Goal: Task Accomplishment & Management: Manage account settings

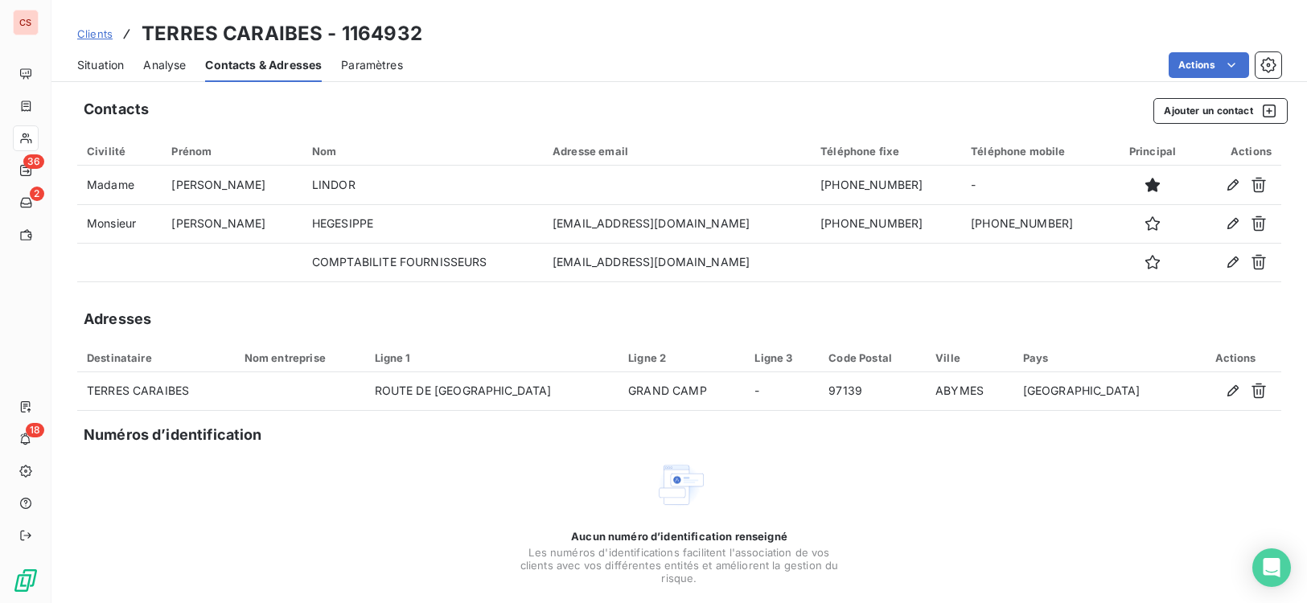
click at [920, 530] on div "Aucun numéro d’identification renseigné Les numéros d'identifications faciliten…" at bounding box center [679, 544] width 1204 height 170
click at [91, 67] on span "Situation" at bounding box center [100, 65] width 47 height 16
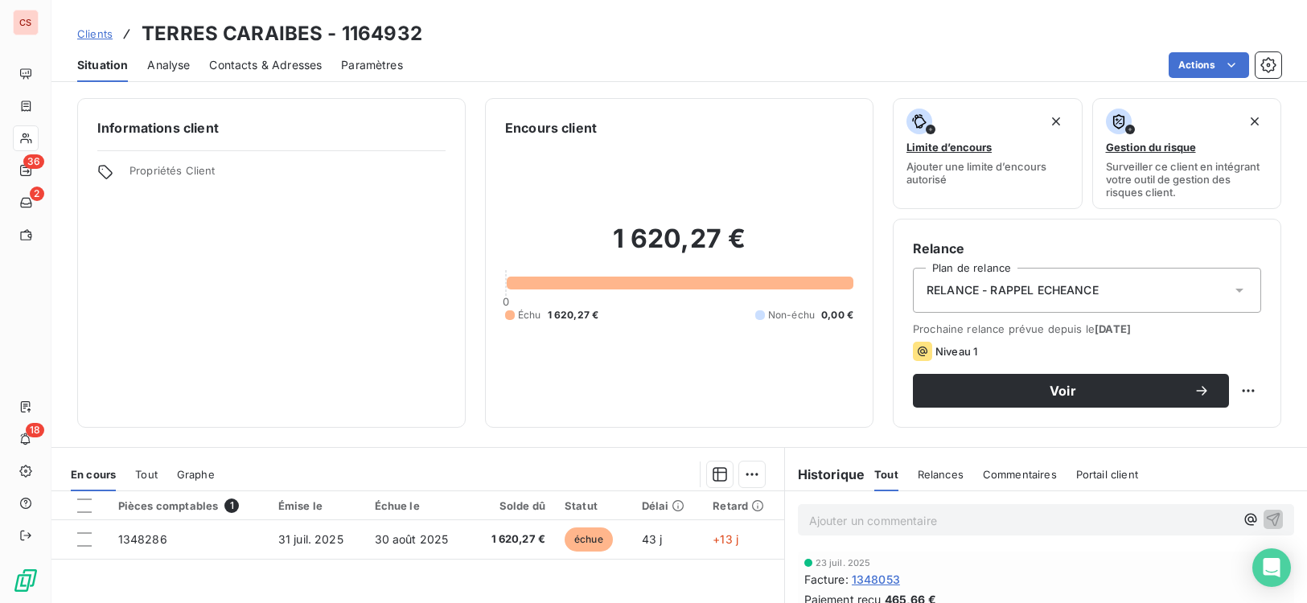
click at [241, 62] on span "Contacts & Adresses" at bounding box center [265, 65] width 113 height 16
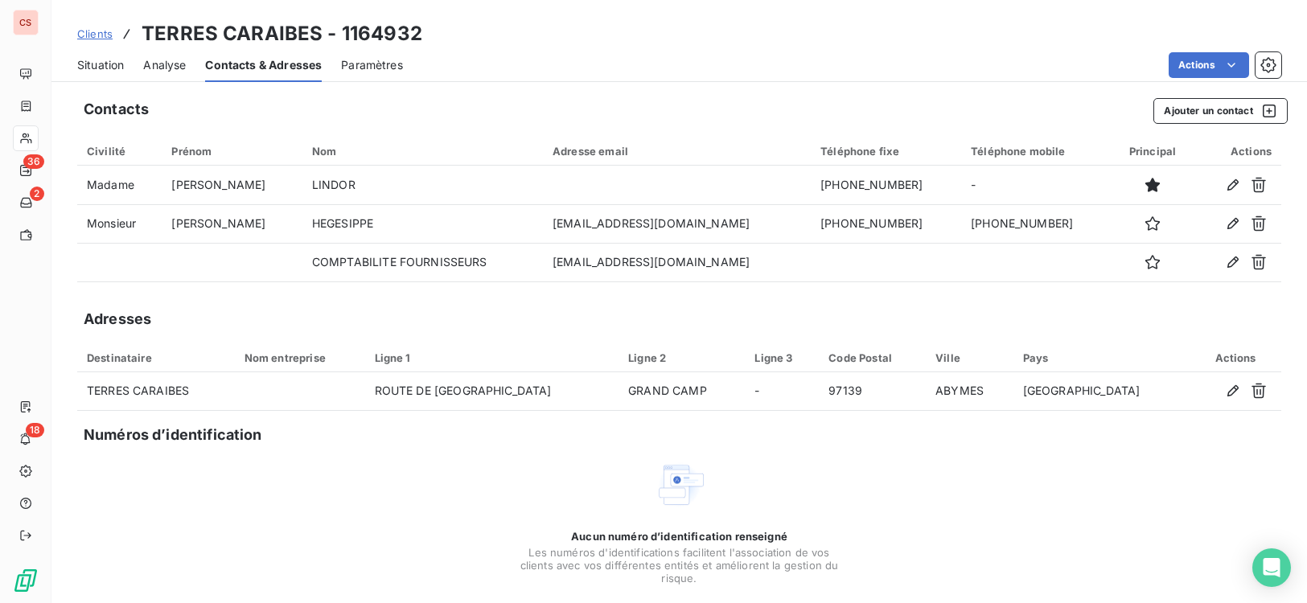
click at [109, 69] on span "Situation" at bounding box center [100, 65] width 47 height 16
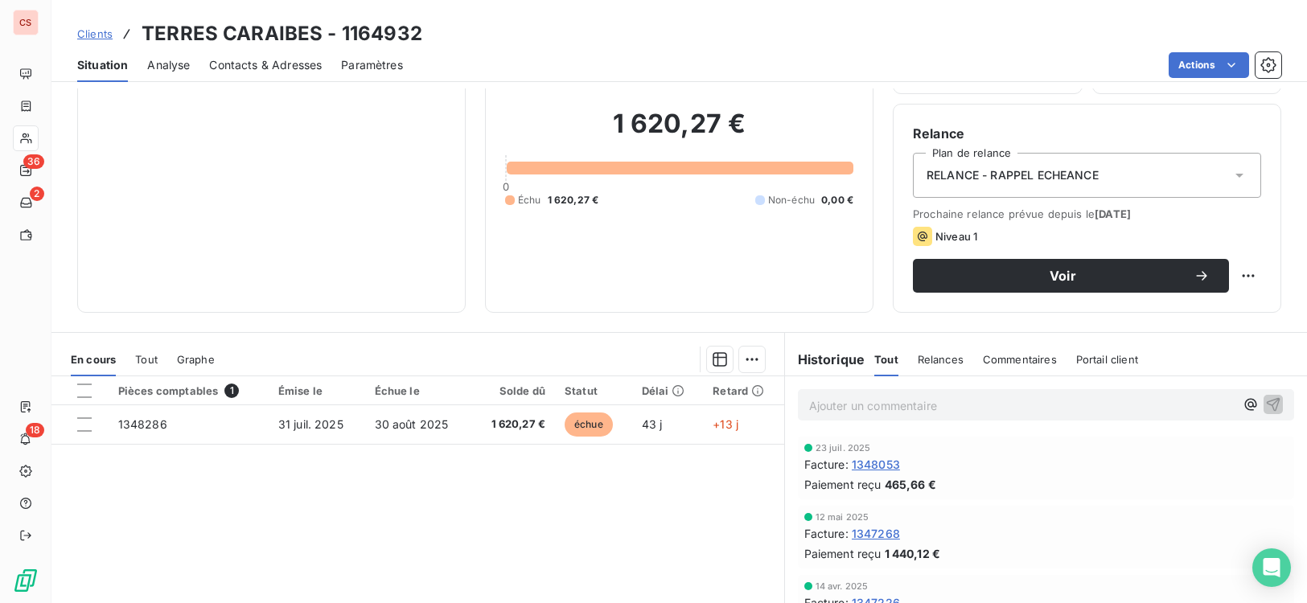
scroll to position [84, 0]
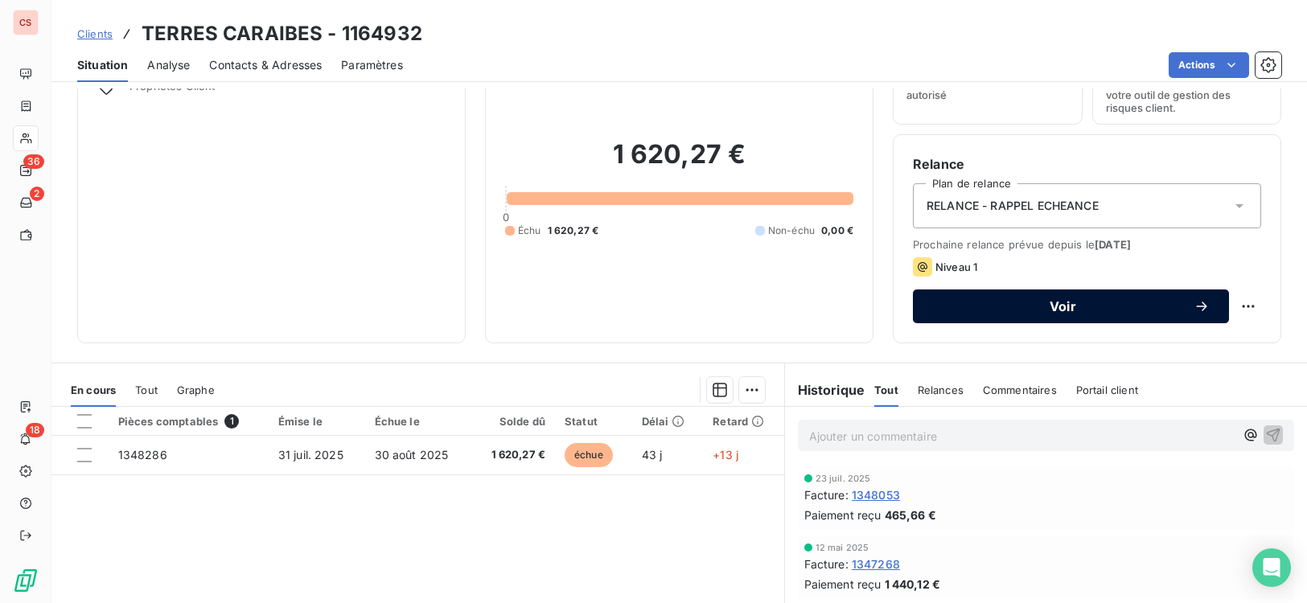
click at [1057, 306] on span "Voir" at bounding box center [1062, 306] width 261 height 13
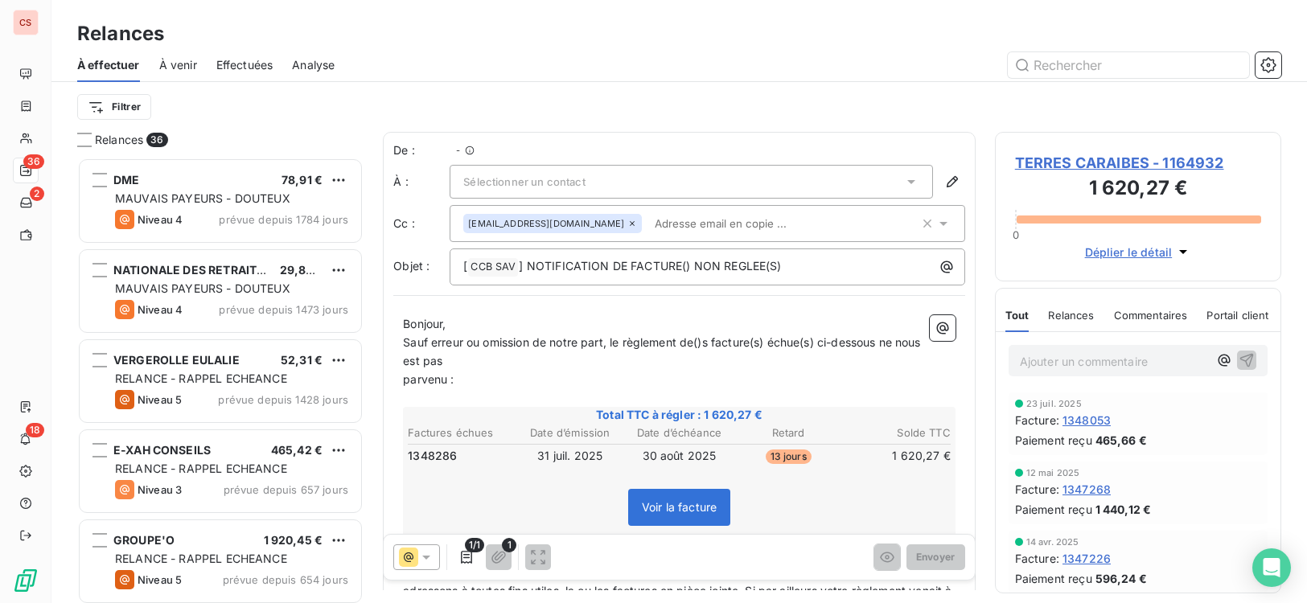
scroll to position [433, 275]
click at [626, 196] on div "Sélectionner un contact" at bounding box center [691, 182] width 483 height 34
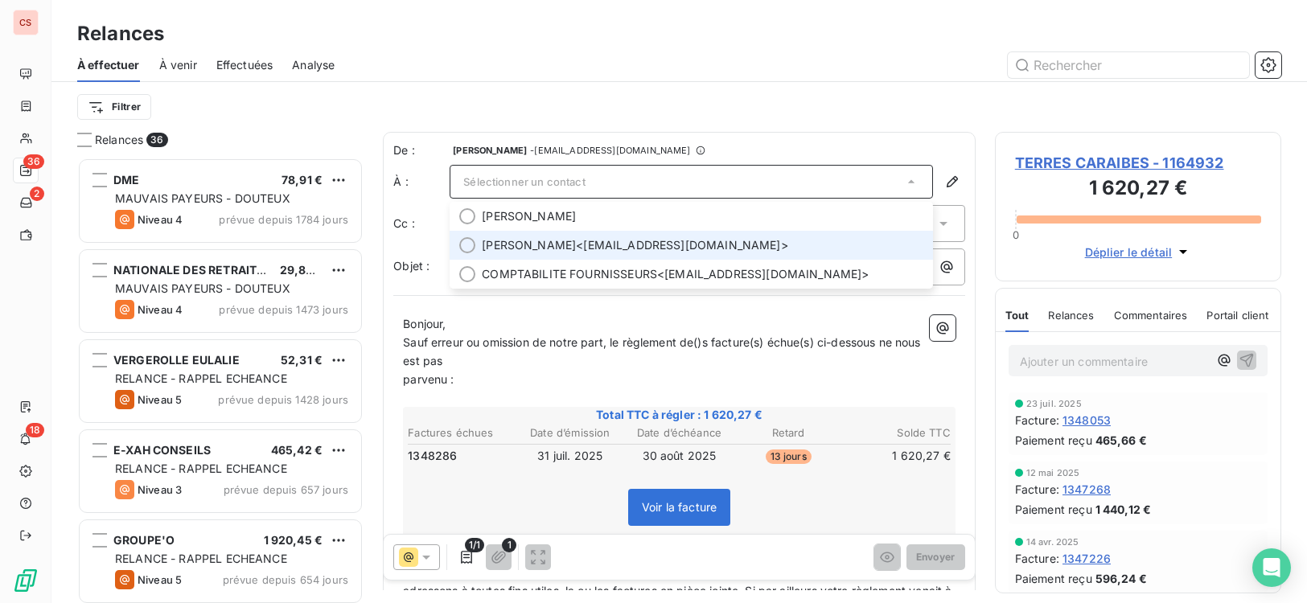
click at [474, 250] on div at bounding box center [467, 245] width 16 height 16
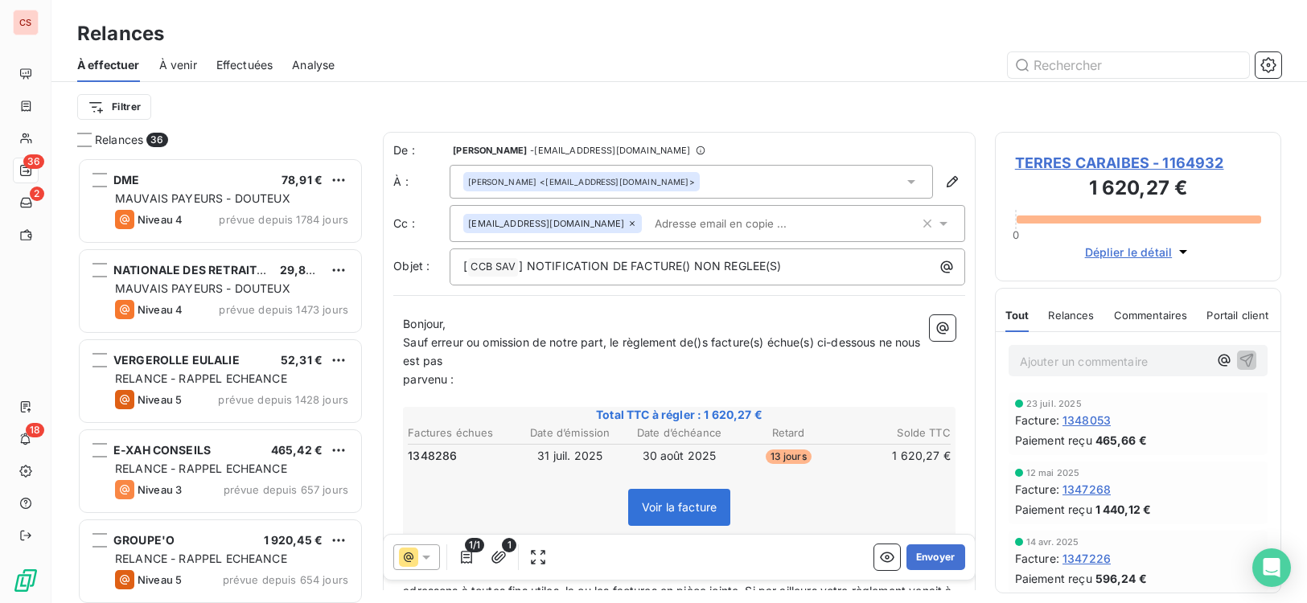
click at [404, 384] on span "parvenu :" at bounding box center [428, 379] width 51 height 14
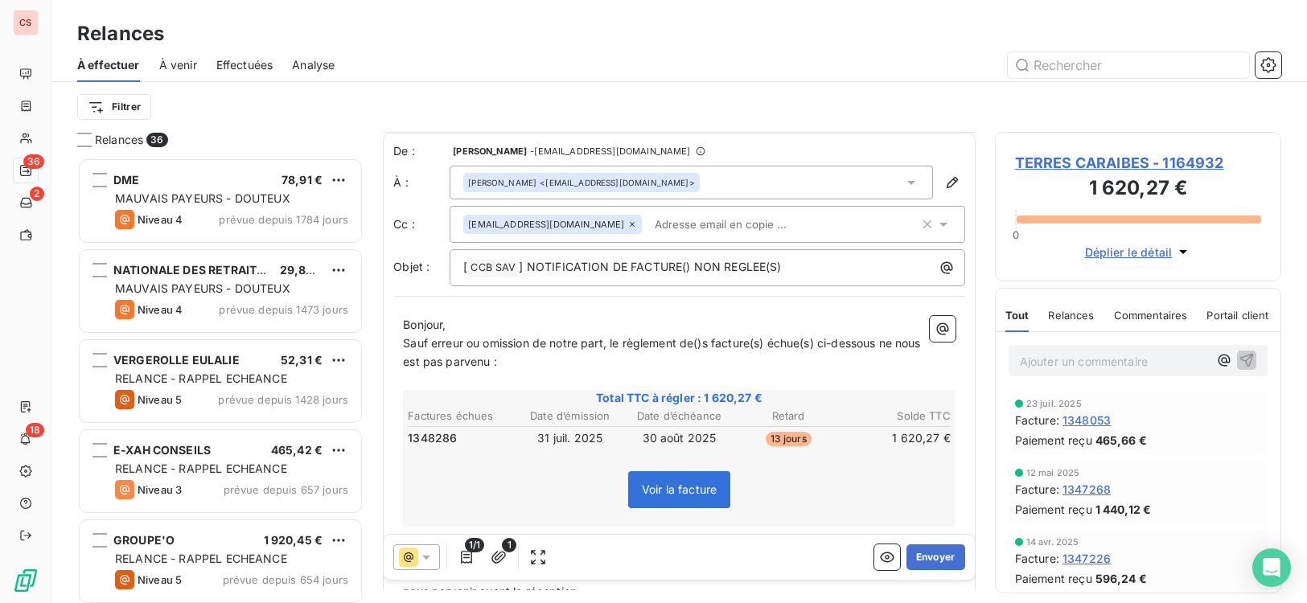
scroll to position [257, 0]
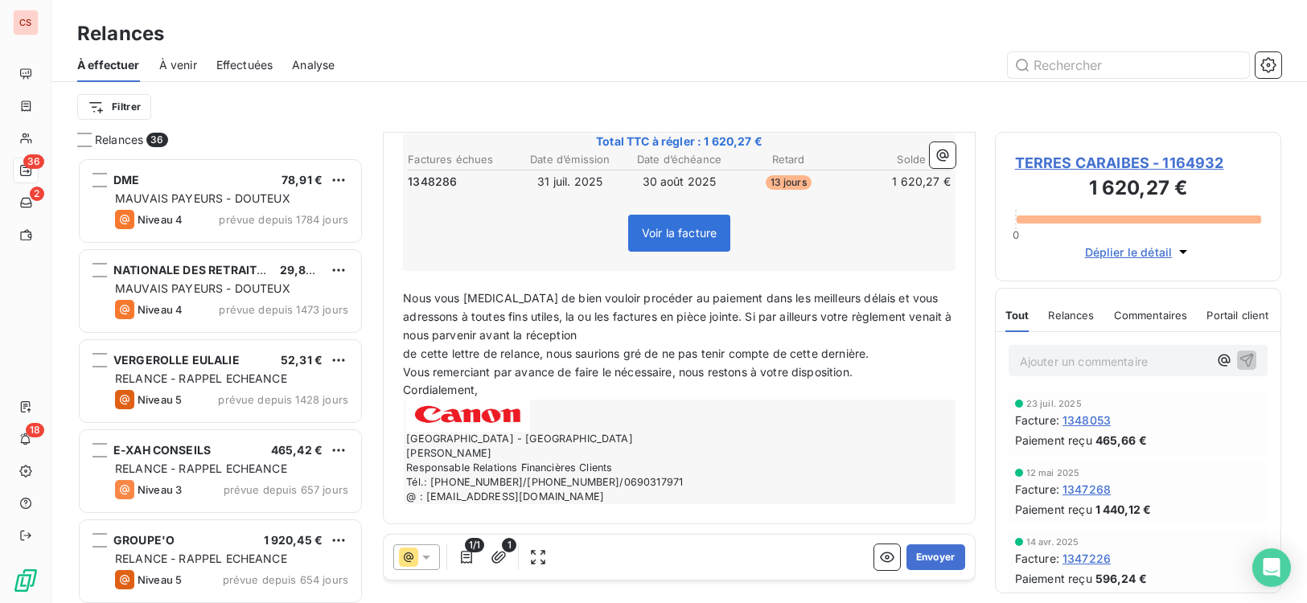
click at [405, 351] on span "de cette lettre de relance, nous saurions gré de ne pas tenir compte de cette d…" at bounding box center [636, 354] width 466 height 14
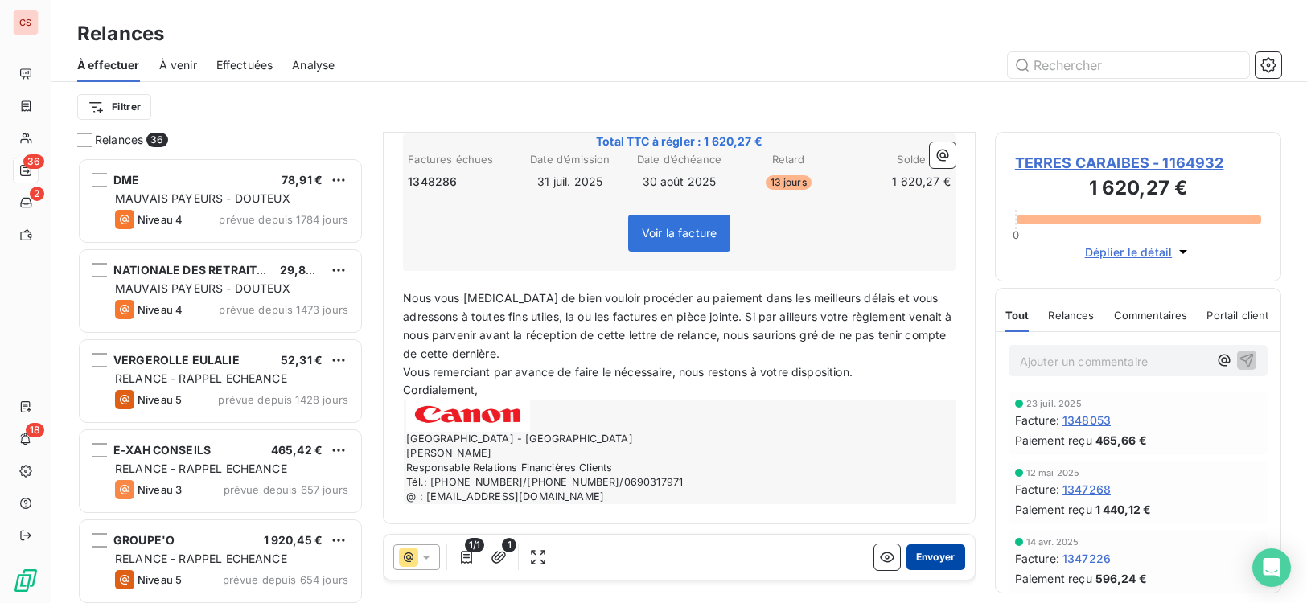
click at [922, 552] on button "Envoyer" at bounding box center [935, 557] width 59 height 26
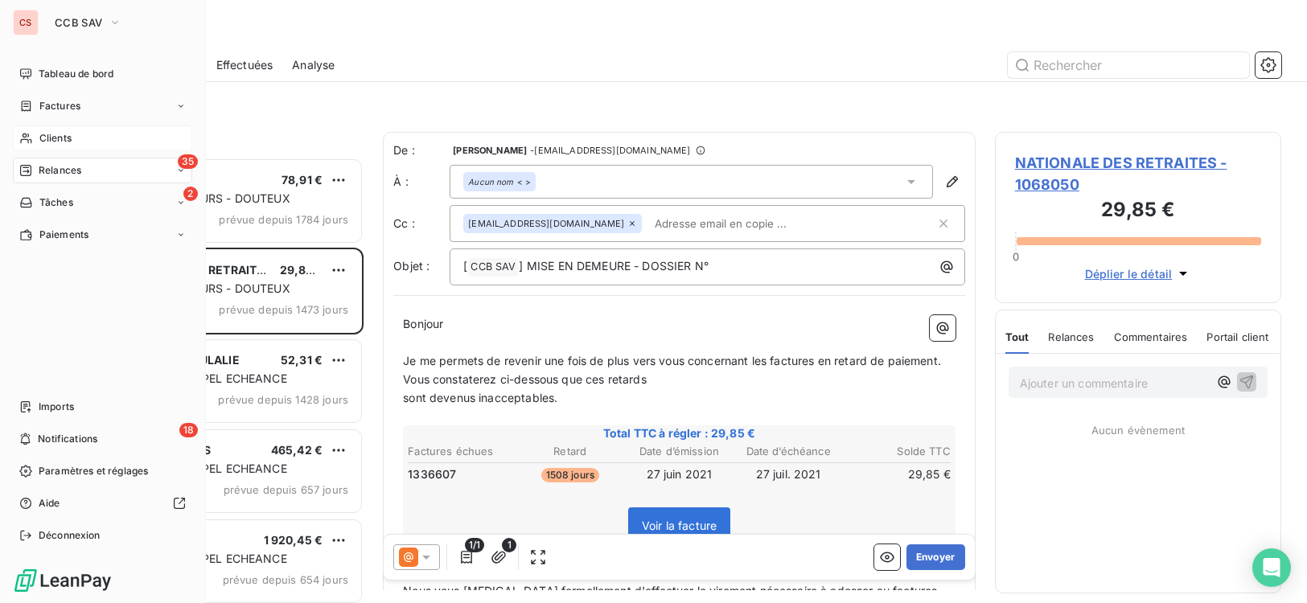
click at [68, 138] on span "Clients" at bounding box center [55, 138] width 32 height 14
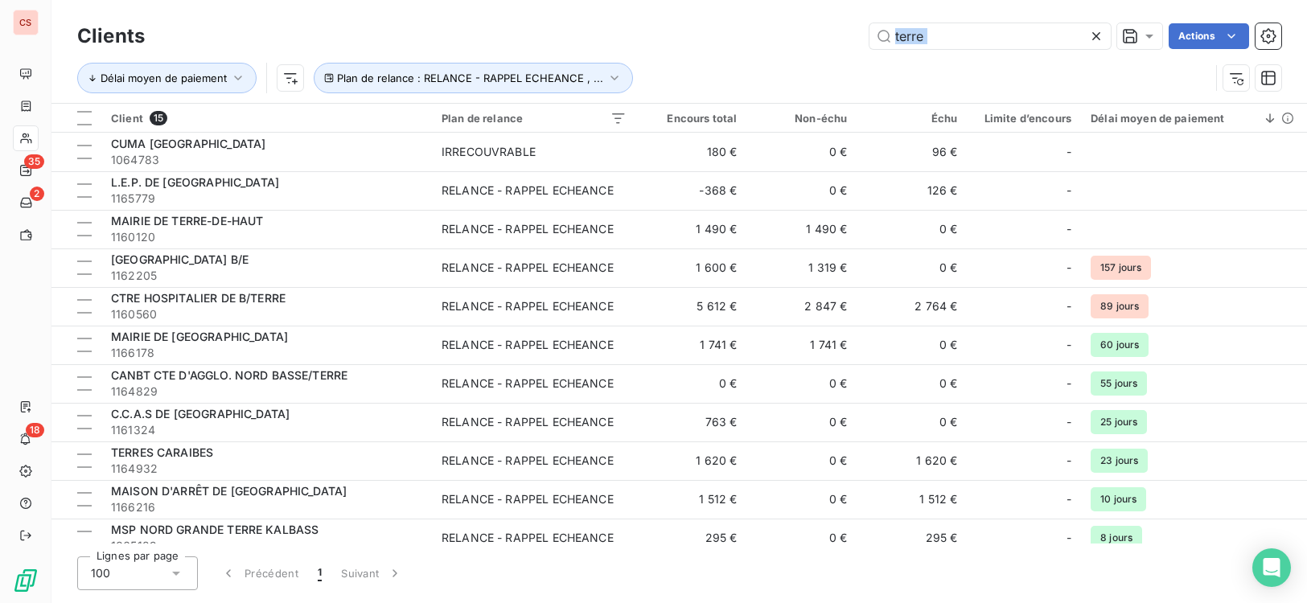
drag, startPoint x: 992, startPoint y: 55, endPoint x: 780, endPoint y: 43, distance: 212.7
click at [790, 42] on div "Clients terre Actions Délai moyen de paiement Plan de relance : RELANCE - RAPPE…" at bounding box center [679, 61] width 1204 height 84
click at [1098, 35] on icon at bounding box center [1096, 36] width 16 height 16
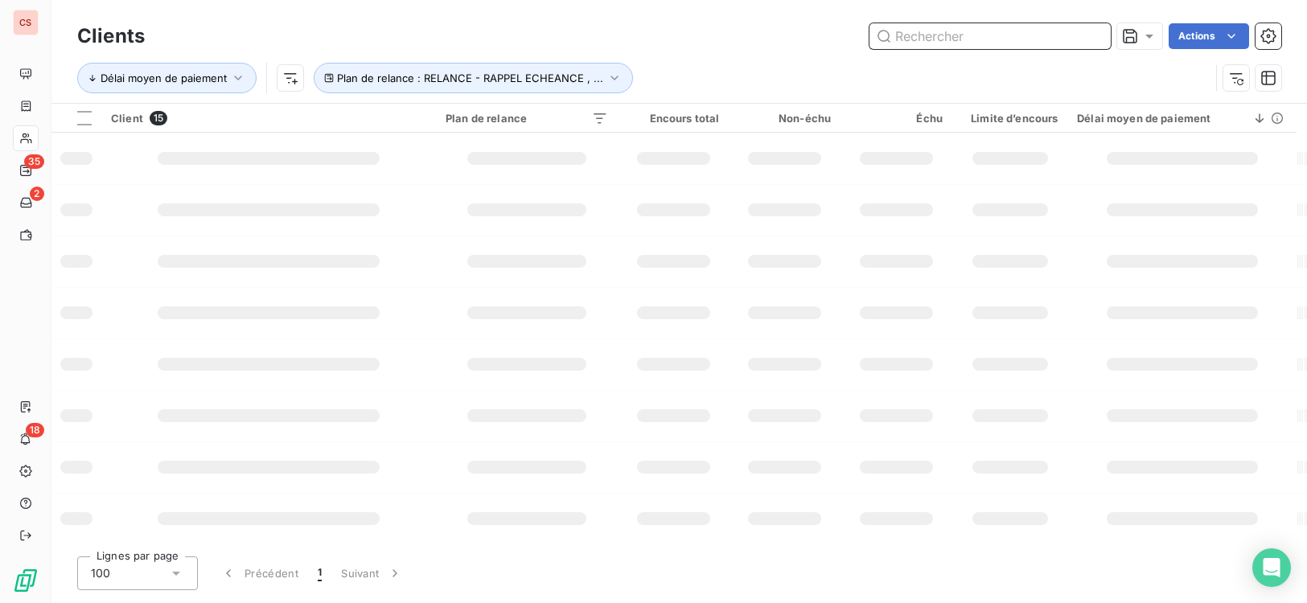
click at [971, 40] on input "text" at bounding box center [989, 36] width 241 height 26
type input "a ka"
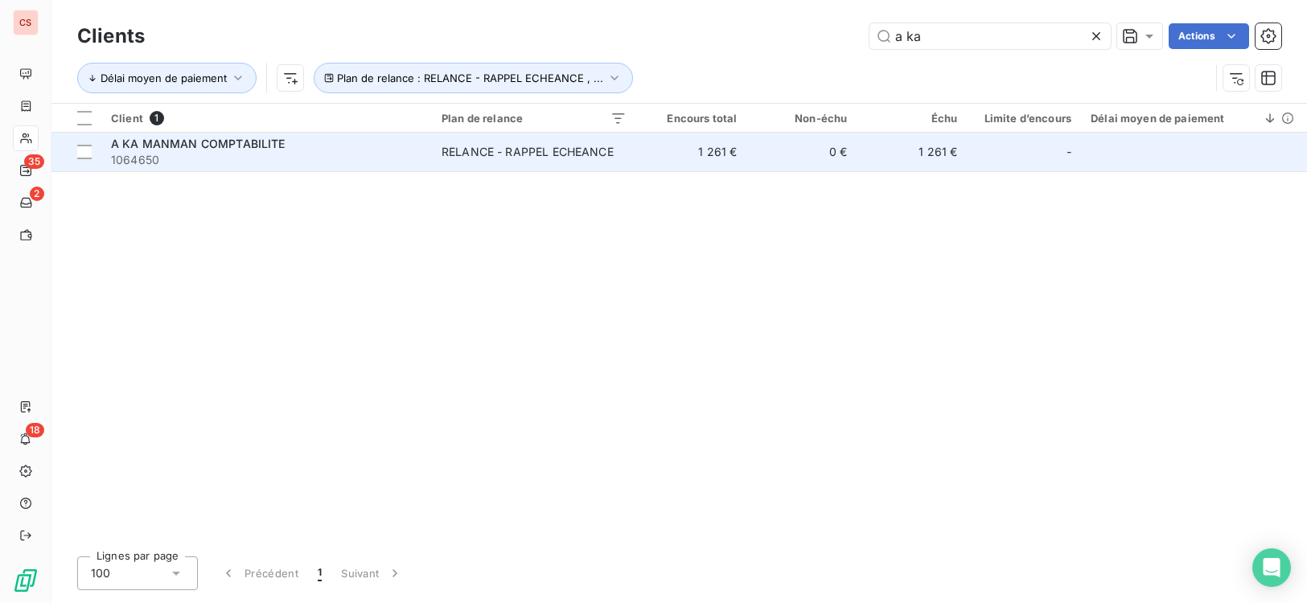
click at [593, 150] on div "RELANCE - RAPPEL ECHEANCE" at bounding box center [527, 152] width 172 height 16
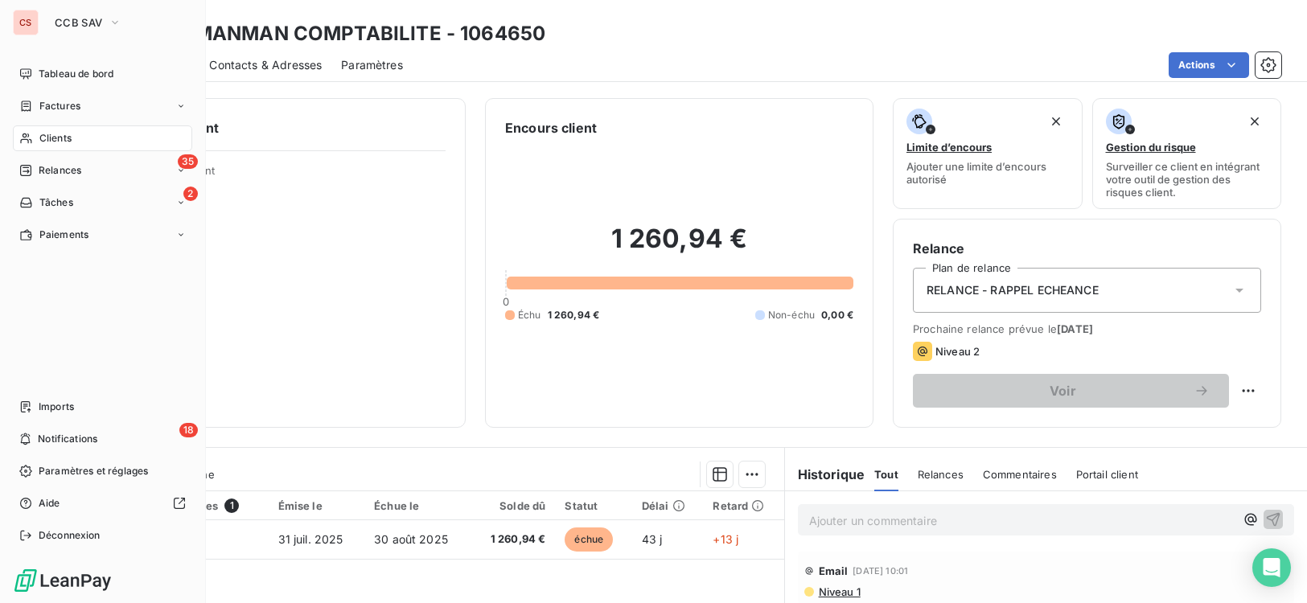
click at [81, 138] on div "Clients" at bounding box center [102, 138] width 179 height 26
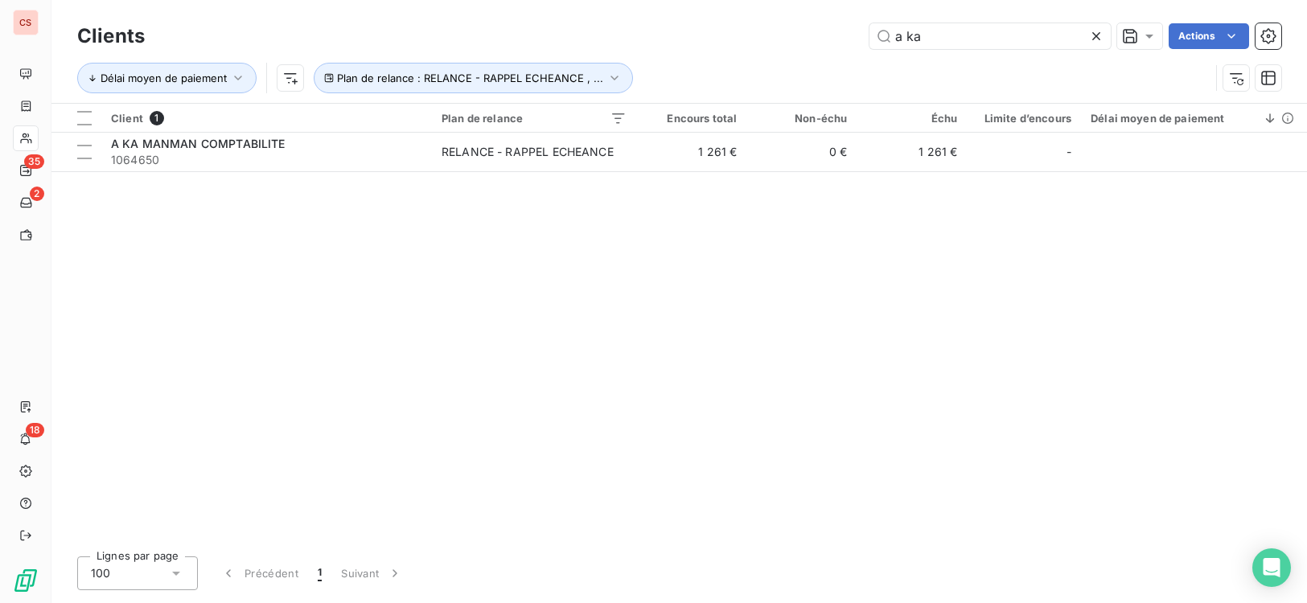
drag, startPoint x: 959, startPoint y: 42, endPoint x: 647, endPoint y: 47, distance: 312.1
click at [716, 49] on div "Clients a ka Actions" at bounding box center [679, 36] width 1204 height 34
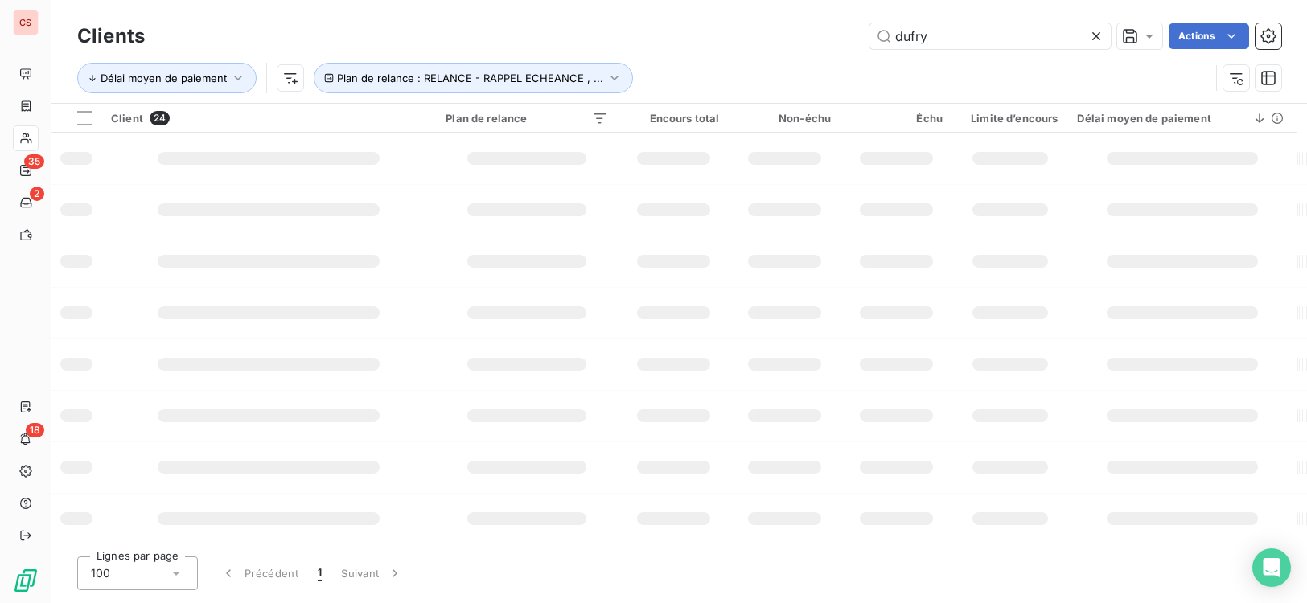
type input "dufry"
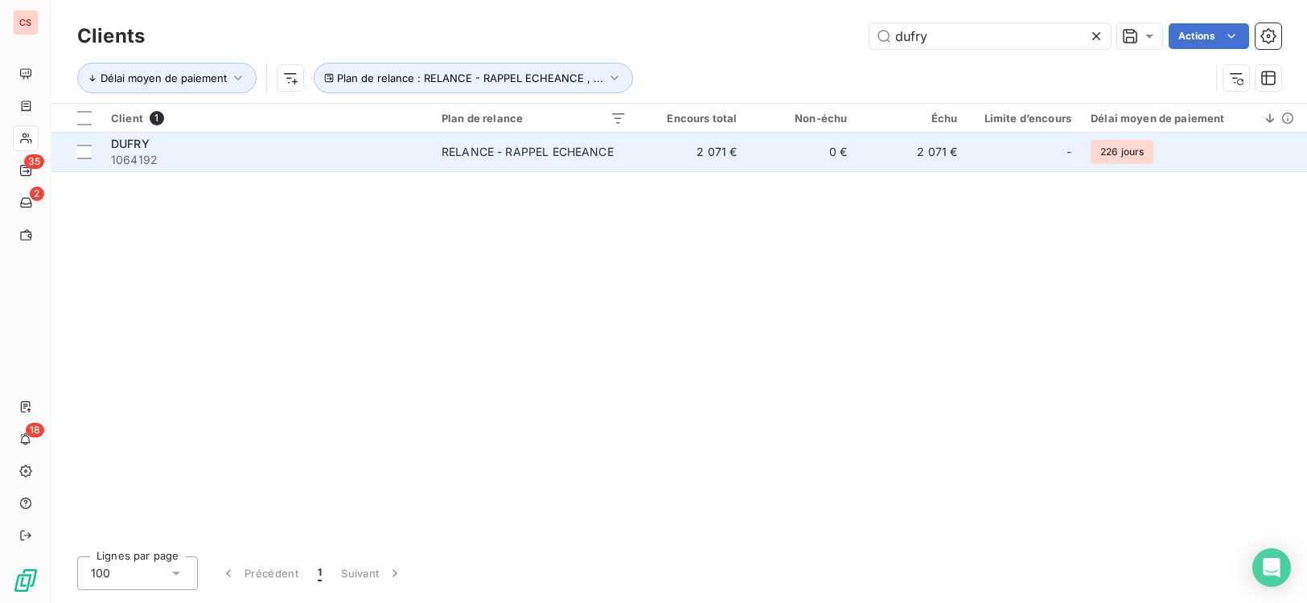
click at [677, 161] on td "2 071 €" at bounding box center [691, 152] width 110 height 39
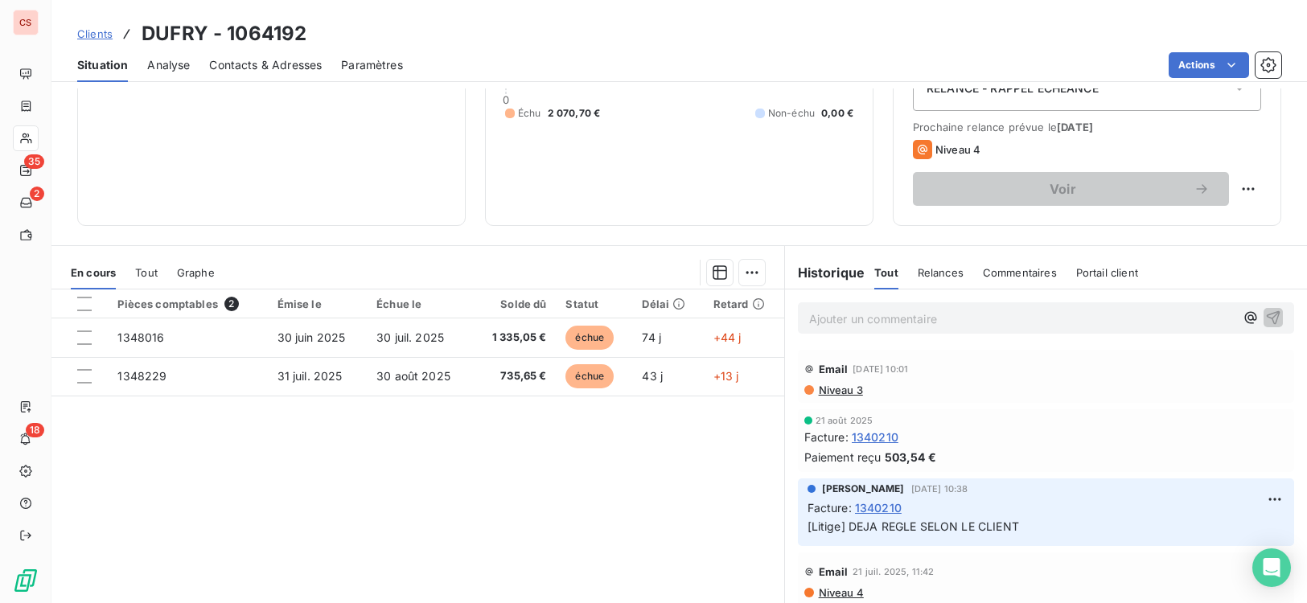
scroll to position [246, 0]
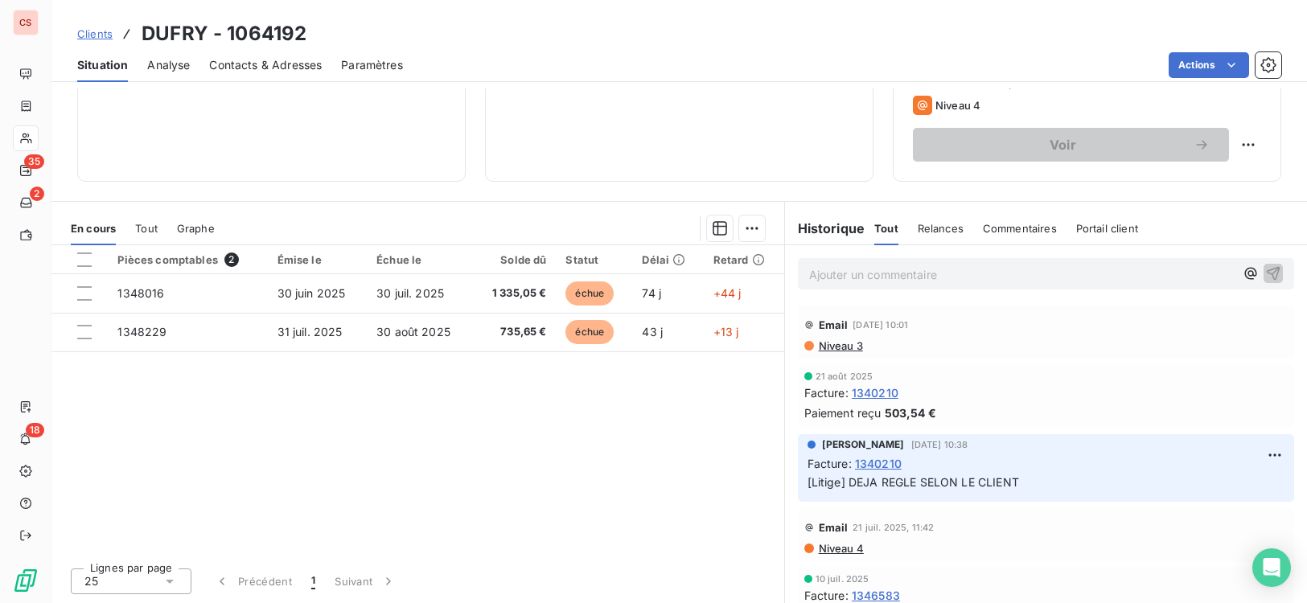
click at [835, 343] on span "Niveau 3" at bounding box center [840, 345] width 46 height 13
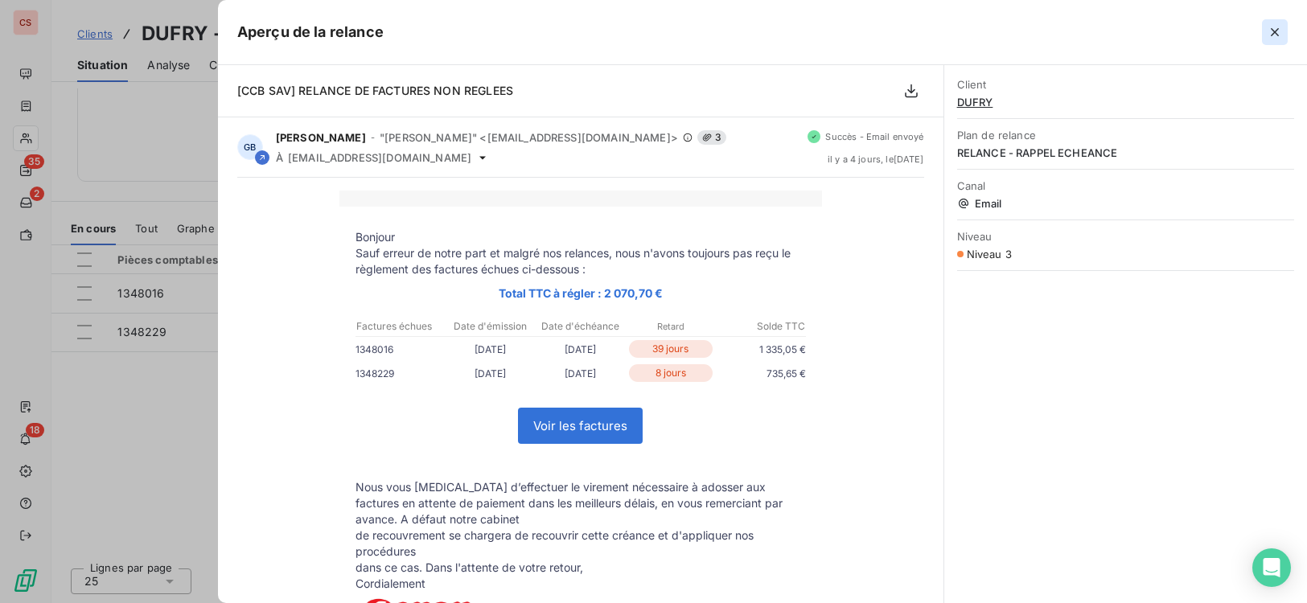
click at [1265, 33] on button "button" at bounding box center [1275, 32] width 26 height 26
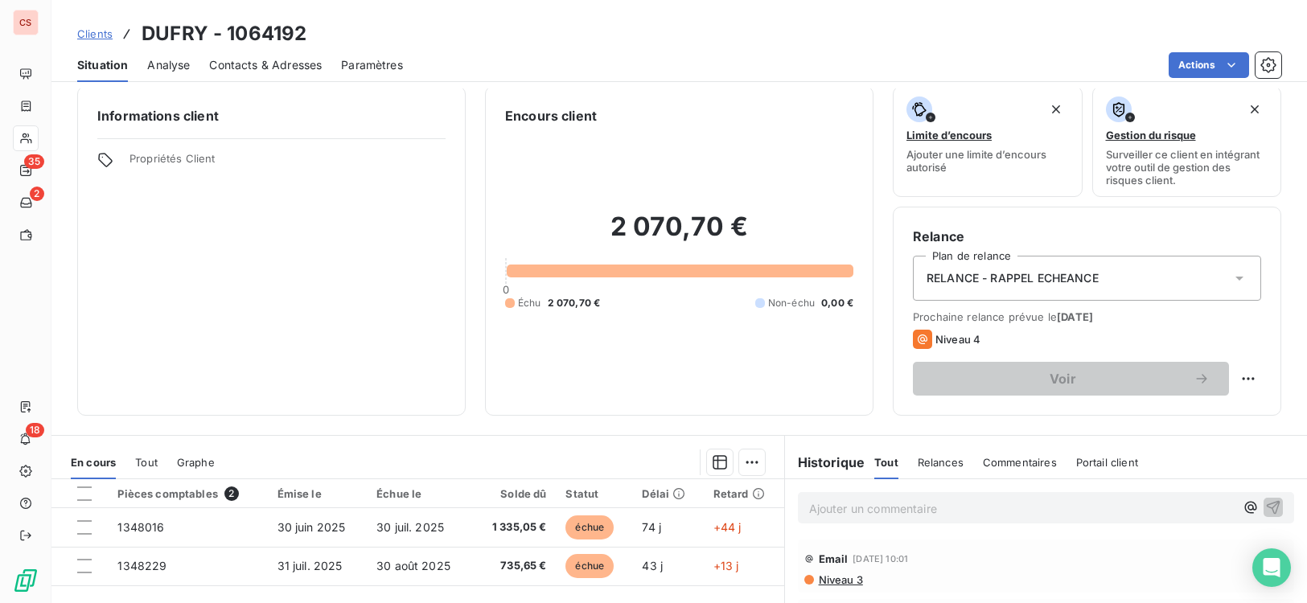
scroll to position [0, 0]
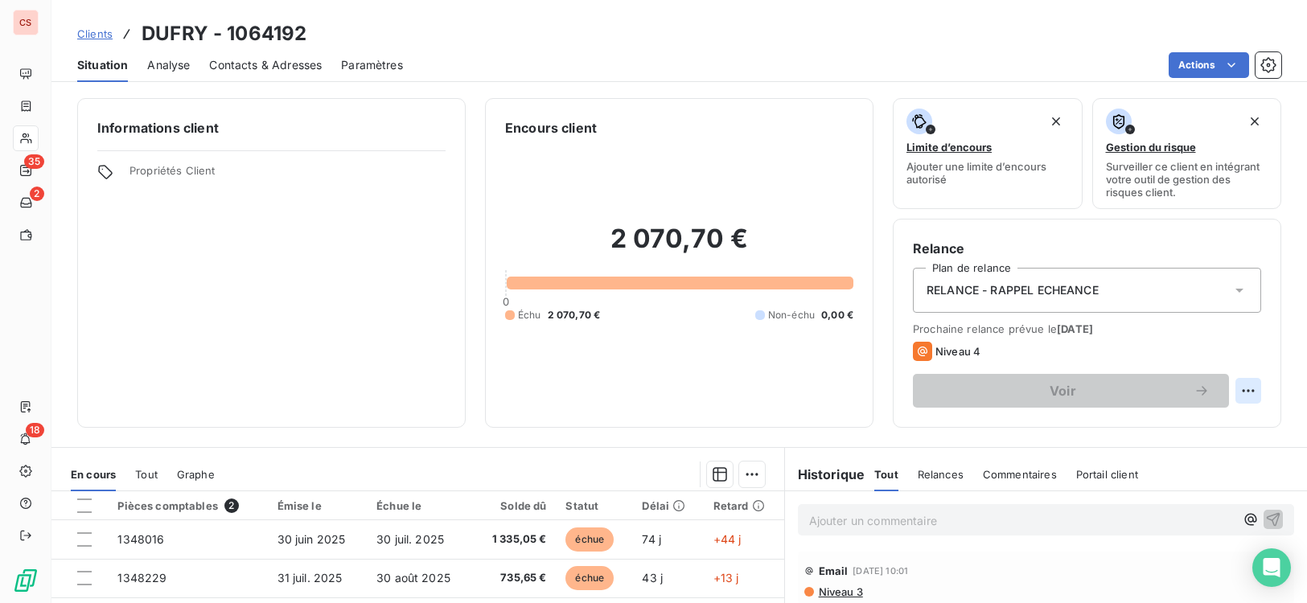
click at [1239, 386] on html "CS 35 2 18 Clients DUFRY - 1064192 Situation Analyse Contacts & Adresses Paramè…" at bounding box center [653, 301] width 1307 height 603
click at [1187, 433] on div "Replanifier cette action" at bounding box center [1170, 426] width 144 height 26
select select "8"
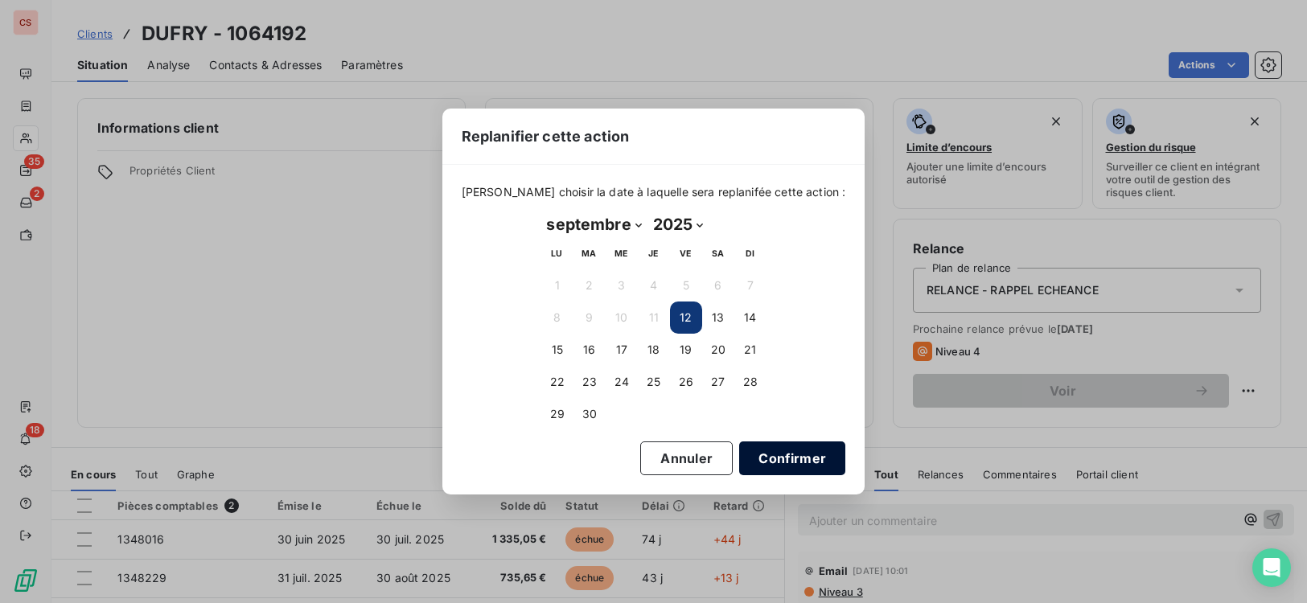
click at [762, 458] on button "Confirmer" at bounding box center [792, 458] width 106 height 34
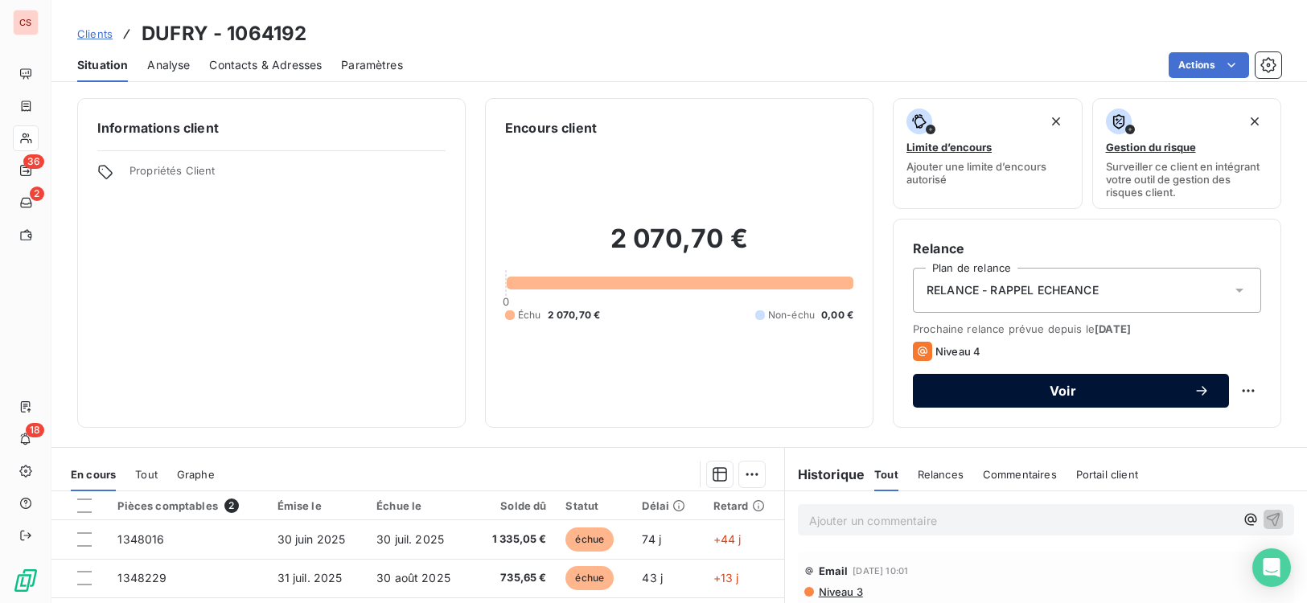
click at [1144, 389] on span "Voir" at bounding box center [1062, 390] width 261 height 13
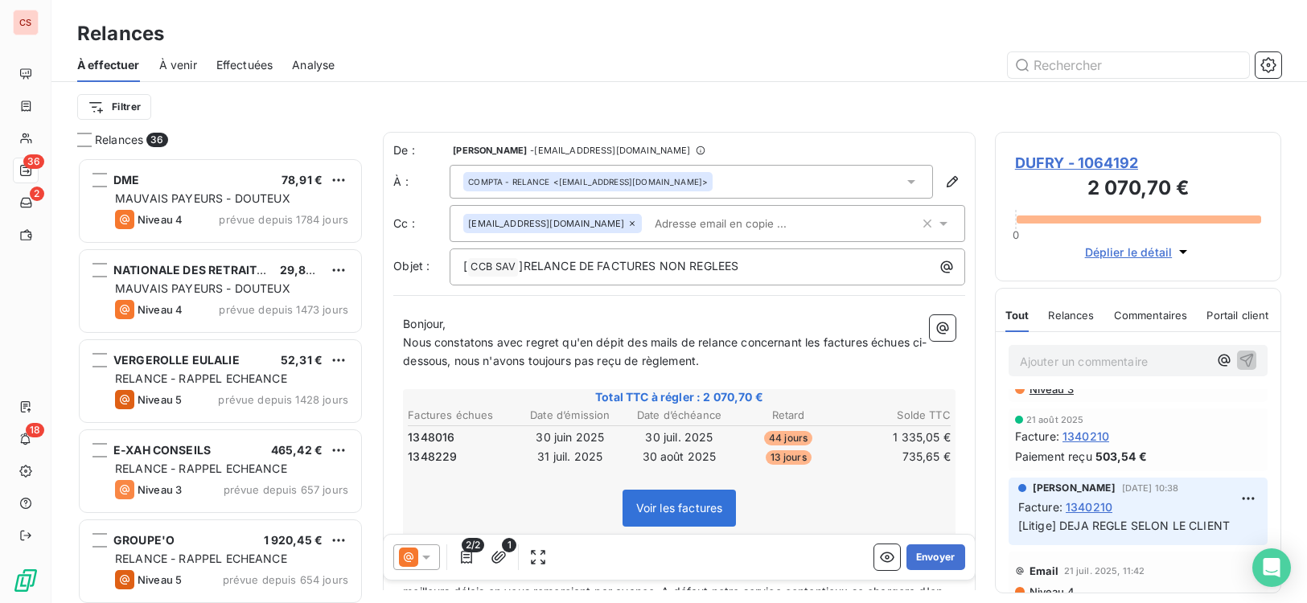
click at [648, 229] on input "text" at bounding box center [741, 223] width 186 height 24
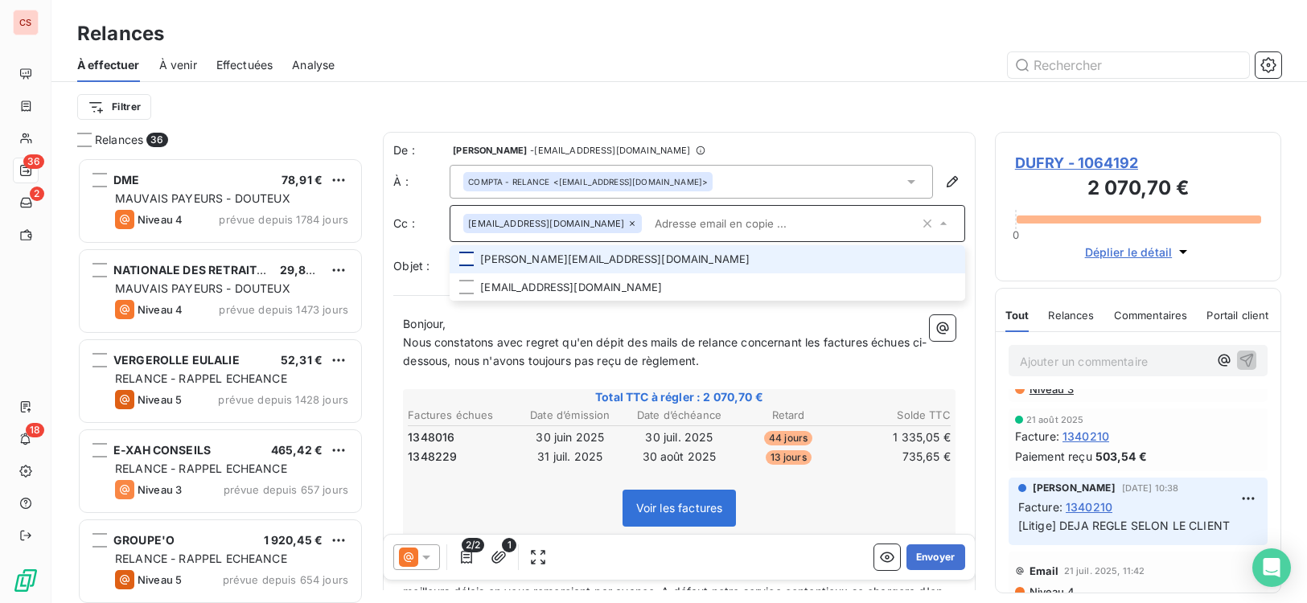
click at [470, 261] on div at bounding box center [466, 259] width 14 height 14
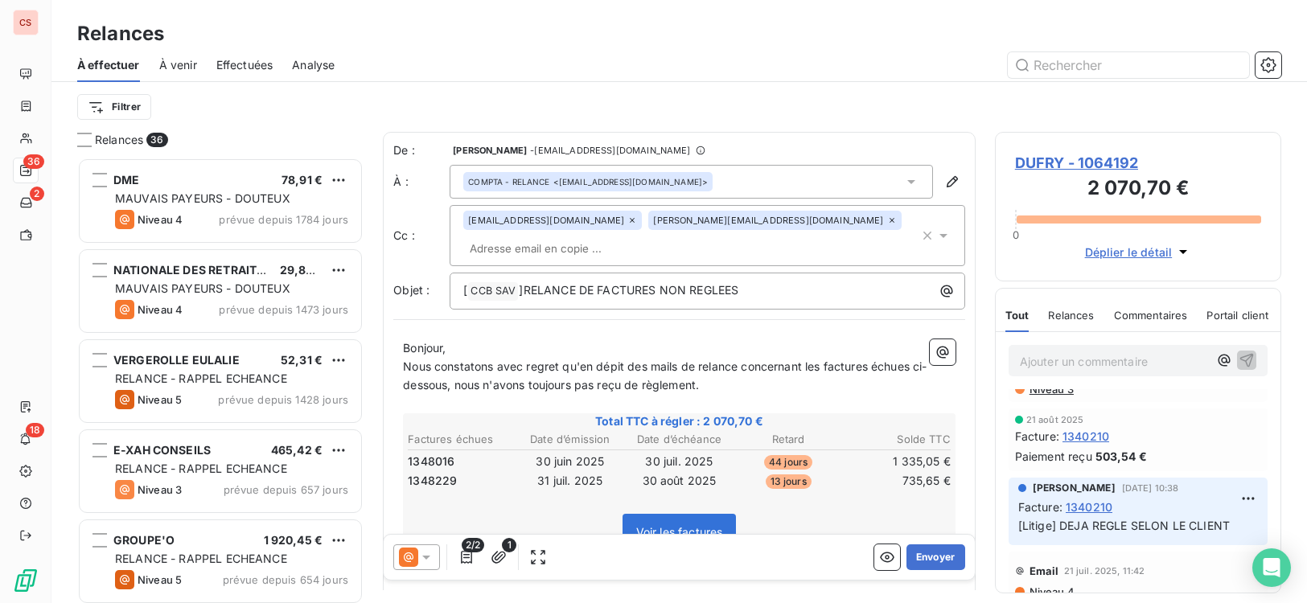
click at [733, 339] on p "Bonjour," at bounding box center [679, 348] width 552 height 18
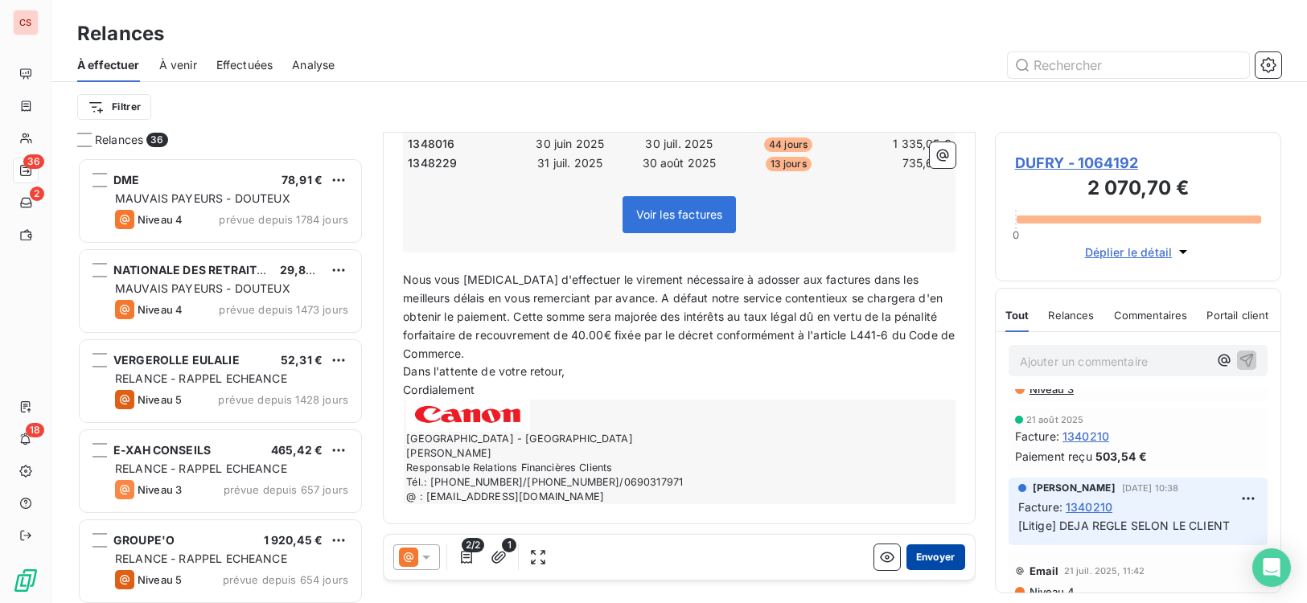
click at [925, 561] on button "Envoyer" at bounding box center [935, 557] width 59 height 26
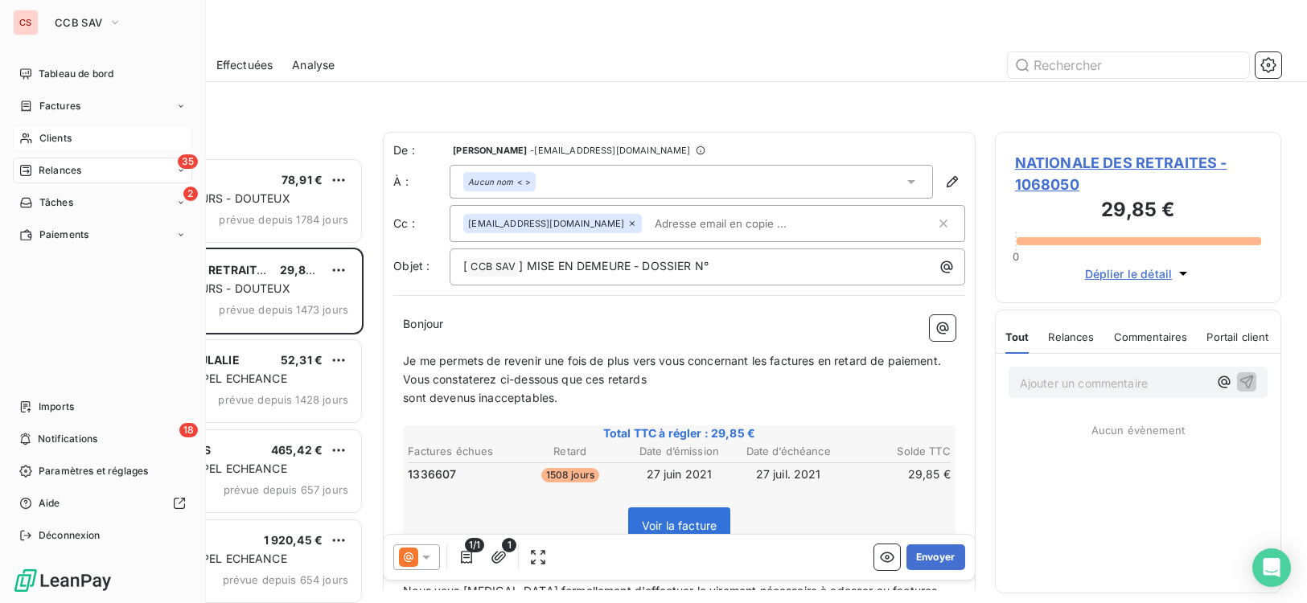
click at [65, 141] on span "Clients" at bounding box center [55, 138] width 32 height 14
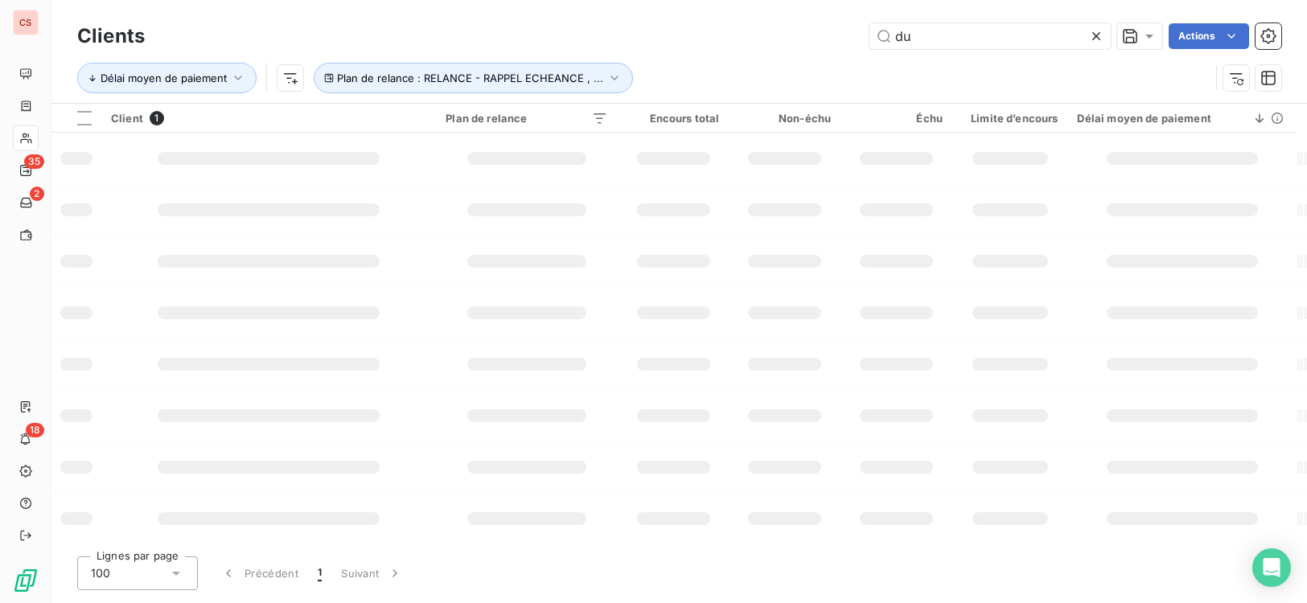
type input "d"
type input "[PERSON_NAME]"
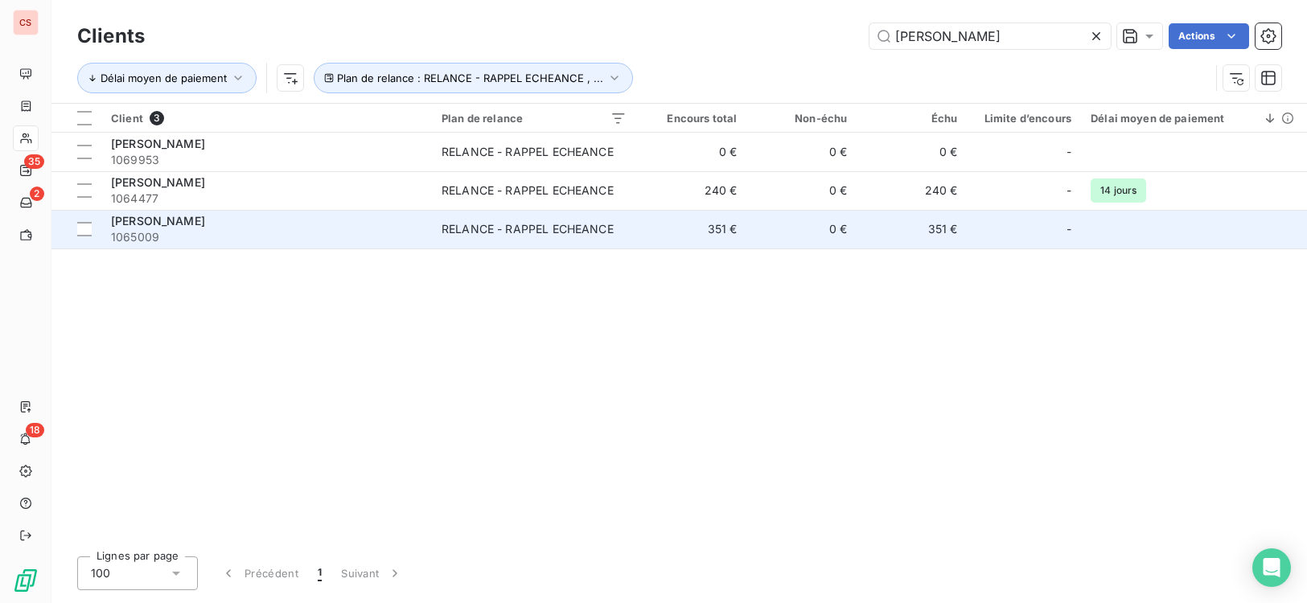
click at [430, 235] on td "[PERSON_NAME] 1065009" at bounding box center [266, 229] width 330 height 39
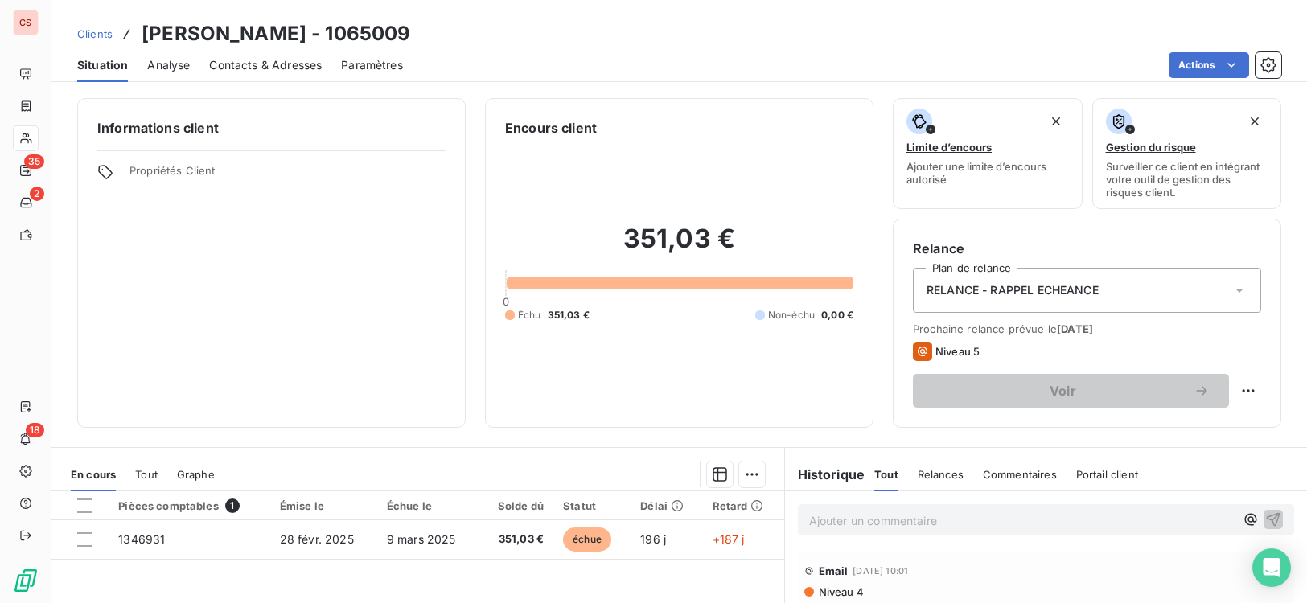
scroll to position [246, 0]
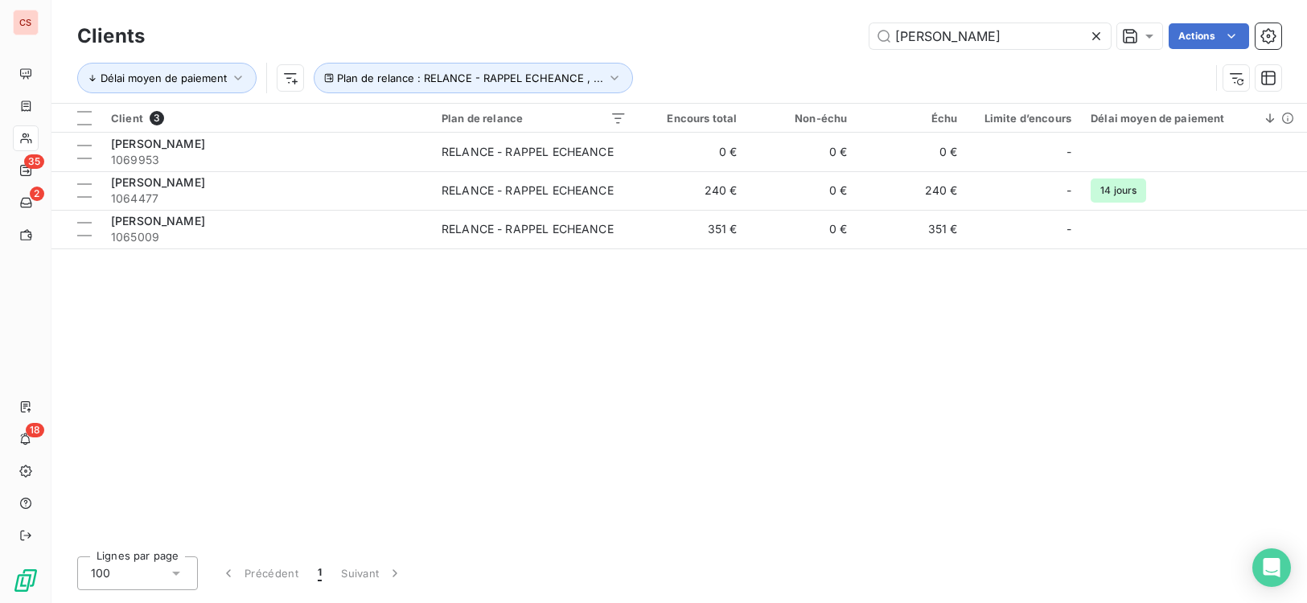
drag, startPoint x: 906, startPoint y: 40, endPoint x: 419, endPoint y: 2, distance: 488.8
click at [591, 18] on div "Clients [PERSON_NAME] Actions Délai moyen de paiement Plan de relance : RELANCE…" at bounding box center [678, 51] width 1255 height 103
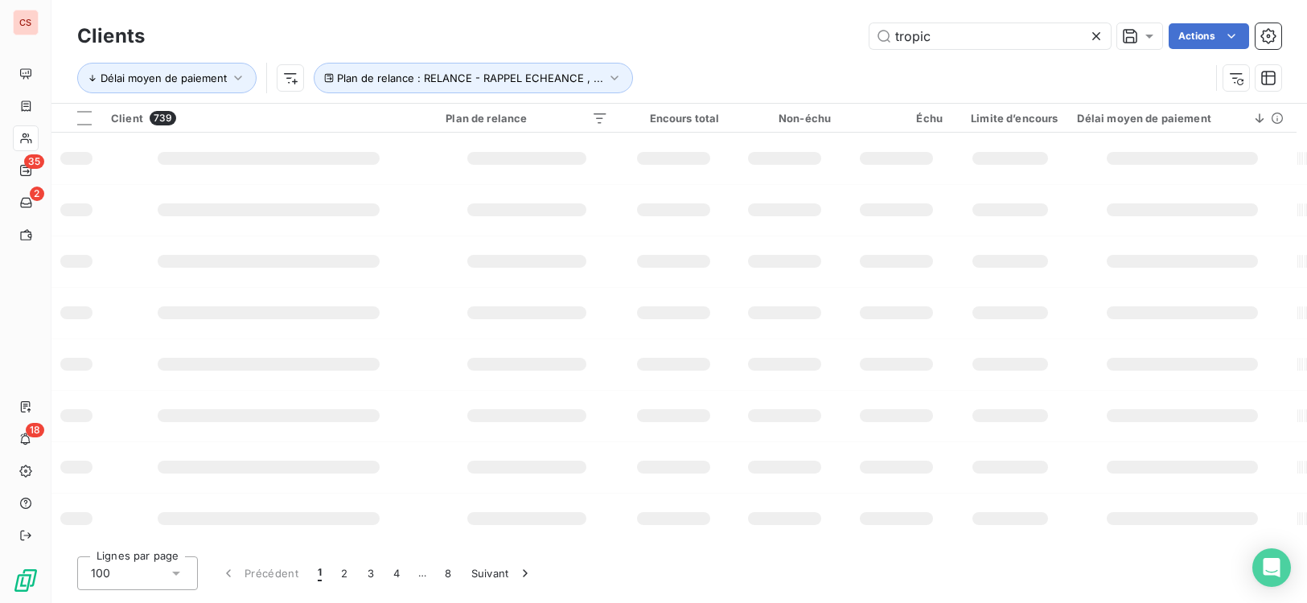
type input "tropic"
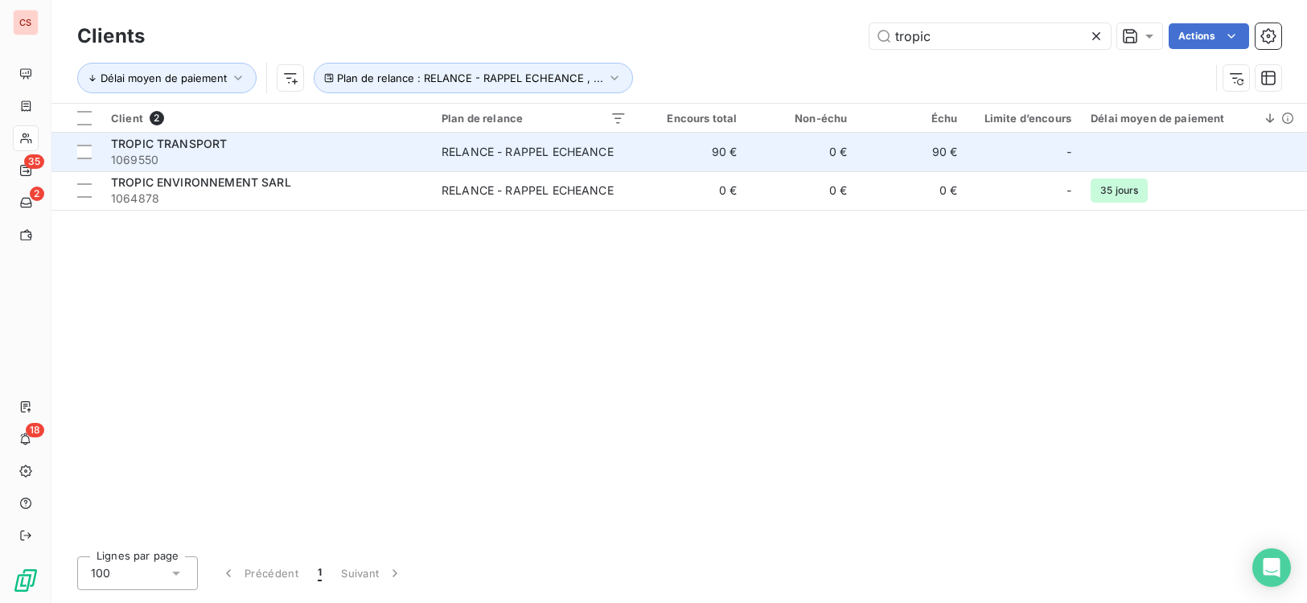
click at [335, 165] on span "1069550" at bounding box center [266, 160] width 311 height 16
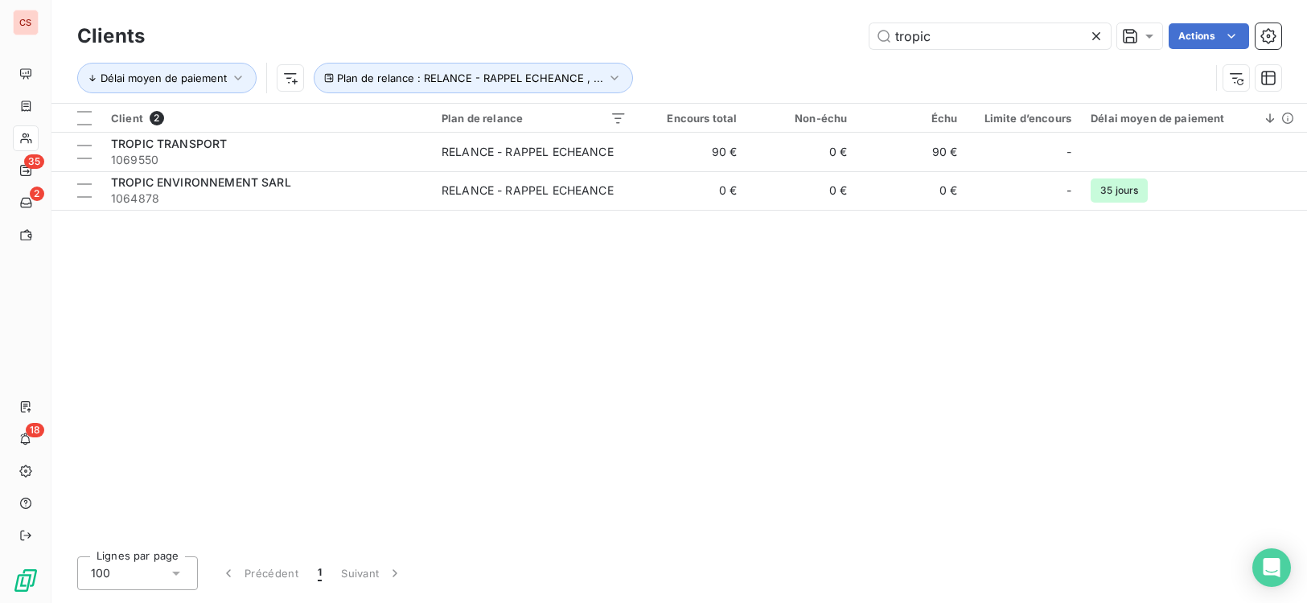
drag, startPoint x: 835, startPoint y: 32, endPoint x: 749, endPoint y: 33, distance: 85.2
click at [819, 32] on div "tropic Actions" at bounding box center [722, 36] width 1117 height 26
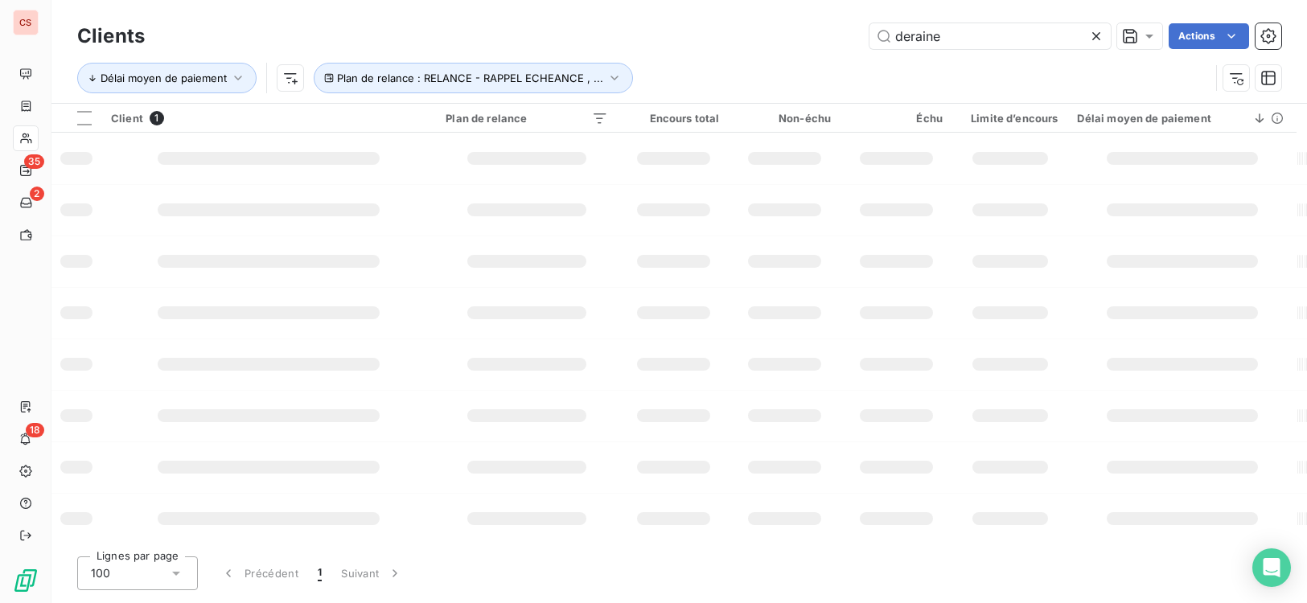
type input "deraine"
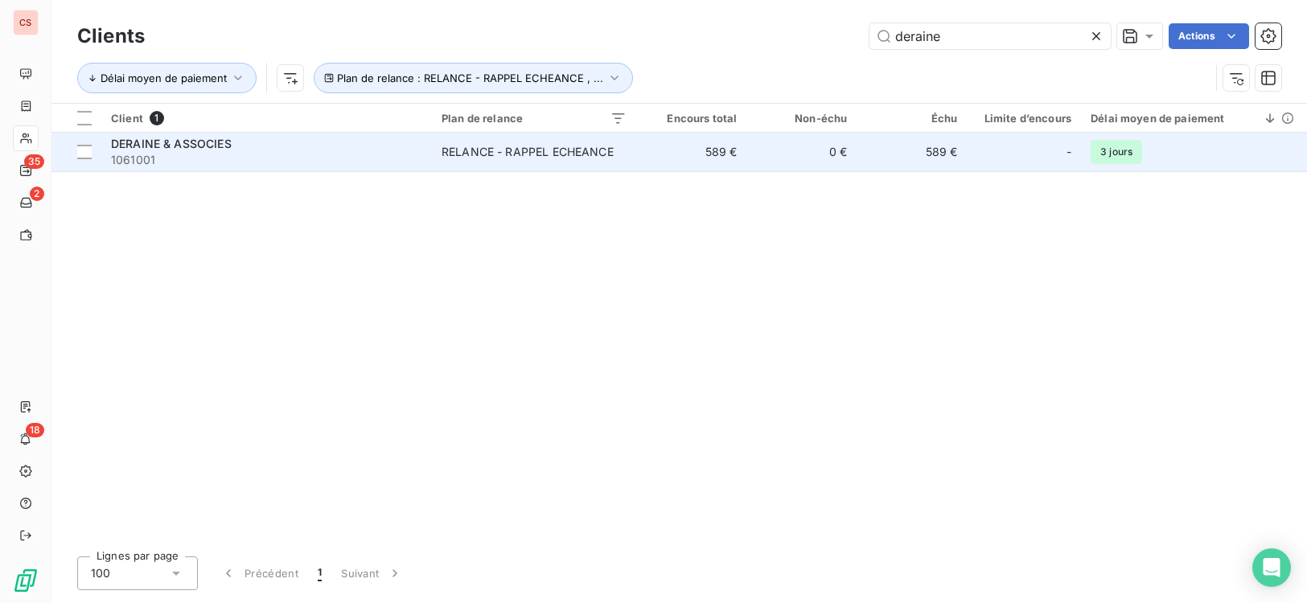
click at [441, 162] on td "RELANCE - RAPPEL ECHEANCE" at bounding box center [534, 152] width 204 height 39
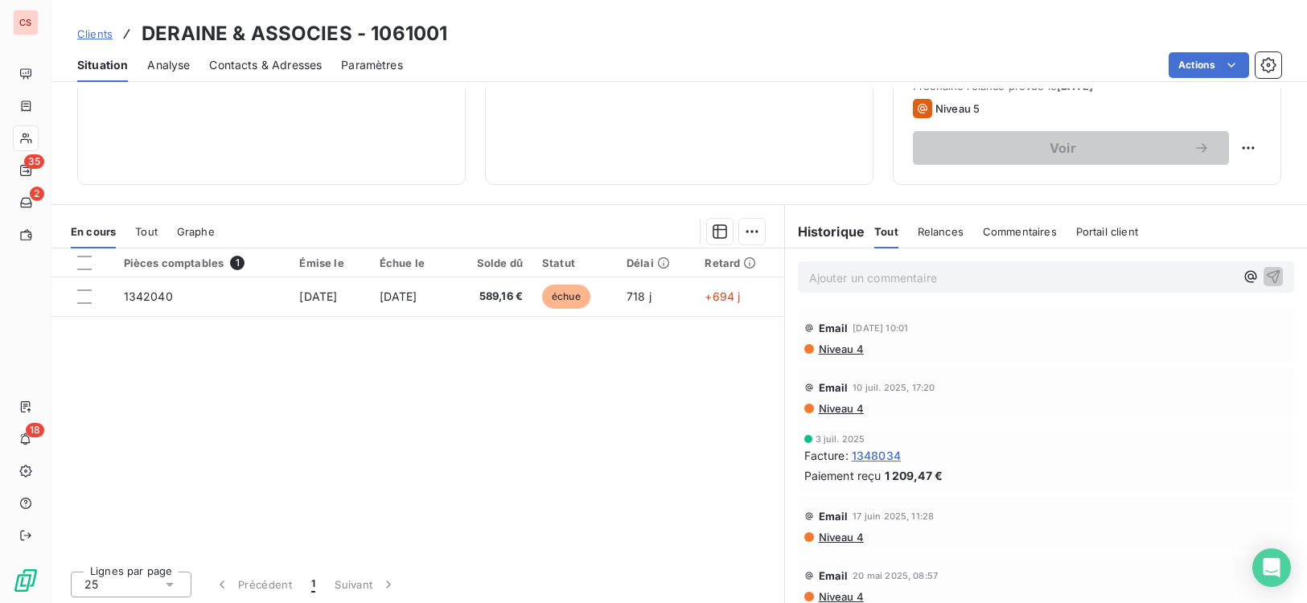
scroll to position [246, 0]
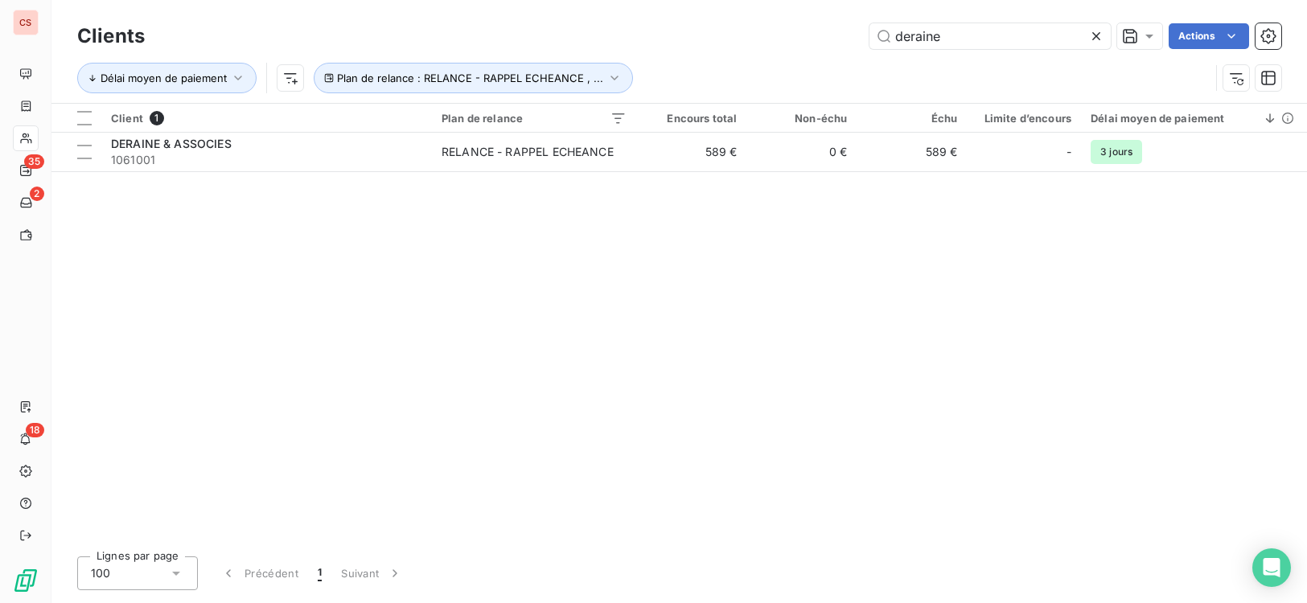
drag, startPoint x: 950, startPoint y: 43, endPoint x: 708, endPoint y: 67, distance: 243.2
click at [769, 59] on div "Clients deraine Actions Délai moyen de paiement Plan de relance : RELANCE - RAP…" at bounding box center [679, 61] width 1204 height 84
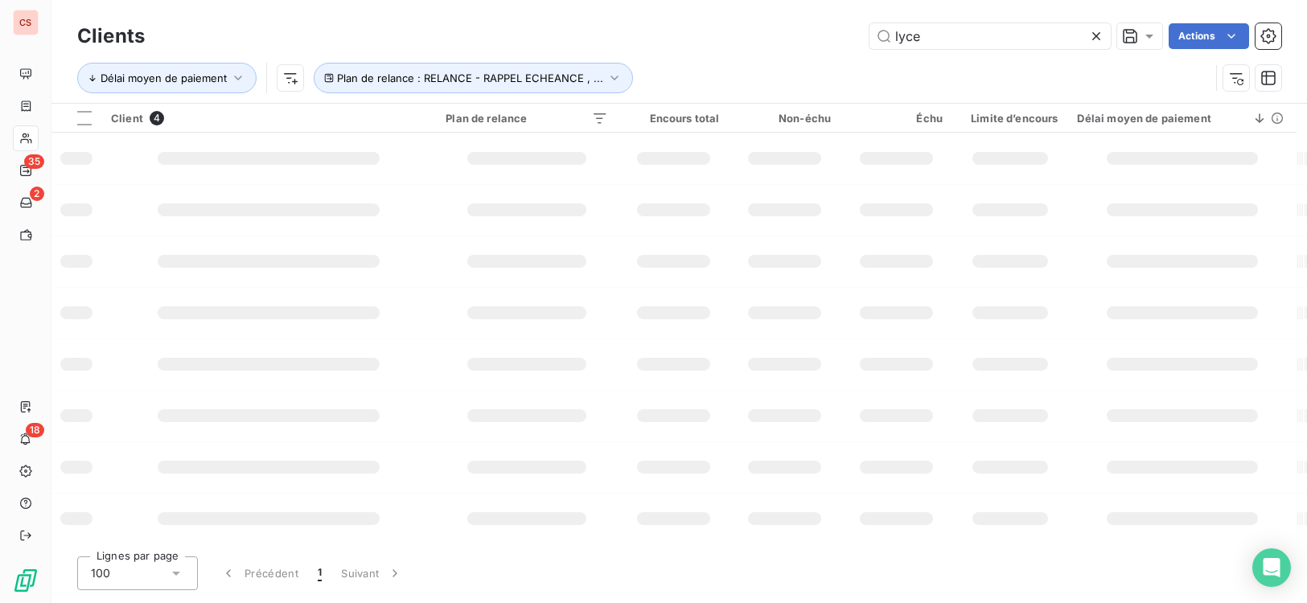
type input "lyce"
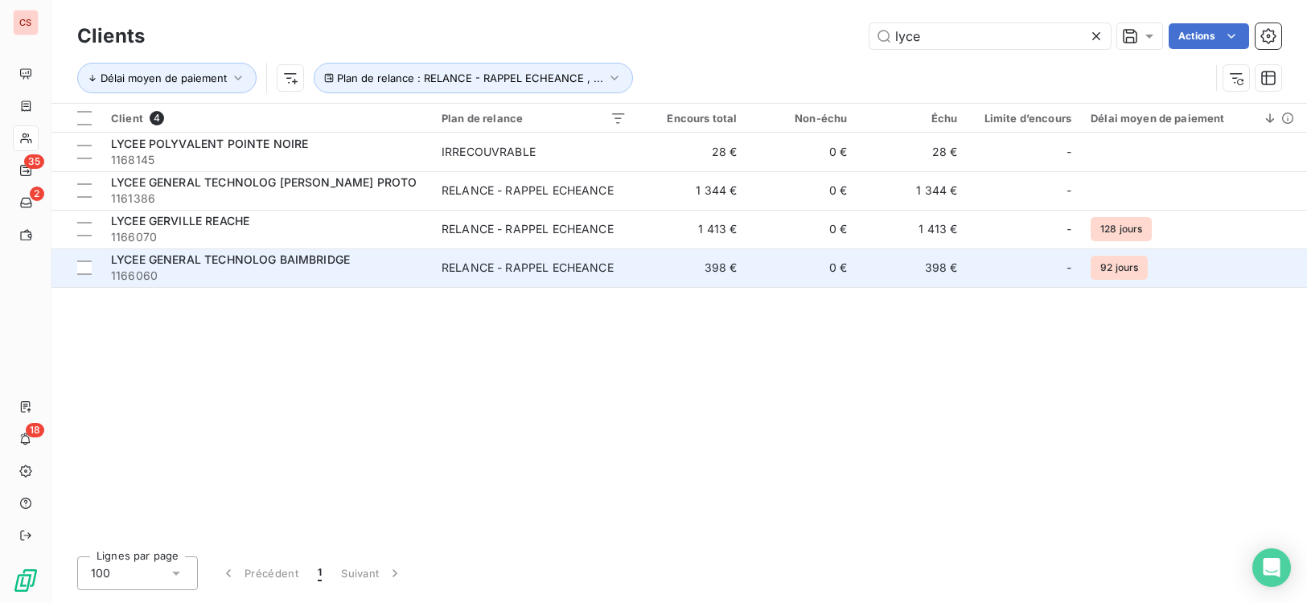
click at [335, 265] on span "LYCEE GENERAL TECHNOLOG BAIMBRIDGE" at bounding box center [230, 259] width 239 height 14
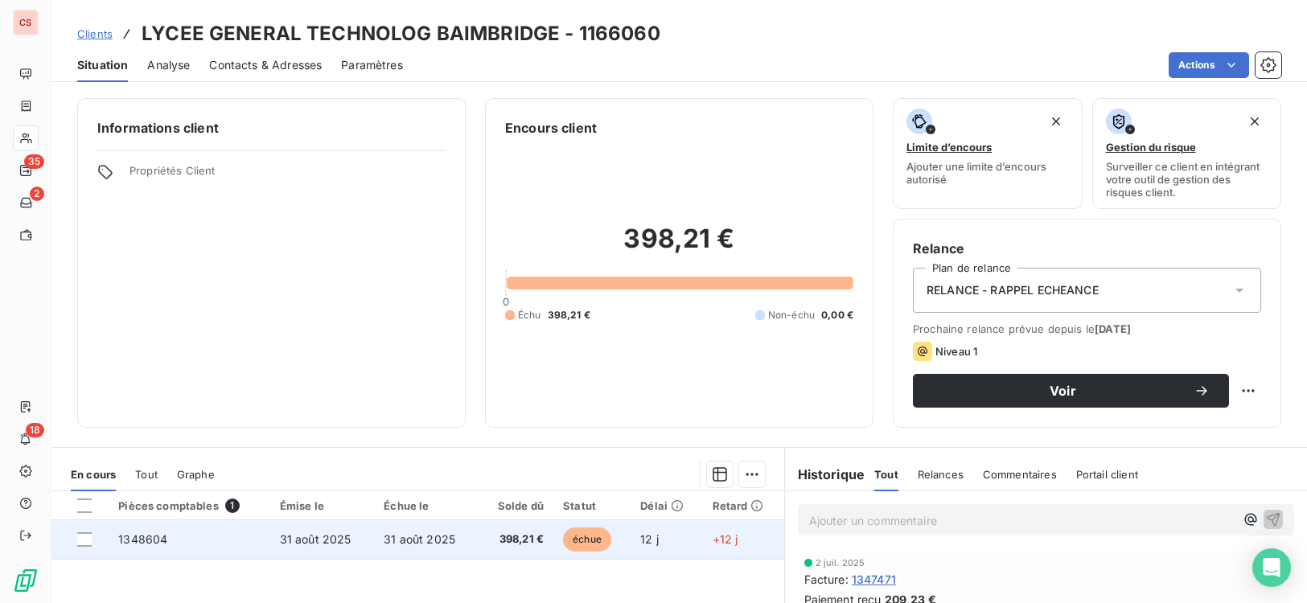
click at [586, 544] on span "échue" at bounding box center [587, 540] width 48 height 24
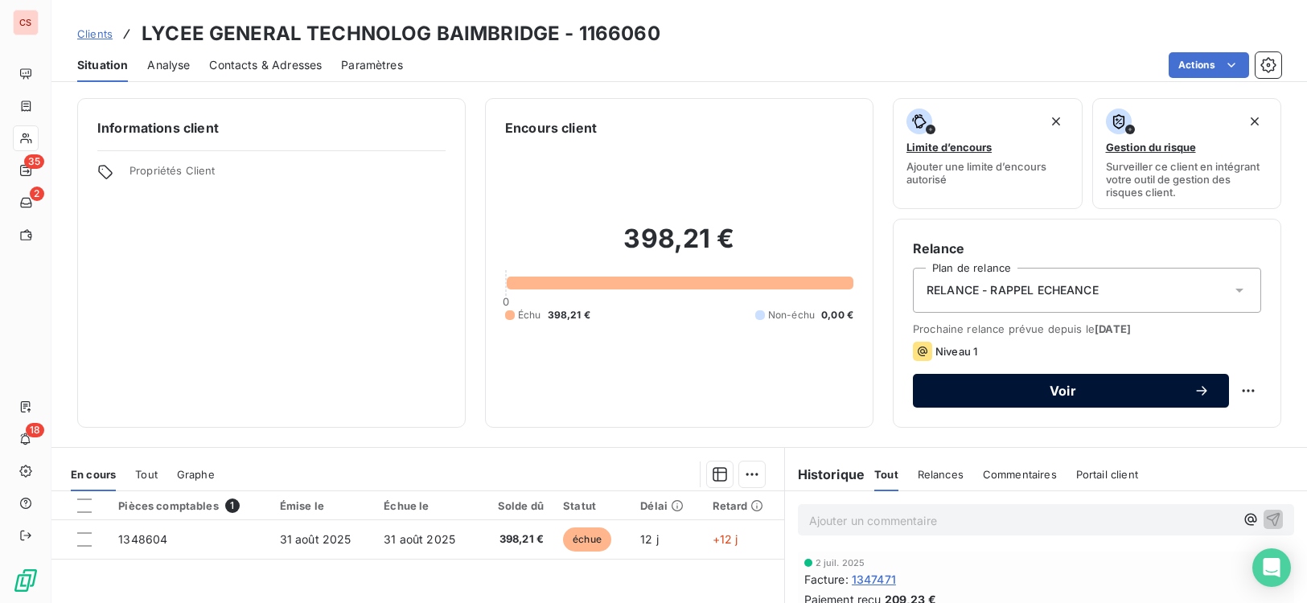
click at [1102, 395] on span "Voir" at bounding box center [1062, 390] width 261 height 13
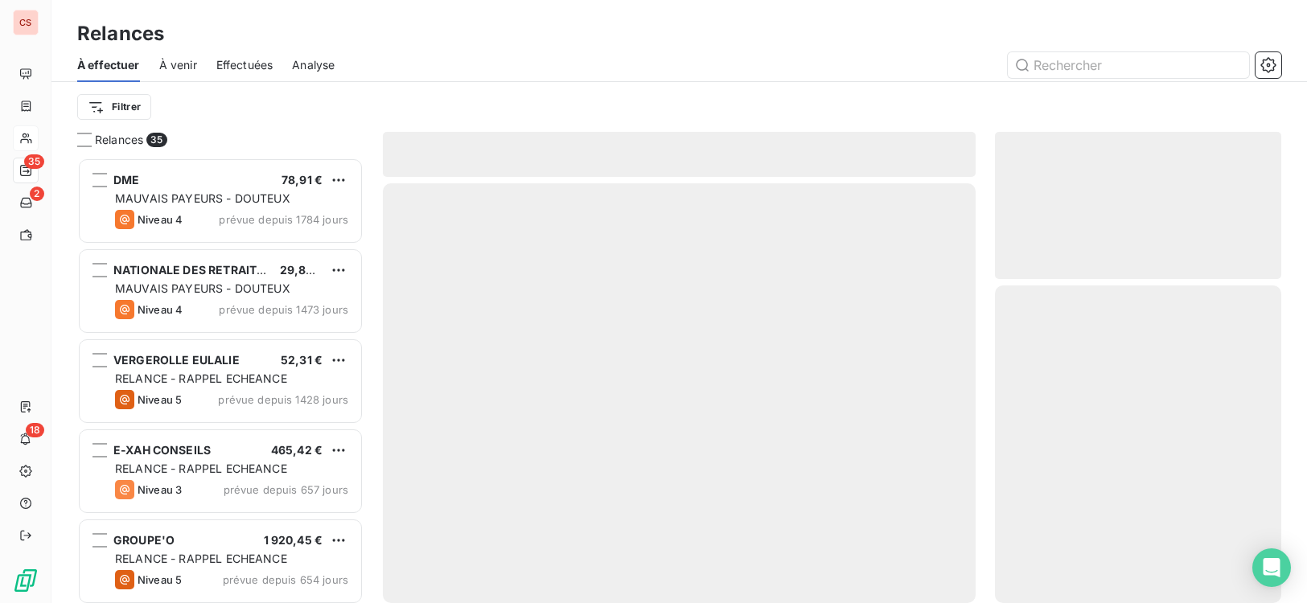
scroll to position [433, 275]
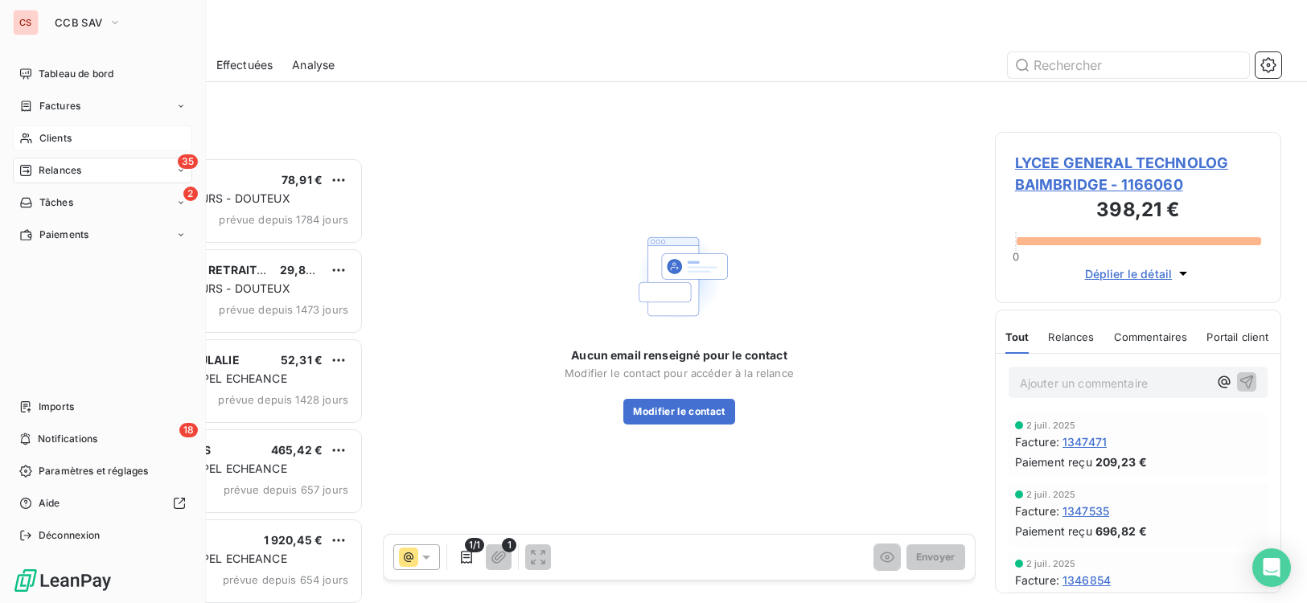
click at [55, 141] on span "Clients" at bounding box center [55, 138] width 32 height 14
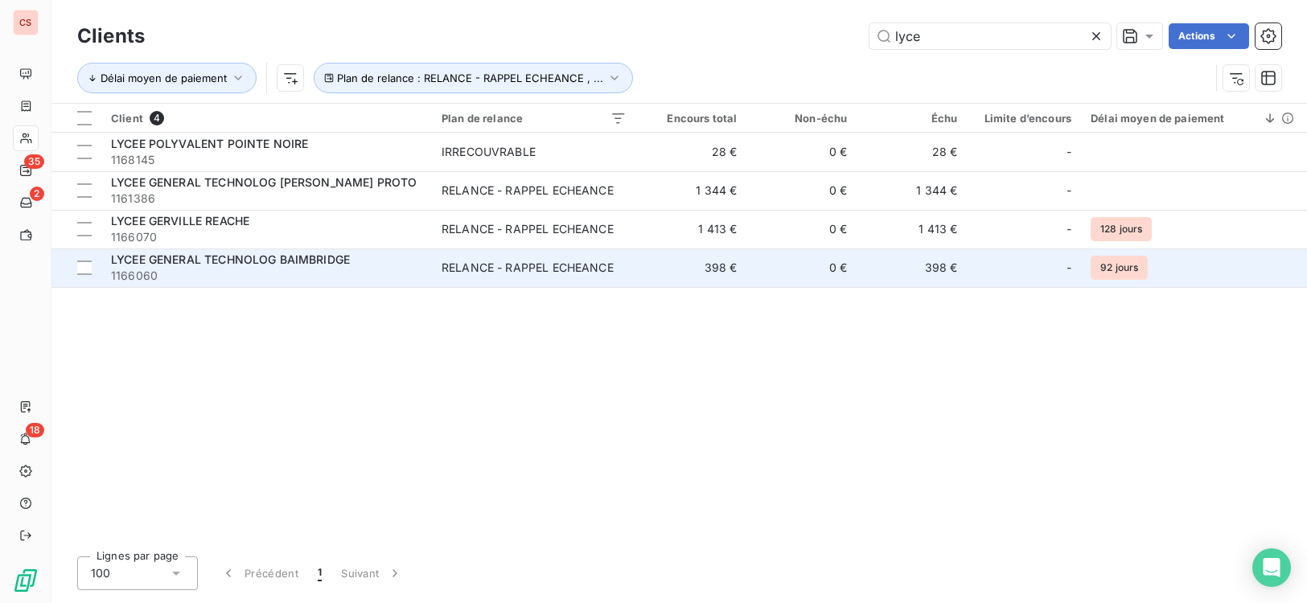
click at [647, 279] on td "398 €" at bounding box center [691, 267] width 110 height 39
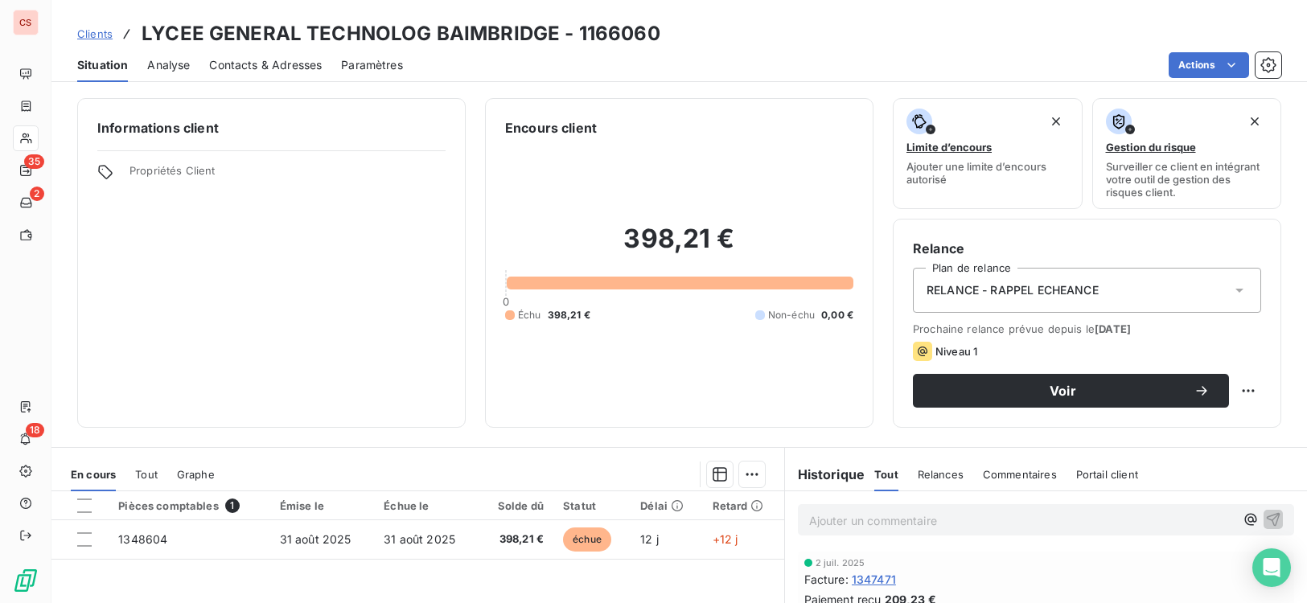
click at [268, 61] on span "Contacts & Adresses" at bounding box center [265, 65] width 113 height 16
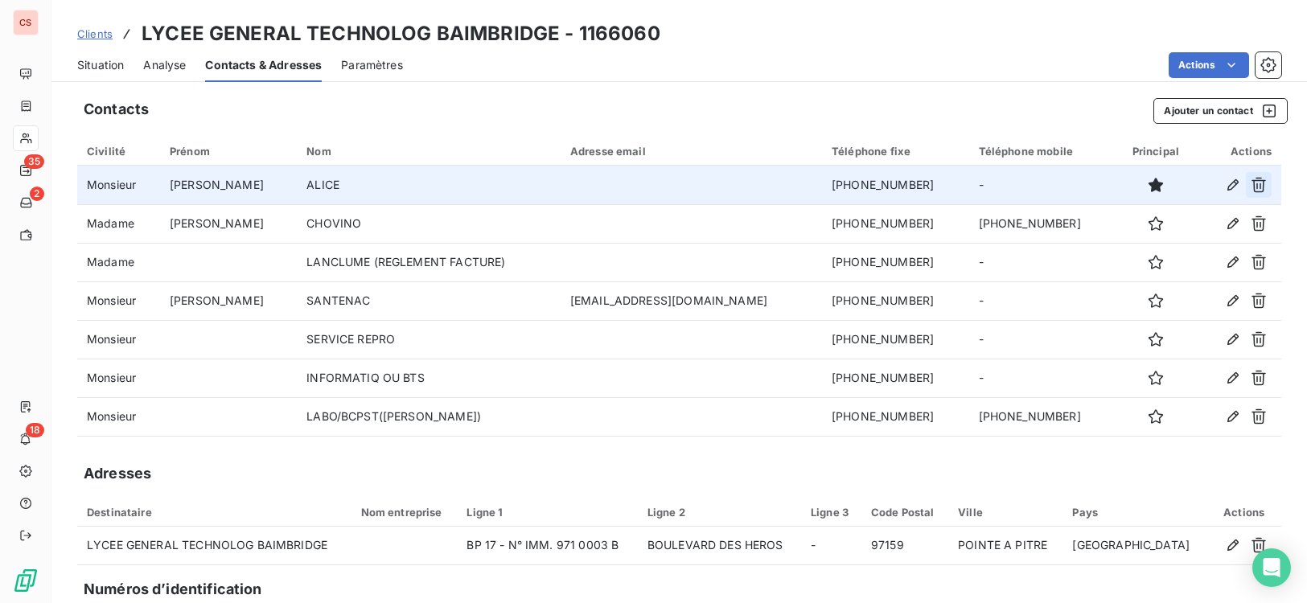
click at [1251, 187] on icon "button" at bounding box center [1258, 185] width 14 height 15
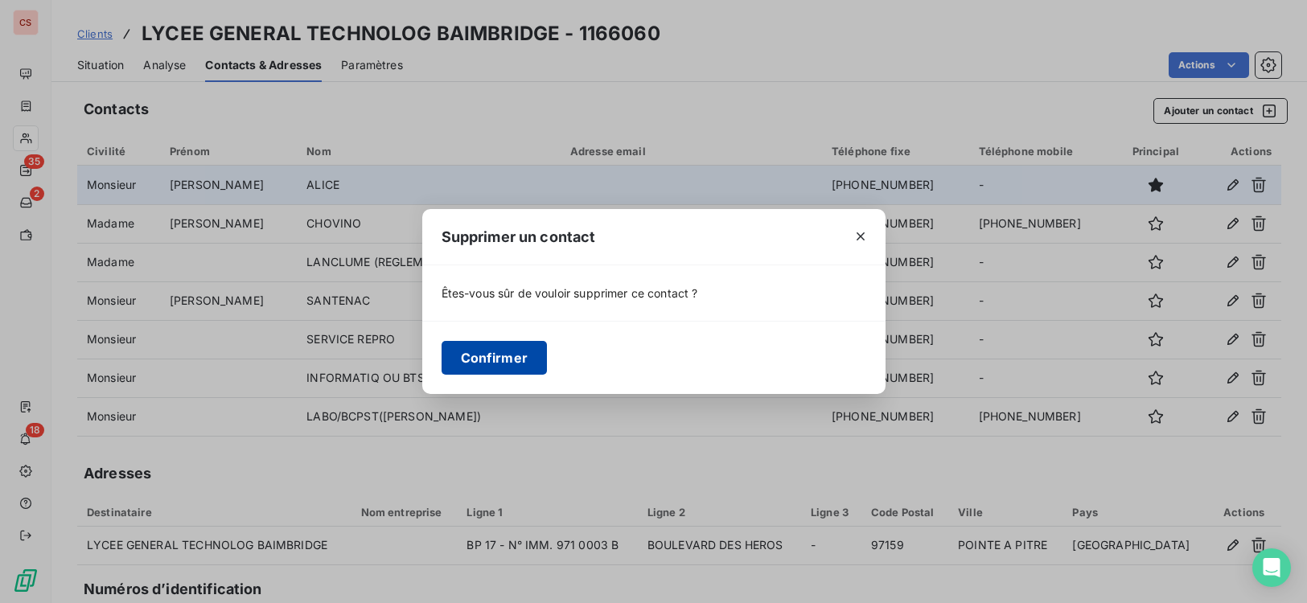
click at [475, 355] on button "Confirmer" at bounding box center [494, 358] width 106 height 34
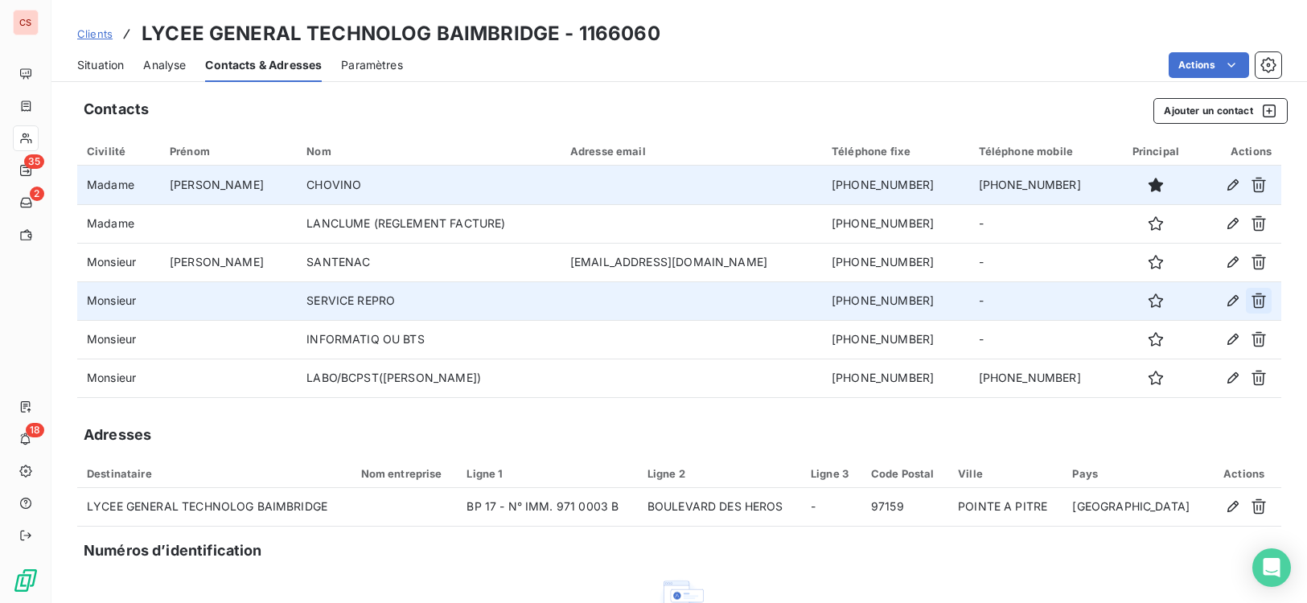
click at [1253, 299] on icon "button" at bounding box center [1258, 301] width 16 height 16
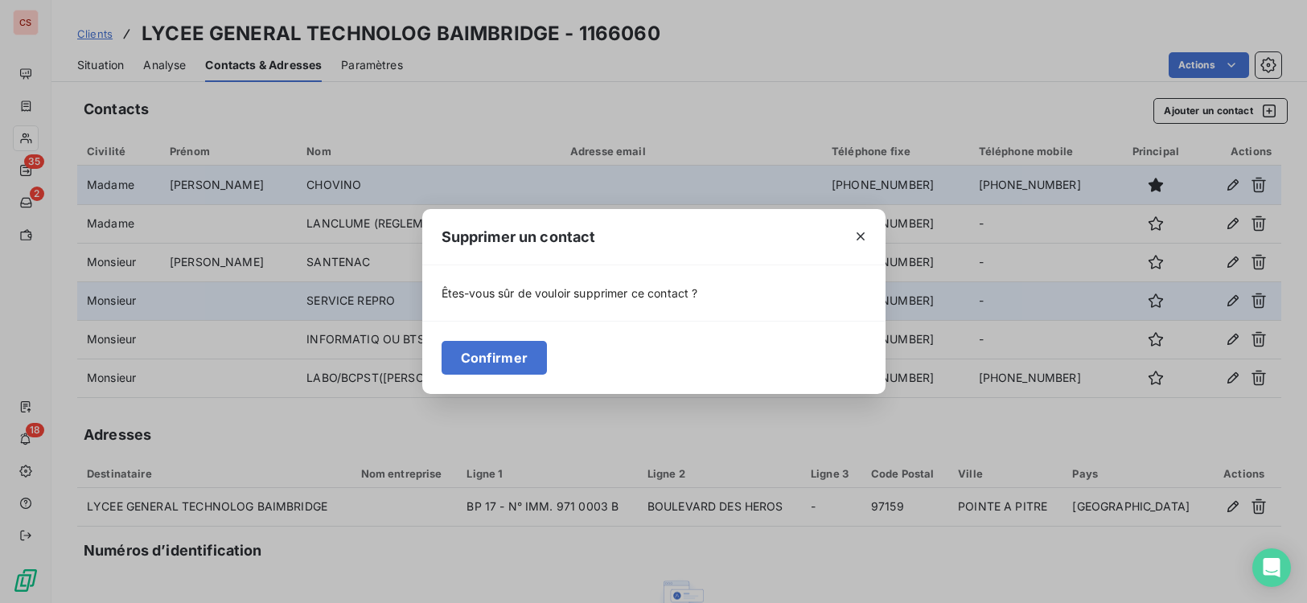
click at [557, 349] on div "Confirmer" at bounding box center [653, 357] width 463 height 73
click at [526, 350] on button "Confirmer" at bounding box center [494, 358] width 106 height 34
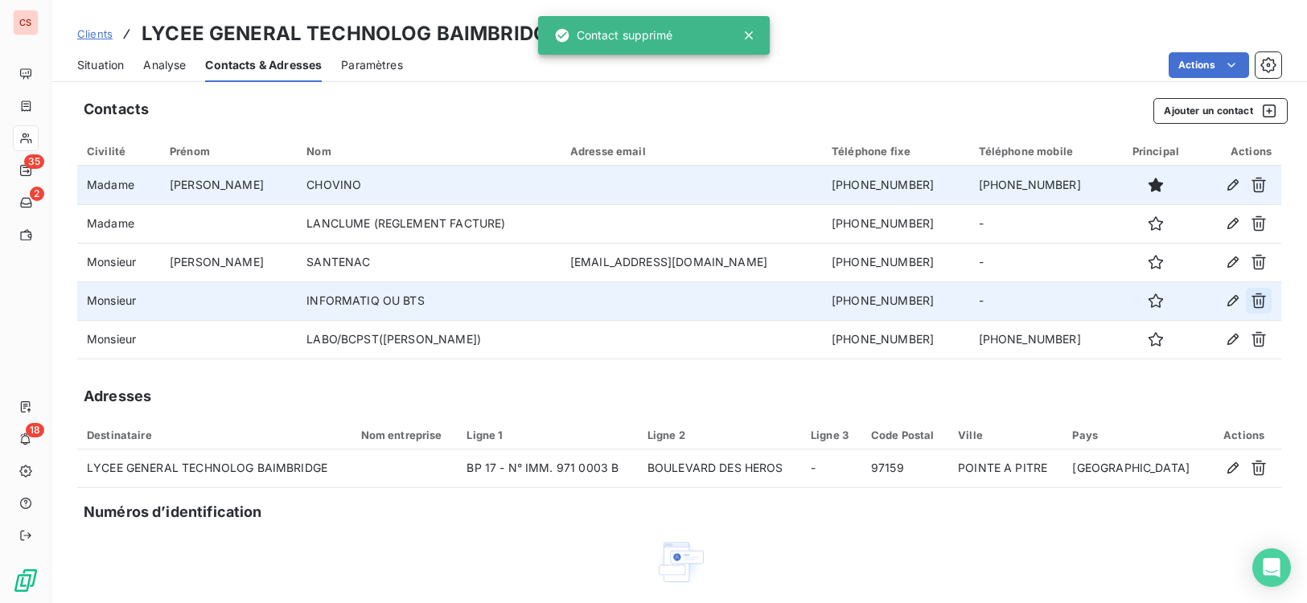
click at [1251, 304] on icon "button" at bounding box center [1258, 301] width 14 height 15
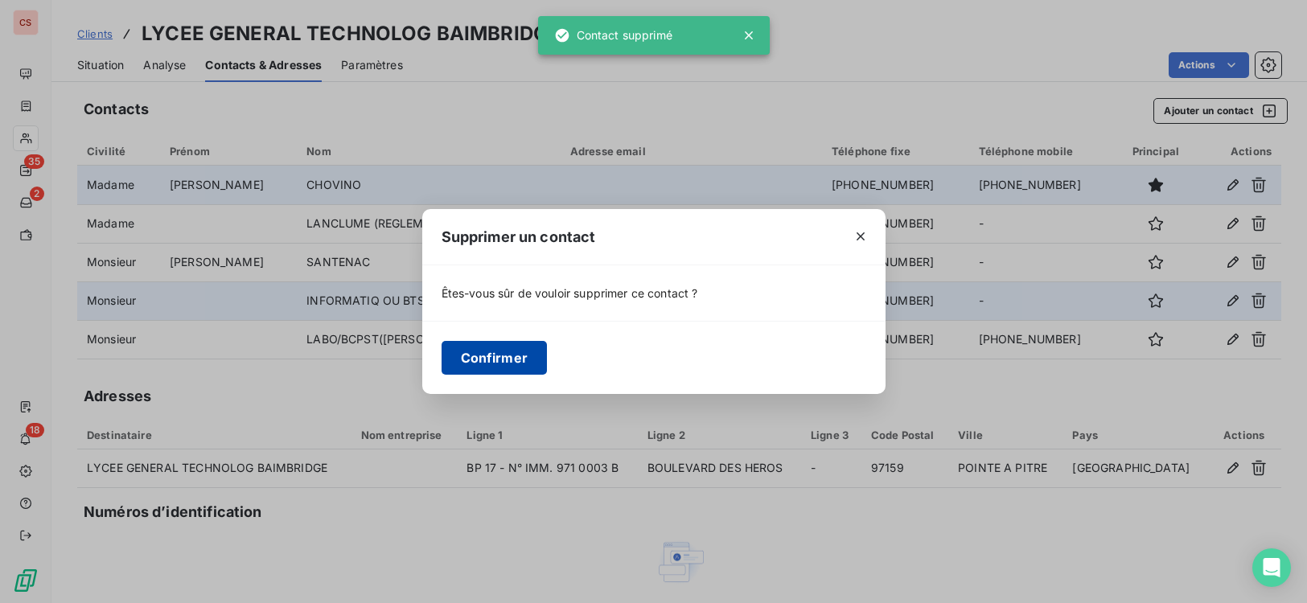
click at [520, 362] on button "Confirmer" at bounding box center [494, 358] width 106 height 34
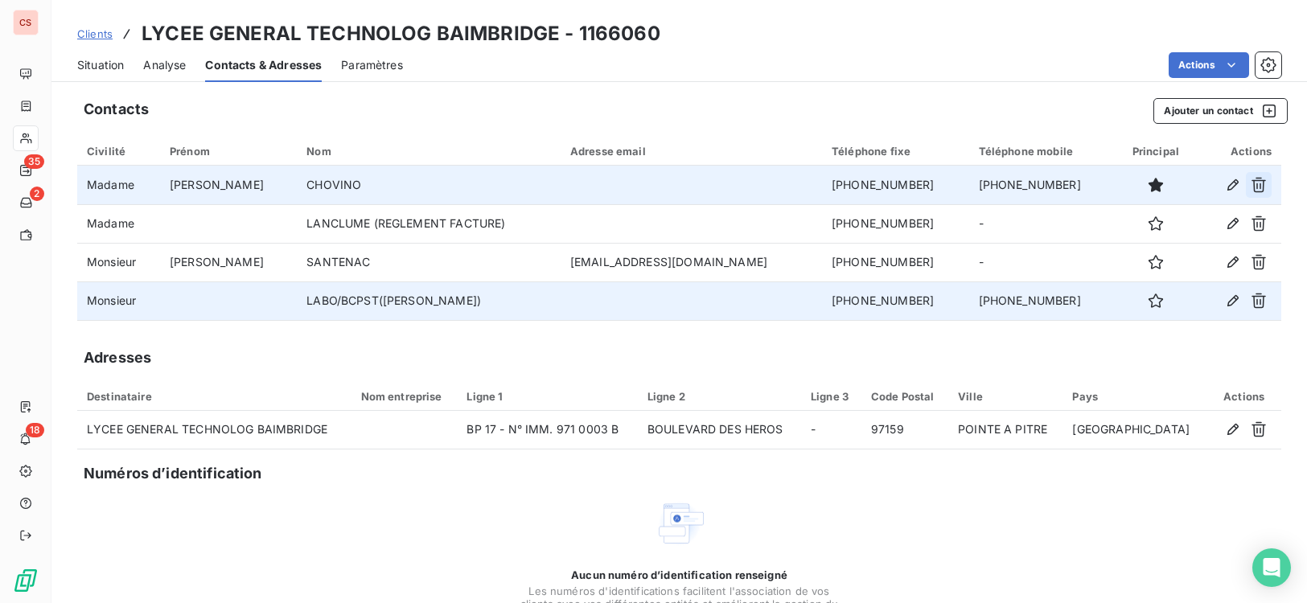
click at [1250, 183] on icon "button" at bounding box center [1258, 185] width 16 height 16
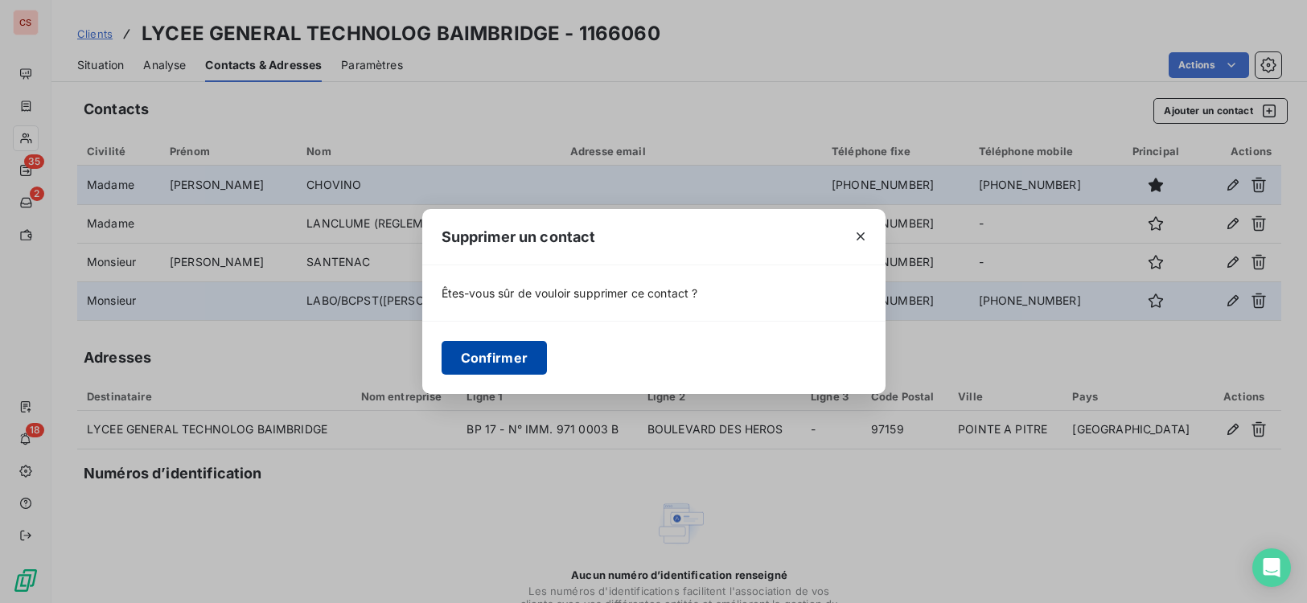
click at [478, 358] on button "Confirmer" at bounding box center [494, 358] width 106 height 34
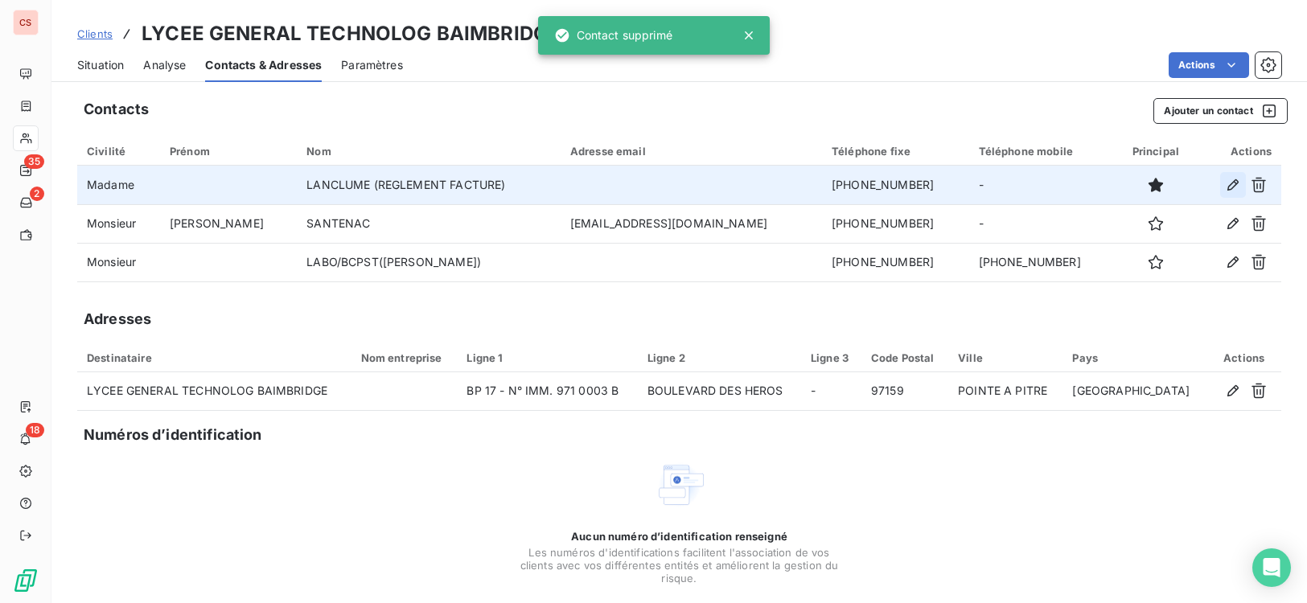
click at [1225, 192] on icon "button" at bounding box center [1233, 185] width 16 height 16
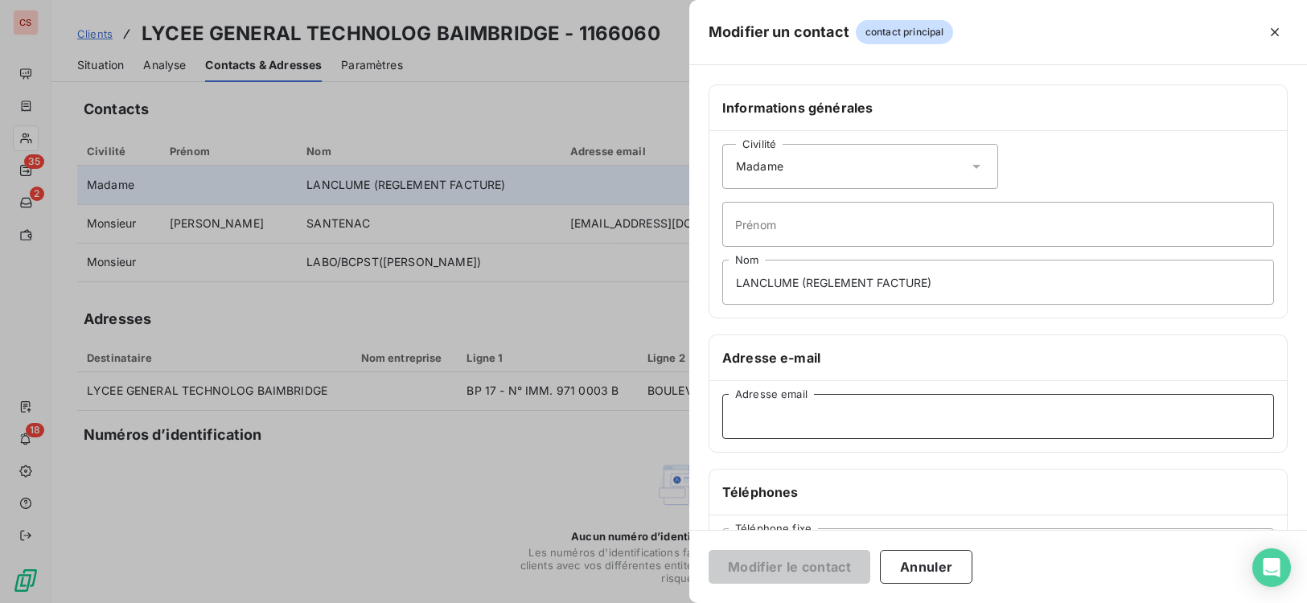
click at [788, 408] on input "Adresse email" at bounding box center [998, 416] width 552 height 45
type input "[PERSON_NAME][EMAIL_ADDRESS][DOMAIN_NAME]"
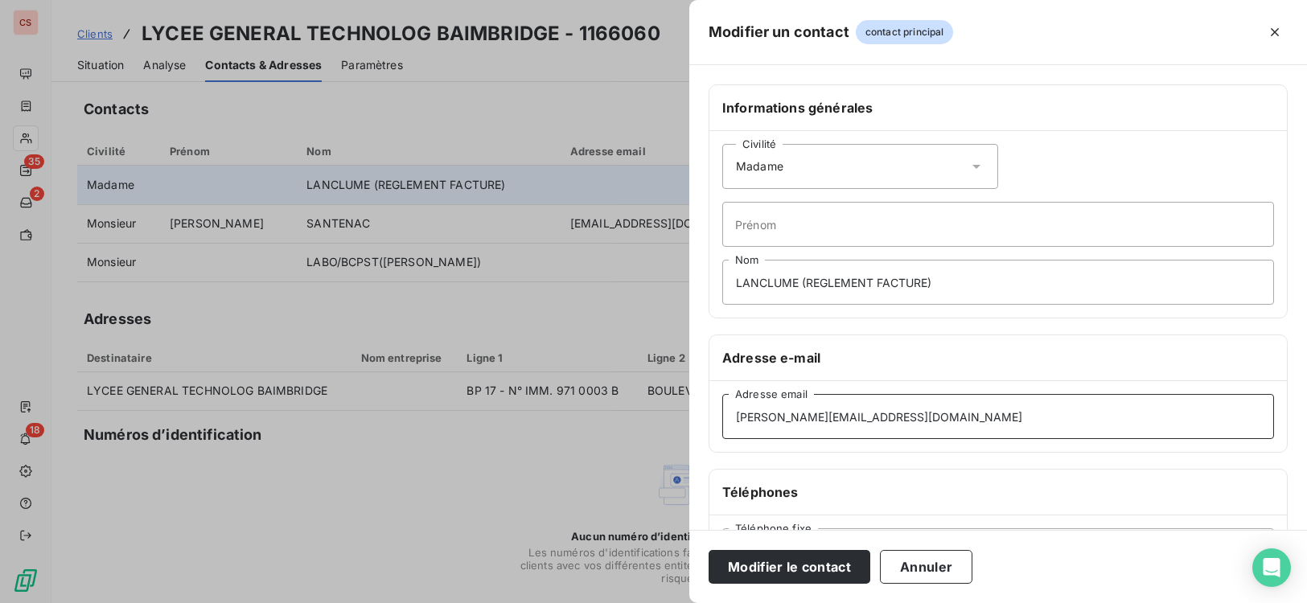
scroll to position [269, 0]
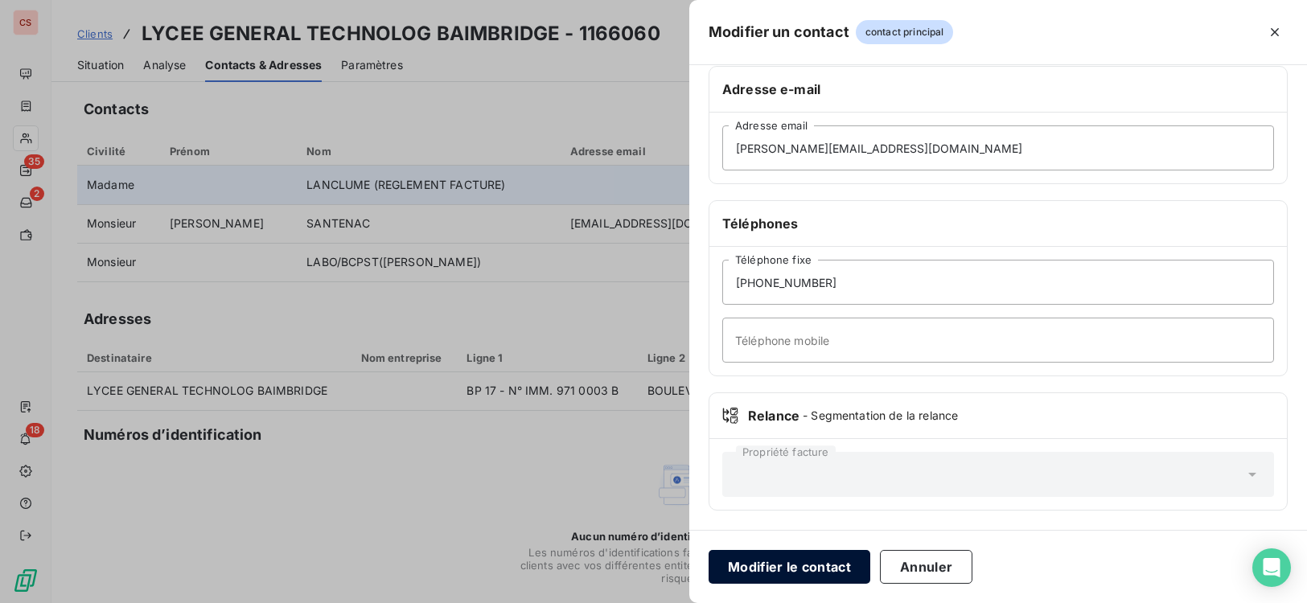
click at [784, 571] on button "Modifier le contact" at bounding box center [789, 567] width 162 height 34
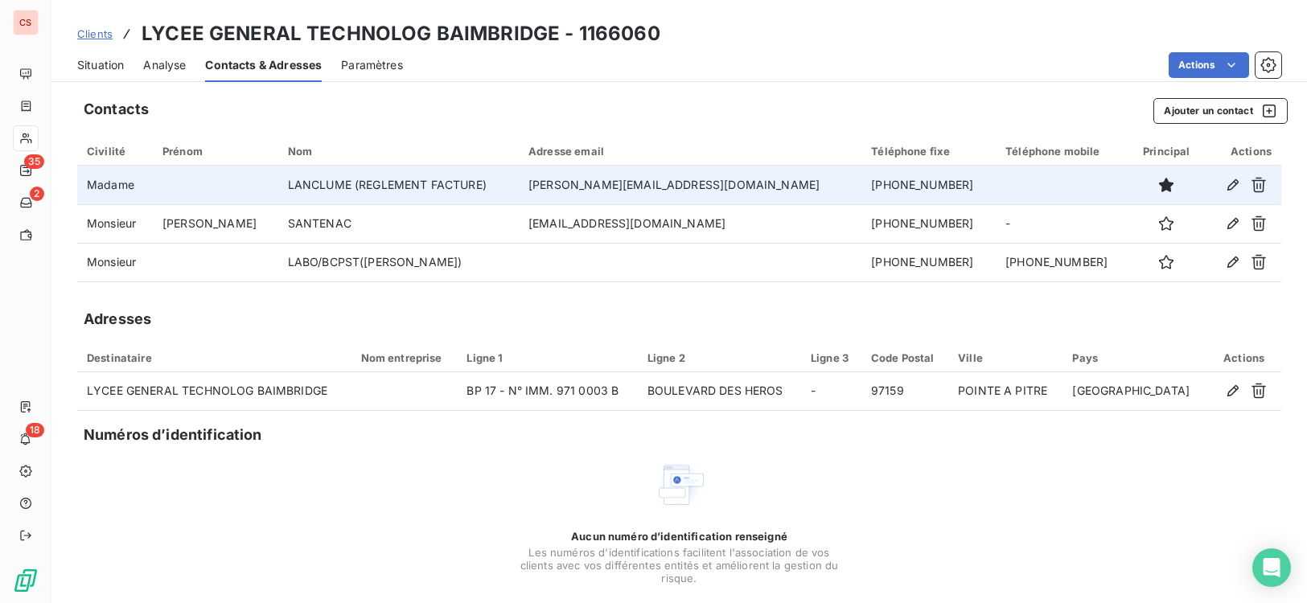
click at [92, 58] on span "Situation" at bounding box center [100, 65] width 47 height 16
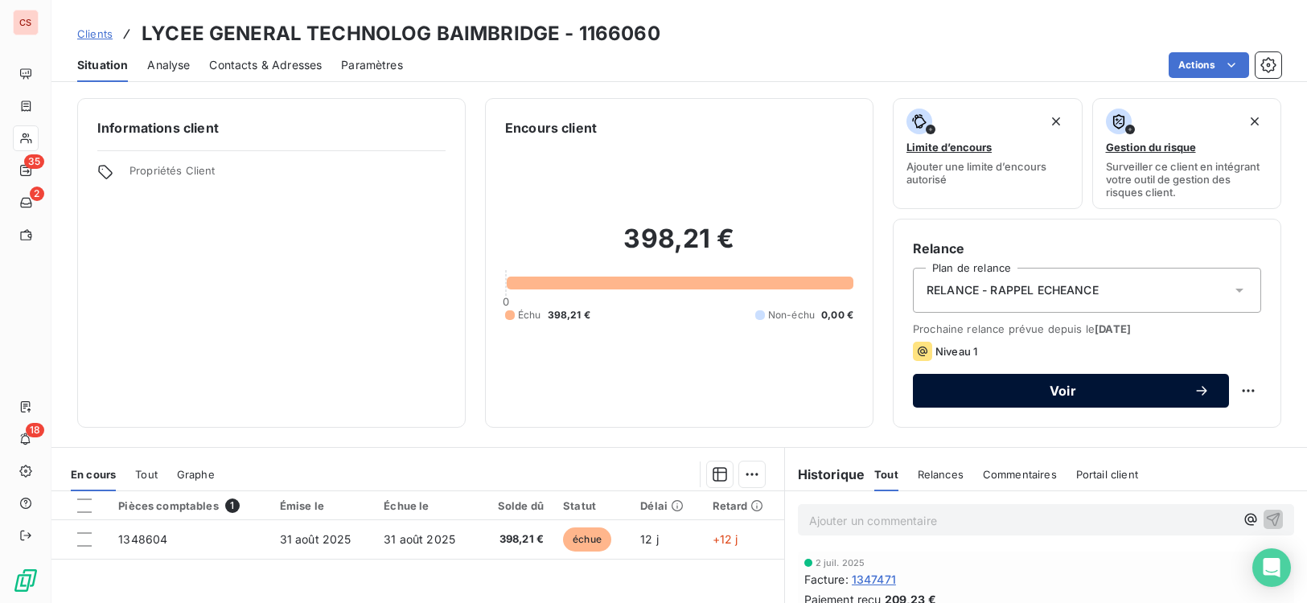
click at [1044, 391] on span "Voir" at bounding box center [1062, 390] width 261 height 13
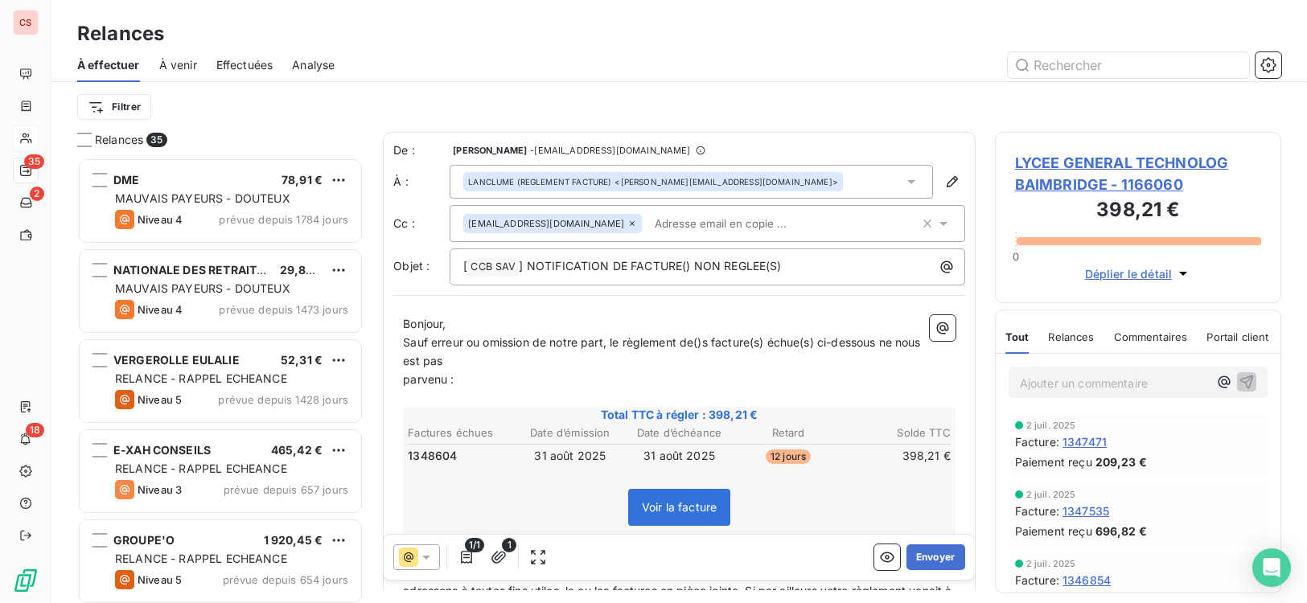
scroll to position [433, 275]
click at [406, 380] on span "parvenu :" at bounding box center [428, 379] width 51 height 14
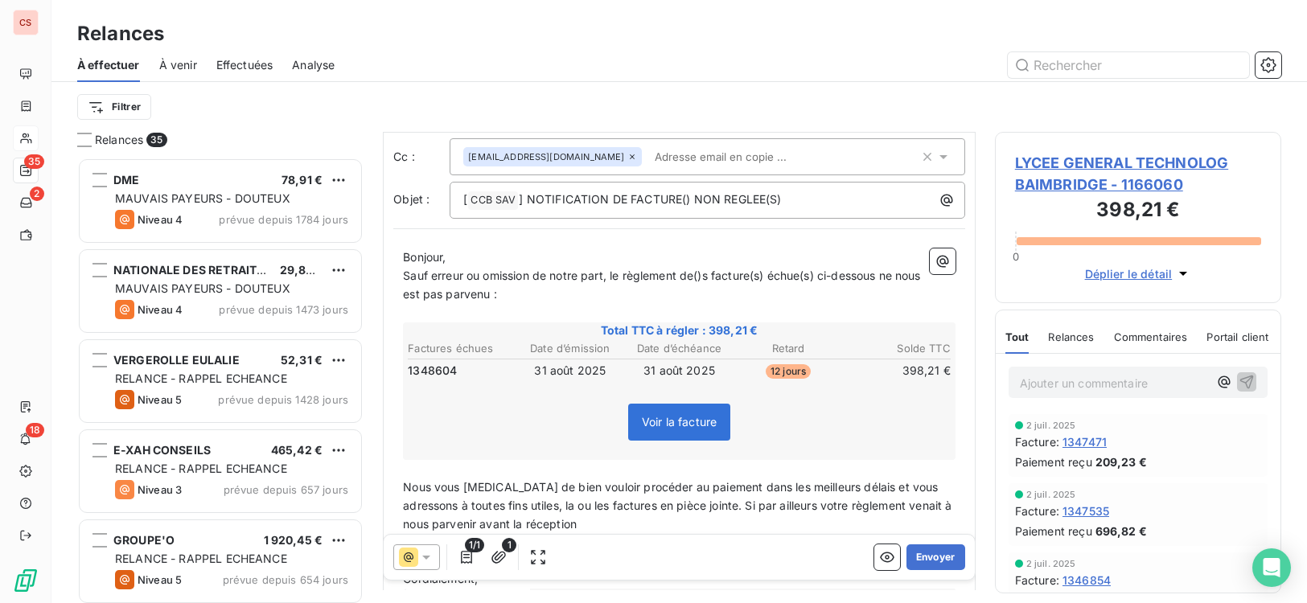
scroll to position [257, 0]
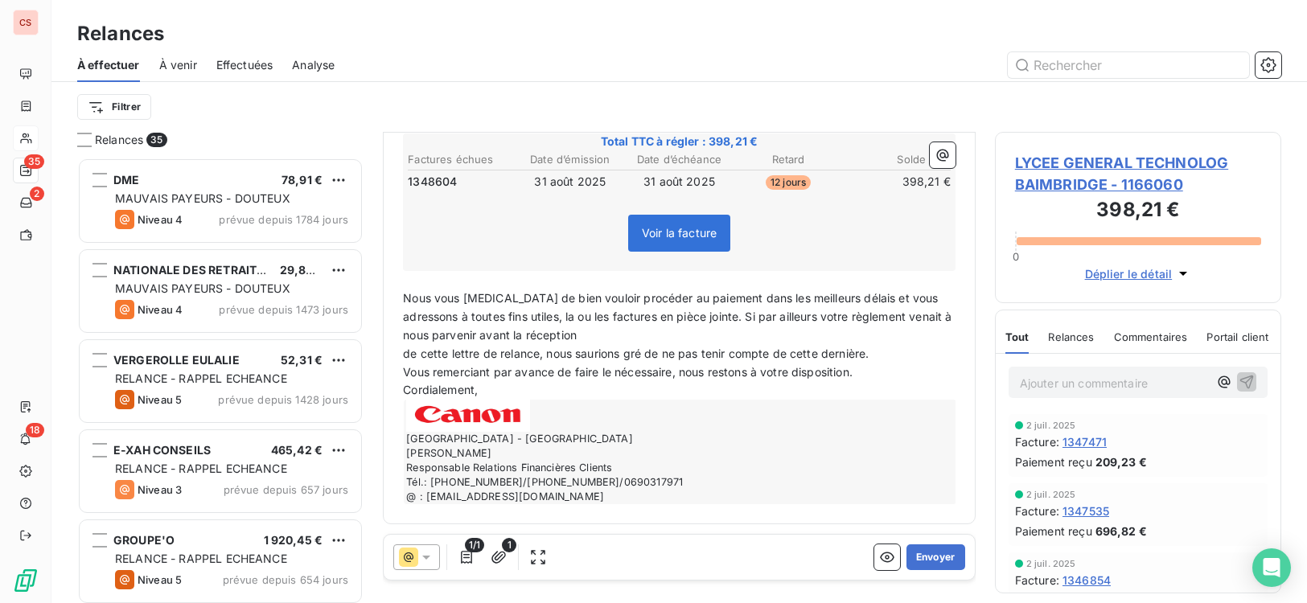
click at [403, 351] on span "de cette lettre de relance, nous saurions gré de ne pas tenir compte de cette d…" at bounding box center [636, 354] width 466 height 14
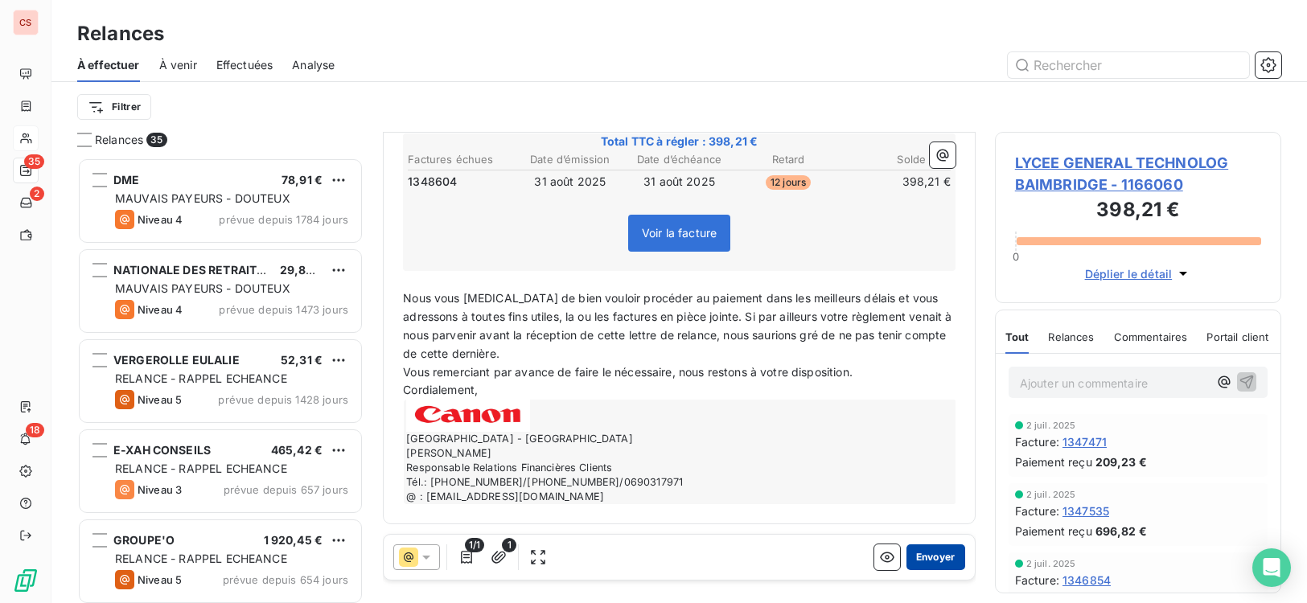
click at [927, 554] on button "Envoyer" at bounding box center [935, 557] width 59 height 26
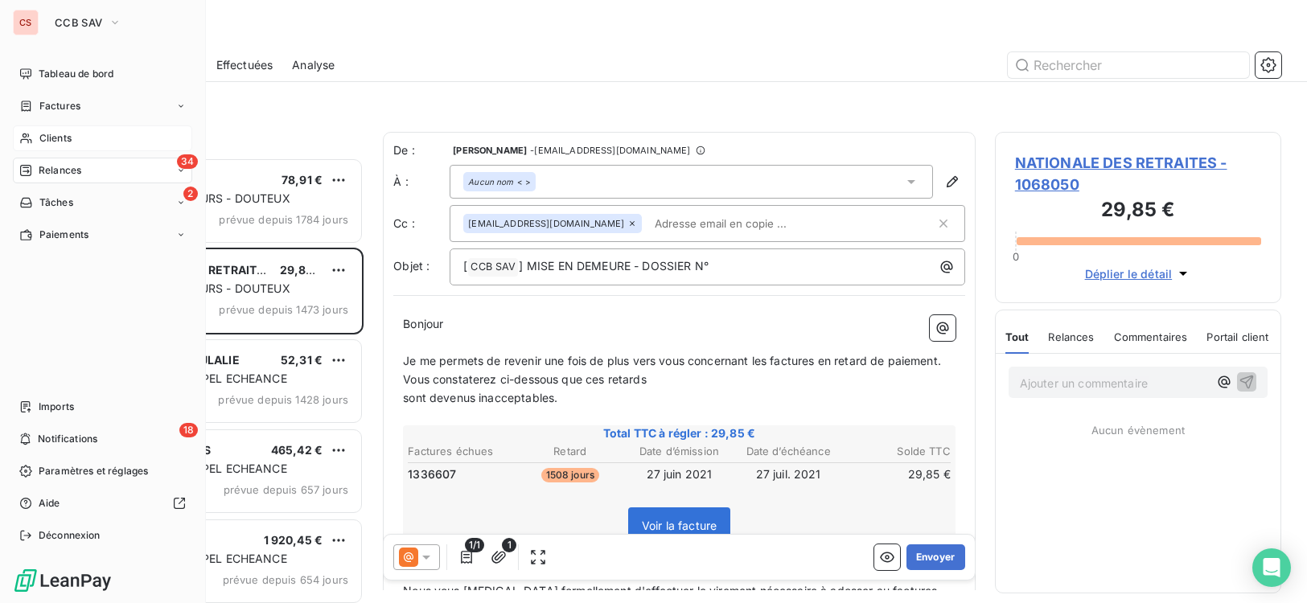
click at [48, 142] on span "Clients" at bounding box center [55, 138] width 32 height 14
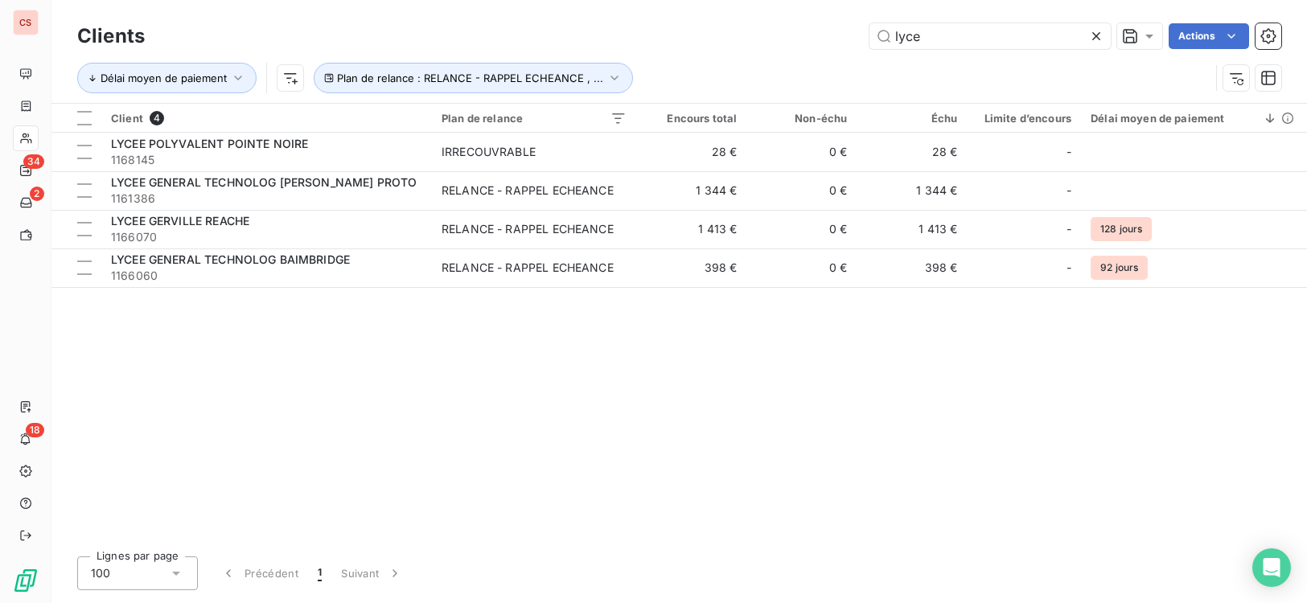
drag, startPoint x: 936, startPoint y: 37, endPoint x: 330, endPoint y: 4, distance: 606.4
click at [497, 38] on div "lyce Actions" at bounding box center [722, 36] width 1117 height 26
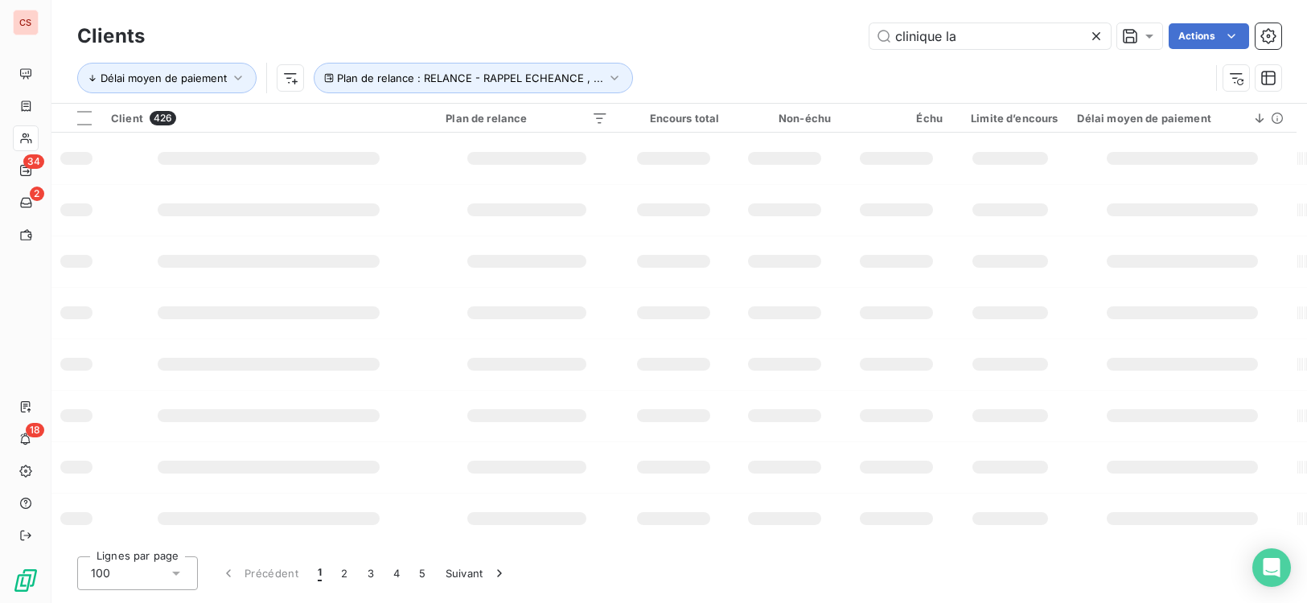
type input "clinique la"
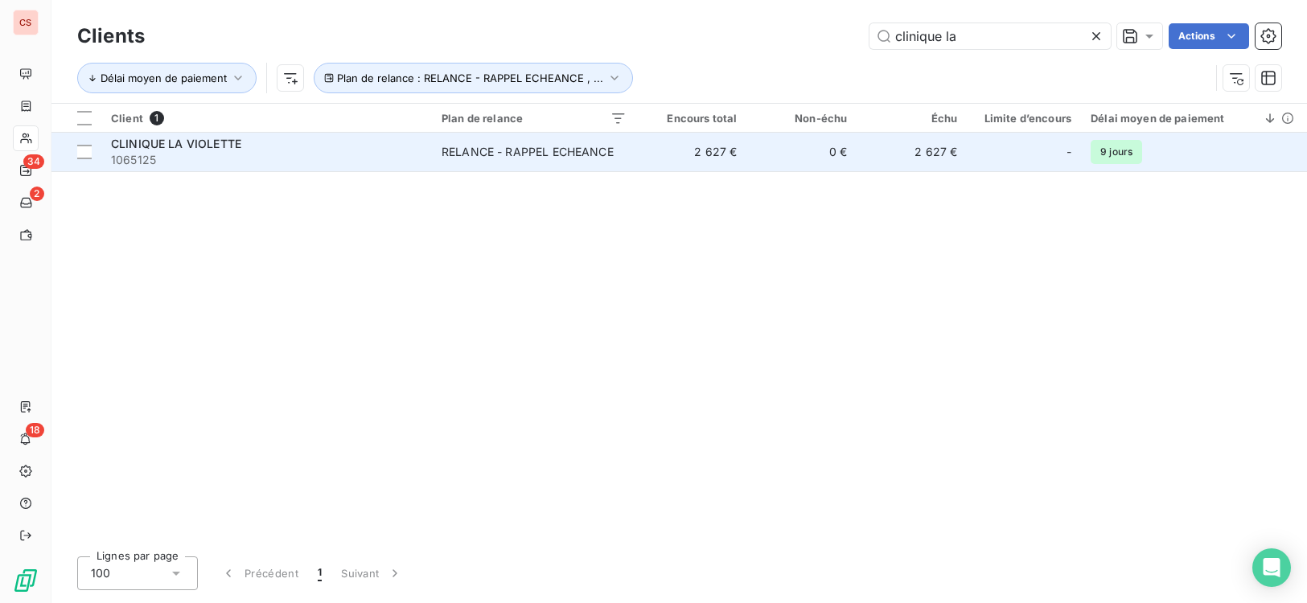
click at [348, 158] on span "1065125" at bounding box center [266, 160] width 311 height 16
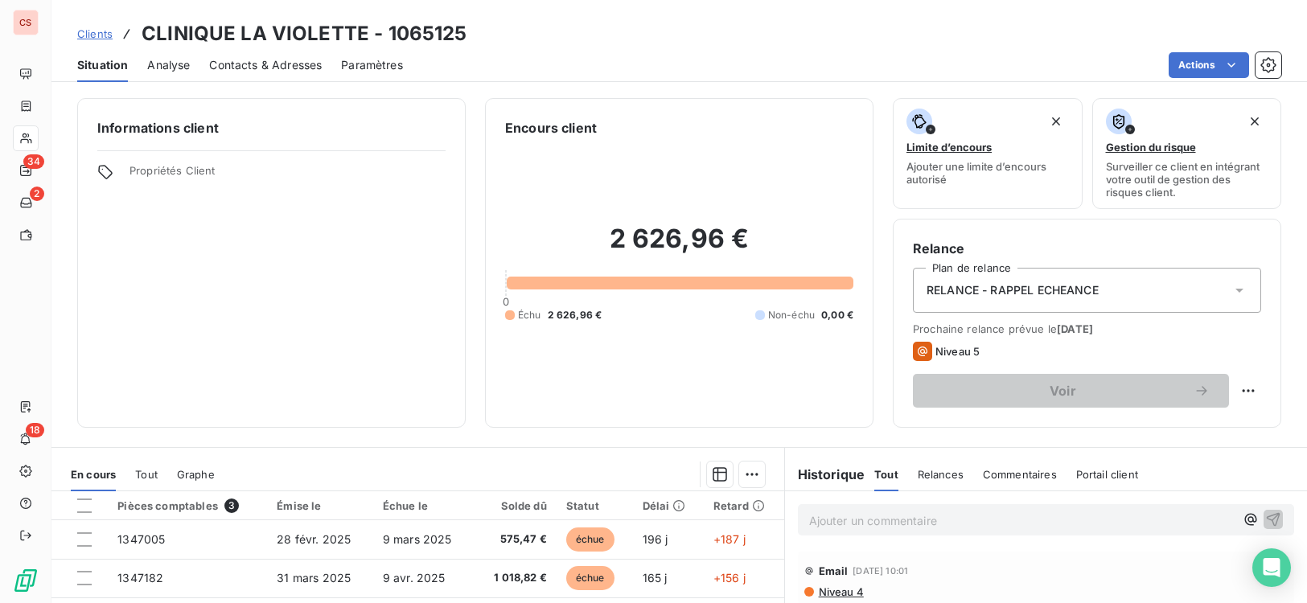
scroll to position [246, 0]
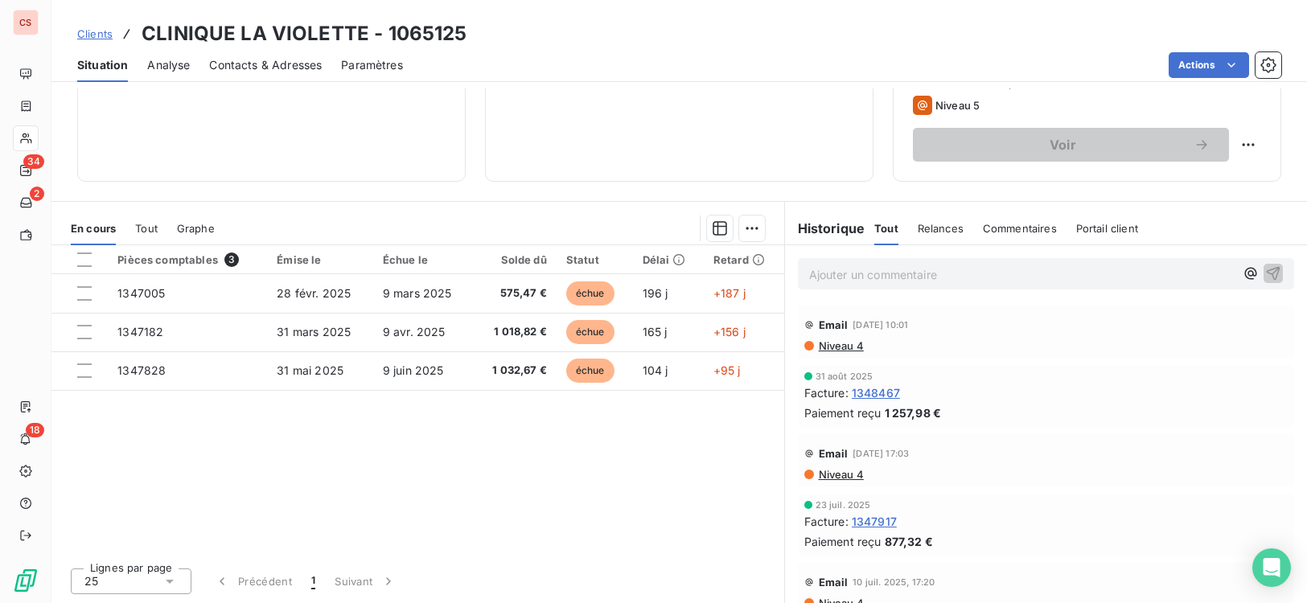
click at [232, 60] on span "Contacts & Adresses" at bounding box center [265, 65] width 113 height 16
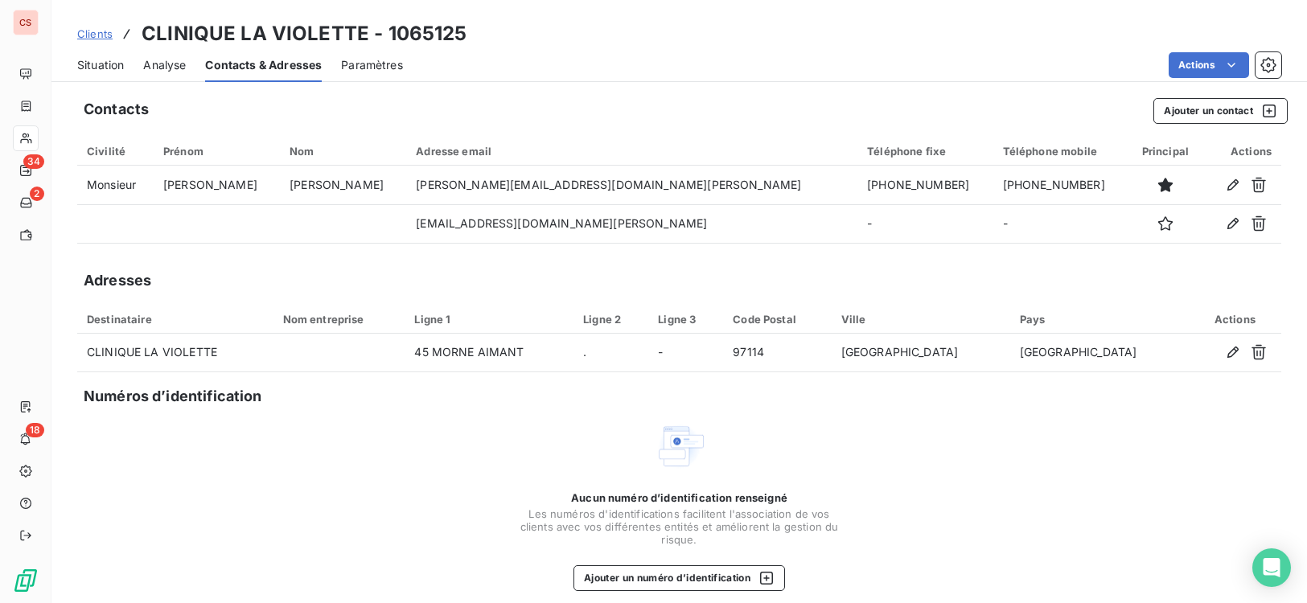
drag, startPoint x: 104, startPoint y: 76, endPoint x: 88, endPoint y: 69, distance: 17.6
click at [101, 76] on div "Situation" at bounding box center [100, 65] width 47 height 34
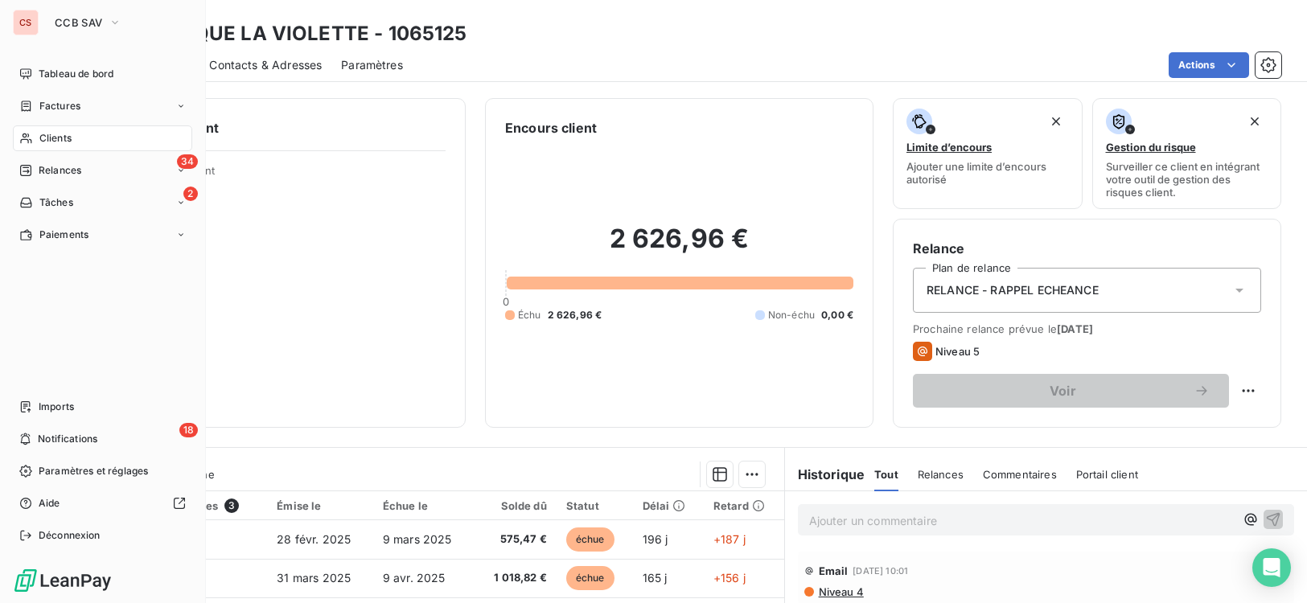
click at [50, 143] on span "Clients" at bounding box center [55, 138] width 32 height 14
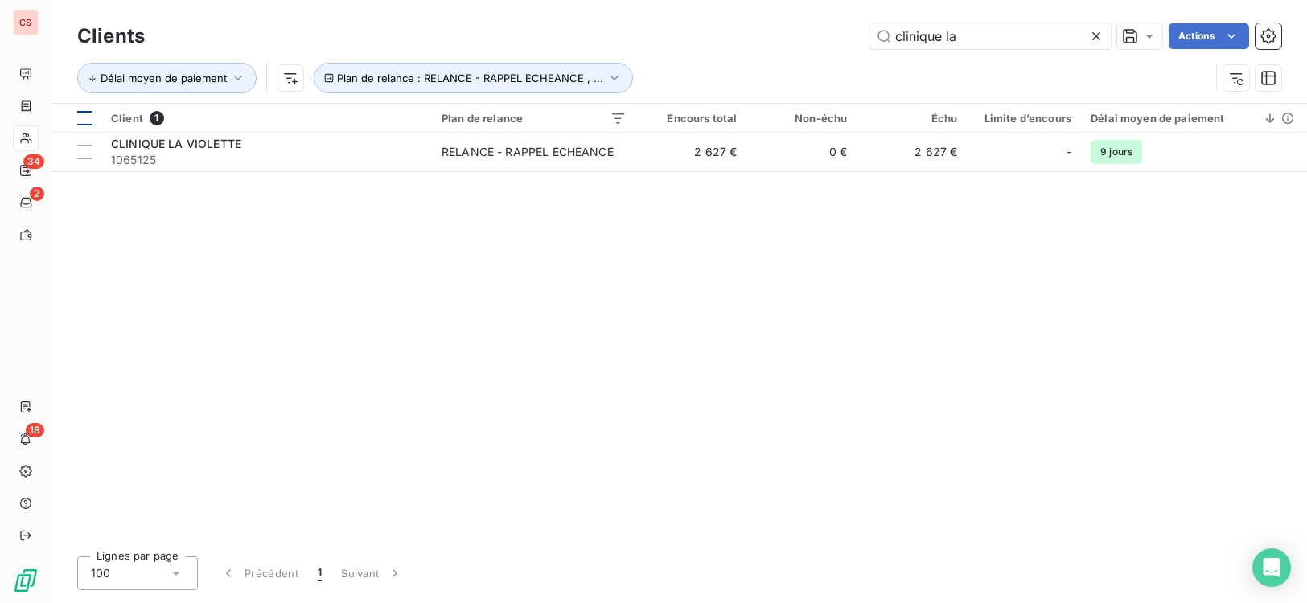
drag, startPoint x: 967, startPoint y: 37, endPoint x: 76, endPoint y: 110, distance: 893.2
click at [76, 110] on div "Clients clinique la Actions Délai moyen de paiement Plan de relance : RELANCE -…" at bounding box center [678, 301] width 1255 height 603
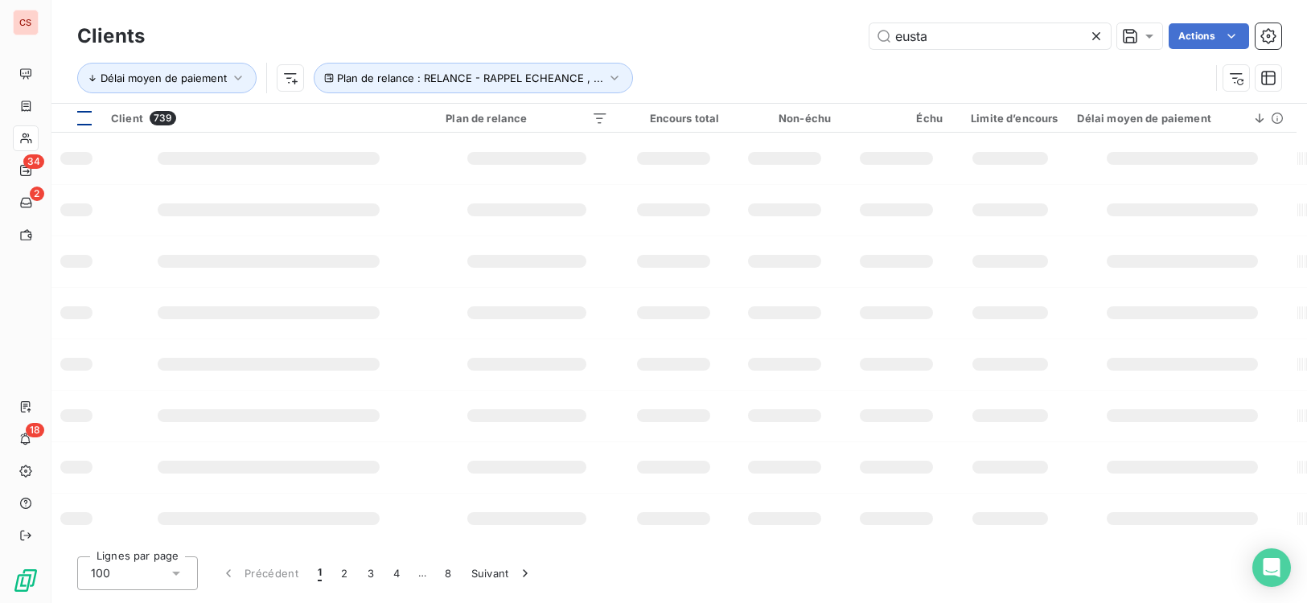
type input "eusta"
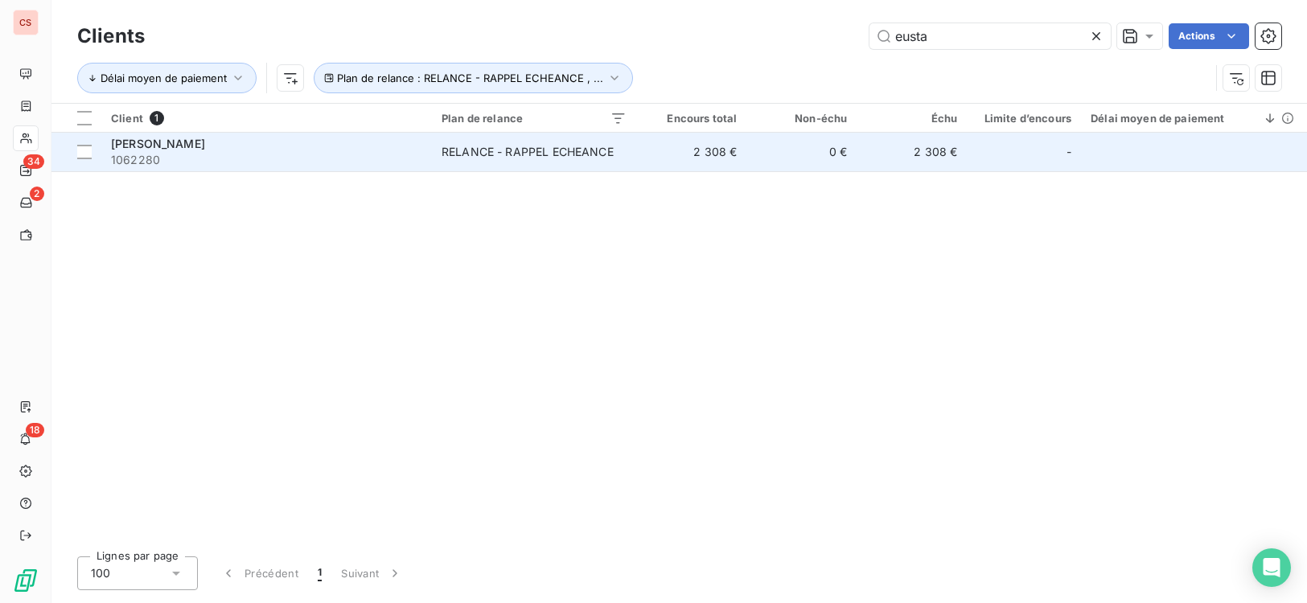
click at [735, 153] on td "2 308 €" at bounding box center [691, 152] width 110 height 39
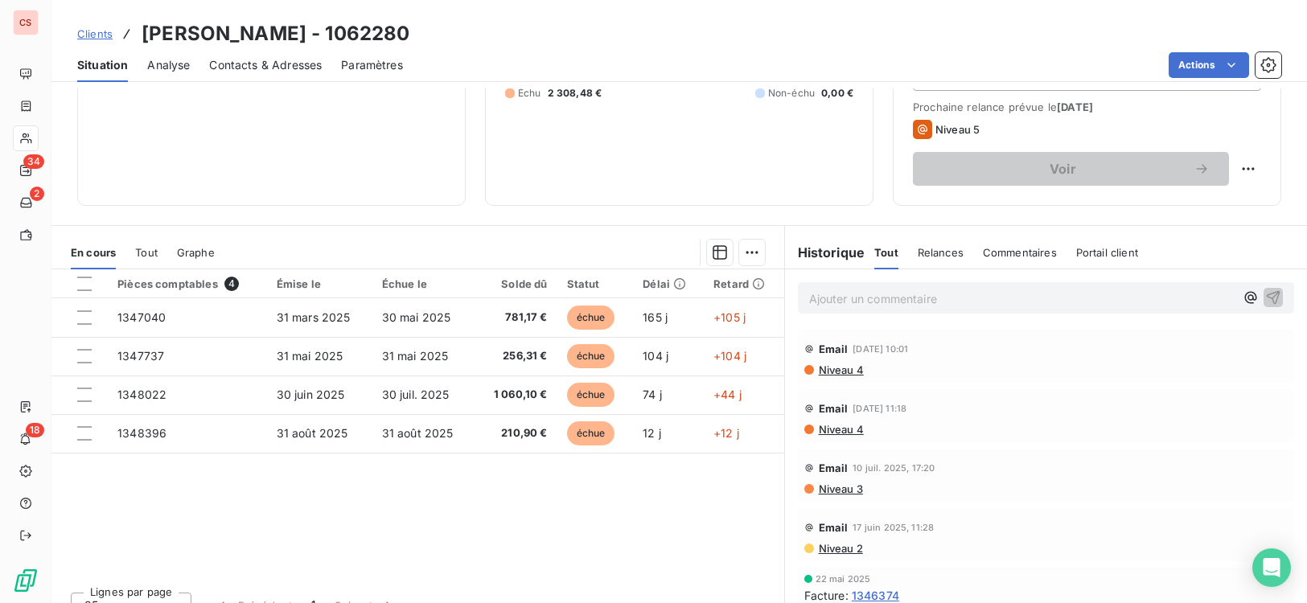
scroll to position [246, 0]
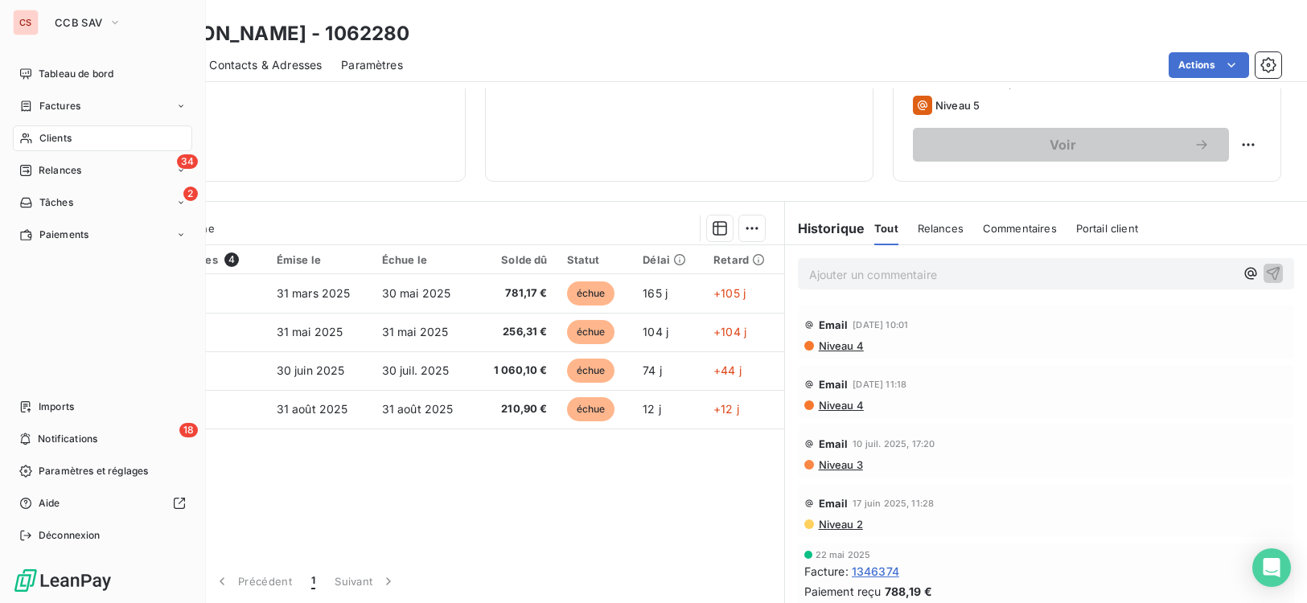
click at [64, 136] on span "Clients" at bounding box center [55, 138] width 32 height 14
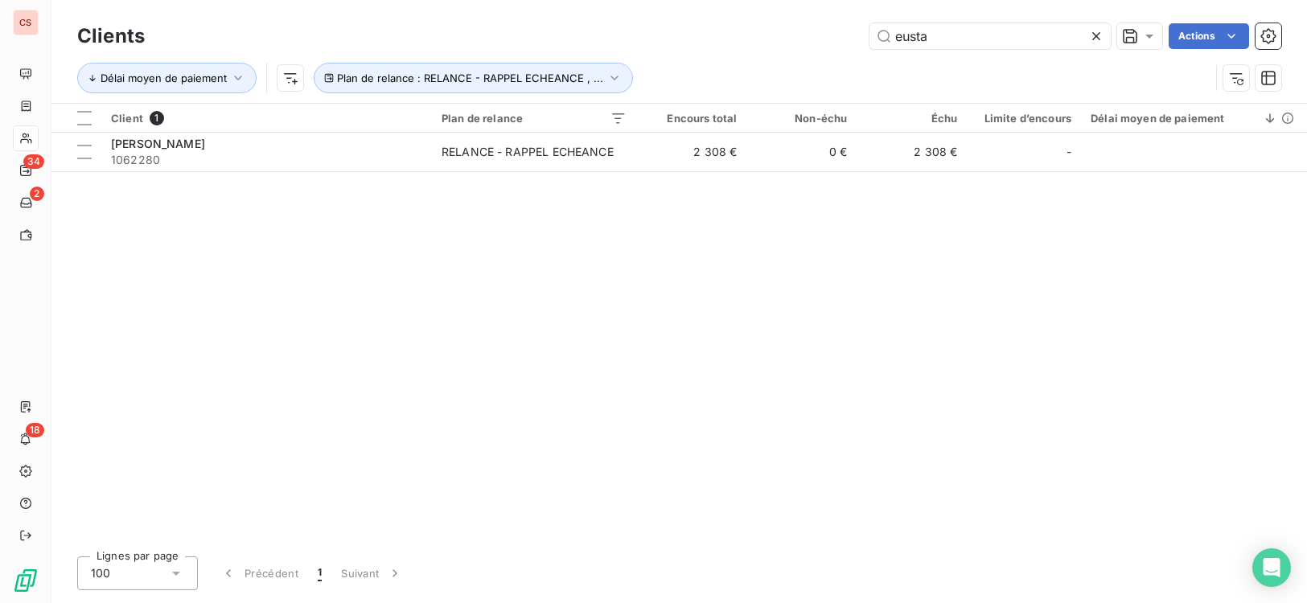
drag, startPoint x: 949, startPoint y: 46, endPoint x: 704, endPoint y: 73, distance: 246.8
click at [758, 72] on div "Clients eusta Actions Délai moyen de paiement Plan de relance : RELANCE - RAPPE…" at bounding box center [679, 61] width 1204 height 84
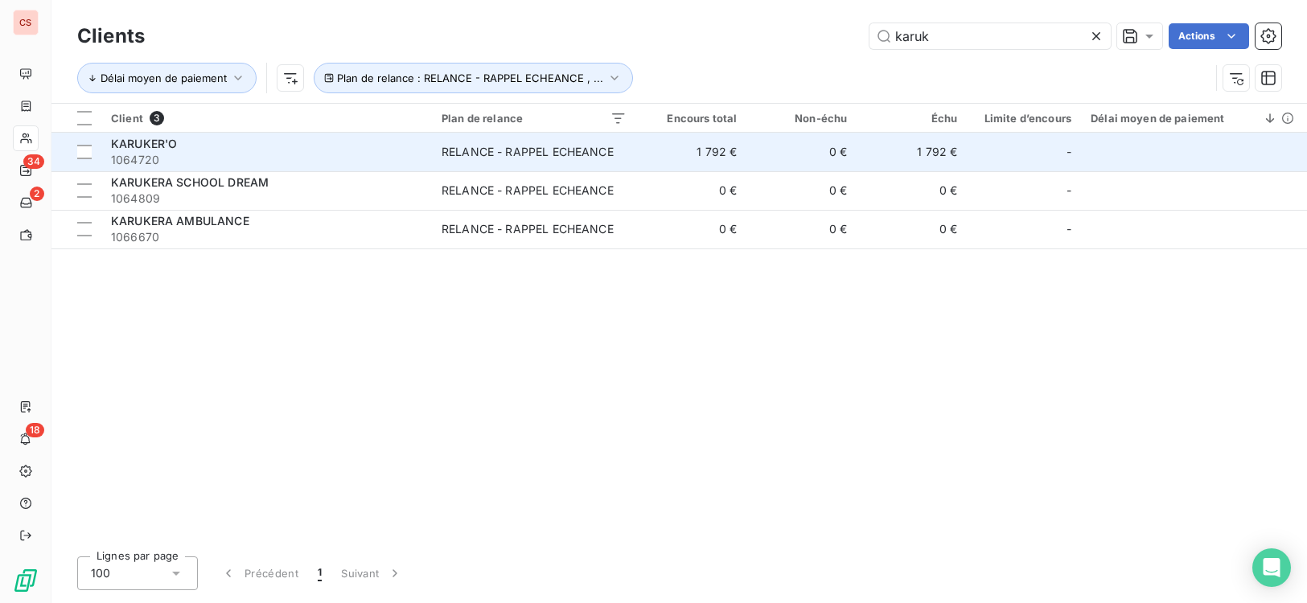
type input "karuk"
click at [798, 160] on td "0 €" at bounding box center [801, 152] width 110 height 39
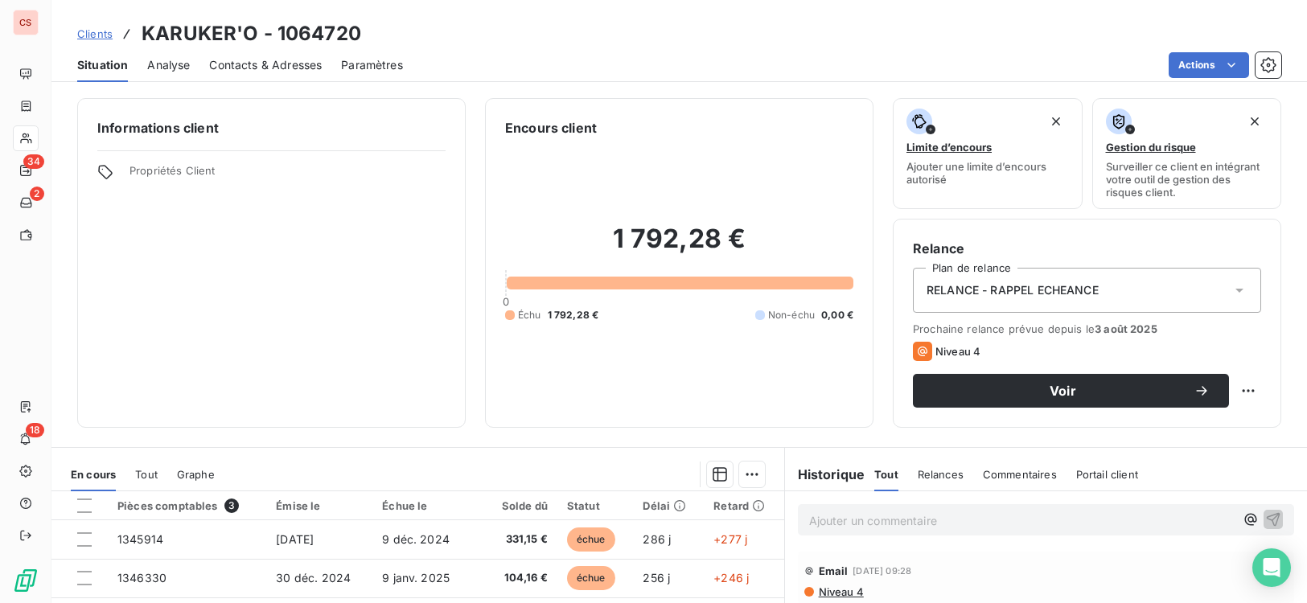
scroll to position [246, 0]
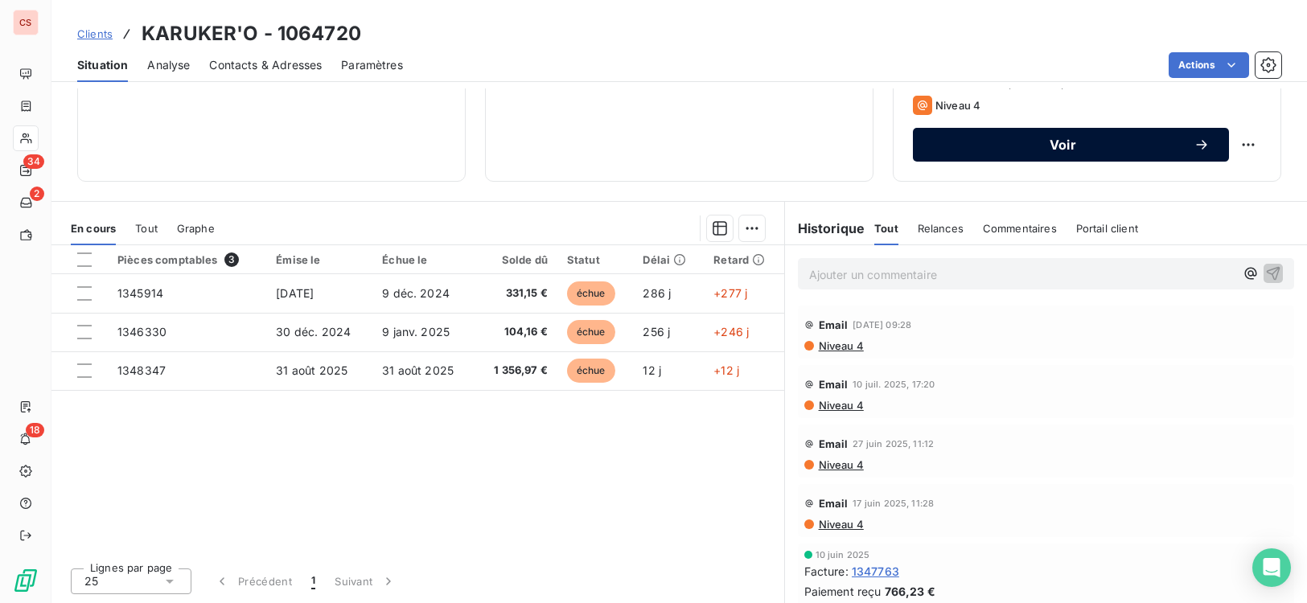
click at [1145, 144] on span "Voir" at bounding box center [1062, 144] width 261 height 13
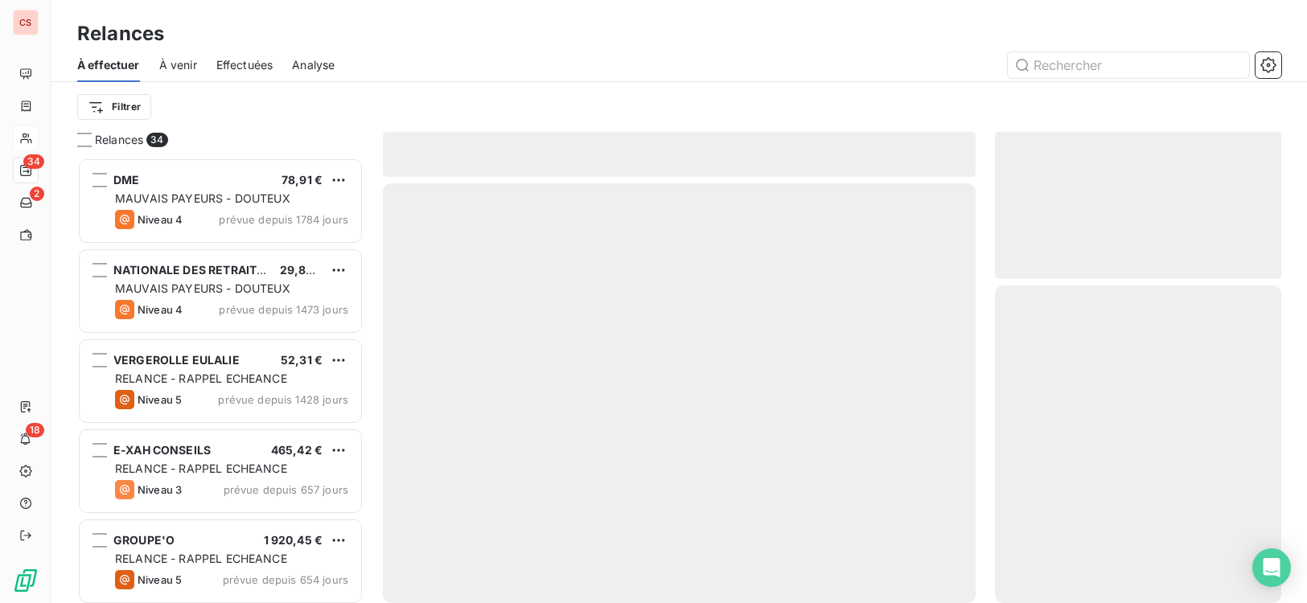
scroll to position [433, 275]
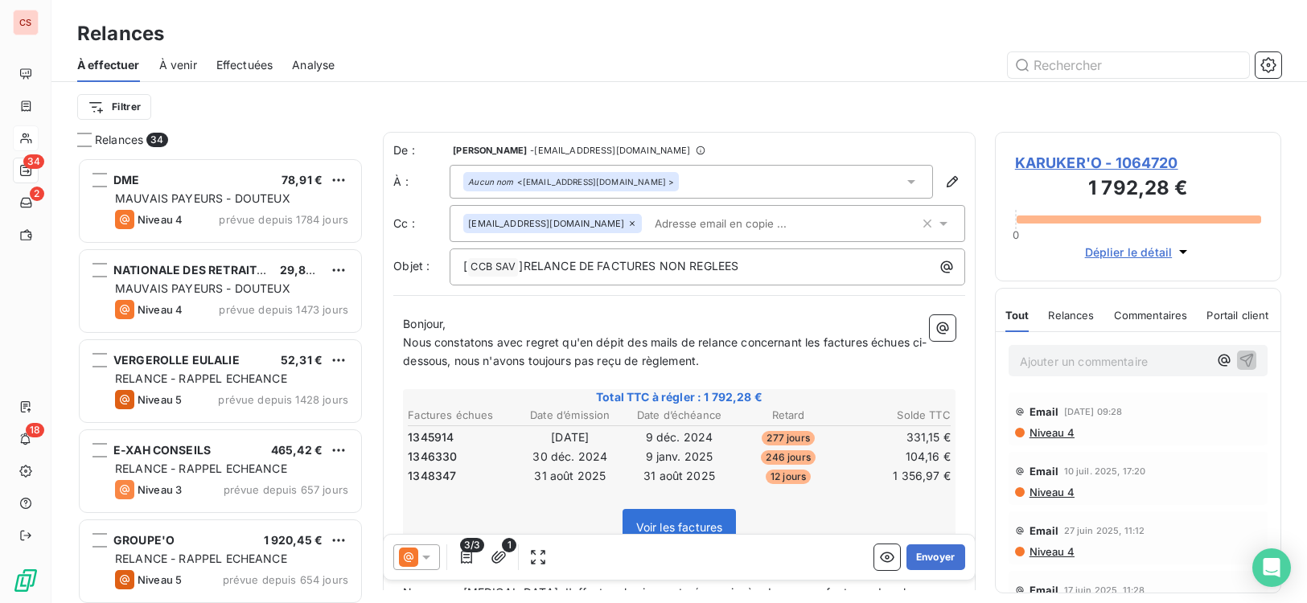
click at [655, 224] on input "text" at bounding box center [741, 223] width 186 height 24
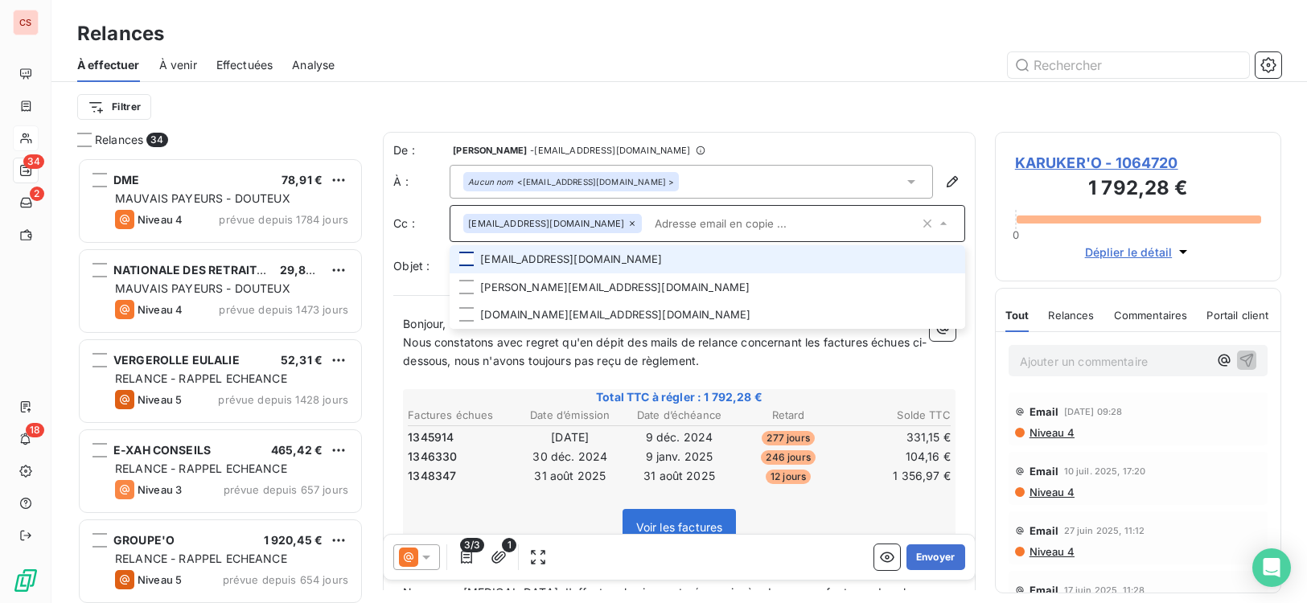
click at [463, 261] on div at bounding box center [466, 259] width 14 height 14
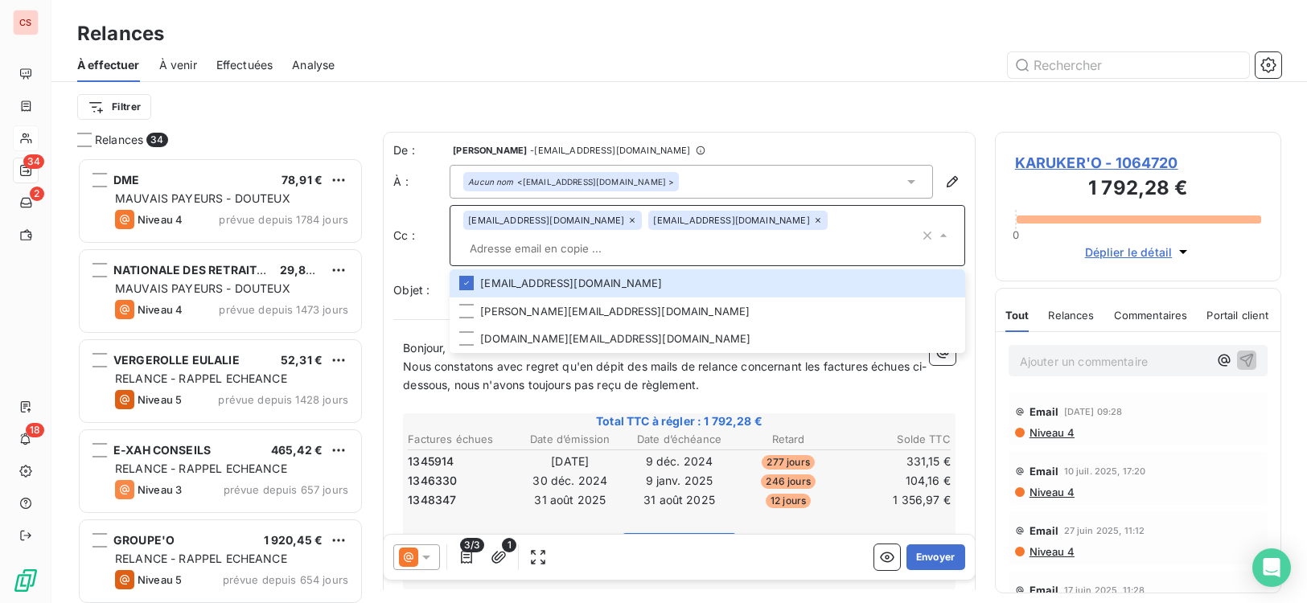
click at [481, 413] on span "Total TTC à régler : 1 792,28 €" at bounding box center [679, 421] width 548 height 16
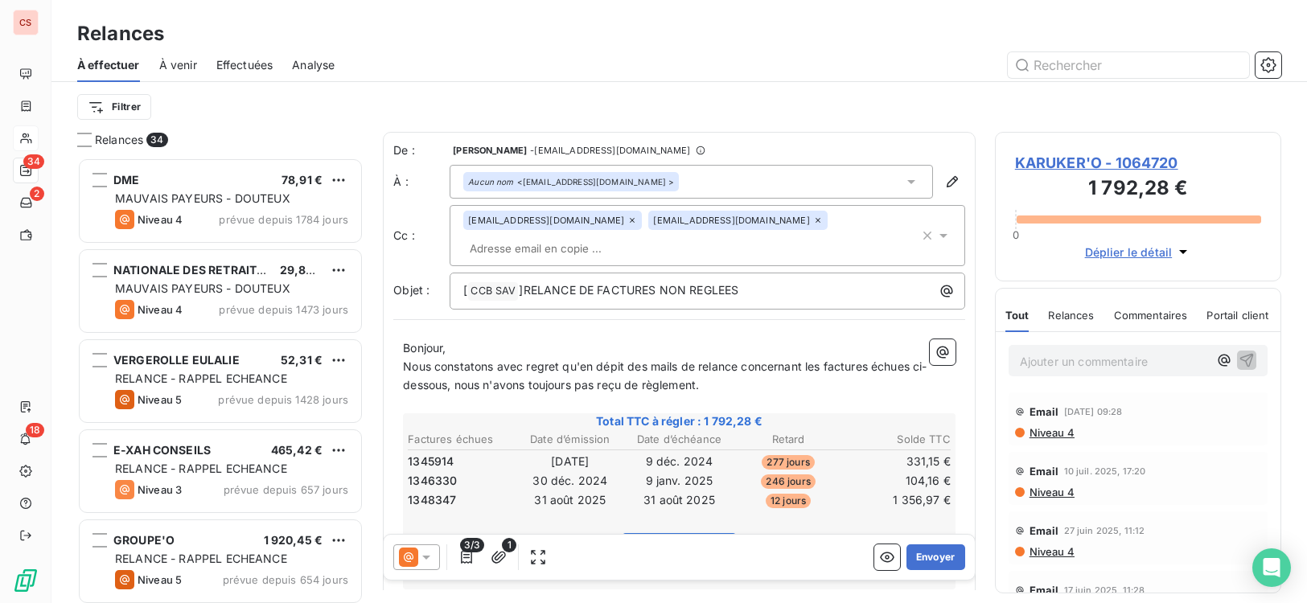
click at [744, 359] on span "Nous constatons avec regret qu'en dépit des mails de relance concernant les fac…" at bounding box center [664, 375] width 523 height 32
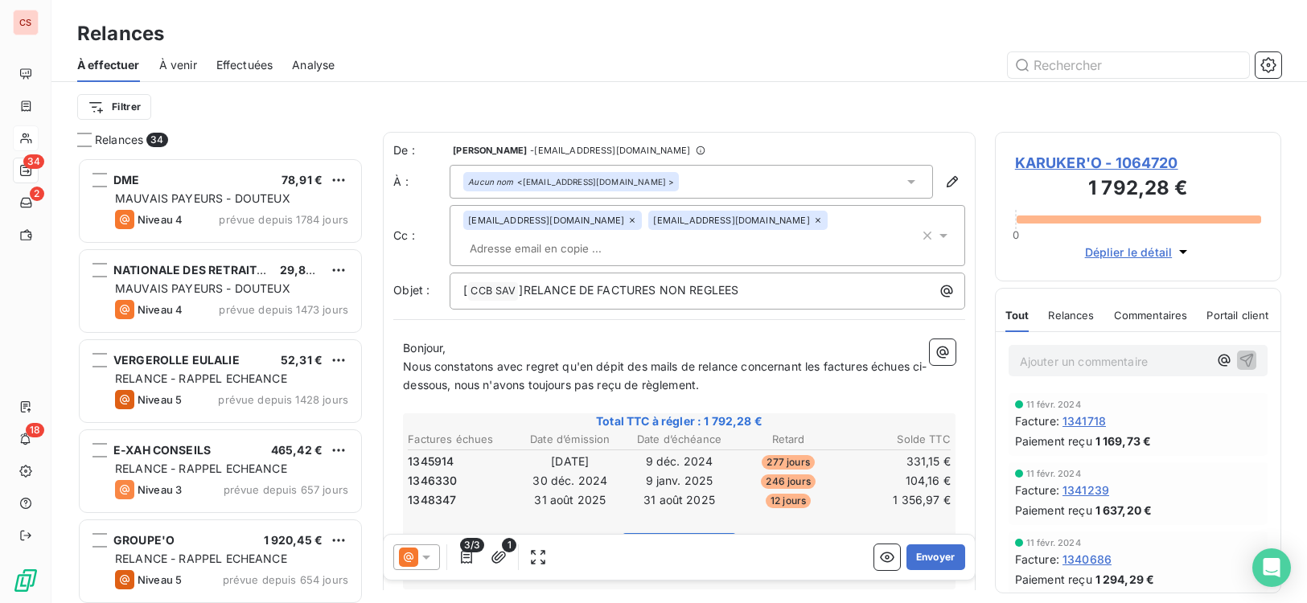
scroll to position [1093, 0]
click at [1081, 312] on span "Relances" at bounding box center [1071, 315] width 46 height 13
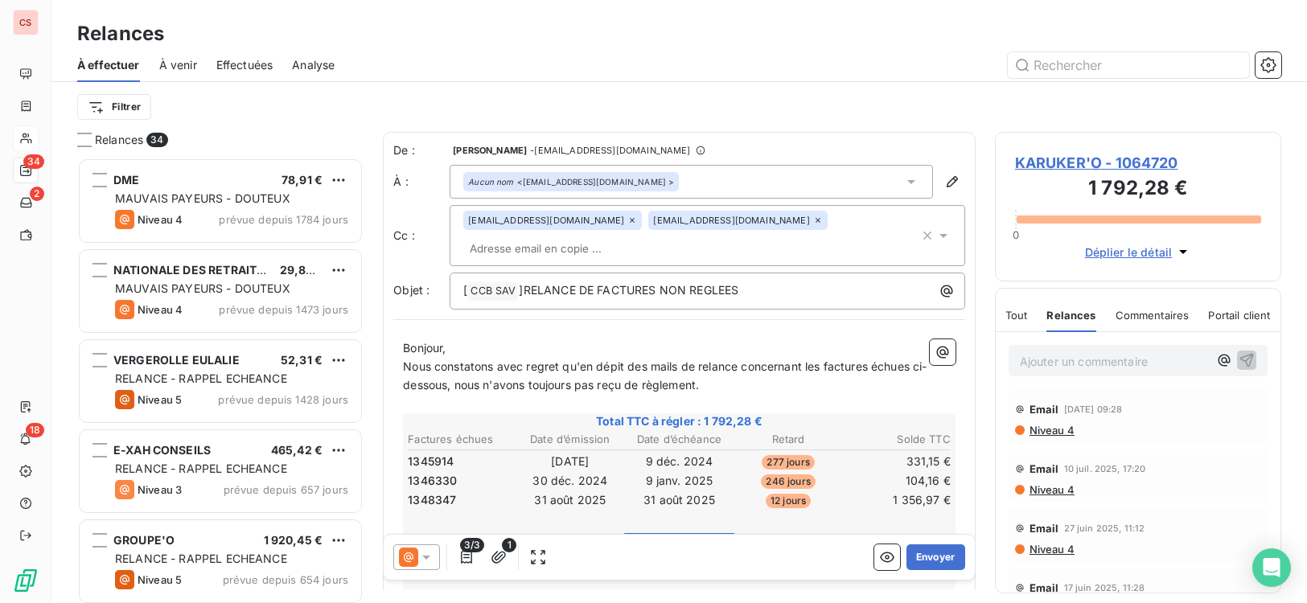
scroll to position [0, 0]
click at [745, 359] on span "Nous constatons avec regret qu'en dépit des mails de relance concernant les fac…" at bounding box center [664, 375] width 523 height 32
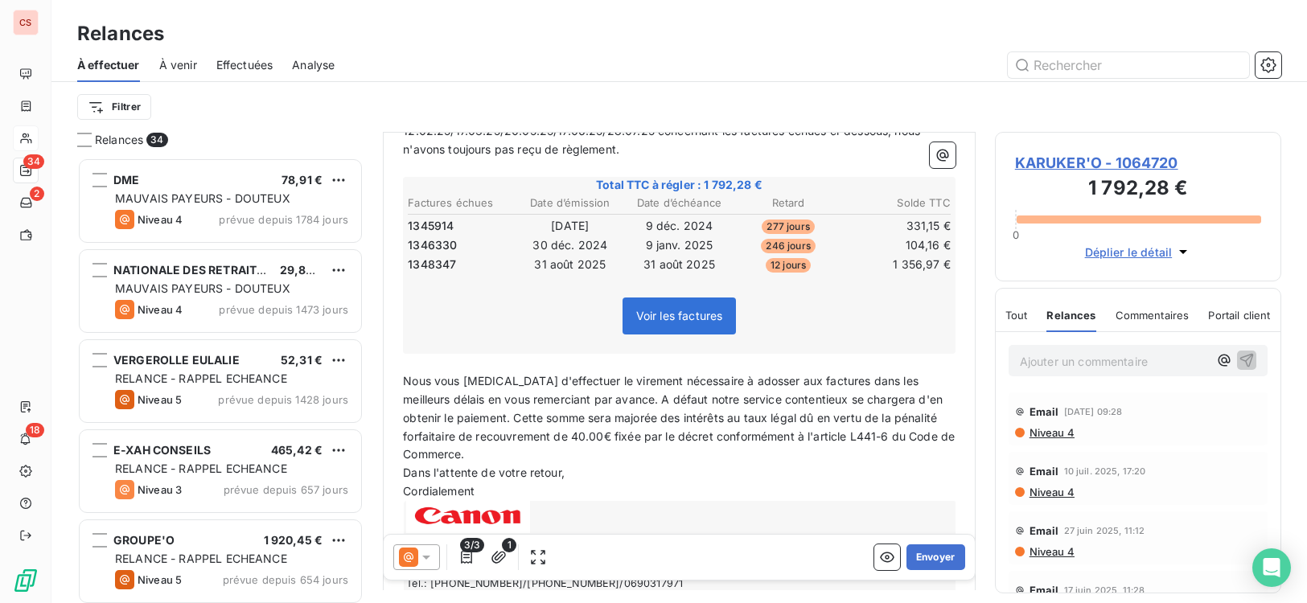
scroll to position [332, 0]
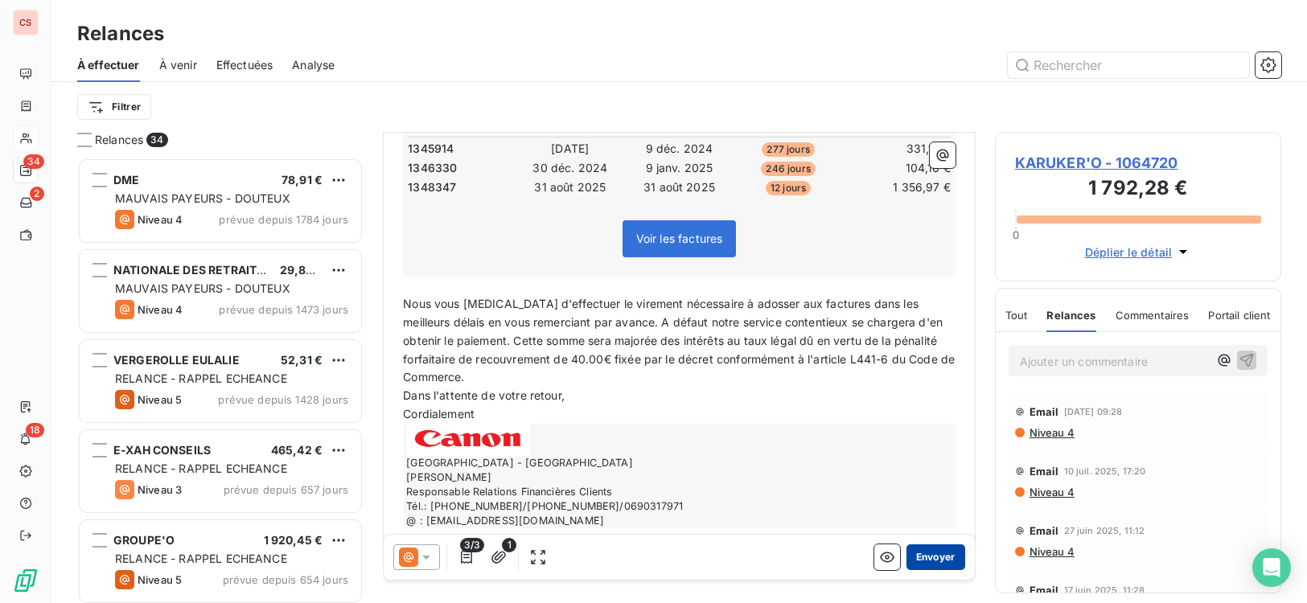
click at [928, 556] on button "Envoyer" at bounding box center [935, 557] width 59 height 26
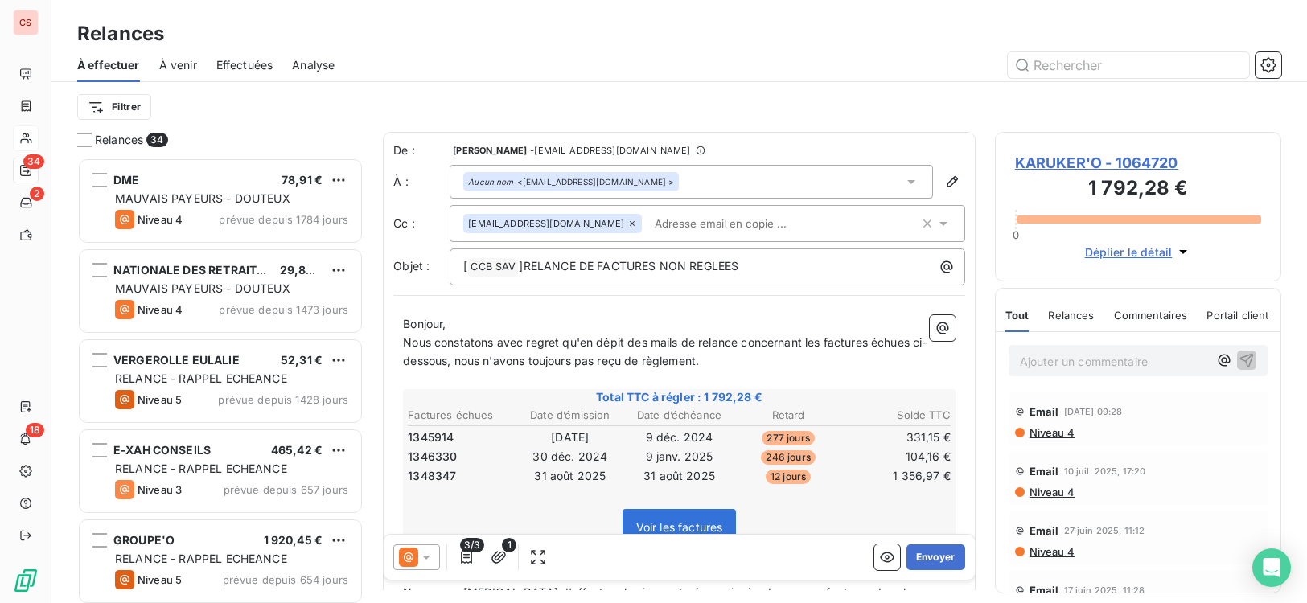
click at [907, 180] on icon at bounding box center [911, 182] width 8 height 4
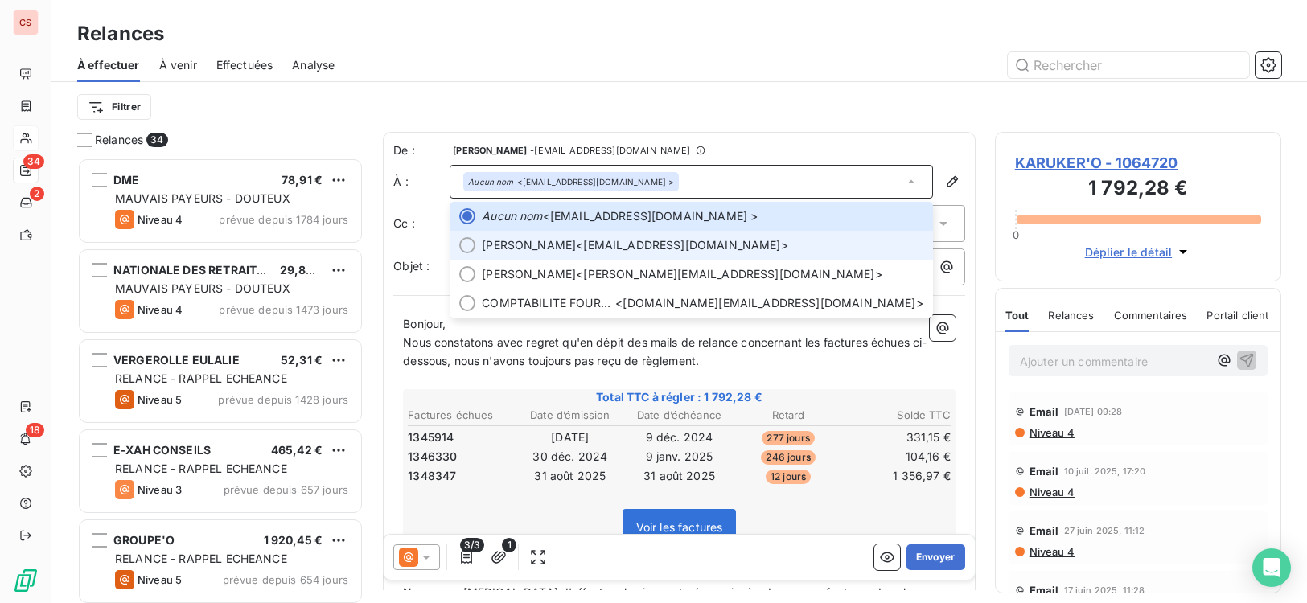
click at [595, 246] on span "[PERSON_NAME] <[EMAIL_ADDRESS][DOMAIN_NAME]>" at bounding box center [702, 245] width 441 height 16
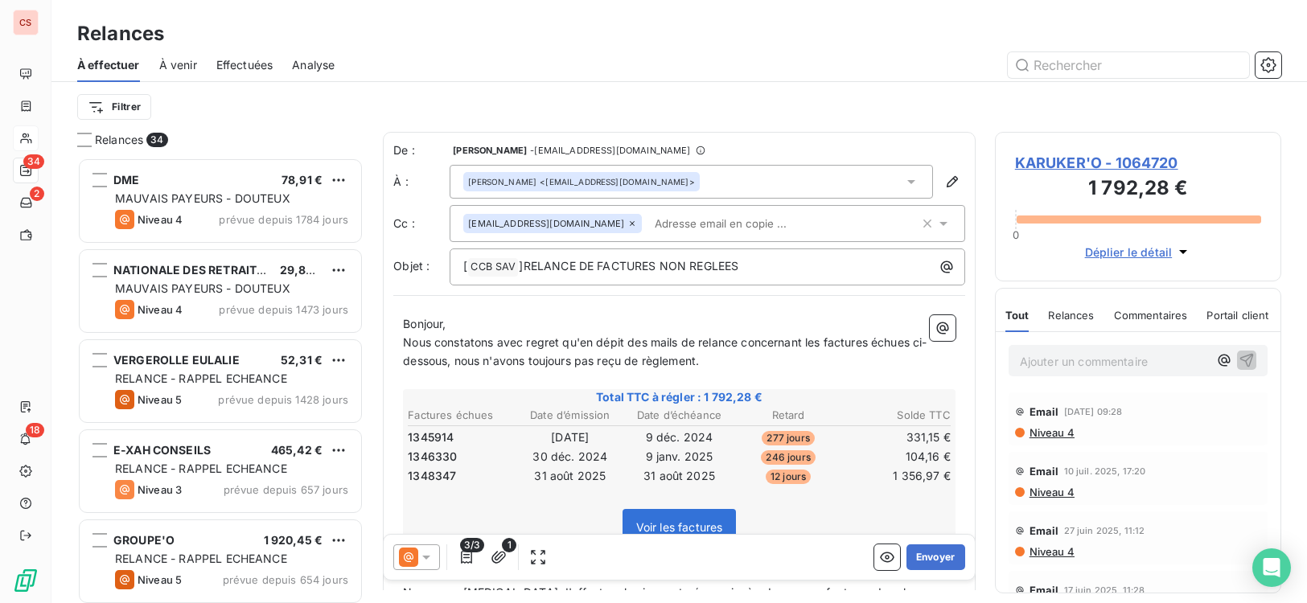
click at [667, 225] on input "text" at bounding box center [741, 223] width 186 height 24
click at [918, 562] on button "Envoyer" at bounding box center [935, 557] width 59 height 26
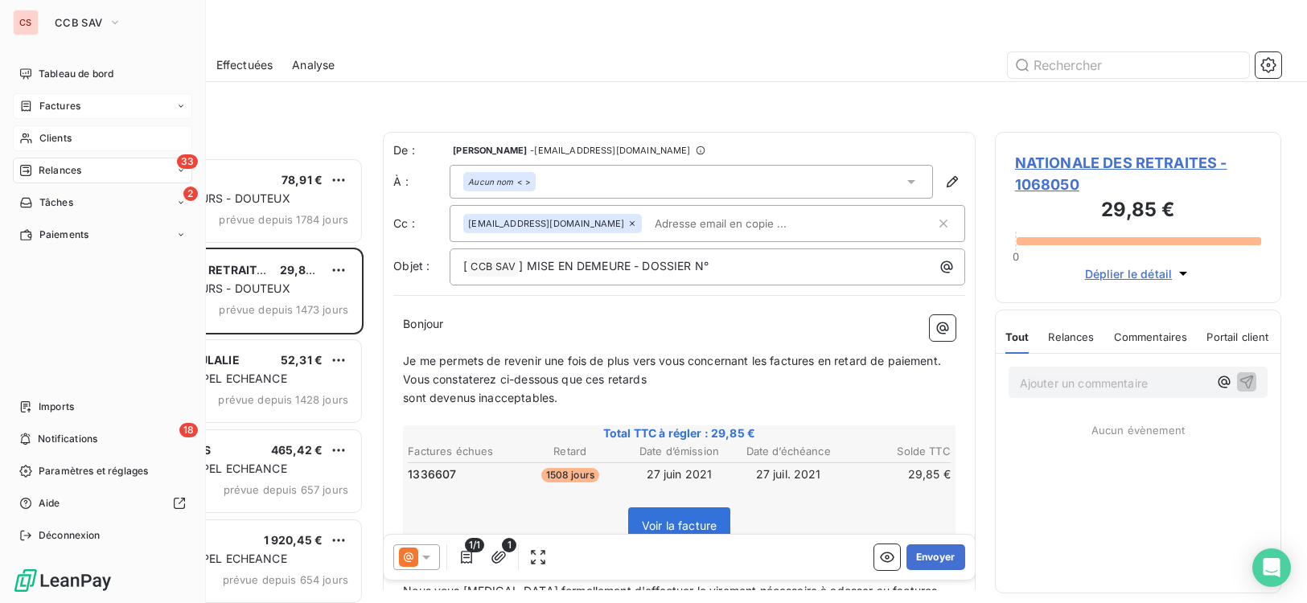
click at [80, 101] on div "Factures" at bounding box center [102, 106] width 179 height 26
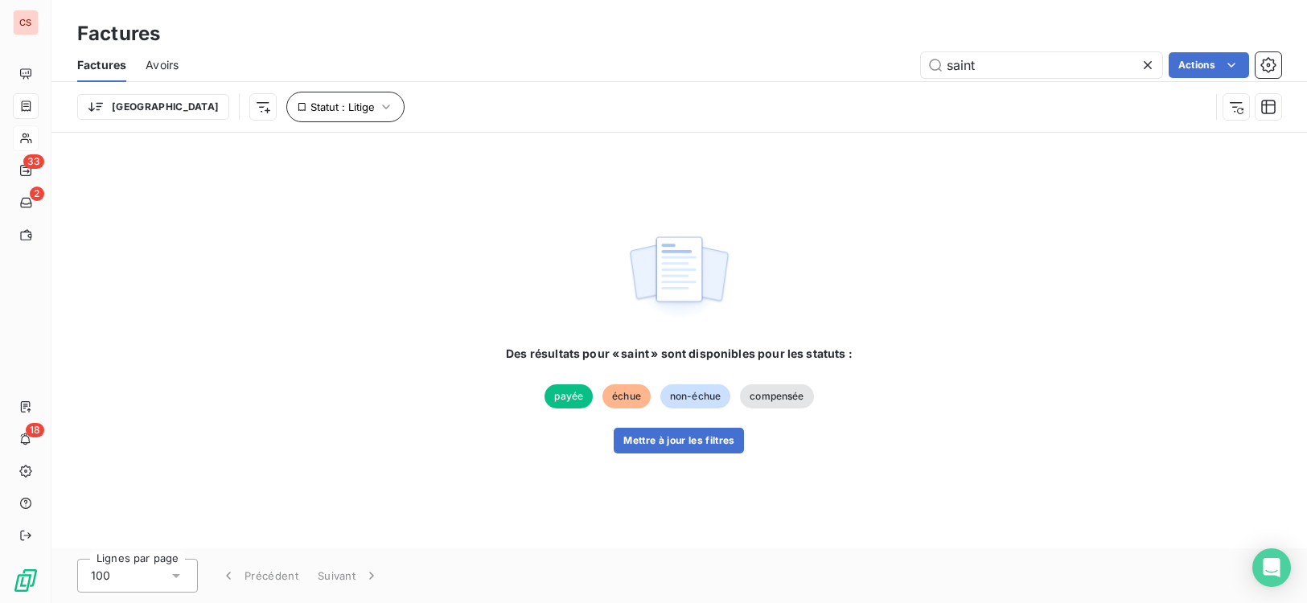
type input "saint"
click at [378, 105] on icon "button" at bounding box center [386, 107] width 16 height 16
click at [601, 152] on icon at bounding box center [597, 149] width 16 height 16
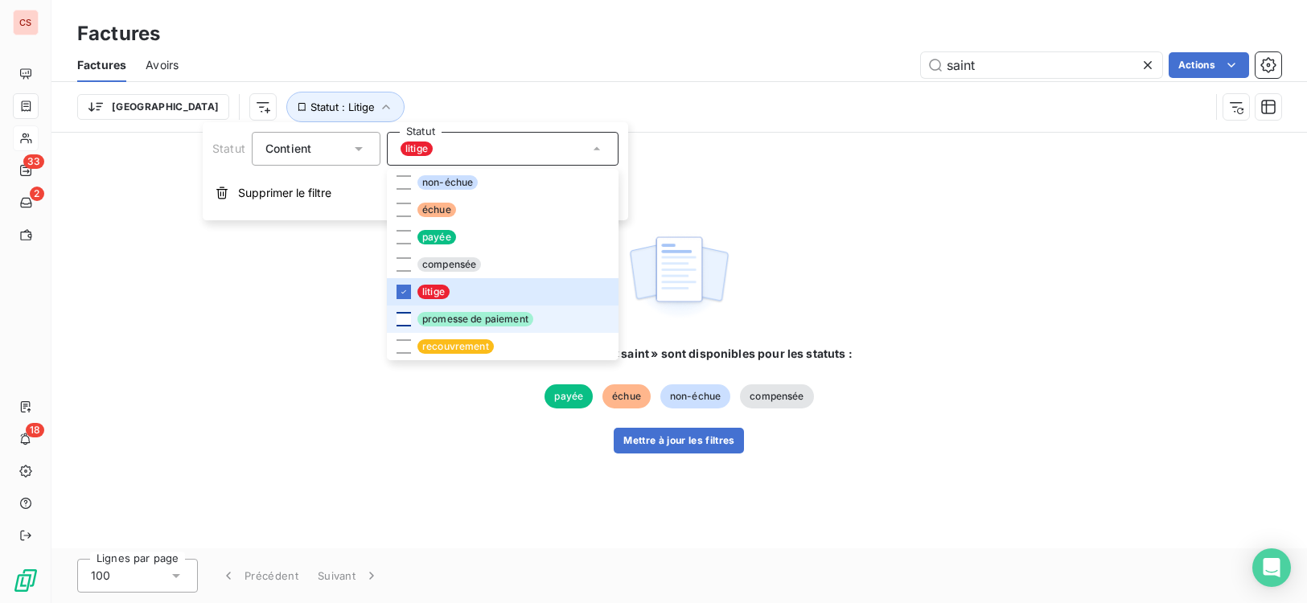
click at [403, 320] on div at bounding box center [403, 319] width 14 height 14
click at [404, 294] on icon at bounding box center [404, 292] width 10 height 10
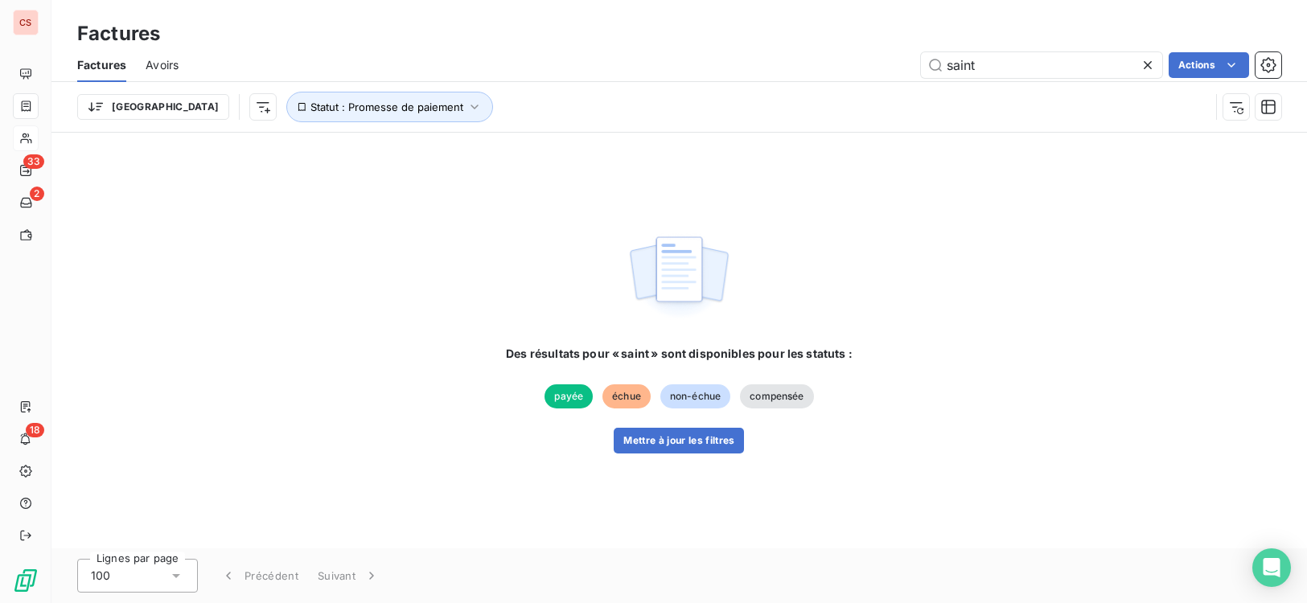
click at [856, 283] on div "Des résultats pour « [DEMOGRAPHIC_DATA] » sont disponibles pour les statuts : p…" at bounding box center [678, 341] width 1255 height 416
click at [1150, 64] on icon at bounding box center [1147, 65] width 16 height 16
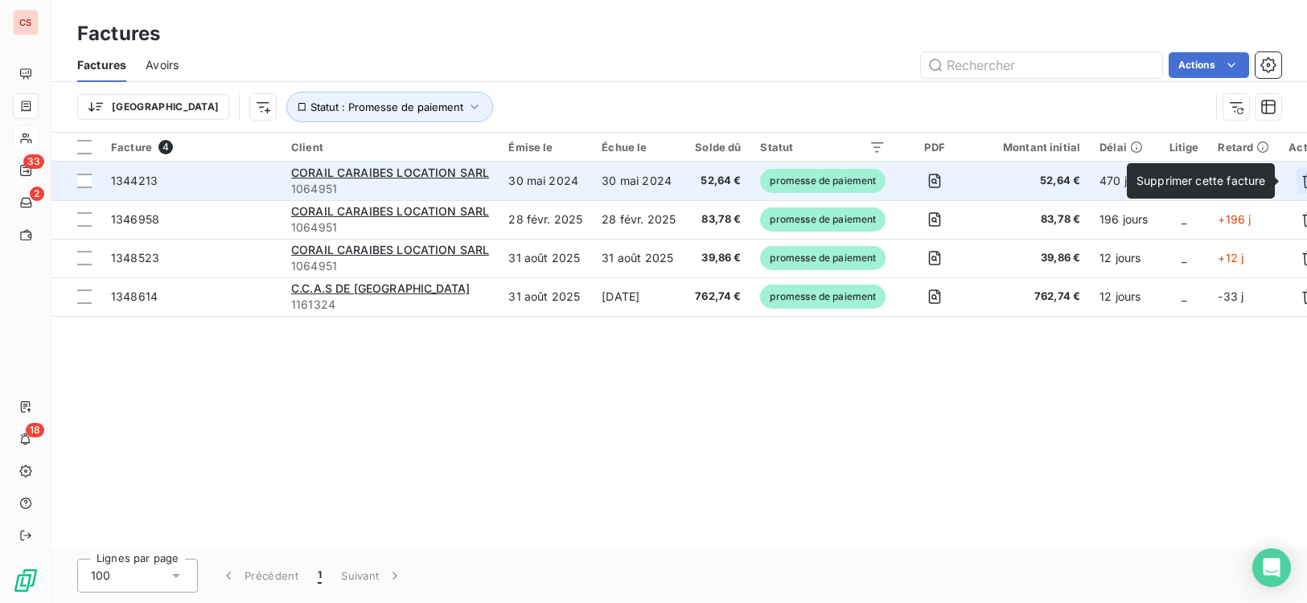
click at [1301, 179] on icon "button" at bounding box center [1309, 181] width 16 height 16
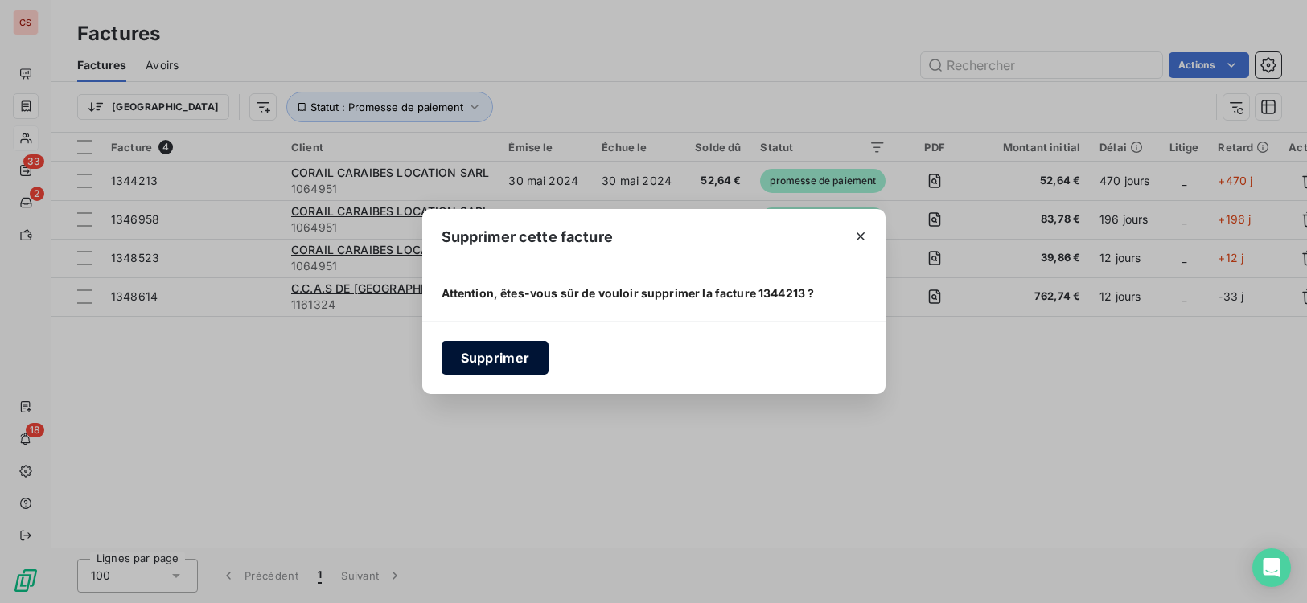
click at [498, 360] on button "Supprimer" at bounding box center [495, 358] width 108 height 34
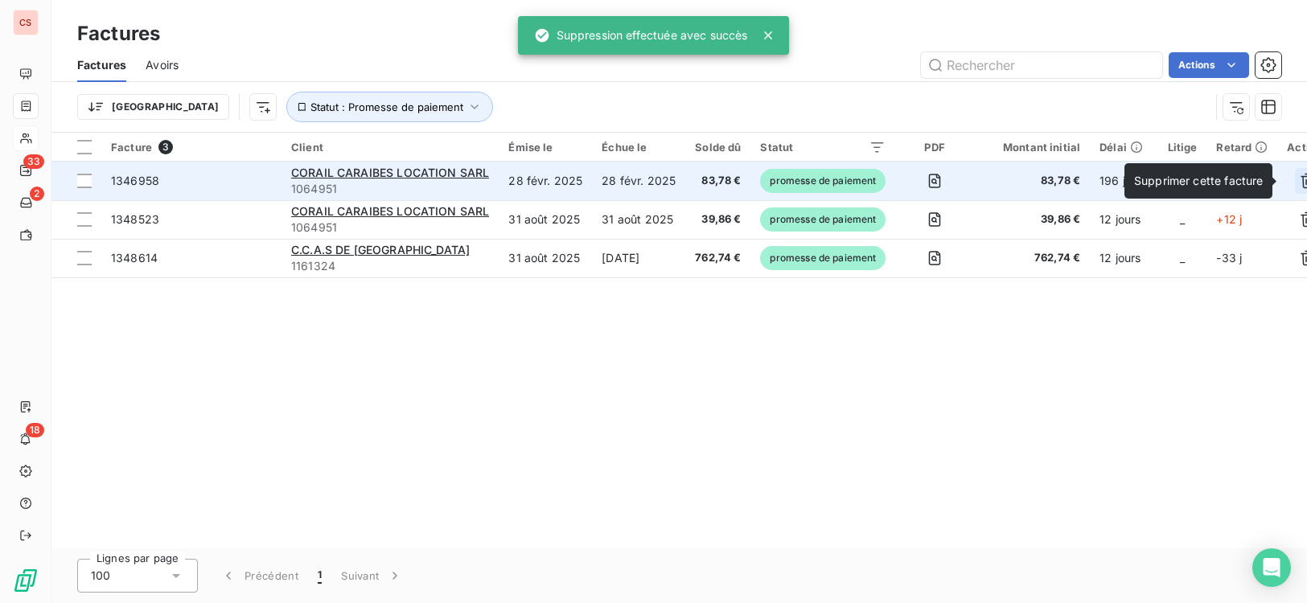
click at [1305, 179] on icon "button" at bounding box center [1307, 181] width 14 height 15
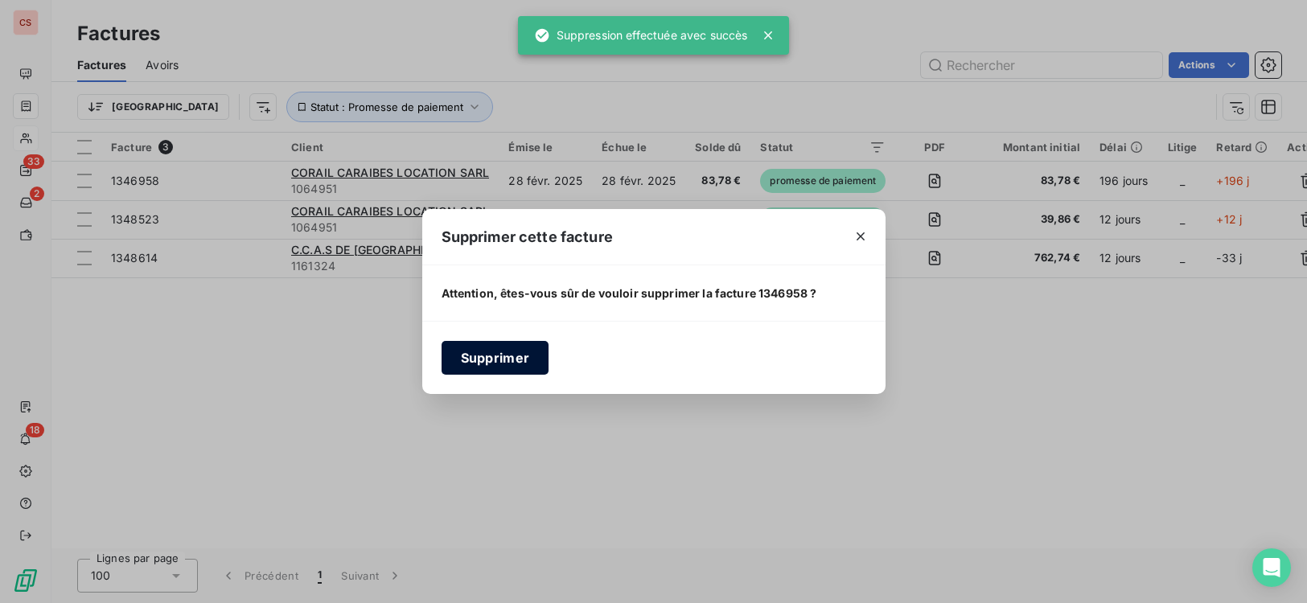
click at [498, 360] on button "Supprimer" at bounding box center [495, 358] width 108 height 34
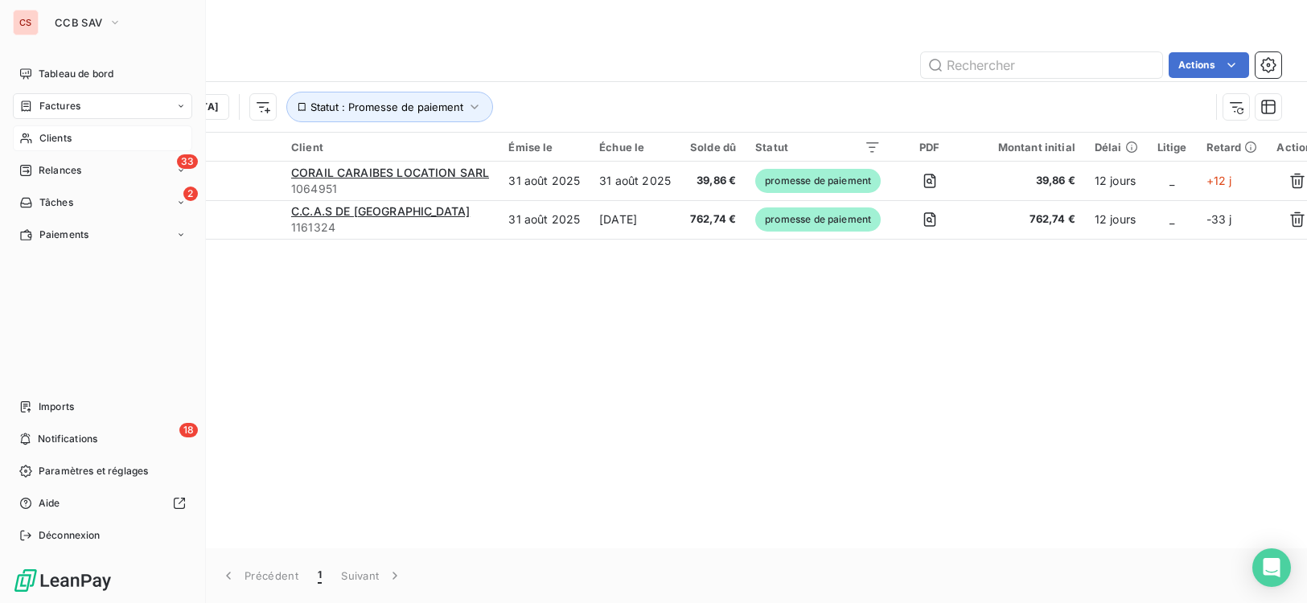
click at [68, 141] on span "Clients" at bounding box center [55, 138] width 32 height 14
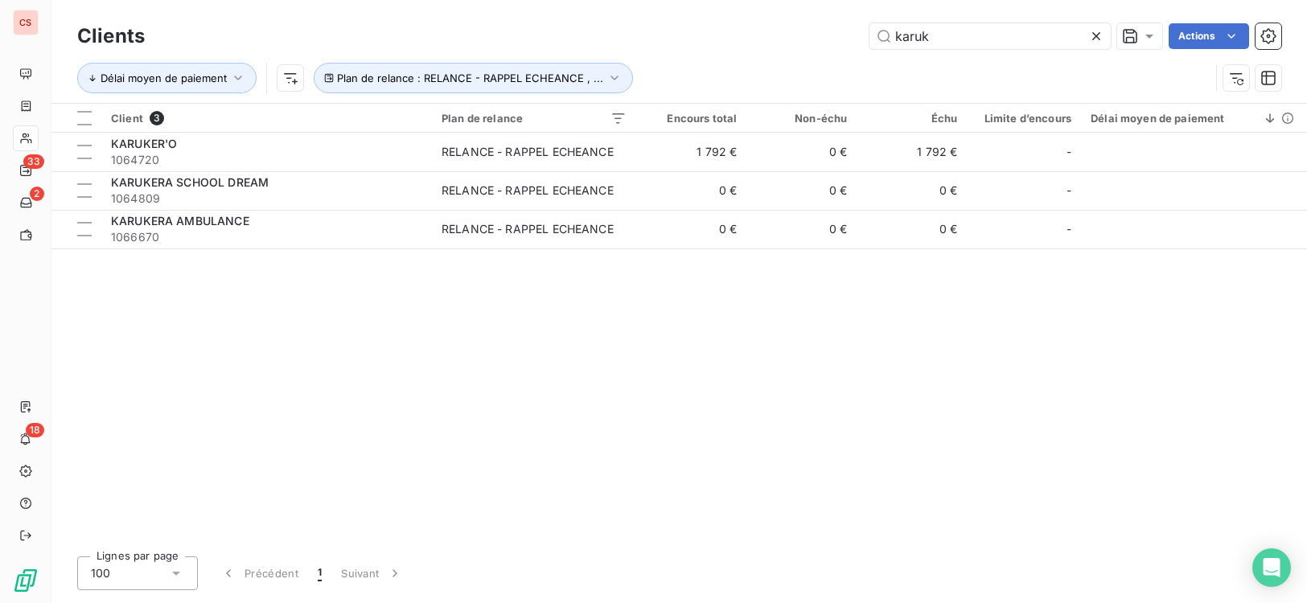
click at [1094, 30] on icon at bounding box center [1096, 36] width 16 height 16
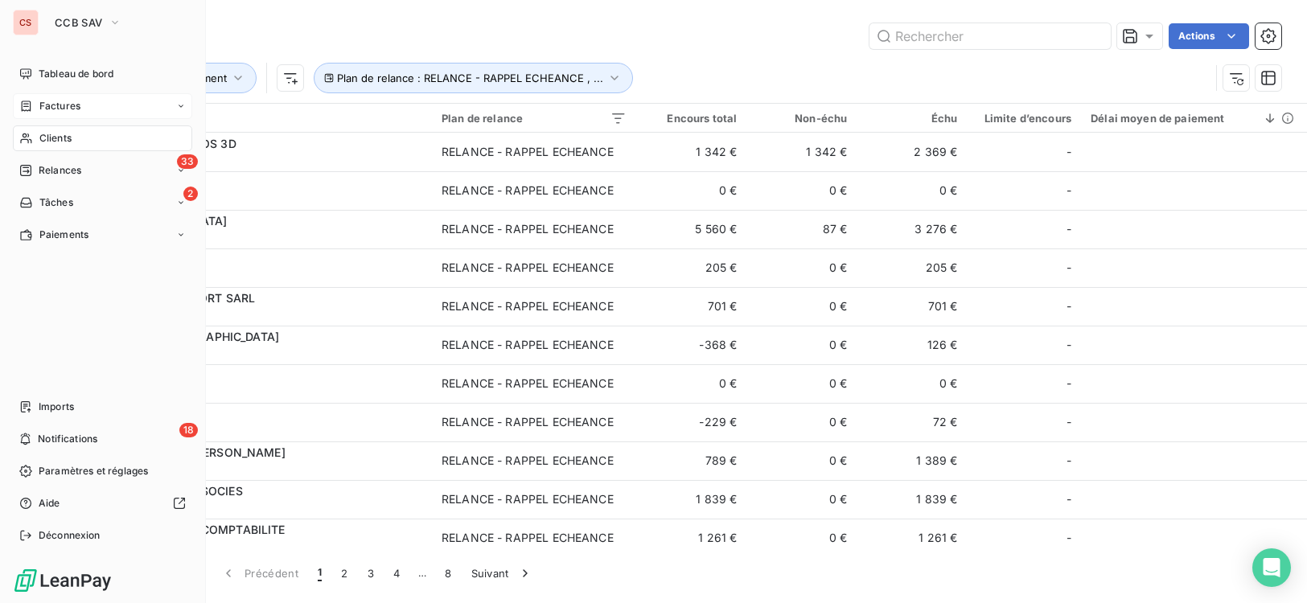
click at [75, 106] on span "Factures" at bounding box center [59, 106] width 41 height 14
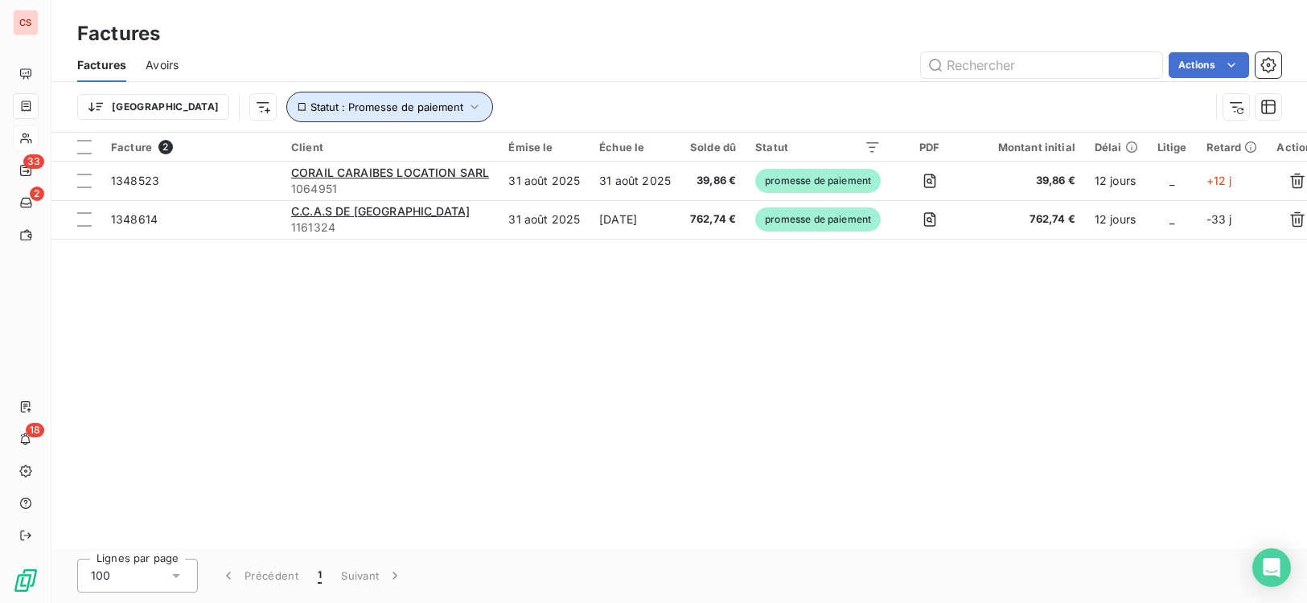
click at [466, 105] on icon "button" at bounding box center [474, 107] width 16 height 16
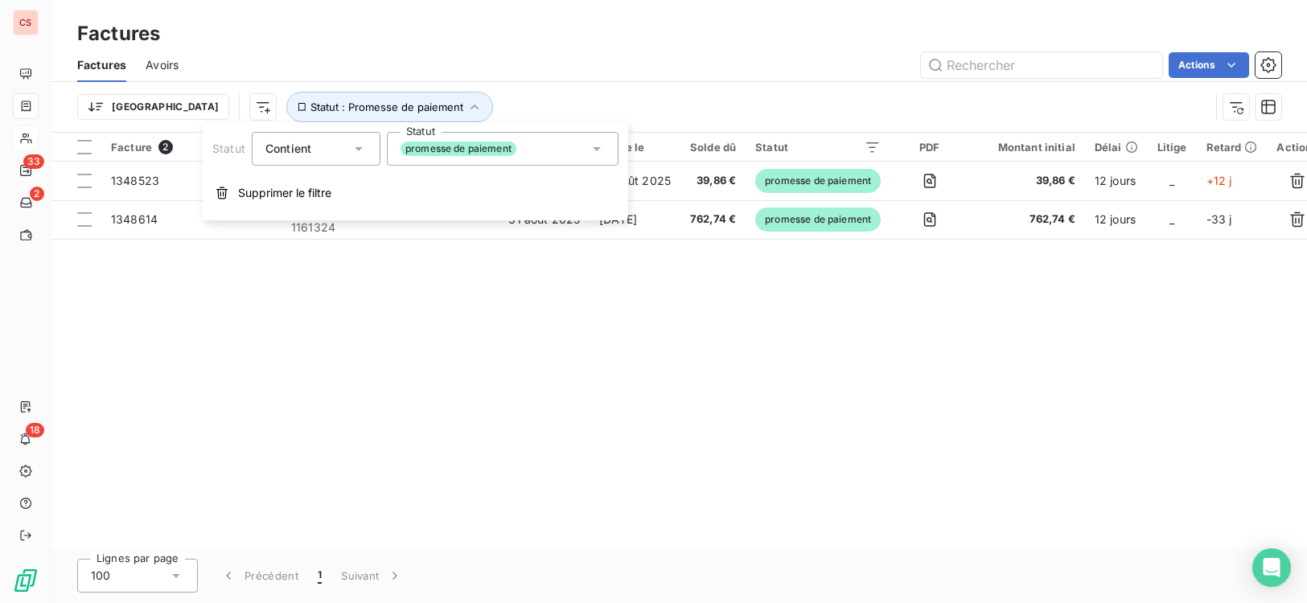
click at [601, 148] on icon at bounding box center [597, 149] width 16 height 16
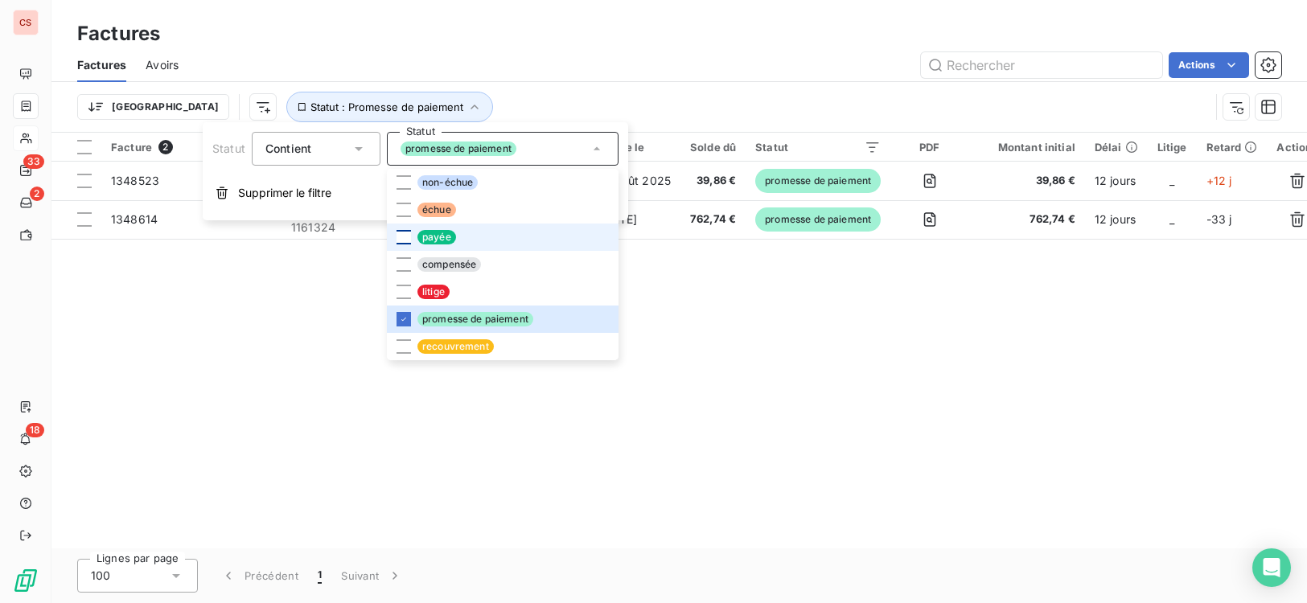
click at [406, 237] on div at bounding box center [403, 237] width 14 height 14
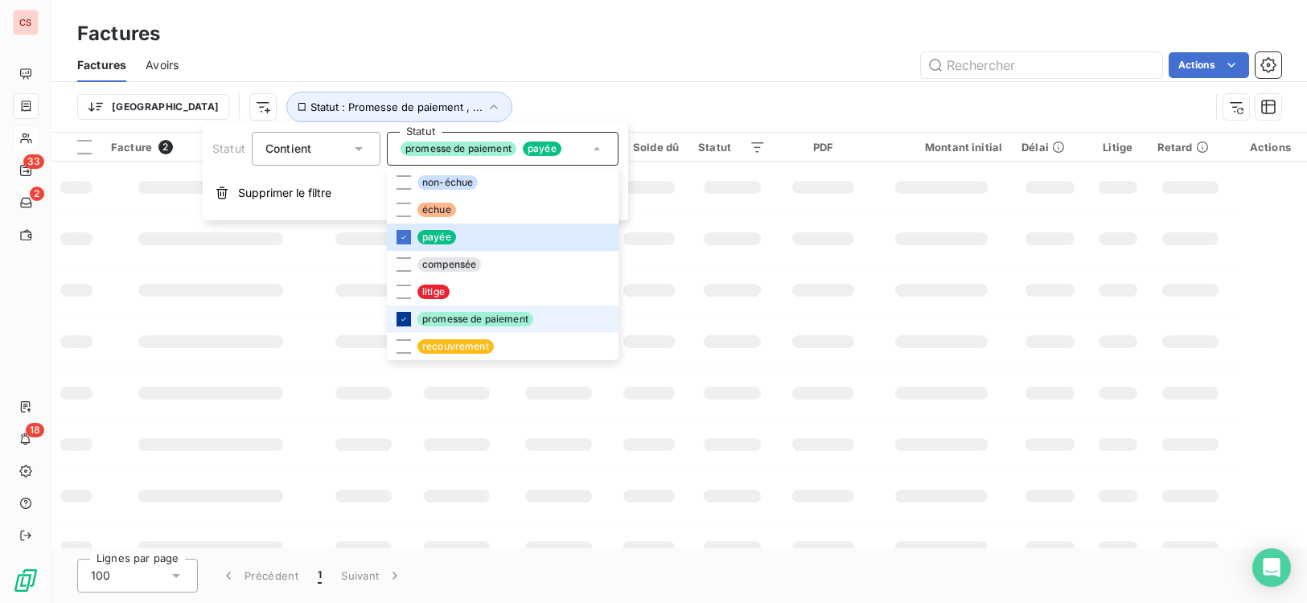
click at [408, 321] on div at bounding box center [403, 319] width 14 height 14
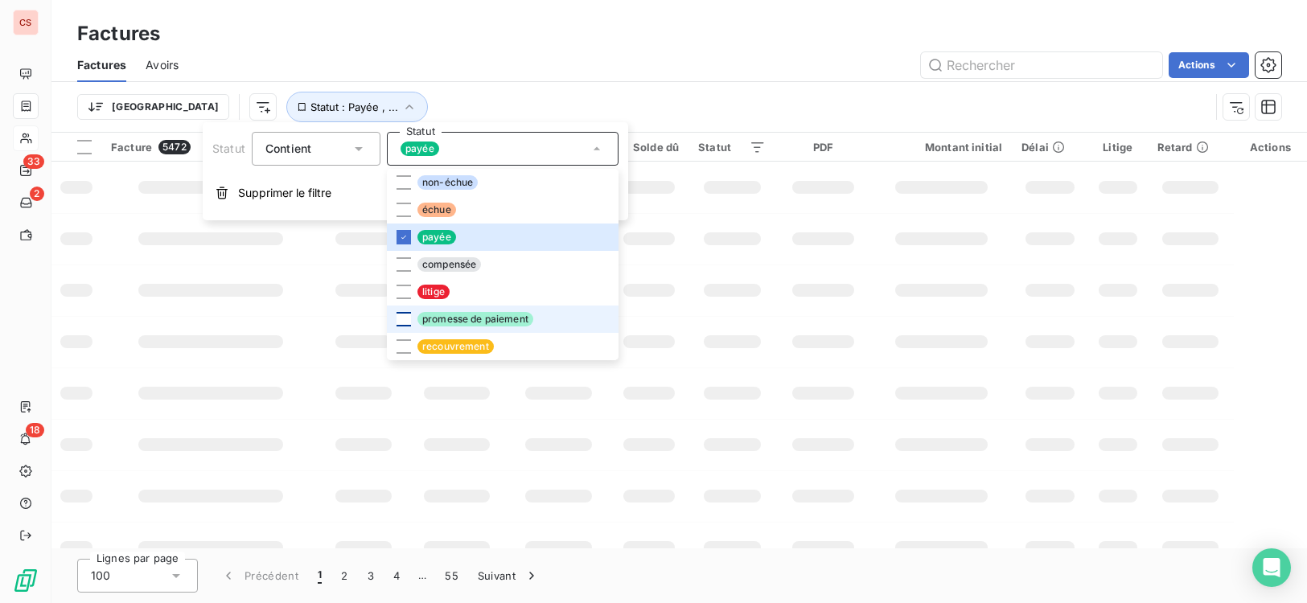
click at [403, 314] on div at bounding box center [403, 319] width 14 height 14
click at [403, 318] on icon at bounding box center [404, 319] width 10 height 10
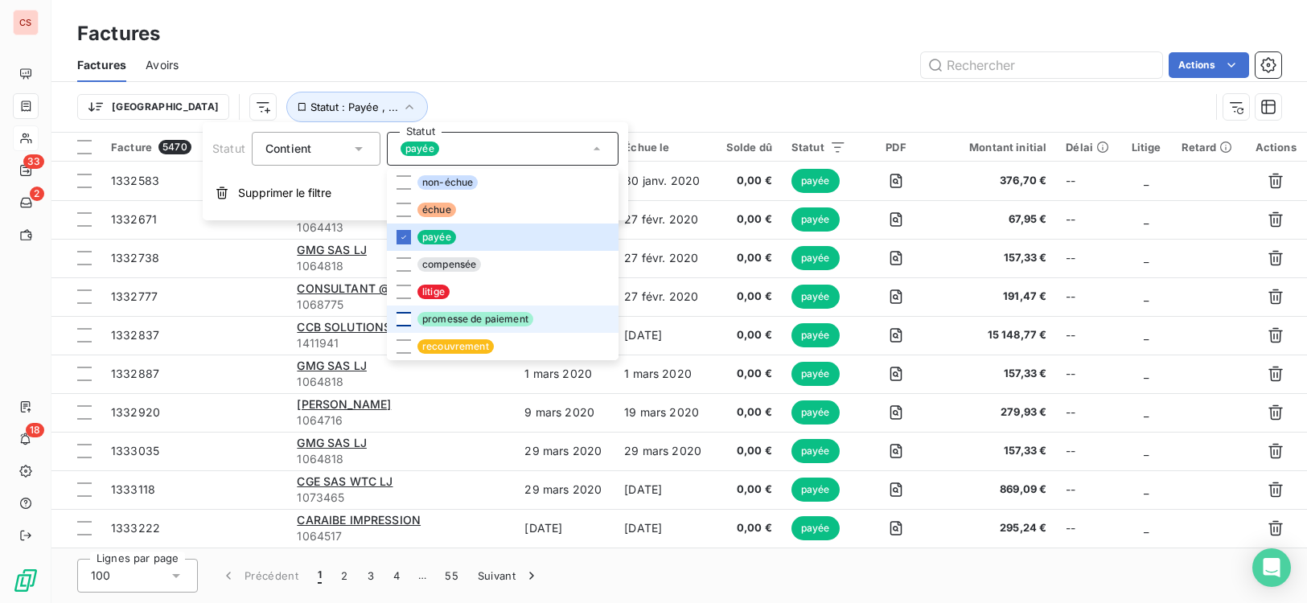
click at [579, 48] on div "Factures Avoirs Actions" at bounding box center [678, 65] width 1255 height 34
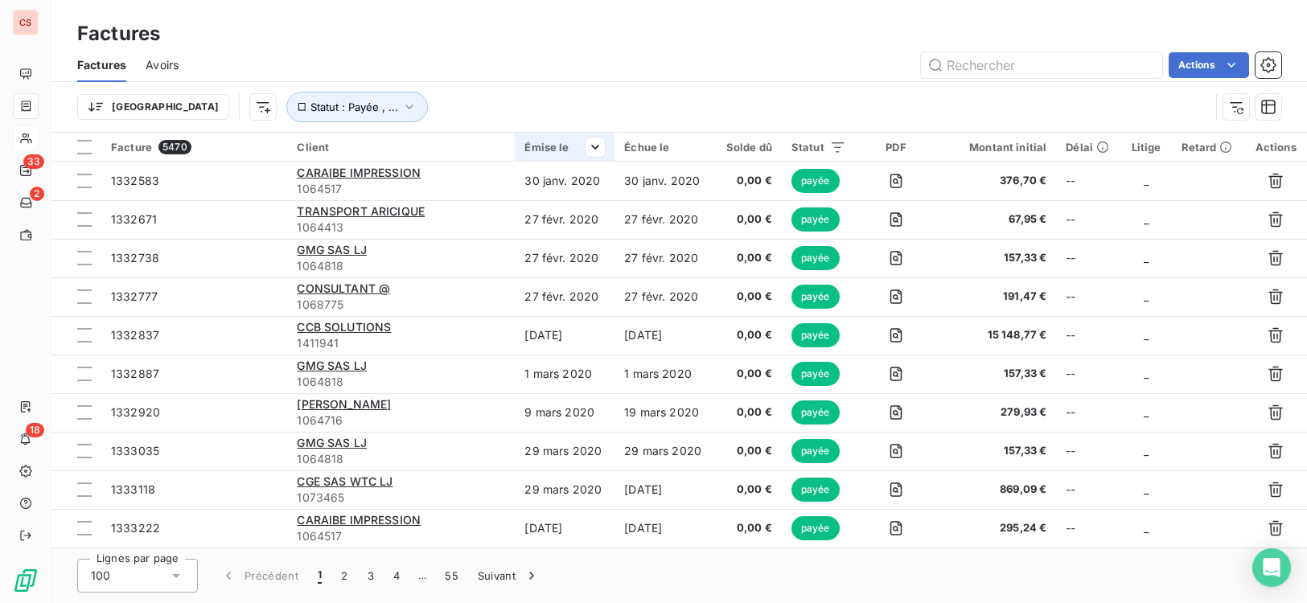
click at [567, 150] on div "Émise le" at bounding box center [564, 147] width 80 height 13
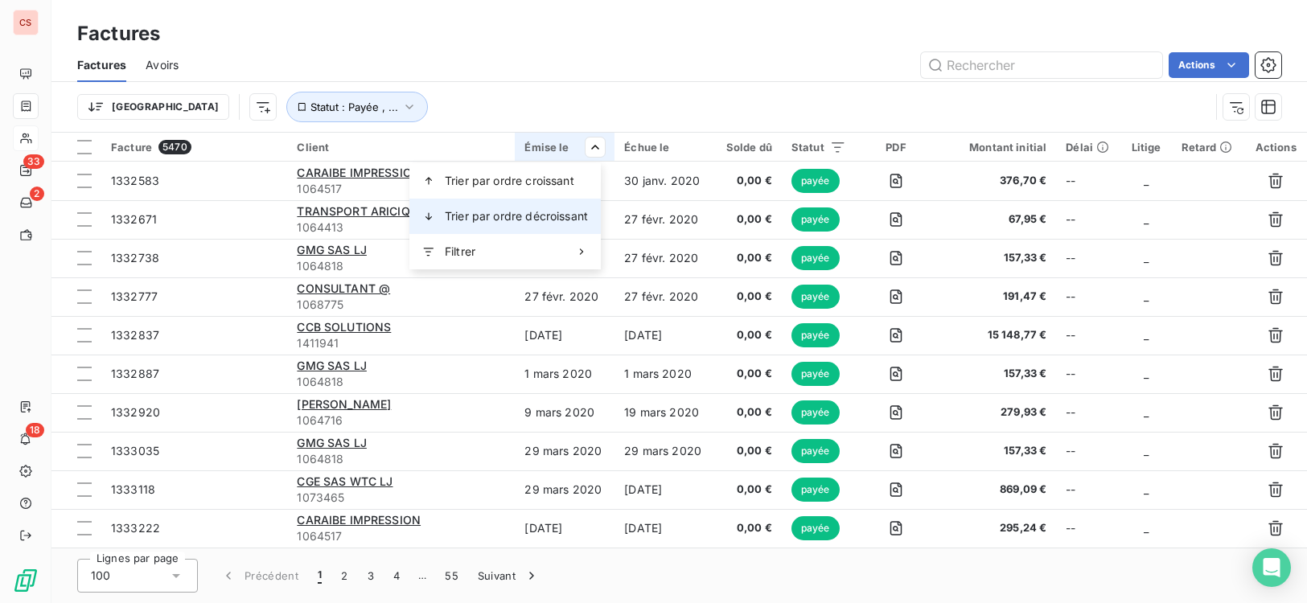
click at [561, 216] on span "Trier par ordre décroissant" at bounding box center [516, 216] width 143 height 16
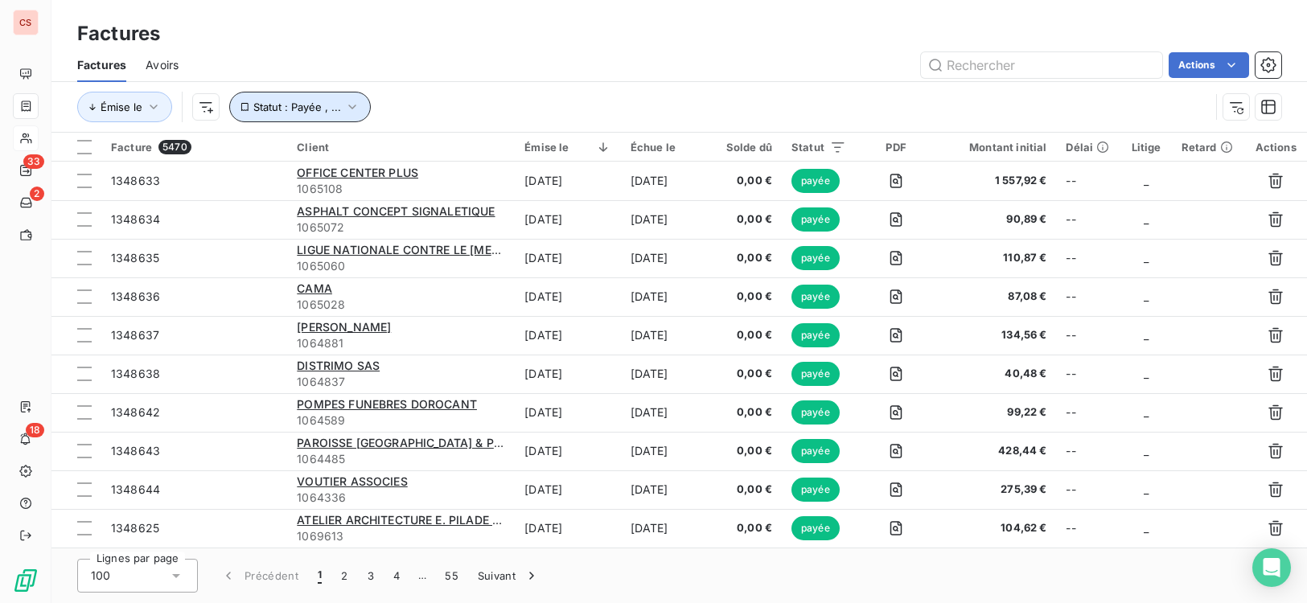
click at [347, 109] on icon "button" at bounding box center [352, 107] width 16 height 16
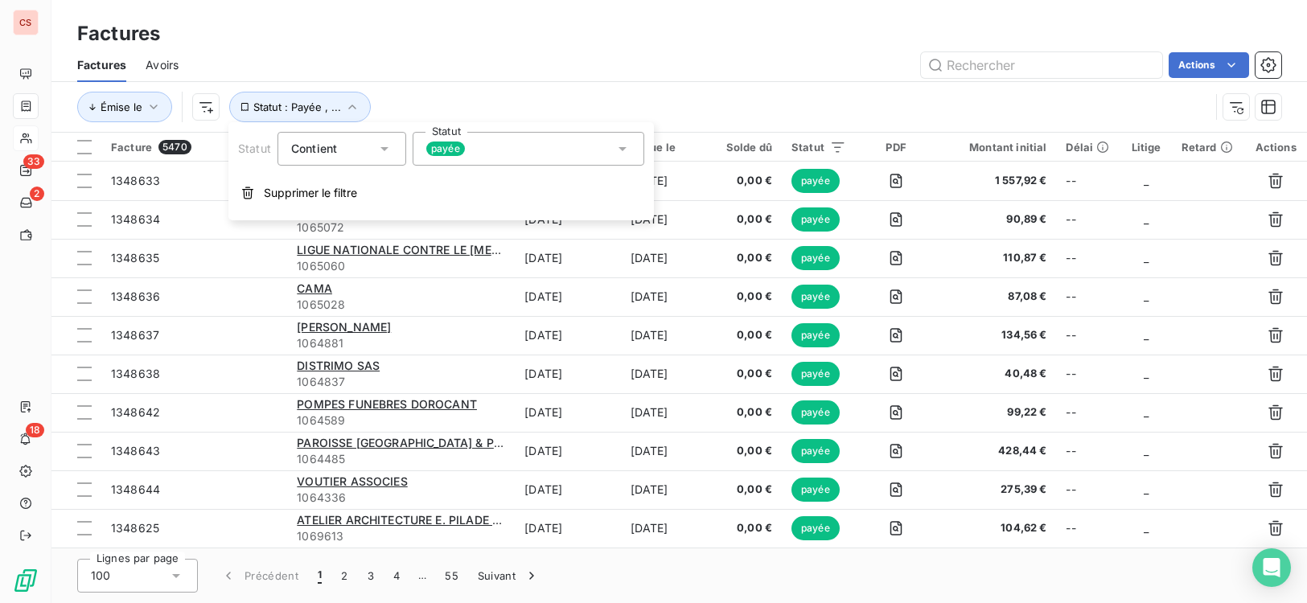
click at [621, 144] on icon at bounding box center [622, 149] width 16 height 16
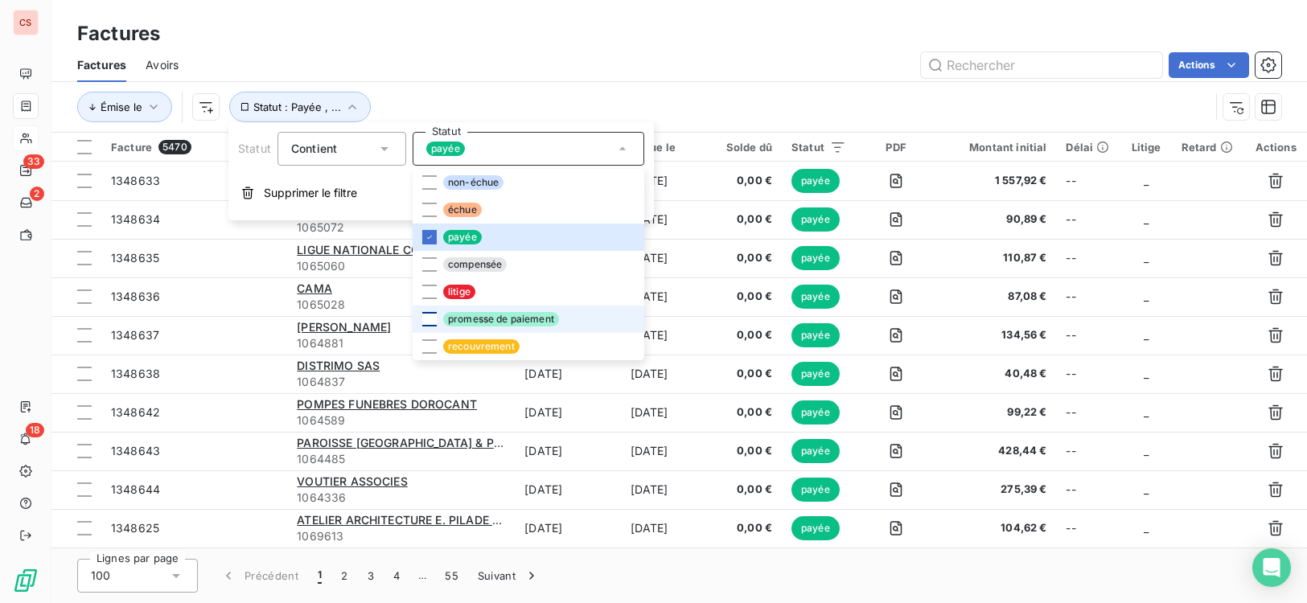
click at [431, 317] on div at bounding box center [429, 319] width 14 height 14
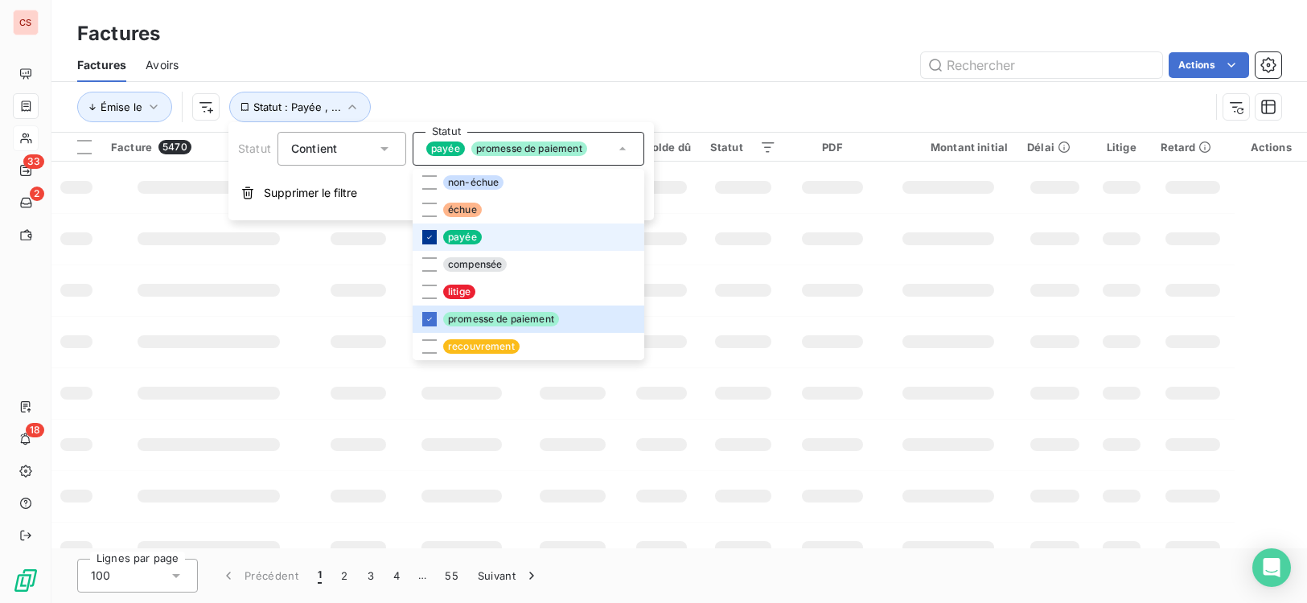
click at [429, 238] on icon at bounding box center [430, 237] width 10 height 10
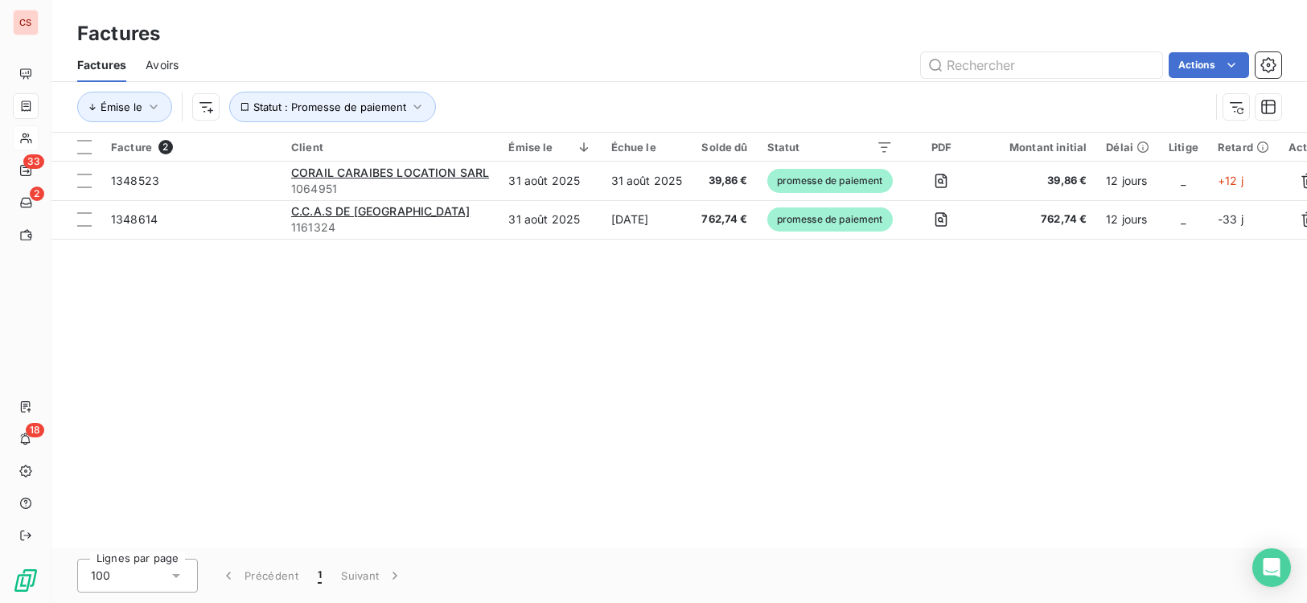
click at [827, 414] on div "Facture 2 Client Émise le Échue le Solde dû Statut PDF Montant initial Délai Li…" at bounding box center [678, 341] width 1255 height 416
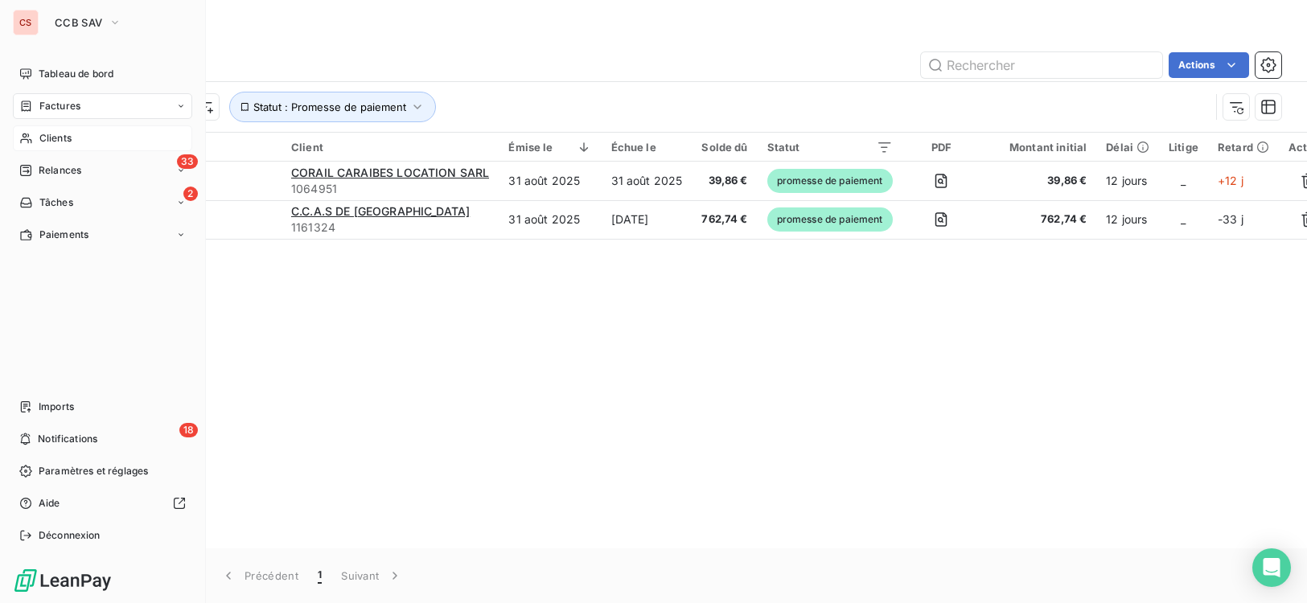
click at [57, 139] on span "Clients" at bounding box center [55, 138] width 32 height 14
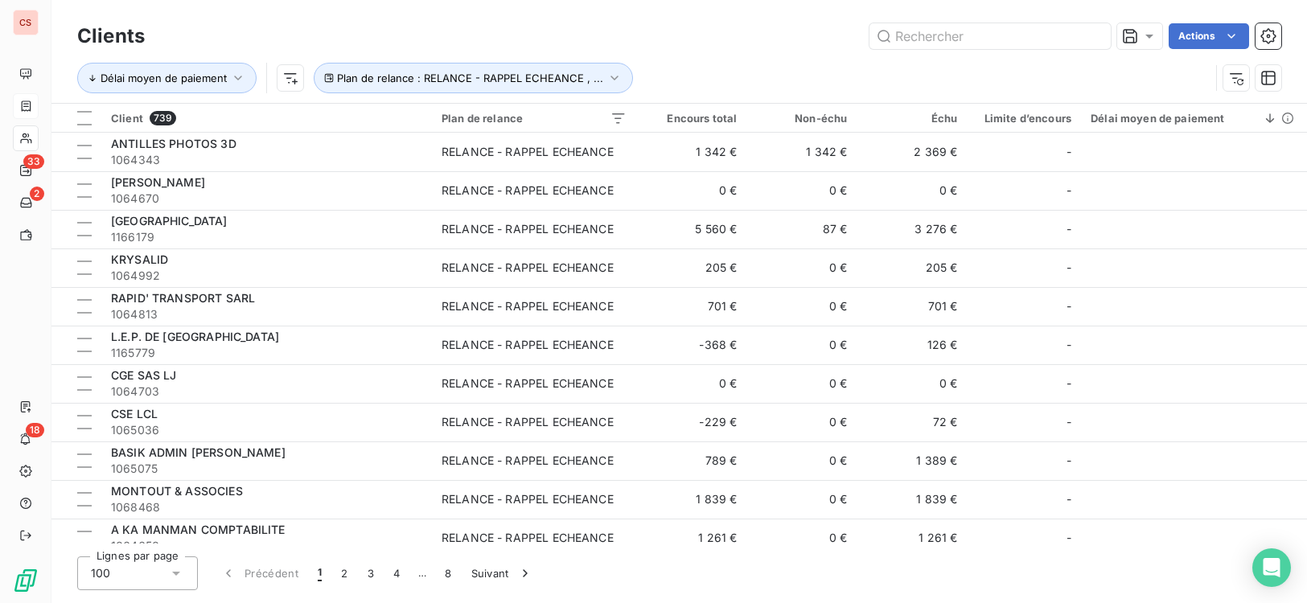
click at [1196, 556] on div "Lignes par page 100 Précédent 1 2 3 4 … 8 Suivant" at bounding box center [679, 573] width 1204 height 34
click at [922, 39] on input "text" at bounding box center [989, 36] width 241 height 26
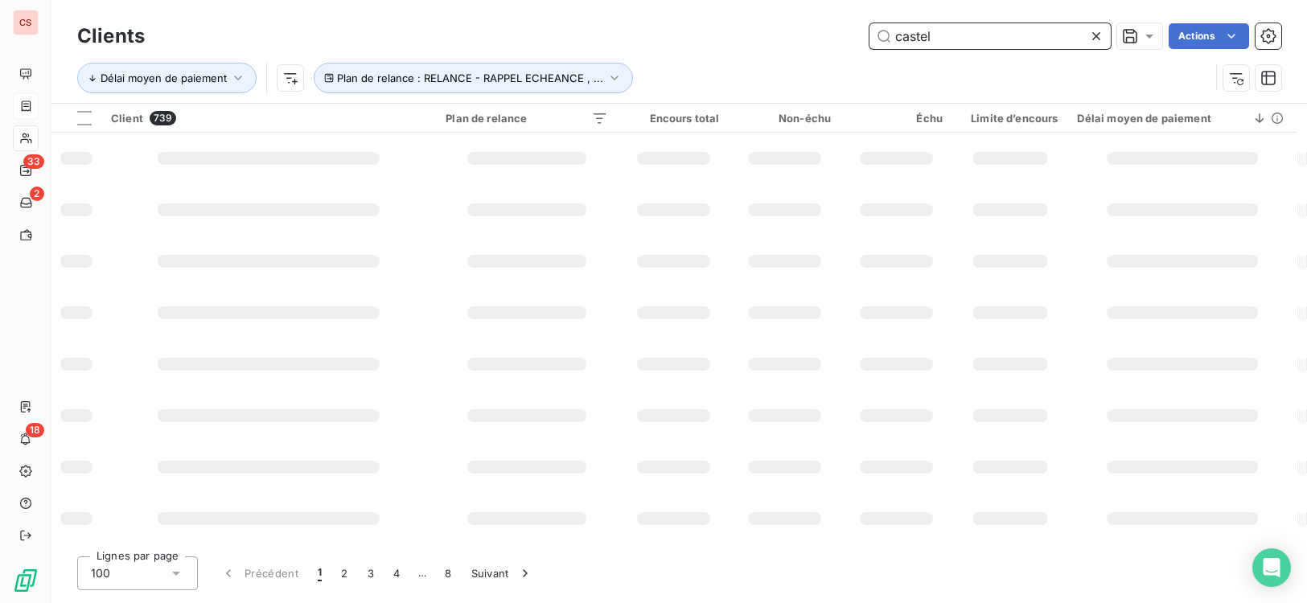
type input "castel"
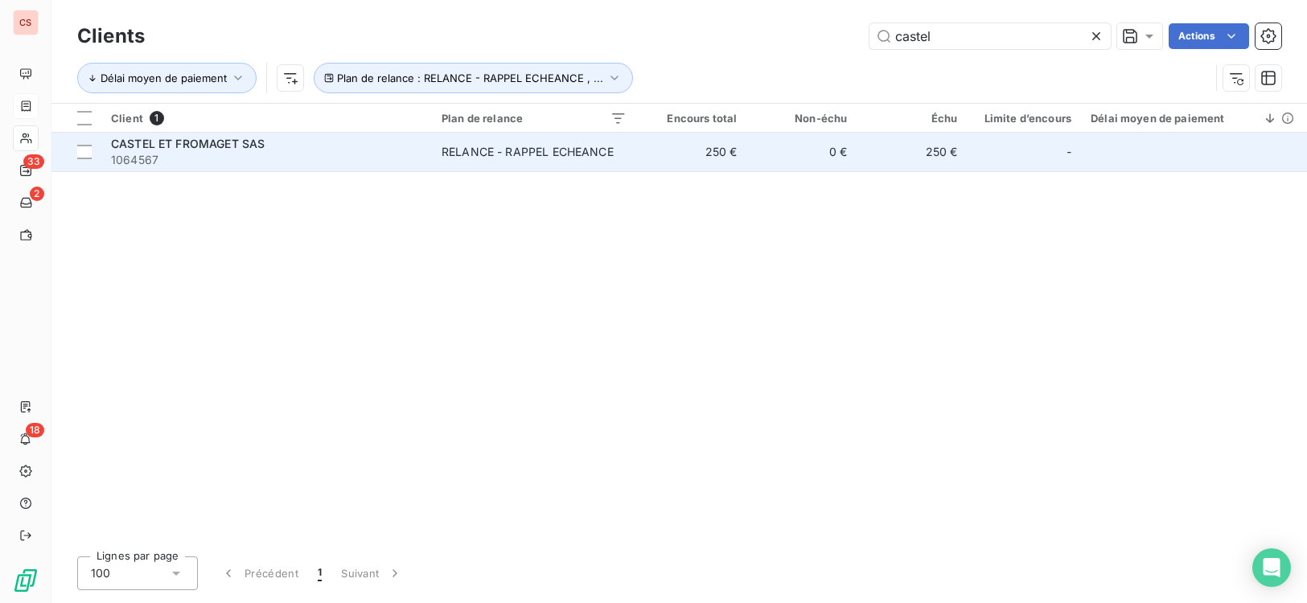
click at [901, 156] on td "250 €" at bounding box center [911, 152] width 110 height 39
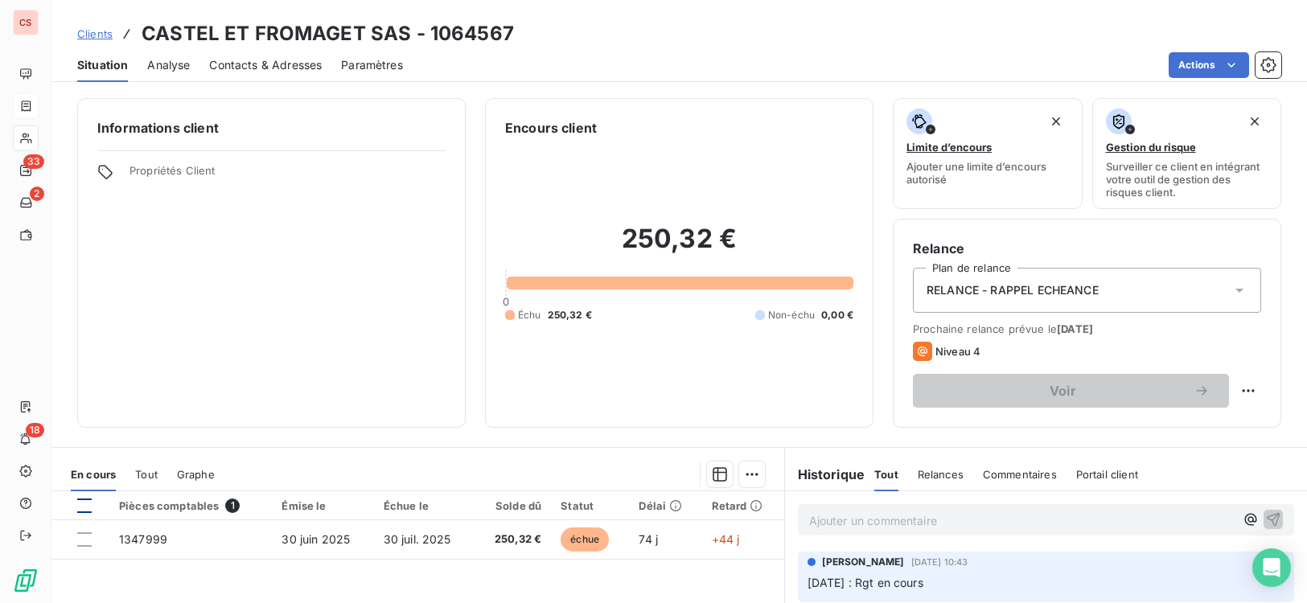
click at [84, 506] on div at bounding box center [84, 506] width 14 height 14
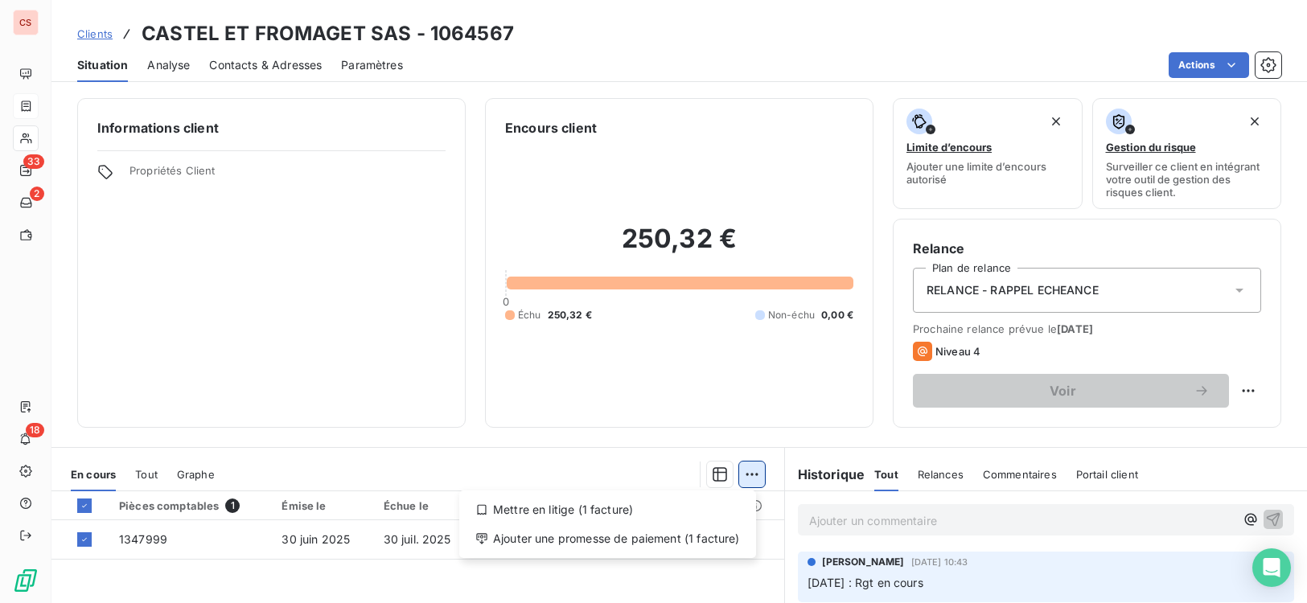
click at [750, 473] on html "CS 33 2 18 Clients CASTEL ET FROMAGET SAS - 1064567 Situation Analyse Contacts …" at bounding box center [653, 301] width 1307 height 603
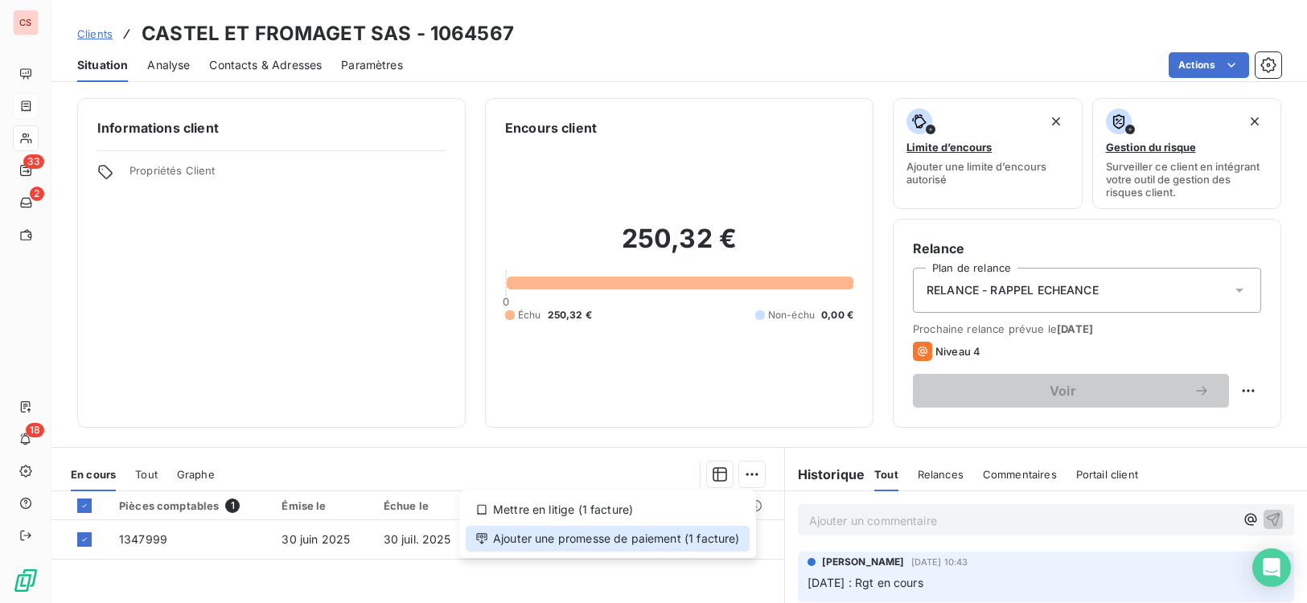
click at [653, 540] on div "Ajouter une promesse de paiement (1 facture)" at bounding box center [608, 539] width 284 height 26
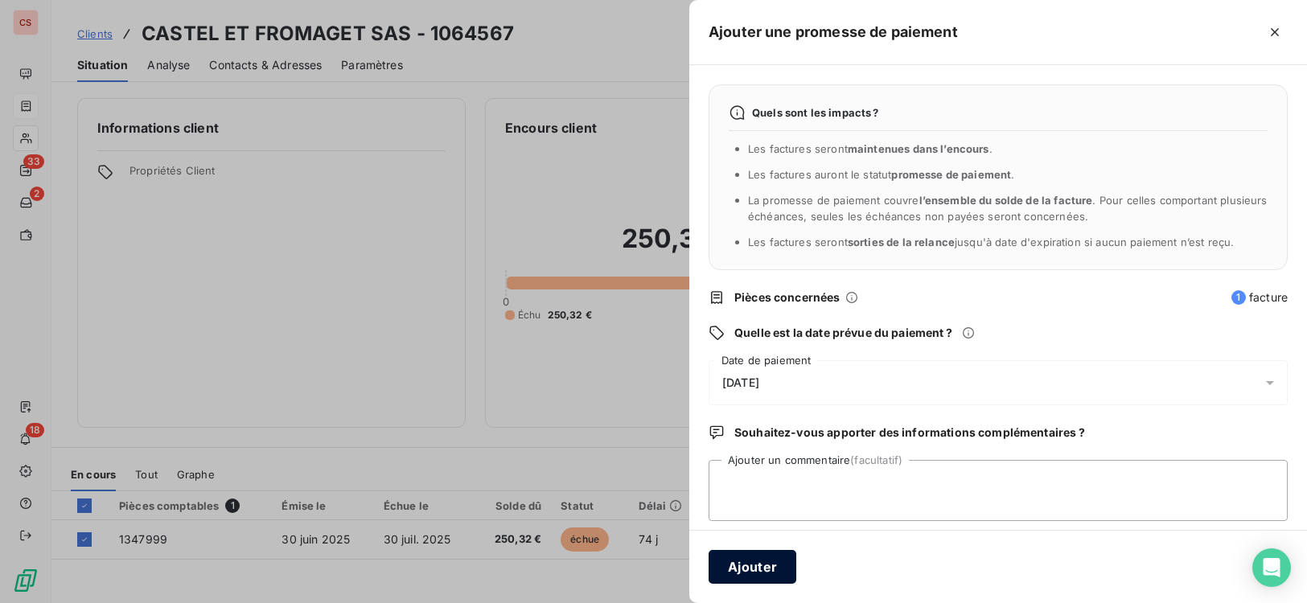
click at [767, 567] on button "Ajouter" at bounding box center [752, 567] width 88 height 34
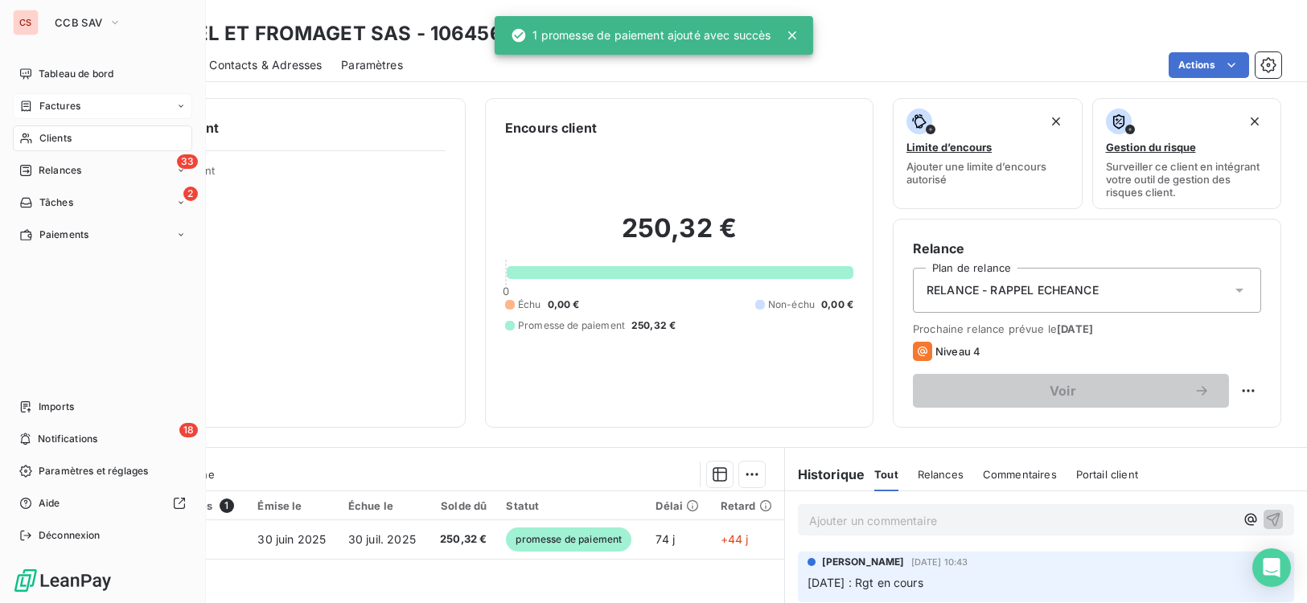
click at [61, 138] on span "Clients" at bounding box center [55, 138] width 32 height 14
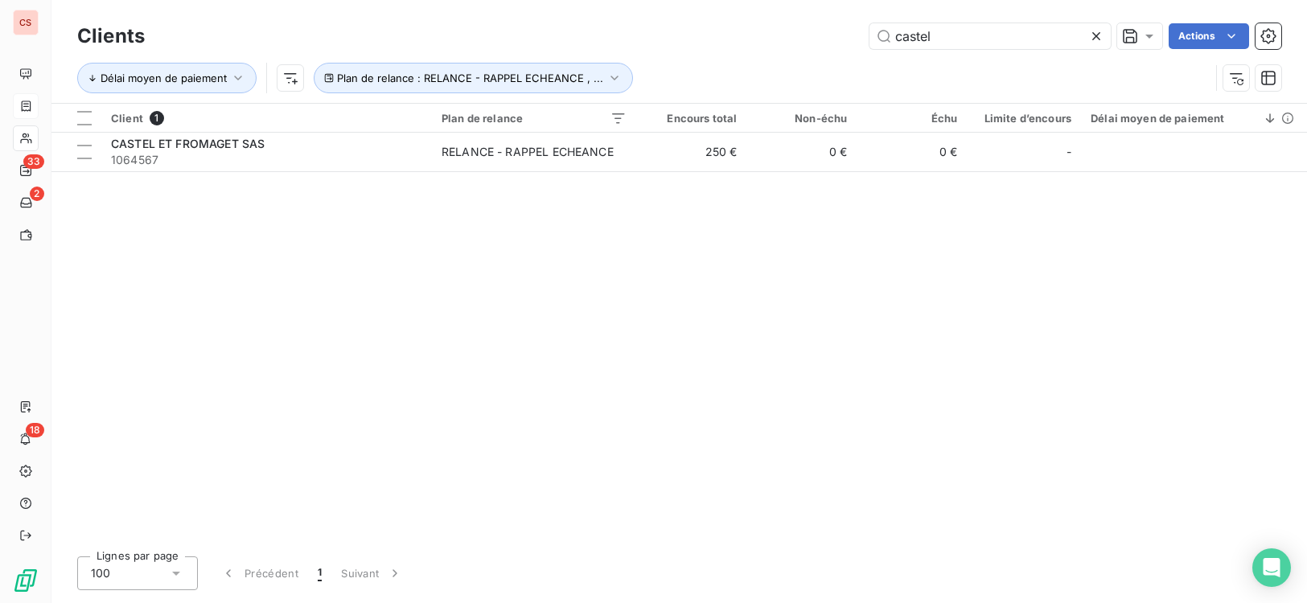
drag, startPoint x: 934, startPoint y: 38, endPoint x: 786, endPoint y: 43, distance: 148.8
click at [786, 43] on div "castel Actions" at bounding box center [722, 36] width 1117 height 26
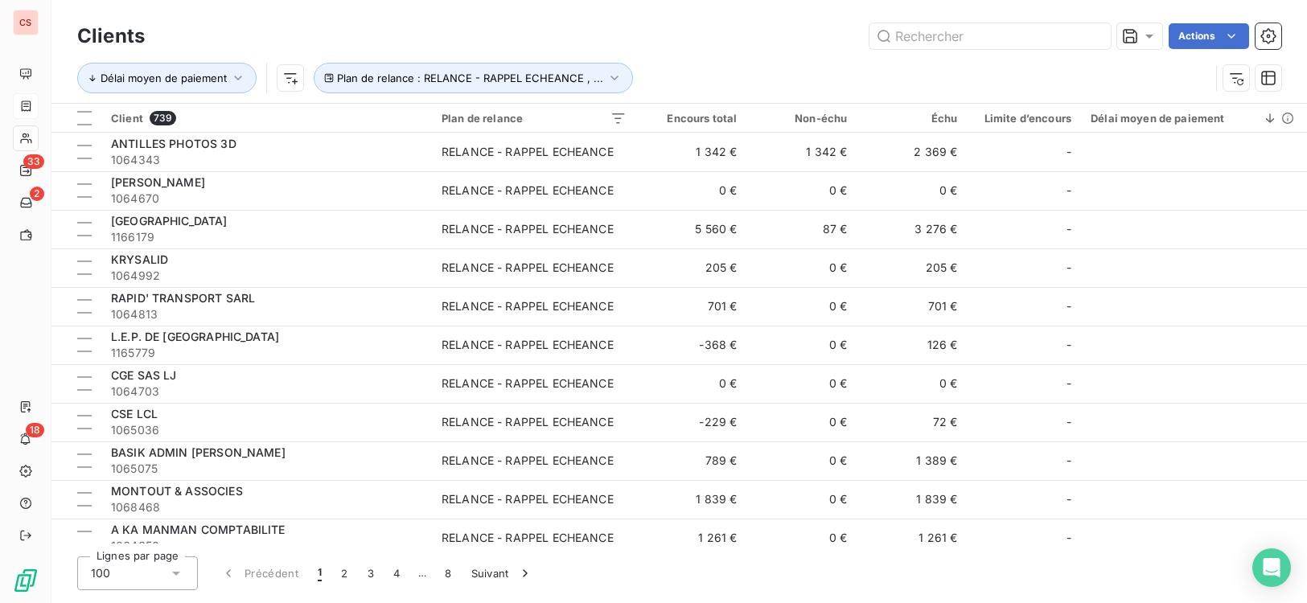
click at [1098, 569] on div "Lignes par page 100 Précédent 1 2 3 4 … 8 Suivant" at bounding box center [679, 573] width 1204 height 34
click at [953, 43] on input "text" at bounding box center [989, 36] width 241 height 26
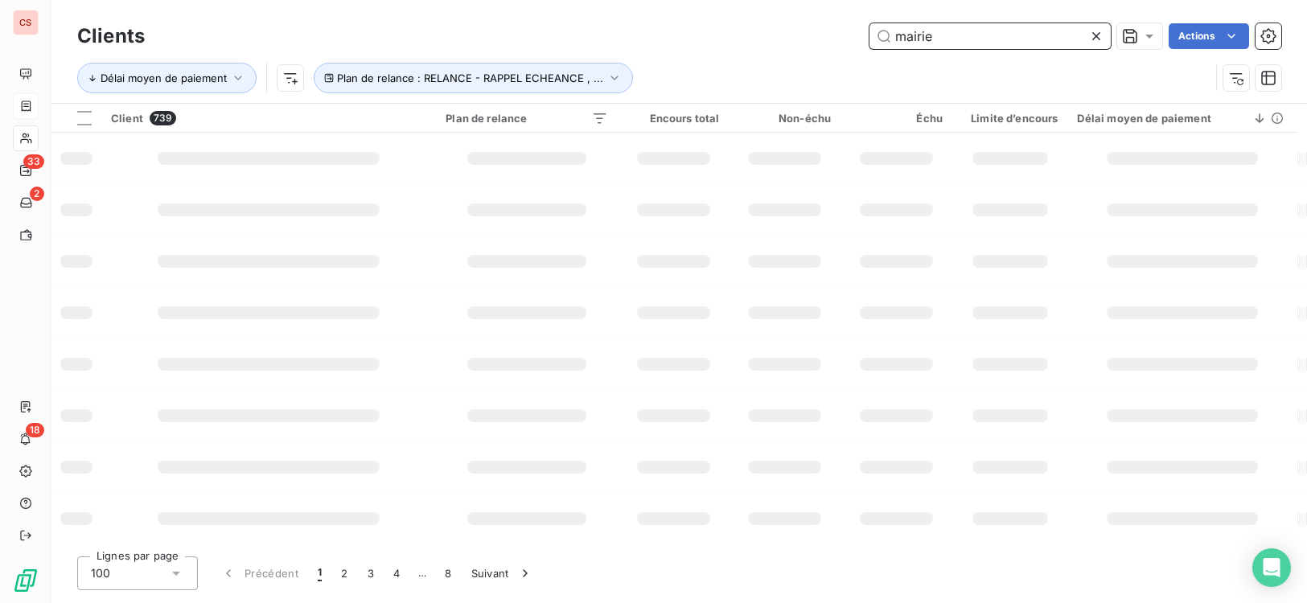
type input "mairie"
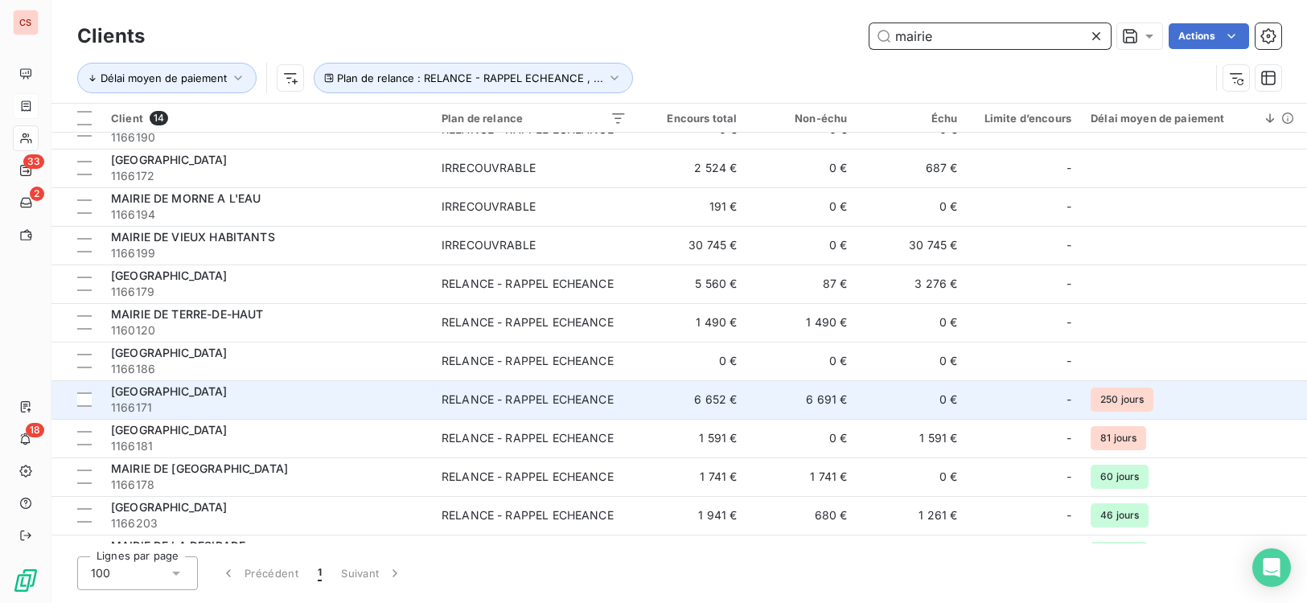
scroll to position [130, 0]
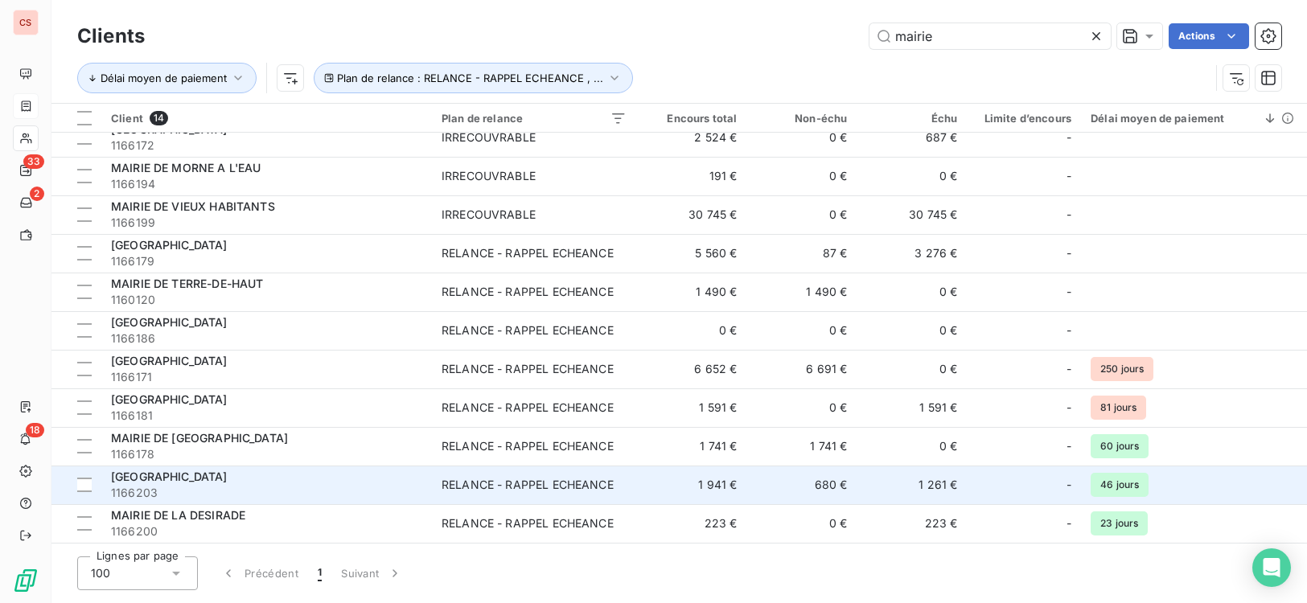
click at [345, 483] on div "[GEOGRAPHIC_DATA]" at bounding box center [266, 477] width 311 height 16
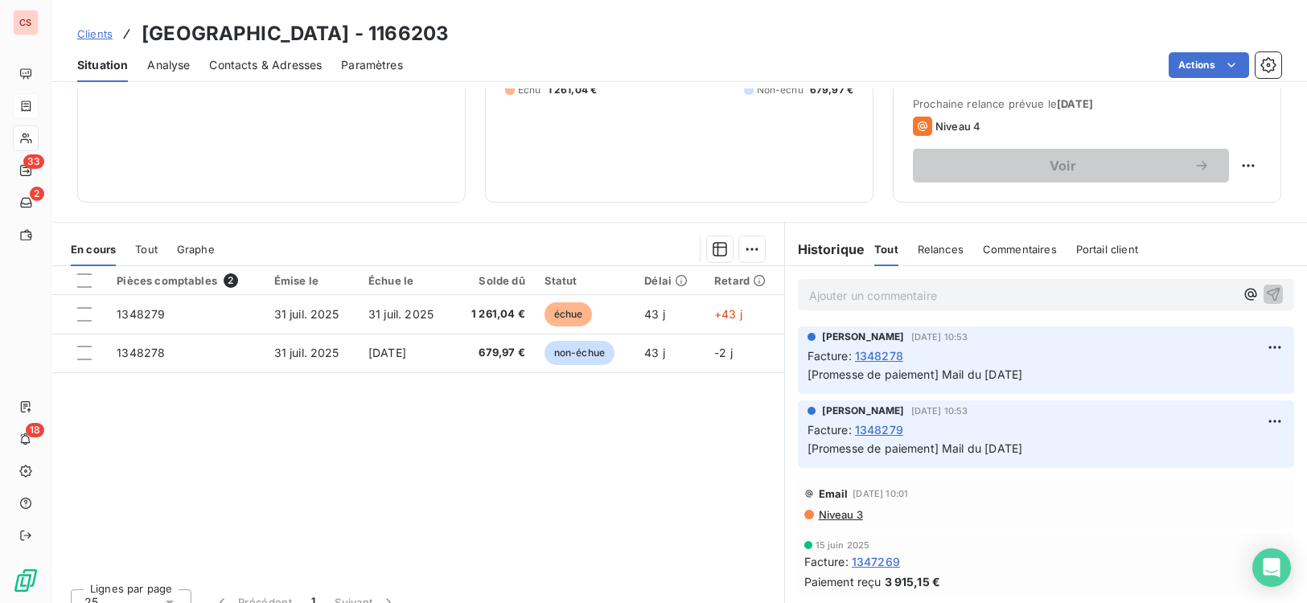
scroll to position [246, 0]
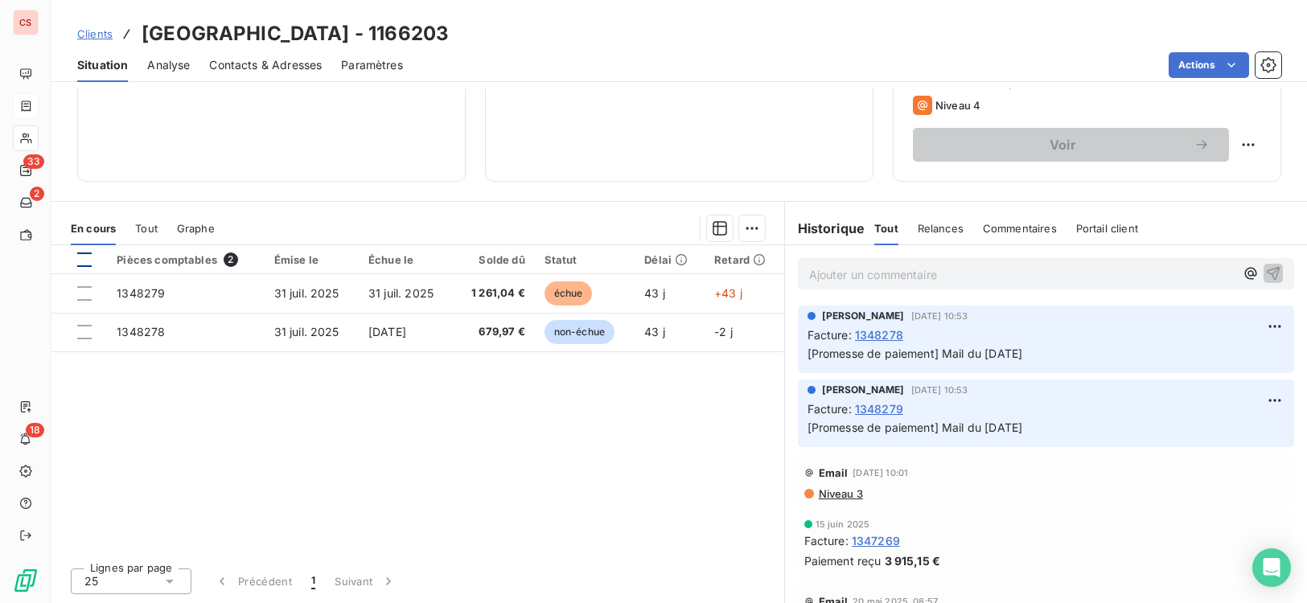
click at [84, 258] on div at bounding box center [84, 259] width 14 height 14
click at [738, 232] on html "CS 33 2 18 Clients MAIRIE DE VIEUX FORT - 1166203 Situation Analyse Contacts & …" at bounding box center [653, 301] width 1307 height 603
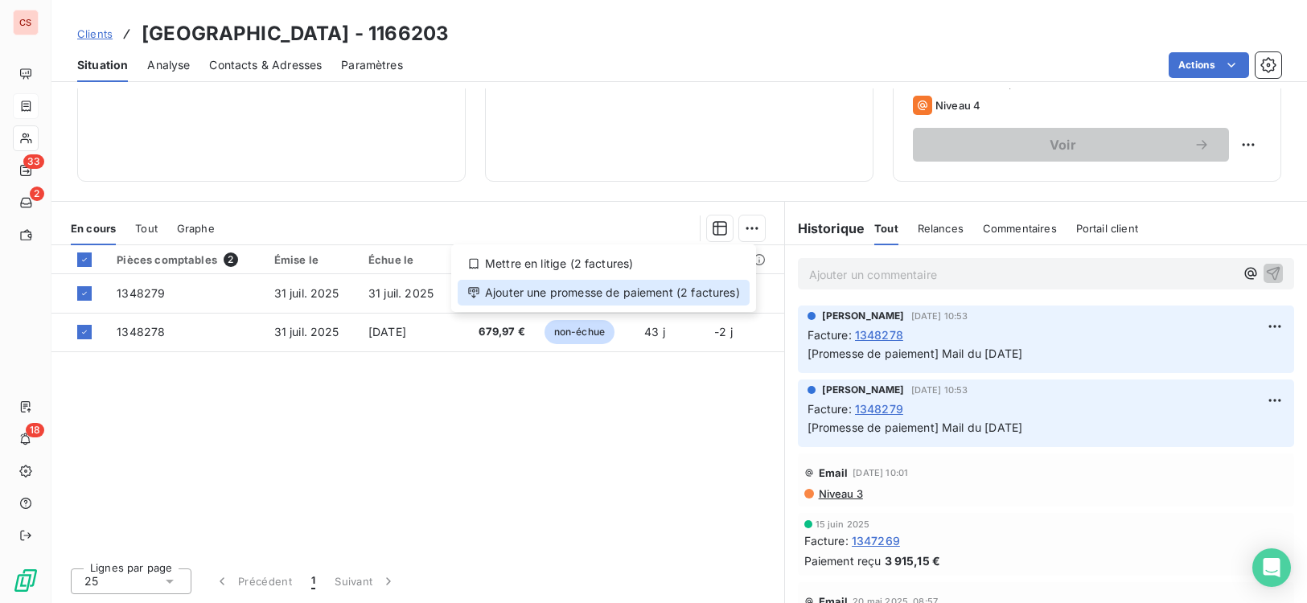
click at [624, 294] on div "Ajouter une promesse de paiement (2 factures)" at bounding box center [604, 293] width 292 height 26
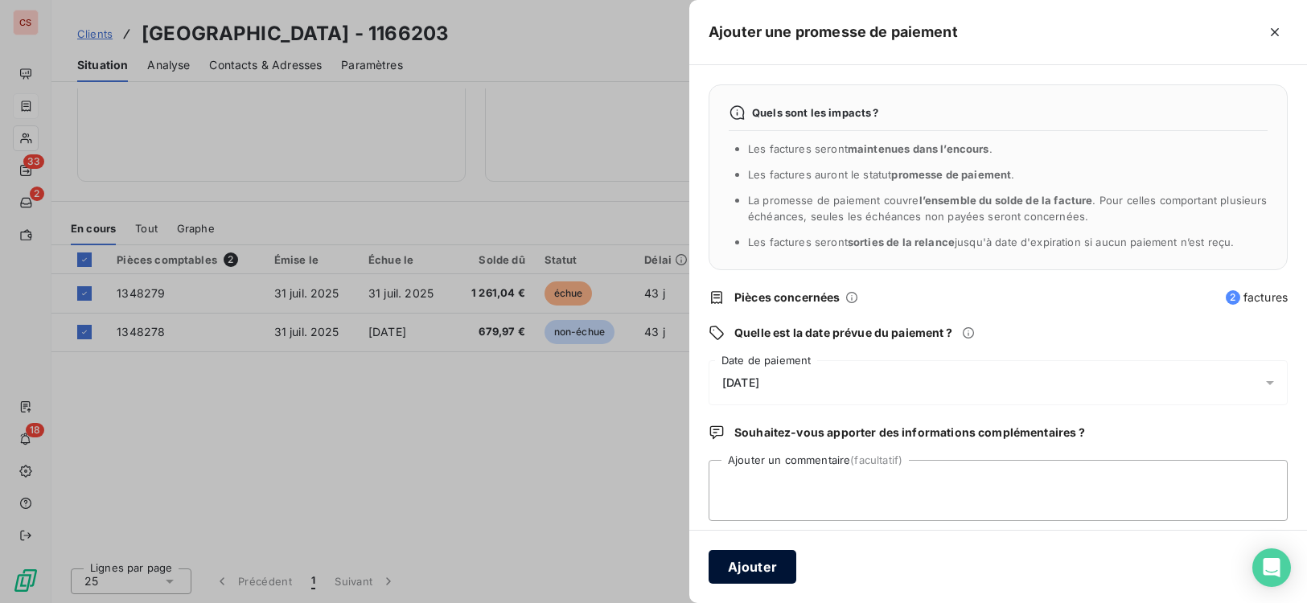
click at [729, 580] on button "Ajouter" at bounding box center [752, 567] width 88 height 34
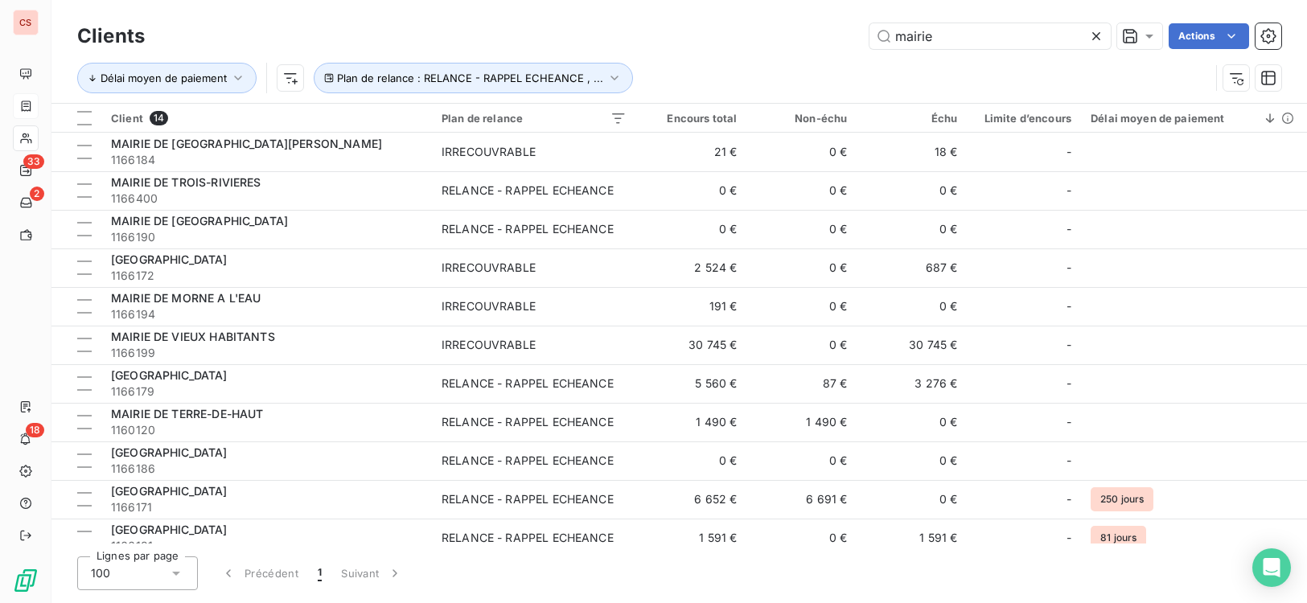
click at [1098, 38] on icon at bounding box center [1096, 36] width 16 height 16
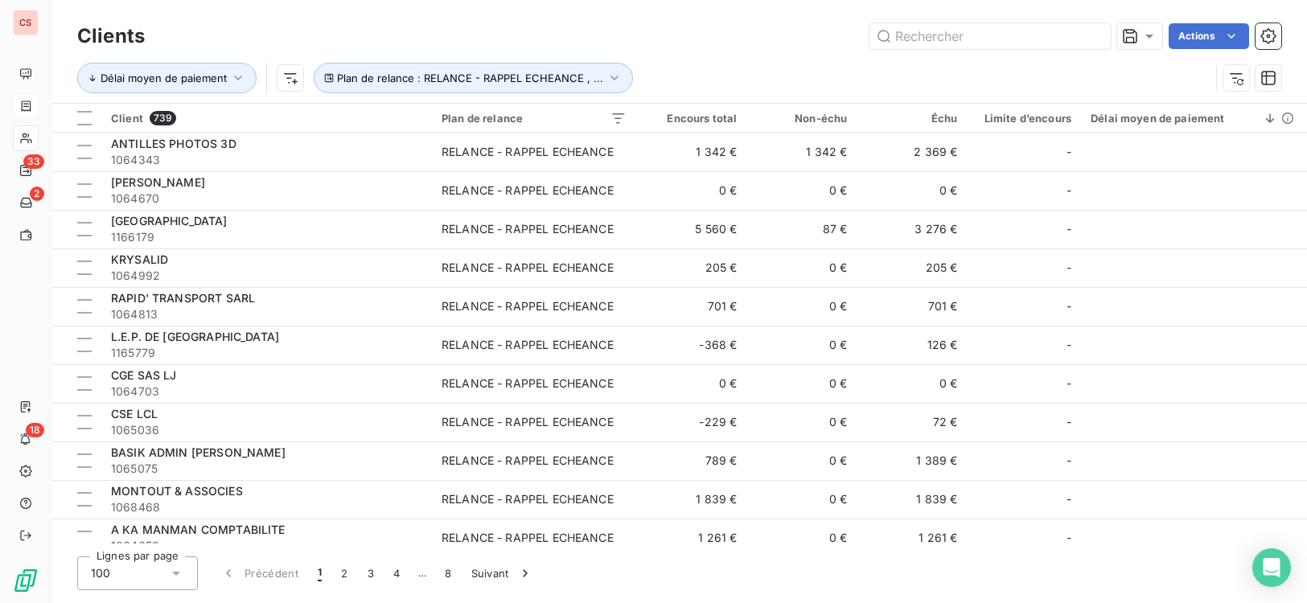
drag, startPoint x: 918, startPoint y: 589, endPoint x: 916, endPoint y: 576, distance: 13.0
click at [918, 589] on div "Lignes par page 100 Précédent 1 2 3 4 … 8 Suivant" at bounding box center [679, 573] width 1204 height 34
click at [930, 40] on input "text" at bounding box center [989, 36] width 241 height 26
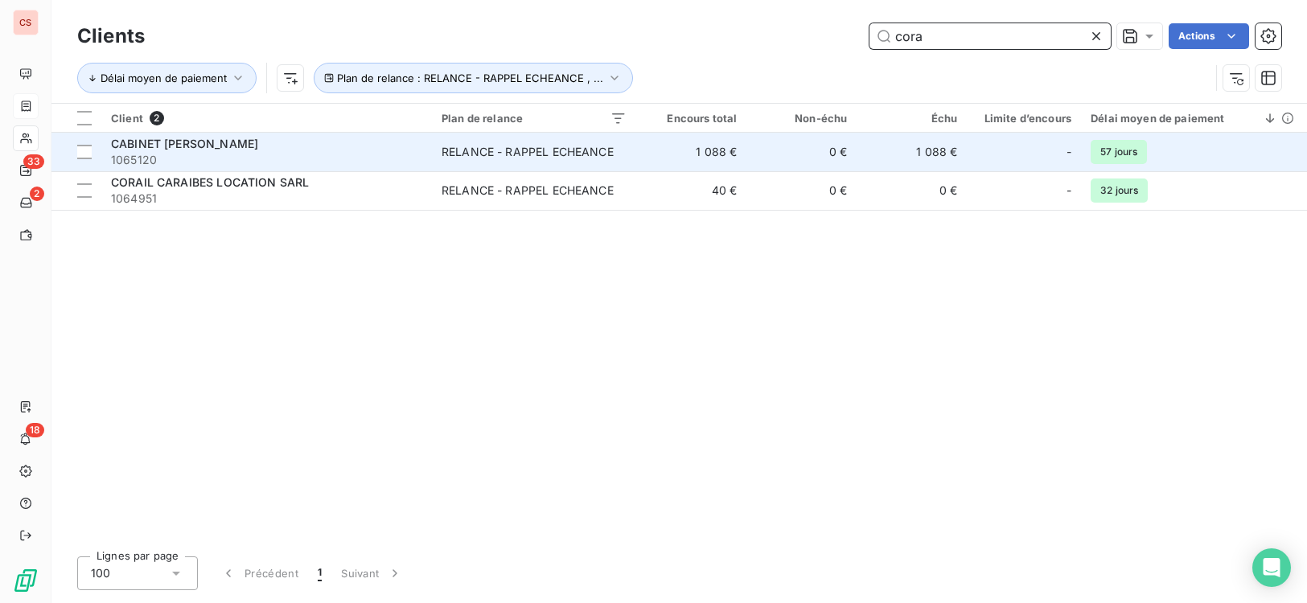
type input "cora"
click at [800, 159] on td "0 €" at bounding box center [801, 152] width 110 height 39
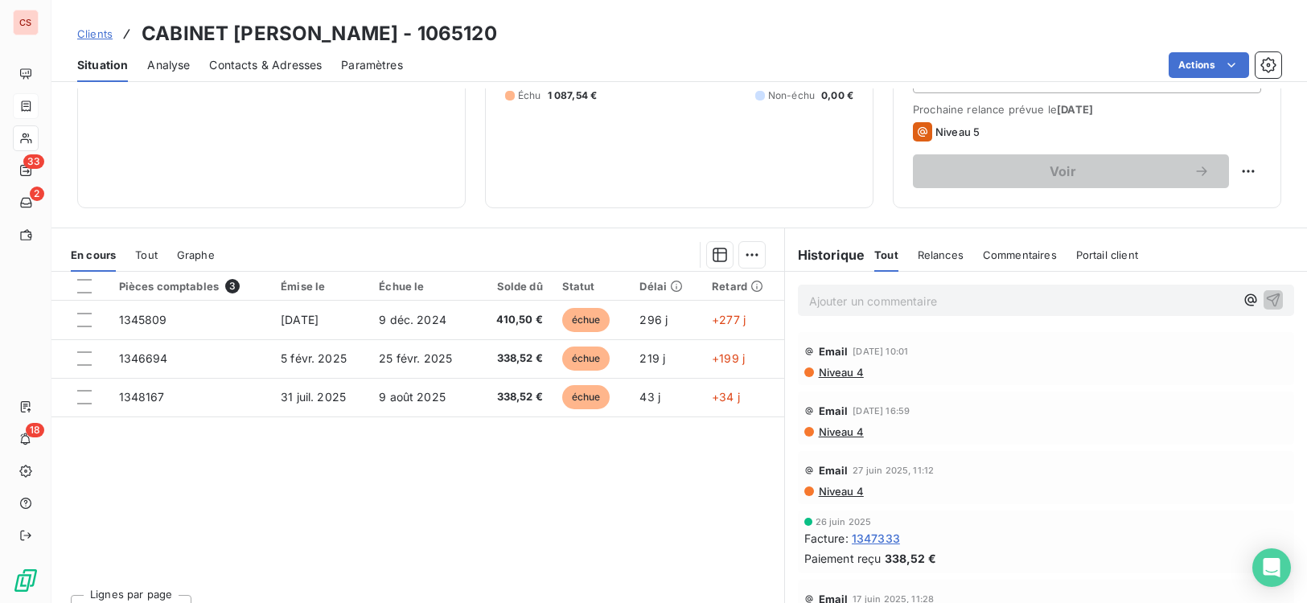
scroll to position [222, 0]
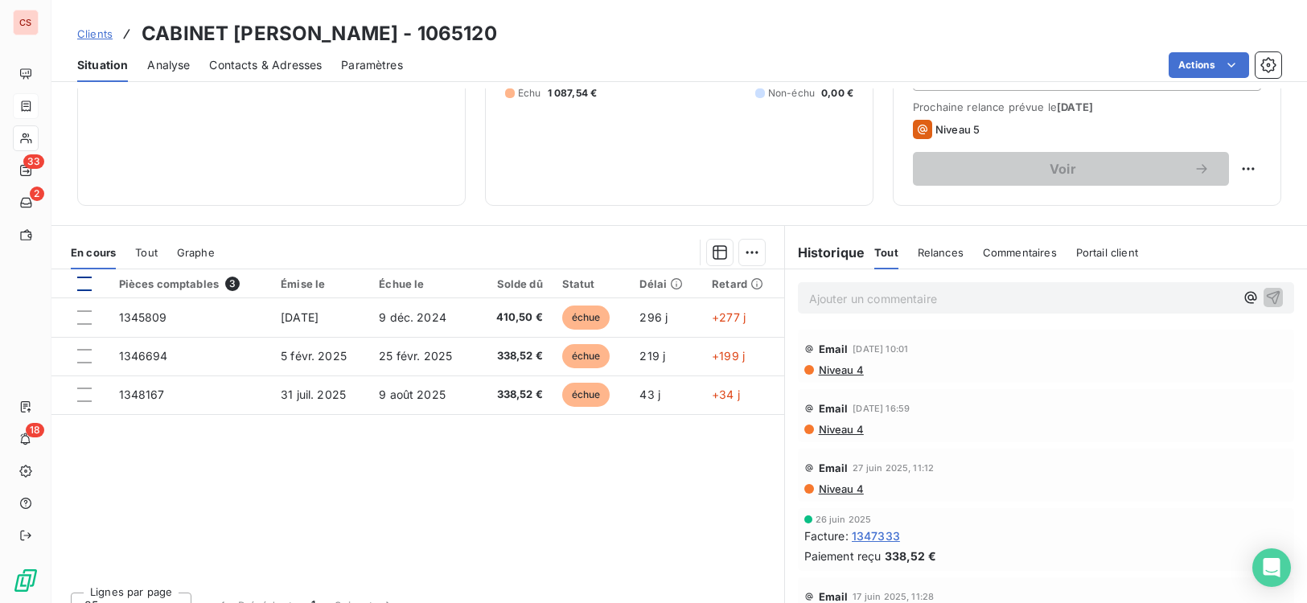
click at [86, 282] on div at bounding box center [84, 284] width 14 height 14
click at [753, 248] on html "CS 33 2 18 Clients CABINET [PERSON_NAME] - 1065120 Situation Analyse Contacts &…" at bounding box center [653, 301] width 1307 height 603
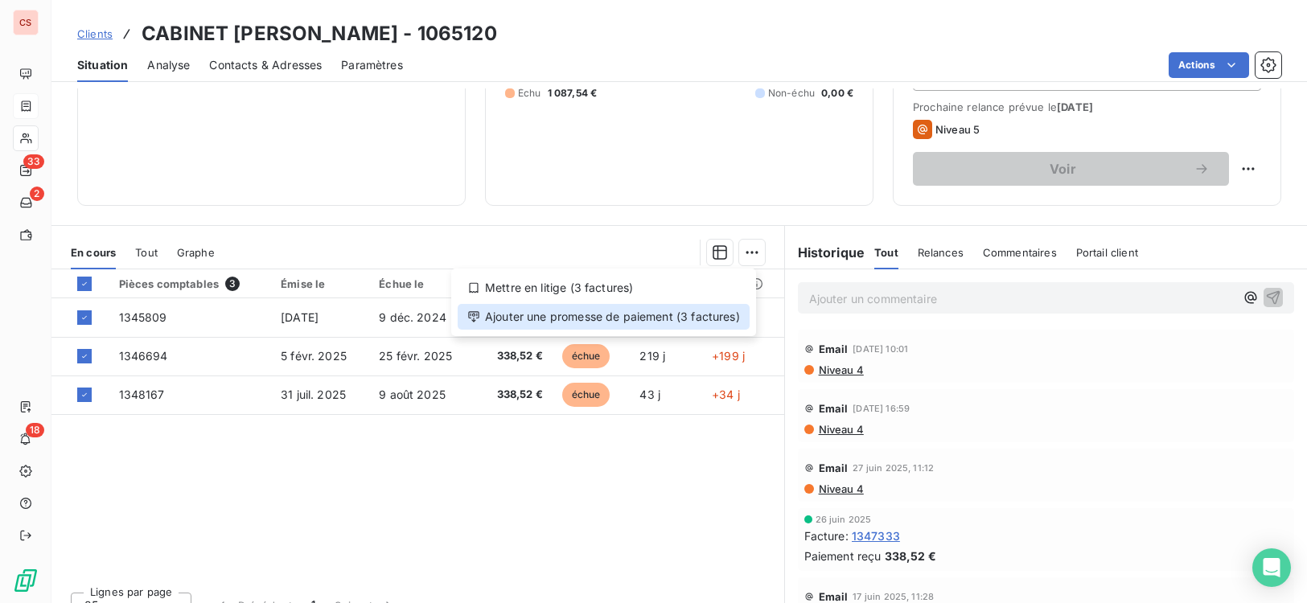
click at [565, 318] on div "Ajouter une promesse de paiement (3 factures)" at bounding box center [604, 317] width 292 height 26
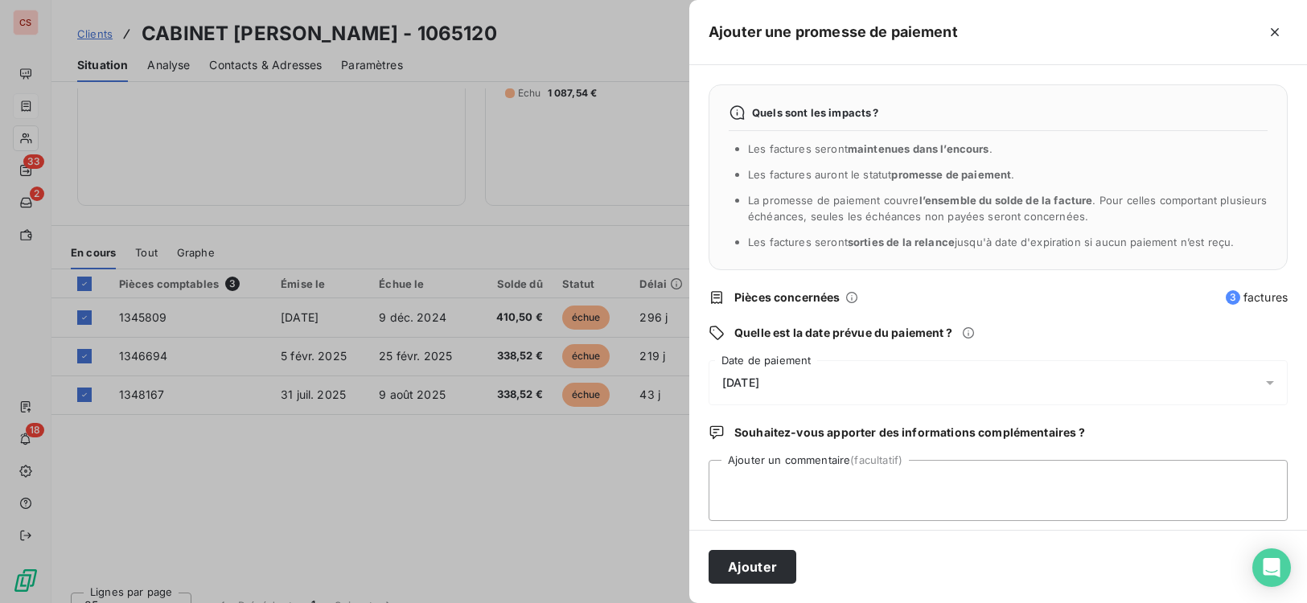
click at [889, 560] on div "Ajouter" at bounding box center [998, 566] width 618 height 73
click at [835, 486] on textarea "Ajouter un commentaire (facultatif)" at bounding box center [997, 490] width 579 height 61
type textarea "mail du [DATE]"
click at [775, 566] on button "Ajouter" at bounding box center [752, 567] width 88 height 34
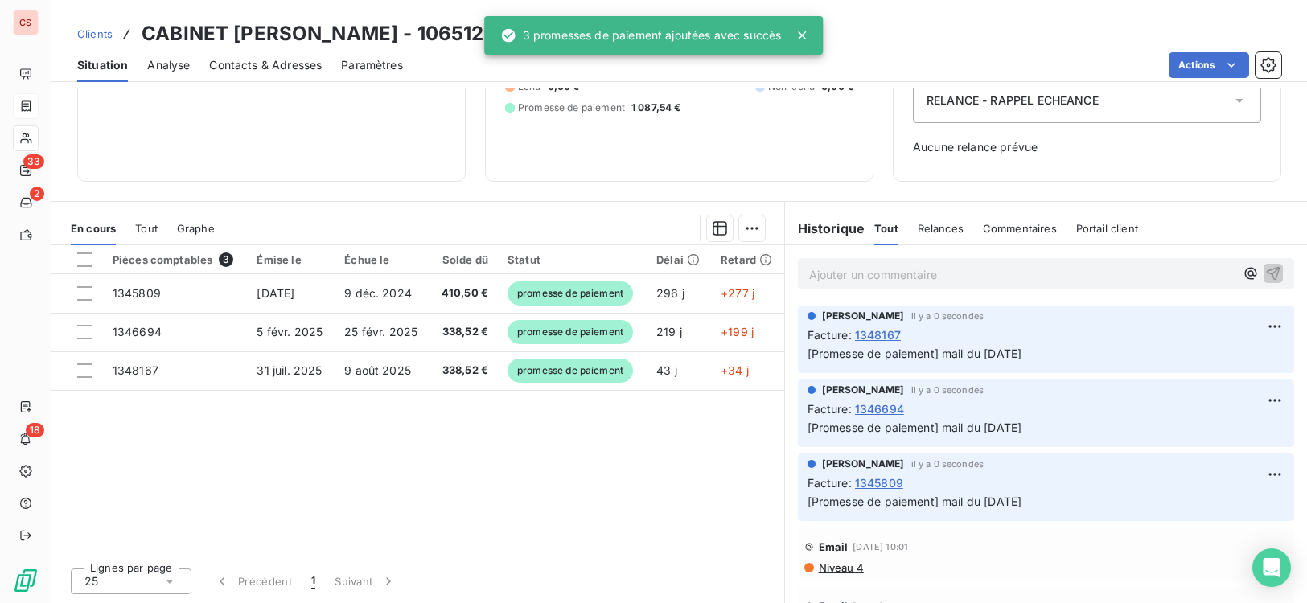
scroll to position [190, 0]
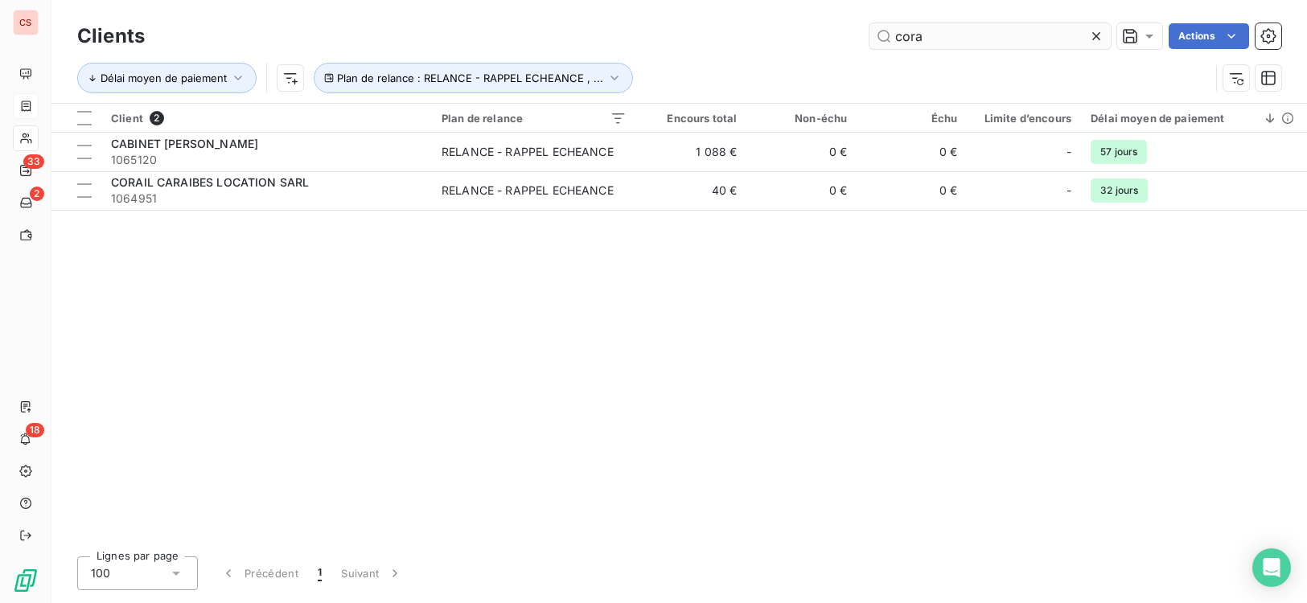
click at [1093, 35] on icon at bounding box center [1096, 36] width 16 height 16
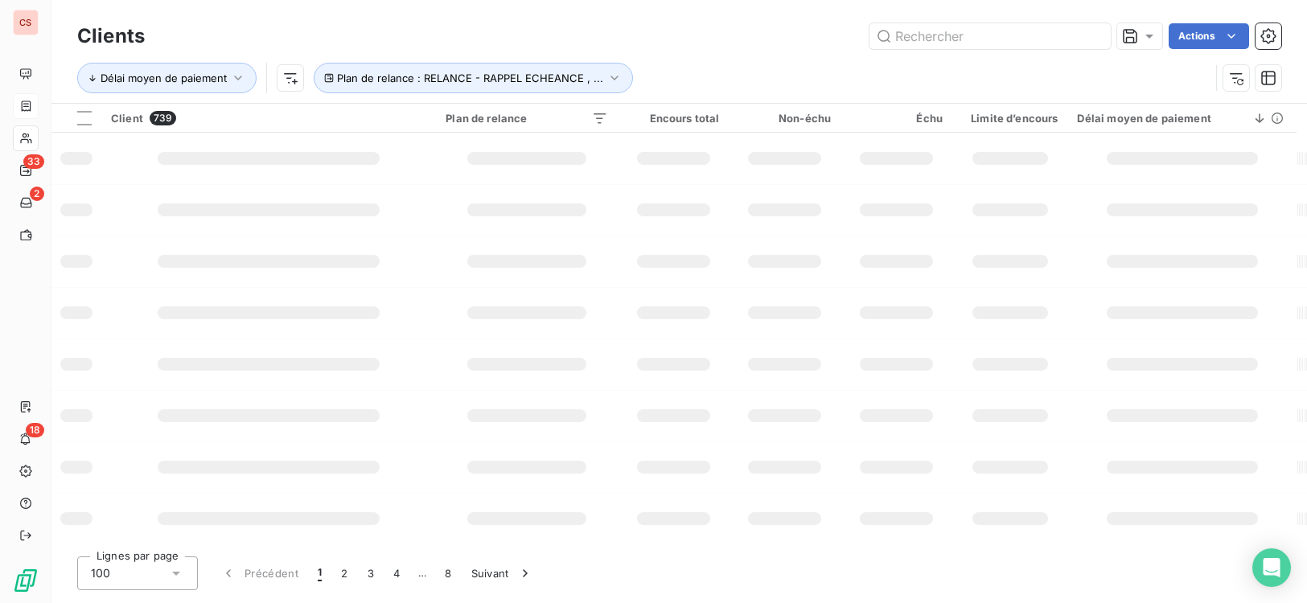
drag, startPoint x: 770, startPoint y: 581, endPoint x: 772, endPoint y: 525, distance: 56.3
click at [769, 581] on div "Lignes par page 100 Précédent 1 2 3 4 … 8 Suivant" at bounding box center [679, 573] width 1204 height 34
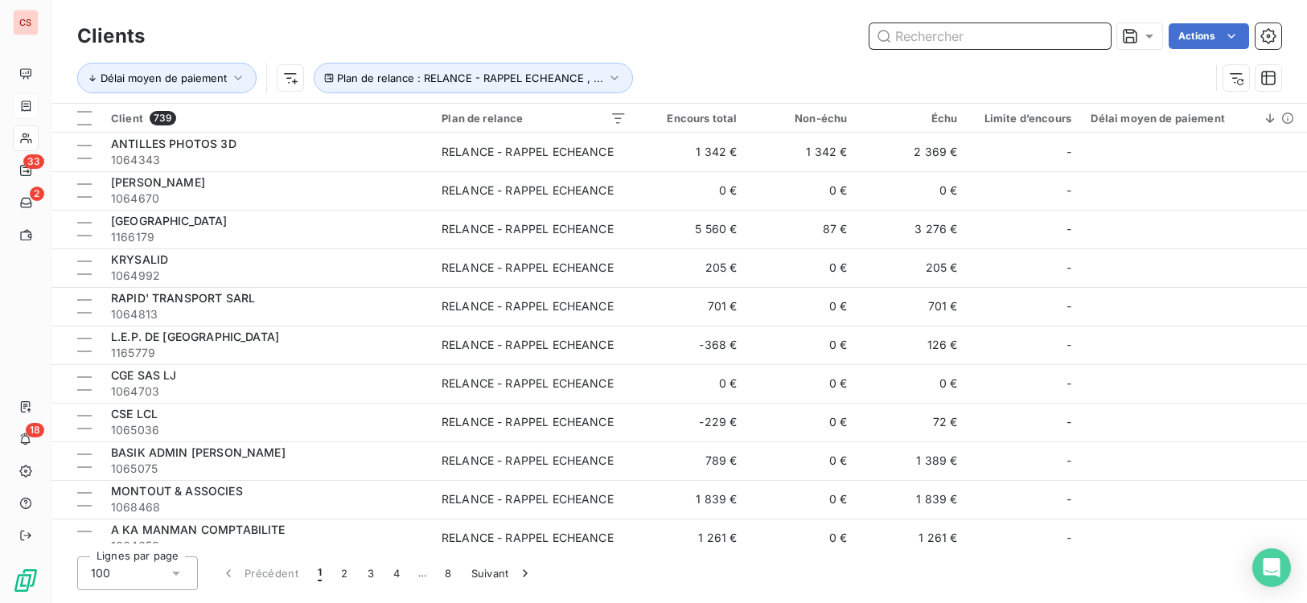
click at [937, 35] on input "text" at bounding box center [989, 36] width 241 height 26
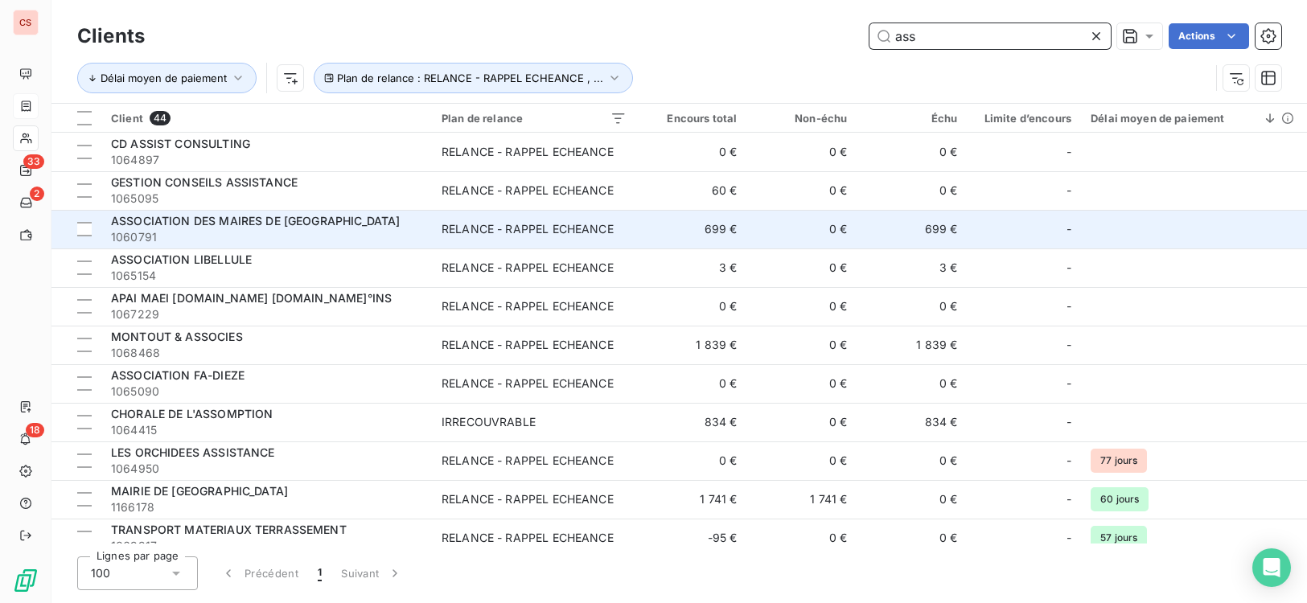
type input "ass"
click at [462, 217] on td "RELANCE - RAPPEL ECHEANCE" at bounding box center [534, 229] width 204 height 39
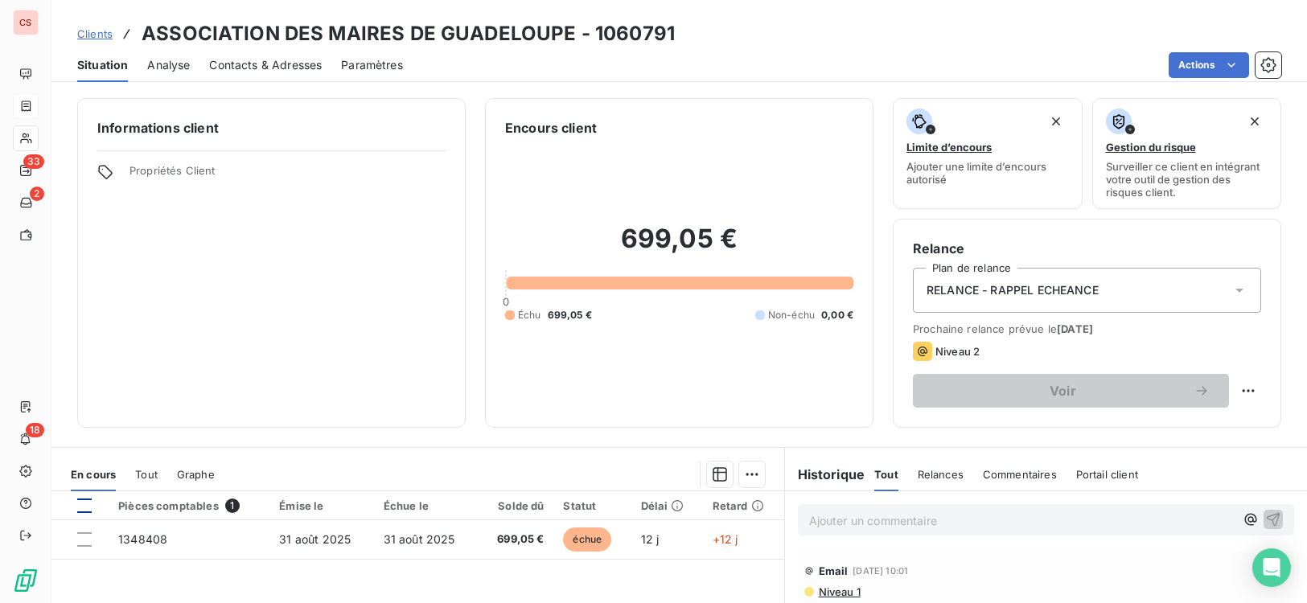
click at [80, 500] on div at bounding box center [84, 506] width 14 height 14
click at [746, 467] on html "CS 33 2 18 Clients ASSOCIATION DES MAIRES DE GUADELOUPE - 1060791 Situation Ana…" at bounding box center [653, 301] width 1307 height 603
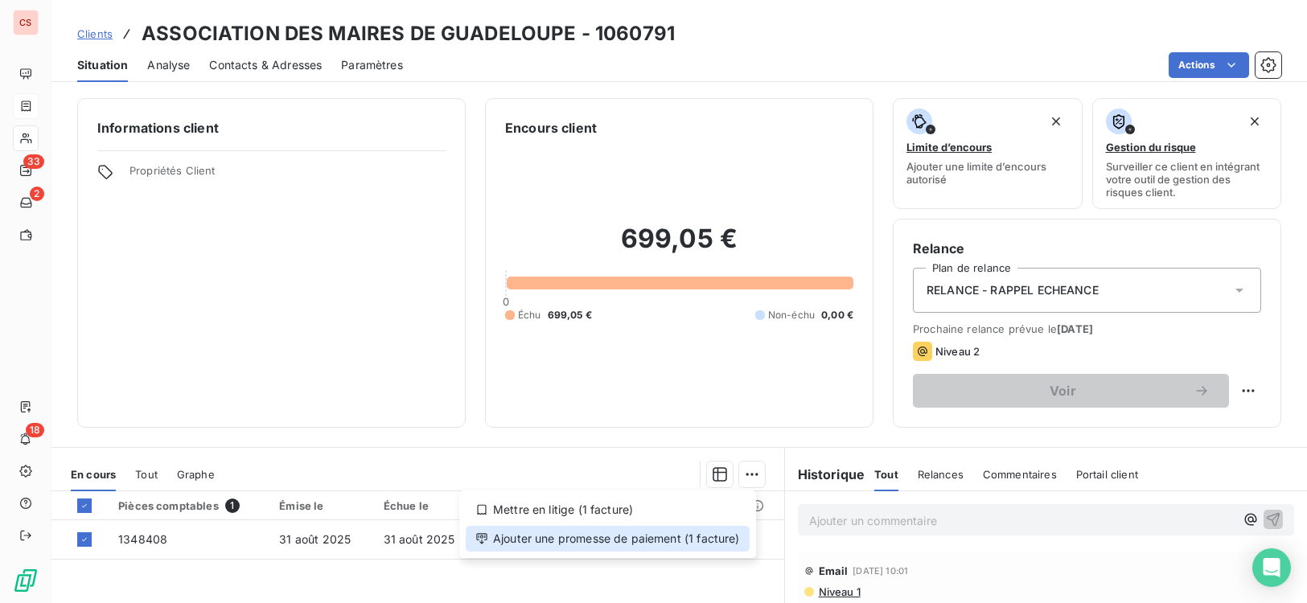
click at [655, 539] on div "Ajouter une promesse de paiement (1 facture)" at bounding box center [608, 539] width 284 height 26
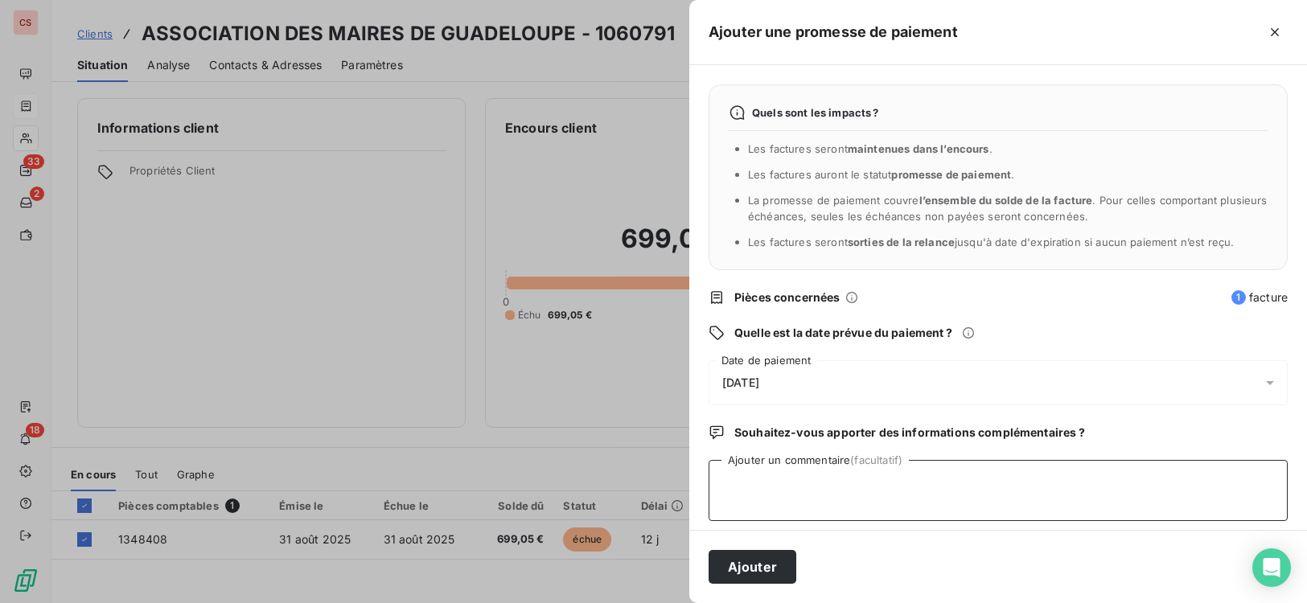
click at [771, 498] on textarea "Ajouter un commentaire (facultatif)" at bounding box center [997, 490] width 579 height 61
type textarea "mail du [DATE]"
click at [741, 569] on button "Ajouter" at bounding box center [752, 567] width 88 height 34
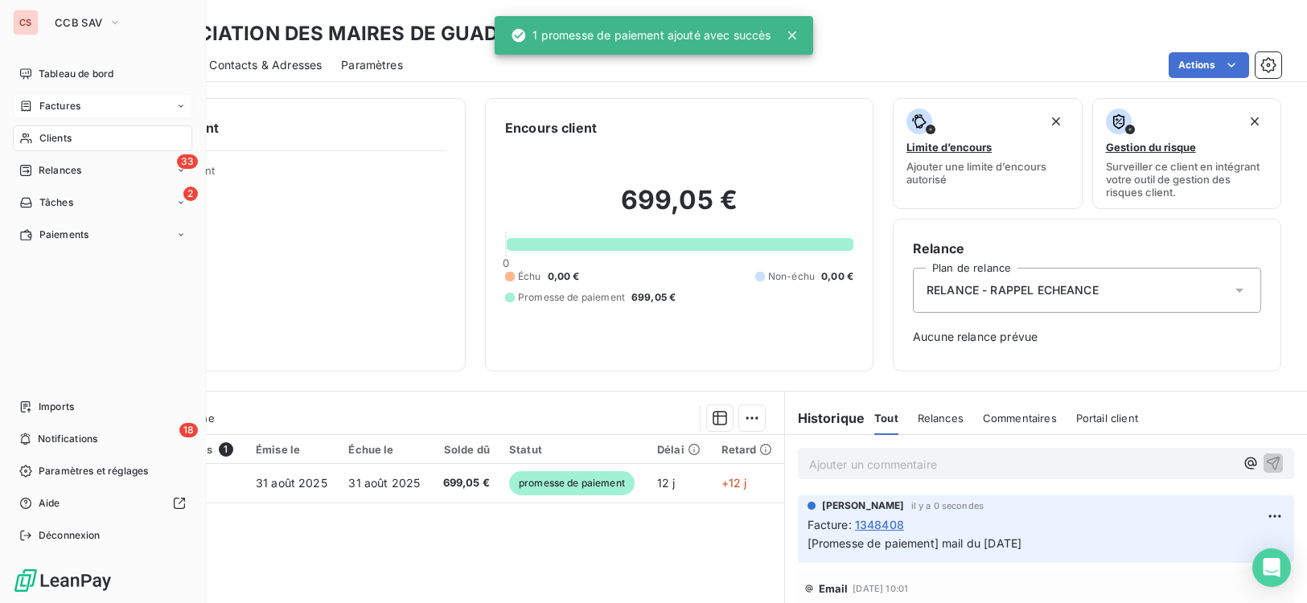
click at [51, 135] on span "Clients" at bounding box center [55, 138] width 32 height 14
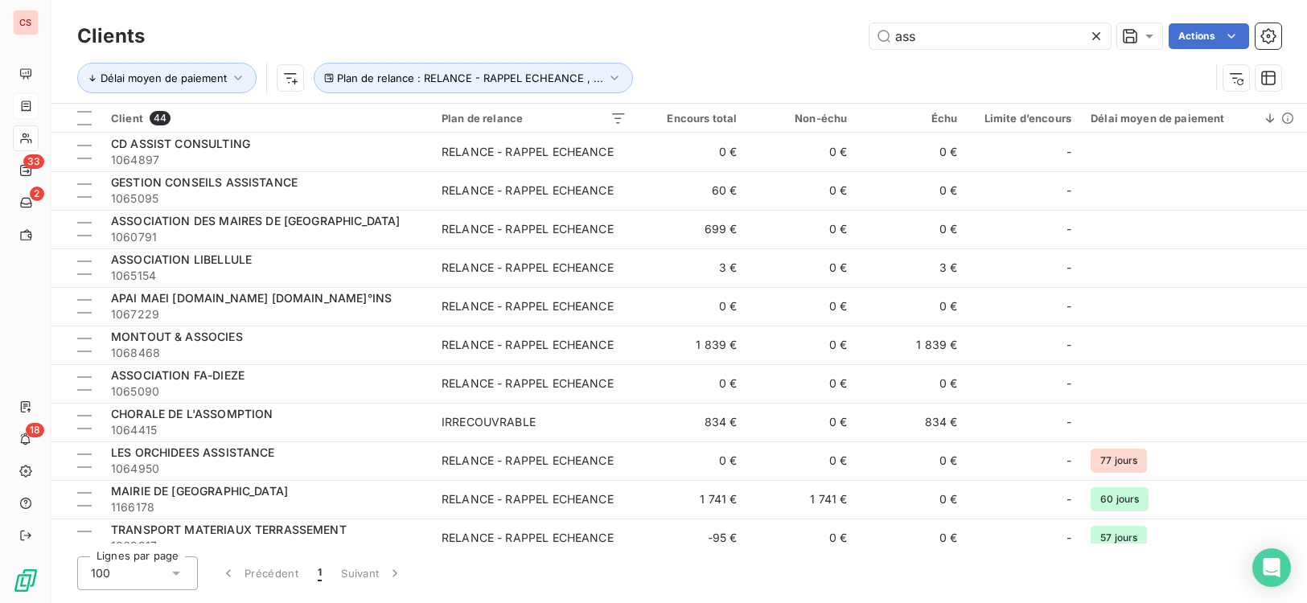
click at [954, 579] on div "Lignes par page 100 Précédent 1 Suivant" at bounding box center [679, 573] width 1204 height 34
drag, startPoint x: 930, startPoint y: 35, endPoint x: 685, endPoint y: 37, distance: 244.5
click at [721, 35] on div "ass Actions" at bounding box center [722, 36] width 1117 height 26
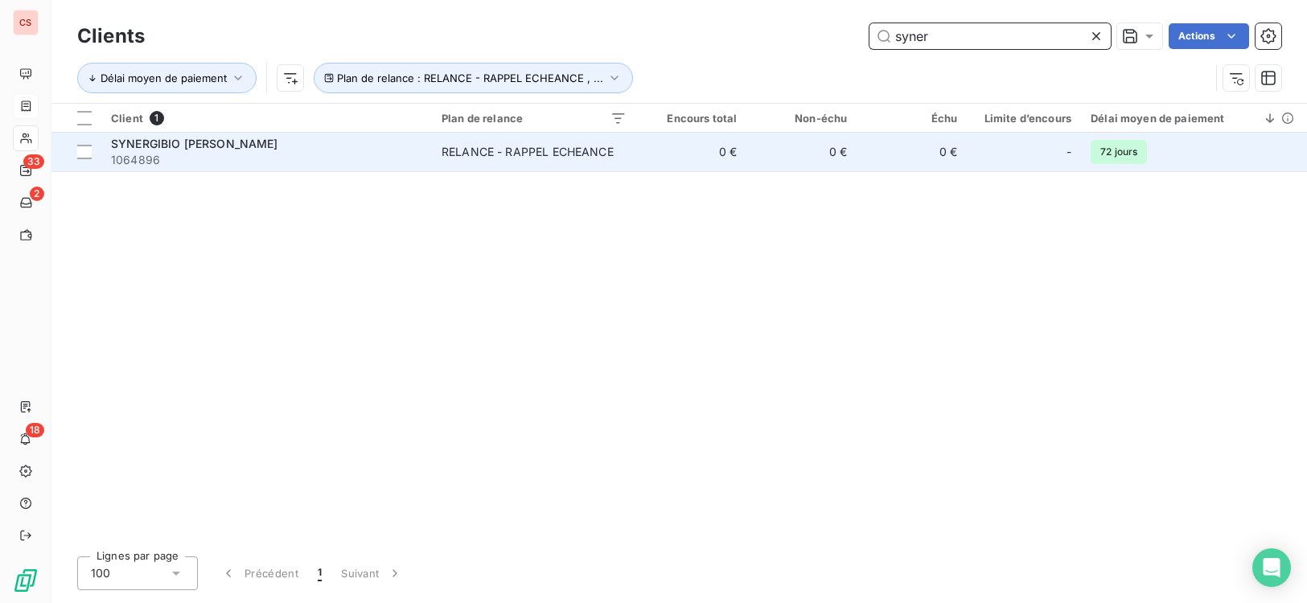
type input "syner"
click at [433, 152] on td "RELANCE - RAPPEL ECHEANCE" at bounding box center [534, 152] width 204 height 39
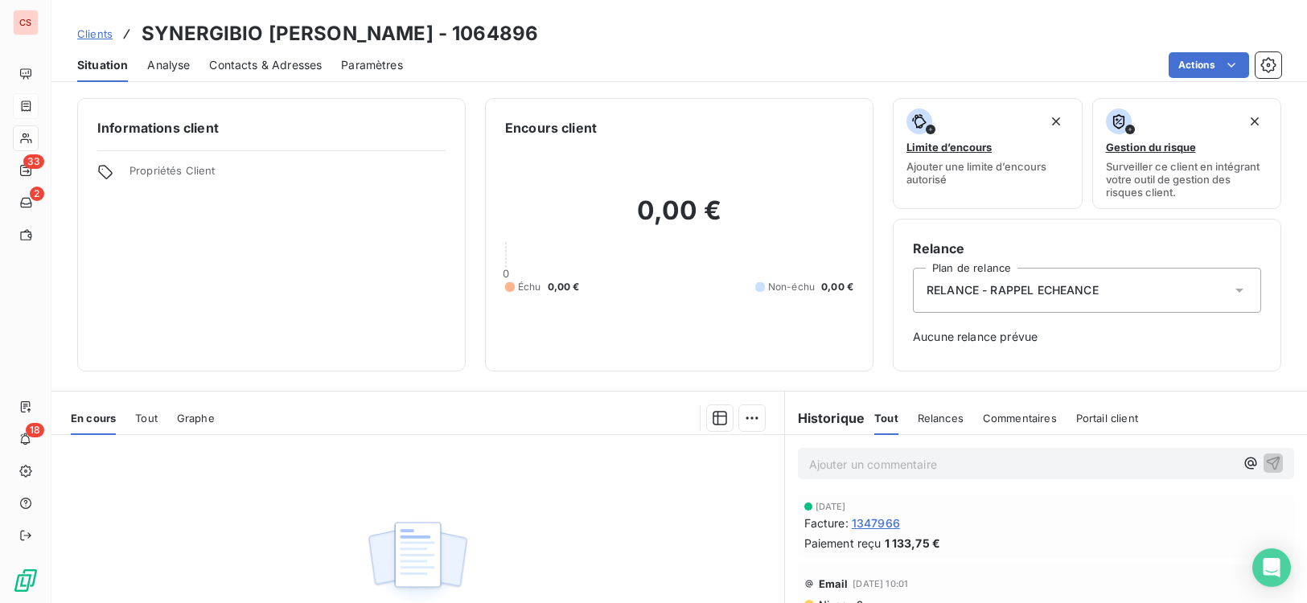
scroll to position [190, 0]
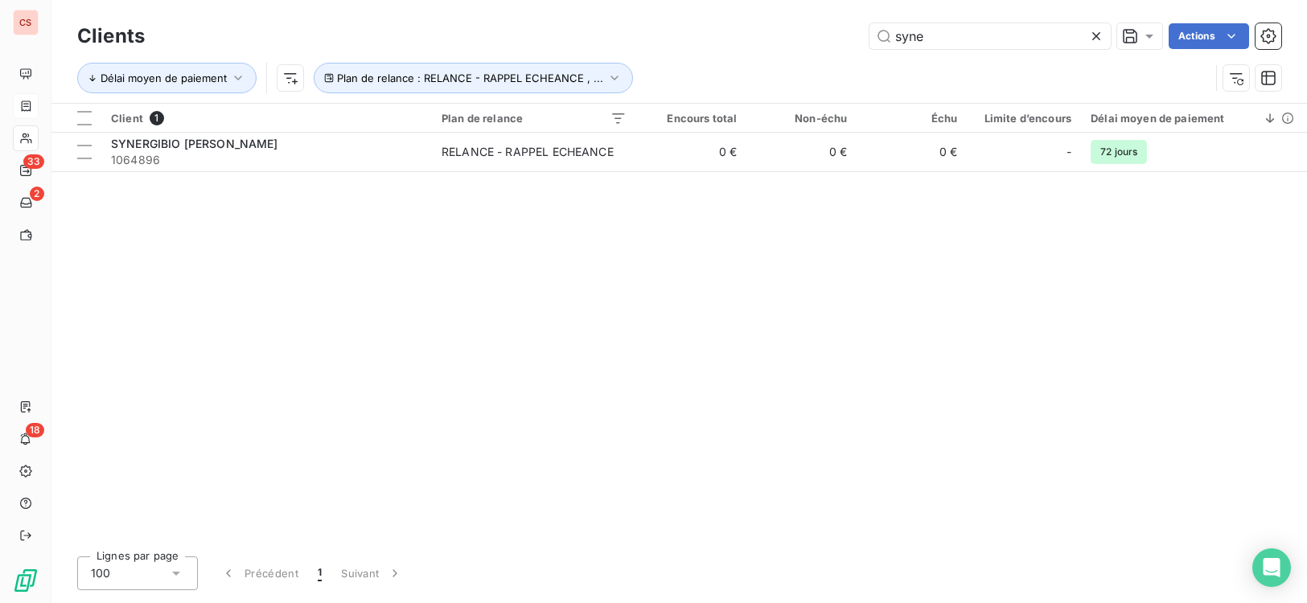
type input "syne"
click at [1252, 401] on div "Client 1 Plan de relance Encours total Non-échu Échu Limite d’encours Délai moy…" at bounding box center [678, 324] width 1255 height 440
drag, startPoint x: 937, startPoint y: 50, endPoint x: 795, endPoint y: 66, distance: 142.4
click at [795, 66] on div "Clients syne Actions Délai moyen de paiement Plan de relance : RELANCE - RAPPEL…" at bounding box center [679, 61] width 1204 height 84
click at [1098, 33] on icon at bounding box center [1096, 36] width 8 height 8
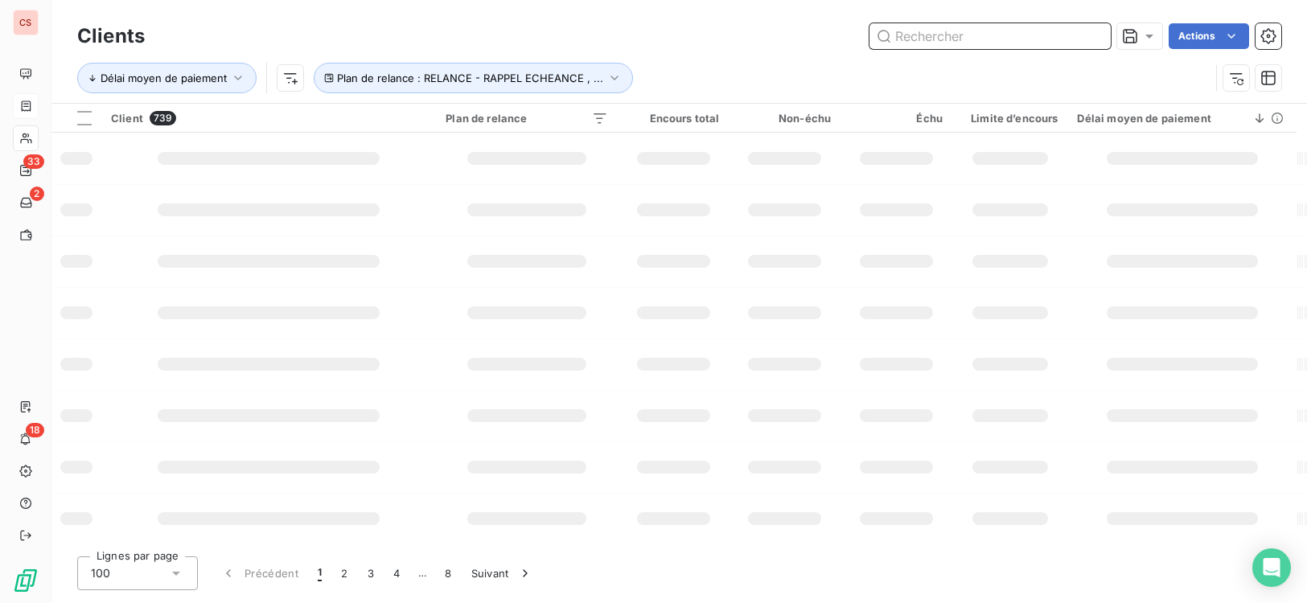
click at [946, 41] on input "text" at bounding box center [989, 36] width 241 height 26
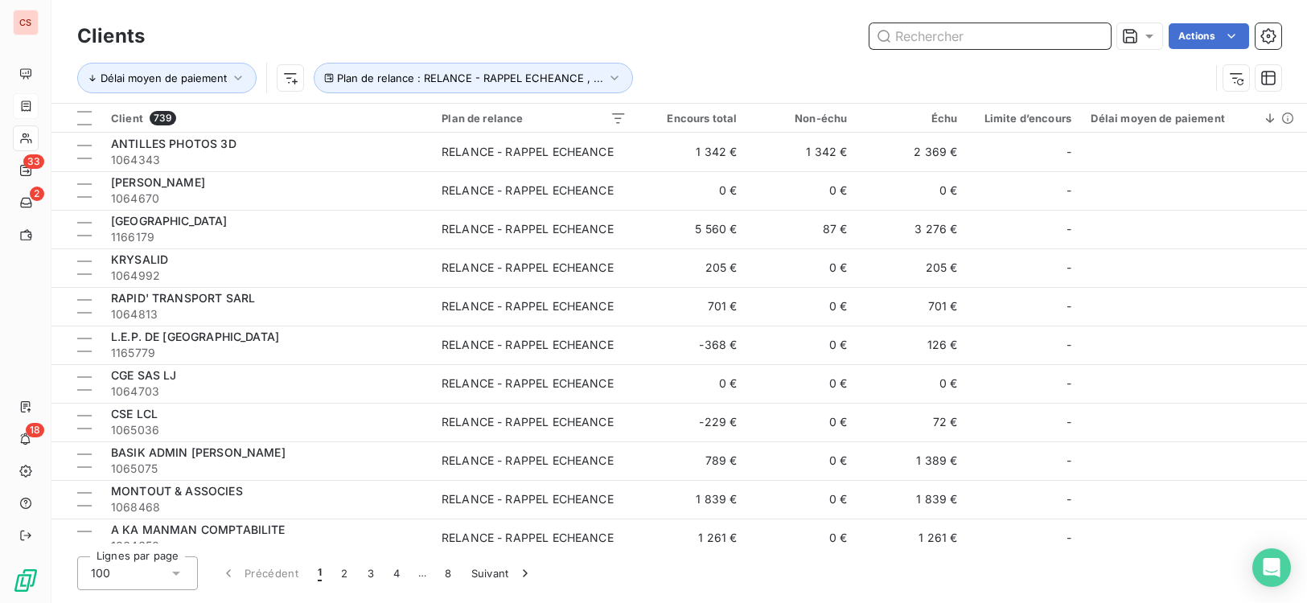
click at [931, 34] on input "text" at bounding box center [989, 36] width 241 height 26
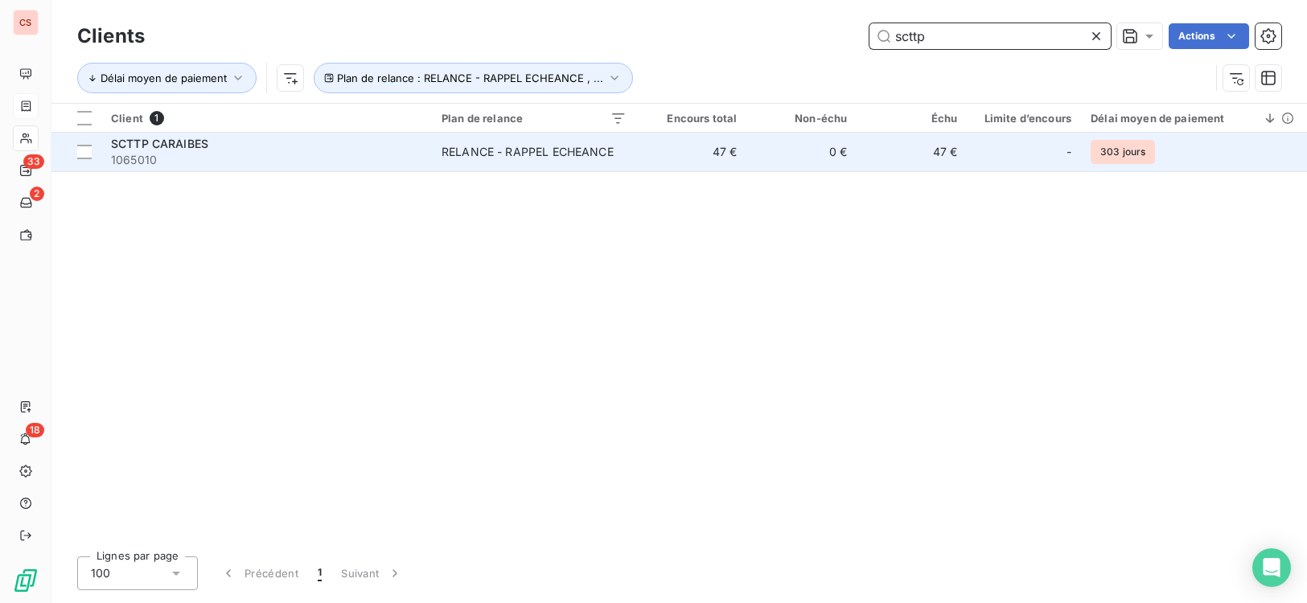
type input "scttp"
click at [575, 146] on div "RELANCE - RAPPEL ECHEANCE" at bounding box center [527, 152] width 172 height 16
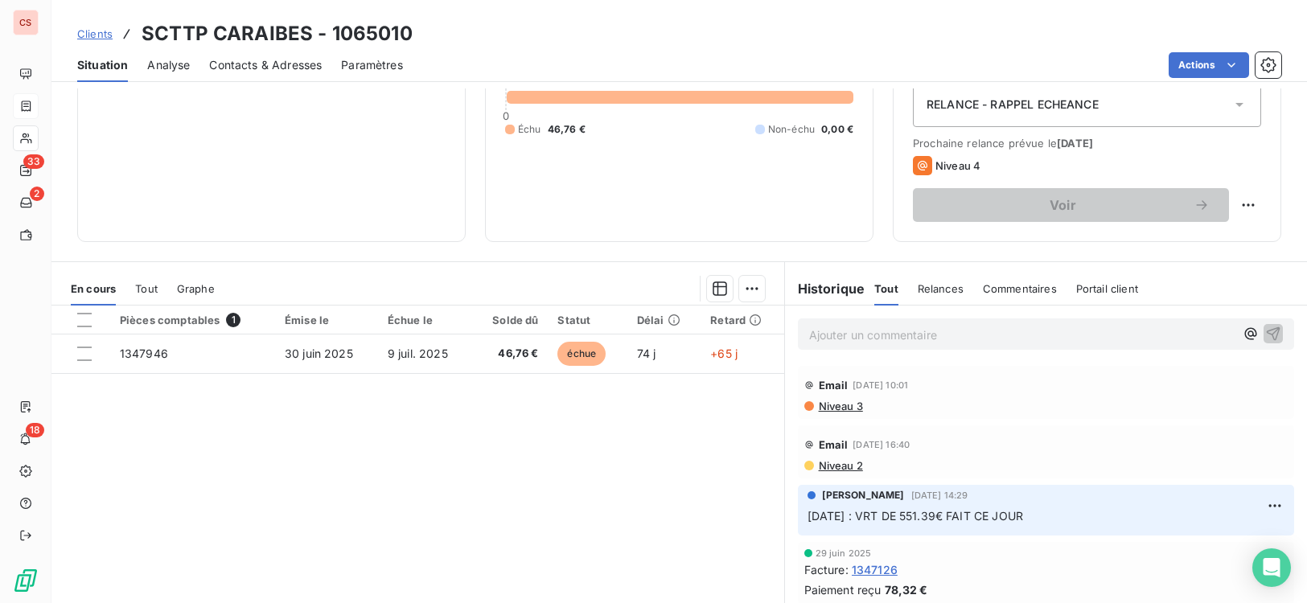
scroll to position [216, 0]
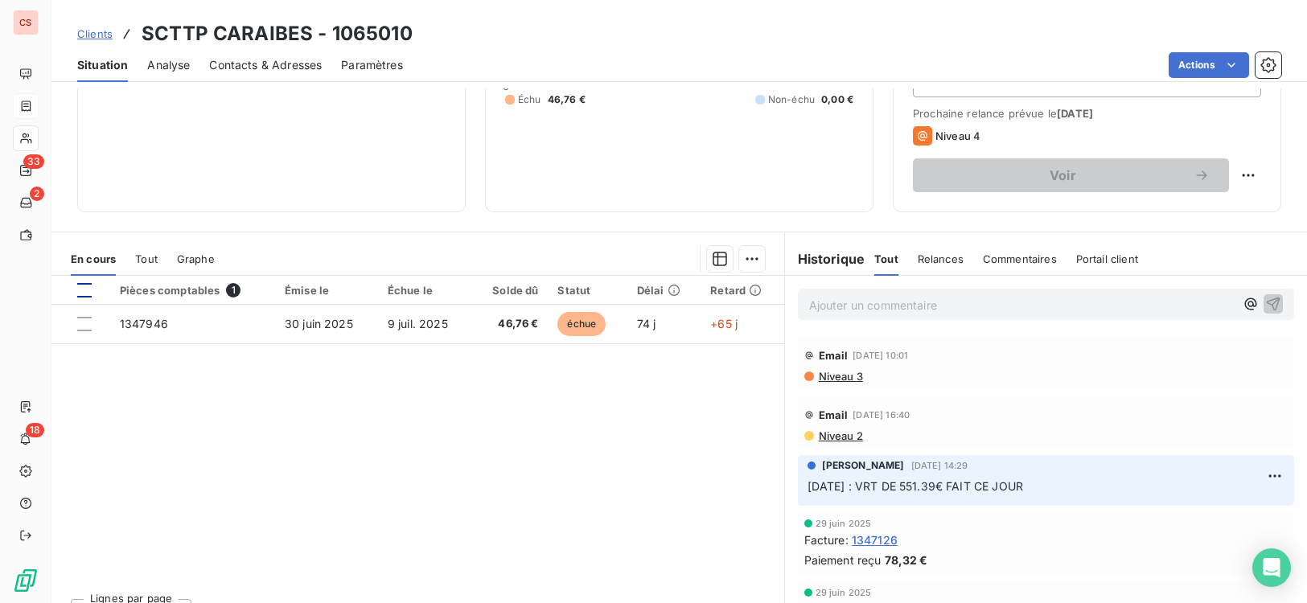
click at [83, 291] on div at bounding box center [84, 290] width 14 height 14
click at [742, 258] on html "CS 33 2 18 Clients SCTTP CARAIBES - 1065010 Situation Analyse Contacts & Adress…" at bounding box center [653, 301] width 1307 height 603
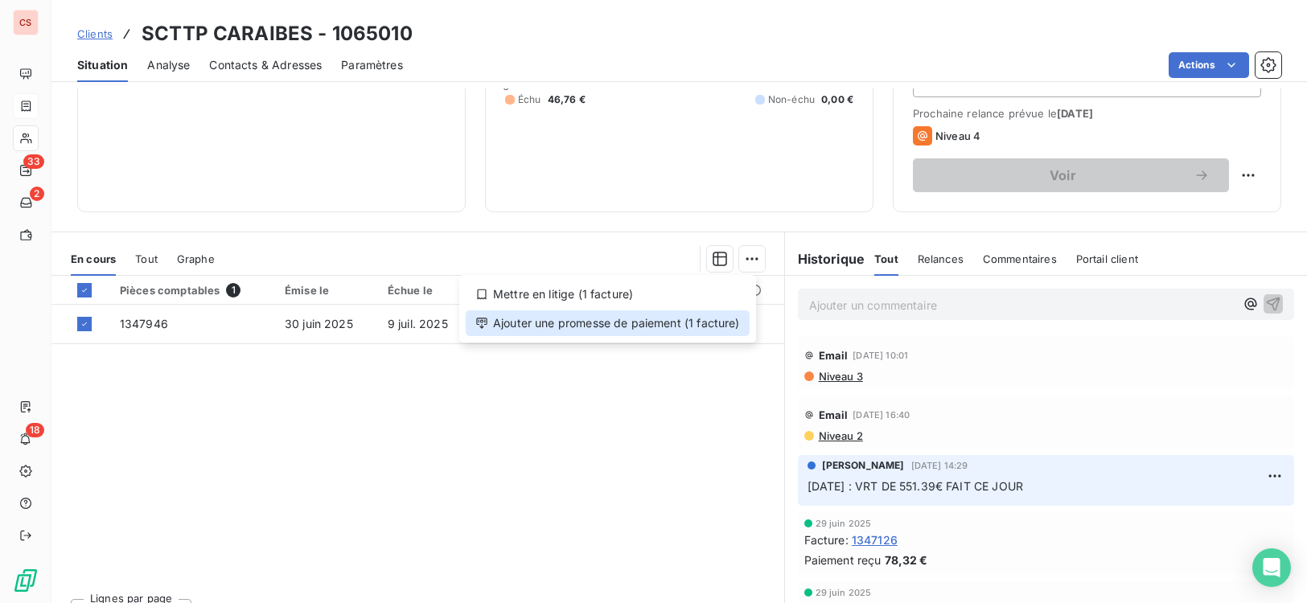
click at [643, 328] on div "Ajouter une promesse de paiement (1 facture)" at bounding box center [608, 323] width 284 height 26
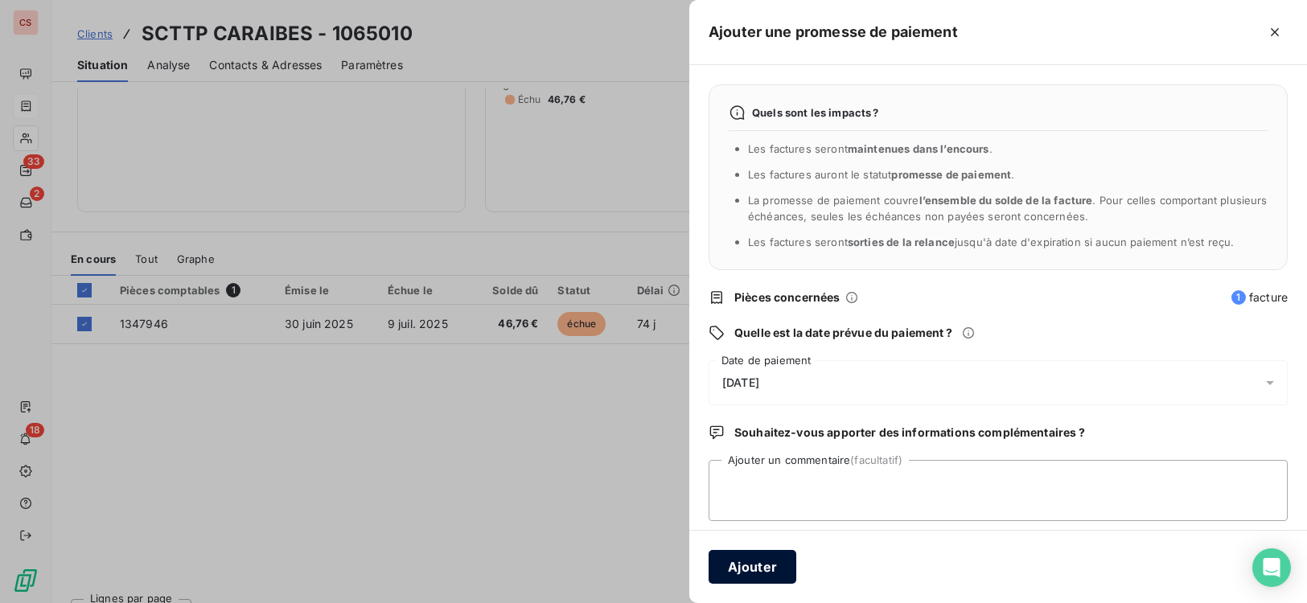
click at [737, 564] on button "Ajouter" at bounding box center [752, 567] width 88 height 34
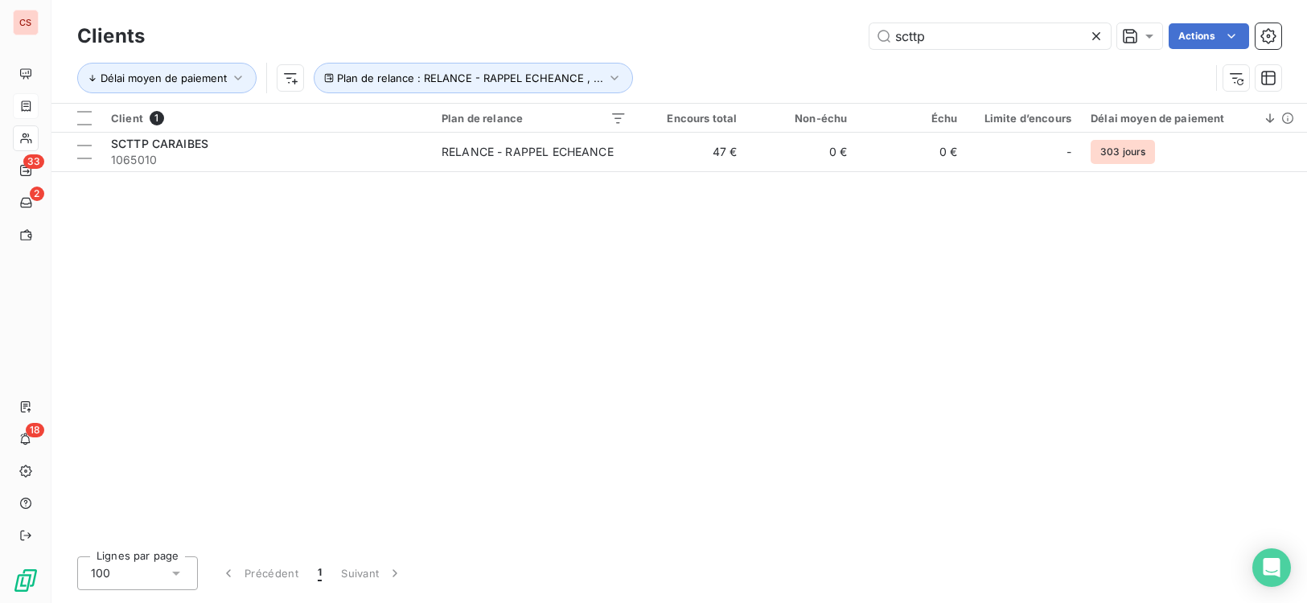
click at [872, 541] on div "Client 1 Plan de relance Encours total Non-échu Échu Limite d’encours Délai moy…" at bounding box center [678, 324] width 1255 height 440
click at [1099, 35] on icon at bounding box center [1096, 36] width 16 height 16
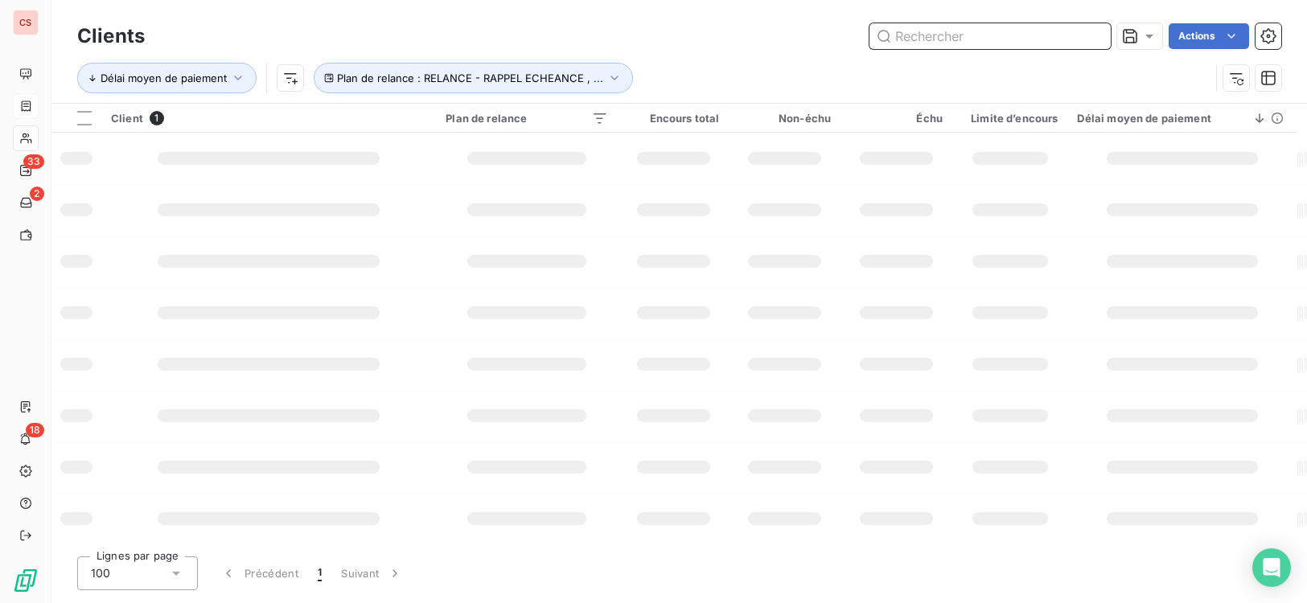
click at [959, 43] on input "text" at bounding box center [989, 36] width 241 height 26
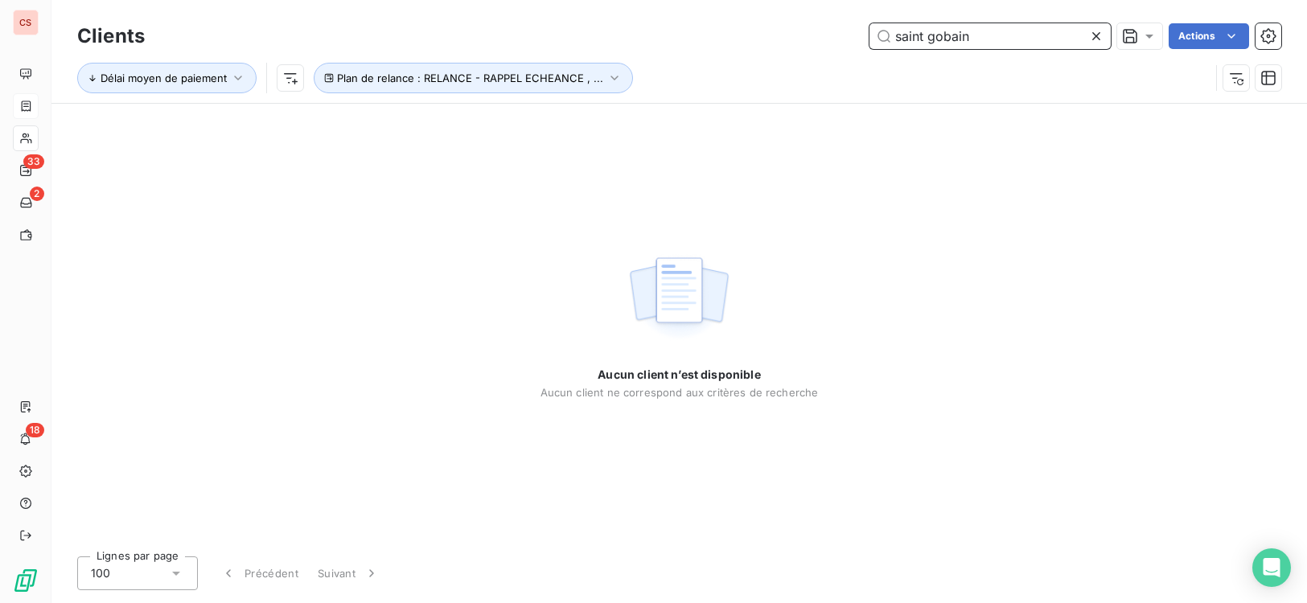
click at [934, 43] on input "saint gobain" at bounding box center [989, 36] width 241 height 26
click at [927, 39] on input "saint gobain" at bounding box center [989, 36] width 241 height 26
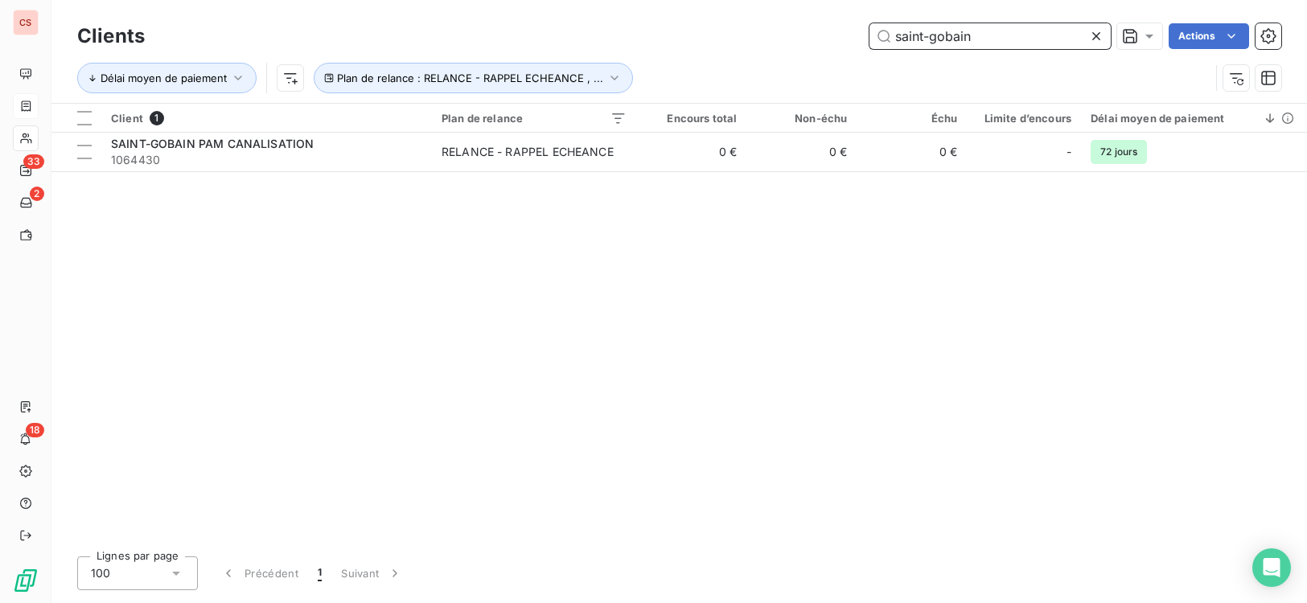
drag, startPoint x: 991, startPoint y: 39, endPoint x: 735, endPoint y: 56, distance: 256.3
click at [735, 56] on div "Clients saint-gobain Actions Délai moyen de paiement Plan de relance : RELANCE …" at bounding box center [679, 61] width 1204 height 84
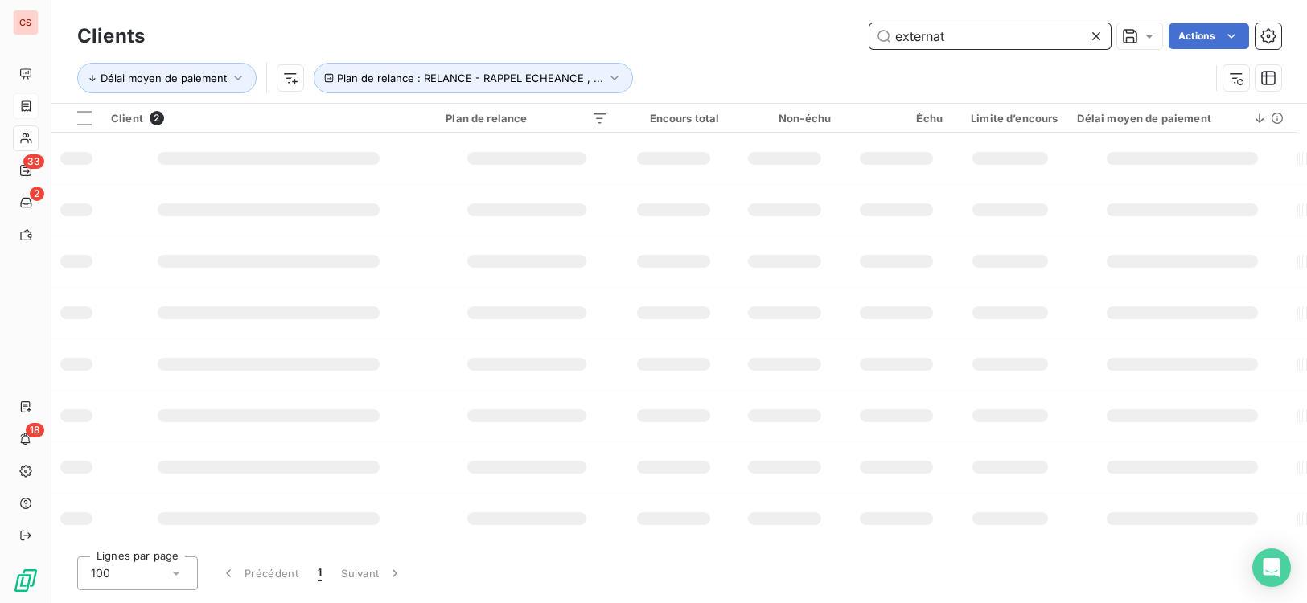
type input "externat"
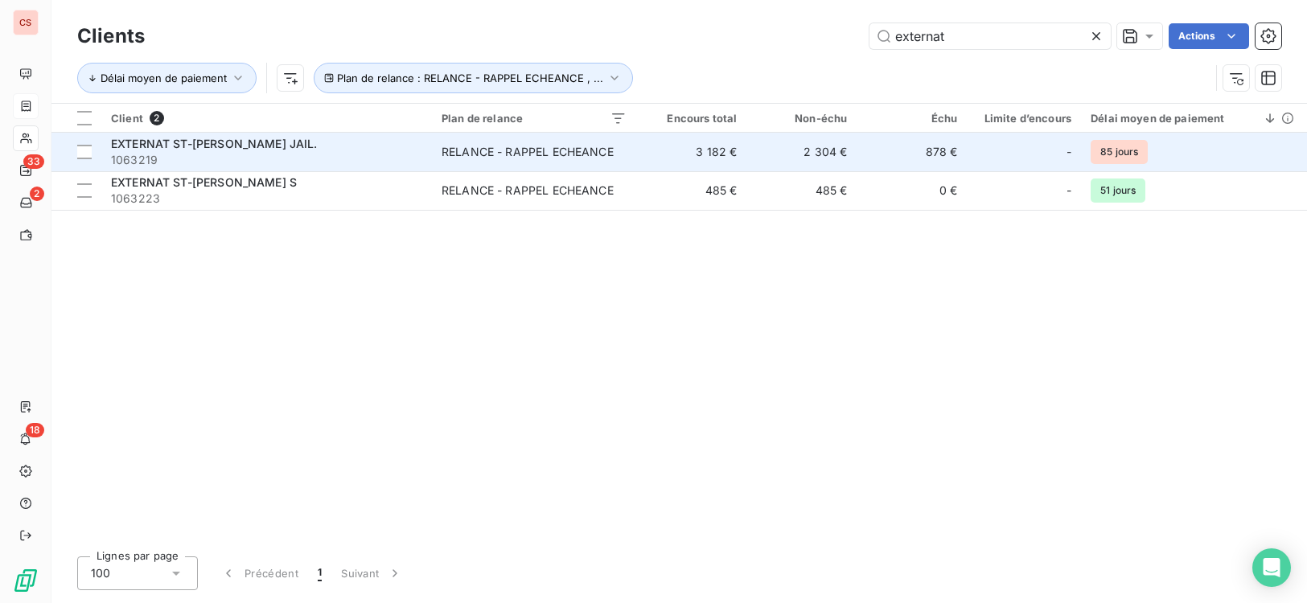
click at [659, 147] on td "3 182 €" at bounding box center [691, 152] width 110 height 39
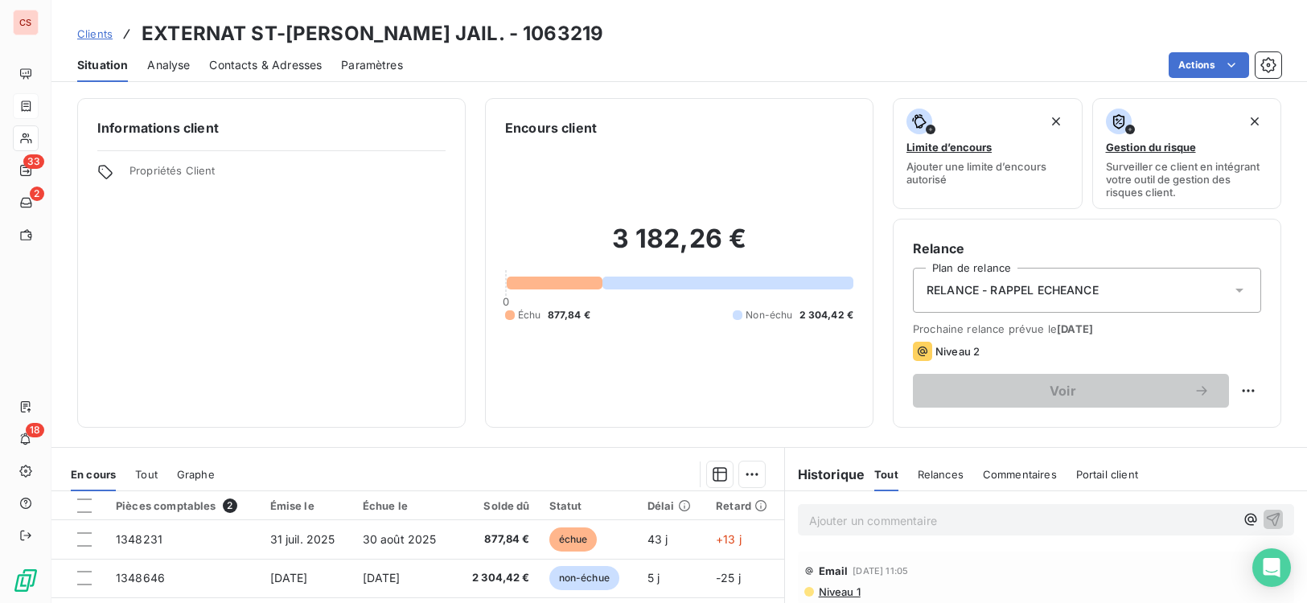
scroll to position [246, 0]
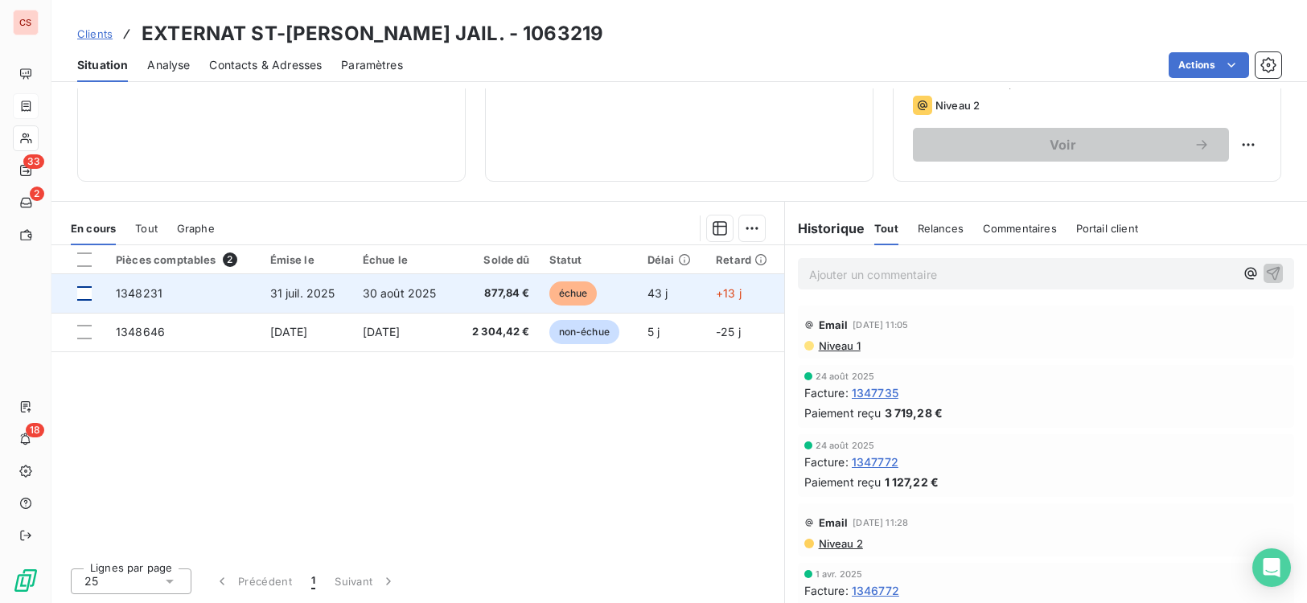
click at [87, 294] on div at bounding box center [84, 293] width 14 height 14
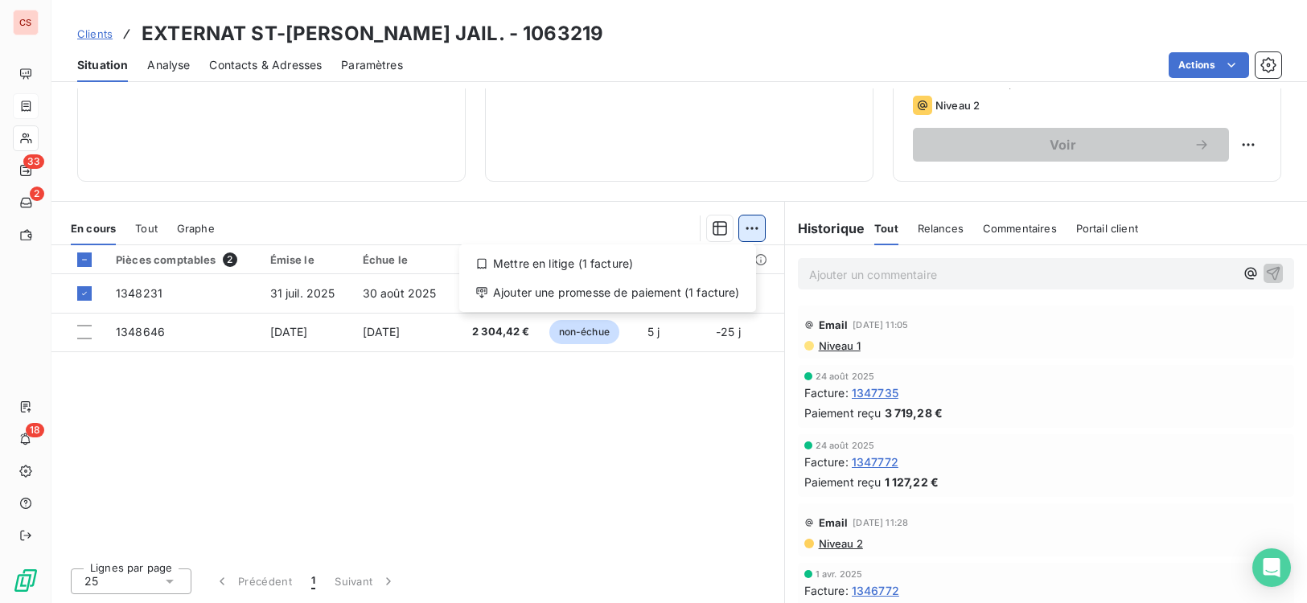
click at [745, 233] on html "CS 33 2 18 Clients EXTERNAT ST-[PERSON_NAME] JAIL. - 1063219 Situation Analyse …" at bounding box center [653, 301] width 1307 height 603
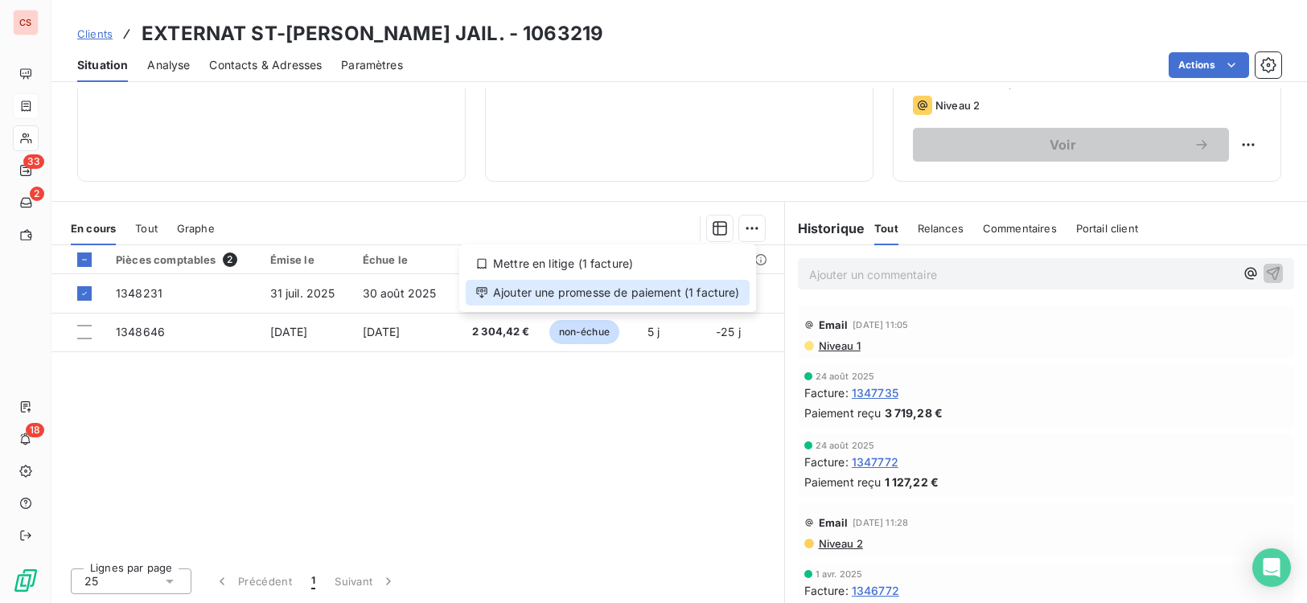
click at [594, 299] on div "Ajouter une promesse de paiement (1 facture)" at bounding box center [608, 293] width 284 height 26
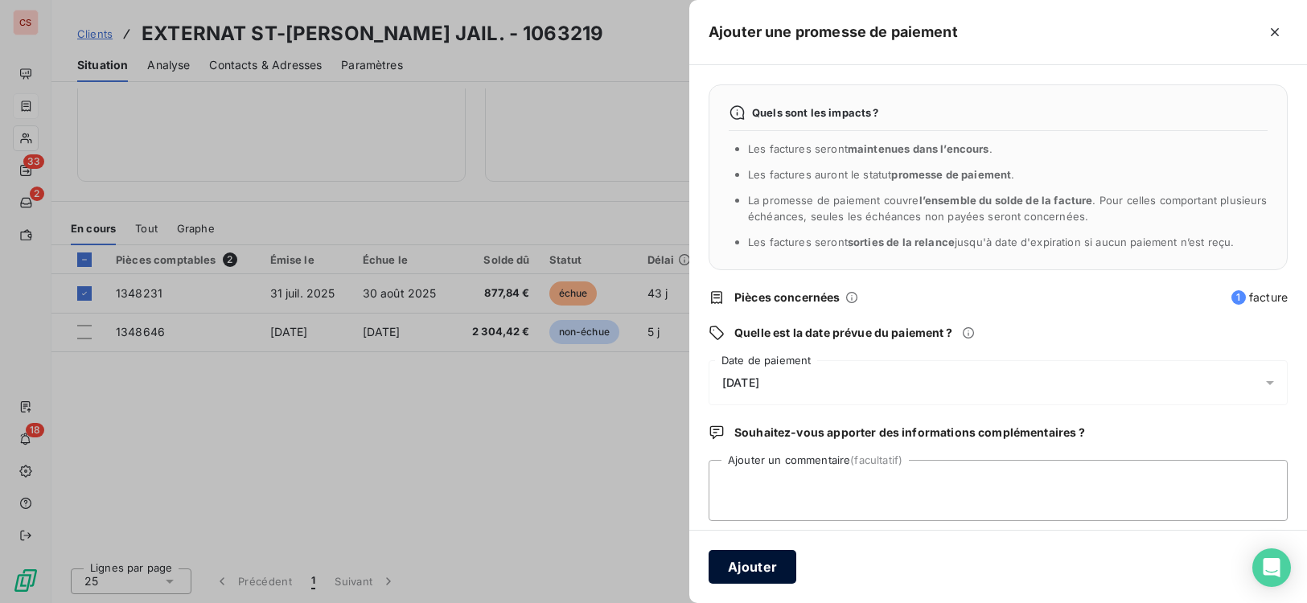
click at [762, 569] on button "Ajouter" at bounding box center [752, 567] width 88 height 34
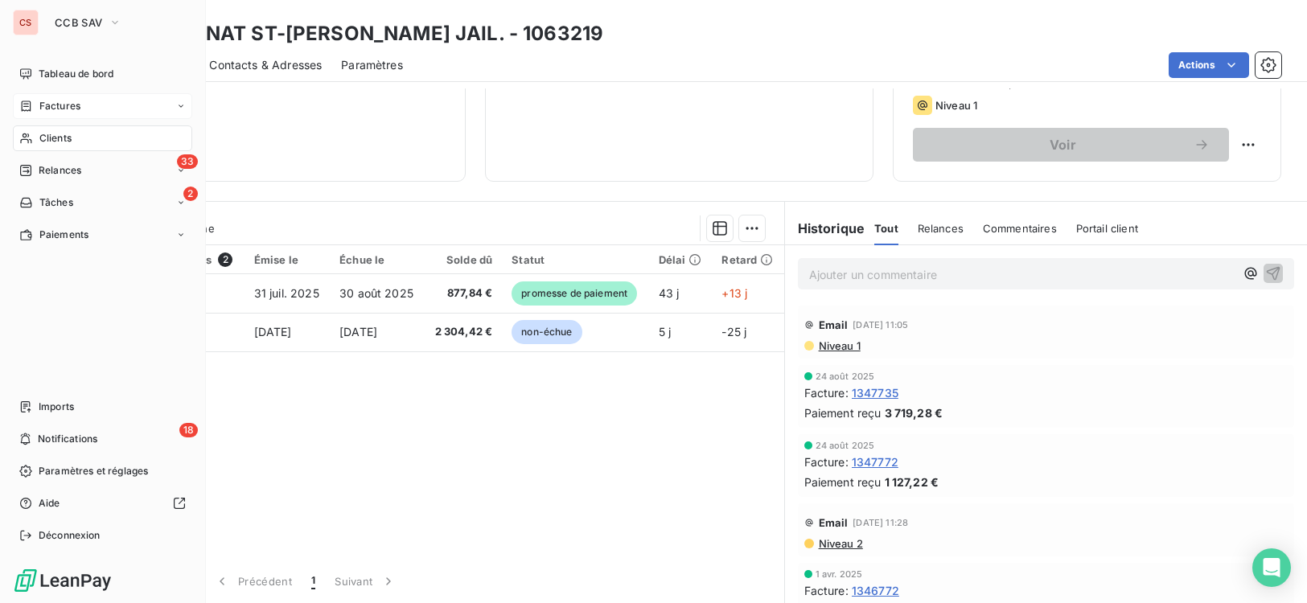
click at [71, 113] on div "Factures" at bounding box center [102, 106] width 179 height 26
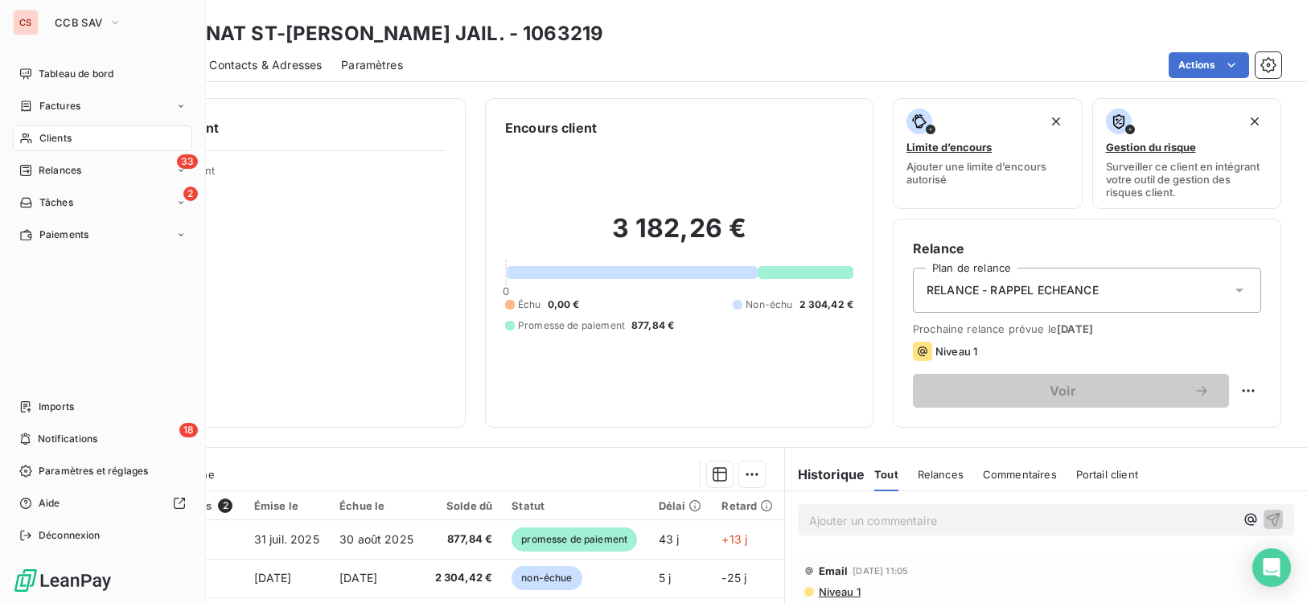
click at [66, 138] on span "Clients" at bounding box center [55, 138] width 32 height 14
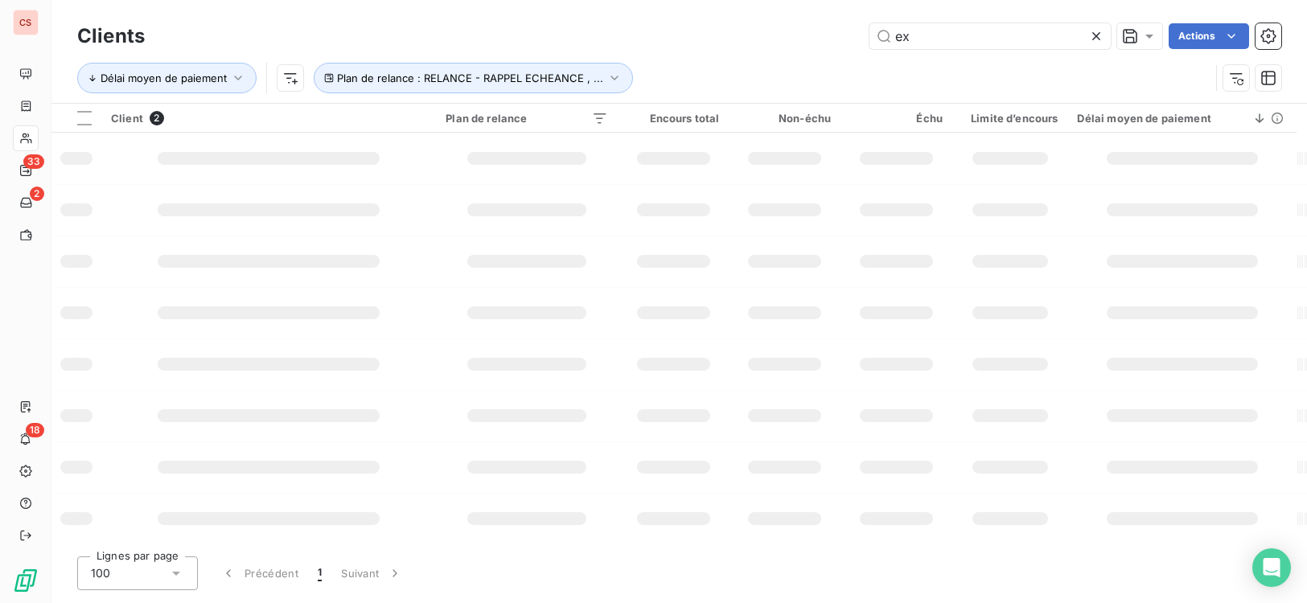
type input "e"
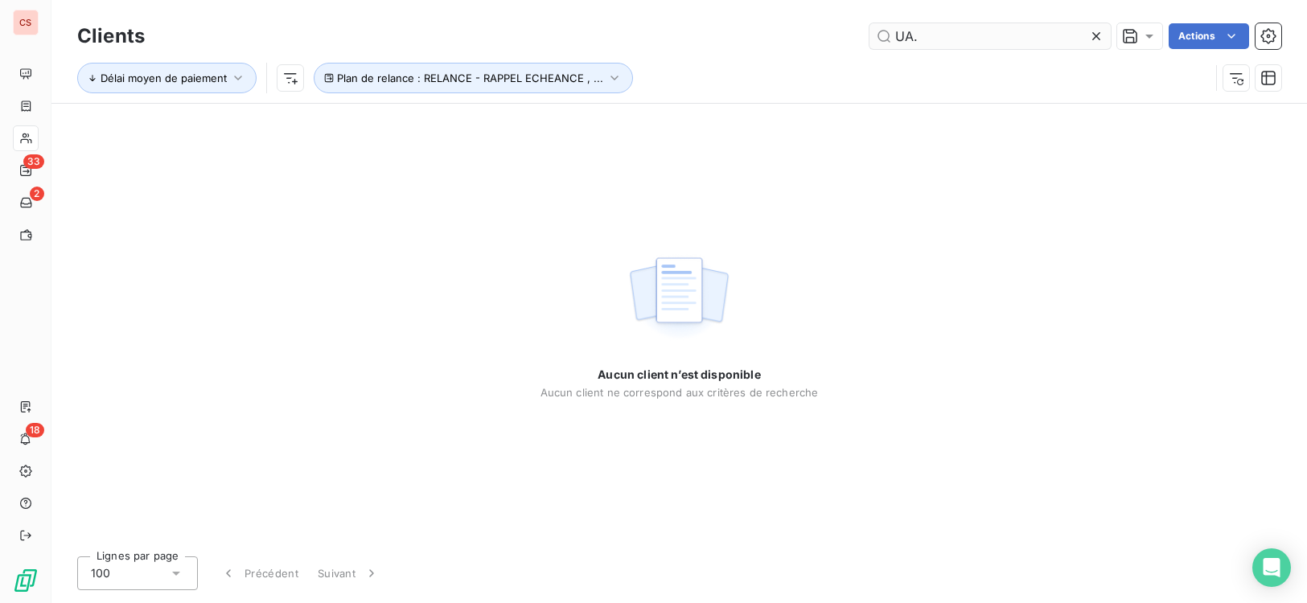
click at [906, 36] on input "UA." at bounding box center [989, 36] width 241 height 26
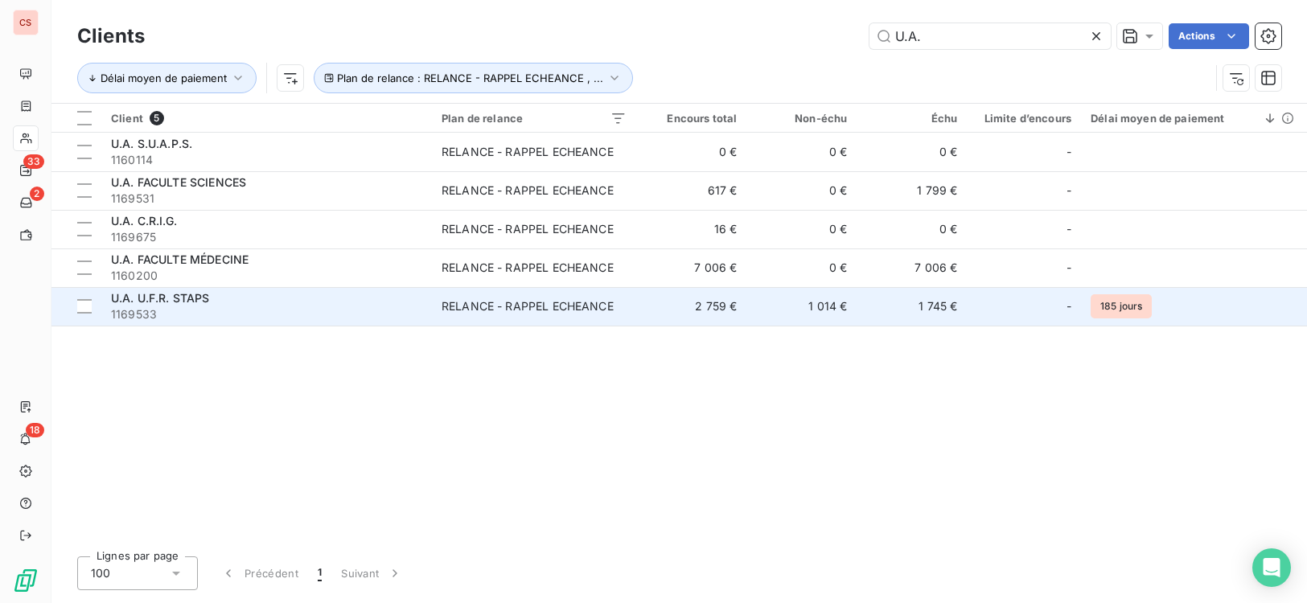
type input "U.A."
click at [501, 310] on div "RELANCE - RAPPEL ECHEANCE" at bounding box center [527, 306] width 172 height 16
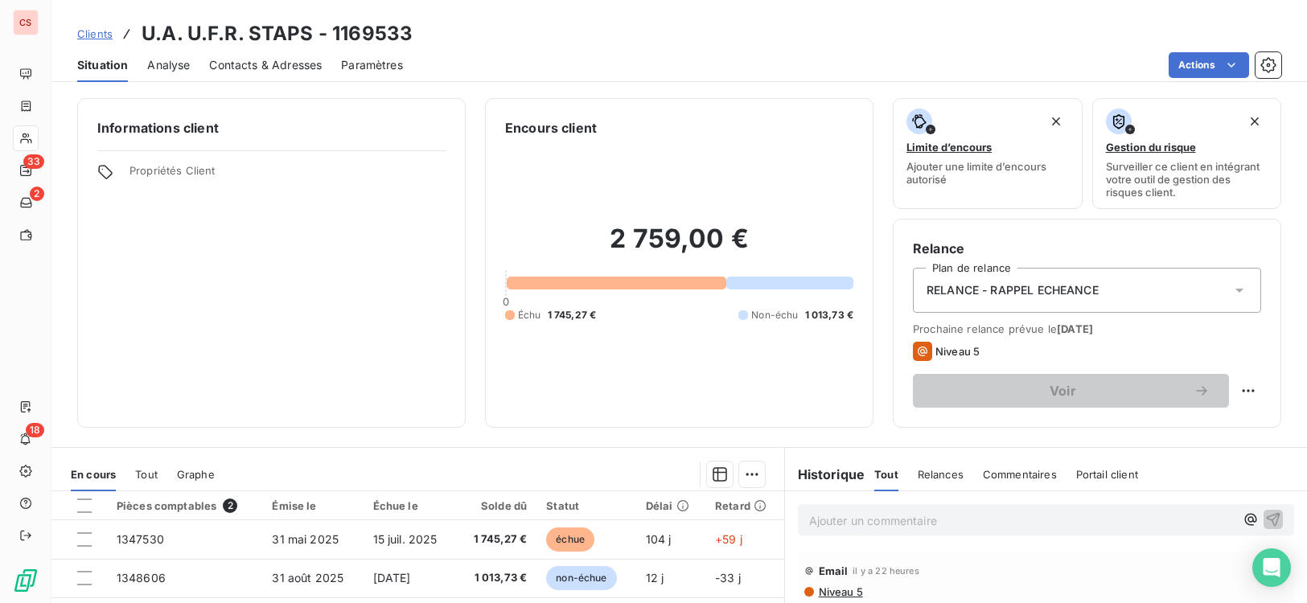
scroll to position [246, 0]
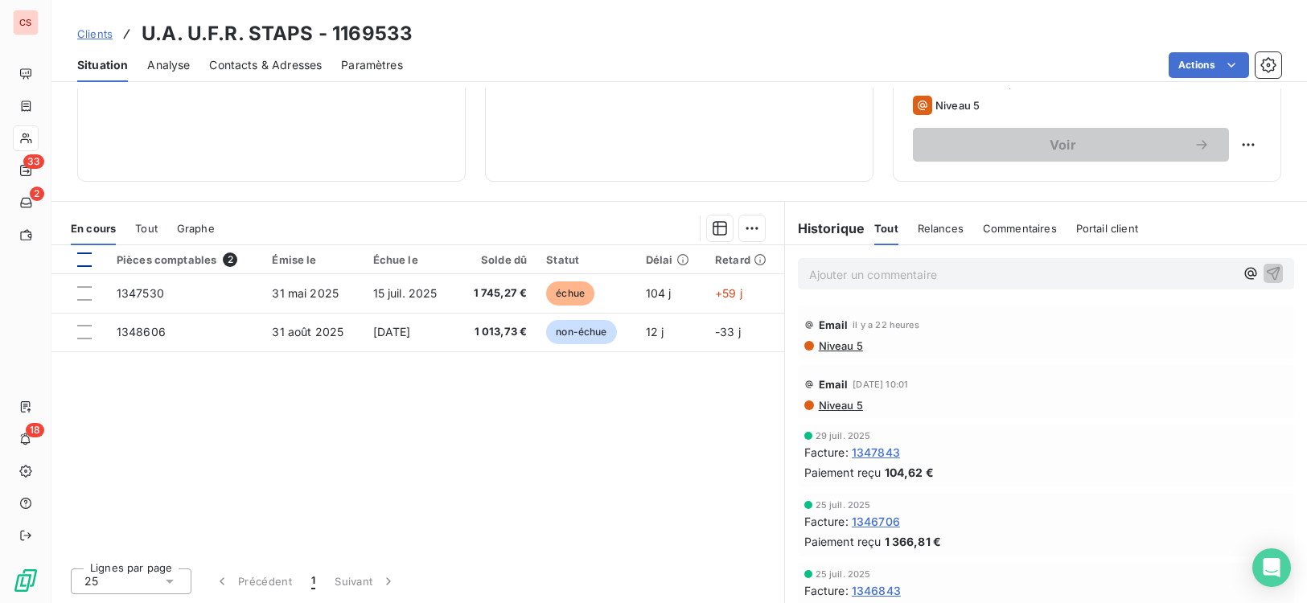
click at [87, 265] on div at bounding box center [84, 259] width 14 height 14
click at [749, 227] on html "CS 33 2 18 Clients U.A. U.F.R. STAPS - 1169533 Situation Analyse Contacts & Adr…" at bounding box center [653, 301] width 1307 height 603
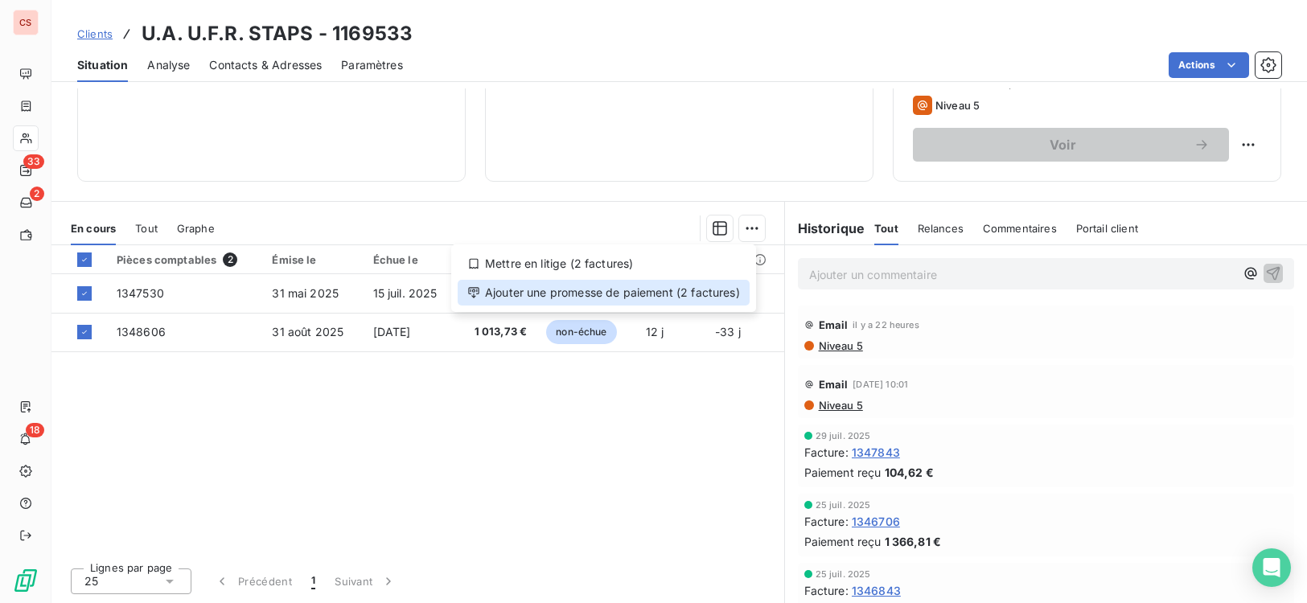
click at [625, 293] on div "Ajouter une promesse de paiement (2 factures)" at bounding box center [604, 293] width 292 height 26
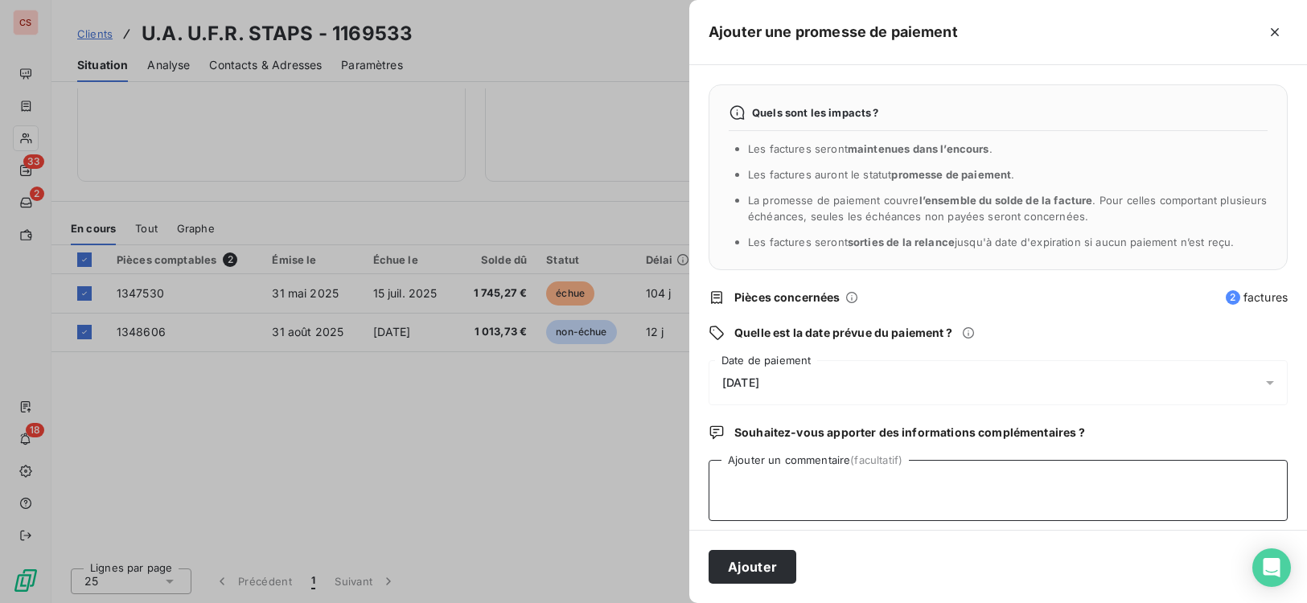
click at [823, 506] on textarea "Ajouter un commentaire (facultatif)" at bounding box center [997, 490] width 579 height 61
type textarea "bon de commande reçu le [DATE]"
click at [765, 572] on button "Ajouter" at bounding box center [752, 567] width 88 height 34
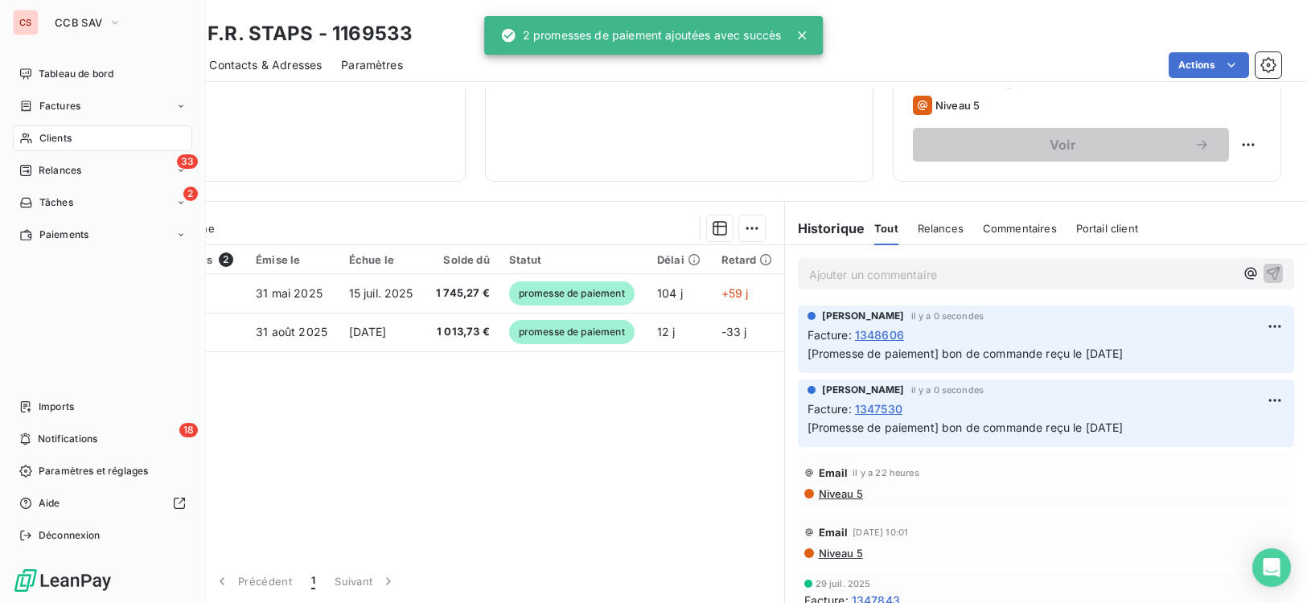
click at [64, 141] on span "Clients" at bounding box center [55, 138] width 32 height 14
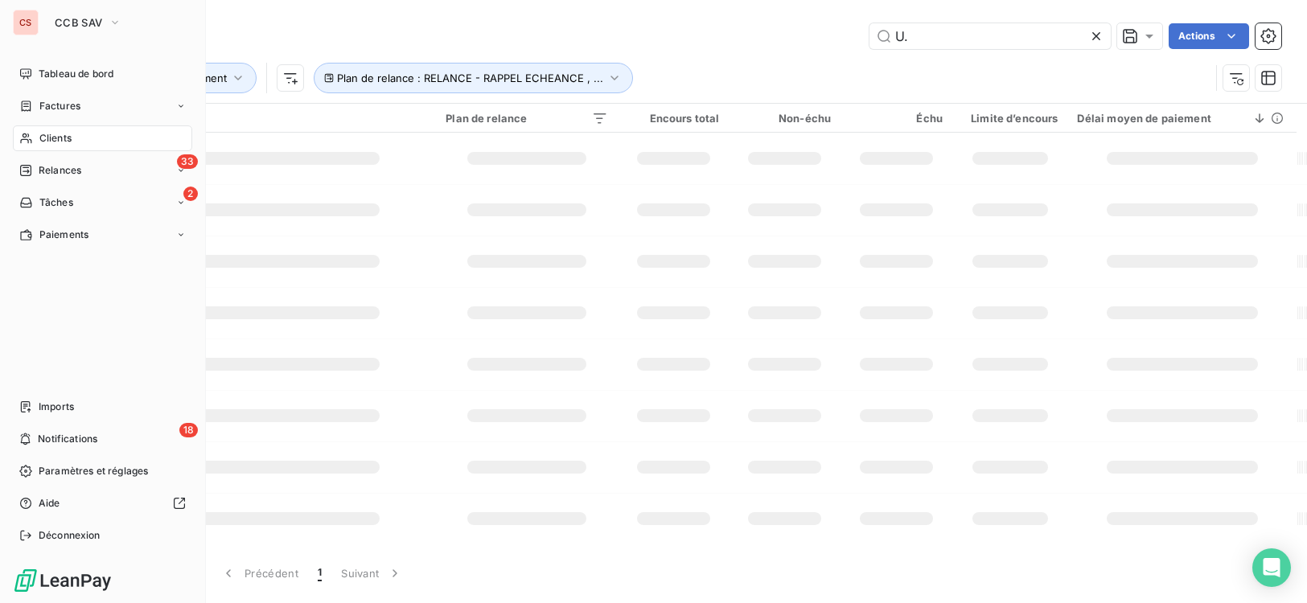
type input "U"
type input "ctre hos"
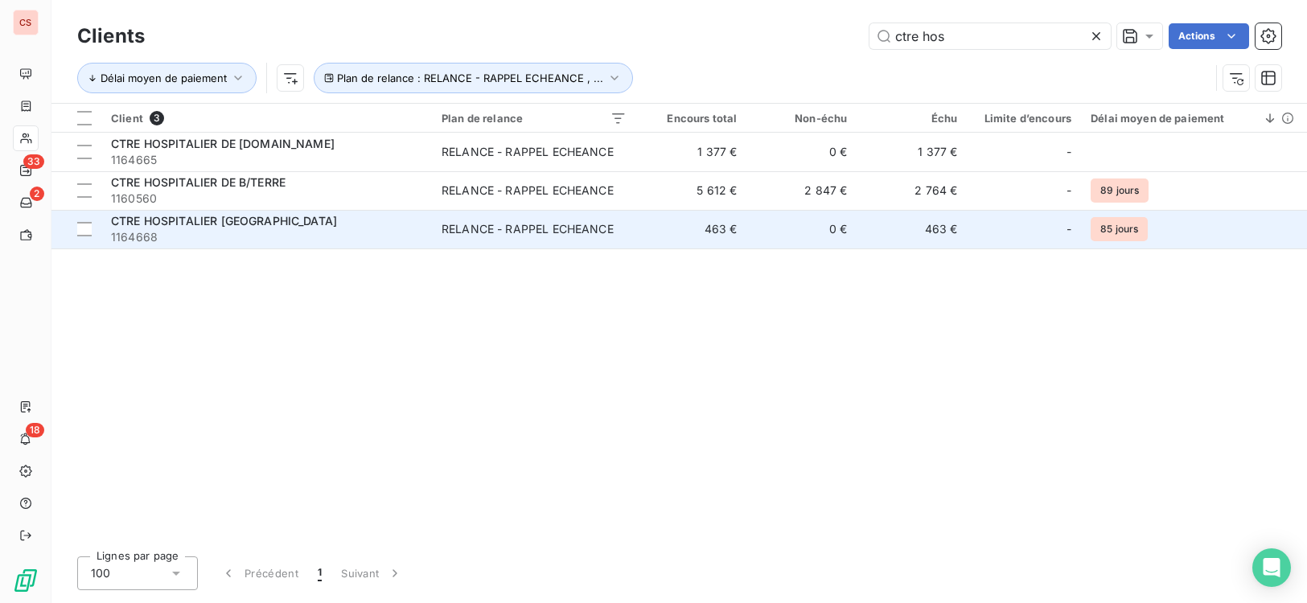
click at [588, 212] on td "RELANCE - RAPPEL ECHEANCE" at bounding box center [534, 229] width 204 height 39
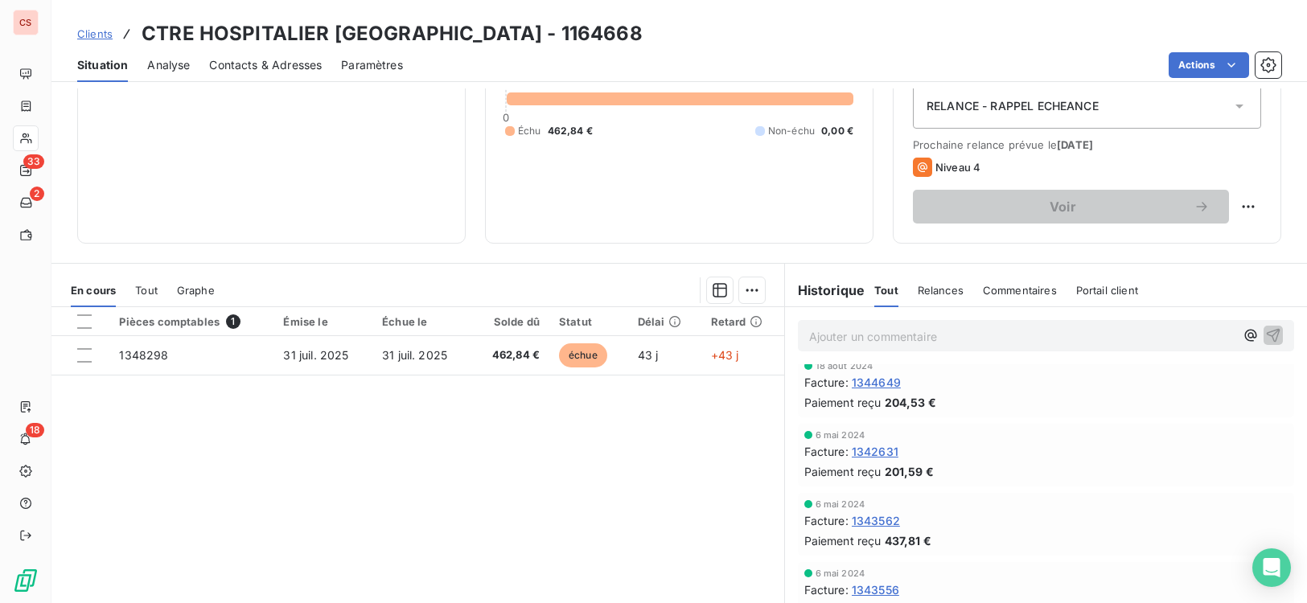
scroll to position [189, 0]
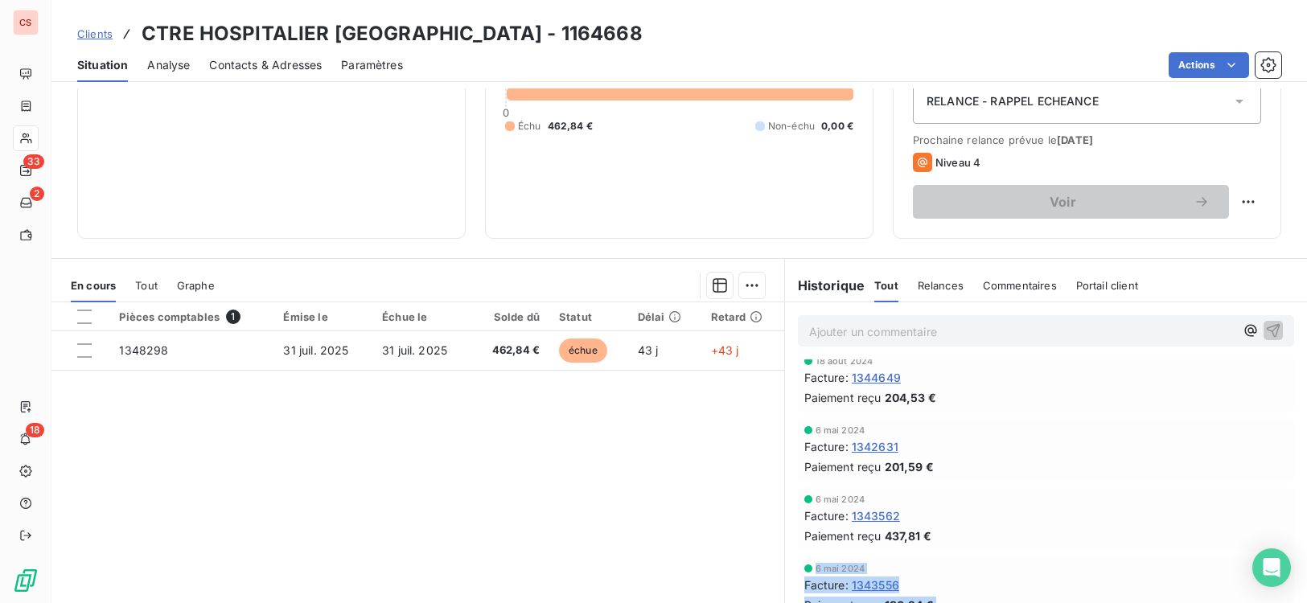
drag, startPoint x: 1288, startPoint y: 556, endPoint x: 1279, endPoint y: 521, distance: 35.9
click at [1279, 521] on body "CS 33 2 18 Clients CTRE HOSPITALIER [GEOGRAPHIC_DATA] - 1164668 Situation Analy…" at bounding box center [653, 301] width 1307 height 603
click at [1234, 455] on div "[DATE] Facture : 1342631 Paiement reçu 201,59 €" at bounding box center [1045, 450] width 483 height 50
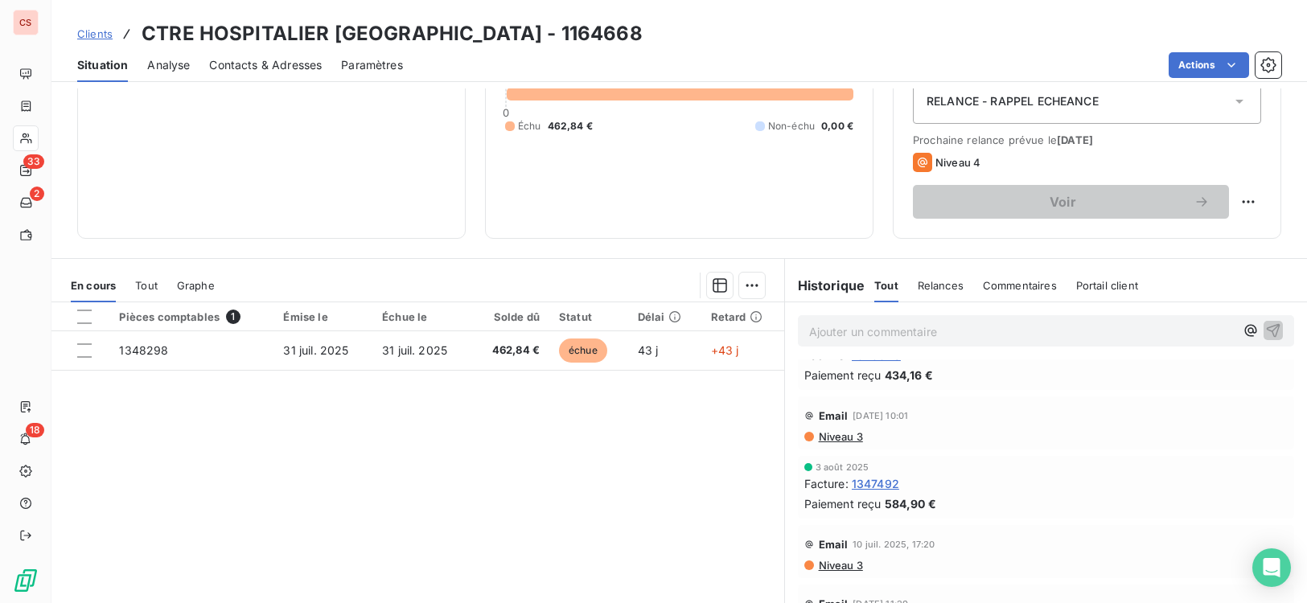
scroll to position [0, 0]
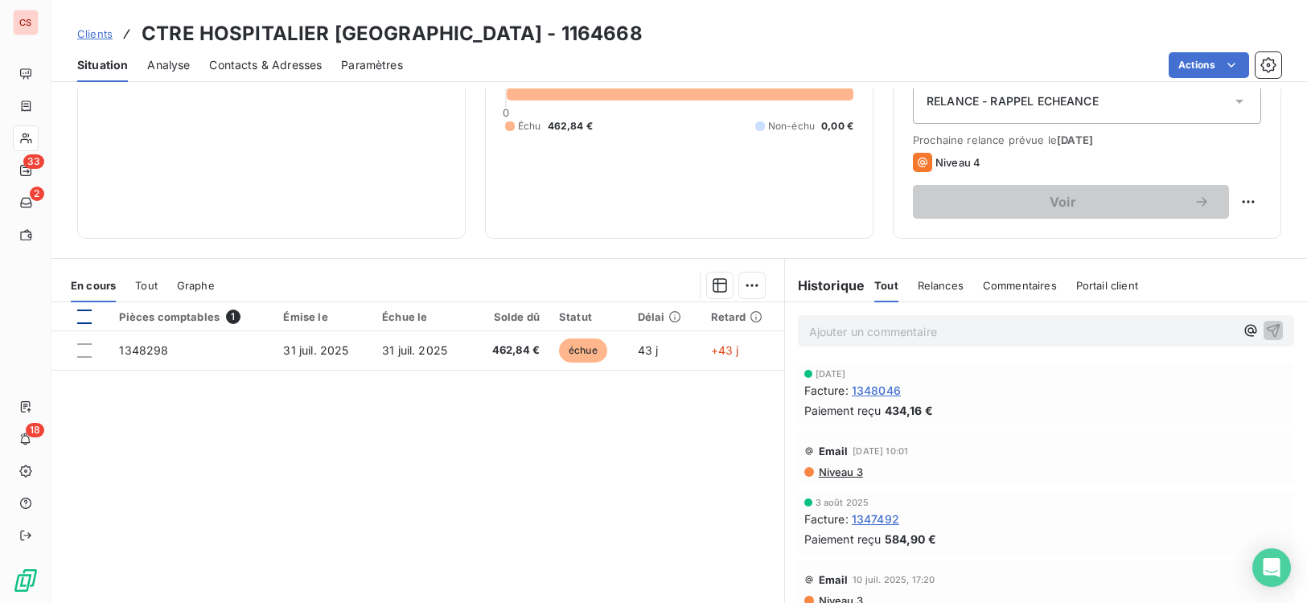
click at [80, 310] on div at bounding box center [84, 317] width 14 height 14
click at [738, 284] on html "CS 33 2 18 Clients CTRE HOSPITALIER [GEOGRAPHIC_DATA] - 1164668 Situation Analy…" at bounding box center [653, 301] width 1307 height 603
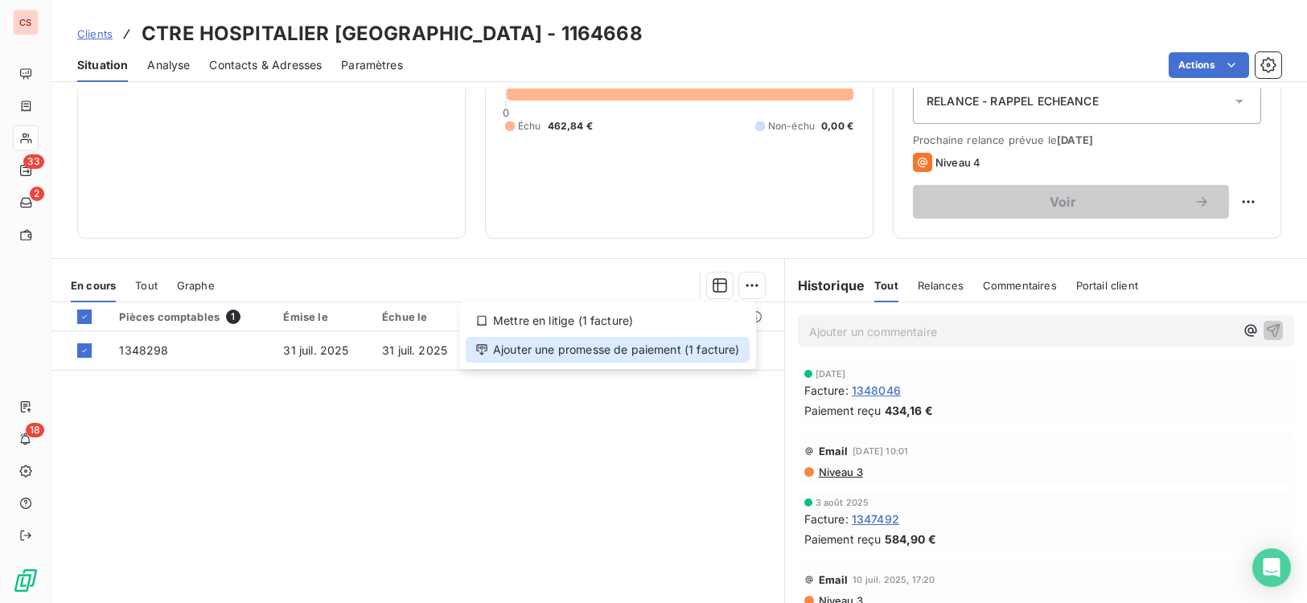
click at [695, 354] on div "Ajouter une promesse de paiement (1 facture)" at bounding box center [608, 350] width 284 height 26
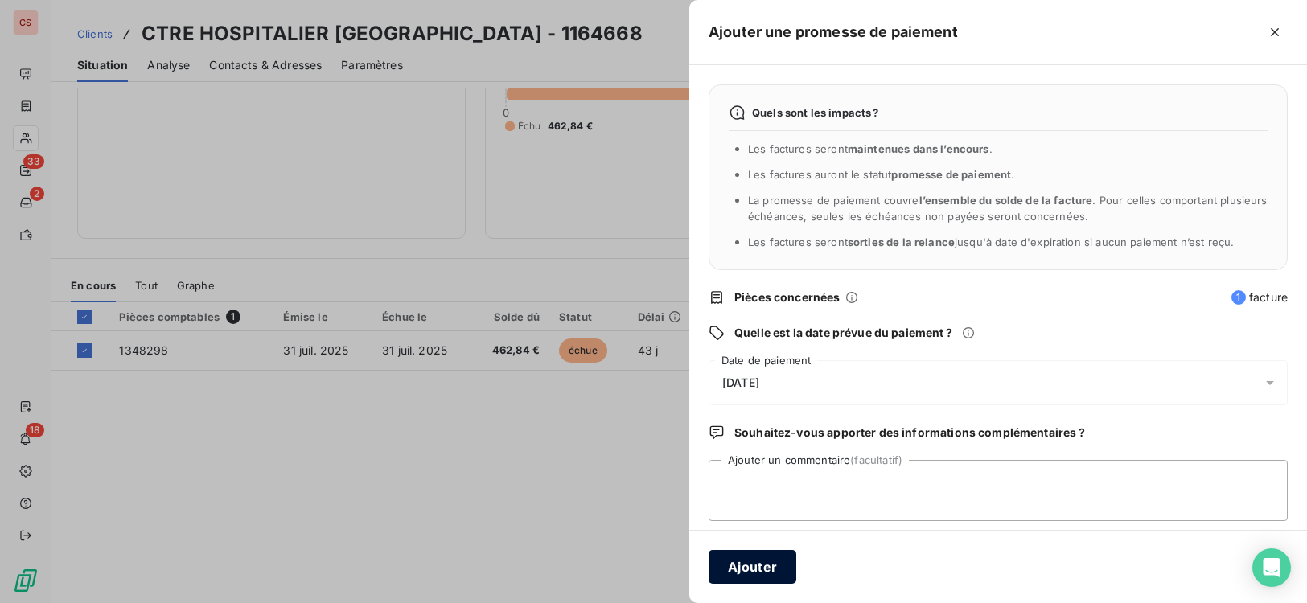
click at [757, 569] on button "Ajouter" at bounding box center [752, 567] width 88 height 34
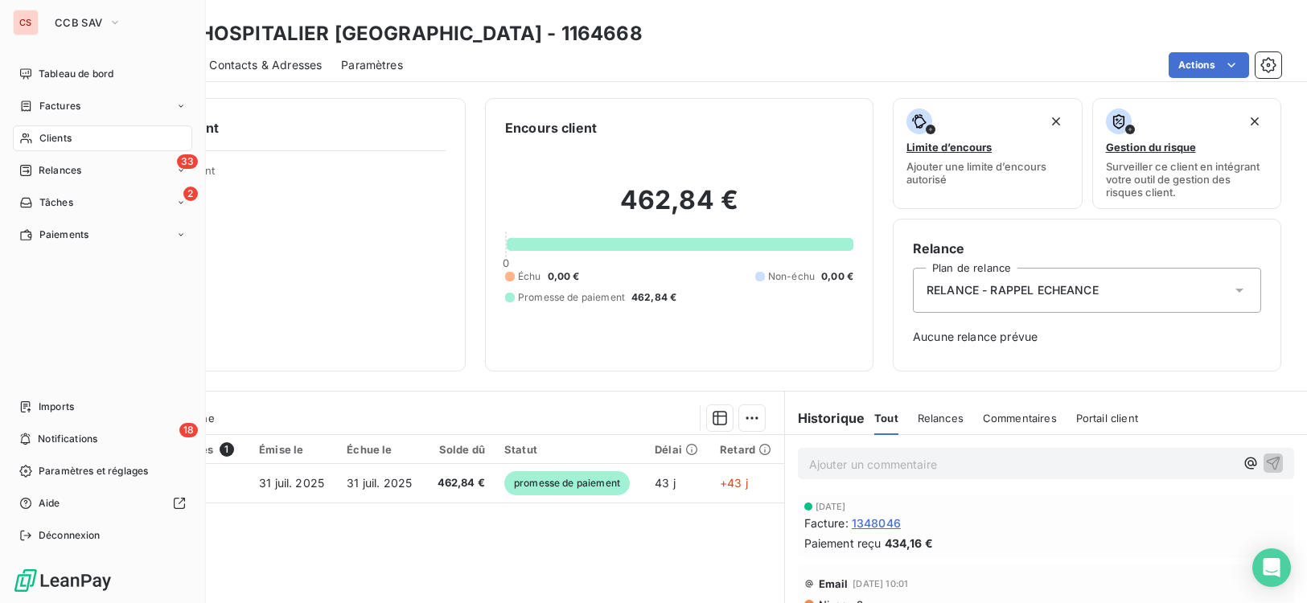
click at [64, 140] on span "Clients" at bounding box center [55, 138] width 32 height 14
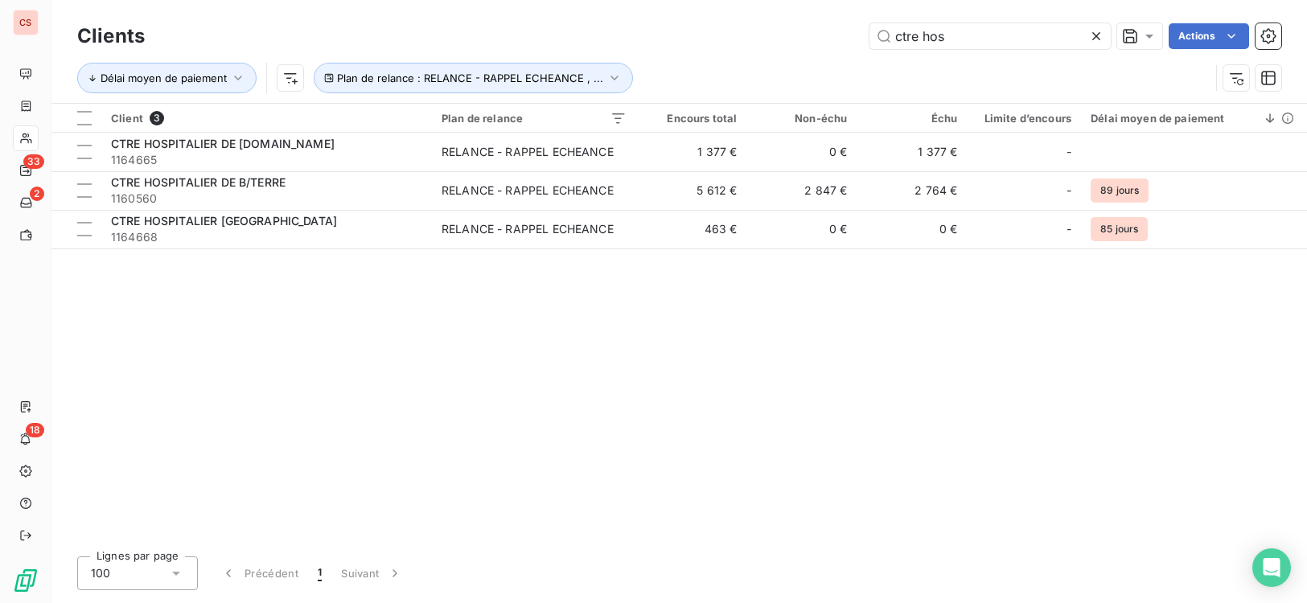
drag, startPoint x: 953, startPoint y: 42, endPoint x: 64, endPoint y: 34, distance: 889.4
click at [368, 72] on div "Clients ctre hos Actions Délai moyen de paiement Plan de relance : RELANCE - RA…" at bounding box center [679, 61] width 1204 height 84
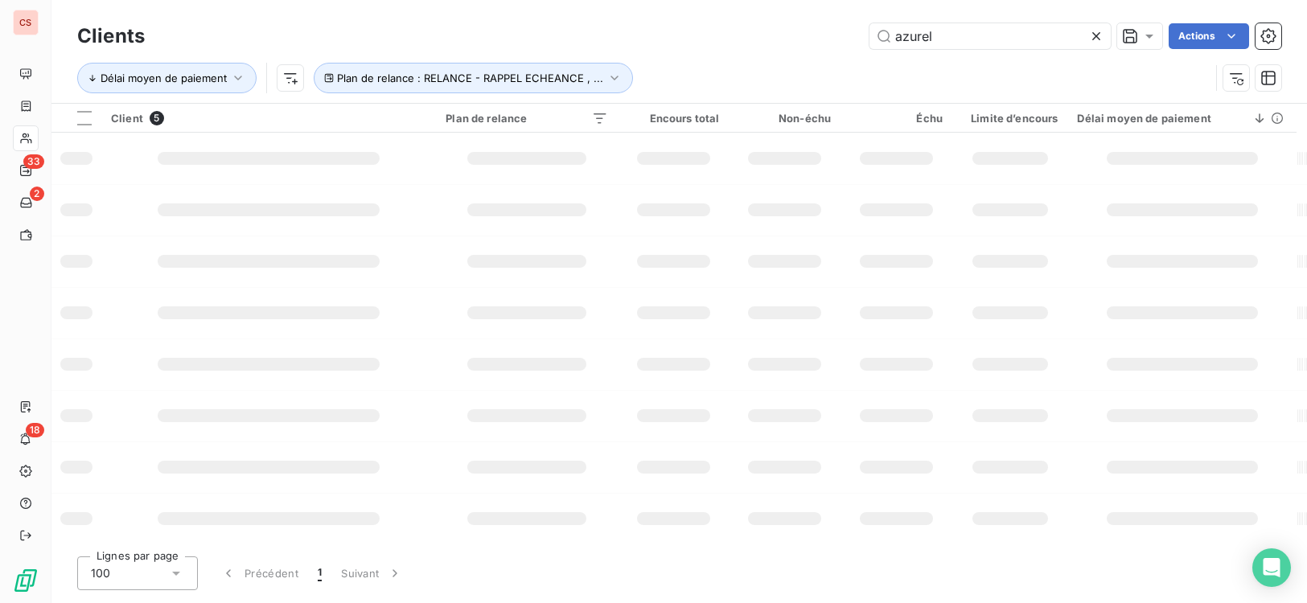
type input "azurel"
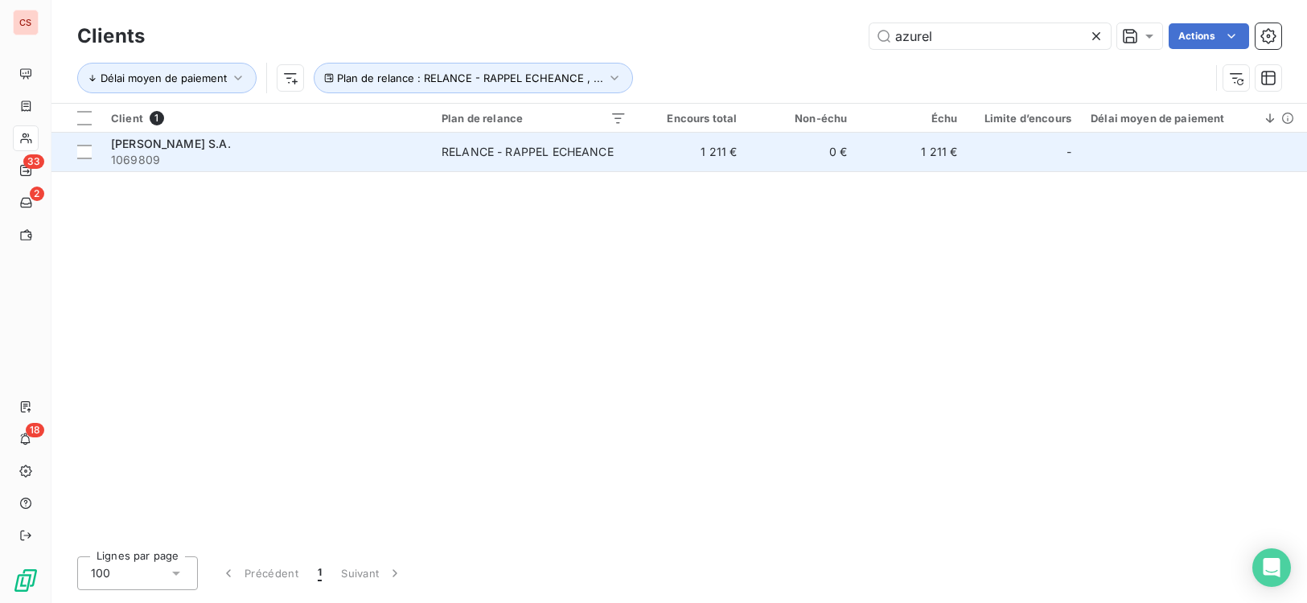
click at [804, 149] on td "0 €" at bounding box center [801, 152] width 110 height 39
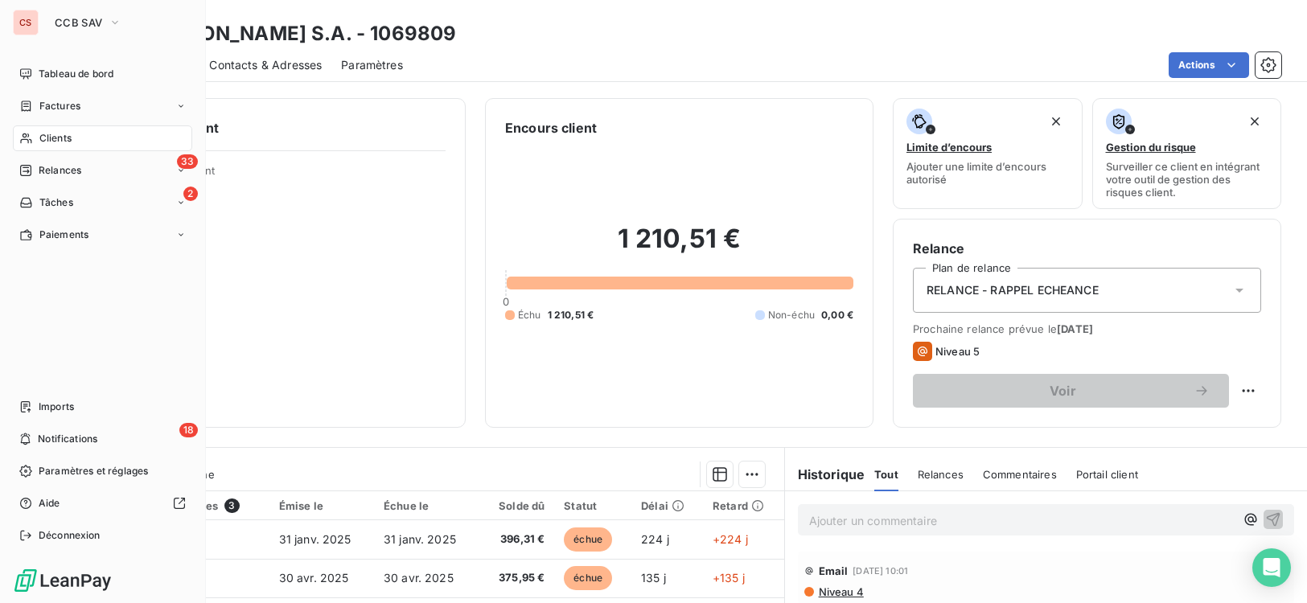
click at [68, 139] on span "Clients" at bounding box center [55, 138] width 32 height 14
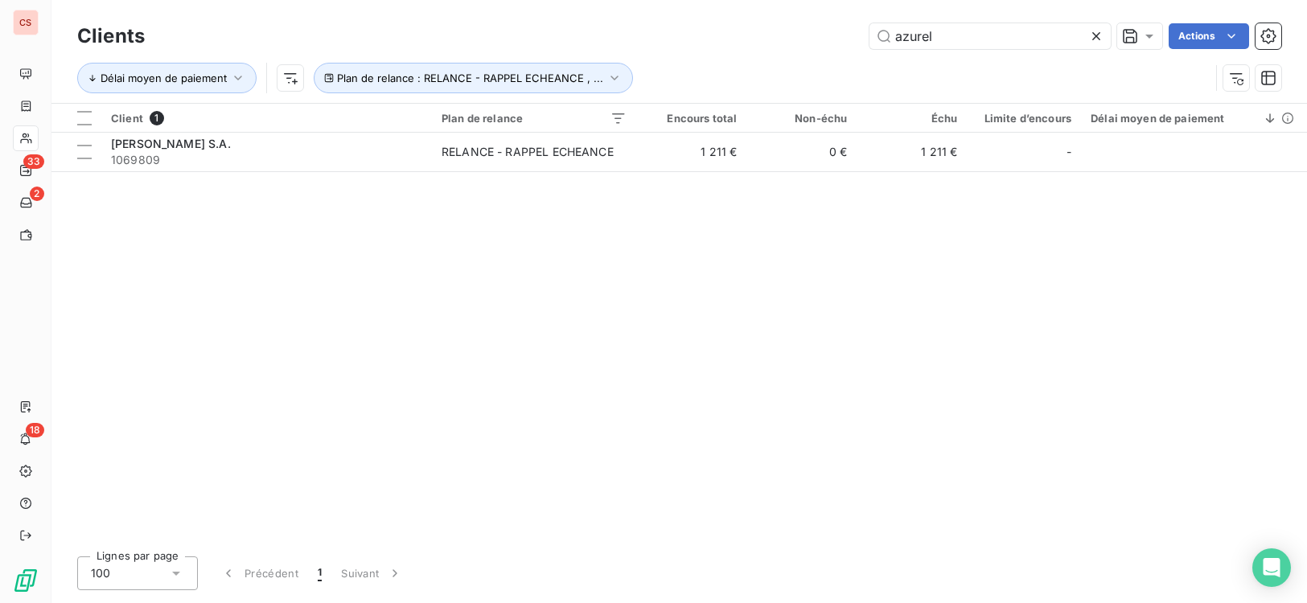
drag, startPoint x: 941, startPoint y: 39, endPoint x: 591, endPoint y: 61, distance: 350.5
click at [692, 50] on div "Clients azurel Actions" at bounding box center [679, 36] width 1204 height 34
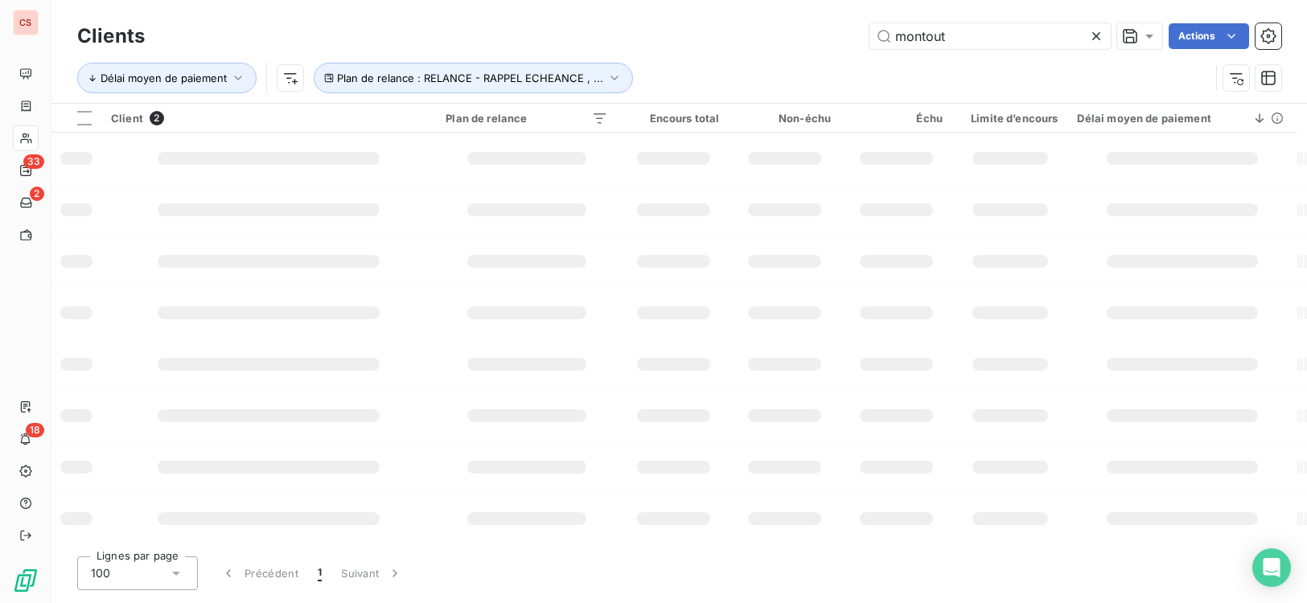
type input "montout"
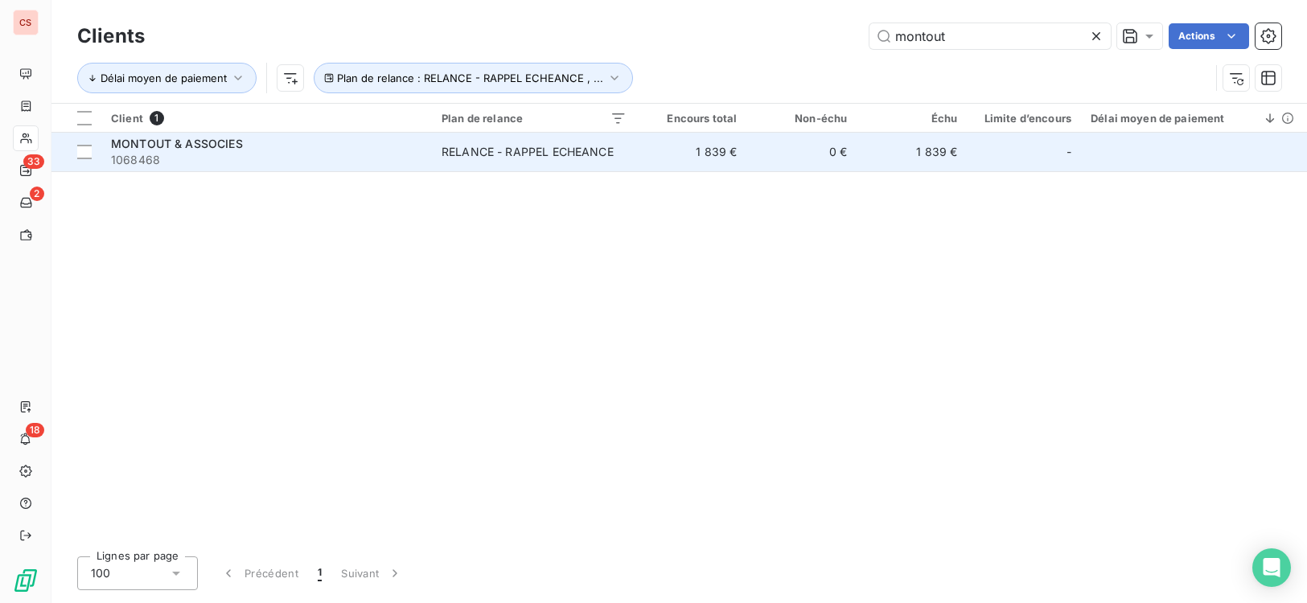
click at [425, 167] on td "MONTOUT & ASSOCIES 1068468" at bounding box center [266, 152] width 330 height 39
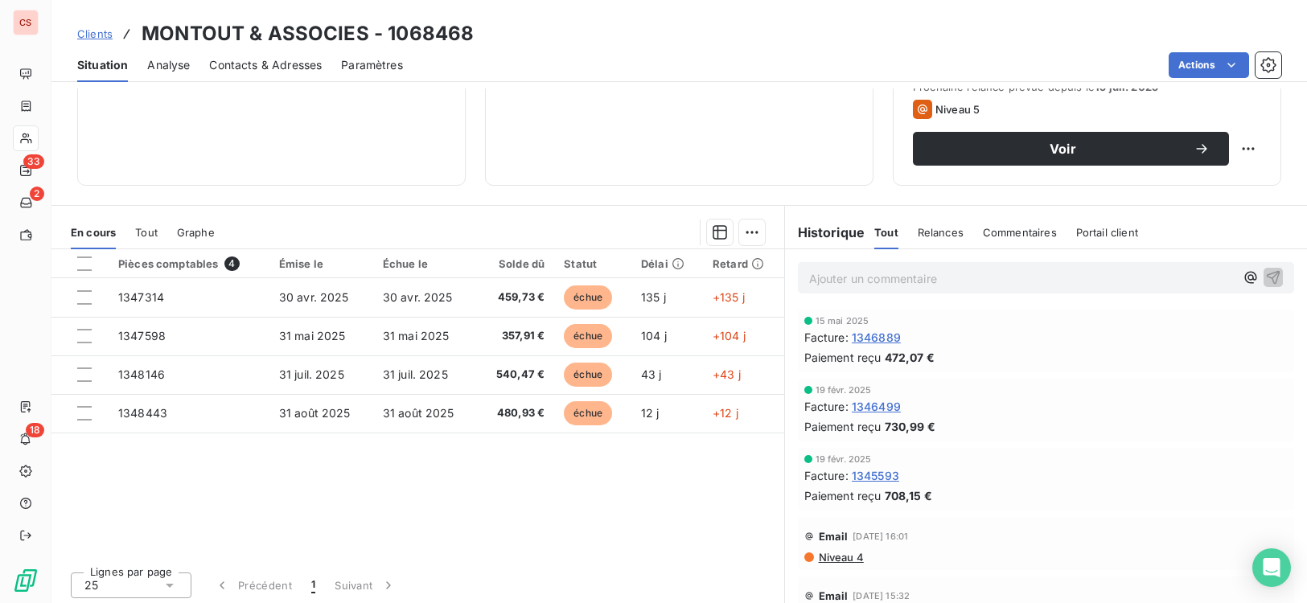
scroll to position [246, 0]
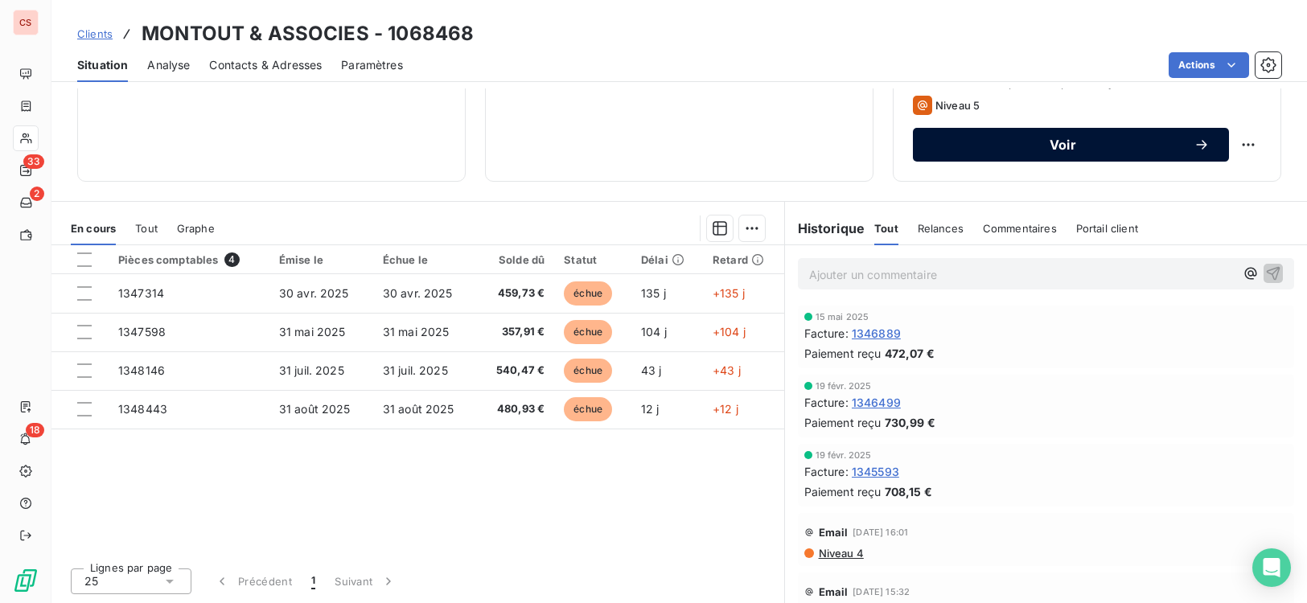
click at [1106, 152] on div "Voir" at bounding box center [1070, 145] width 277 height 16
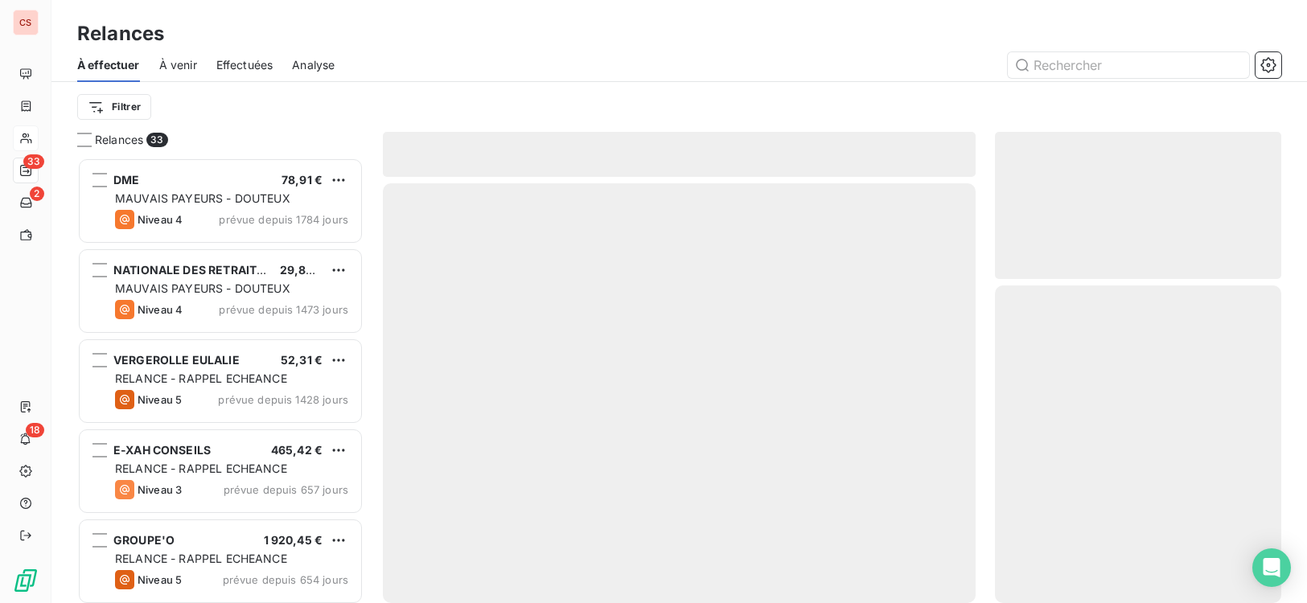
scroll to position [433, 275]
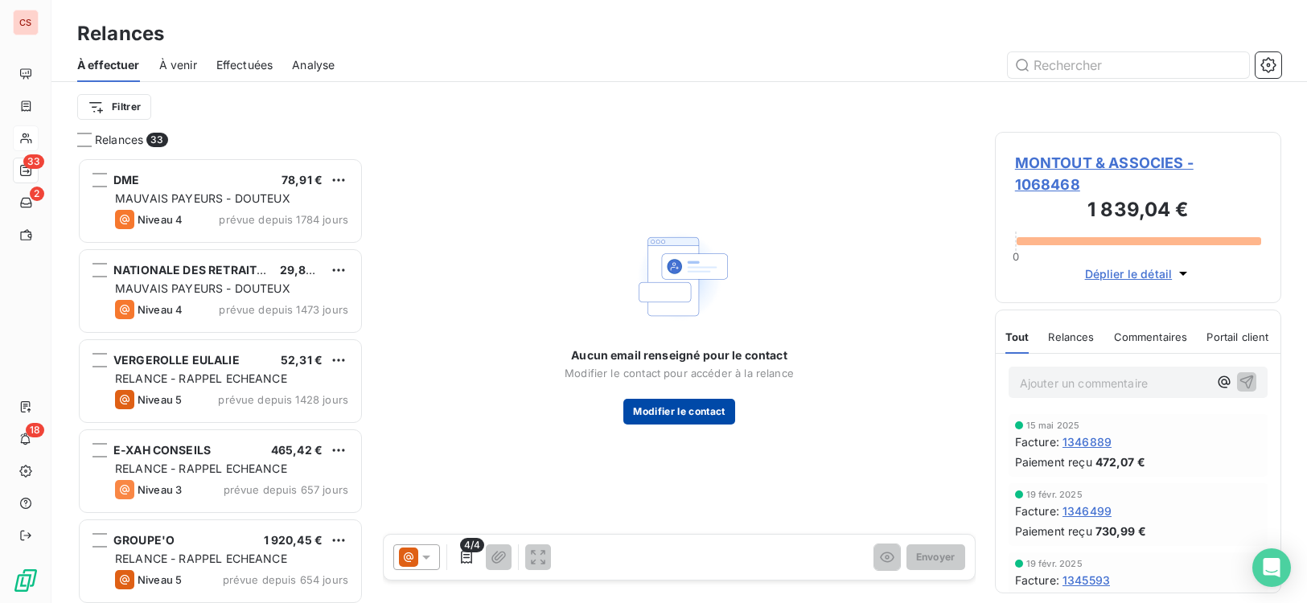
click at [716, 412] on button "Modifier le contact" at bounding box center [678, 412] width 111 height 26
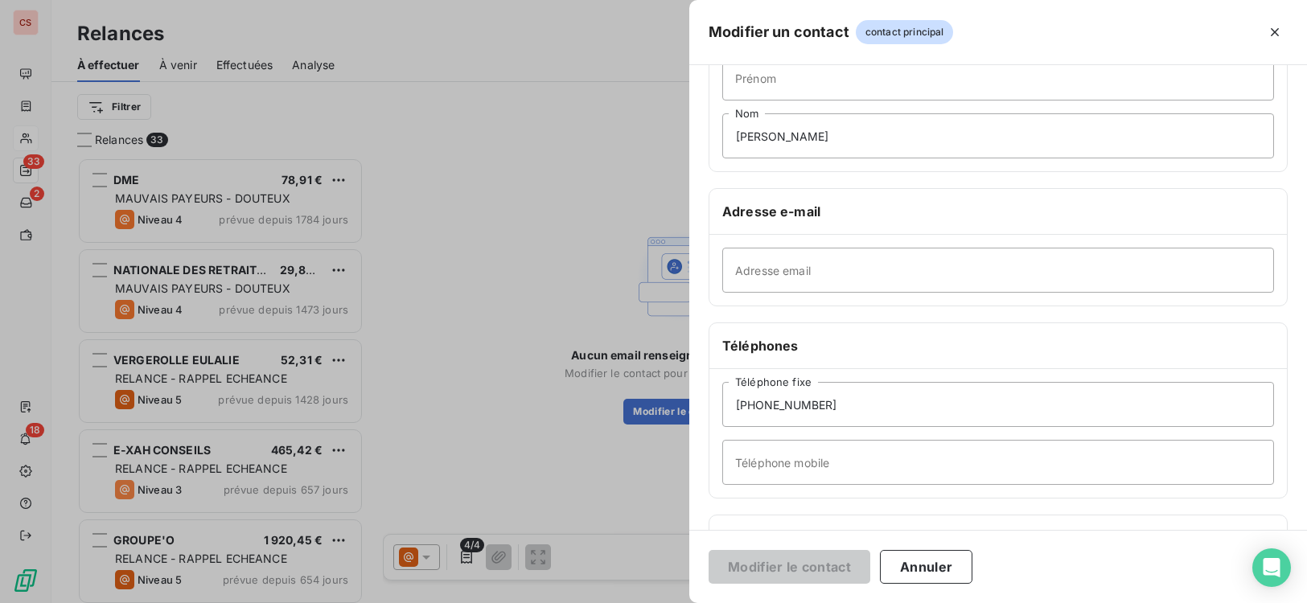
scroll to position [210, 0]
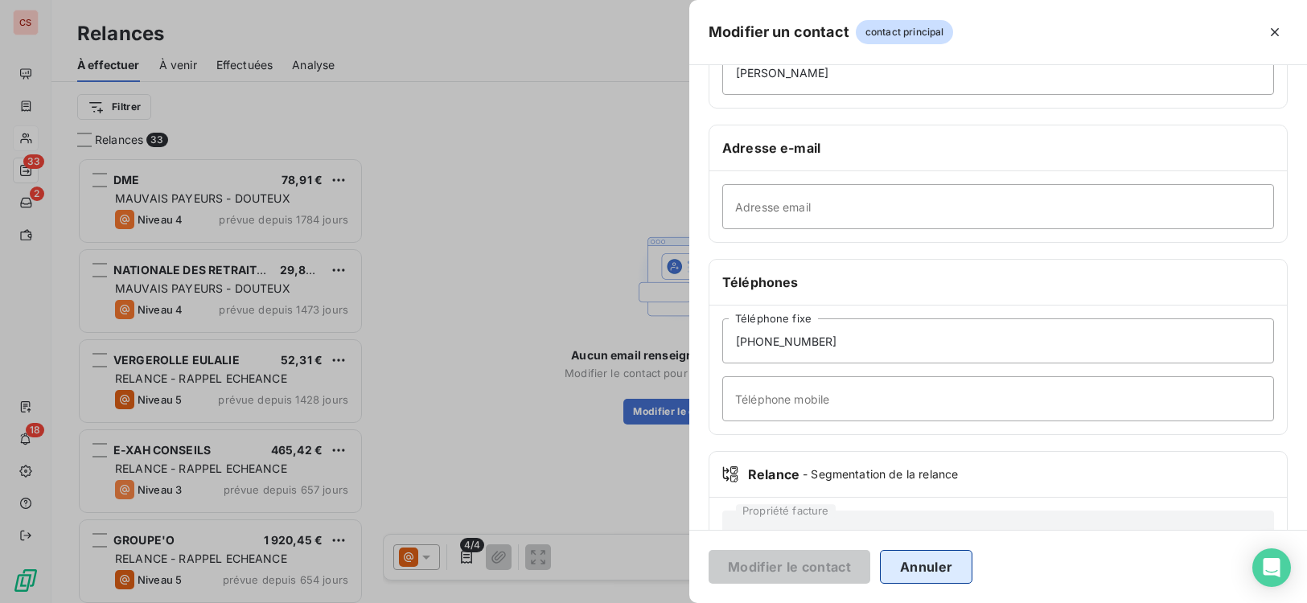
click at [929, 568] on button "Annuler" at bounding box center [926, 567] width 92 height 34
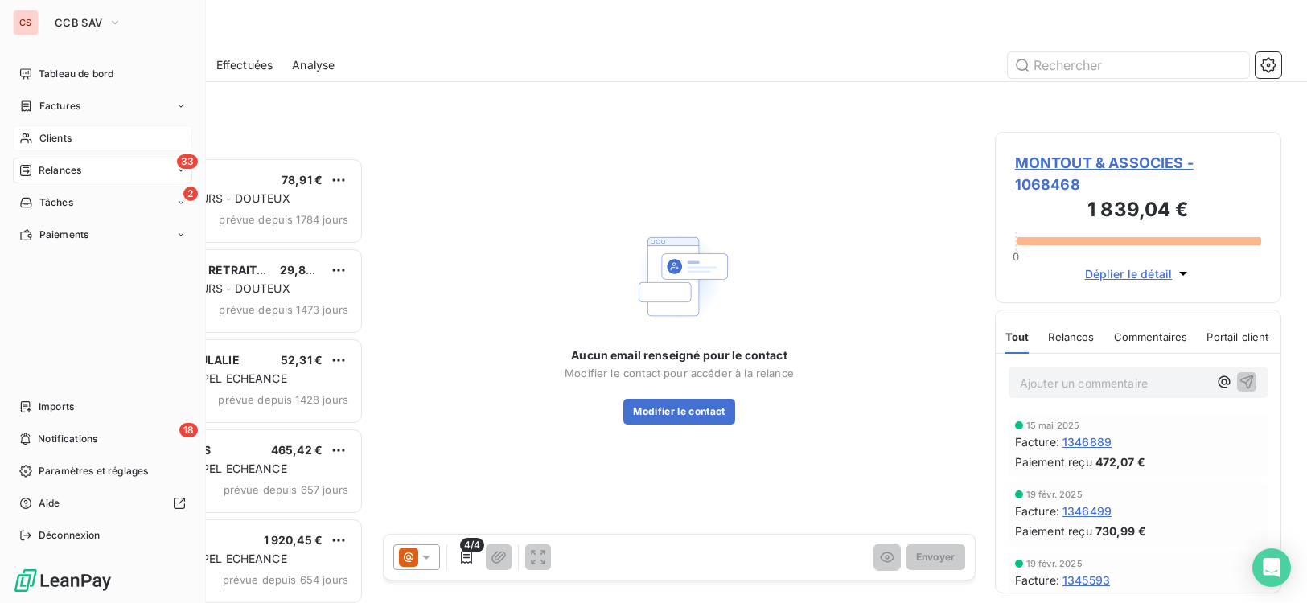
click at [46, 138] on span "Clients" at bounding box center [55, 138] width 32 height 14
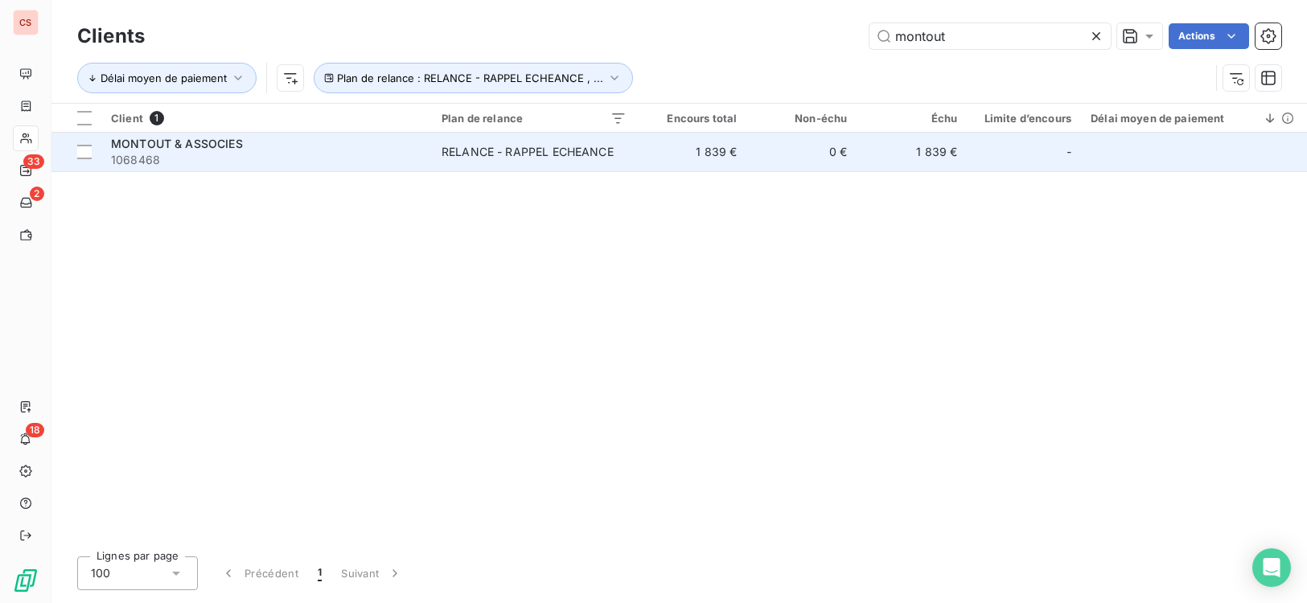
click at [884, 140] on td "1 839 €" at bounding box center [911, 152] width 110 height 39
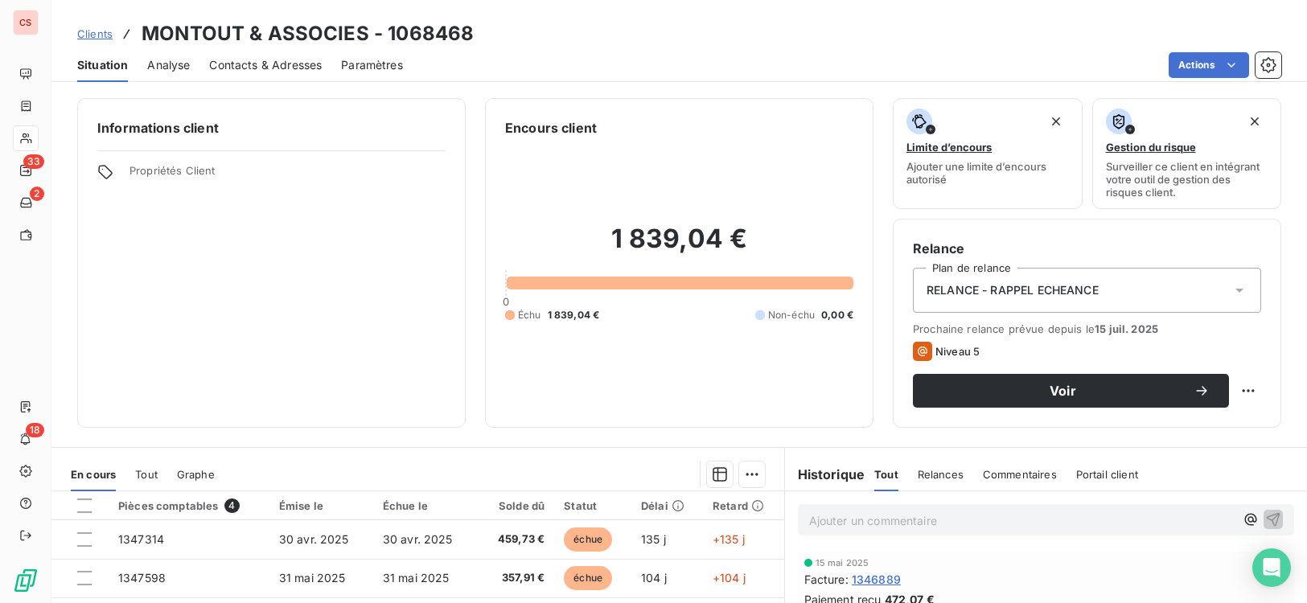
click at [298, 58] on span "Contacts & Adresses" at bounding box center [265, 65] width 113 height 16
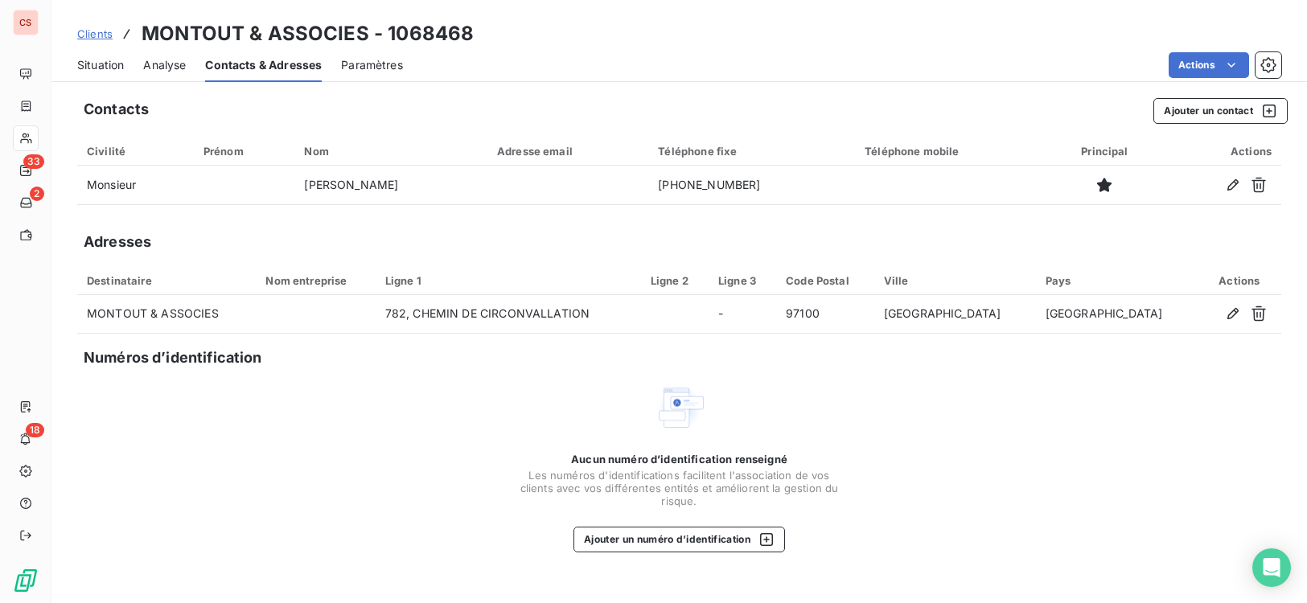
click at [105, 68] on span "Situation" at bounding box center [100, 65] width 47 height 16
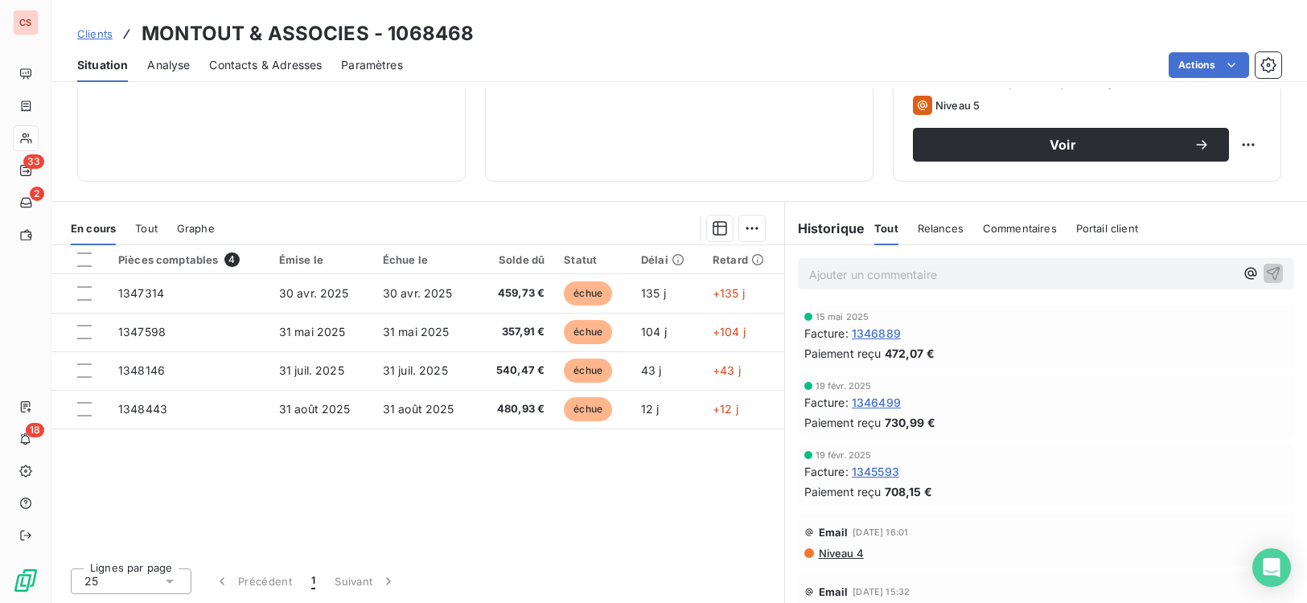
click at [826, 556] on span "Niveau 4" at bounding box center [840, 553] width 47 height 13
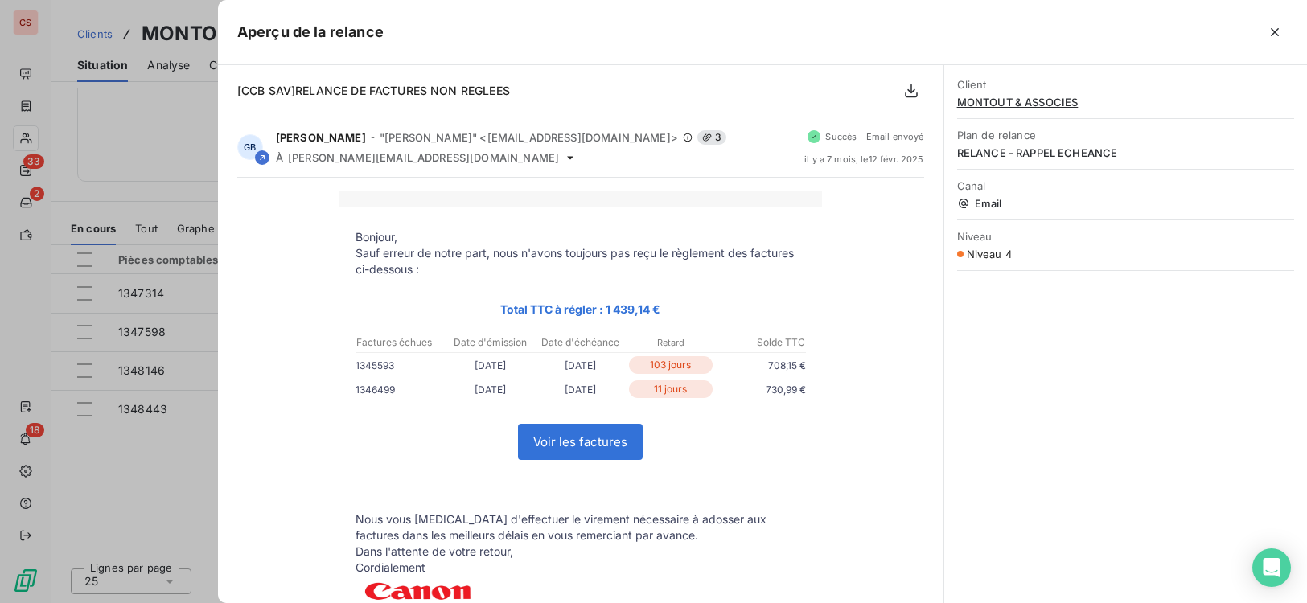
click at [1271, 27] on icon "button" at bounding box center [1275, 32] width 16 height 16
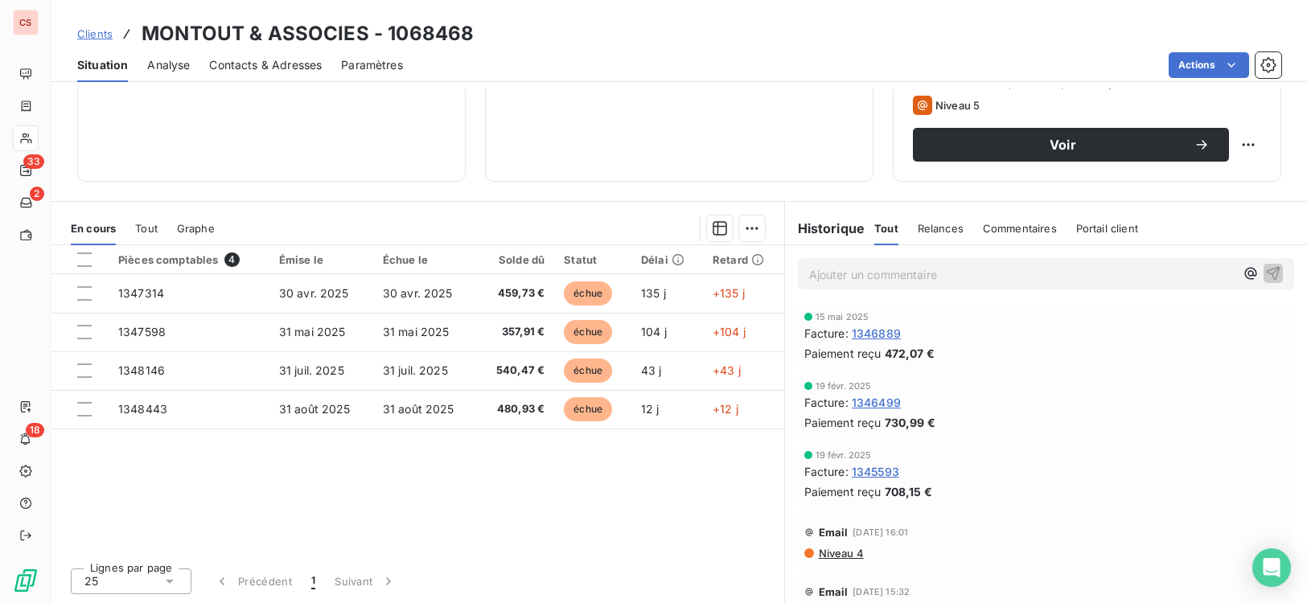
click at [239, 69] on span "Contacts & Adresses" at bounding box center [265, 65] width 113 height 16
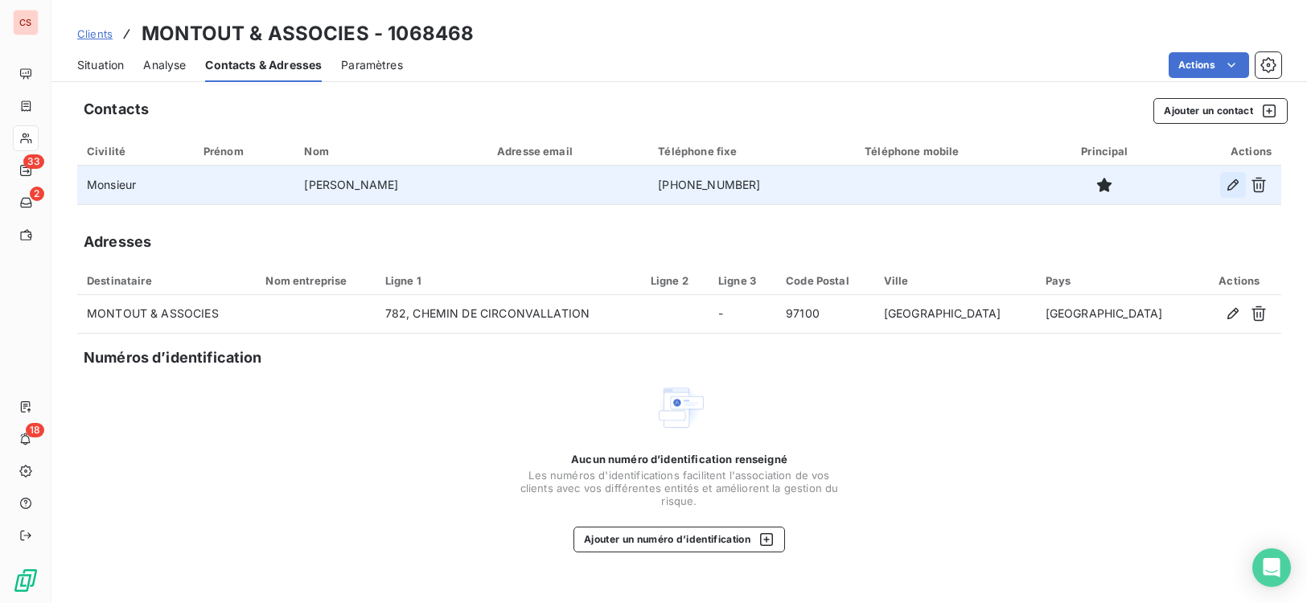
click at [1235, 187] on icon "button" at bounding box center [1233, 185] width 16 height 16
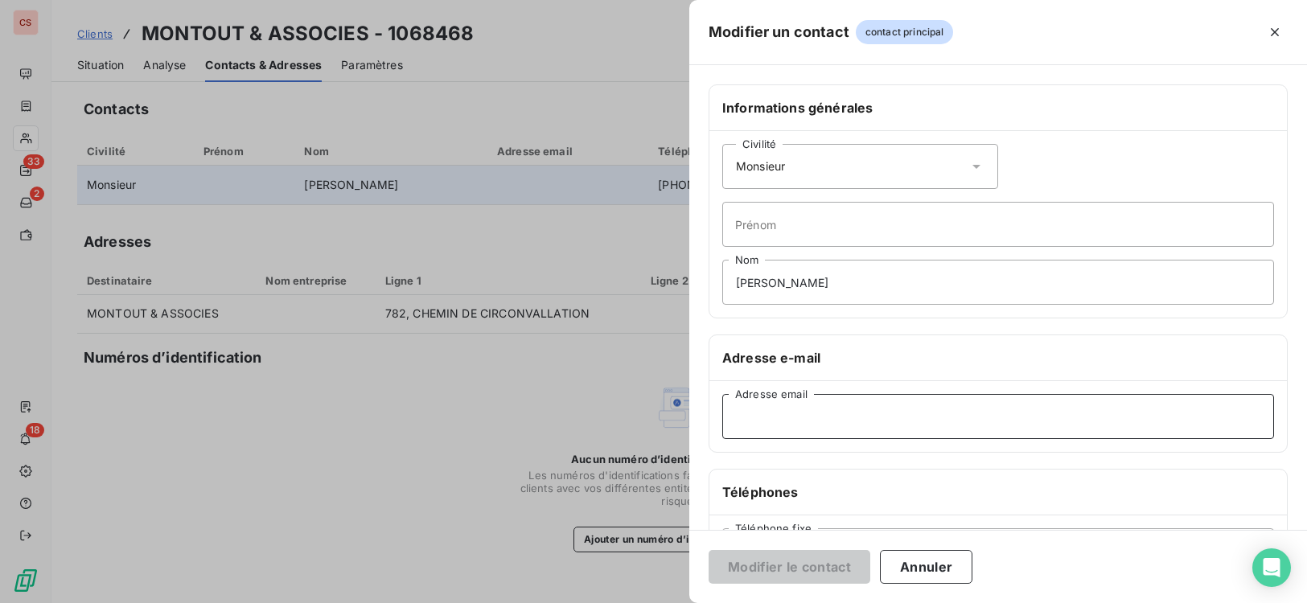
click at [776, 429] on input "Adresse email" at bounding box center [998, 416] width 552 height 45
type input "[PERSON_NAME][EMAIL_ADDRESS][DOMAIN_NAME]"
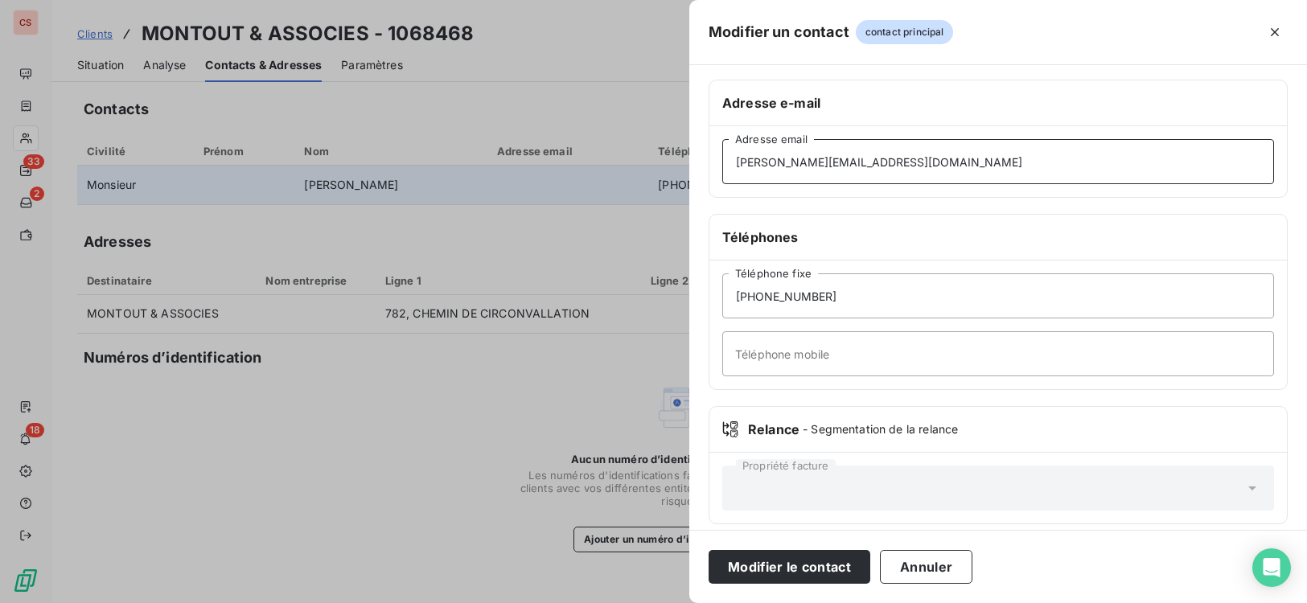
scroll to position [257, 0]
click at [742, 573] on button "Modifier le contact" at bounding box center [789, 567] width 162 height 34
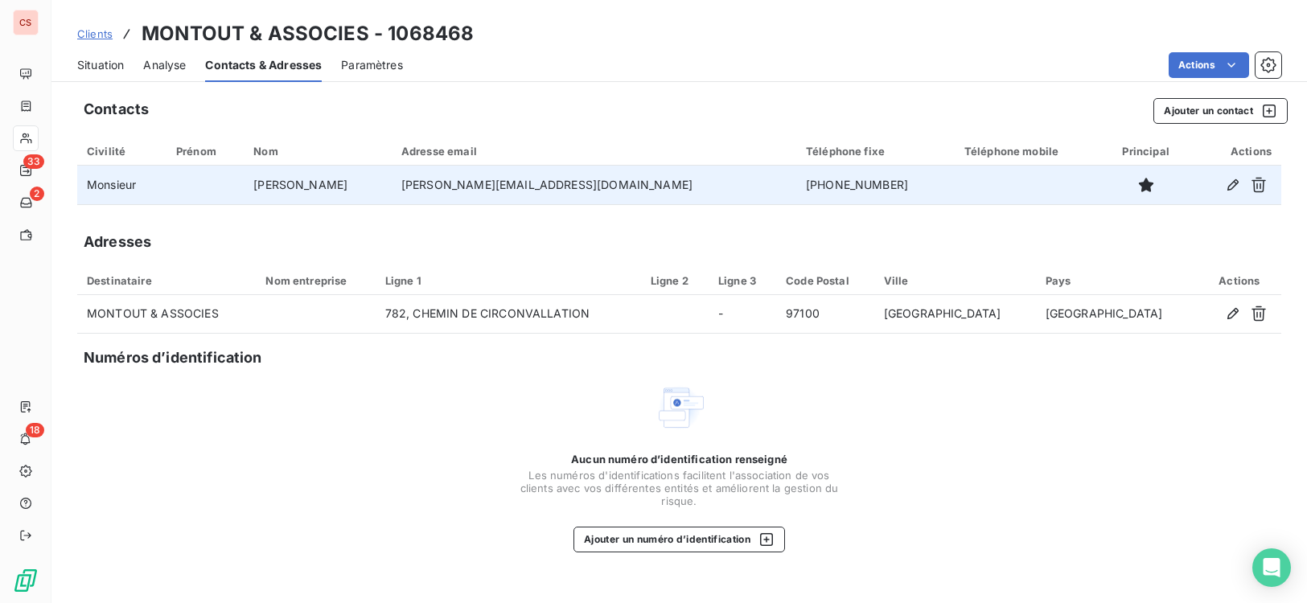
click at [106, 68] on span "Situation" at bounding box center [100, 65] width 47 height 16
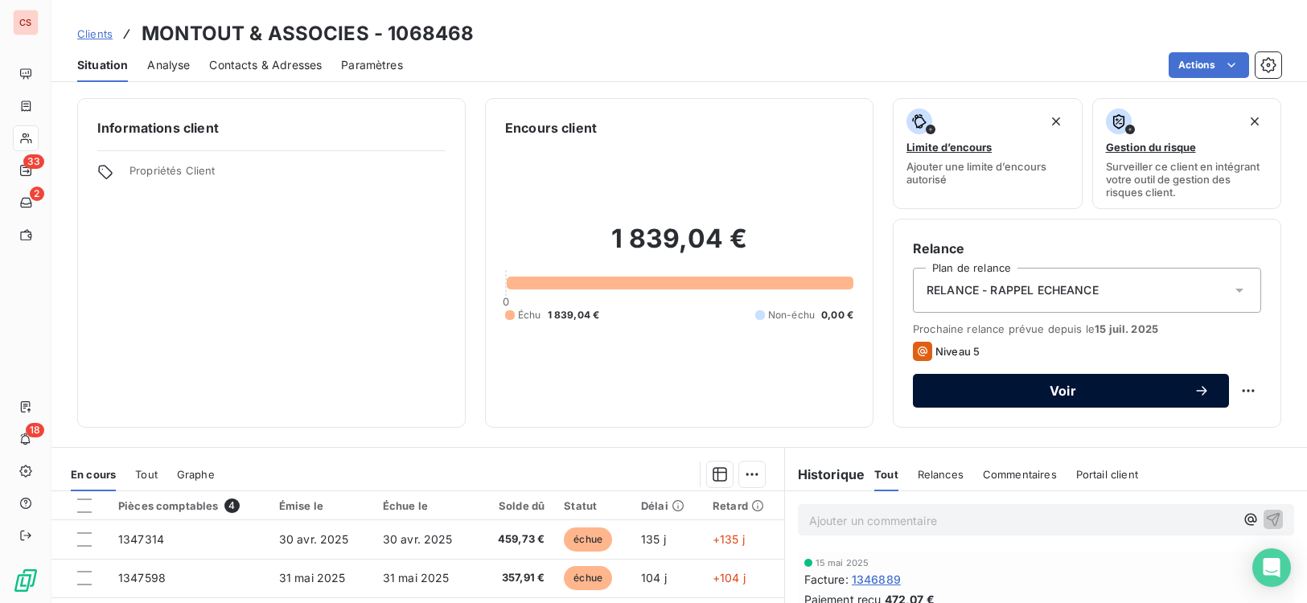
click at [1123, 384] on span "Voir" at bounding box center [1062, 390] width 261 height 13
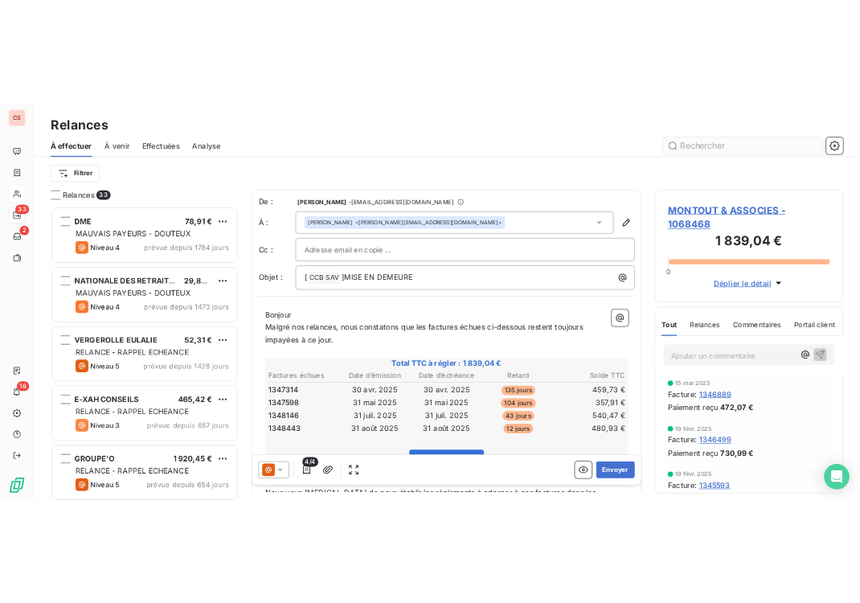
scroll to position [433, 275]
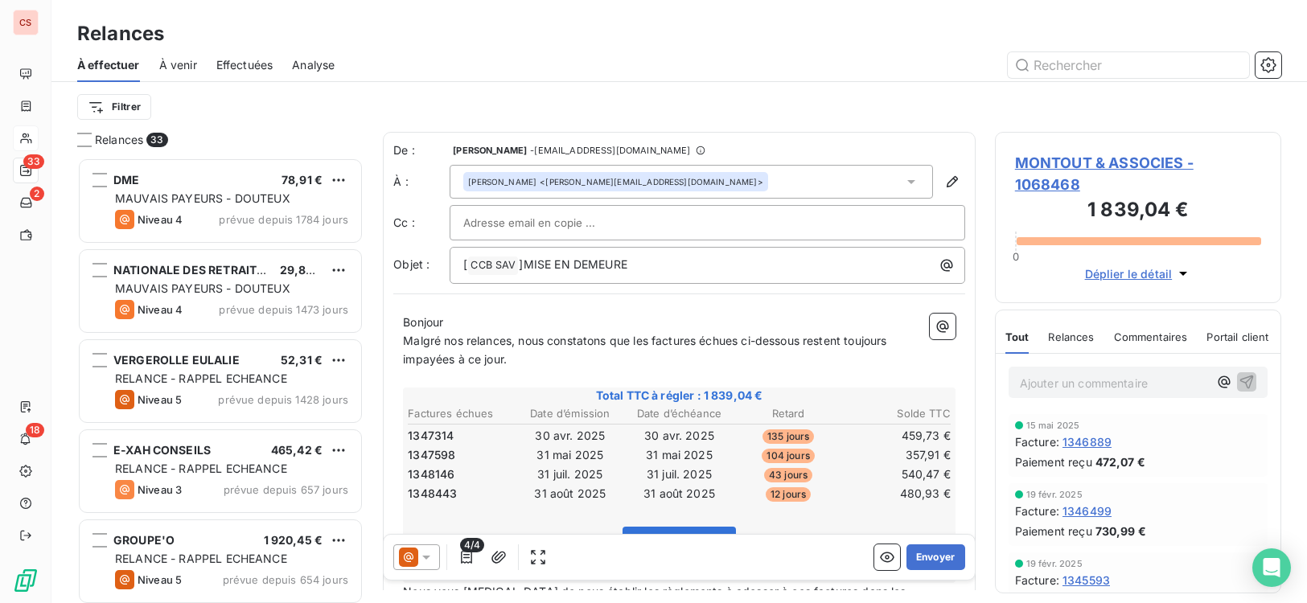
click at [528, 227] on input "text" at bounding box center [549, 223] width 173 height 24
type input "[EMAIL_ADDRESS][DOMAIN_NAME]"
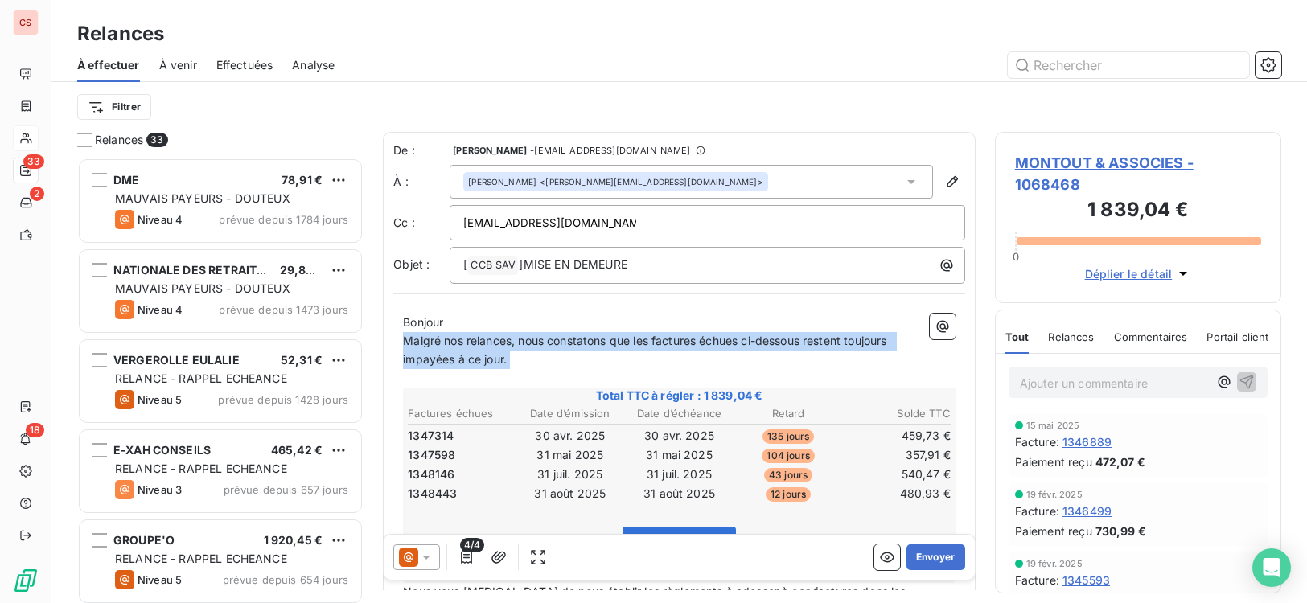
drag, startPoint x: 406, startPoint y: 335, endPoint x: 831, endPoint y: 368, distance: 425.9
click at [831, 368] on div "Bonjour Malgré nos relances, nous constatons que les factures échues ci-dessous…" at bounding box center [679, 565] width 552 height 503
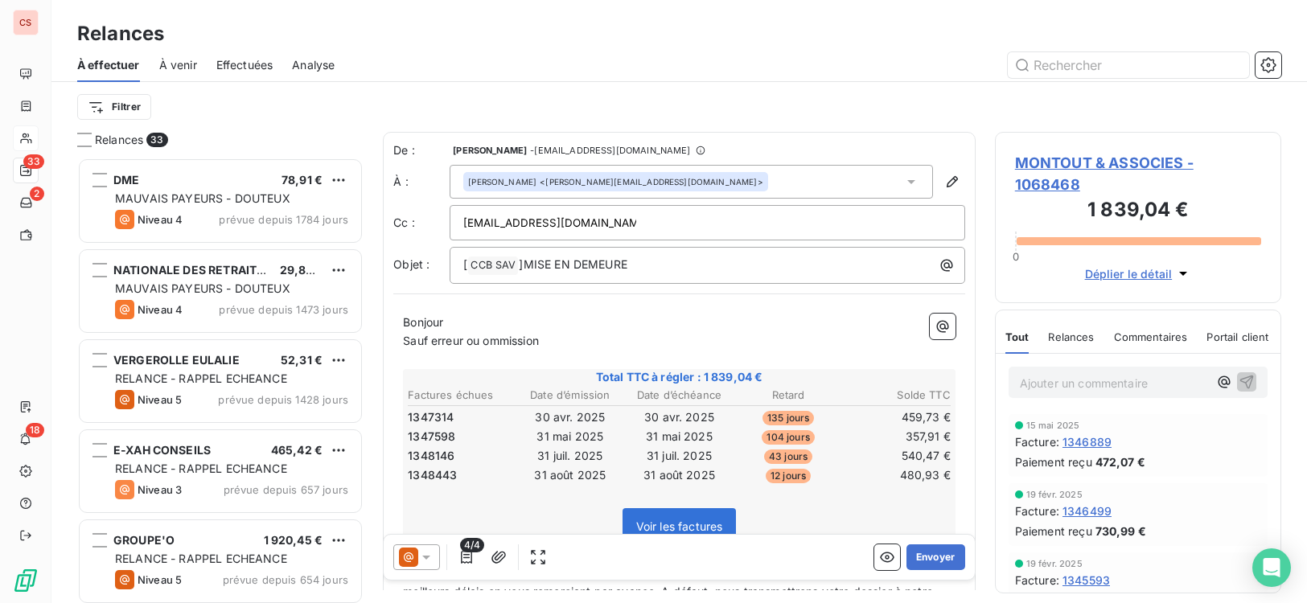
click at [504, 347] on span "Sauf erreur ou ommission" at bounding box center [471, 341] width 136 height 14
click at [552, 339] on p "Sauf erreur ou omission" at bounding box center [679, 341] width 552 height 18
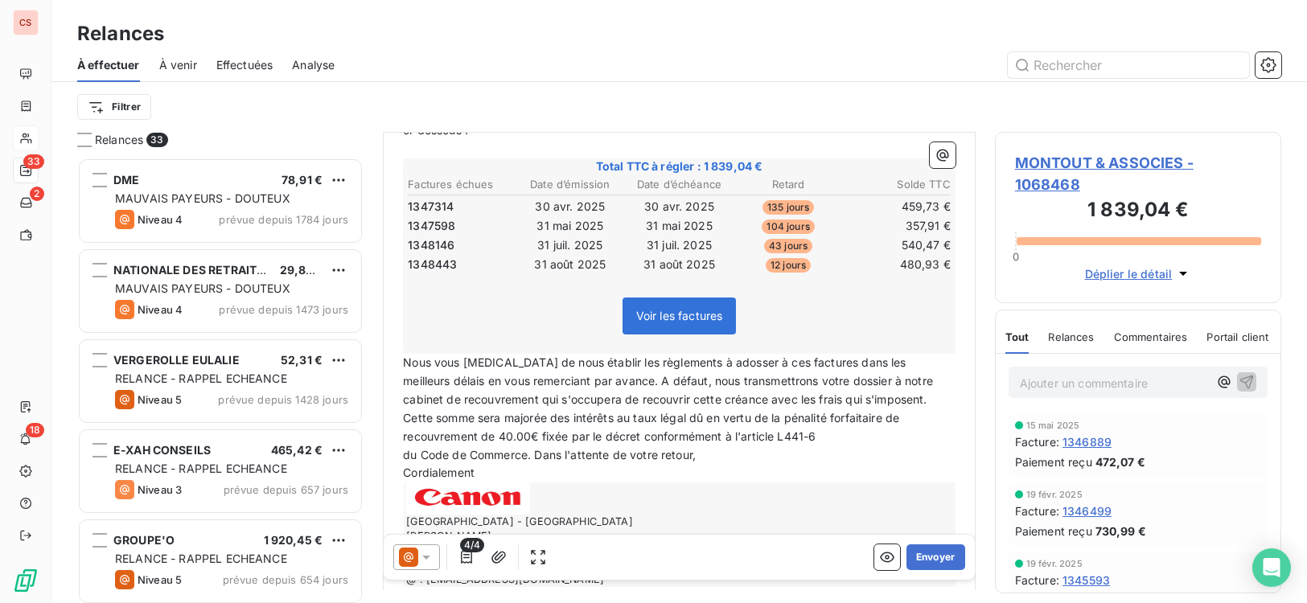
scroll to position [248, 0]
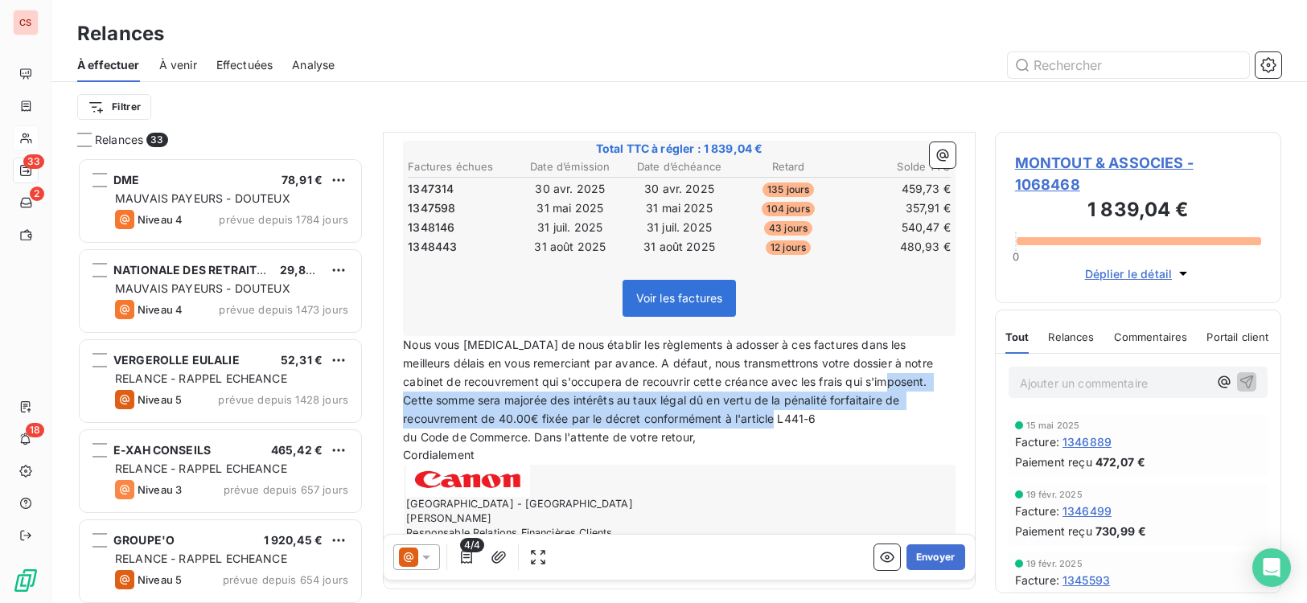
drag, startPoint x: 878, startPoint y: 381, endPoint x: 913, endPoint y: 417, distance: 50.1
click at [913, 417] on p "Nous vous [MEDICAL_DATA] de nous établir les règlements à adosser à ces facture…" at bounding box center [679, 382] width 552 height 92
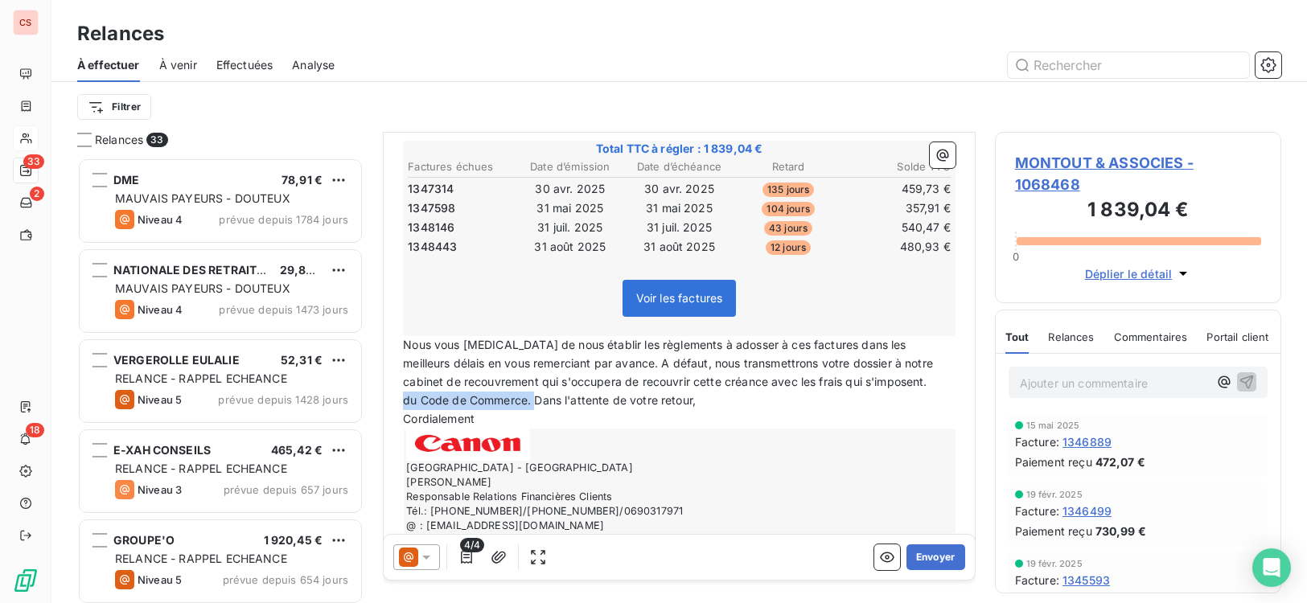
drag, startPoint x: 536, startPoint y: 401, endPoint x: 404, endPoint y: 403, distance: 132.7
click at [404, 403] on span "du Code de Commerce. Dans l'attente de votre retour," at bounding box center [549, 400] width 293 height 14
click at [930, 559] on button "Envoyer" at bounding box center [935, 557] width 59 height 26
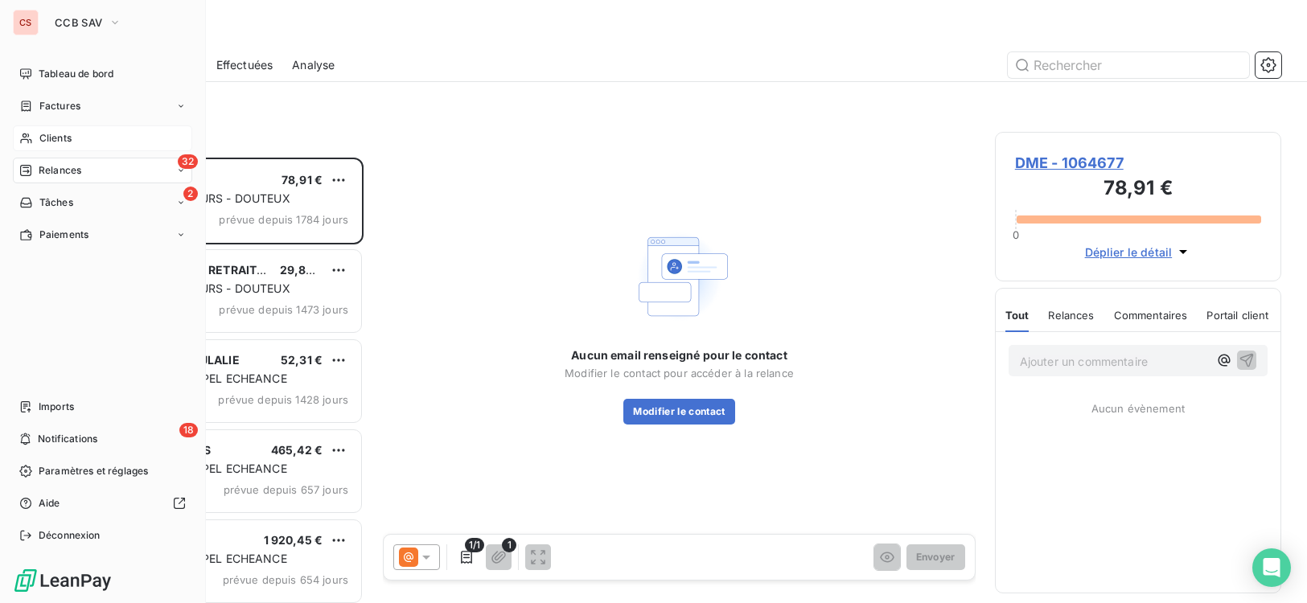
click at [73, 139] on div "Clients" at bounding box center [102, 138] width 179 height 26
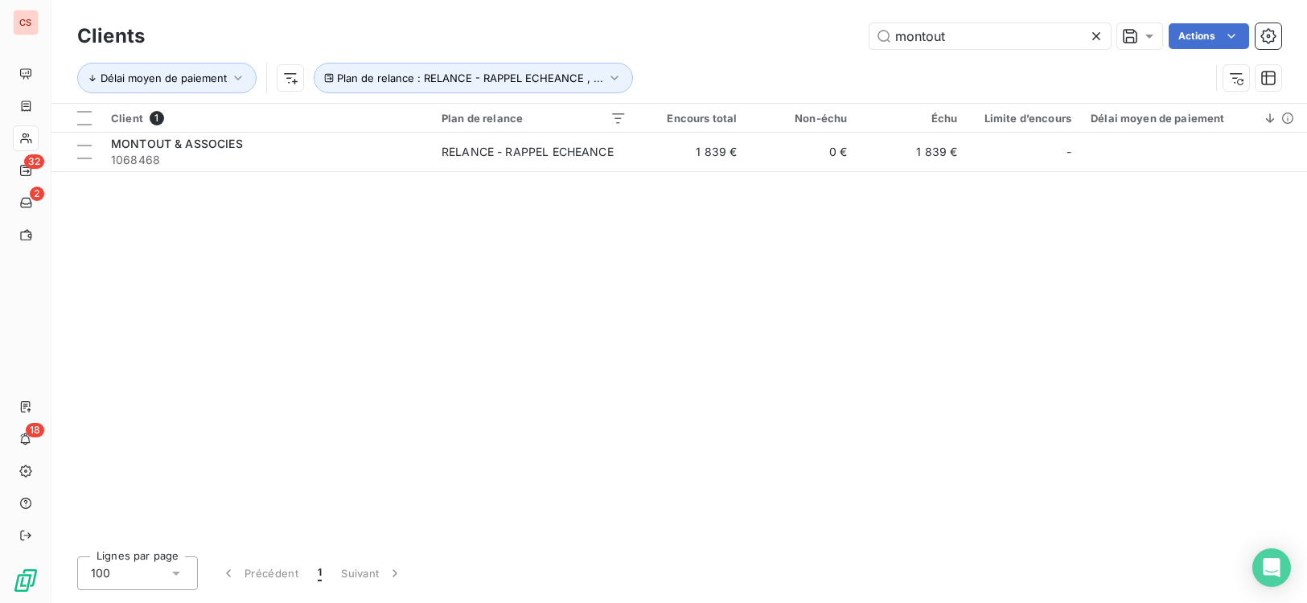
drag, startPoint x: 1016, startPoint y: 43, endPoint x: 140, endPoint y: 59, distance: 875.8
click at [708, 88] on div "Clients montout Actions Délai moyen de paiement Plan de relance : RELANCE - RAP…" at bounding box center [679, 61] width 1204 height 84
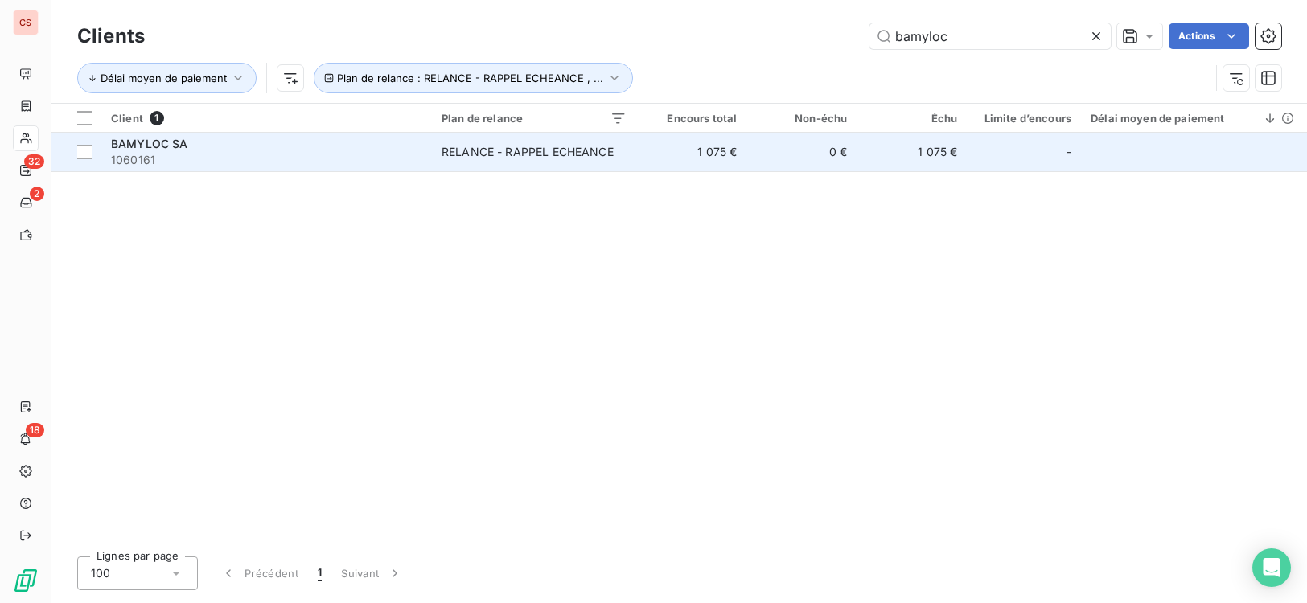
type input "bamyloc"
click at [266, 158] on span "1060161" at bounding box center [266, 160] width 311 height 16
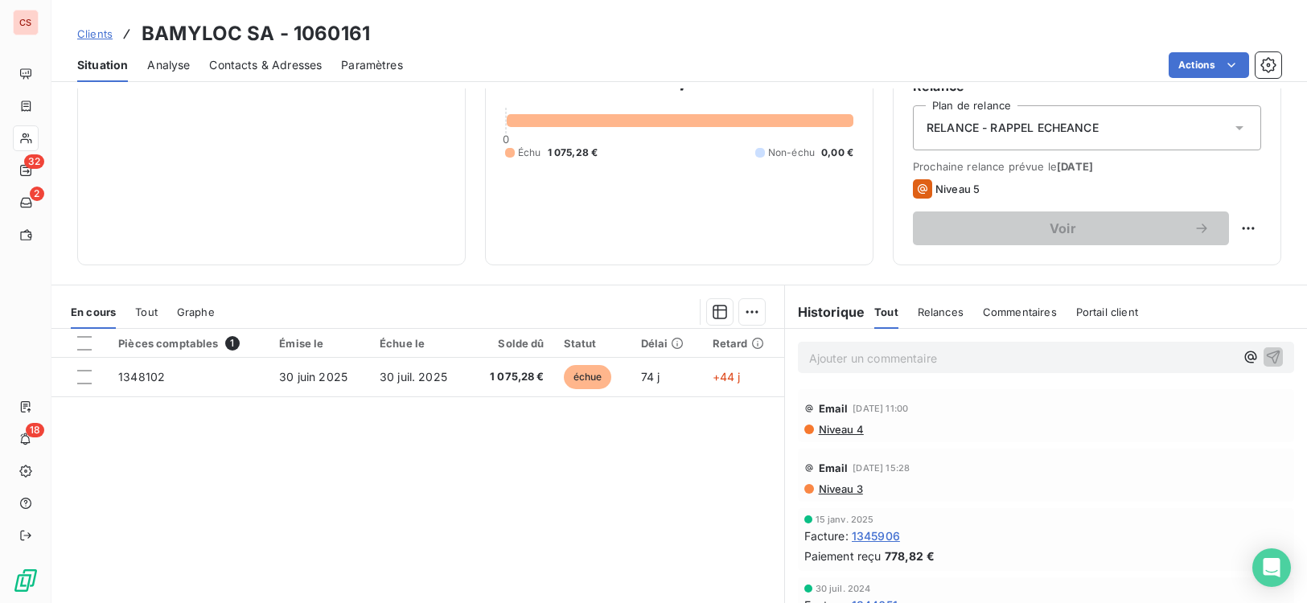
scroll to position [175, 0]
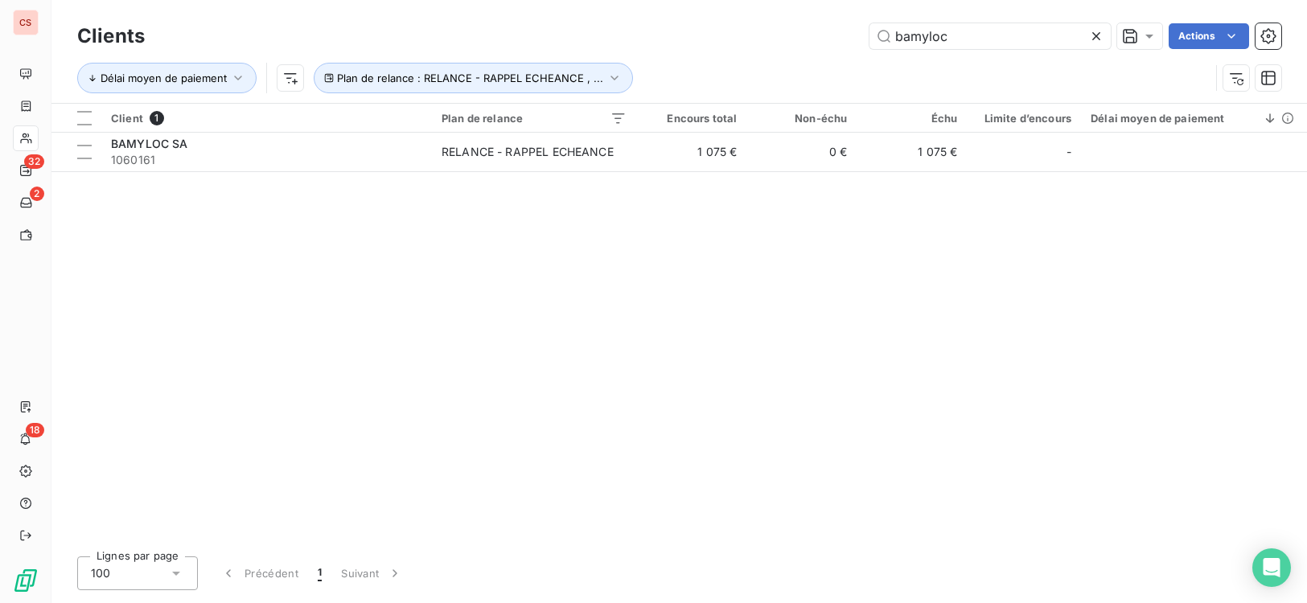
drag, startPoint x: 975, startPoint y: 30, endPoint x: 692, endPoint y: 47, distance: 283.6
click at [692, 47] on div "bamyloc Actions" at bounding box center [722, 36] width 1117 height 26
type input "e"
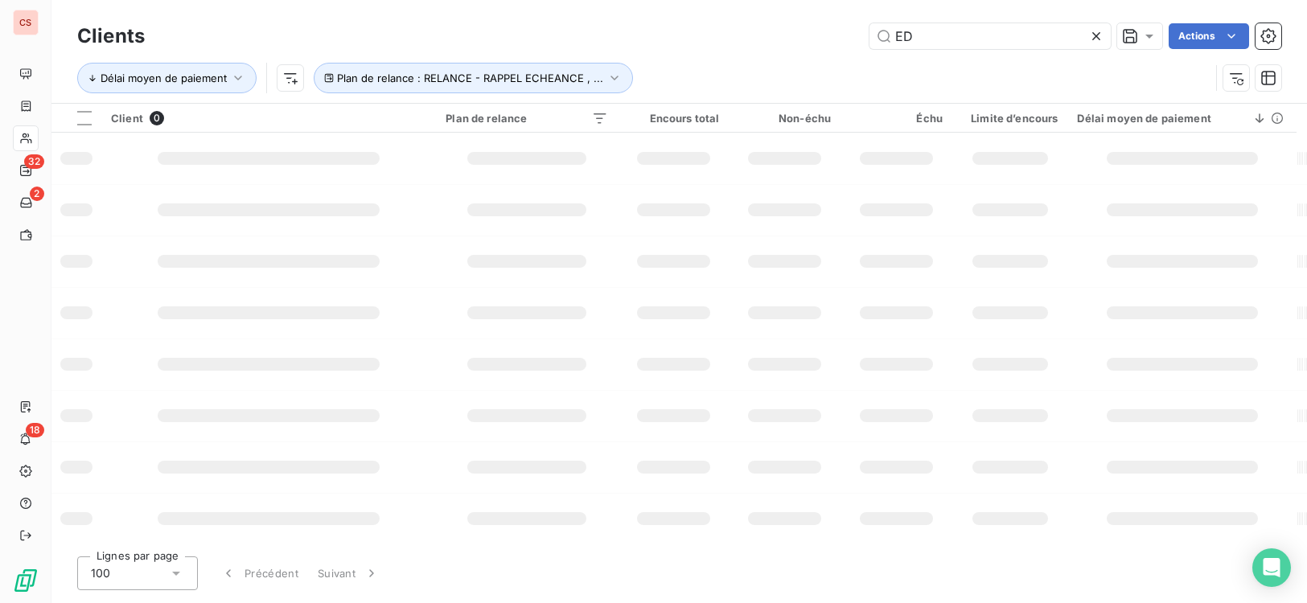
type input "E"
type input "E.D.F"
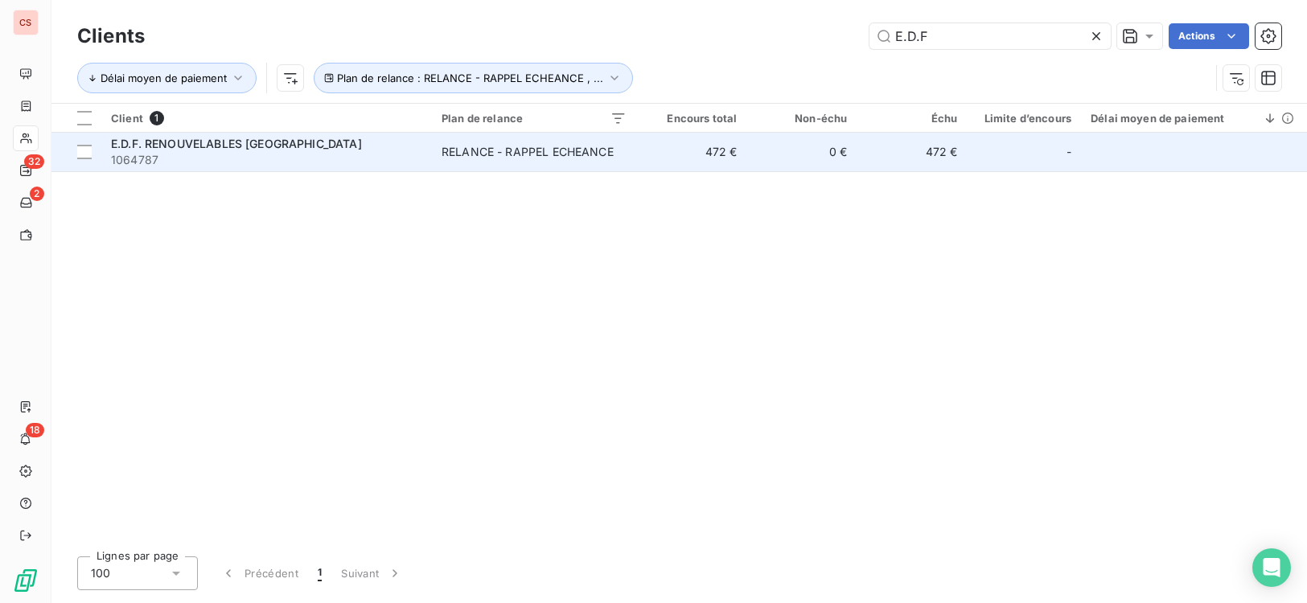
click at [465, 148] on div "RELANCE - RAPPEL ECHEANCE" at bounding box center [527, 152] width 172 height 16
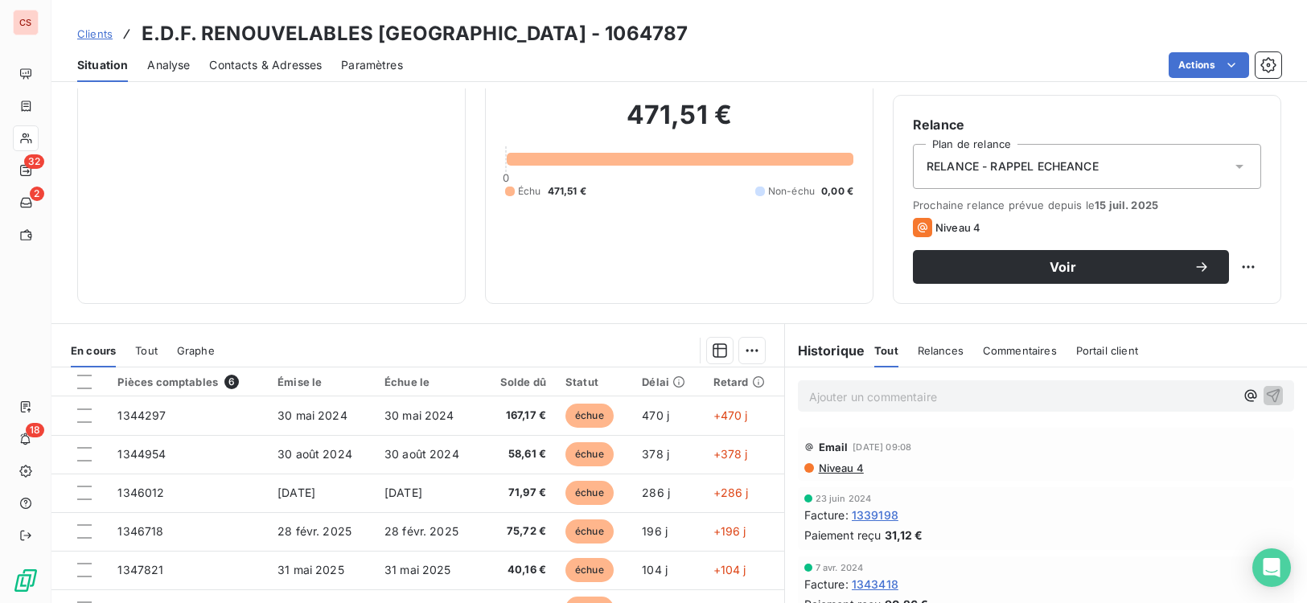
scroll to position [154, 0]
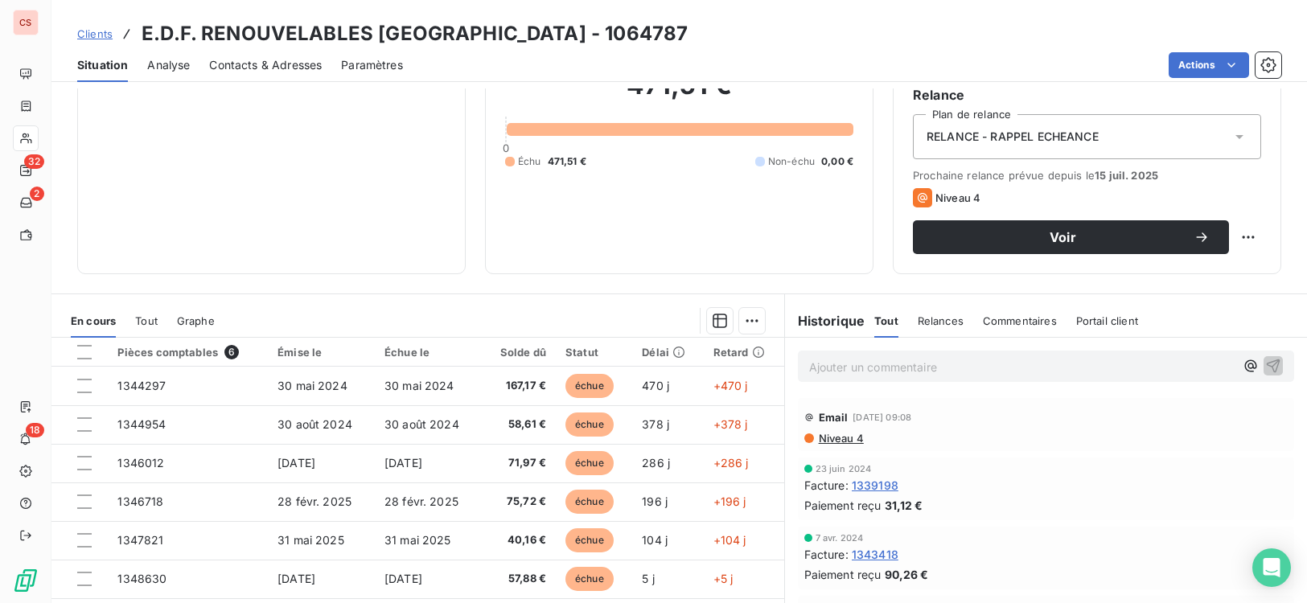
click at [288, 68] on span "Contacts & Adresses" at bounding box center [265, 65] width 113 height 16
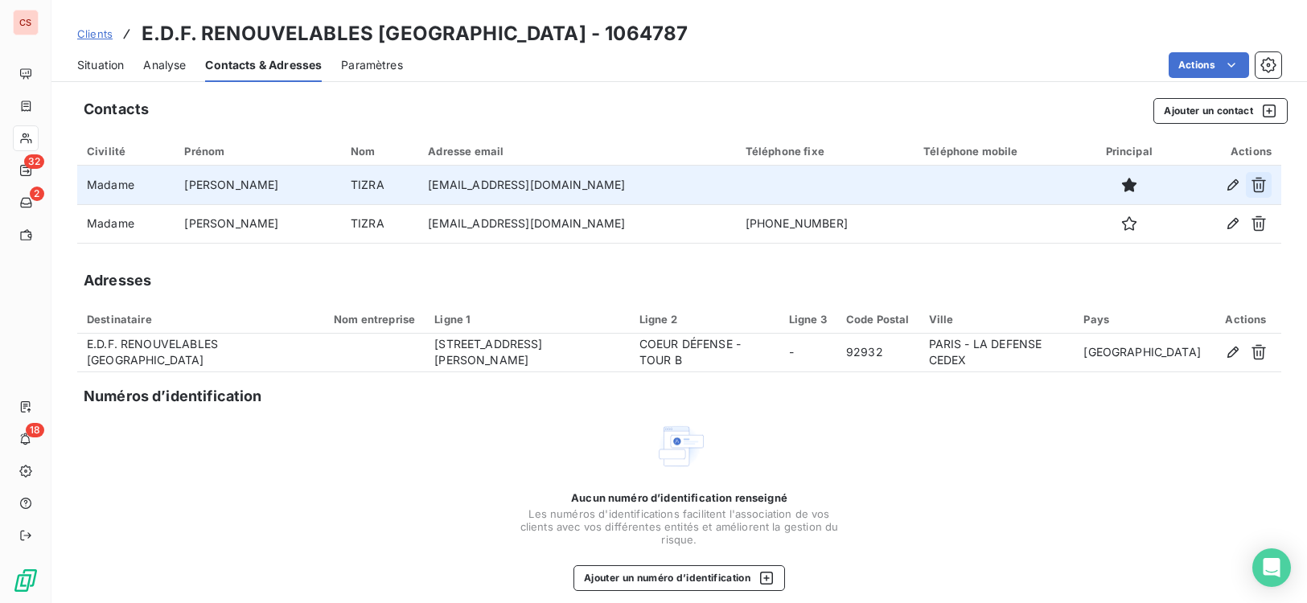
click at [1251, 187] on icon "button" at bounding box center [1258, 185] width 14 height 15
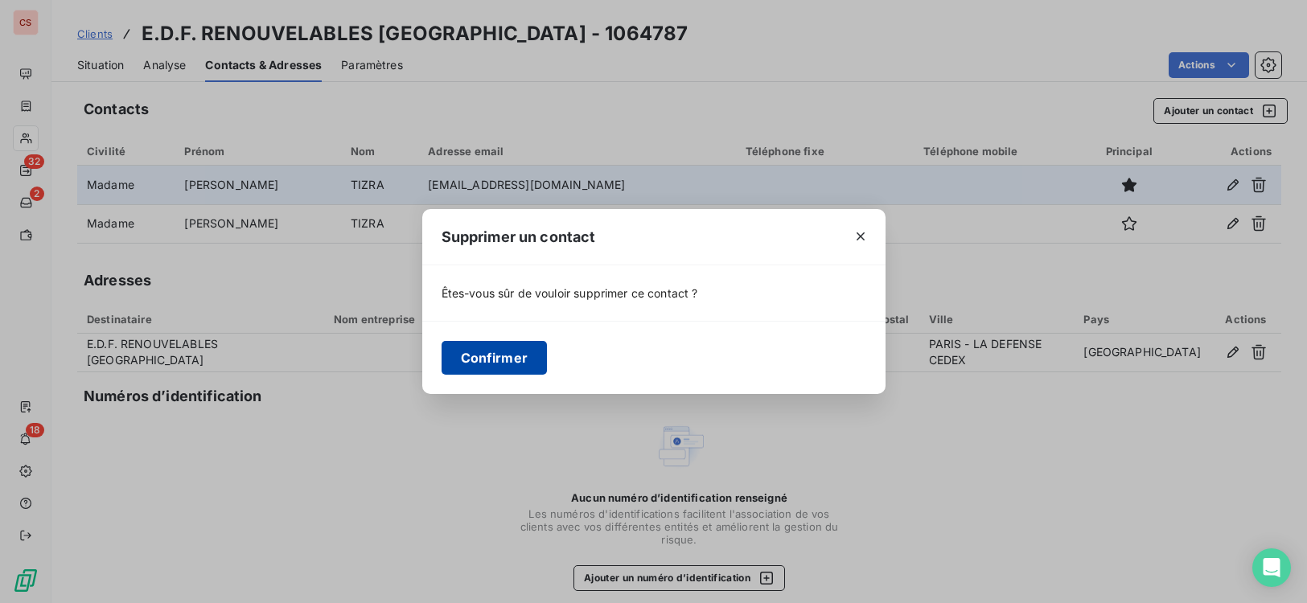
click at [523, 362] on button "Confirmer" at bounding box center [494, 358] width 106 height 34
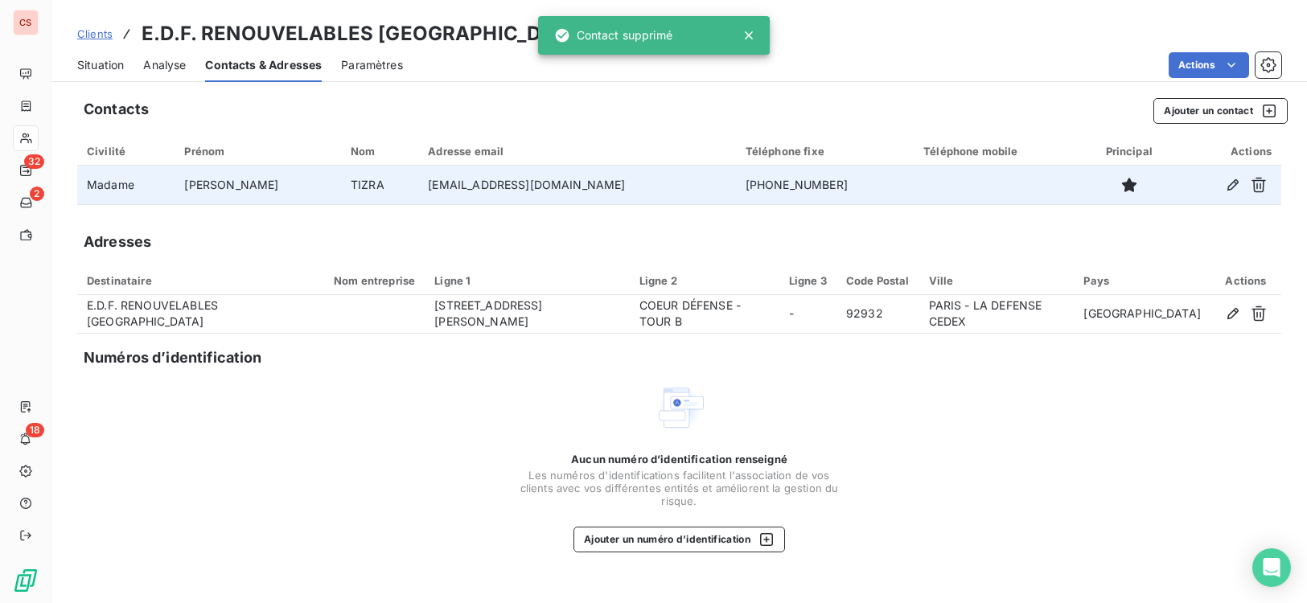
click at [104, 72] on span "Situation" at bounding box center [100, 65] width 47 height 16
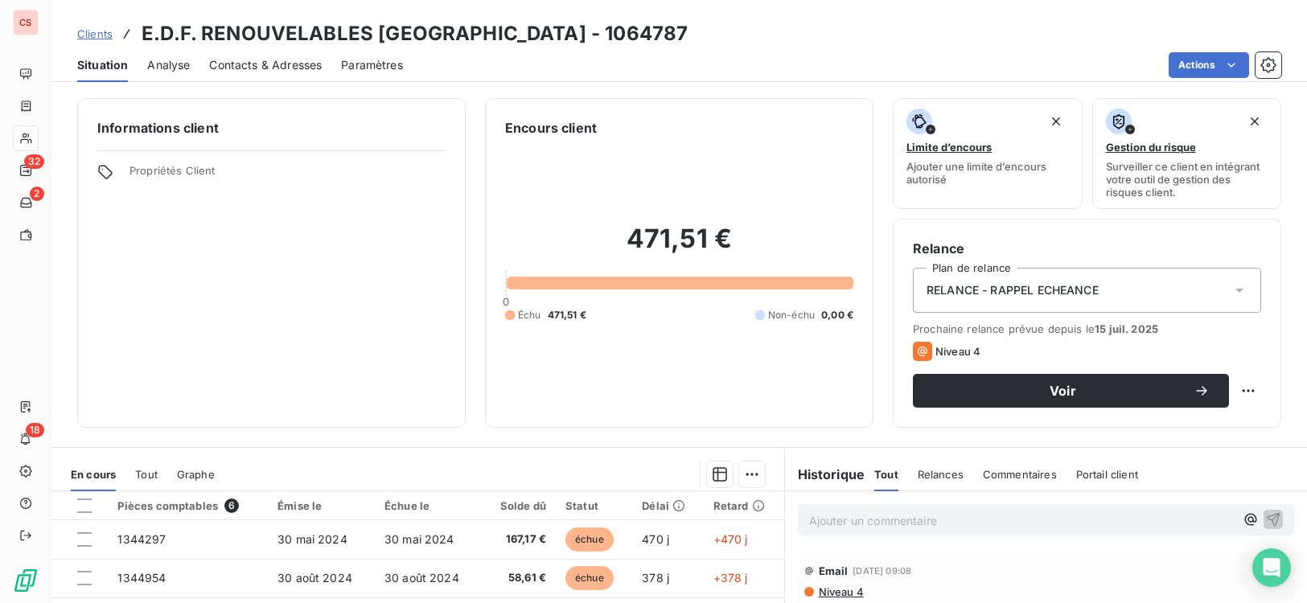
click at [849, 594] on span "Niveau 4" at bounding box center [840, 591] width 47 height 13
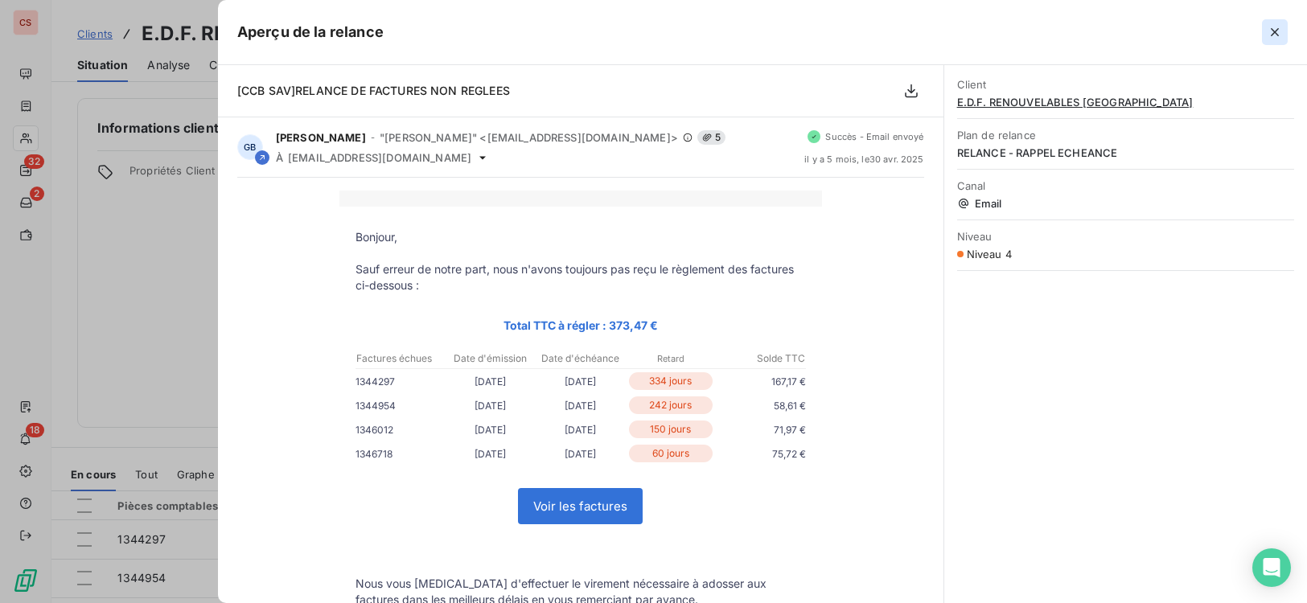
click at [1273, 33] on icon "button" at bounding box center [1275, 32] width 8 height 8
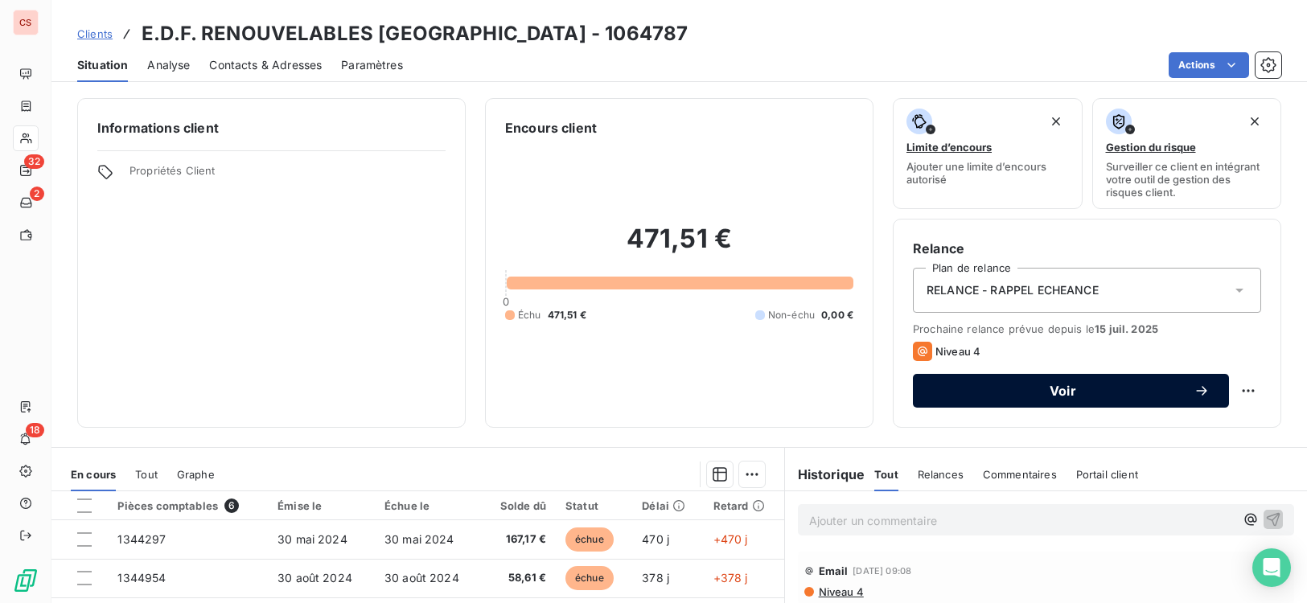
click at [1064, 388] on span "Voir" at bounding box center [1062, 390] width 261 height 13
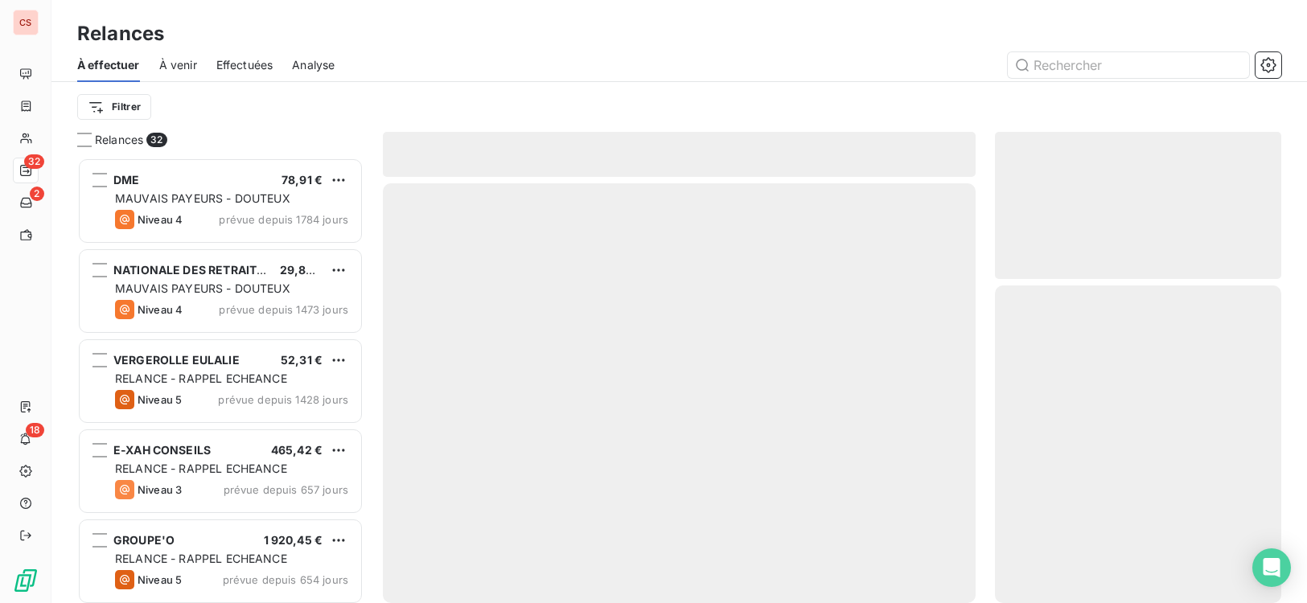
scroll to position [433, 275]
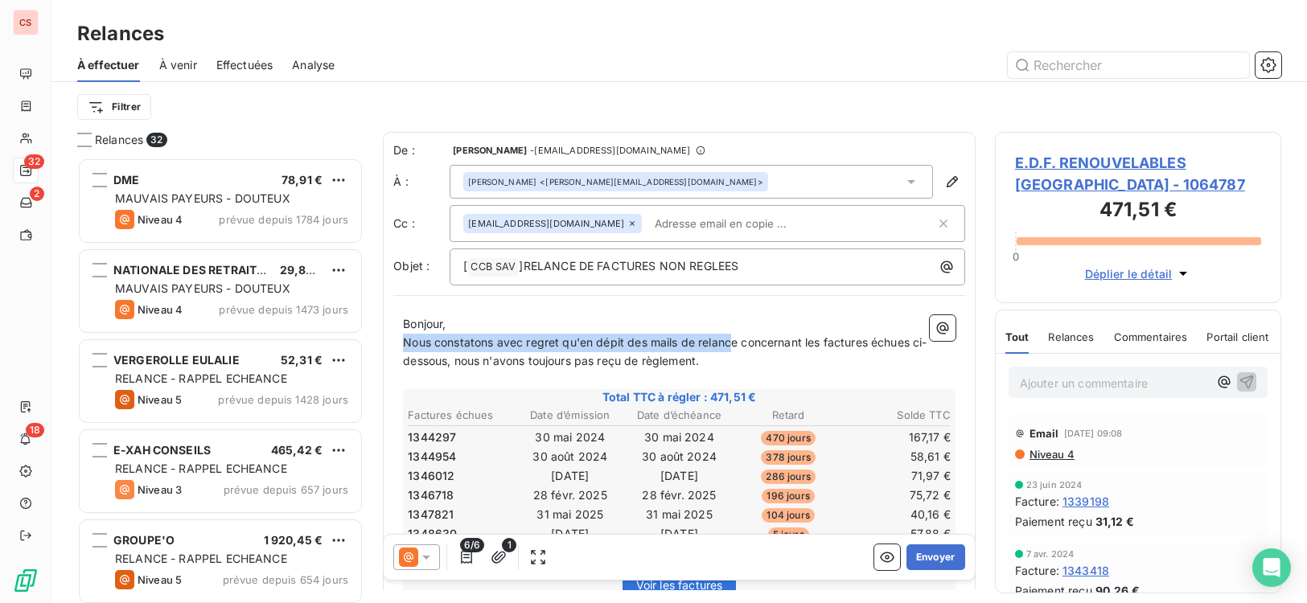
drag, startPoint x: 406, startPoint y: 344, endPoint x: 734, endPoint y: 336, distance: 328.2
click at [734, 336] on span "Nous constatons avec regret qu'en dépit des mails de relance concernant les fac…" at bounding box center [664, 351] width 523 height 32
drag, startPoint x: 750, startPoint y: 361, endPoint x: 508, endPoint y: 367, distance: 242.1
click at [508, 367] on p "Sauf erreur de notre part, nous n'avons pas toujours pas reçu le règlement des …" at bounding box center [679, 352] width 552 height 37
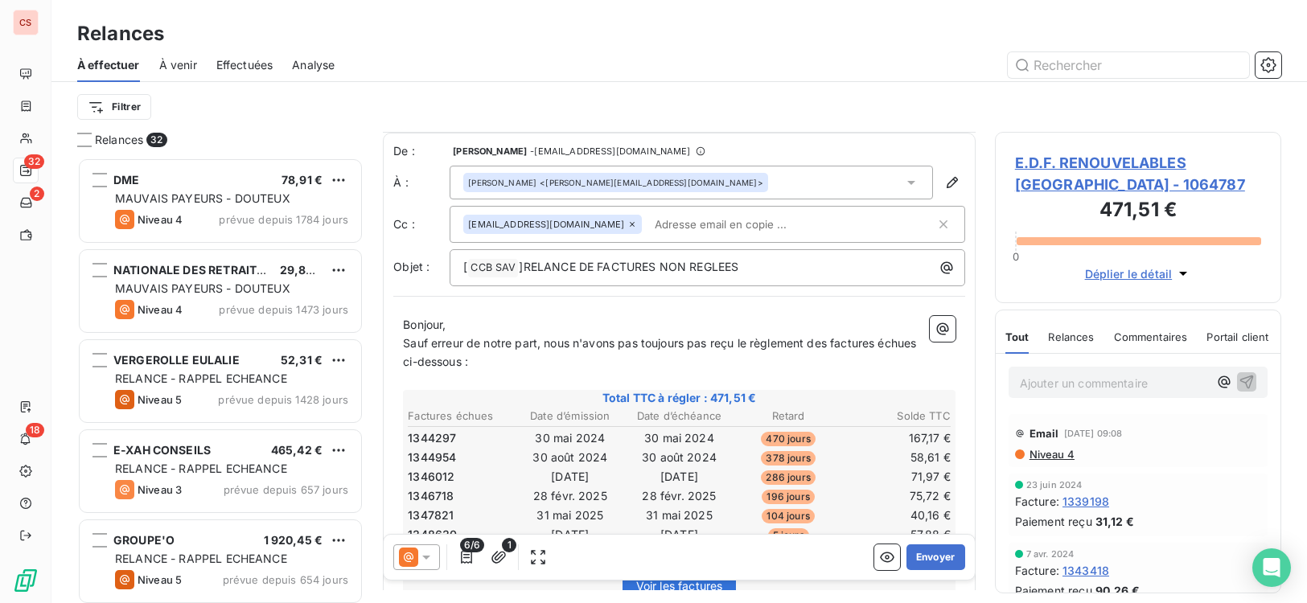
scroll to position [372, 0]
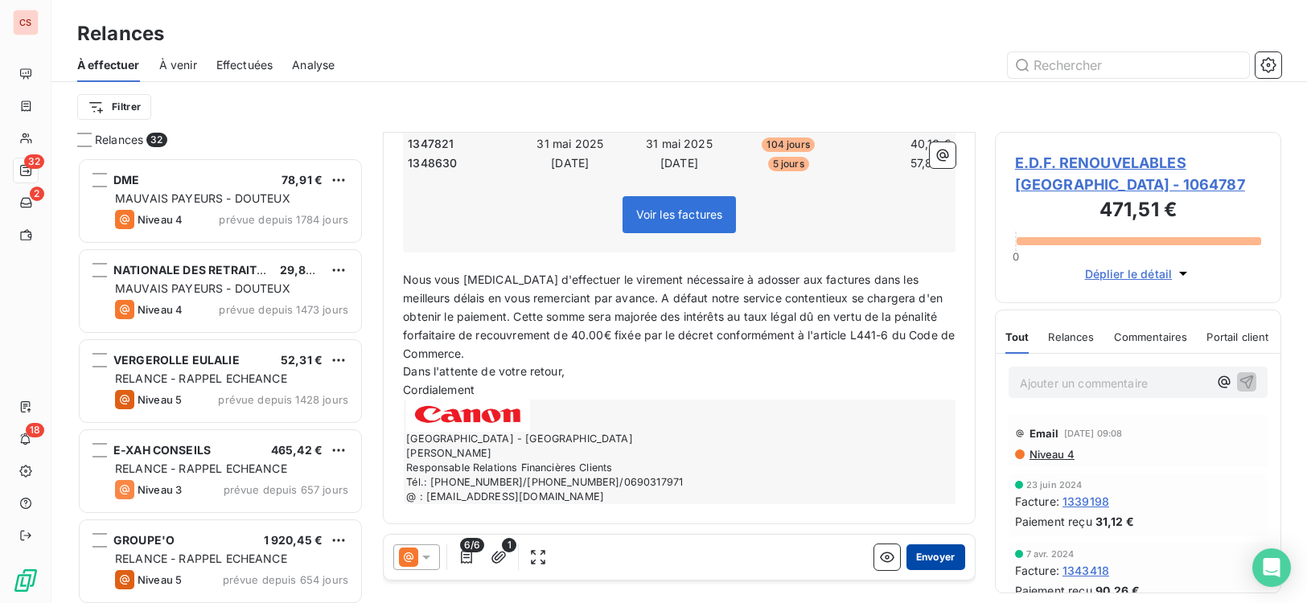
click at [927, 553] on button "Envoyer" at bounding box center [935, 557] width 59 height 26
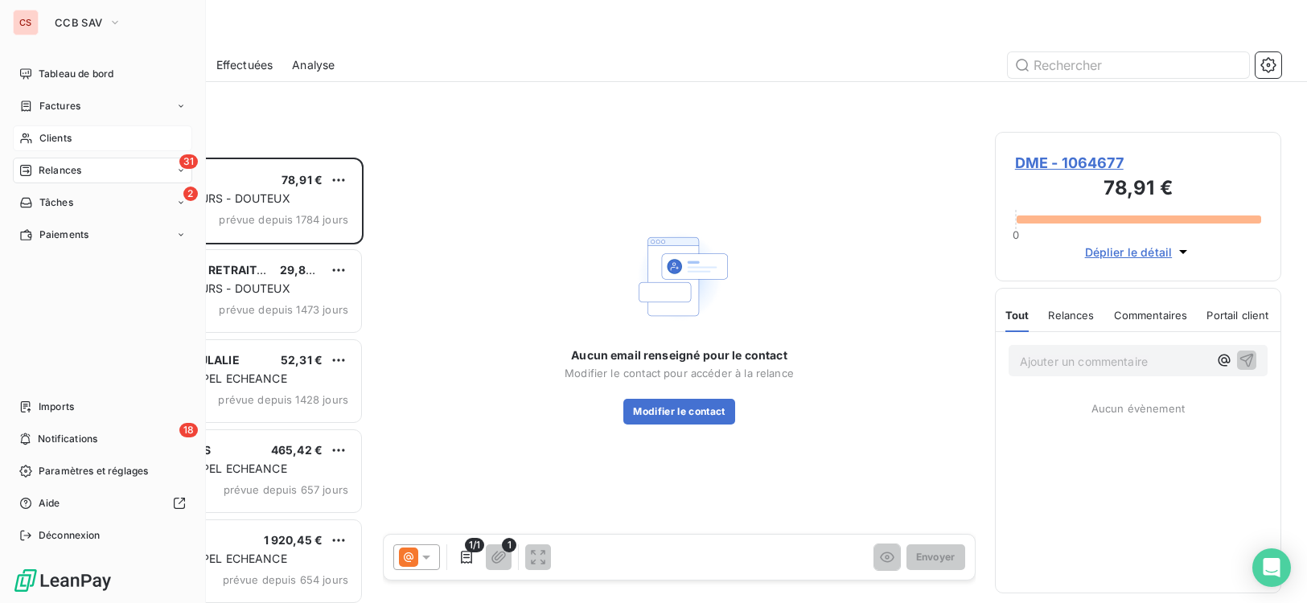
click at [54, 133] on span "Clients" at bounding box center [55, 138] width 32 height 14
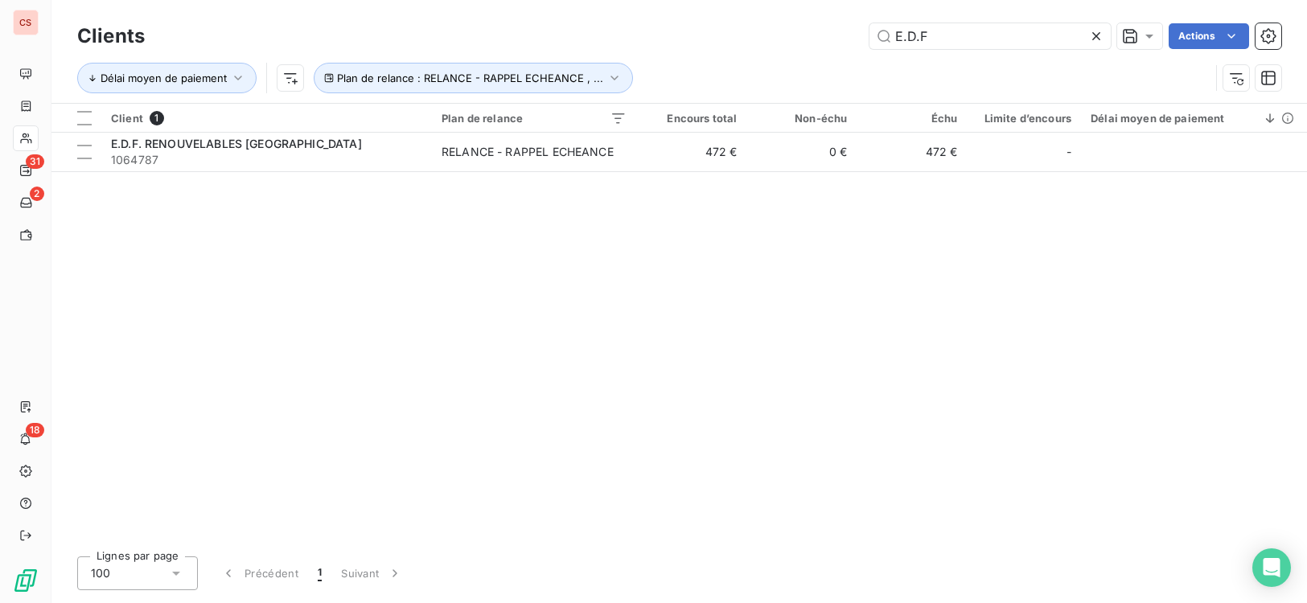
drag, startPoint x: 1037, startPoint y: 31, endPoint x: 384, endPoint y: 42, distance: 653.0
click at [610, 44] on div "E.D.F Actions" at bounding box center [722, 36] width 1117 height 26
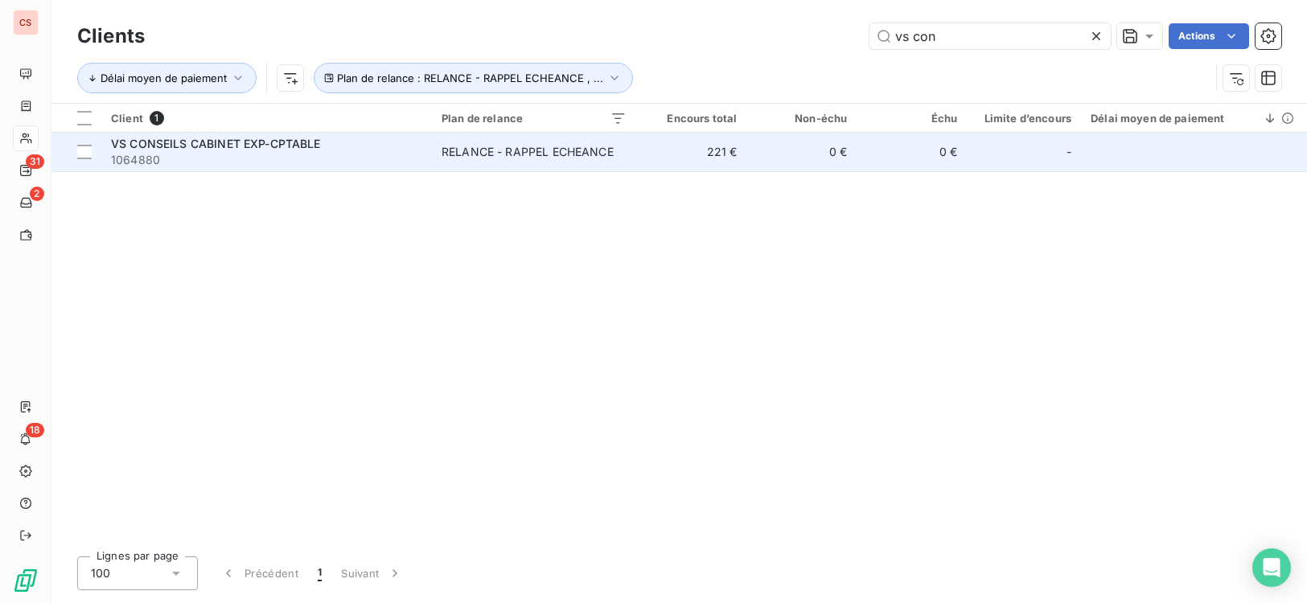
type input "vs con"
click at [424, 154] on td "VS CONSEILS CABINET EXP-CPTABLE 1064880" at bounding box center [266, 152] width 330 height 39
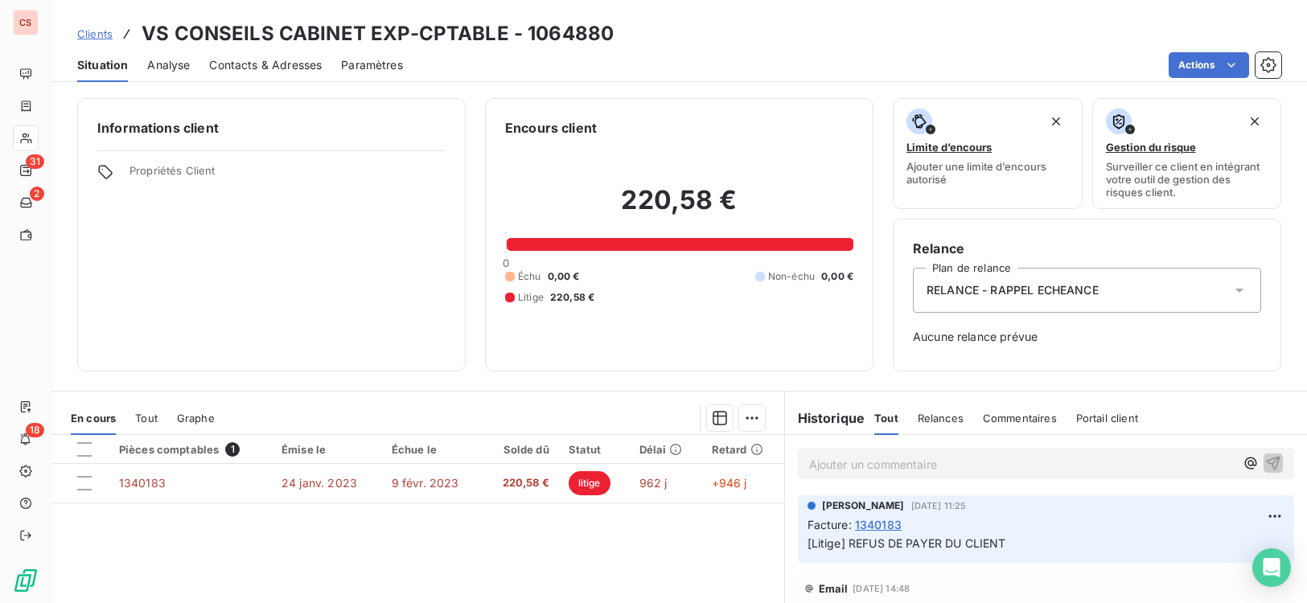
click at [1235, 292] on icon at bounding box center [1239, 291] width 8 height 4
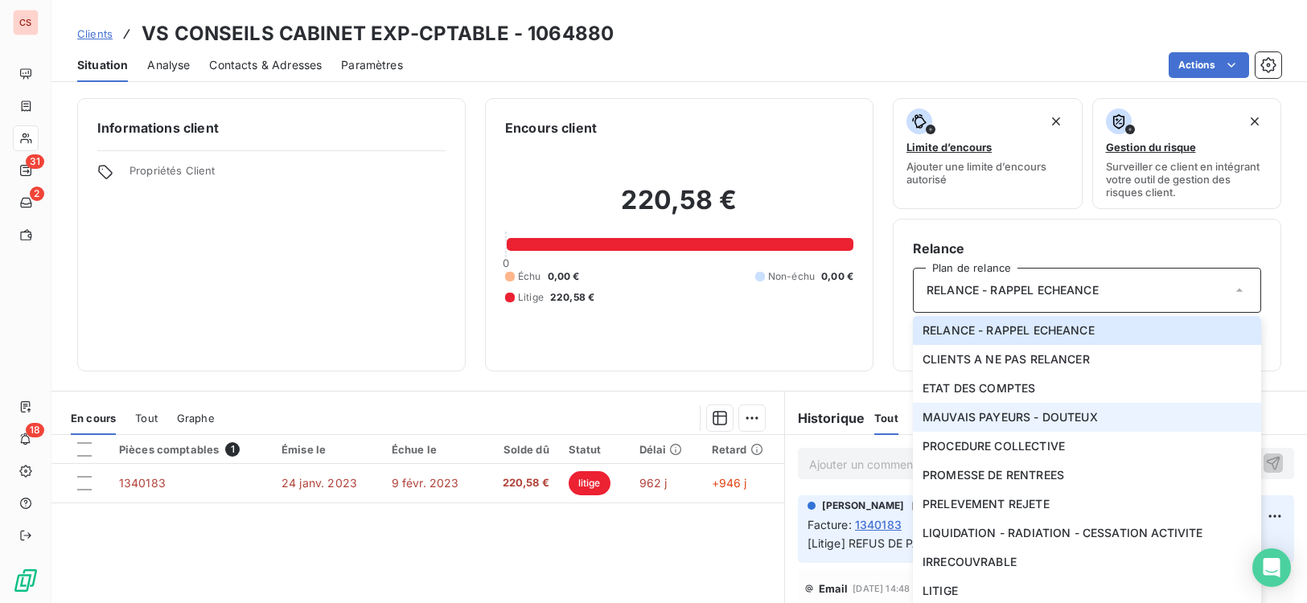
click at [1099, 421] on li "MAUVAIS PAYEURS - DOUTEUX" at bounding box center [1087, 417] width 348 height 29
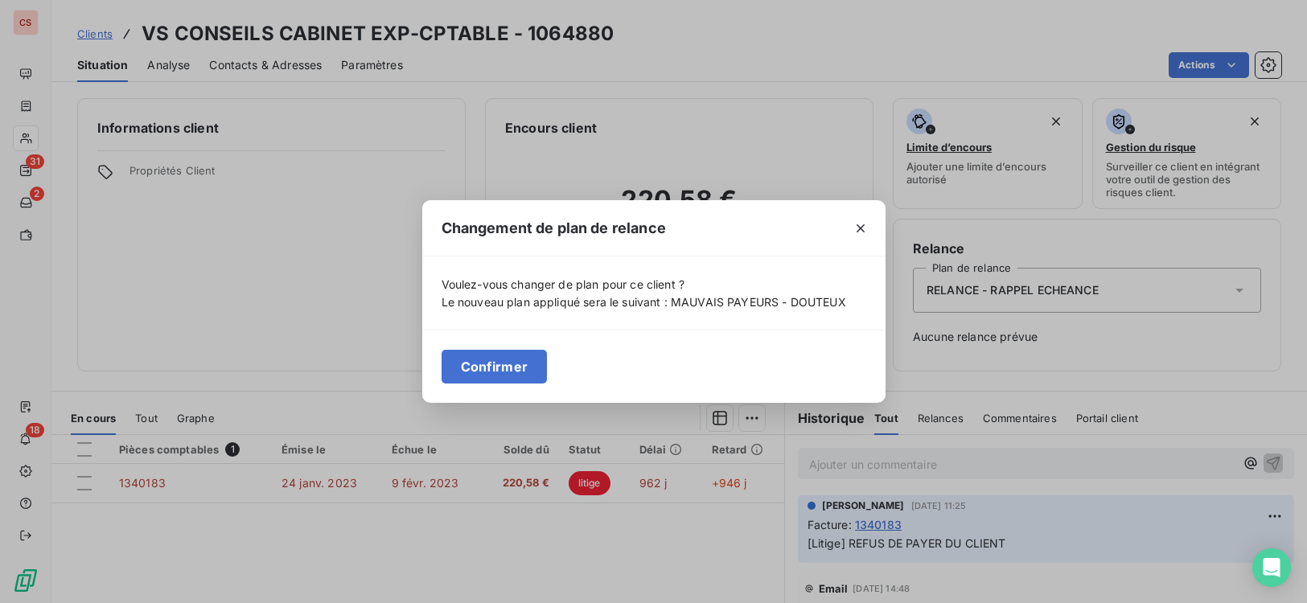
click at [478, 366] on button "Confirmer" at bounding box center [494, 367] width 106 height 34
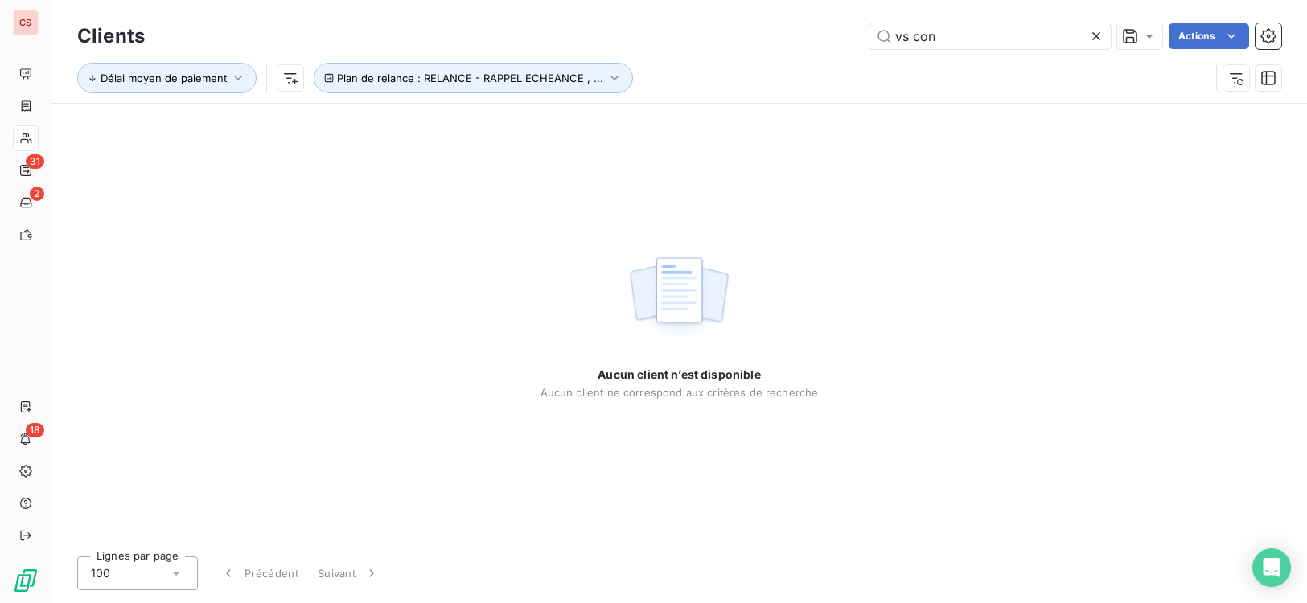
click at [1102, 35] on icon at bounding box center [1096, 36] width 16 height 16
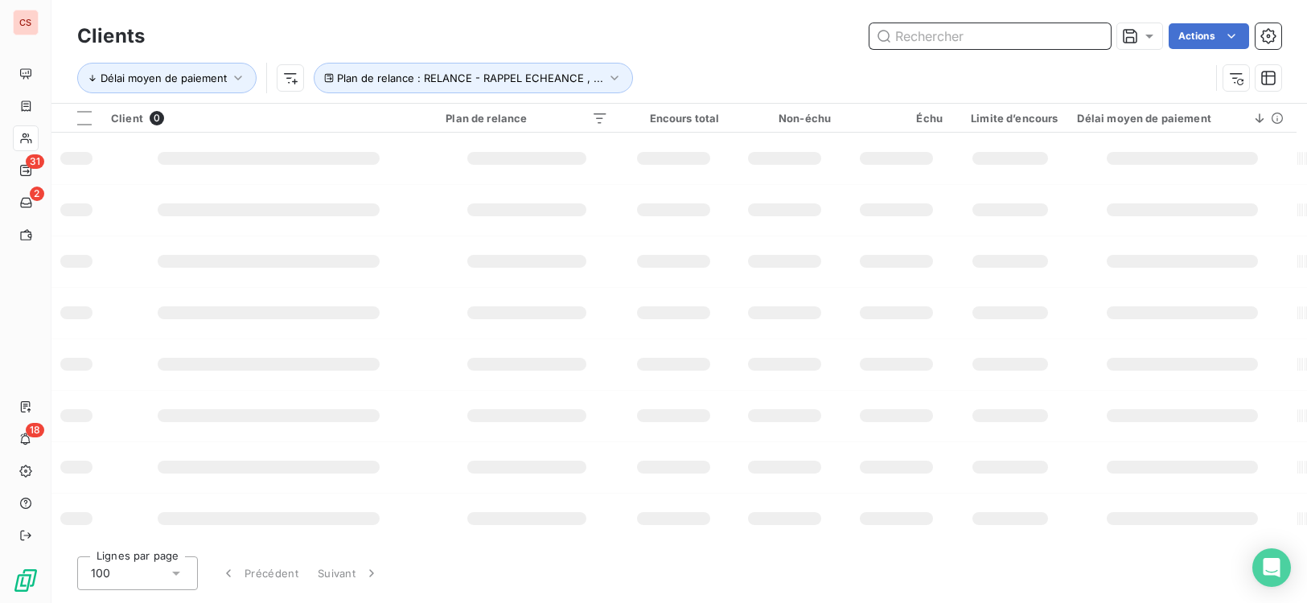
click at [943, 39] on input "text" at bounding box center [989, 36] width 241 height 26
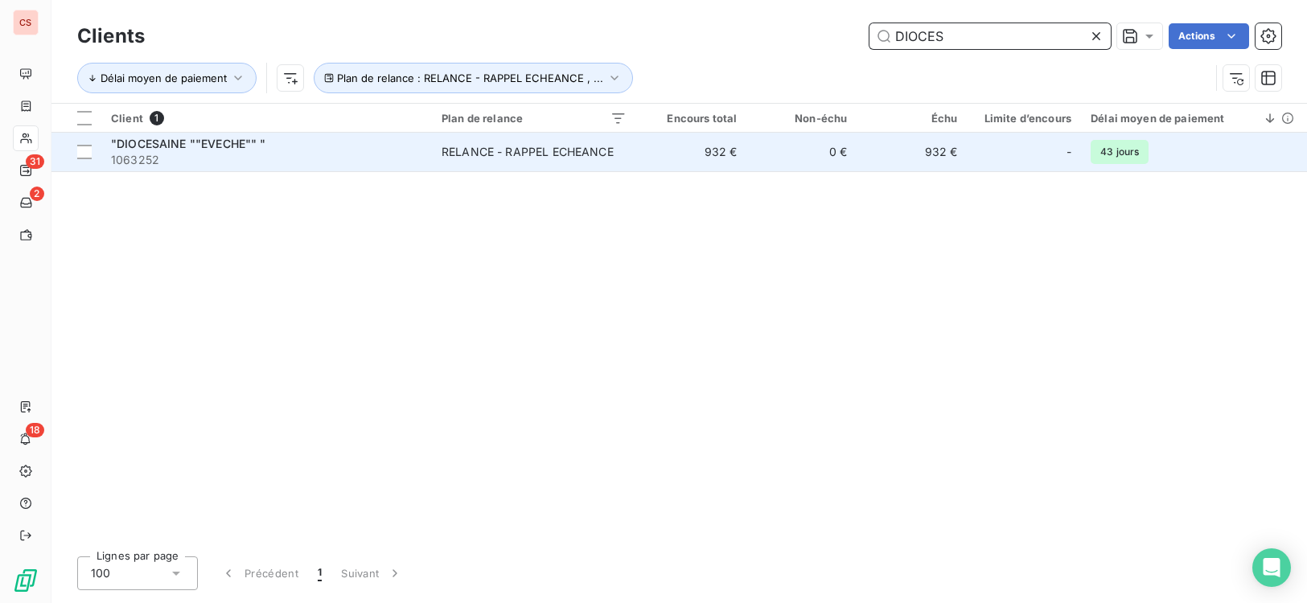
type input "DIOCES"
click at [610, 154] on div "RELANCE - RAPPEL ECHEANCE" at bounding box center [527, 152] width 172 height 16
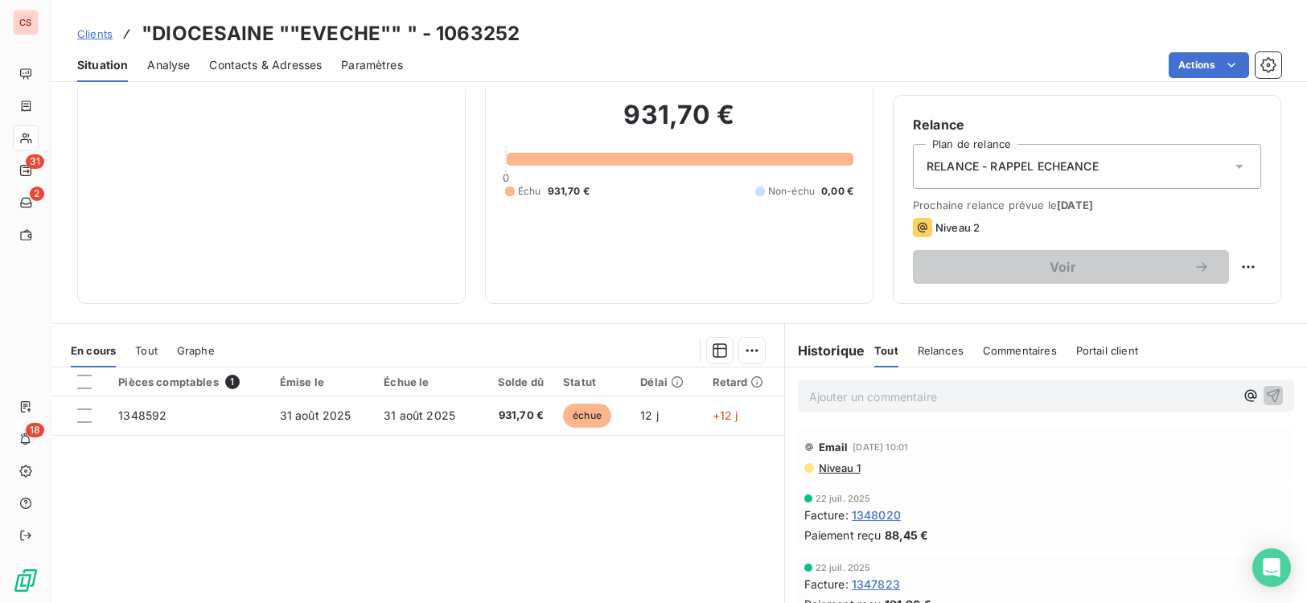
scroll to position [153, 0]
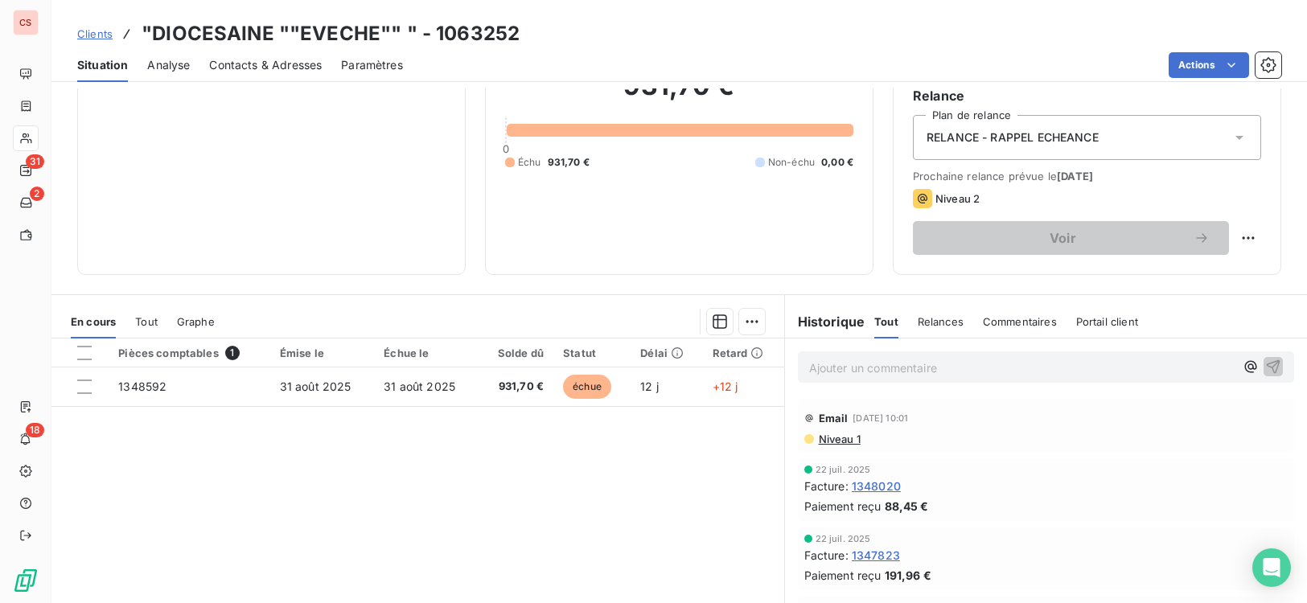
click at [836, 440] on span "Niveau 1" at bounding box center [838, 439] width 43 height 13
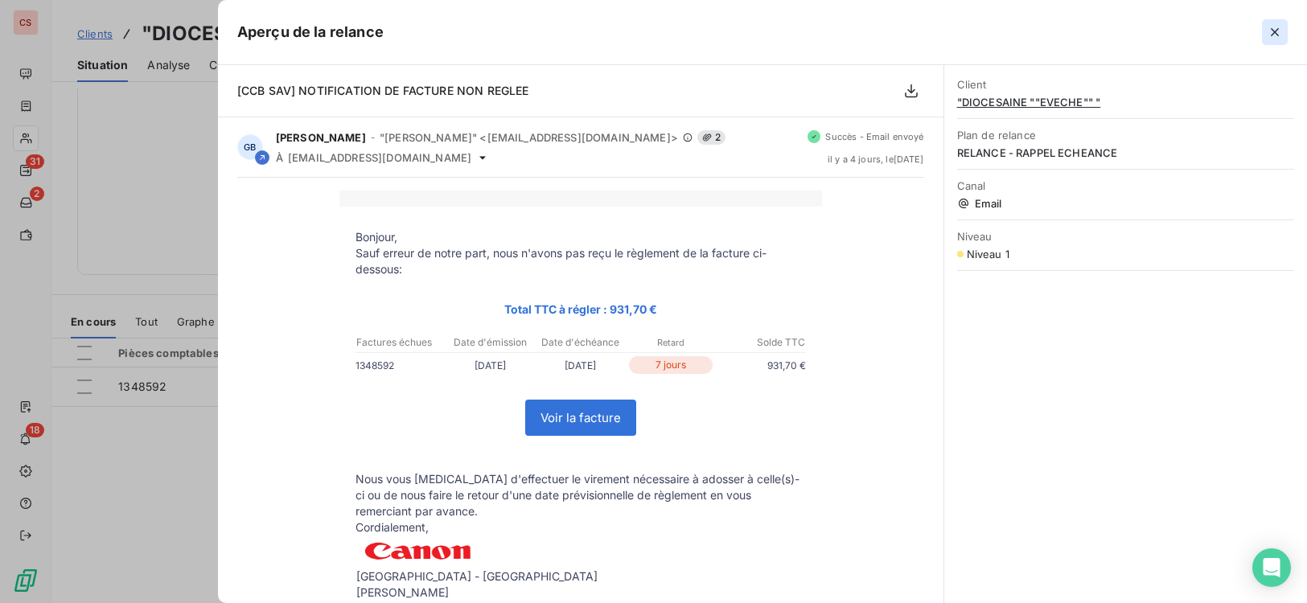
click at [1271, 32] on icon "button" at bounding box center [1275, 32] width 16 height 16
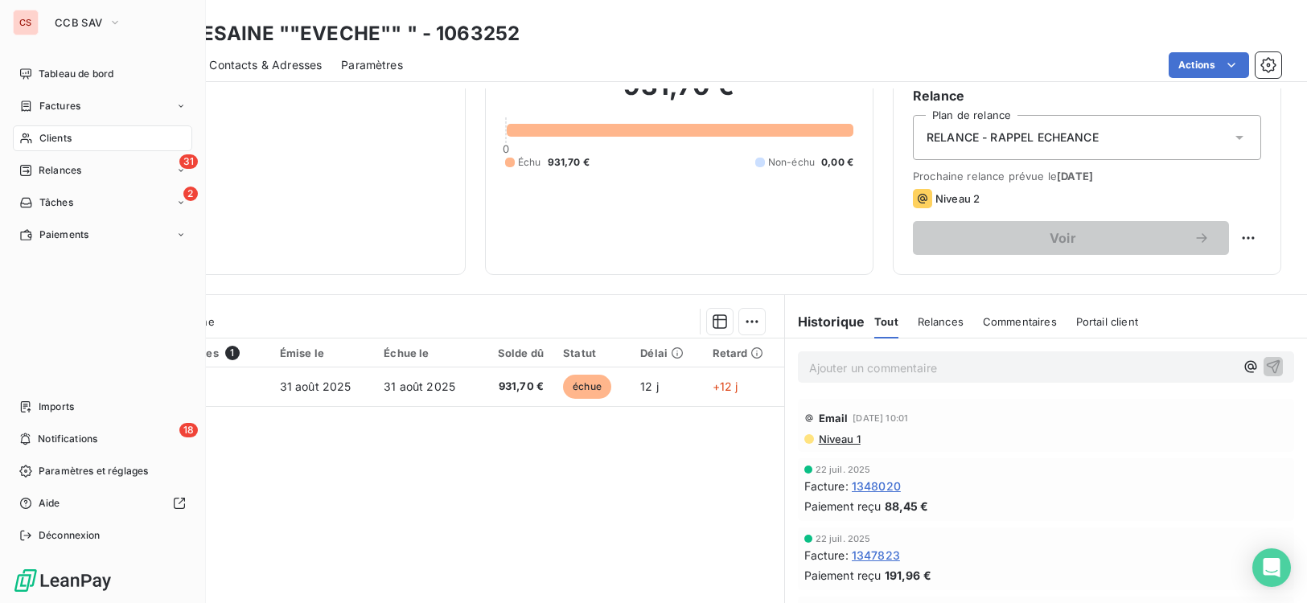
click at [57, 134] on span "Clients" at bounding box center [55, 138] width 32 height 14
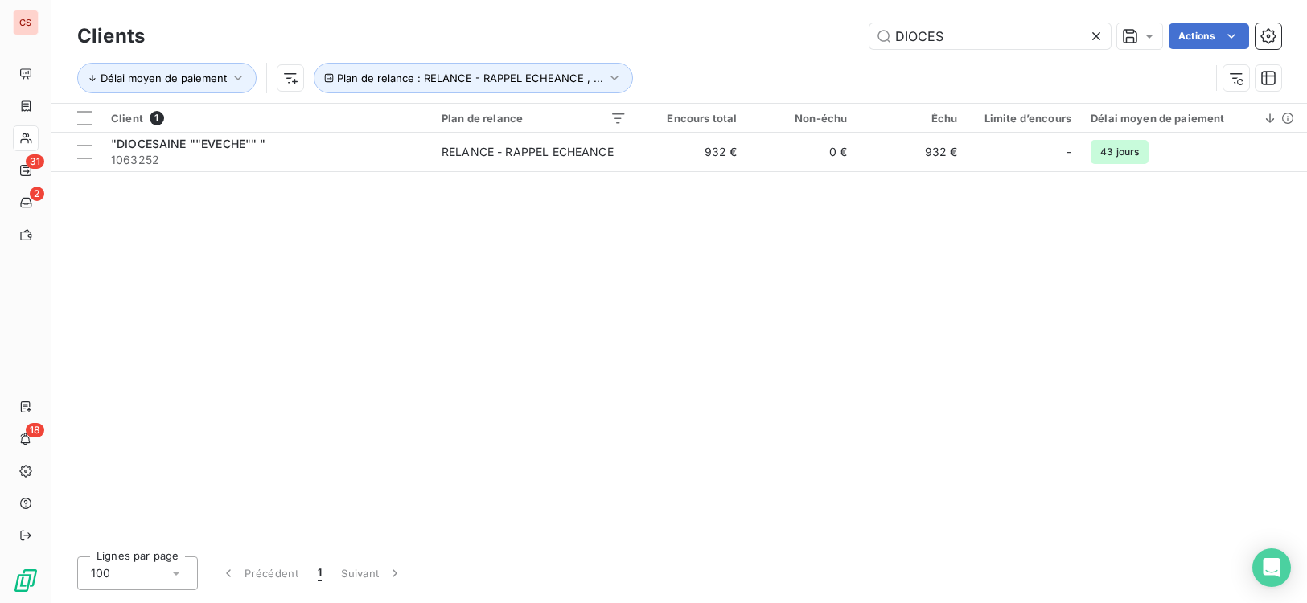
drag, startPoint x: 891, startPoint y: 38, endPoint x: 749, endPoint y: 55, distance: 143.3
click at [749, 55] on div "Clients DIOCES Actions Délai moyen de paiement Plan de relance : RELANCE - RAPP…" at bounding box center [679, 61] width 1204 height 84
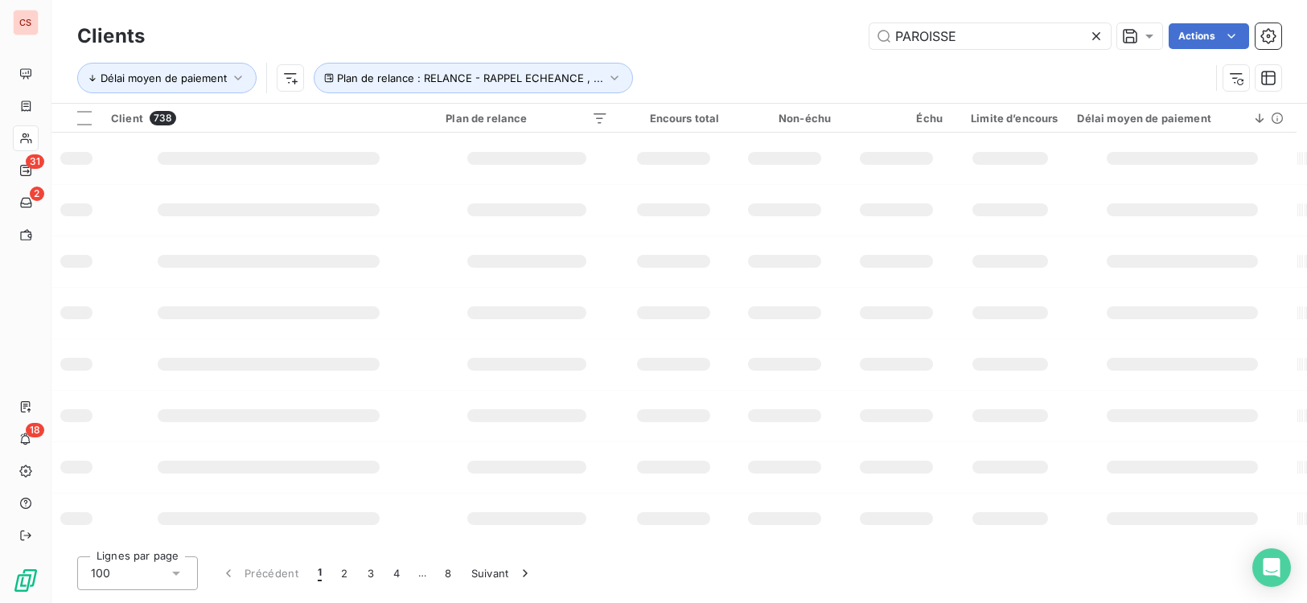
type input "PAROISSE"
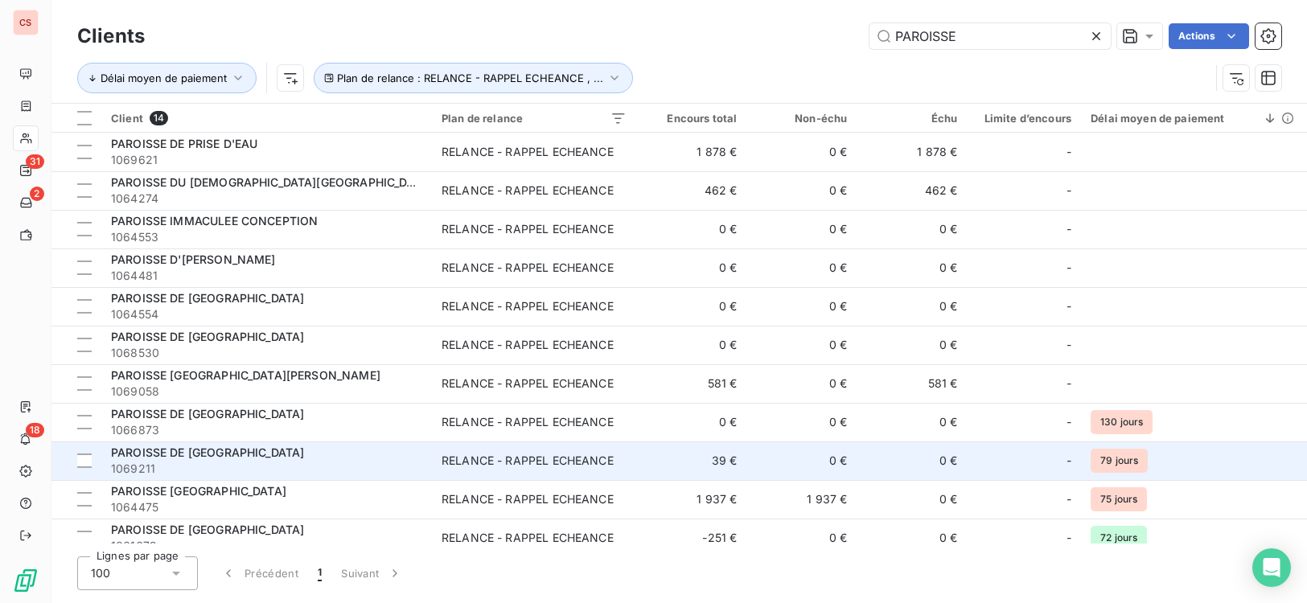
click at [318, 464] on span "1069211" at bounding box center [266, 469] width 311 height 16
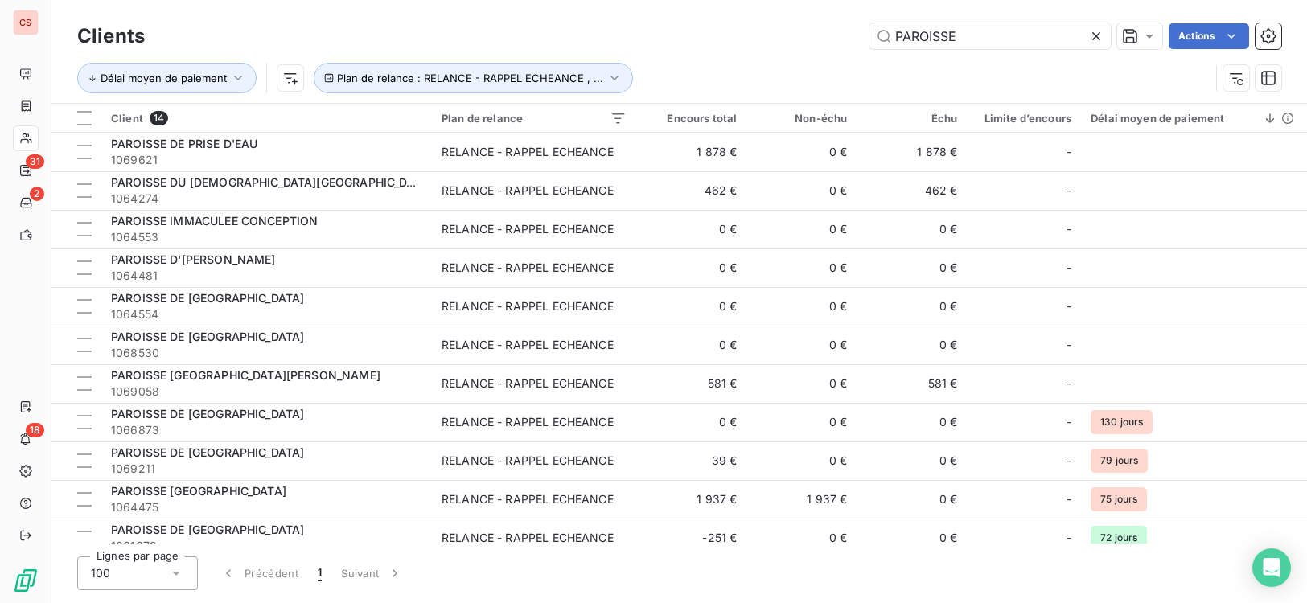
drag, startPoint x: 953, startPoint y: 36, endPoint x: 821, endPoint y: 56, distance: 133.4
click at [842, 54] on div "Clients PAROISSE Actions Délai moyen de paiement Plan de relance : RELANCE - RA…" at bounding box center [679, 61] width 1204 height 84
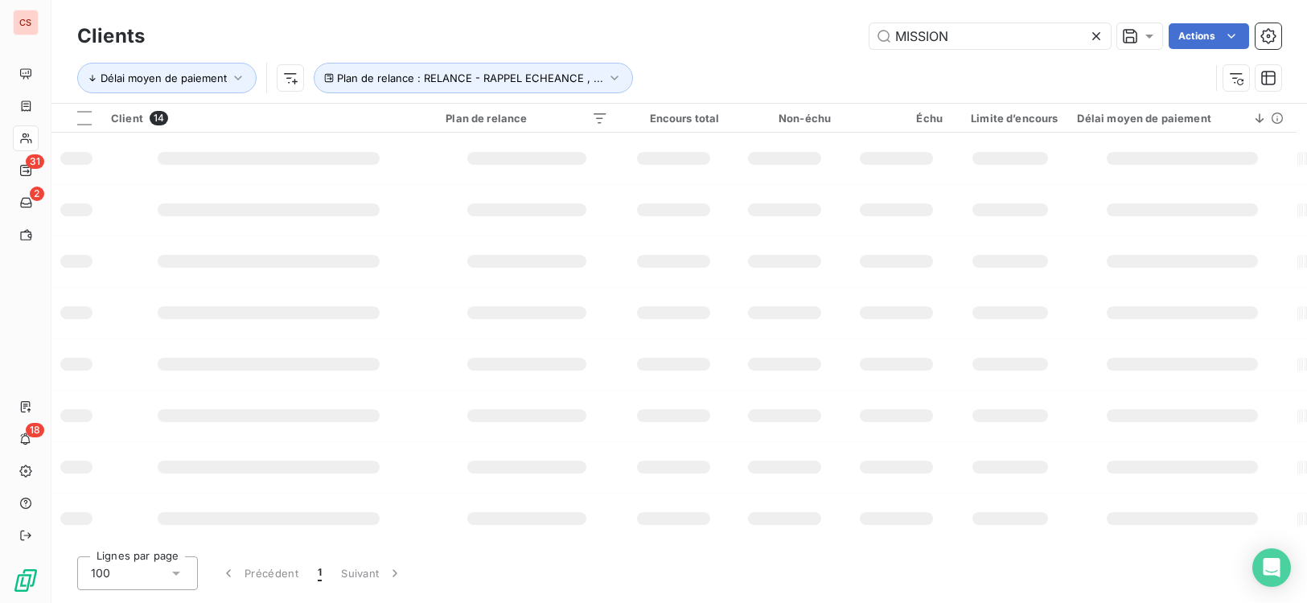
type input "MISSION"
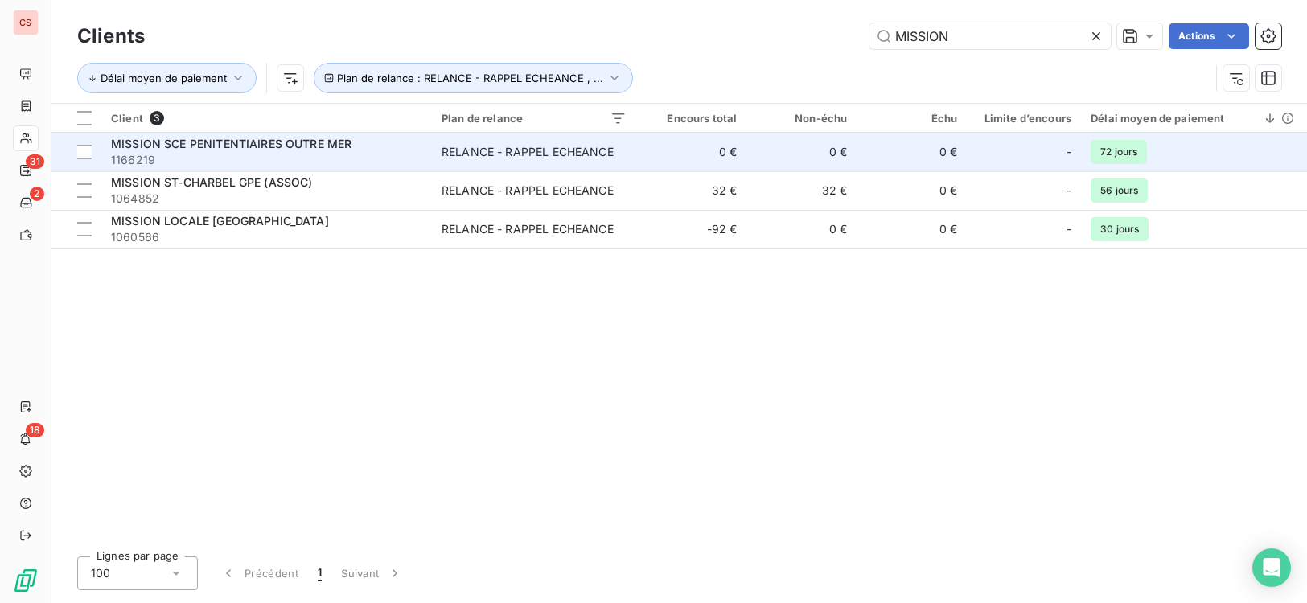
click at [705, 151] on td "0 €" at bounding box center [691, 152] width 110 height 39
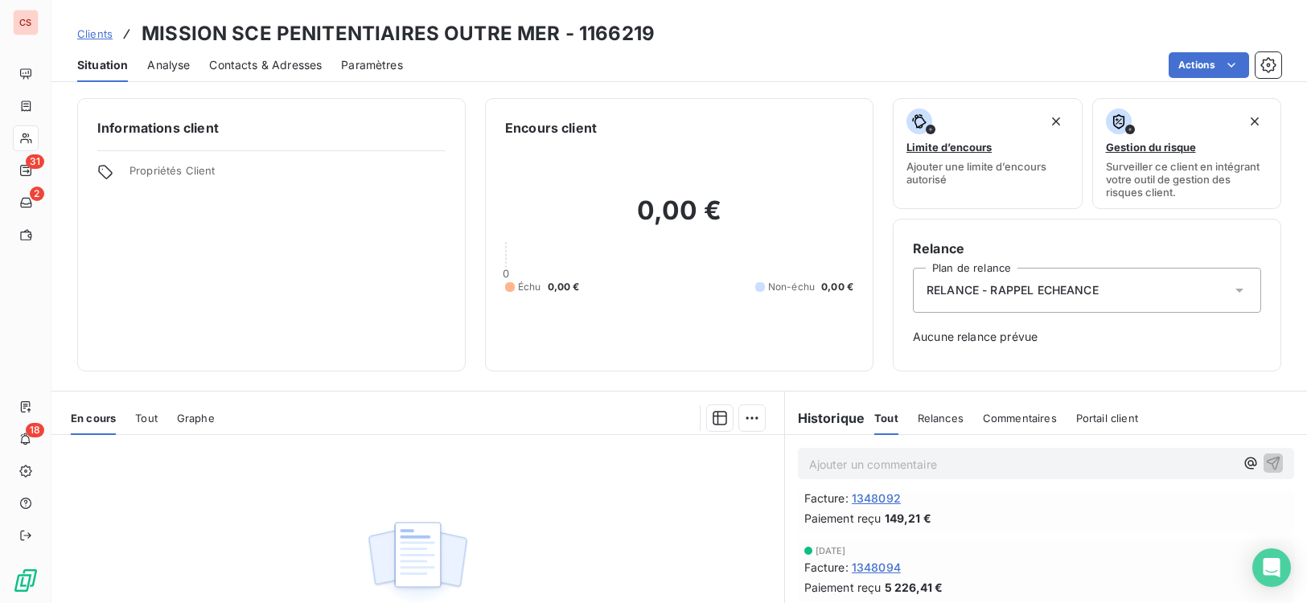
scroll to position [84, 0]
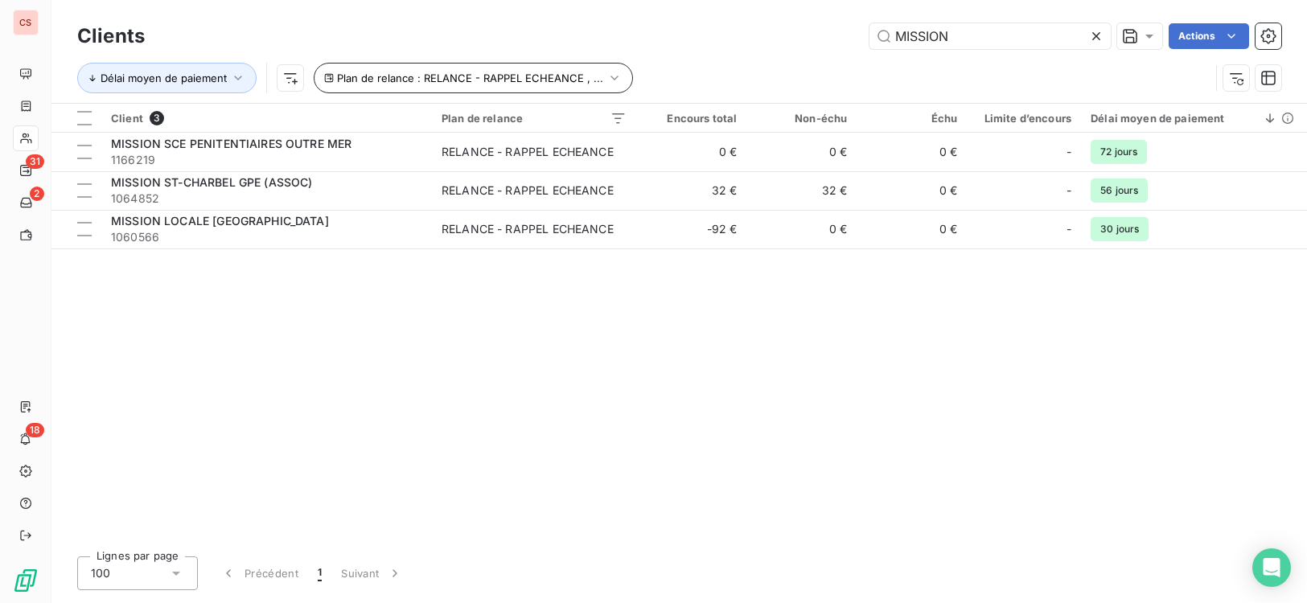
drag, startPoint x: 971, startPoint y: 45, endPoint x: 593, endPoint y: 90, distance: 379.8
click at [621, 85] on div "Clients MISSION Actions Délai moyen de paiement Plan de relance : RELANCE - RAP…" at bounding box center [679, 61] width 1204 height 84
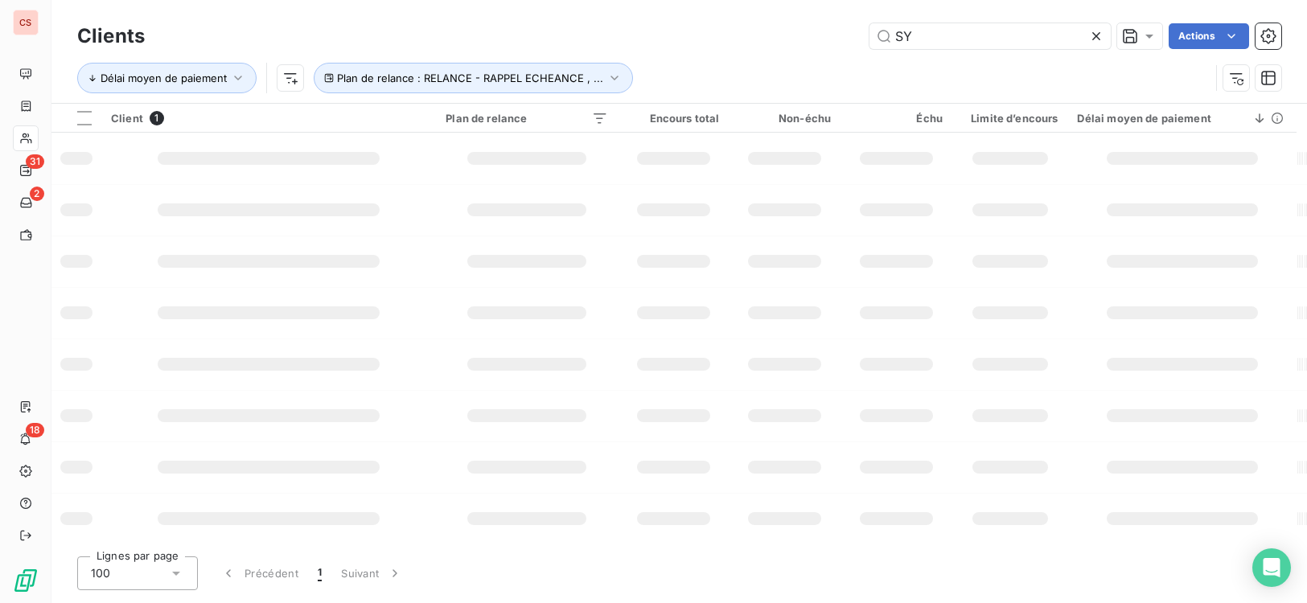
type input "S"
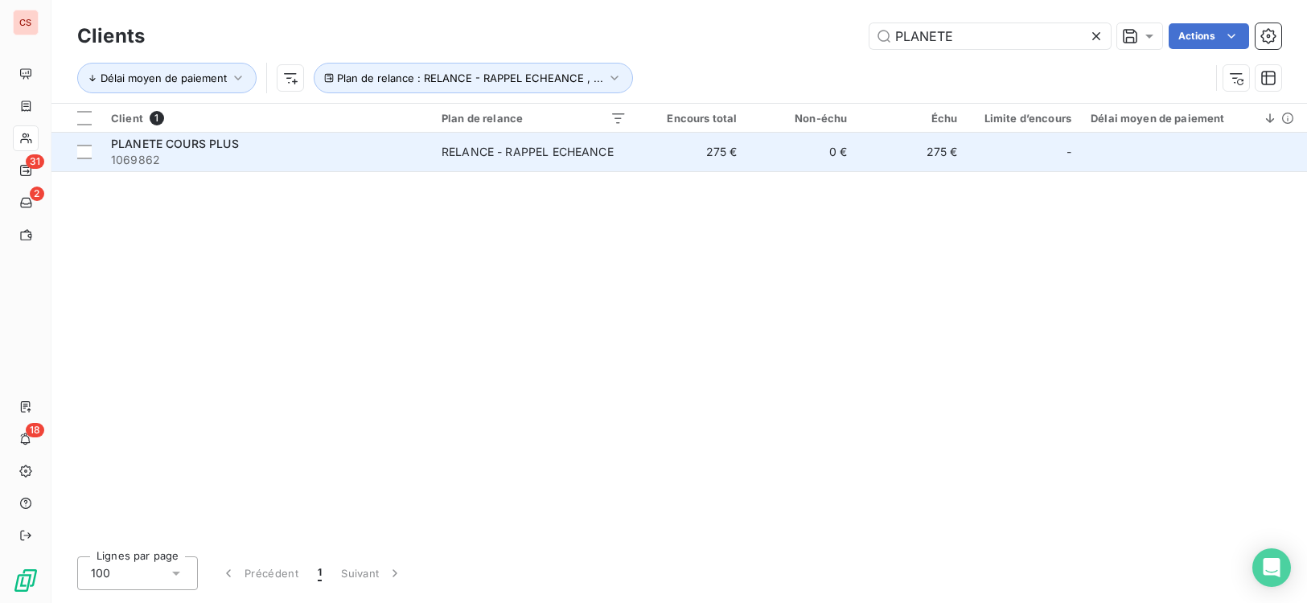
type input "PLANETE"
click at [964, 150] on td "275 €" at bounding box center [911, 152] width 110 height 39
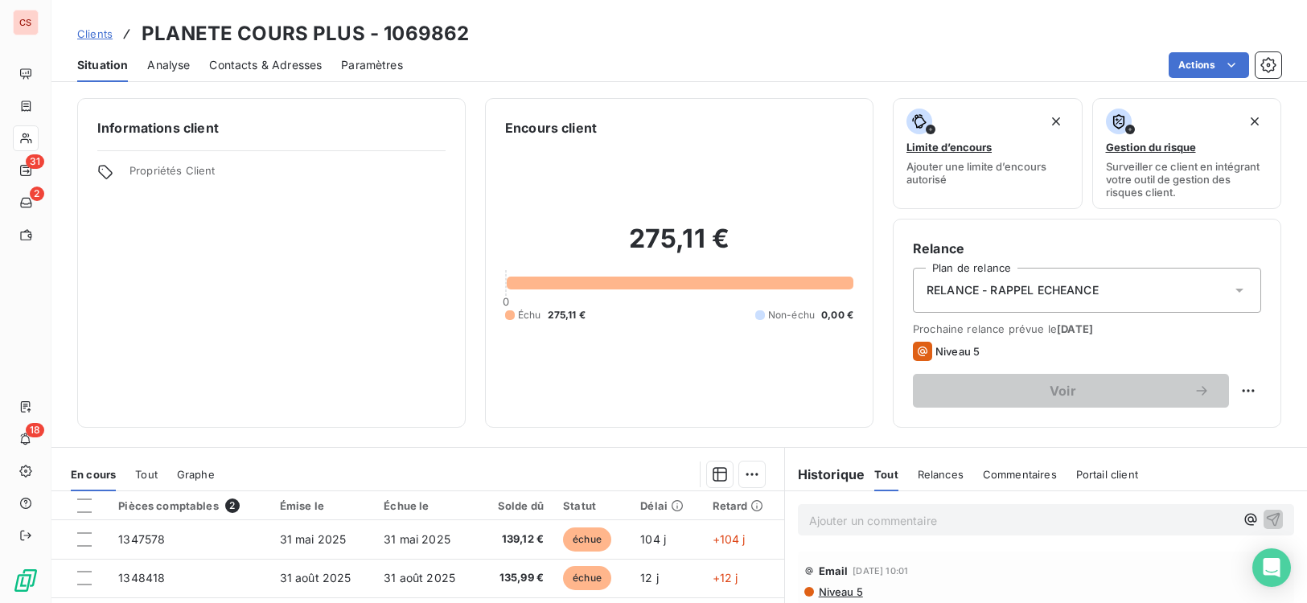
drag, startPoint x: 1293, startPoint y: 376, endPoint x: 1299, endPoint y: 418, distance: 43.0
click at [1299, 418] on div "Informations client Propriétés Client Encours client 275,11 € 0 Échu 275,11 € N…" at bounding box center [678, 345] width 1255 height 515
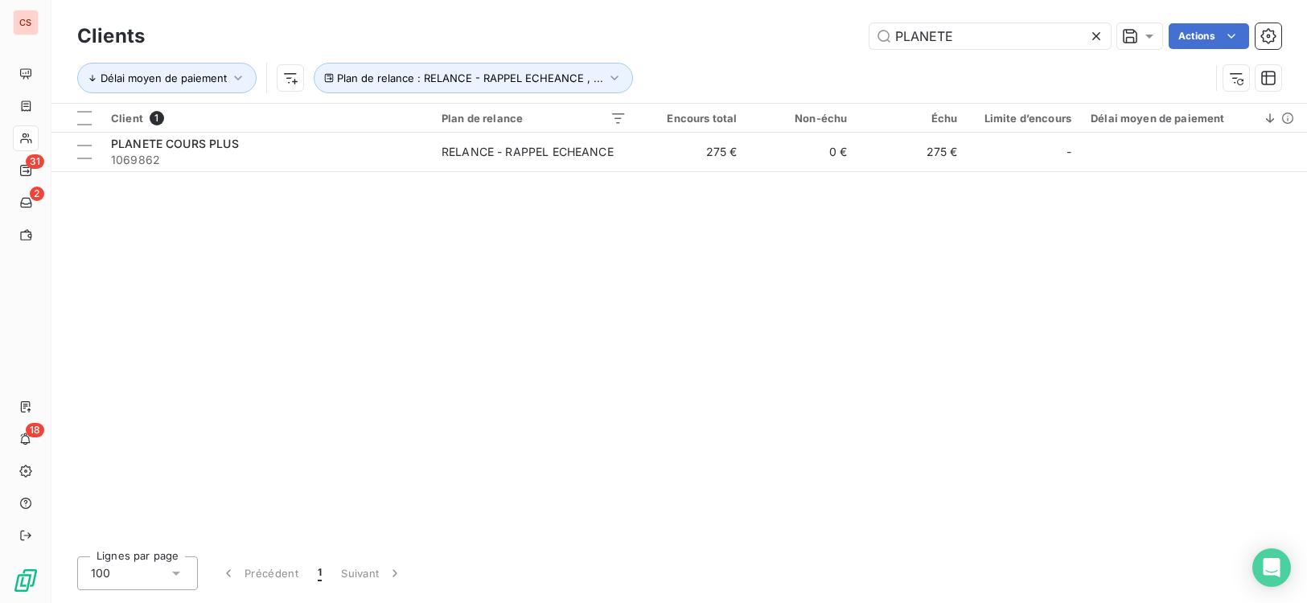
drag, startPoint x: 987, startPoint y: 44, endPoint x: 602, endPoint y: 48, distance: 385.2
click at [646, 67] on div "Clients PLANETE Actions Délai moyen de paiement Plan de relance : RELANCE - RAP…" at bounding box center [679, 61] width 1204 height 84
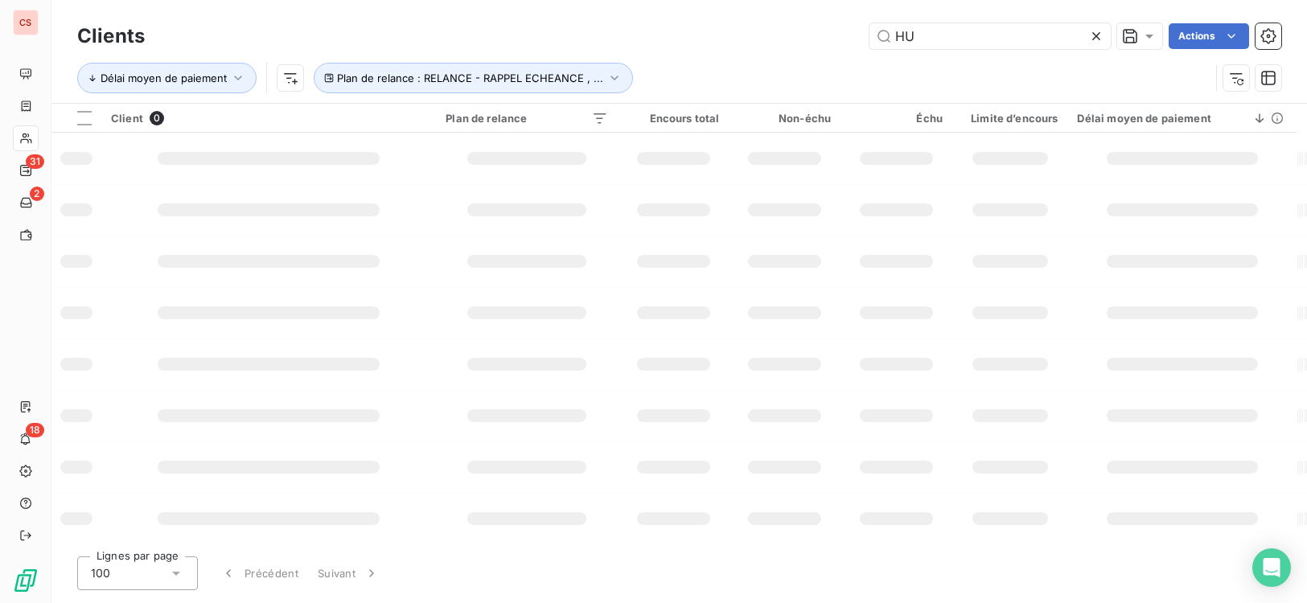
type input "H"
type input "BAMY"
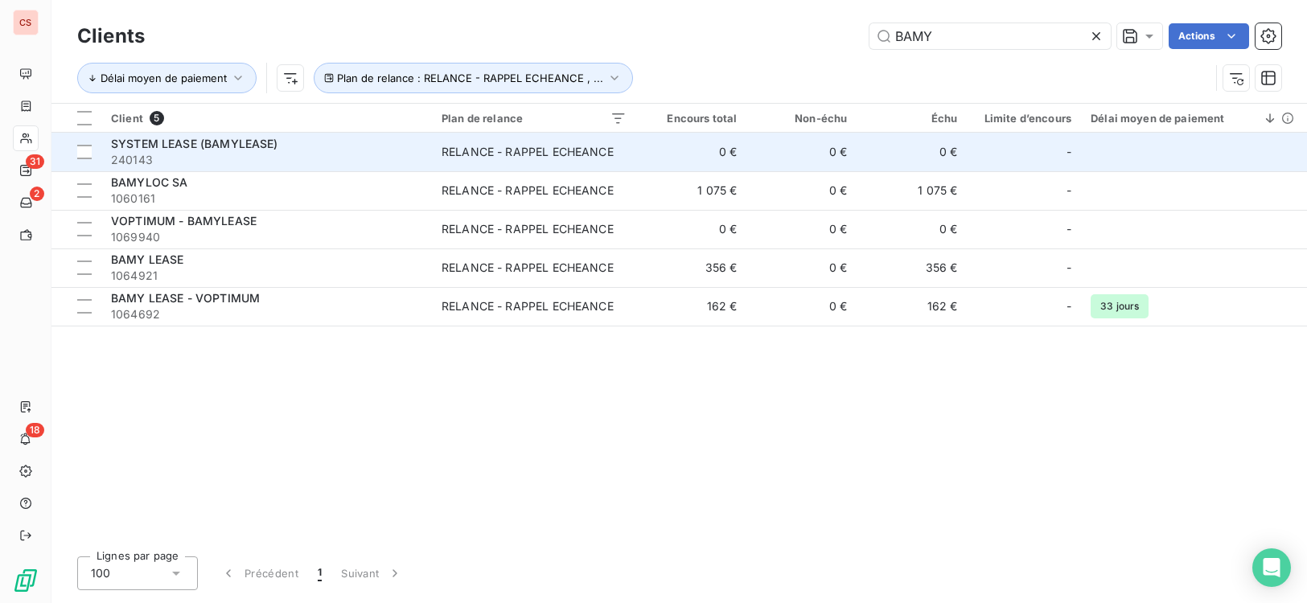
click at [371, 154] on span "240143" at bounding box center [266, 160] width 311 height 16
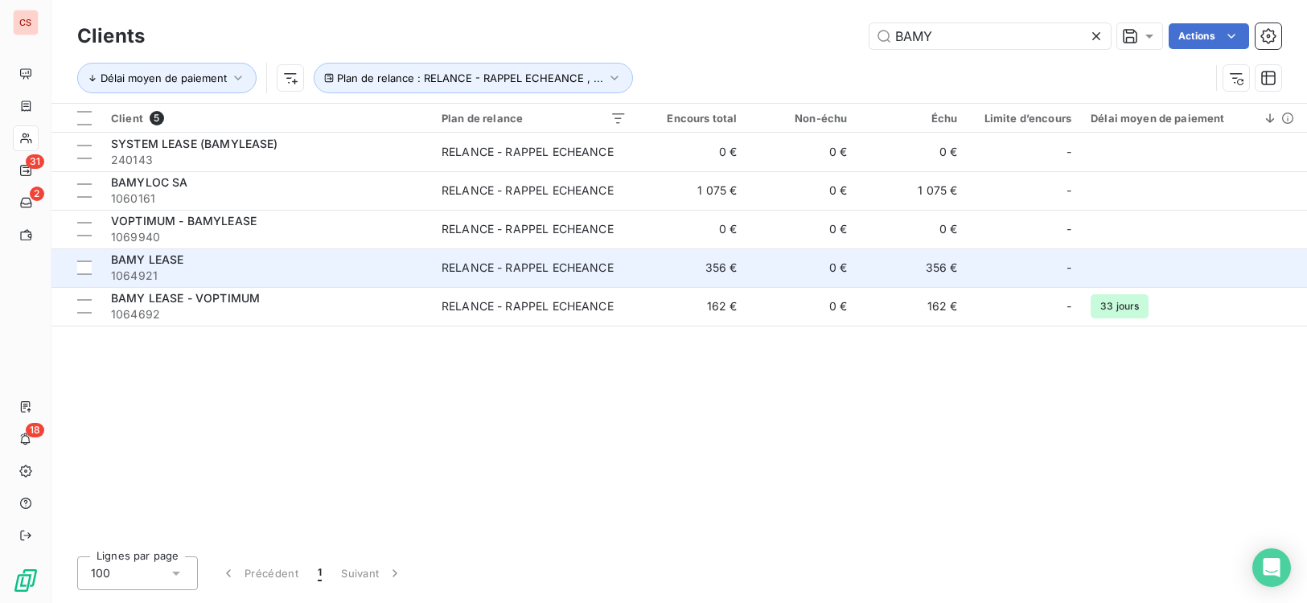
click at [462, 277] on td "RELANCE - RAPPEL ECHEANCE" at bounding box center [534, 267] width 204 height 39
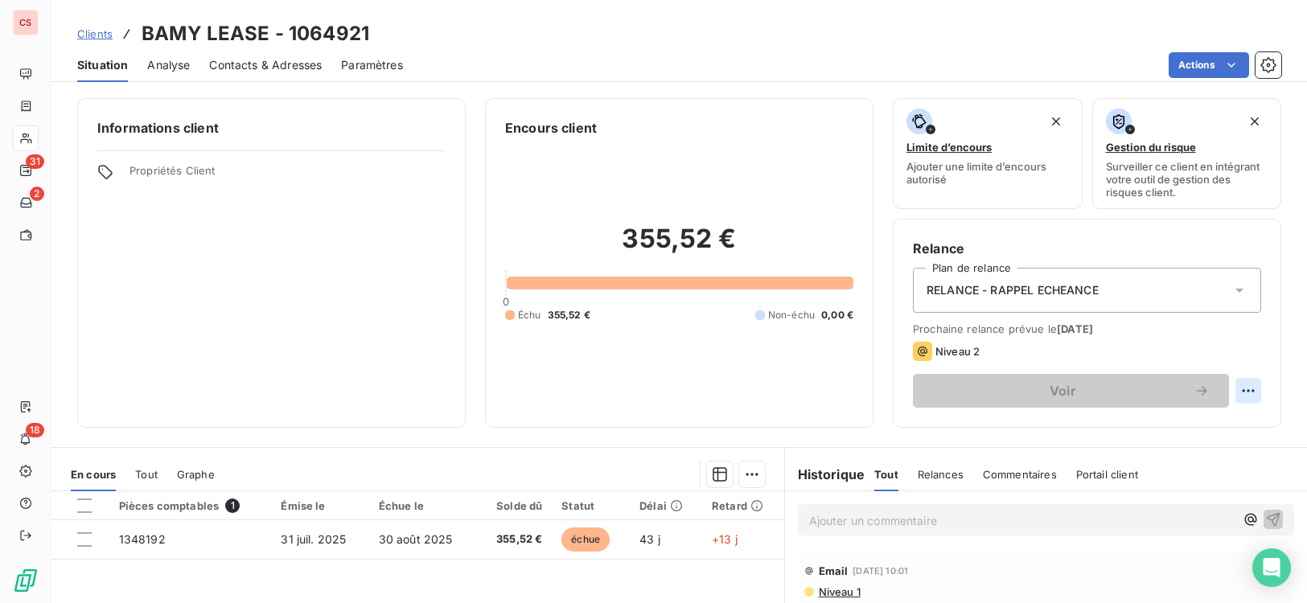
click at [1244, 393] on html "CS 31 2 18 Clients BAMY LEASE - 1064921 Situation Analyse Contacts & Adresses P…" at bounding box center [653, 301] width 1307 height 603
click at [1183, 421] on div "Replanifier cette action" at bounding box center [1170, 426] width 144 height 26
select select "8"
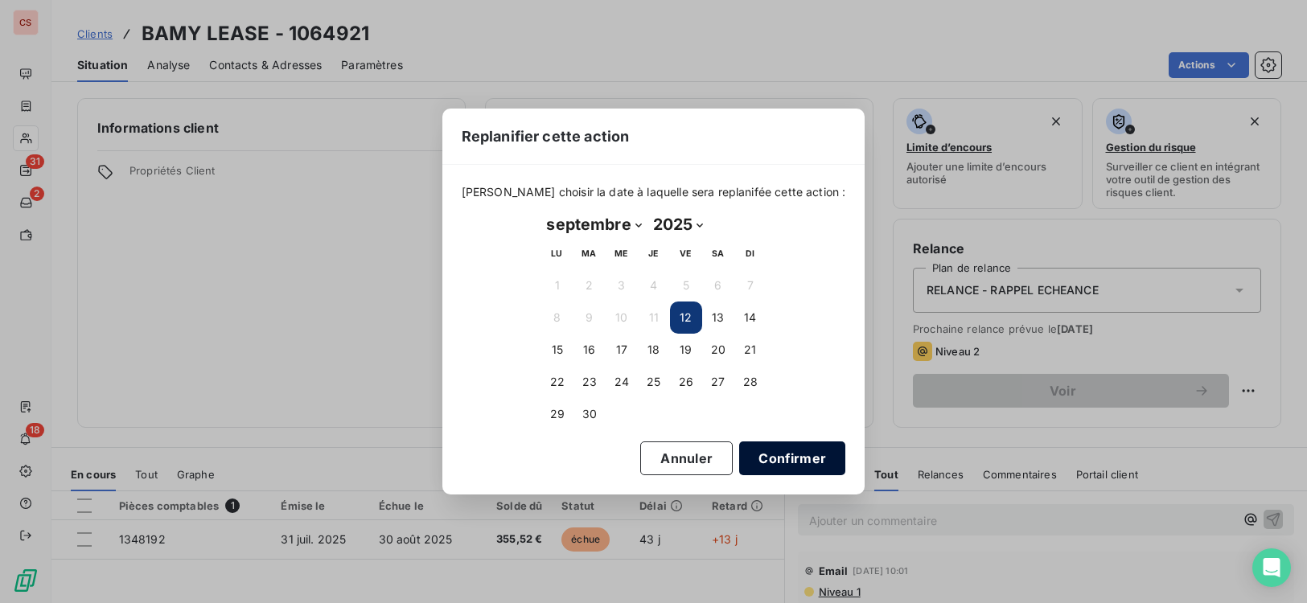
click at [774, 450] on button "Confirmer" at bounding box center [792, 458] width 106 height 34
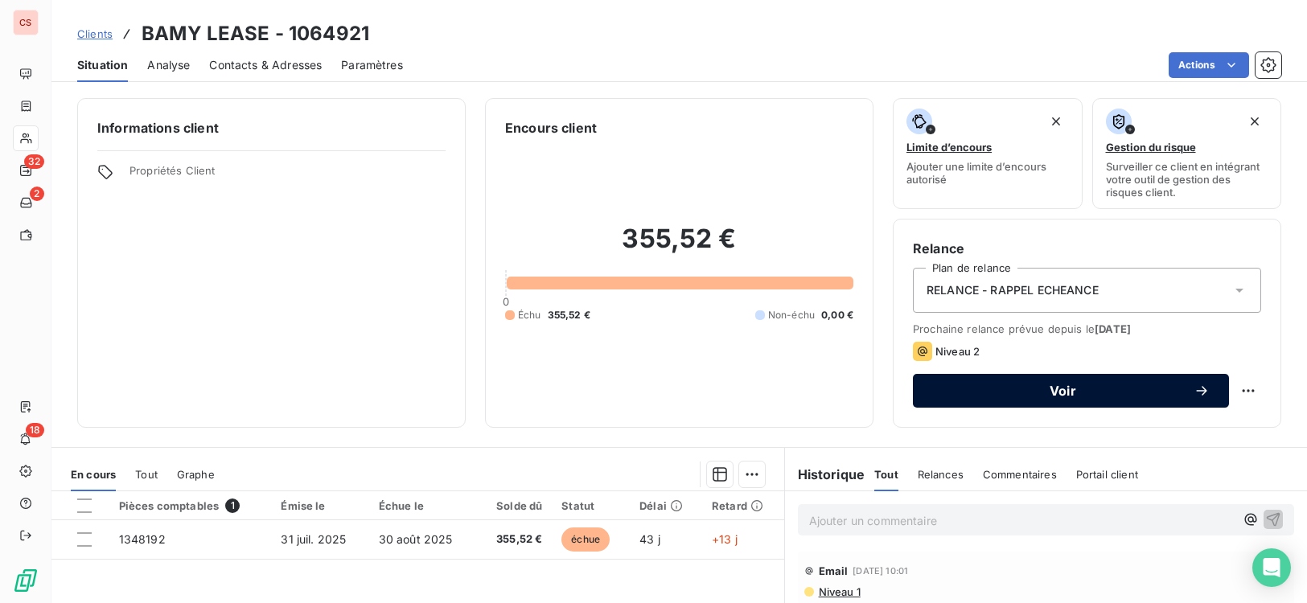
click at [1049, 394] on span "Voir" at bounding box center [1062, 390] width 261 height 13
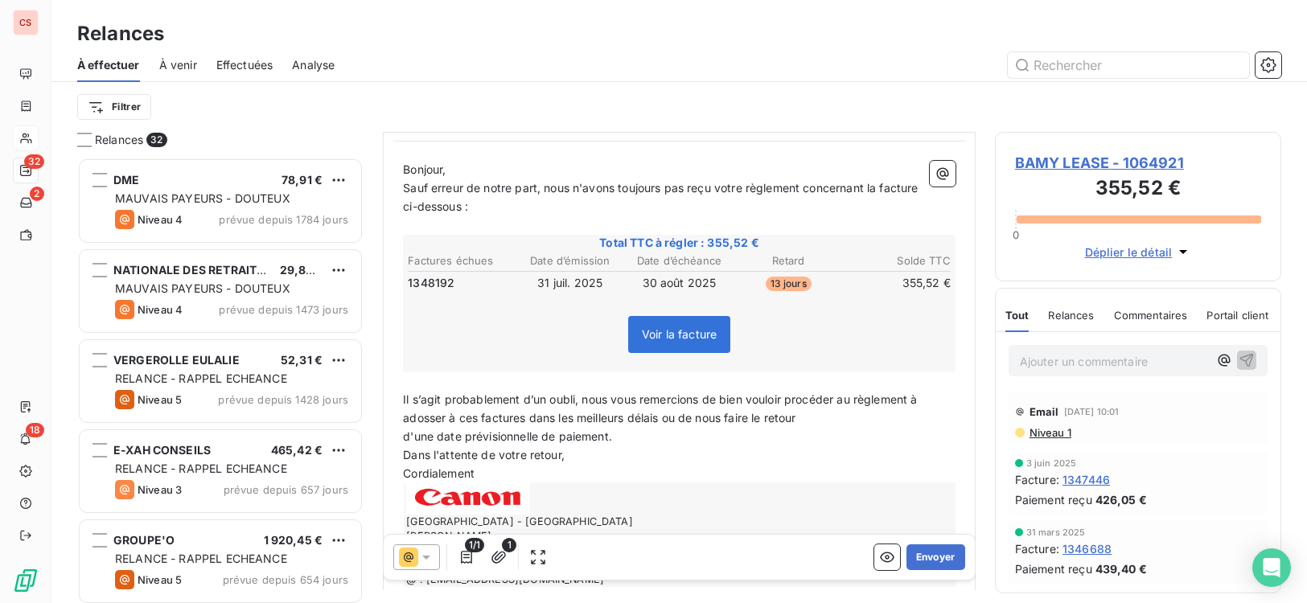
scroll to position [238, 0]
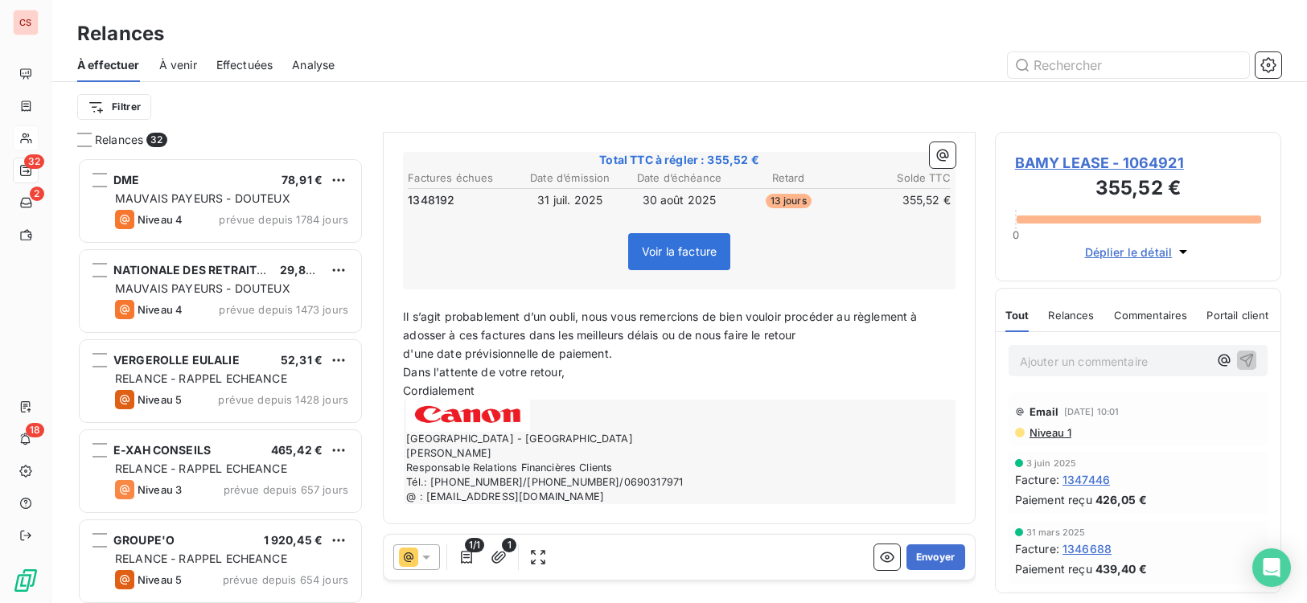
click at [405, 358] on span "d'une date prévisionnelle de paiement." at bounding box center [507, 354] width 209 height 14
click at [918, 560] on button "Envoyer" at bounding box center [935, 557] width 59 height 26
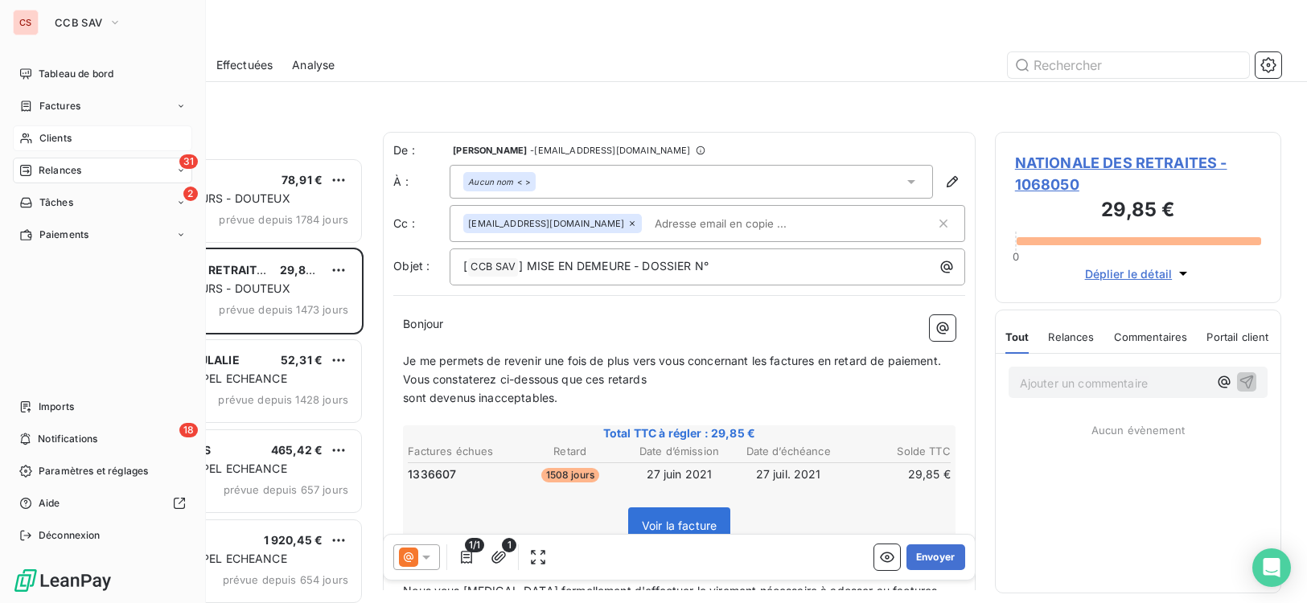
click at [52, 142] on span "Clients" at bounding box center [55, 138] width 32 height 14
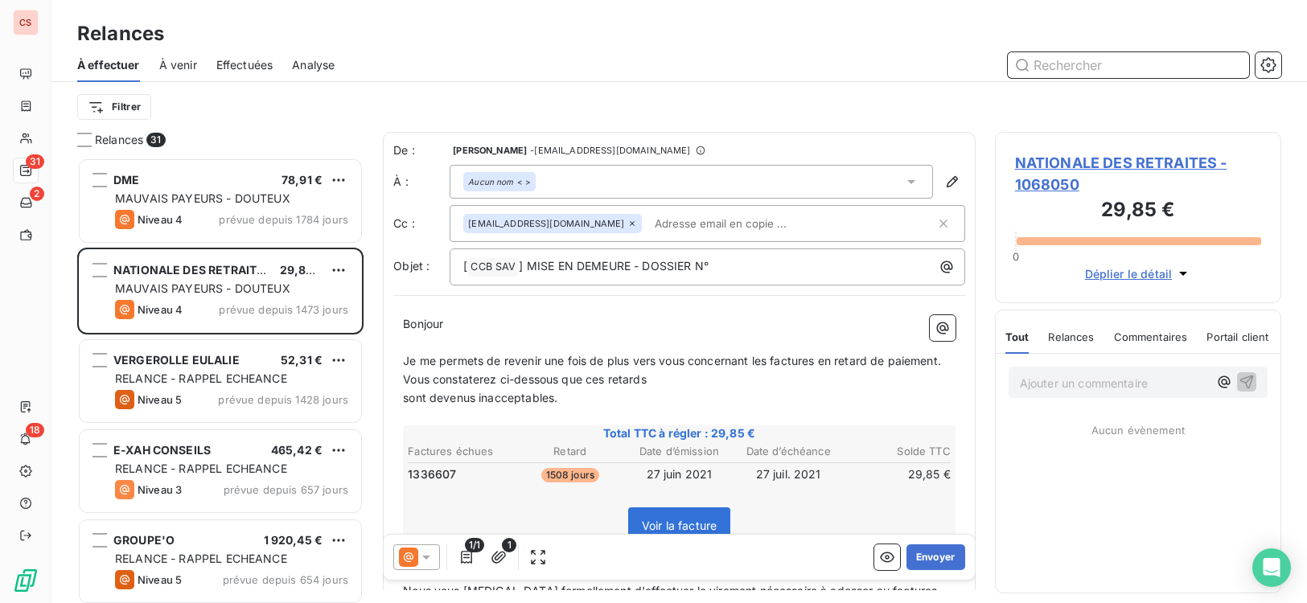
click at [1061, 70] on input "text" at bounding box center [1128, 65] width 241 height 26
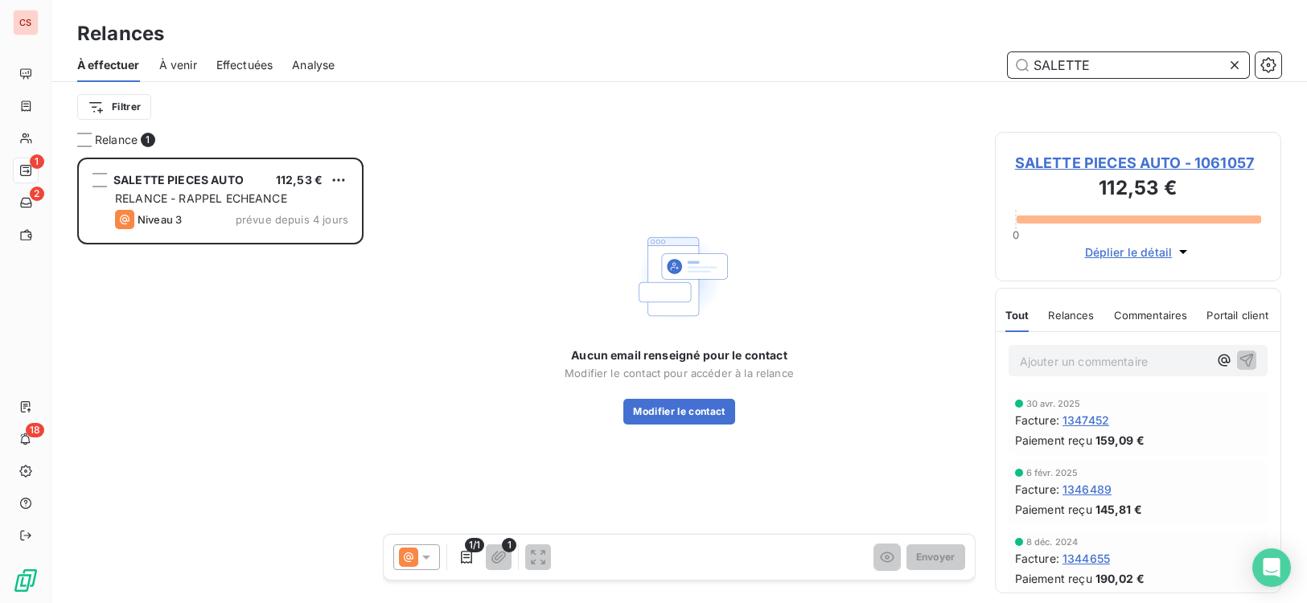
scroll to position [433, 275]
type input "SALETTE"
click at [1266, 69] on icon "button" at bounding box center [1268, 65] width 16 height 16
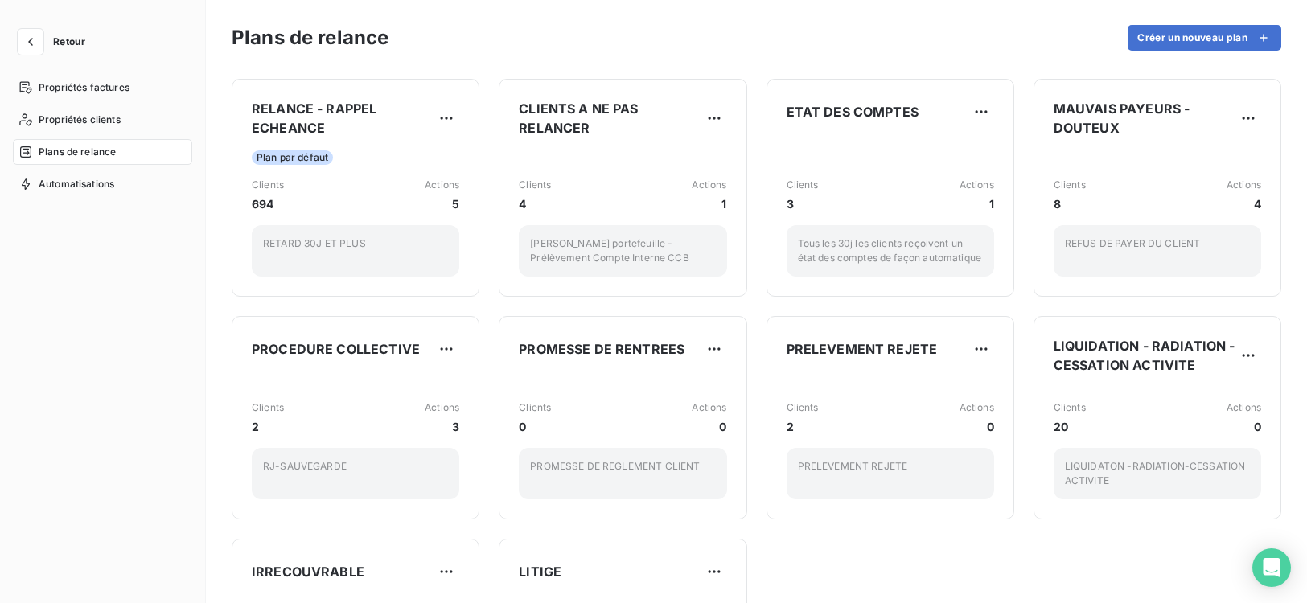
click at [61, 37] on span "Retour" at bounding box center [69, 42] width 32 height 10
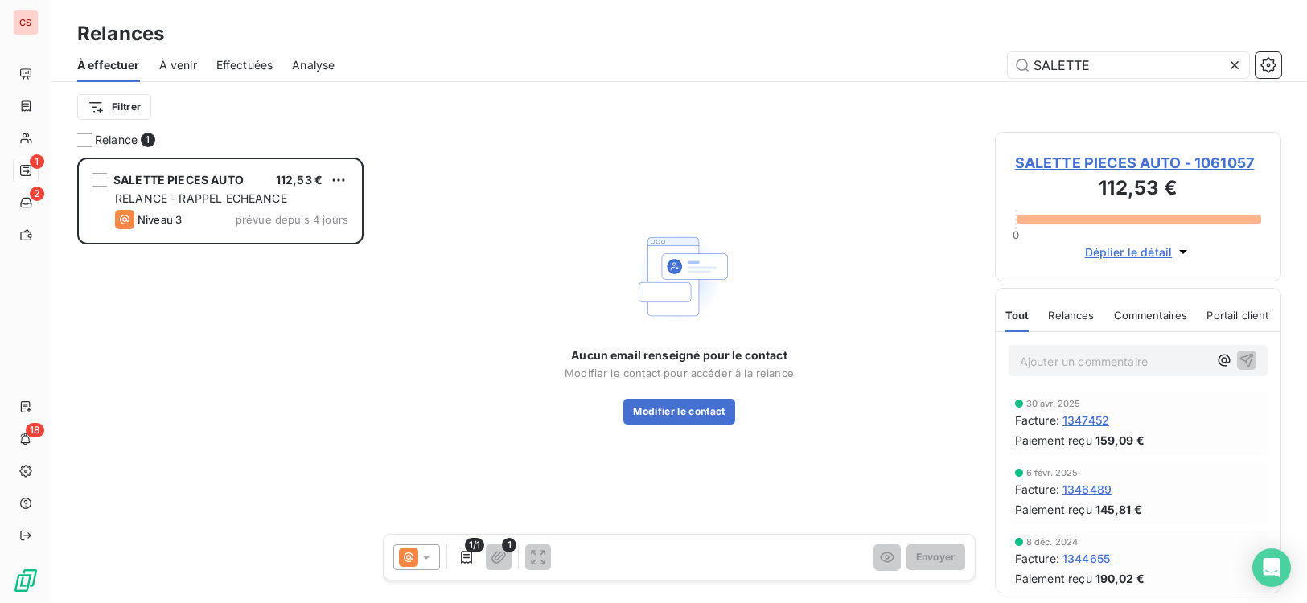
scroll to position [433, 275]
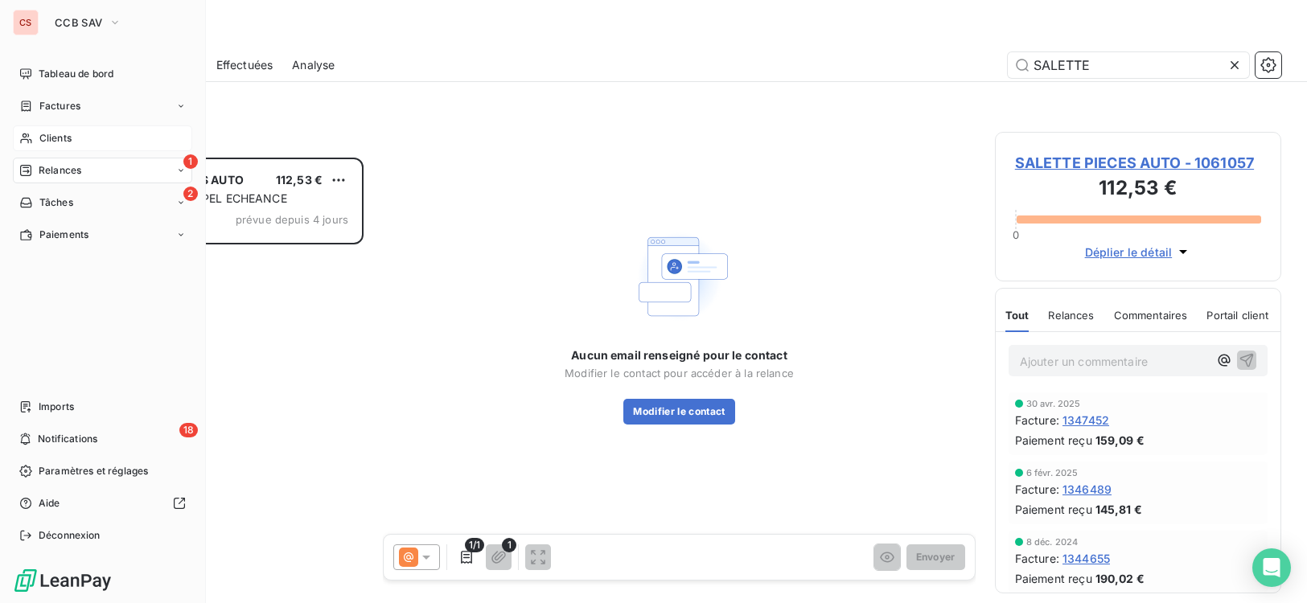
click at [52, 141] on span "Clients" at bounding box center [55, 138] width 32 height 14
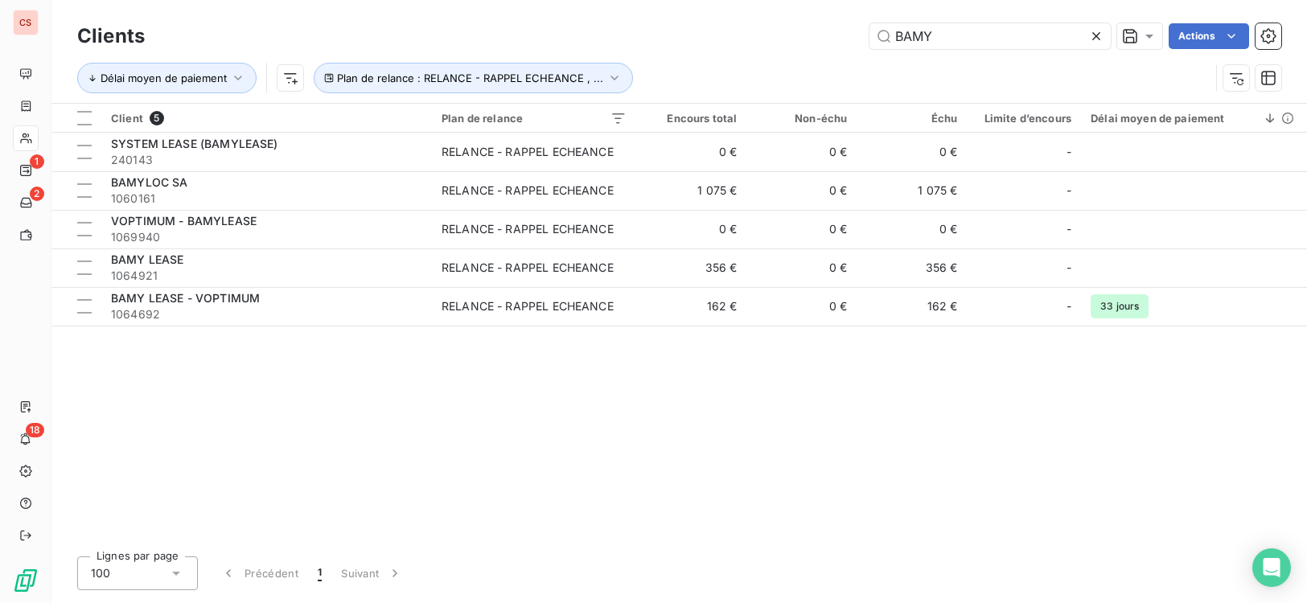
drag, startPoint x: 987, startPoint y: 37, endPoint x: 534, endPoint y: 13, distance: 453.4
click at [782, 12] on div "Clients BAMY Actions Délai moyen de paiement Plan de relance : RELANCE - RAPPEL…" at bounding box center [678, 51] width 1255 height 103
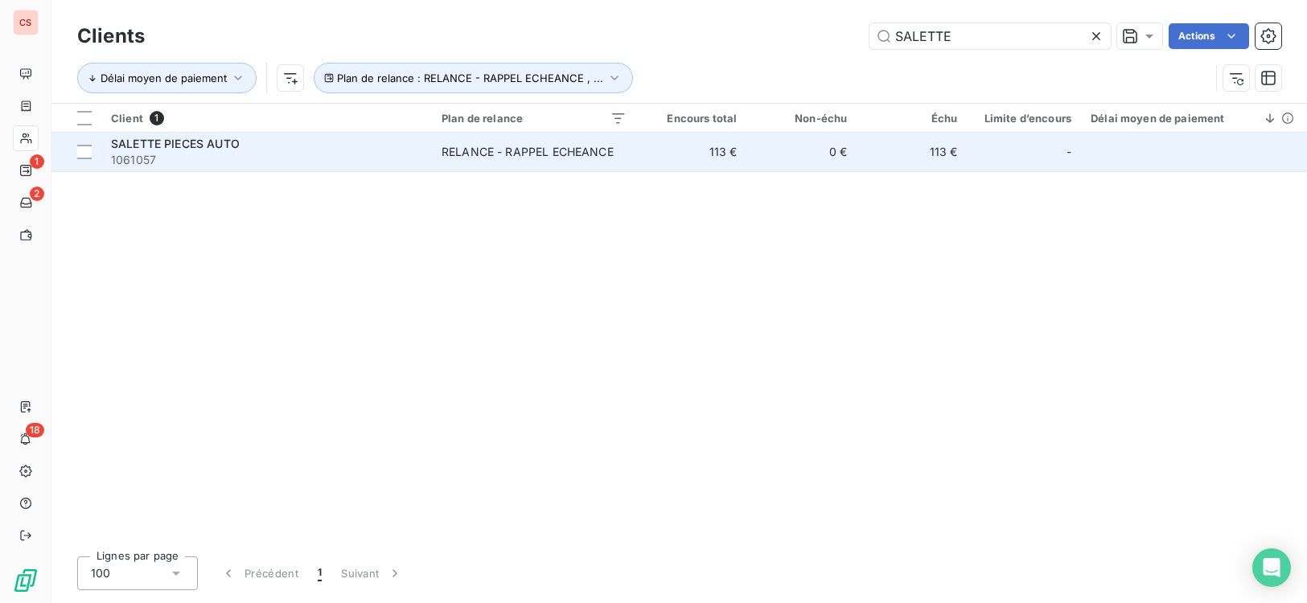
type input "SALETTE"
click at [632, 154] on td "RELANCE - RAPPEL ECHEANCE" at bounding box center [534, 152] width 204 height 39
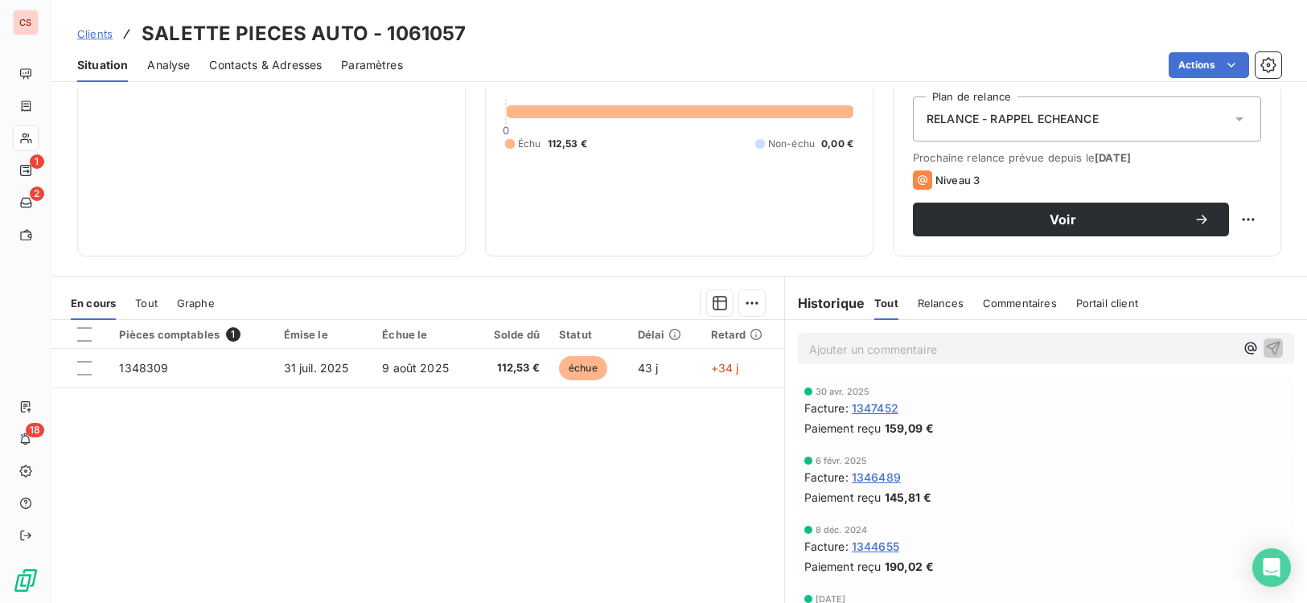
scroll to position [204, 0]
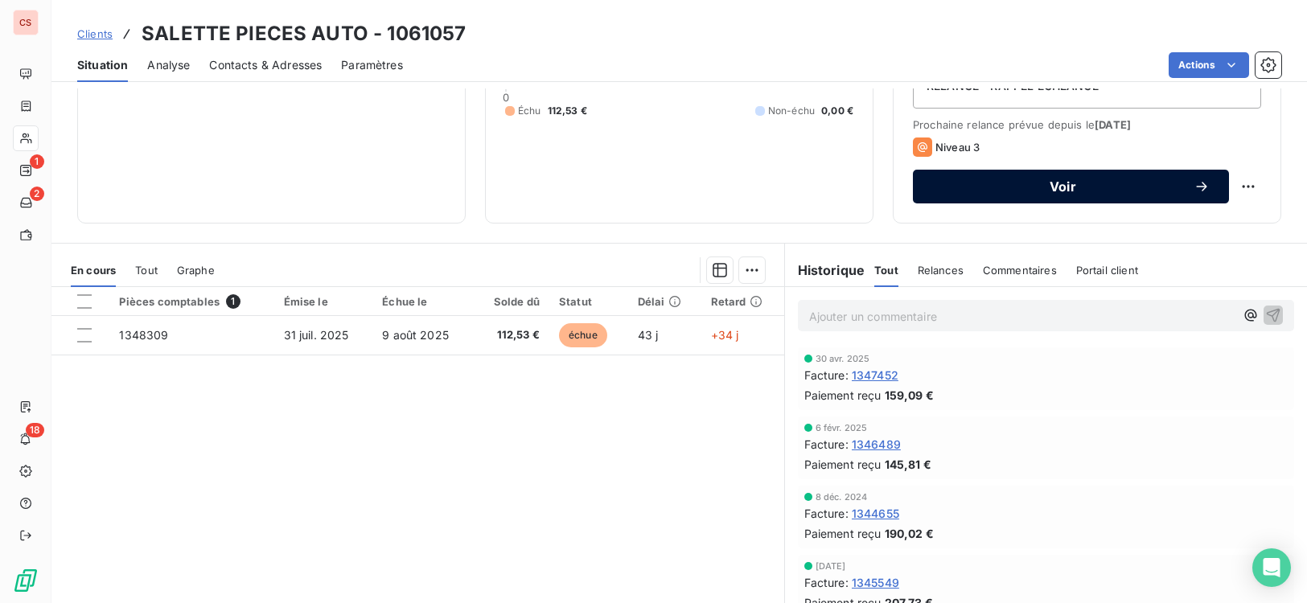
click at [1120, 190] on span "Voir" at bounding box center [1062, 186] width 261 height 13
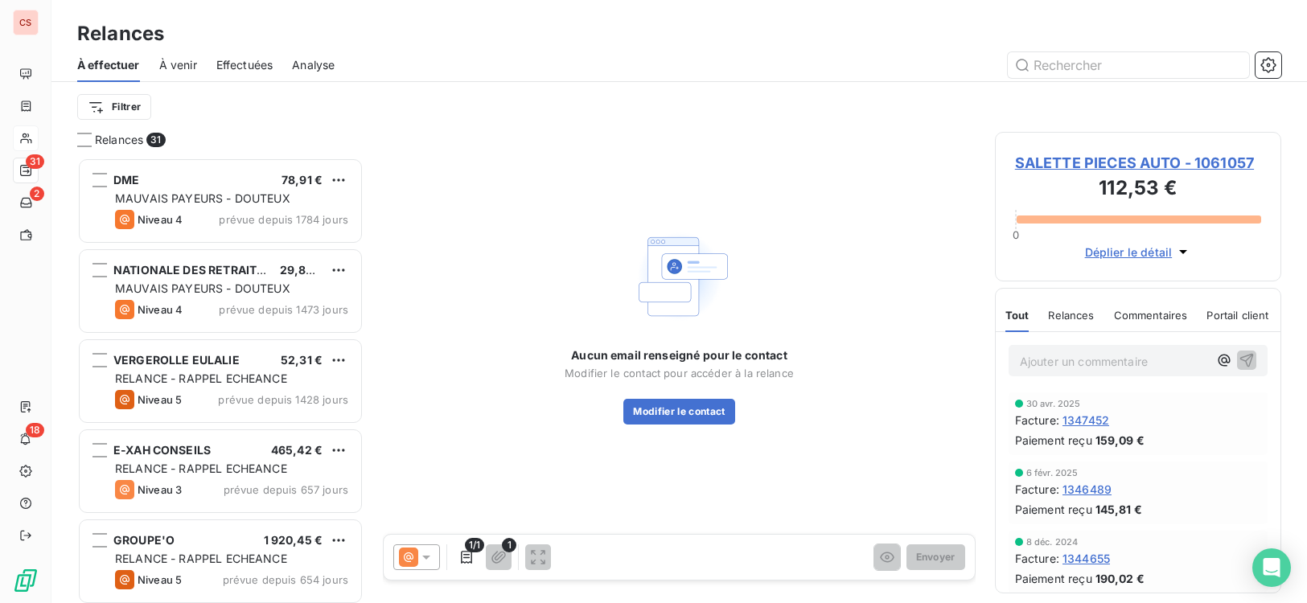
scroll to position [433, 275]
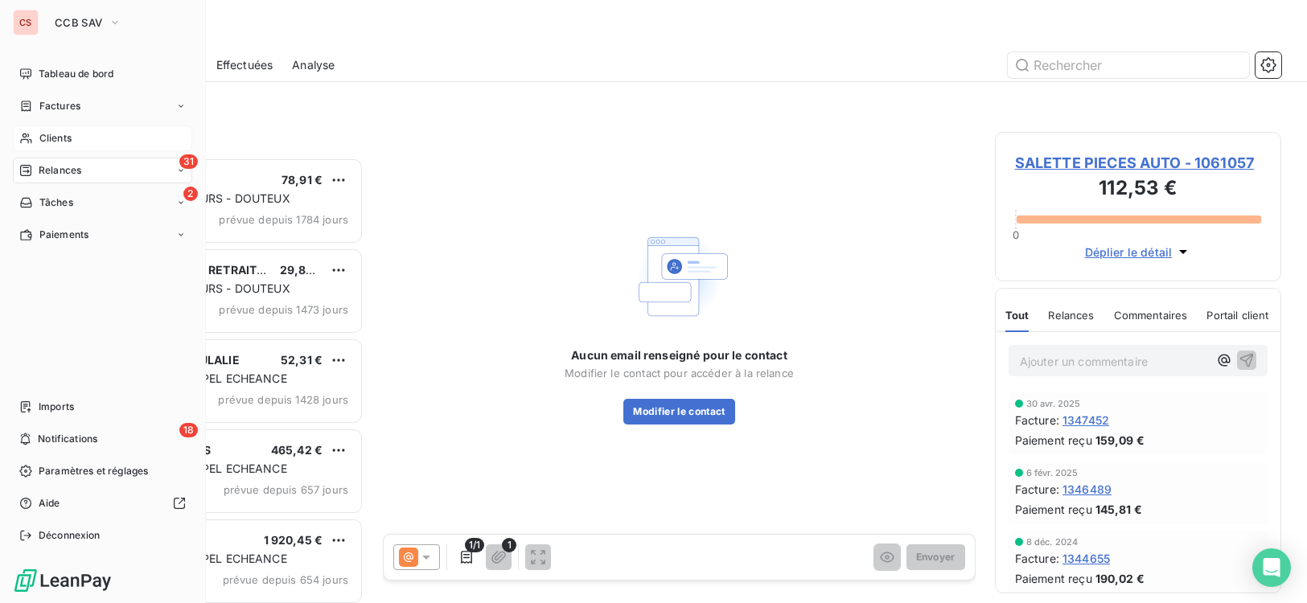
click at [51, 142] on span "Clients" at bounding box center [55, 138] width 32 height 14
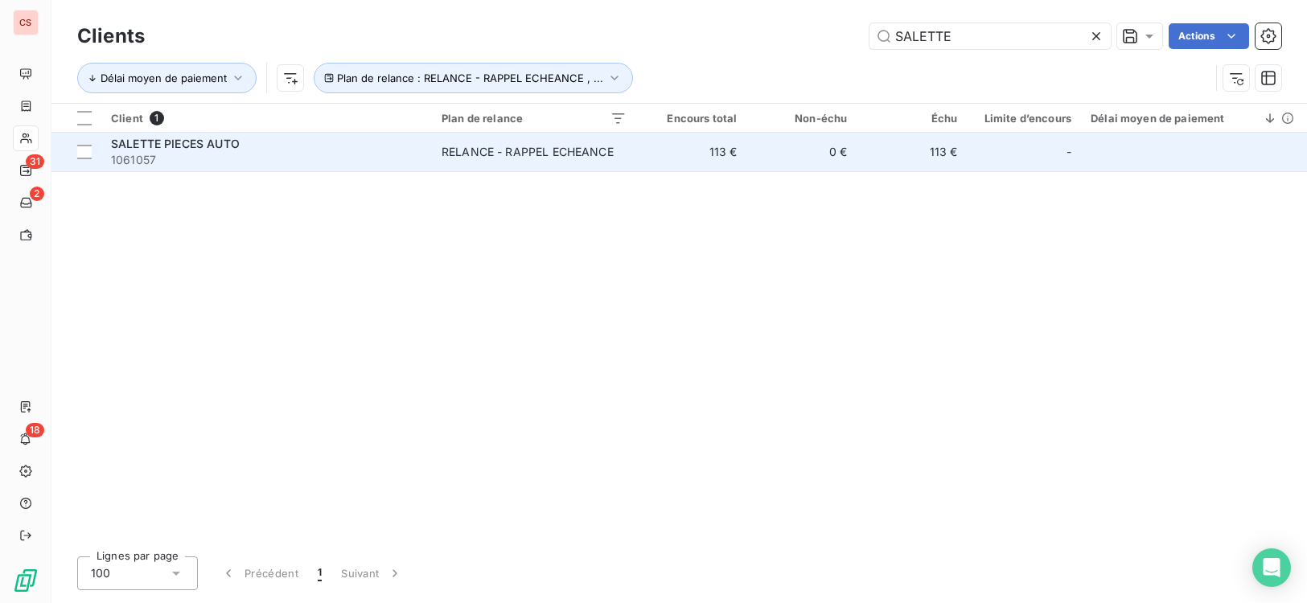
click at [475, 150] on div "RELANCE - RAPPEL ECHEANCE" at bounding box center [527, 152] width 172 height 16
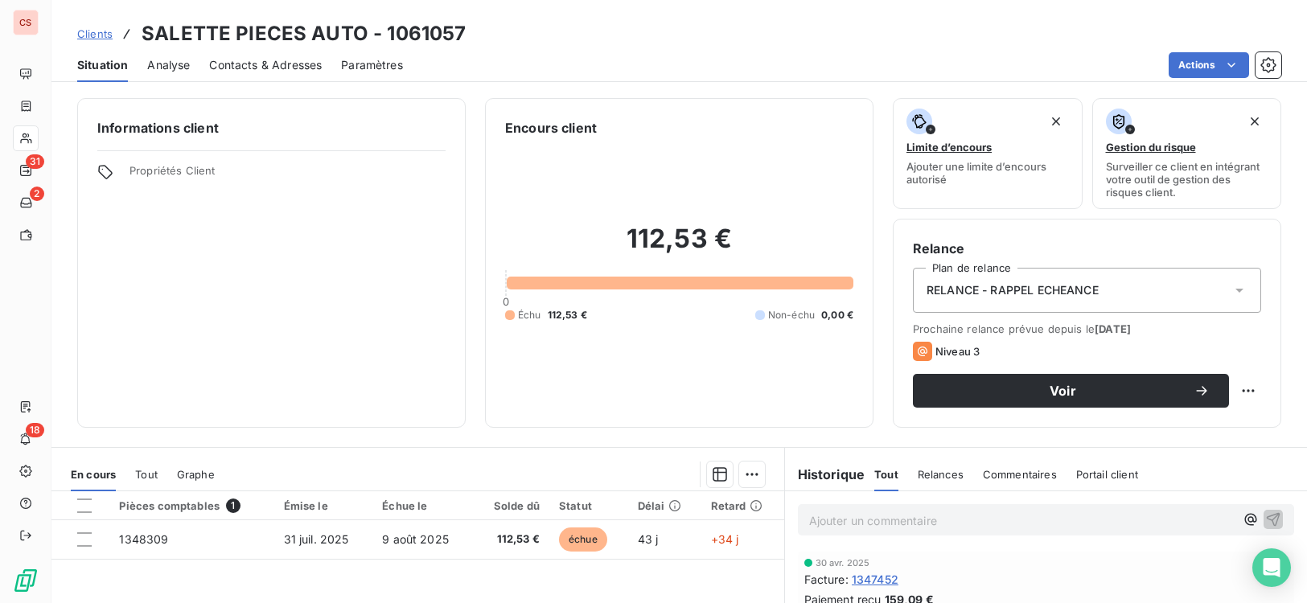
click at [291, 68] on span "Contacts & Adresses" at bounding box center [265, 65] width 113 height 16
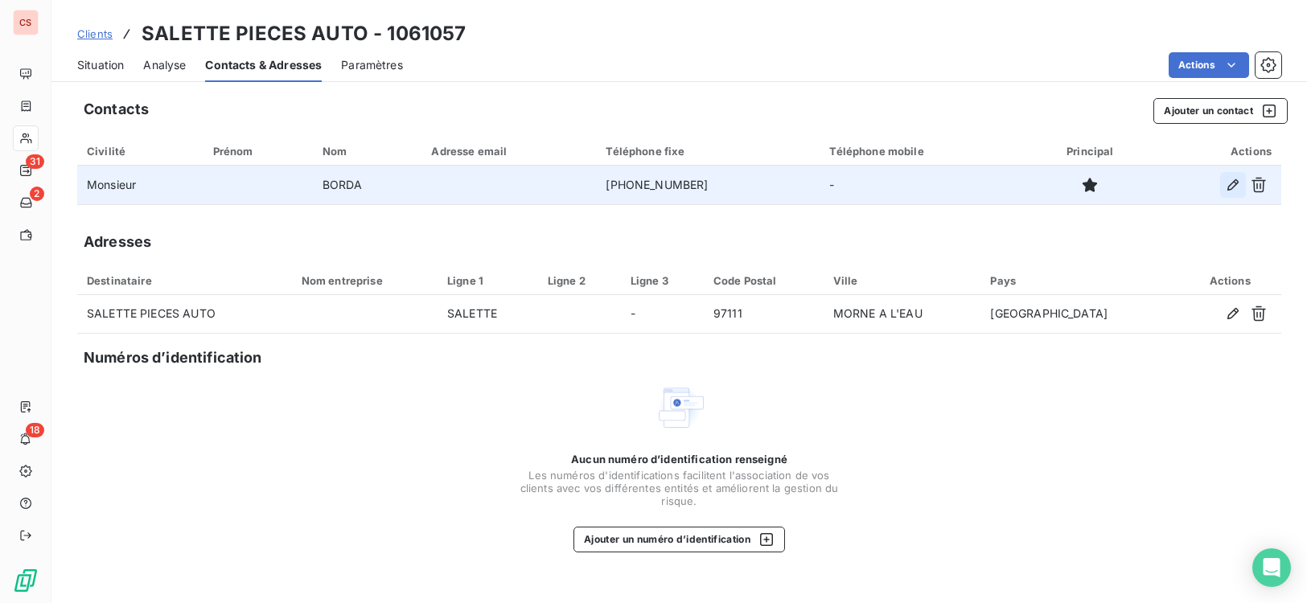
click at [1233, 187] on icon "button" at bounding box center [1232, 184] width 11 height 11
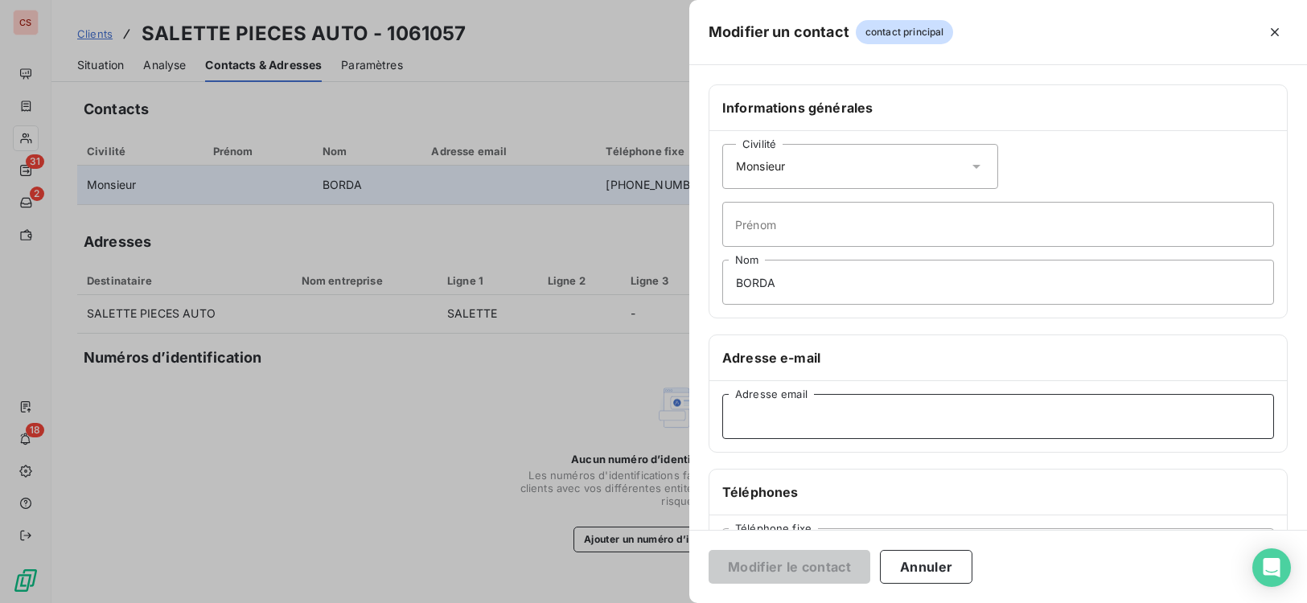
click at [806, 426] on input "Adresse email" at bounding box center [998, 416] width 552 height 45
type input "B"
type input "b"
type input "[EMAIL_ADDRESS][DOMAIN_NAME]"
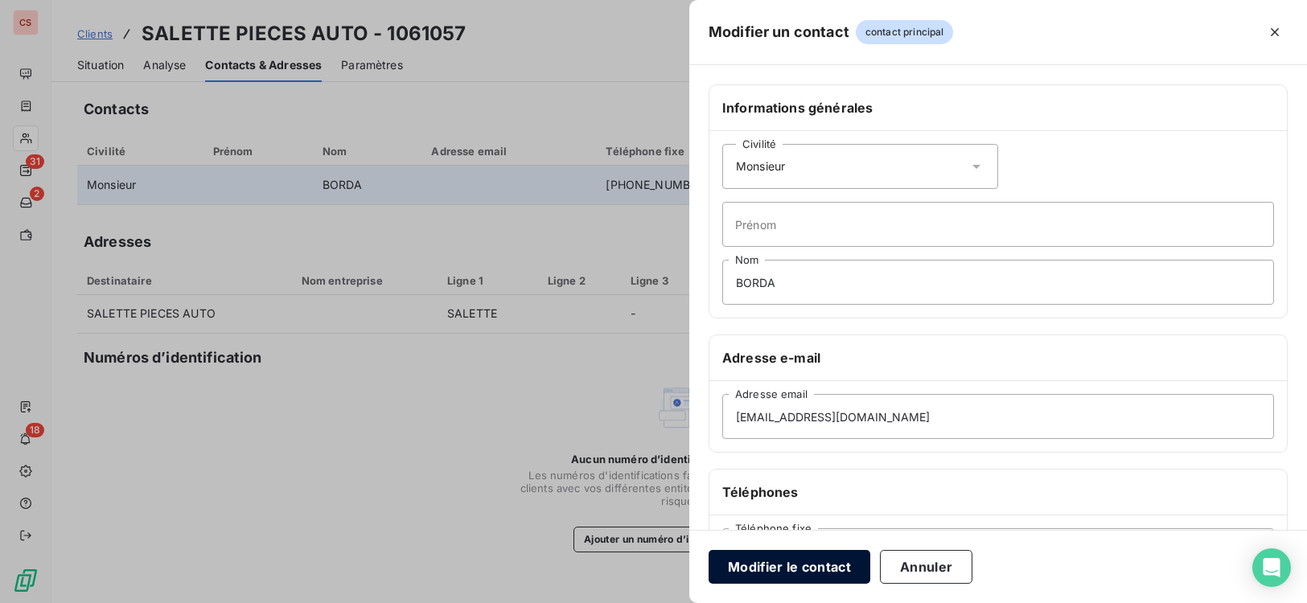
click at [804, 577] on button "Modifier le contact" at bounding box center [789, 567] width 162 height 34
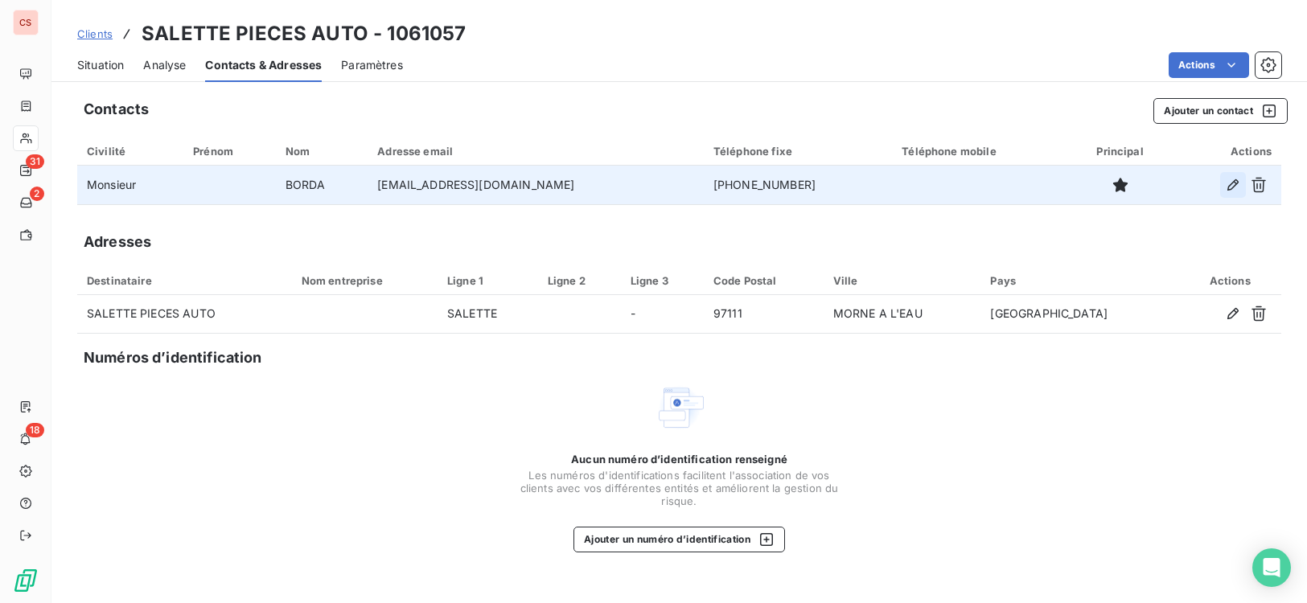
click at [1222, 185] on button "button" at bounding box center [1233, 185] width 26 height 26
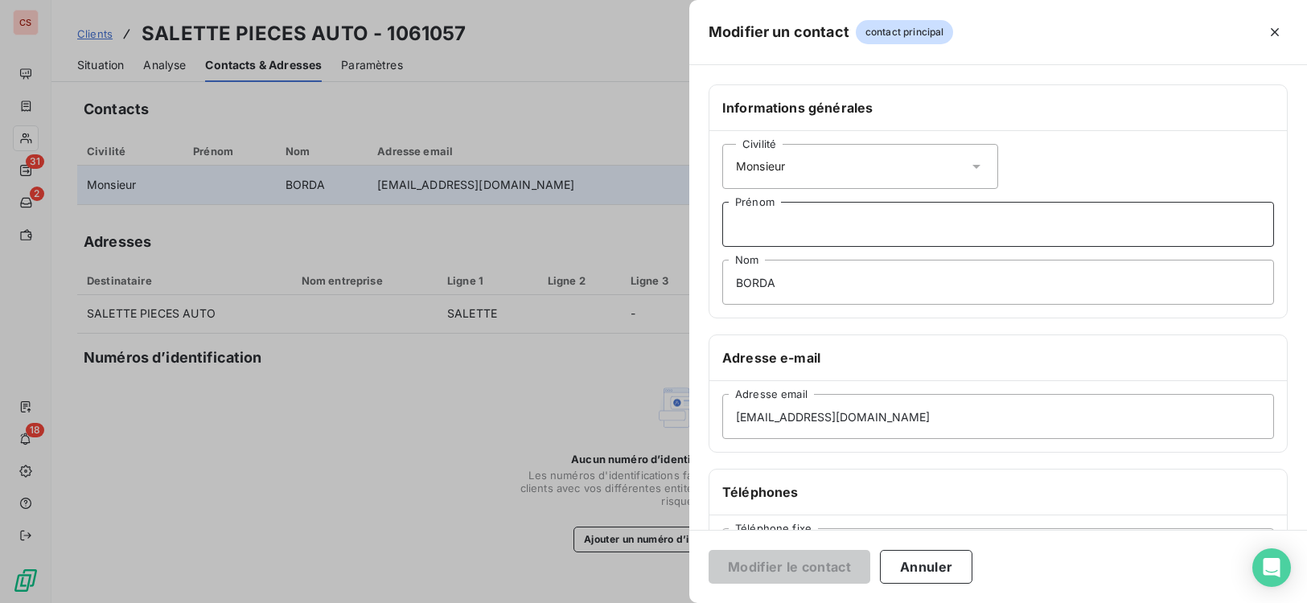
click at [789, 236] on input "Prénom" at bounding box center [998, 224] width 552 height 45
type input "[PERSON_NAME]"
click at [795, 573] on button "Modifier le contact" at bounding box center [789, 567] width 162 height 34
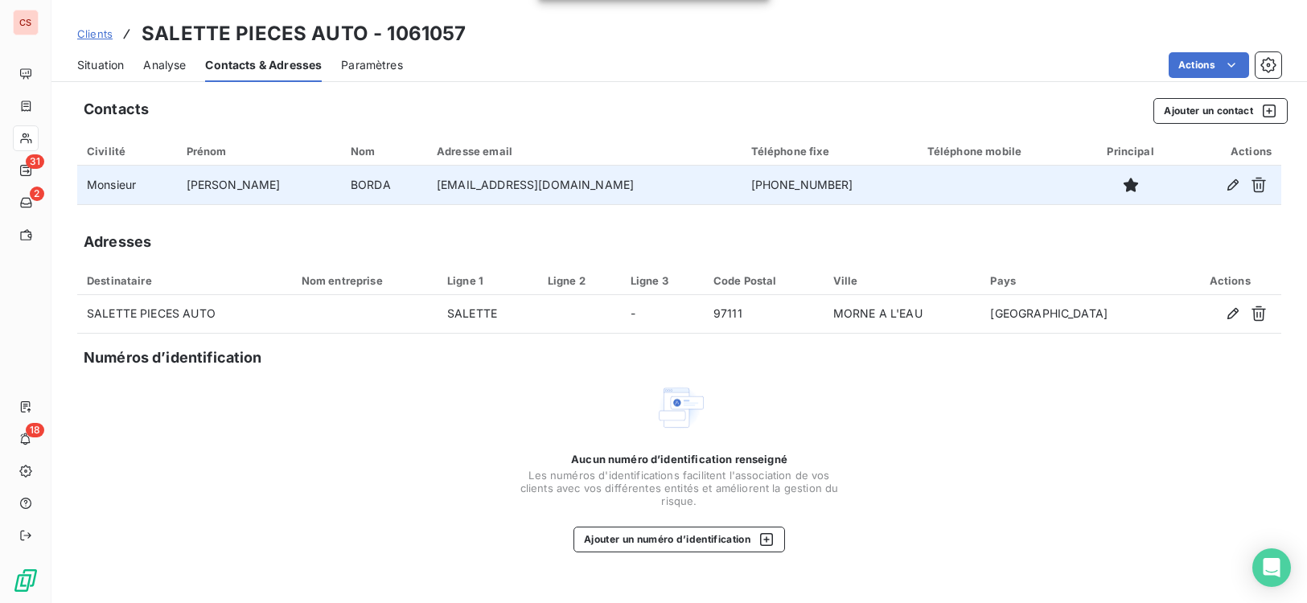
click at [102, 70] on span "Situation" at bounding box center [100, 65] width 47 height 16
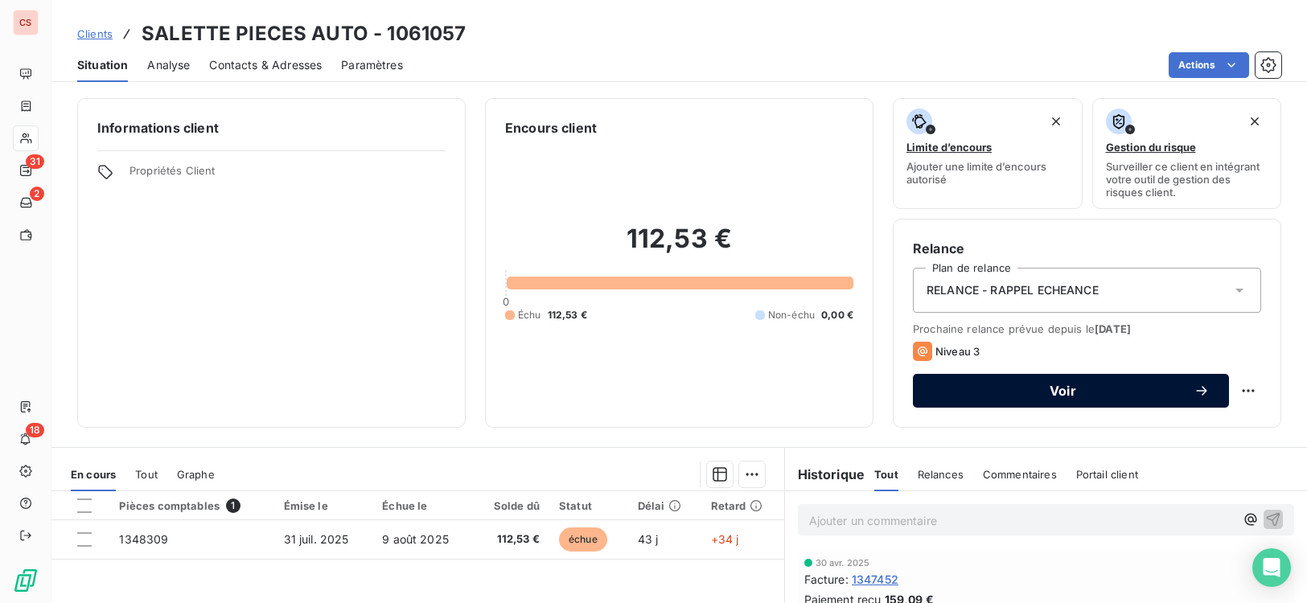
click at [1074, 389] on span "Voir" at bounding box center [1062, 390] width 261 height 13
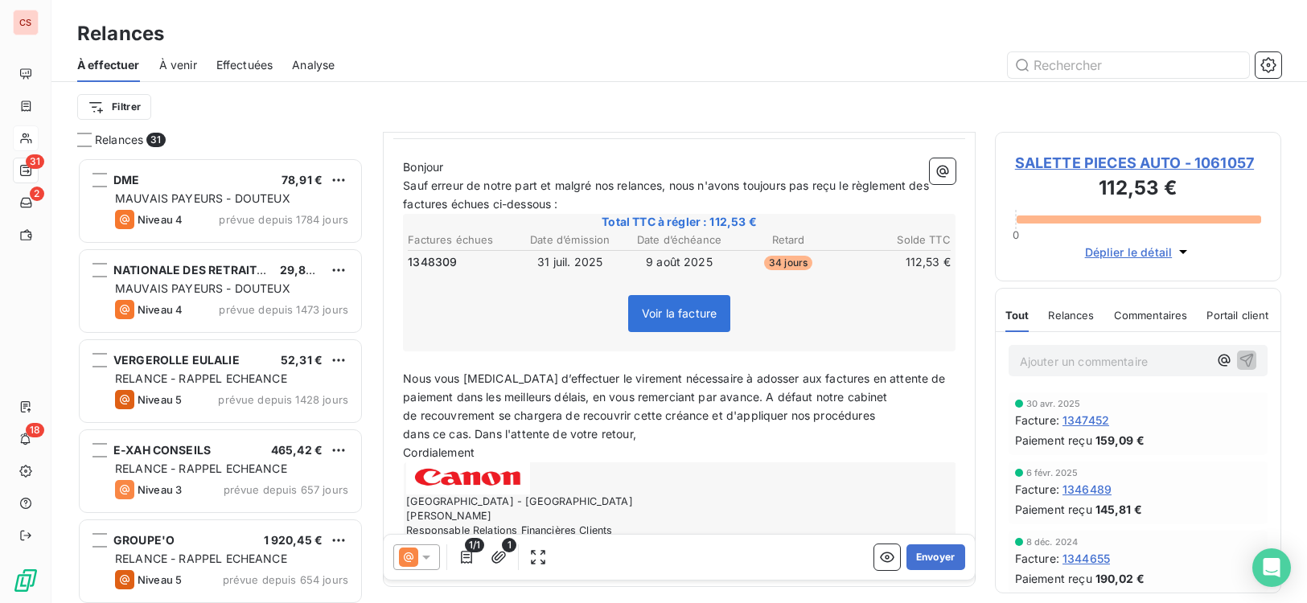
scroll to position [162, 0]
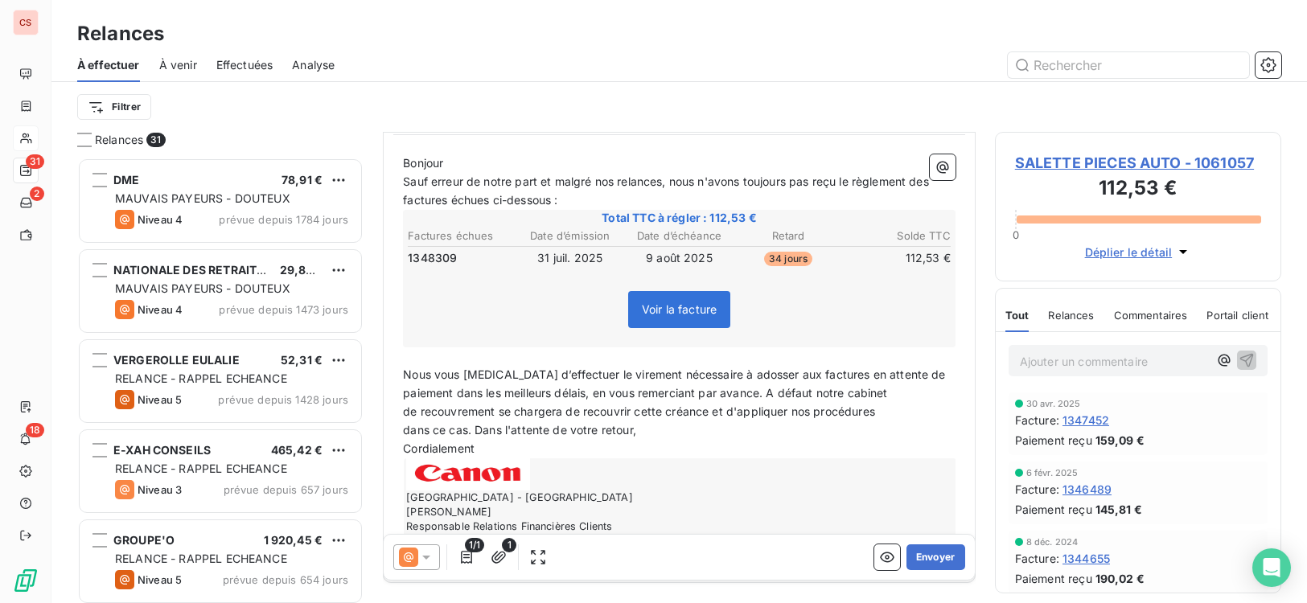
click at [473, 427] on span "dans ce cas. Dans l'attente de votre retour," at bounding box center [519, 430] width 233 height 14
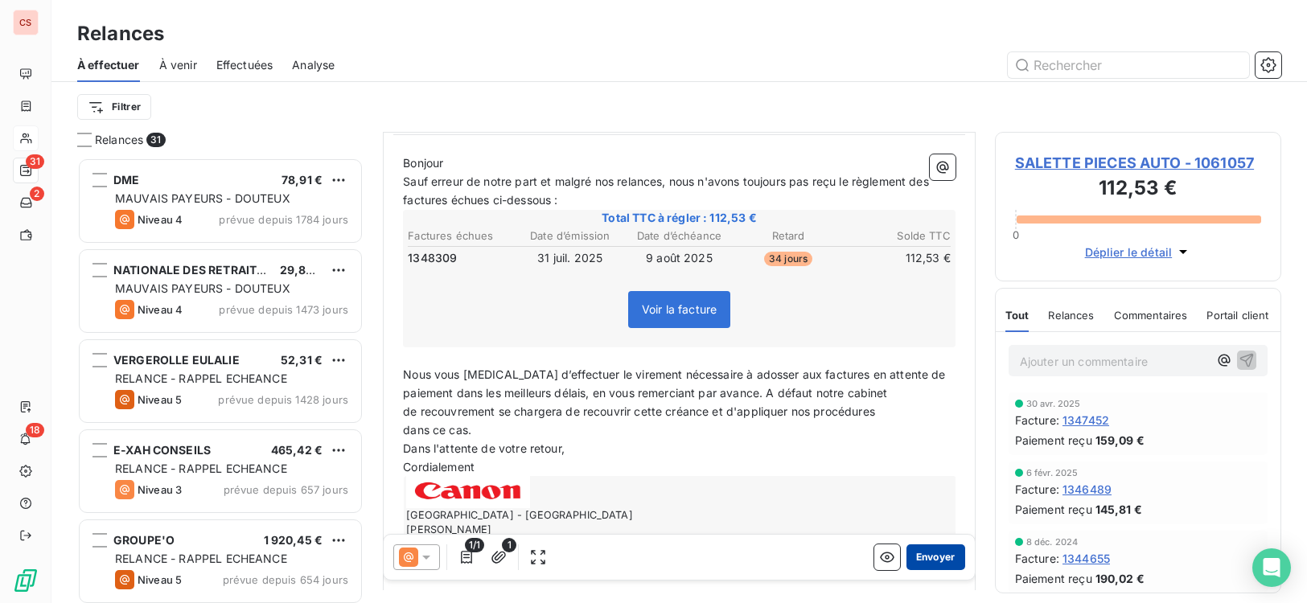
click at [925, 562] on button "Envoyer" at bounding box center [935, 557] width 59 height 26
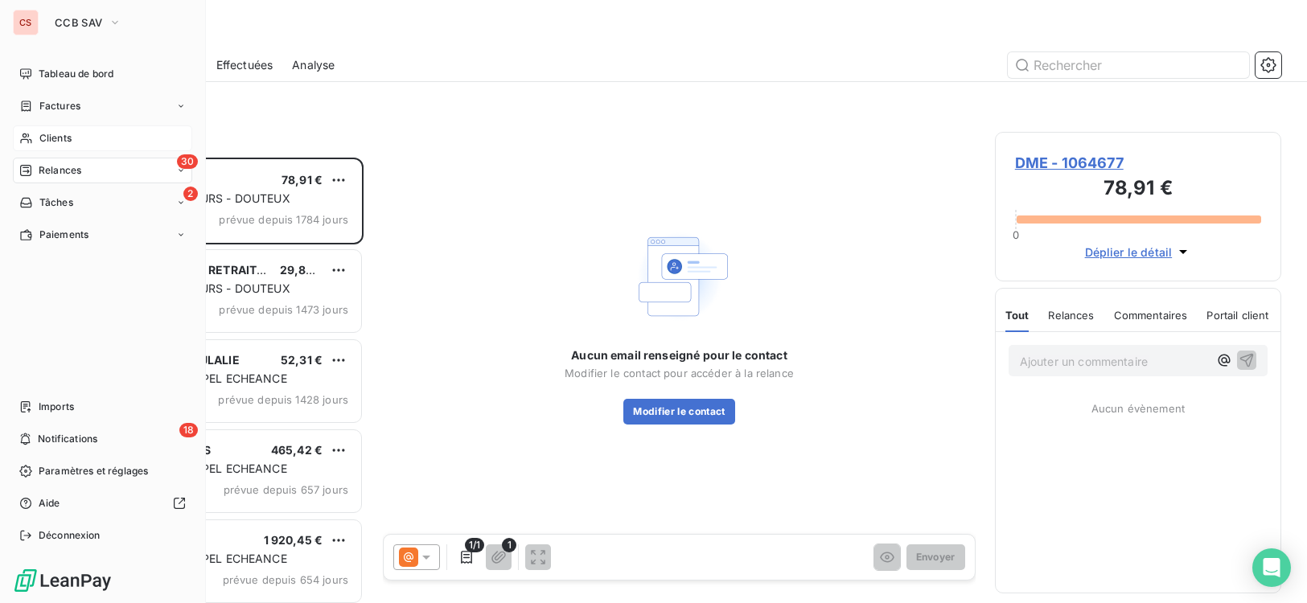
click at [61, 134] on span "Clients" at bounding box center [55, 138] width 32 height 14
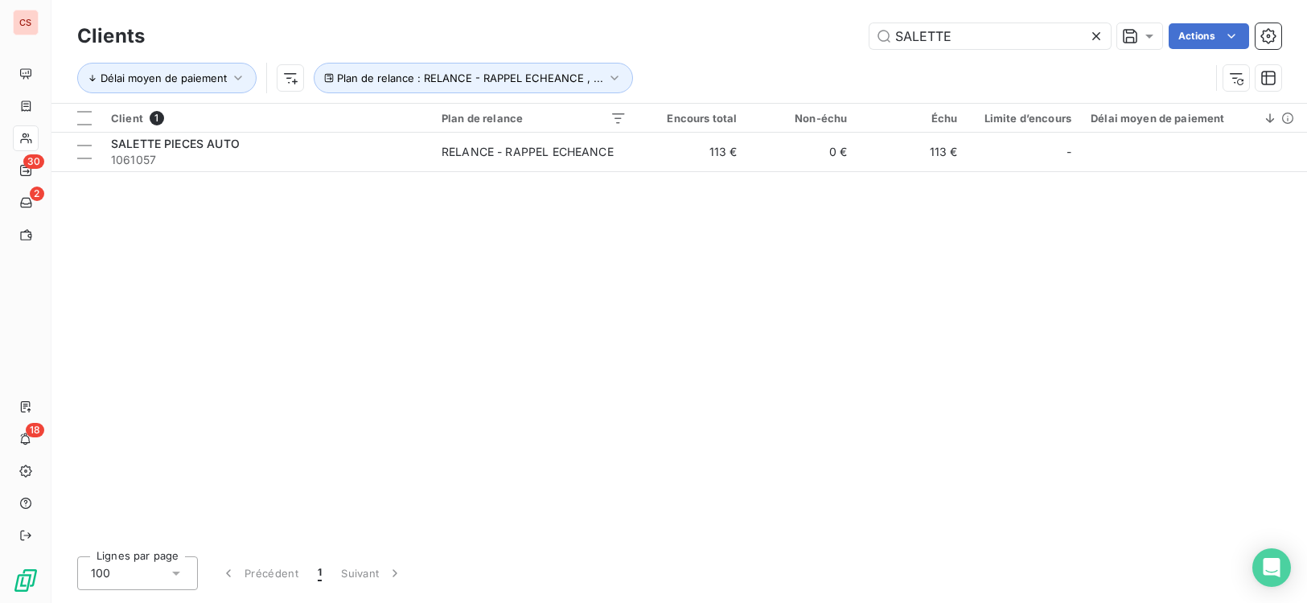
drag, startPoint x: 979, startPoint y: 29, endPoint x: 715, endPoint y: 40, distance: 264.0
click at [762, 39] on div "SALETTE Actions" at bounding box center [722, 36] width 1117 height 26
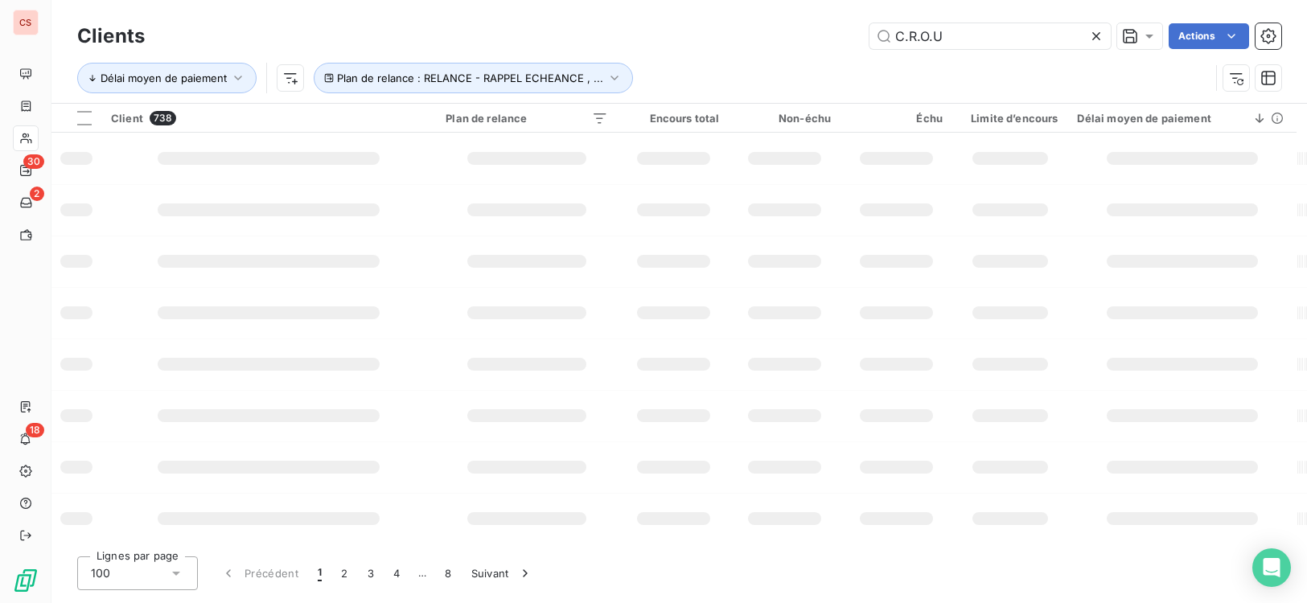
type input "C.R.O.U"
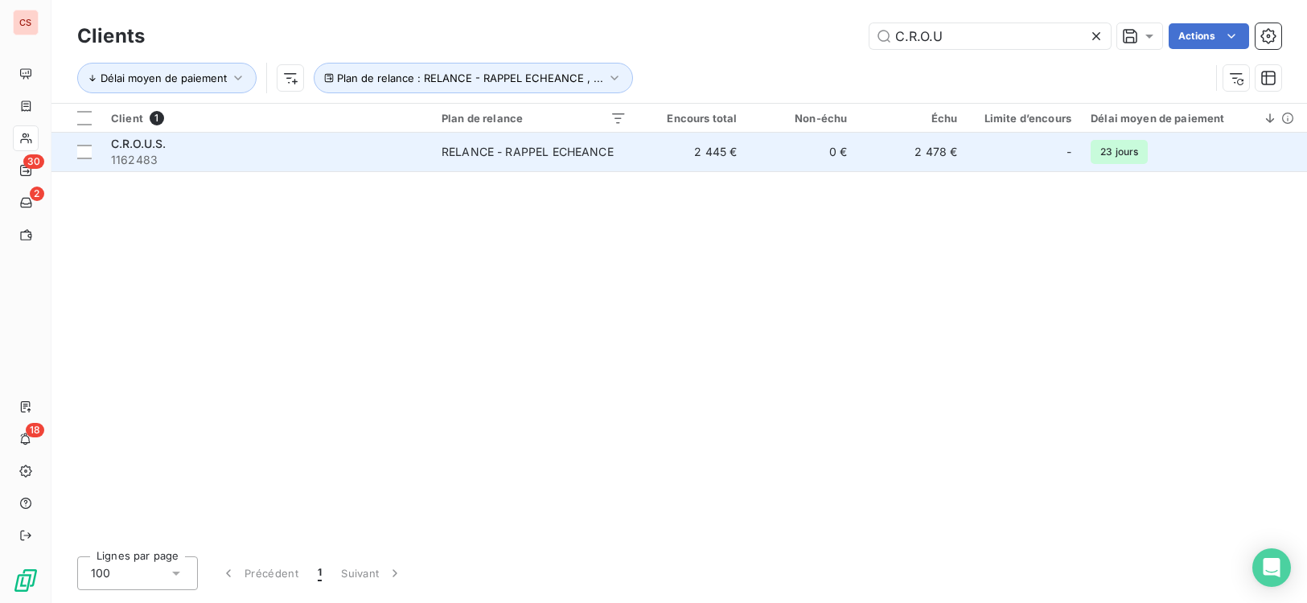
click at [611, 153] on div "RELANCE - RAPPEL ECHEANCE" at bounding box center [527, 152] width 172 height 16
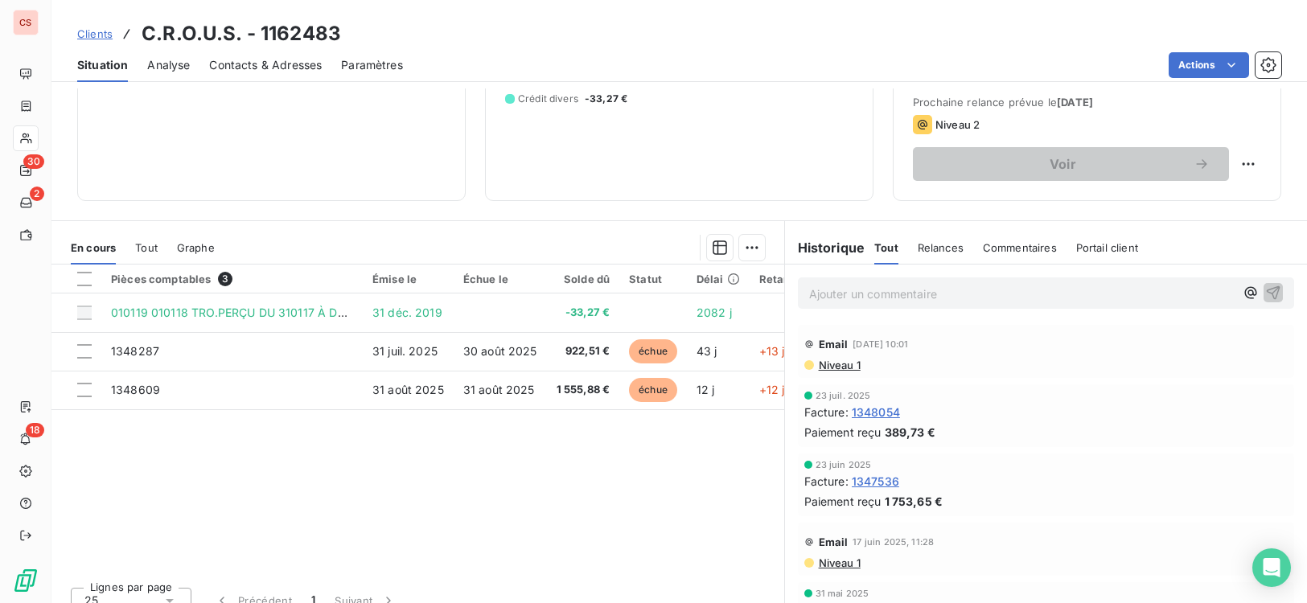
scroll to position [246, 0]
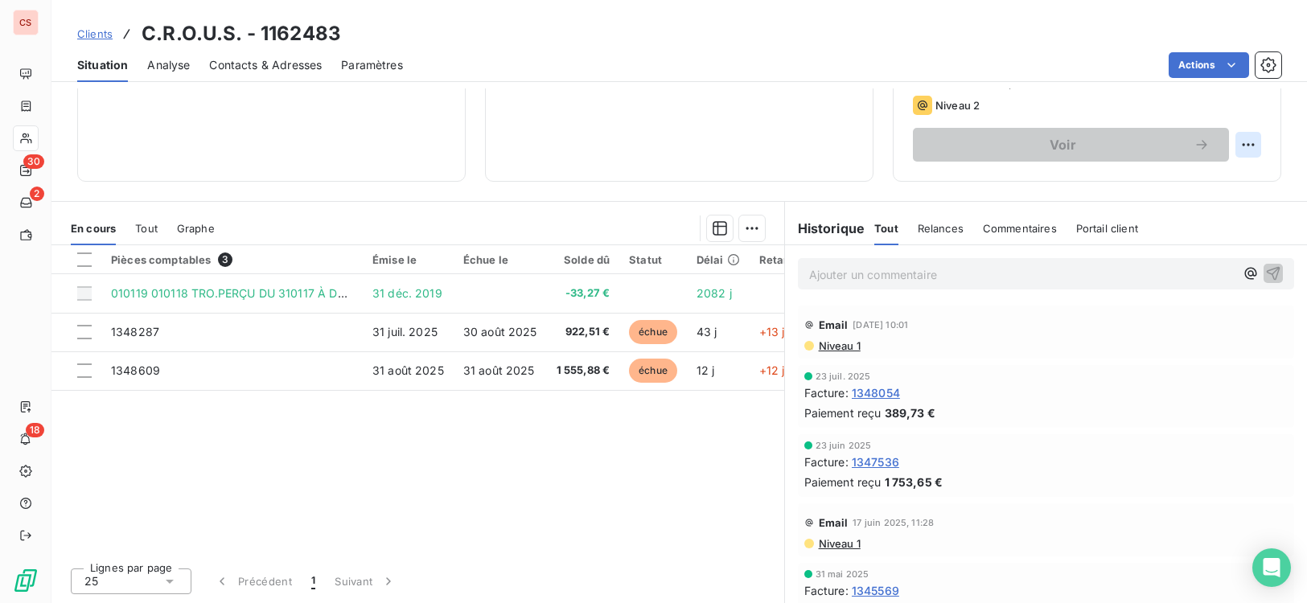
click at [1241, 150] on html "CS 30 2 18 Clients C.R.O.U.S. - 1162483 Situation Analyse Contacts & Adresses P…" at bounding box center [653, 301] width 1307 height 603
click at [1210, 180] on div "Replanifier cette action" at bounding box center [1170, 180] width 144 height 26
select select "8"
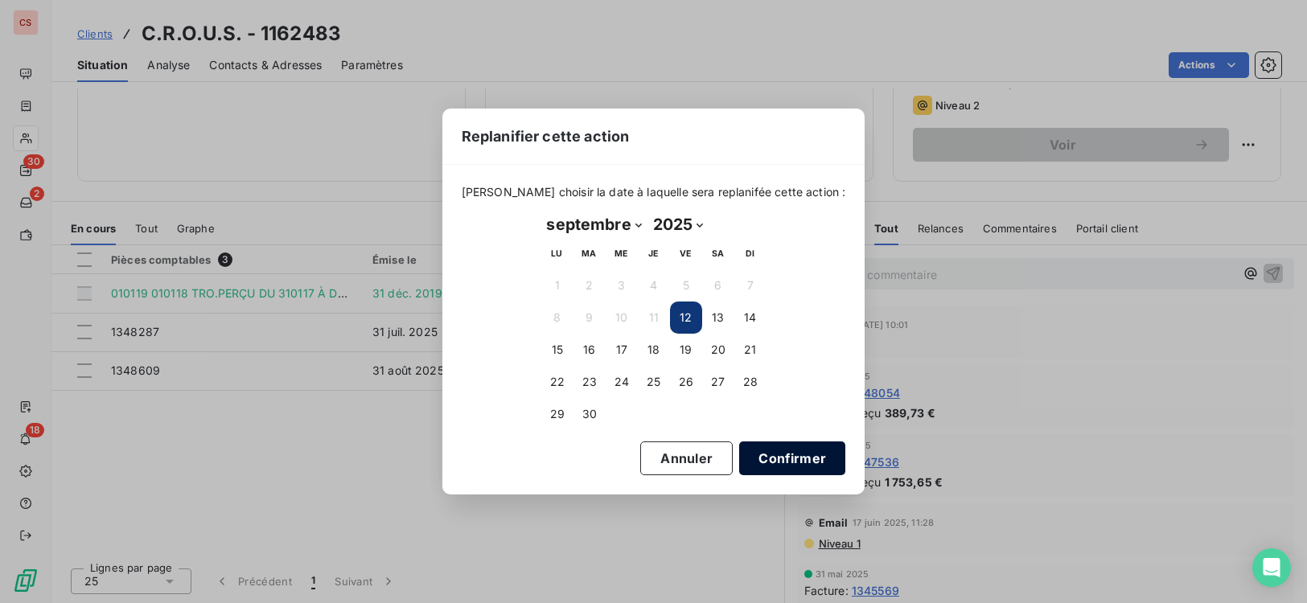
click at [770, 466] on button "Confirmer" at bounding box center [792, 458] width 106 height 34
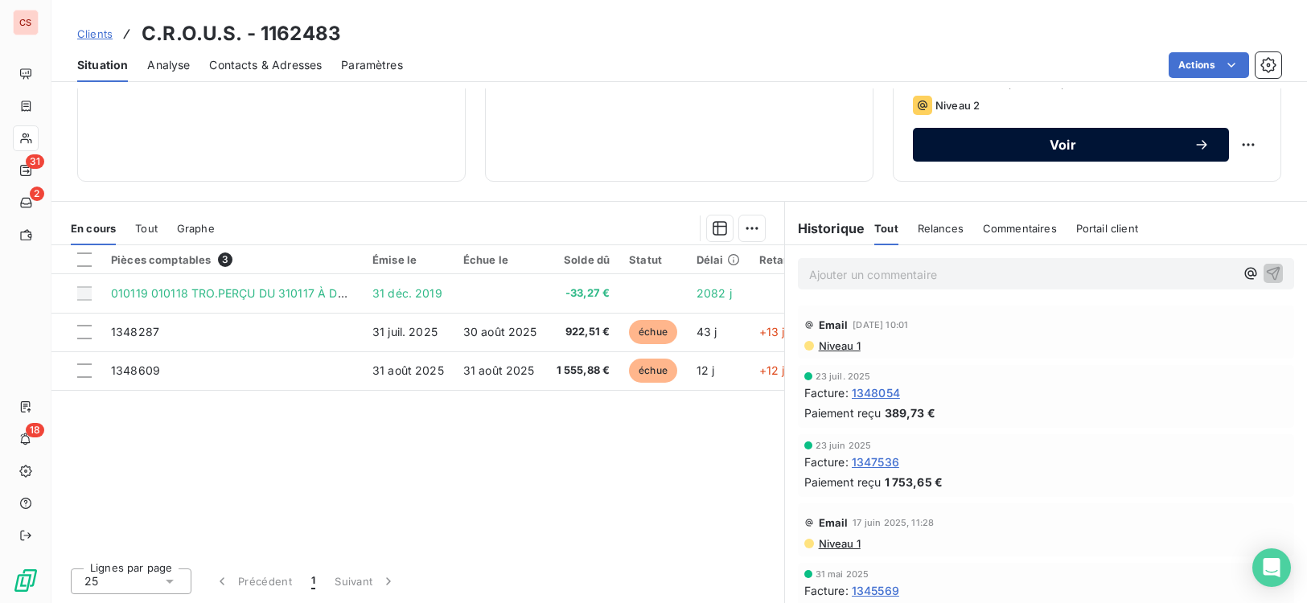
click at [1020, 151] on div "Voir" at bounding box center [1070, 145] width 277 height 16
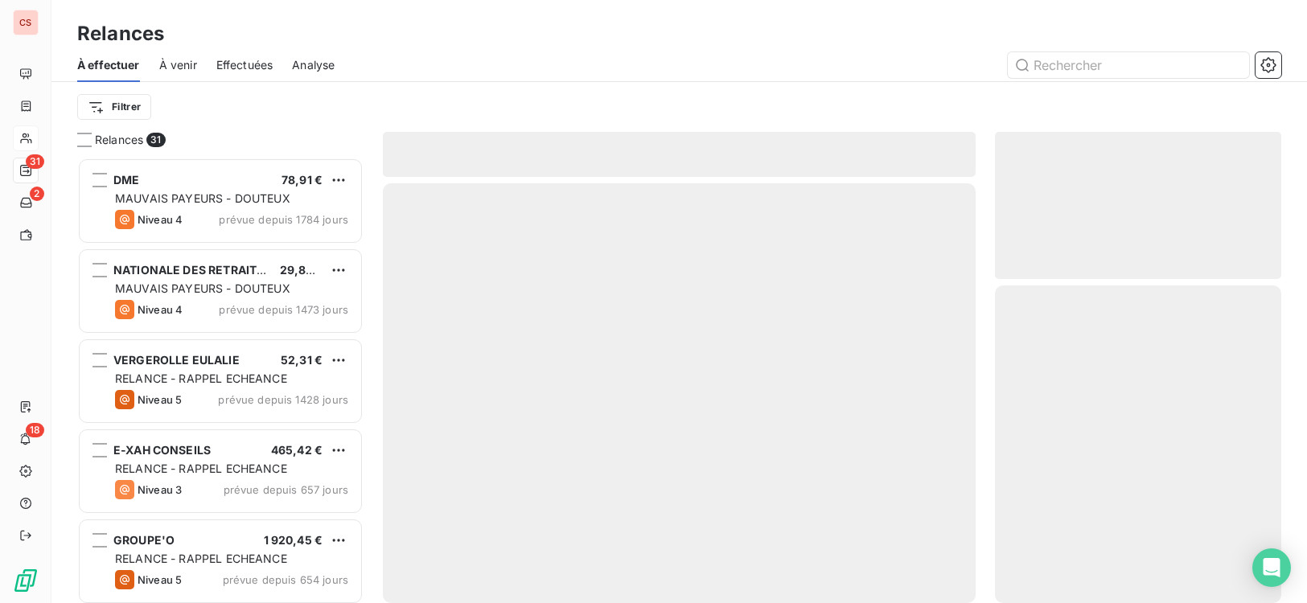
scroll to position [433, 275]
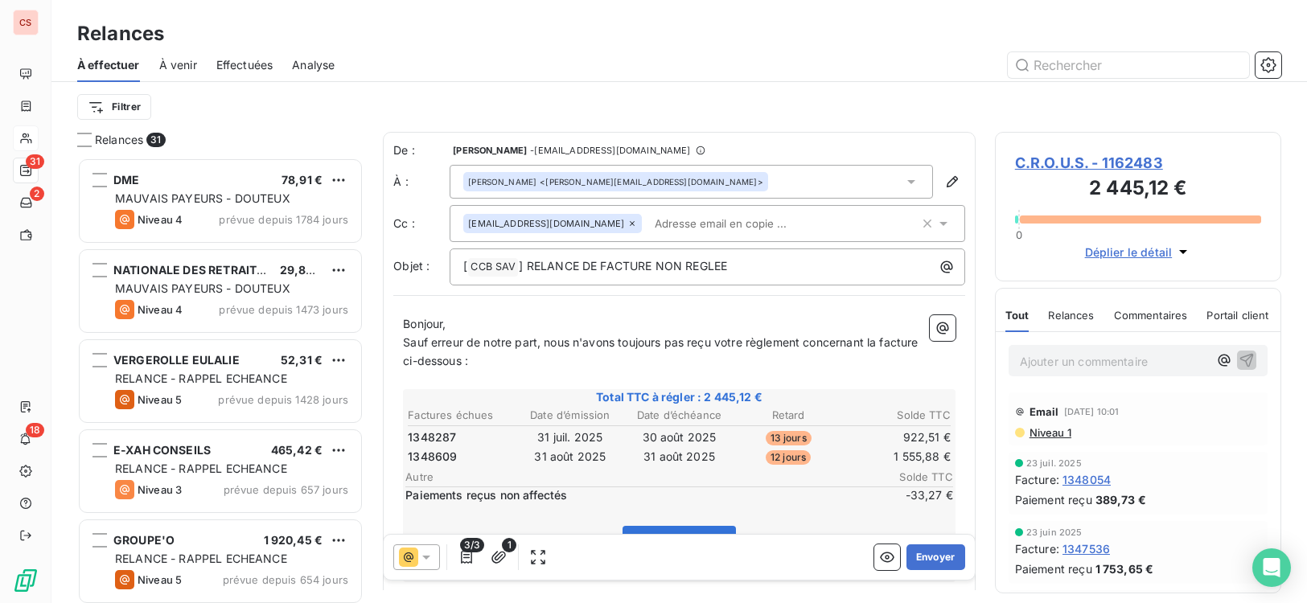
click at [648, 223] on input "text" at bounding box center [741, 223] width 186 height 24
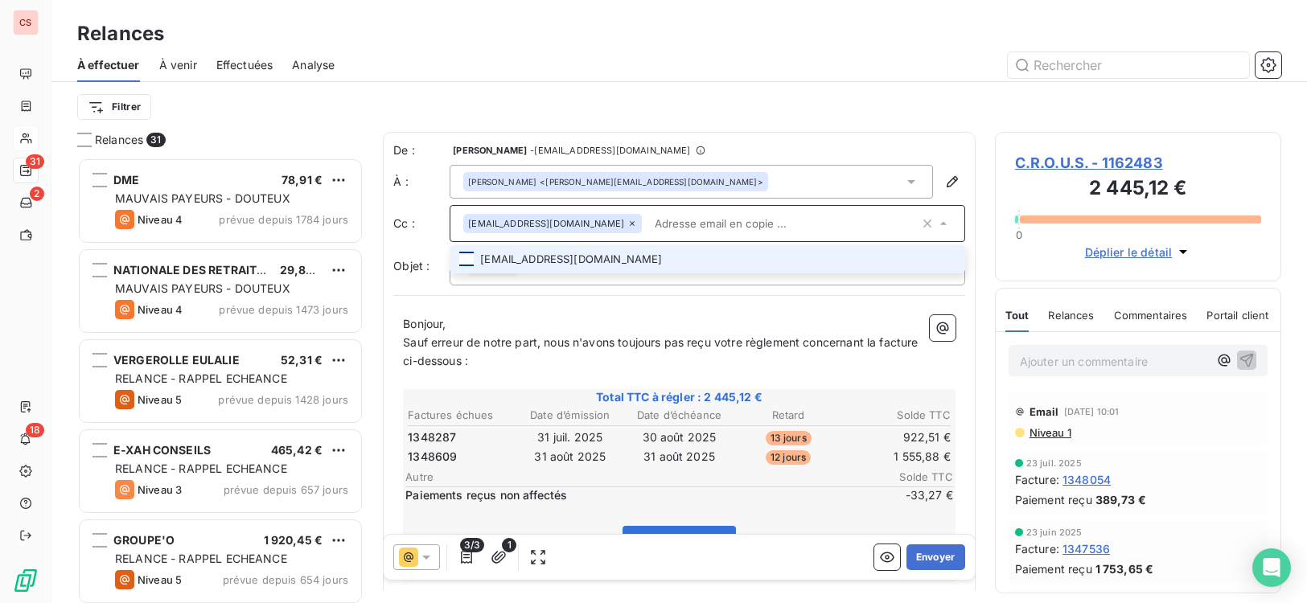
click at [462, 261] on div at bounding box center [466, 259] width 14 height 14
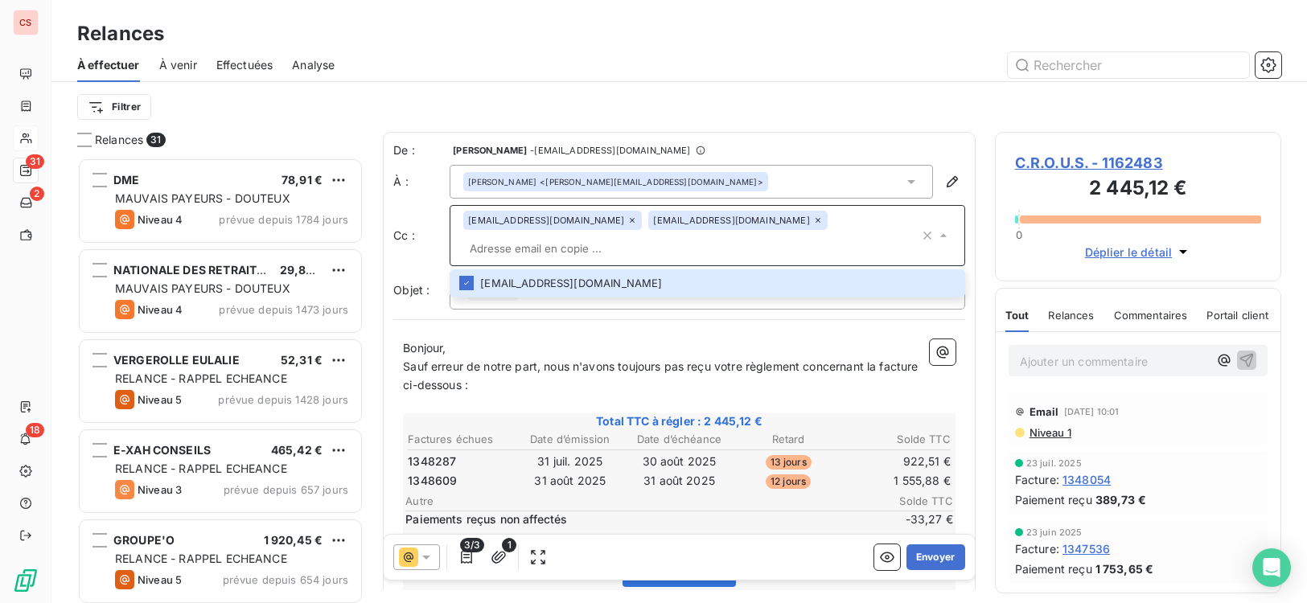
click at [556, 330] on div "Bonjour, Sauf erreur de notre part, nous n'avons toujours pas reçu votre règlem…" at bounding box center [679, 580] width 572 height 501
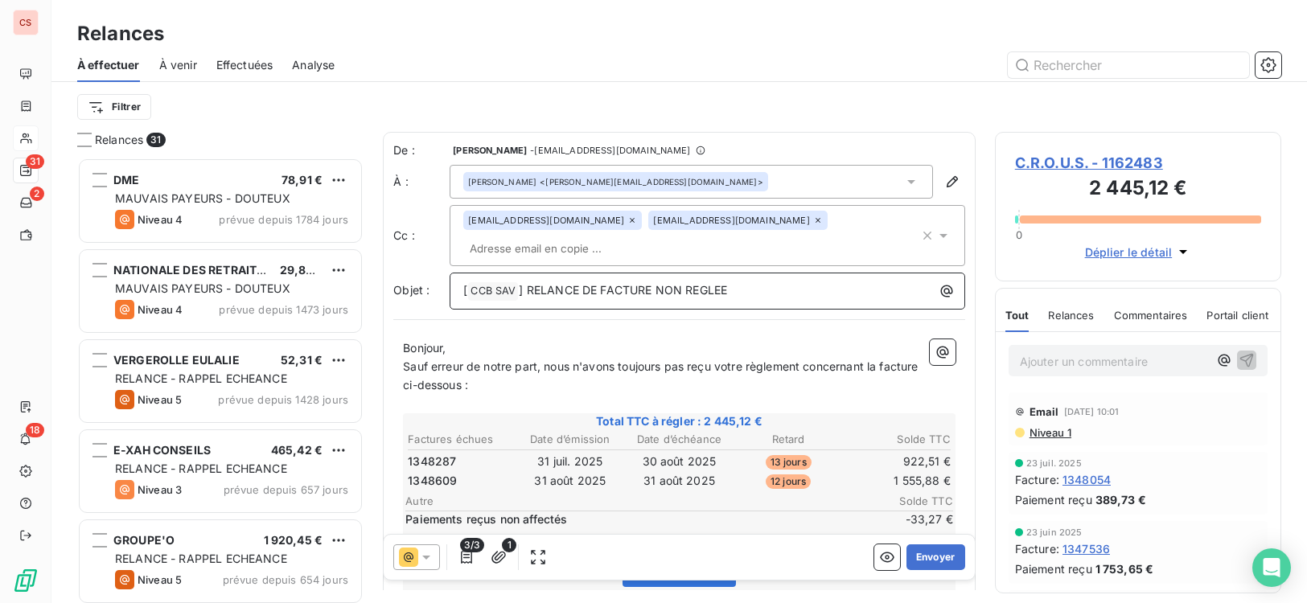
click at [655, 291] on span "] RELANCE DE FACTURE NON REGLEE" at bounding box center [623, 290] width 208 height 14
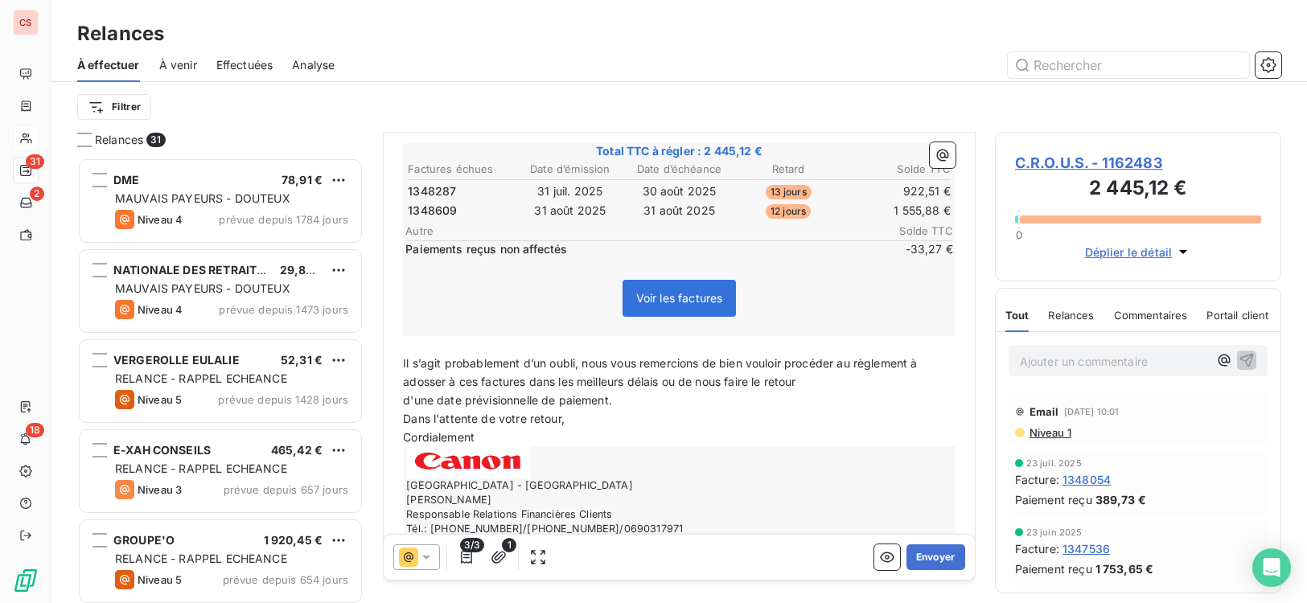
scroll to position [281, 0]
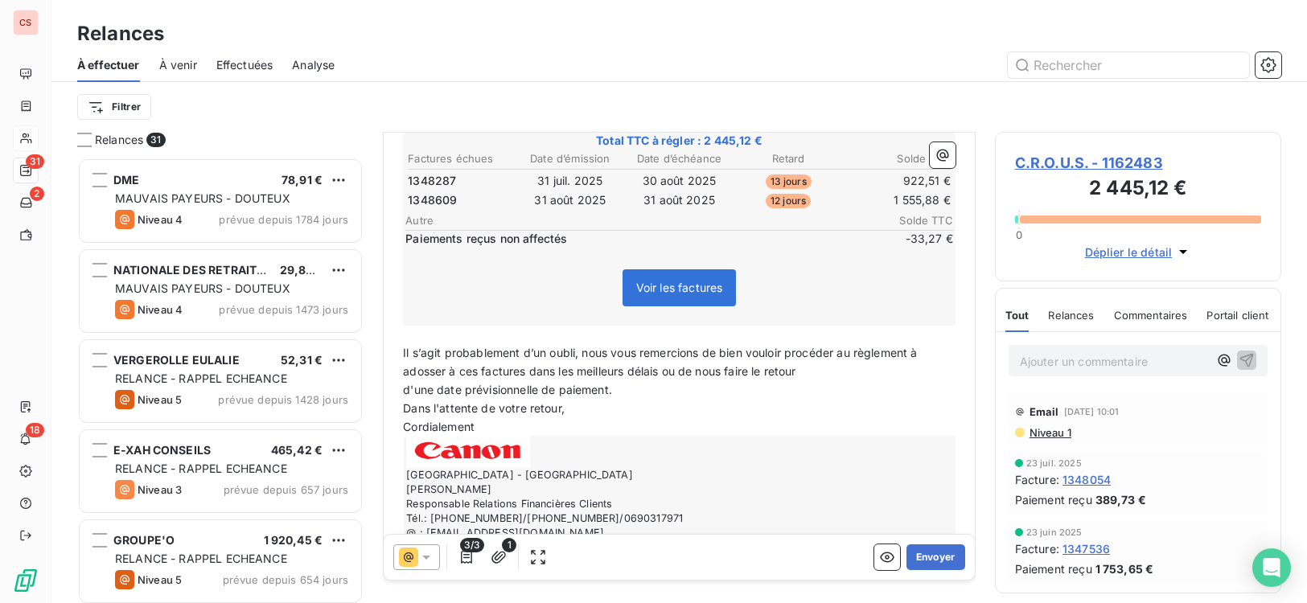
click at [407, 388] on span "d'une date prévisionnelle de paiement." at bounding box center [507, 390] width 209 height 14
click at [405, 394] on span "d'une date prévisionnelle de paiement." at bounding box center [507, 390] width 209 height 14
click at [927, 564] on button "Envoyer" at bounding box center [935, 557] width 59 height 26
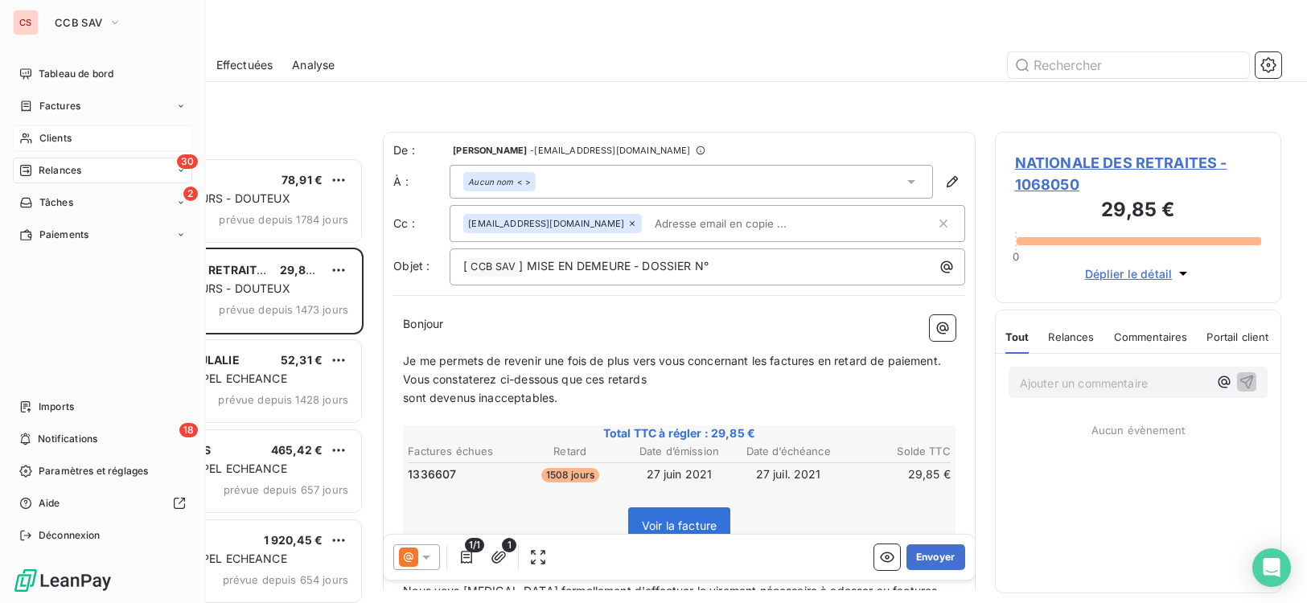
click at [31, 131] on div "Clients" at bounding box center [102, 138] width 179 height 26
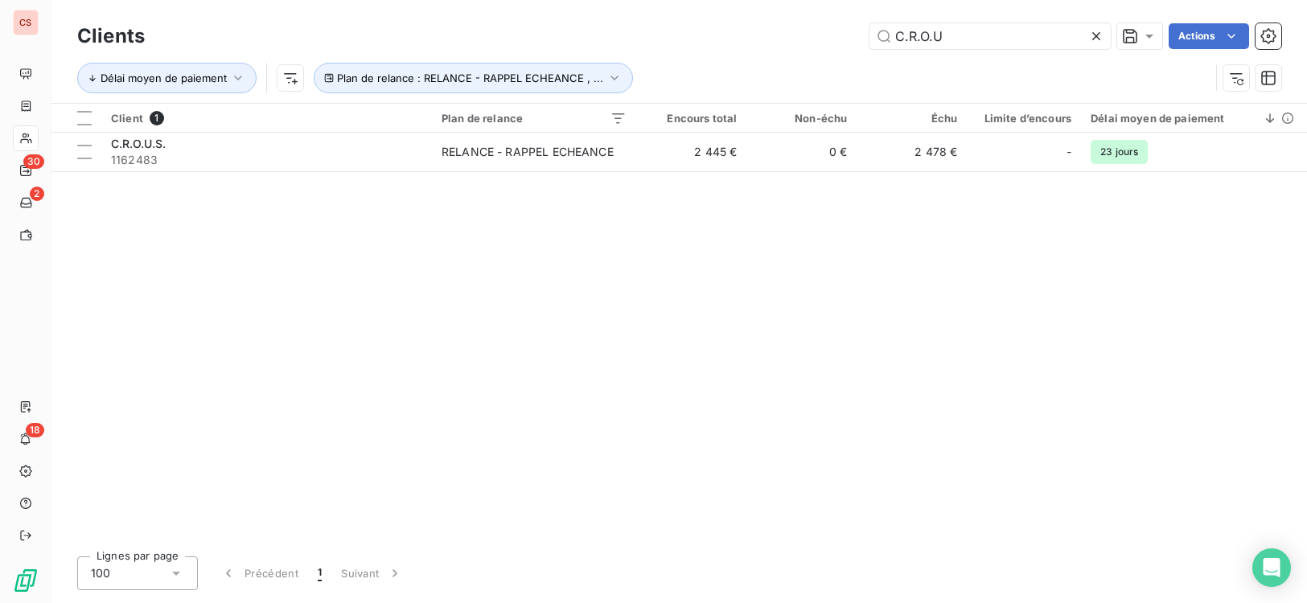
drag, startPoint x: 996, startPoint y: 43, endPoint x: 606, endPoint y: 45, distance: 390.0
click at [654, 47] on div "C.R.O.U Actions" at bounding box center [722, 36] width 1117 height 26
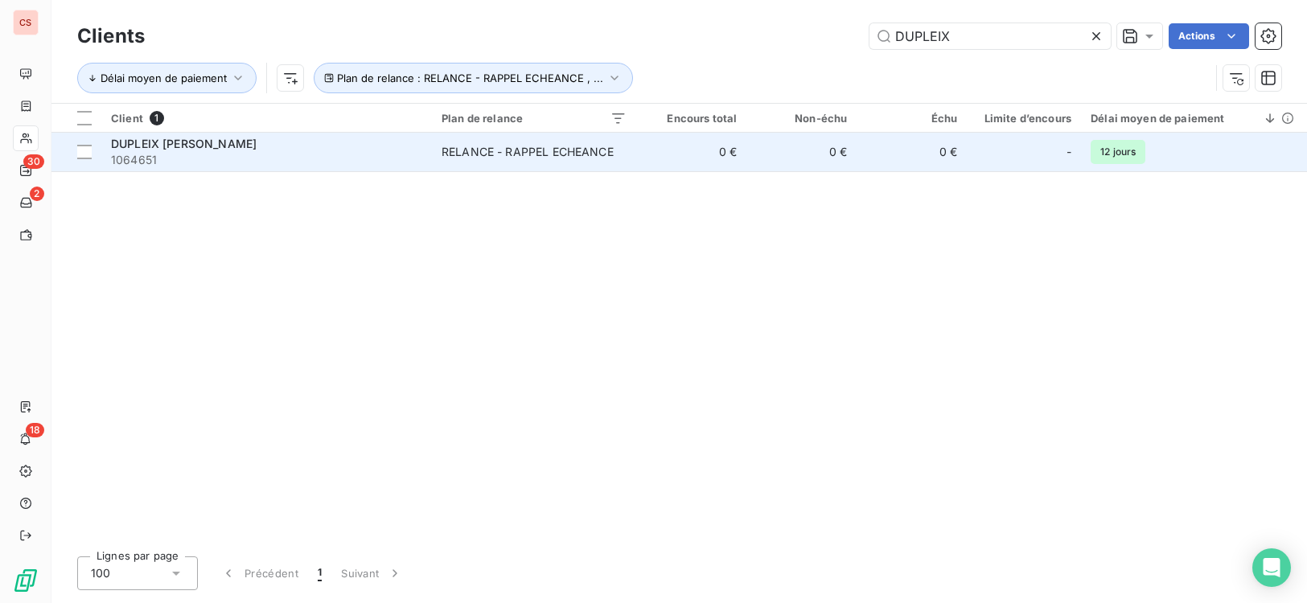
type input "DUPLEIX"
click at [607, 144] on div "RELANCE - RAPPEL ECHEANCE" at bounding box center [527, 152] width 172 height 16
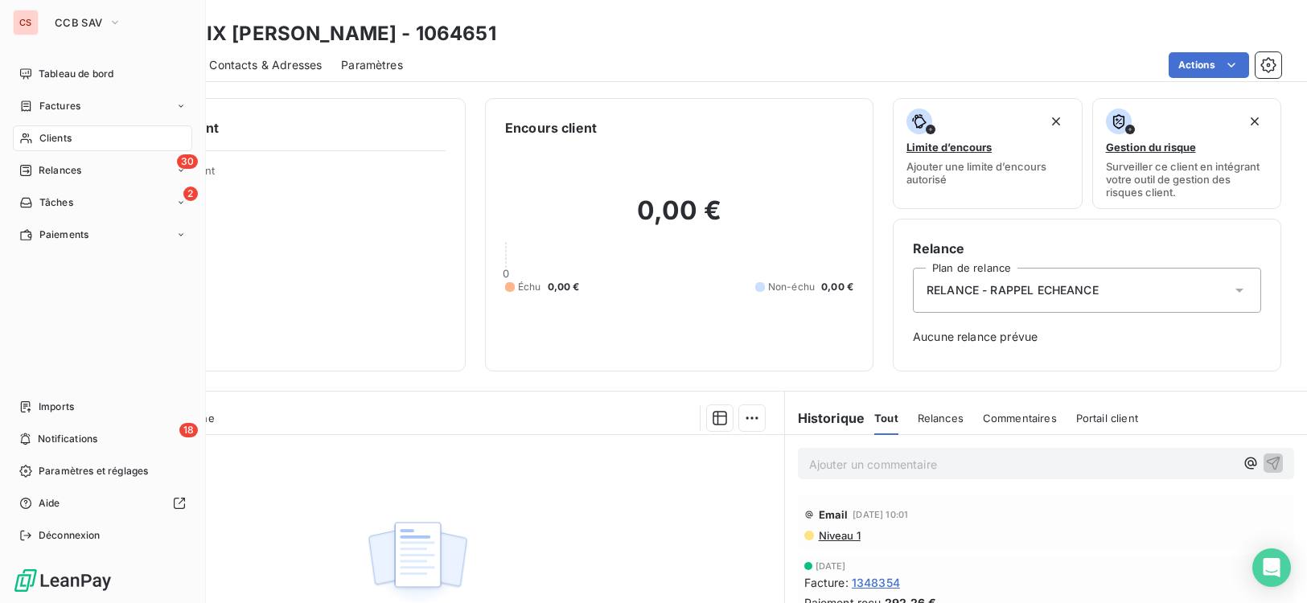
click at [55, 137] on span "Clients" at bounding box center [55, 138] width 32 height 14
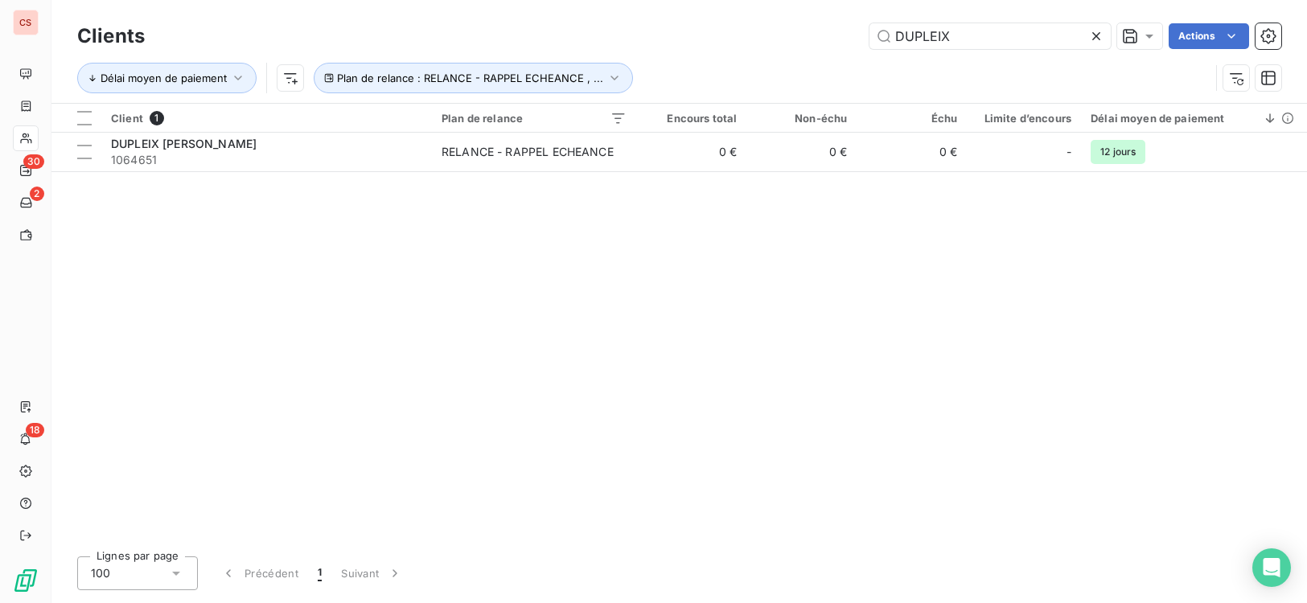
drag, startPoint x: 956, startPoint y: 41, endPoint x: 840, endPoint y: 40, distance: 115.8
click at [847, 40] on div "DUPLEIX Actions" at bounding box center [722, 36] width 1117 height 26
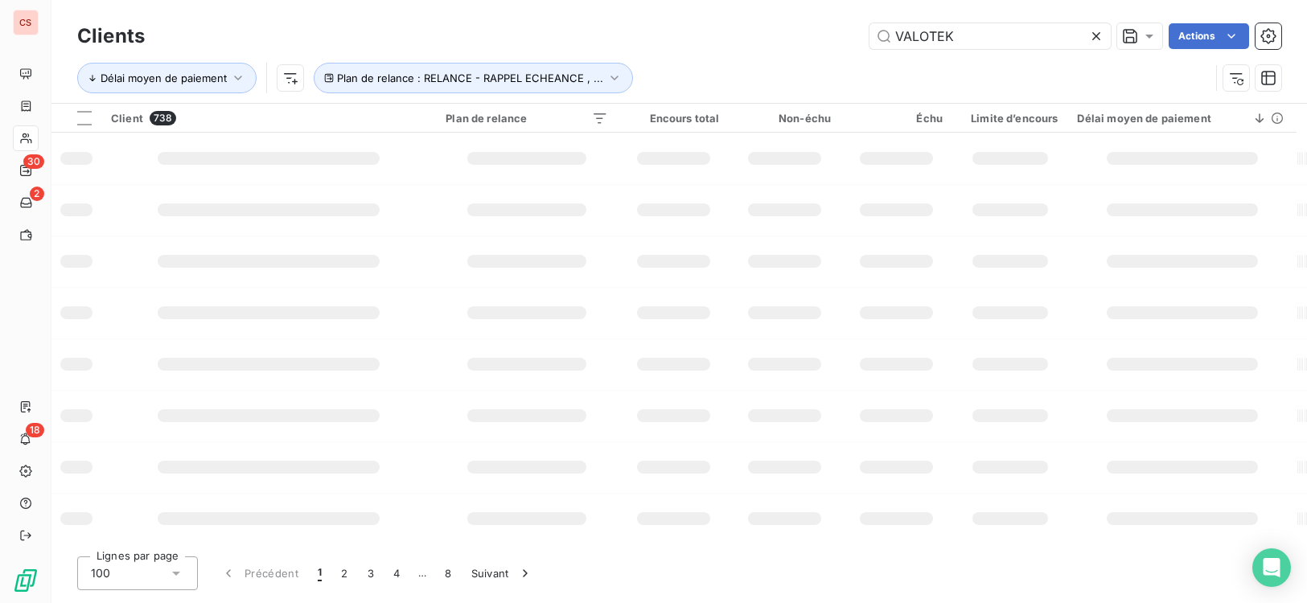
type input "VALOTEK"
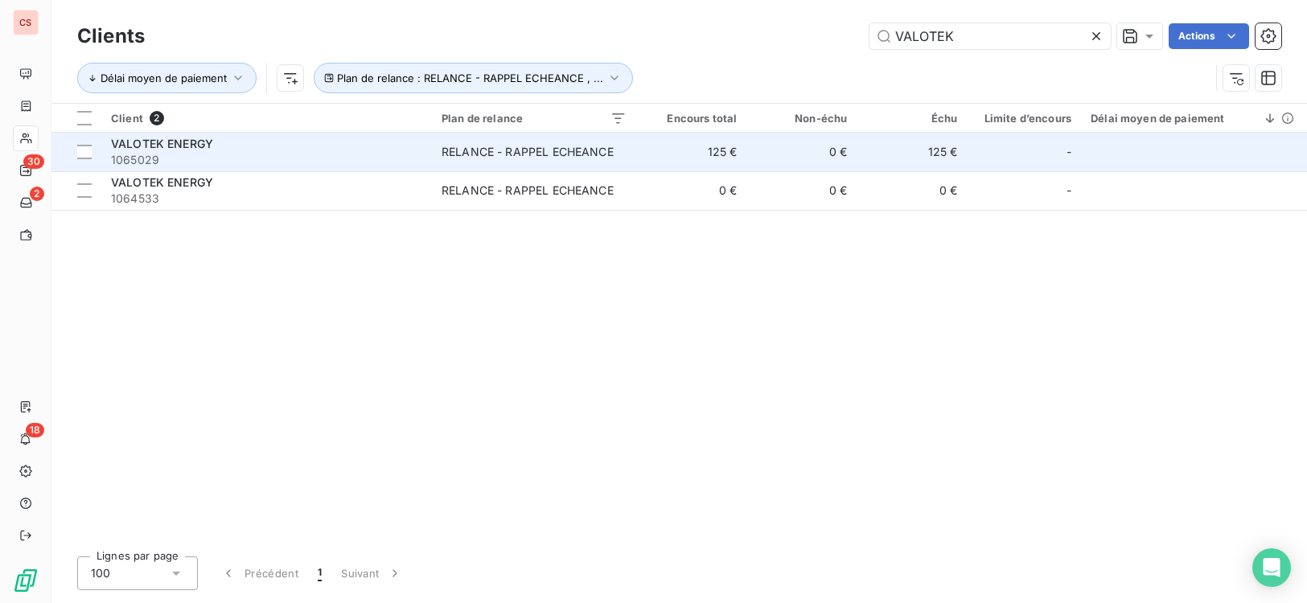
click at [749, 162] on td "0 €" at bounding box center [801, 152] width 110 height 39
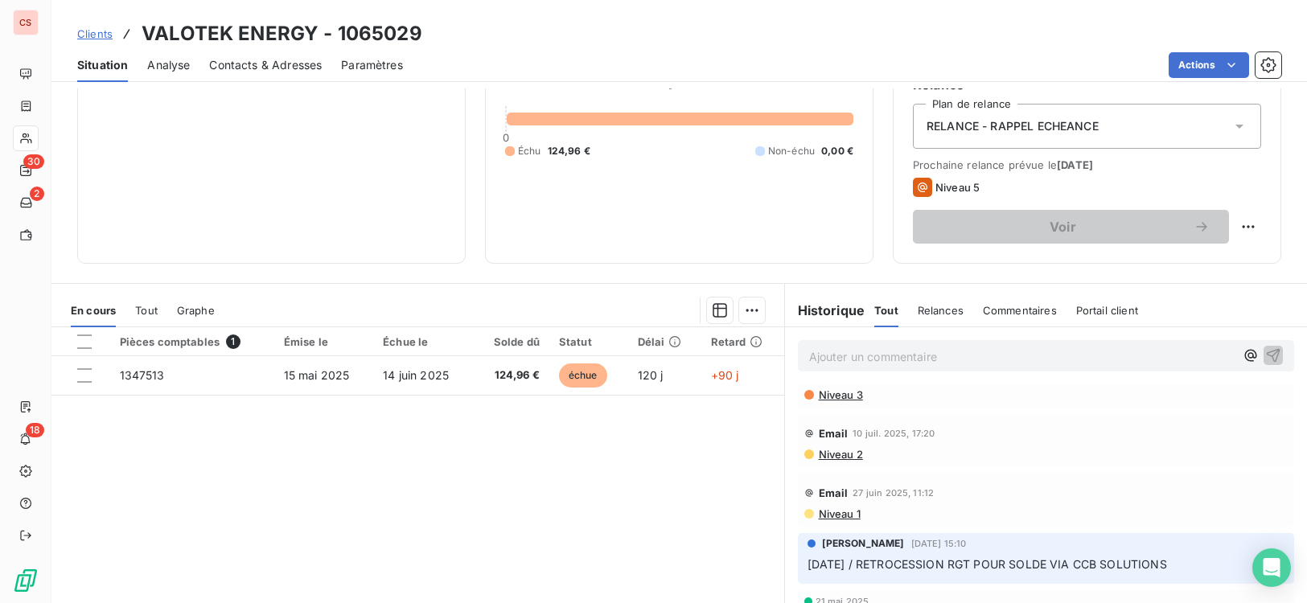
scroll to position [177, 0]
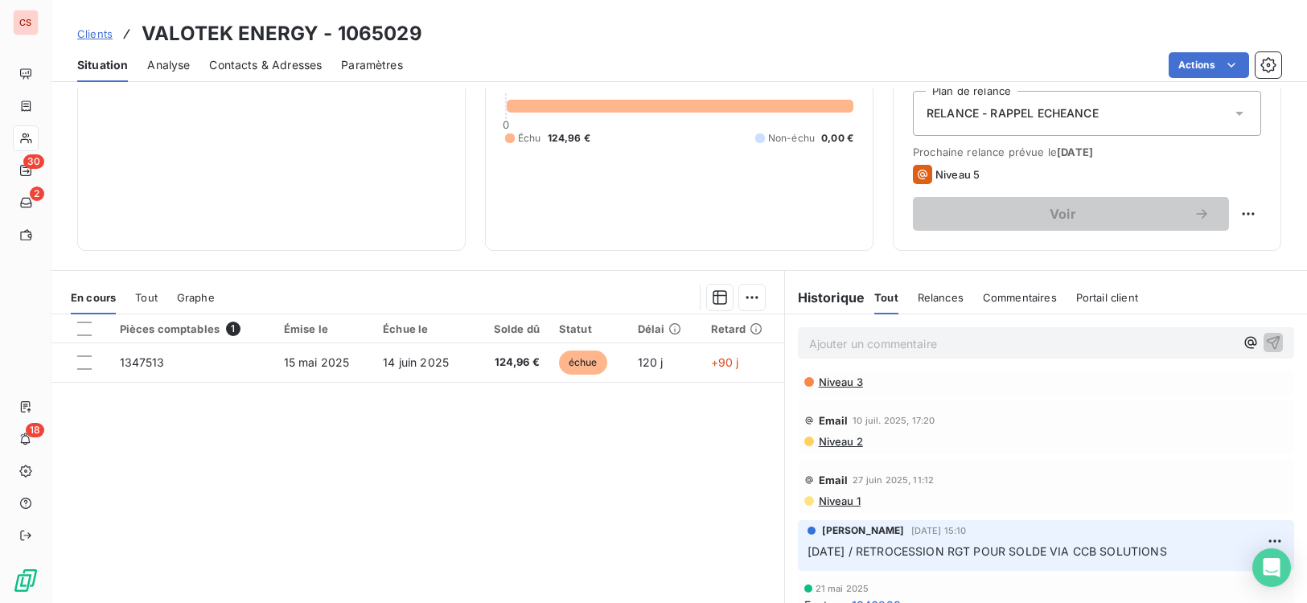
click at [601, 562] on div "Pièces comptables 1 Émise le Échue le Solde dû Statut Délai Retard 1347513 [DAT…" at bounding box center [417, 469] width 733 height 310
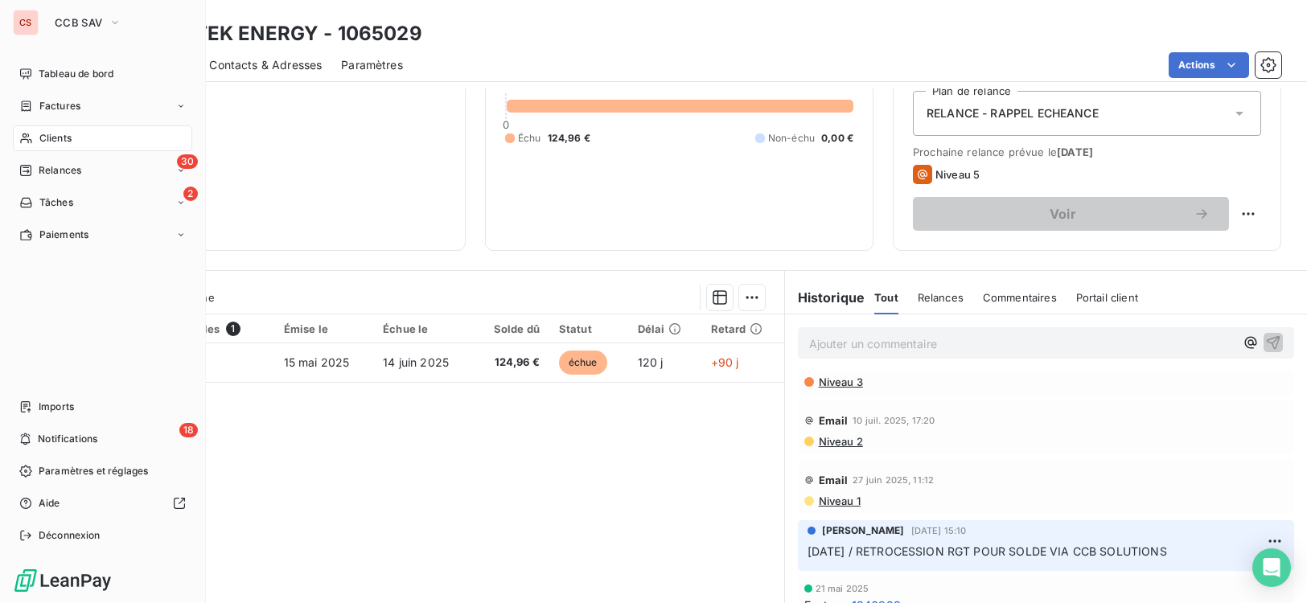
click at [60, 136] on span "Clients" at bounding box center [55, 138] width 32 height 14
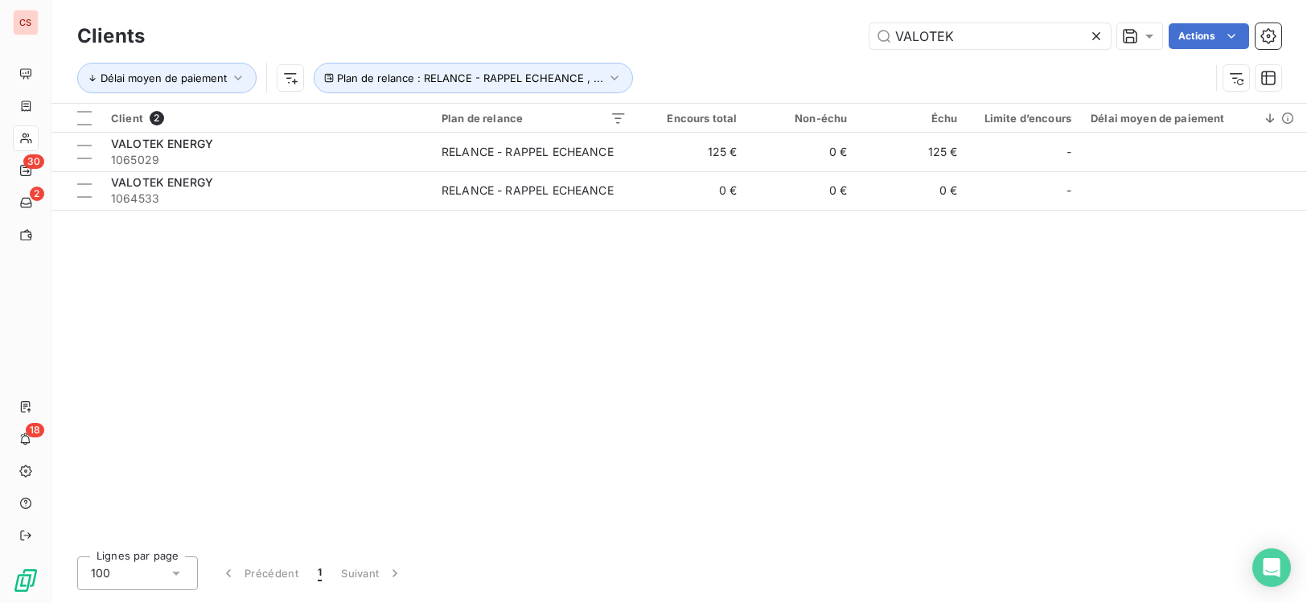
drag, startPoint x: 961, startPoint y: 40, endPoint x: 456, endPoint y: 16, distance: 505.6
click at [610, 51] on div "Clients VALOTEK Actions" at bounding box center [679, 36] width 1204 height 34
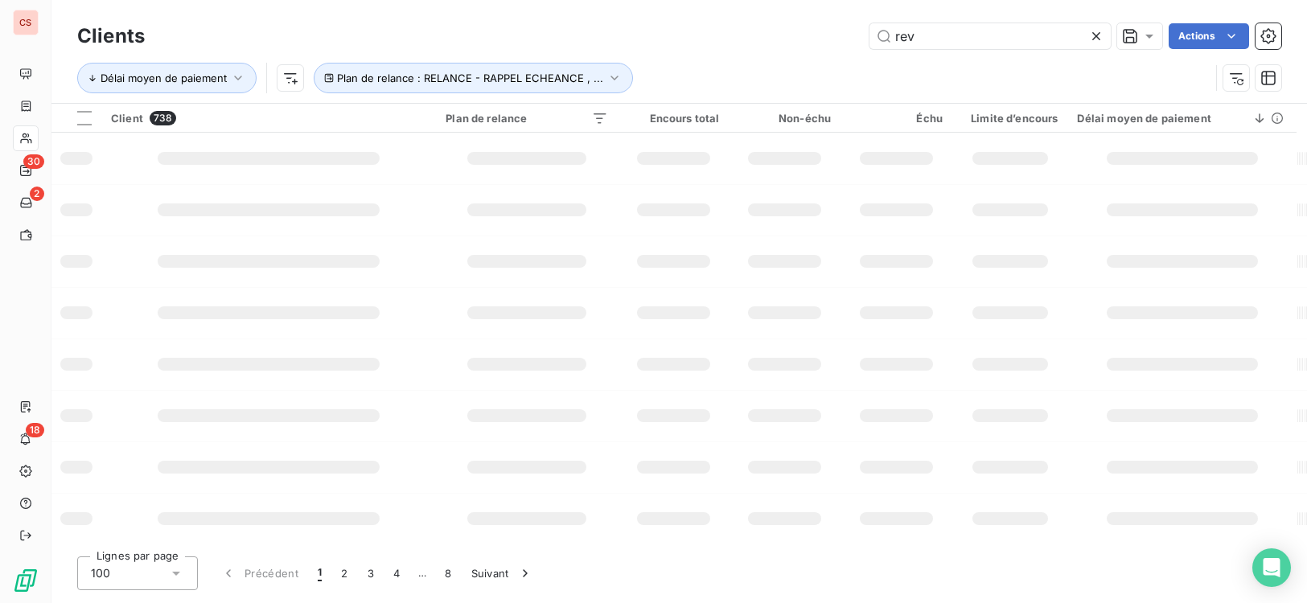
type input "rev"
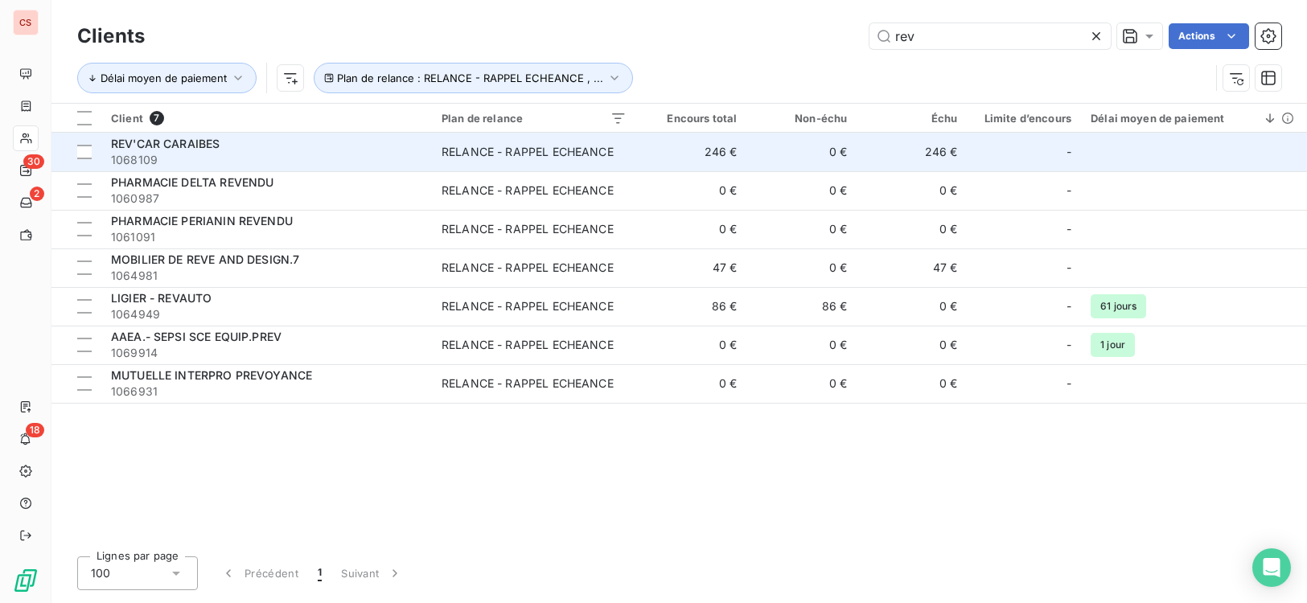
click at [174, 152] on span "1068109" at bounding box center [266, 160] width 311 height 16
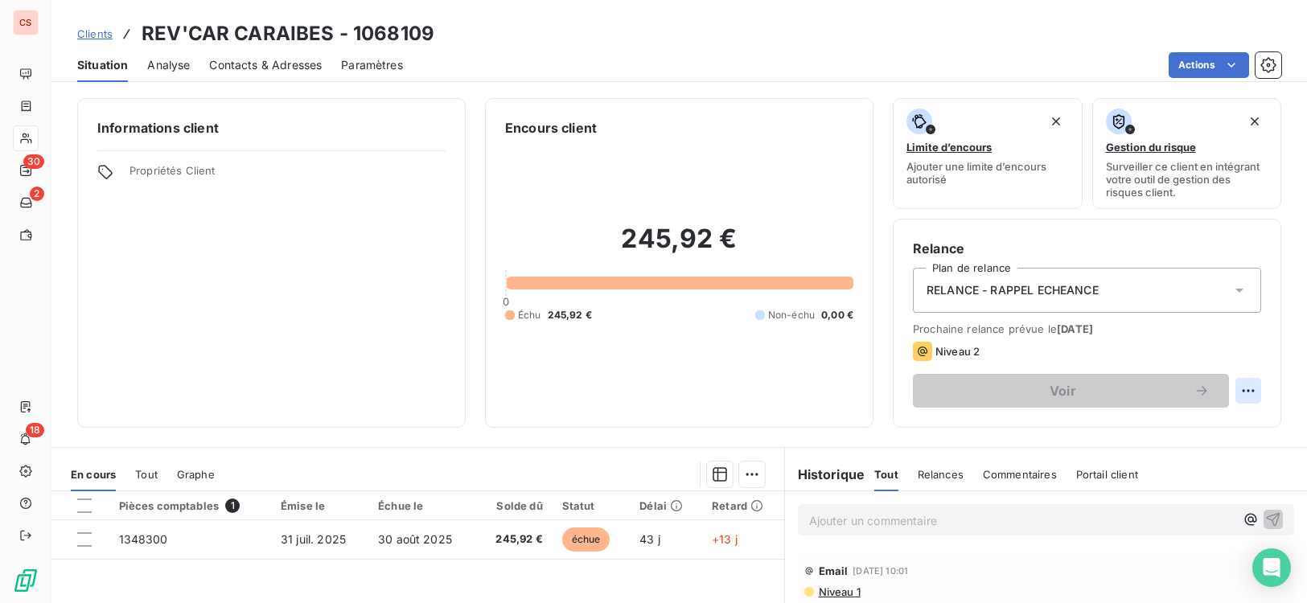
click at [1225, 388] on html "CS 30 2 18 Clients REV'CAR CARAIBES - 1068109 Situation Analyse Contacts & Adre…" at bounding box center [653, 301] width 1307 height 603
click at [1164, 435] on div "Replanifier cette action" at bounding box center [1170, 426] width 144 height 26
select select "8"
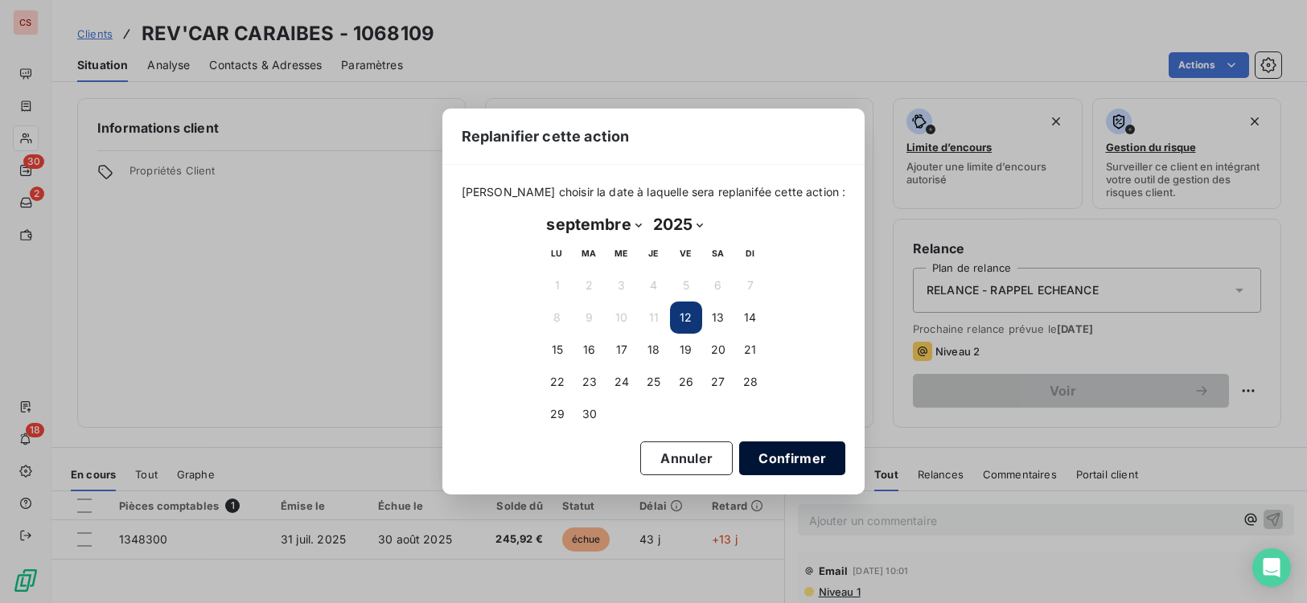
click at [780, 458] on button "Confirmer" at bounding box center [792, 458] width 106 height 34
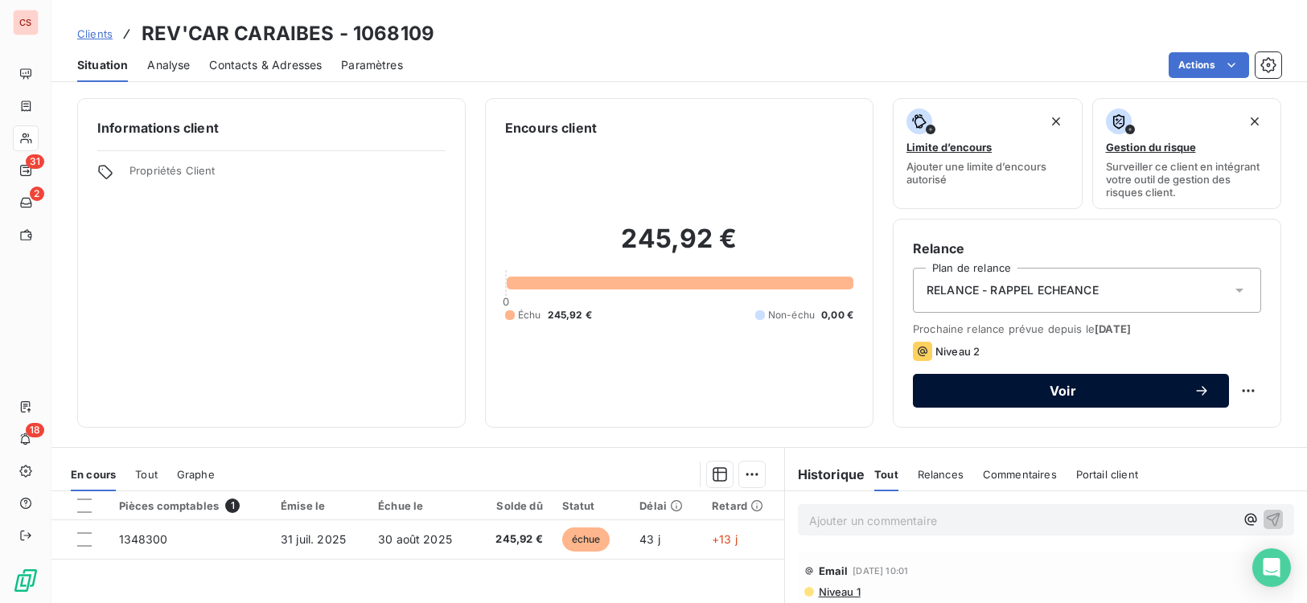
click at [1065, 399] on button "Voir" at bounding box center [1071, 391] width 316 height 34
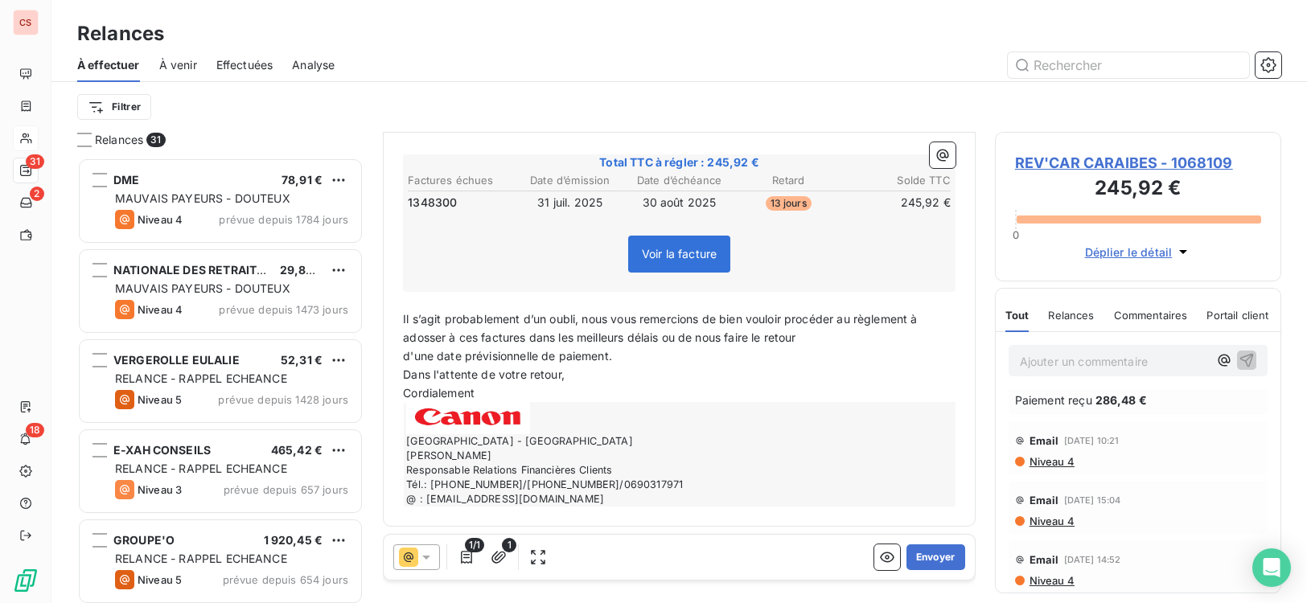
scroll to position [238, 0]
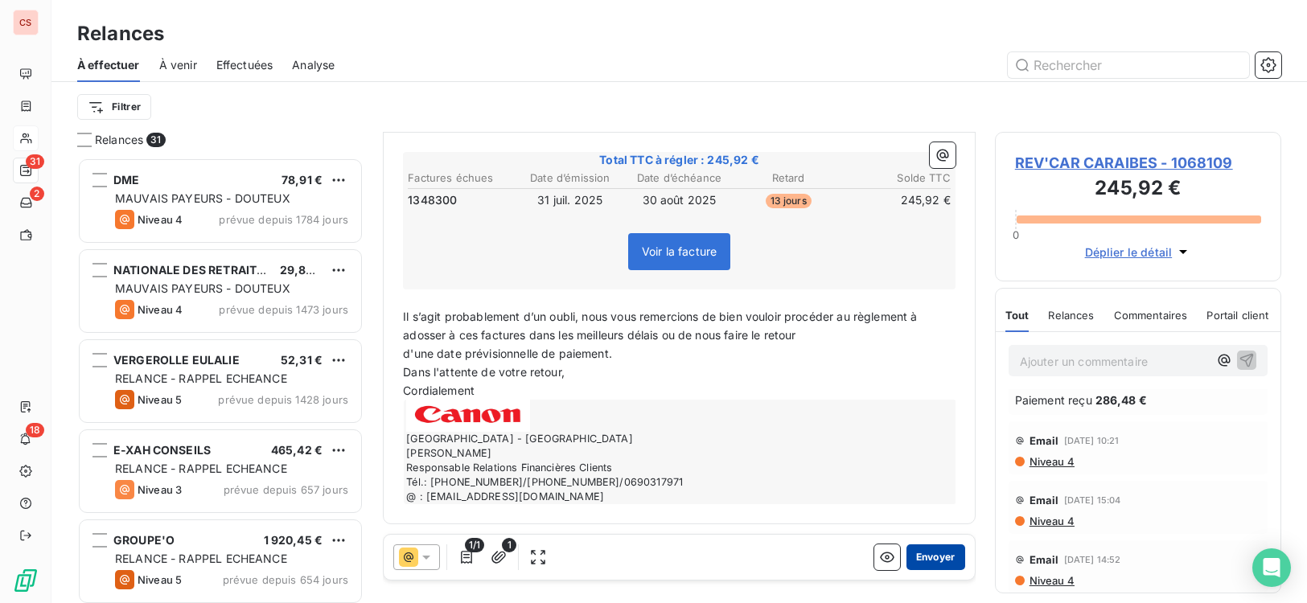
click at [912, 552] on button "Envoyer" at bounding box center [935, 557] width 59 height 26
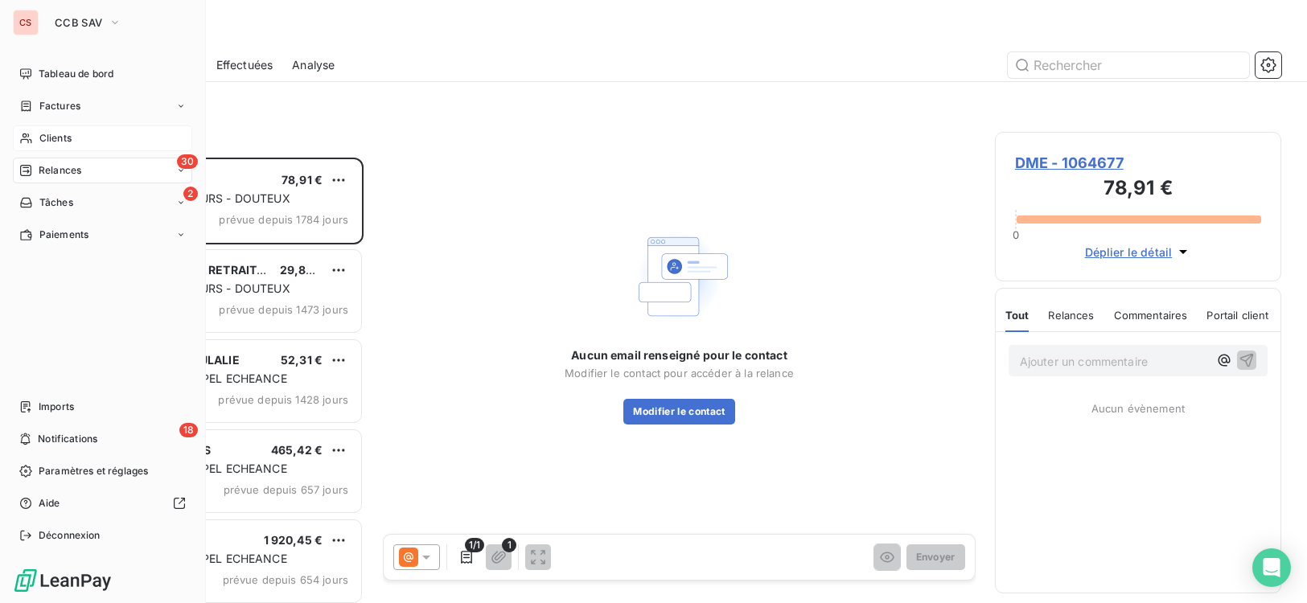
click at [61, 142] on span "Clients" at bounding box center [55, 138] width 32 height 14
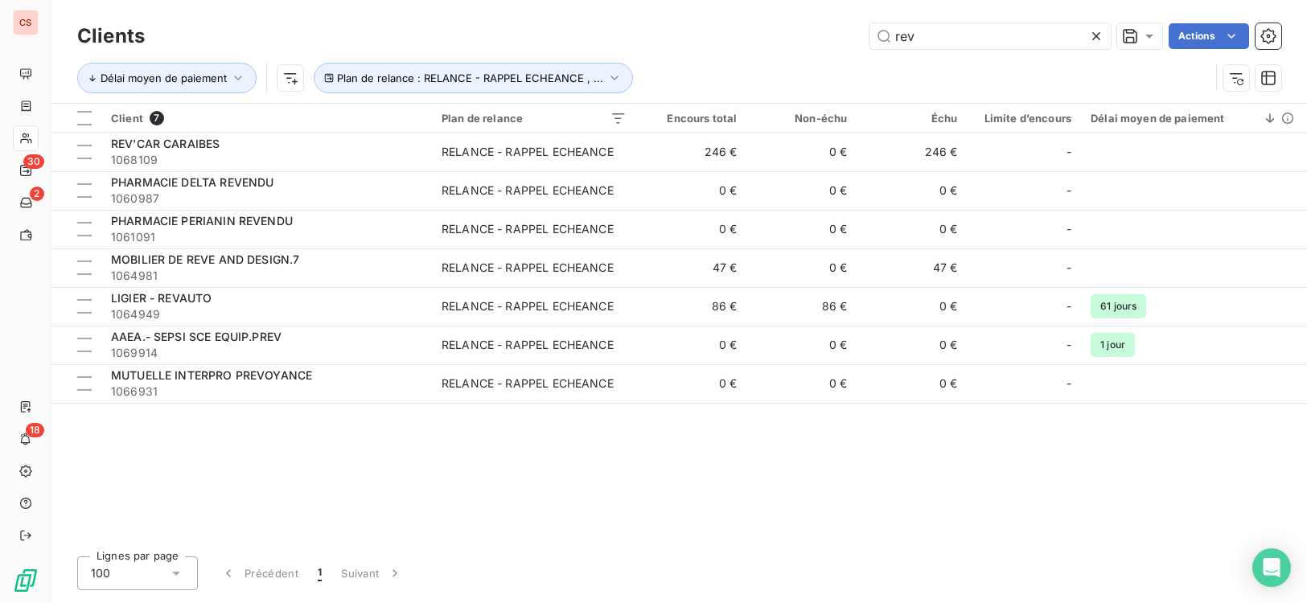
drag, startPoint x: 939, startPoint y: 39, endPoint x: 812, endPoint y: 35, distance: 127.1
click at [827, 35] on div "rev Actions" at bounding box center [722, 36] width 1117 height 26
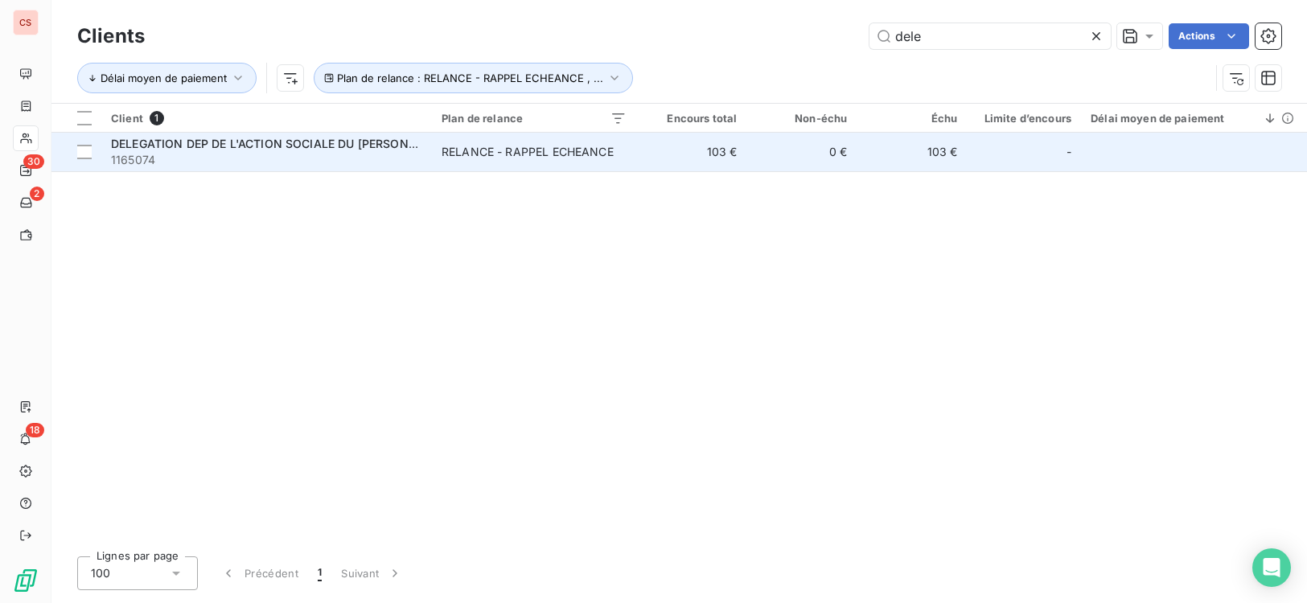
type input "dele"
click at [666, 162] on td "103 €" at bounding box center [691, 152] width 110 height 39
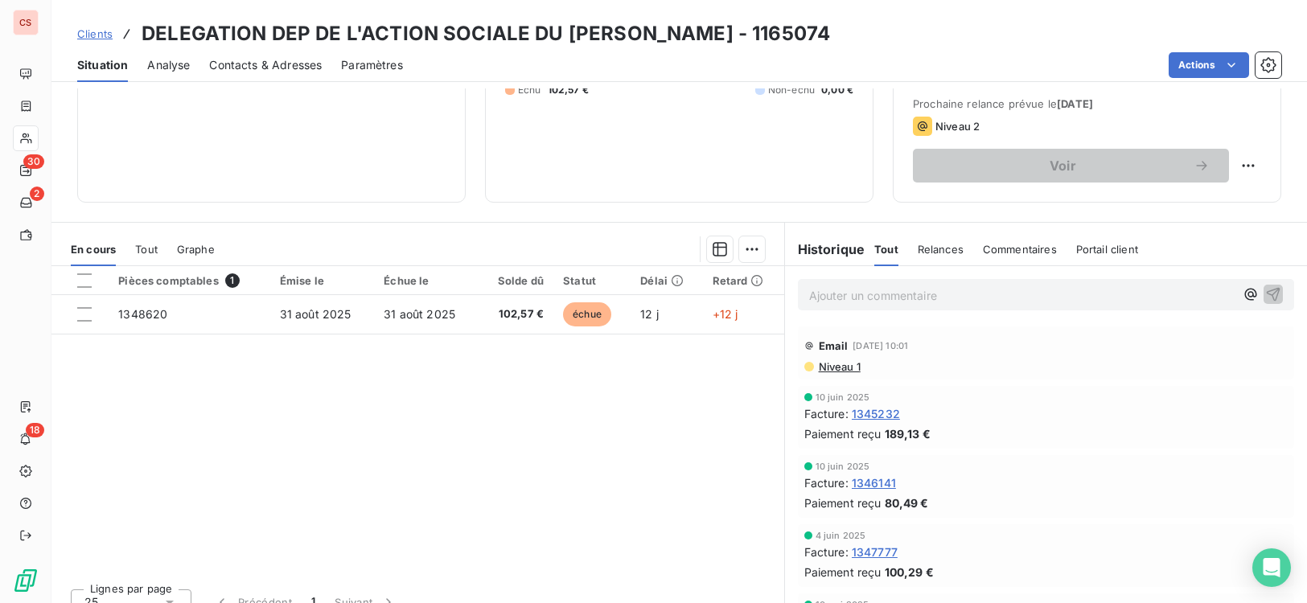
scroll to position [246, 0]
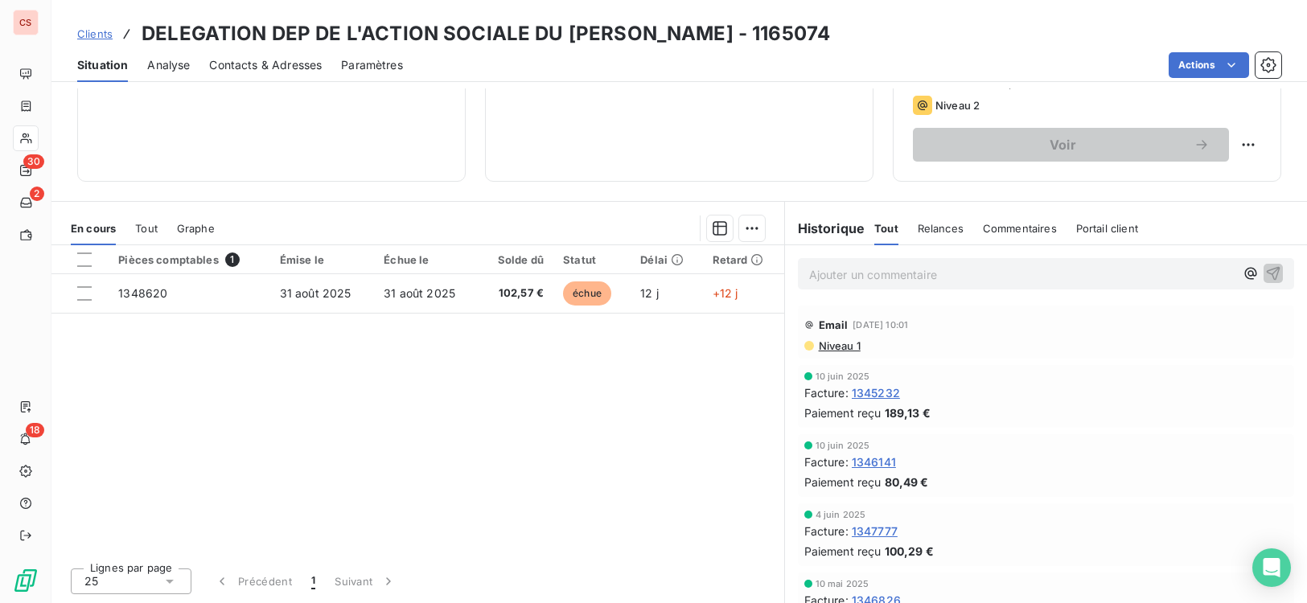
click at [840, 346] on span "Niveau 1" at bounding box center [838, 345] width 43 height 13
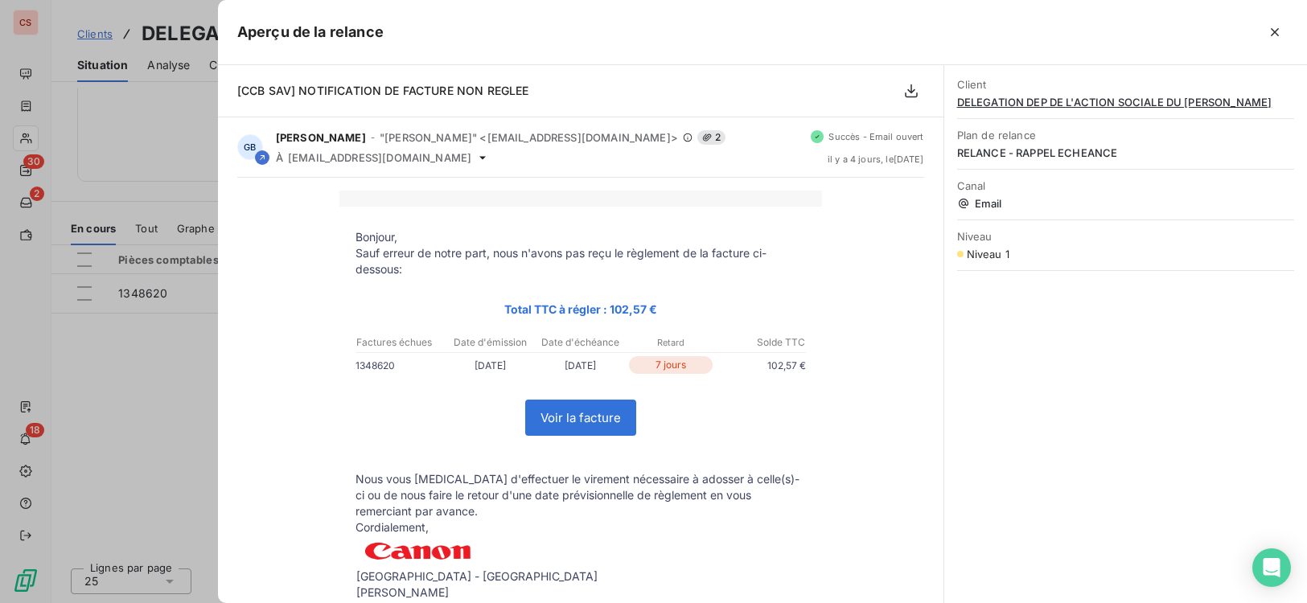
click at [1280, 39] on icon "button" at bounding box center [1275, 32] width 16 height 16
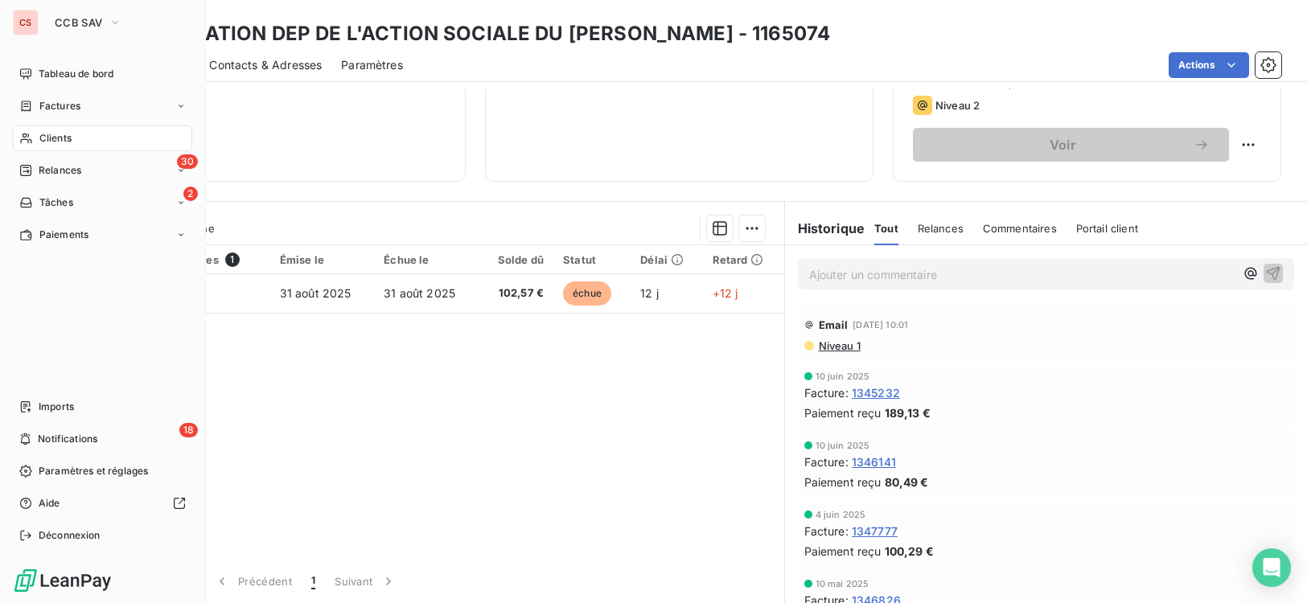
click at [55, 138] on span "Clients" at bounding box center [55, 138] width 32 height 14
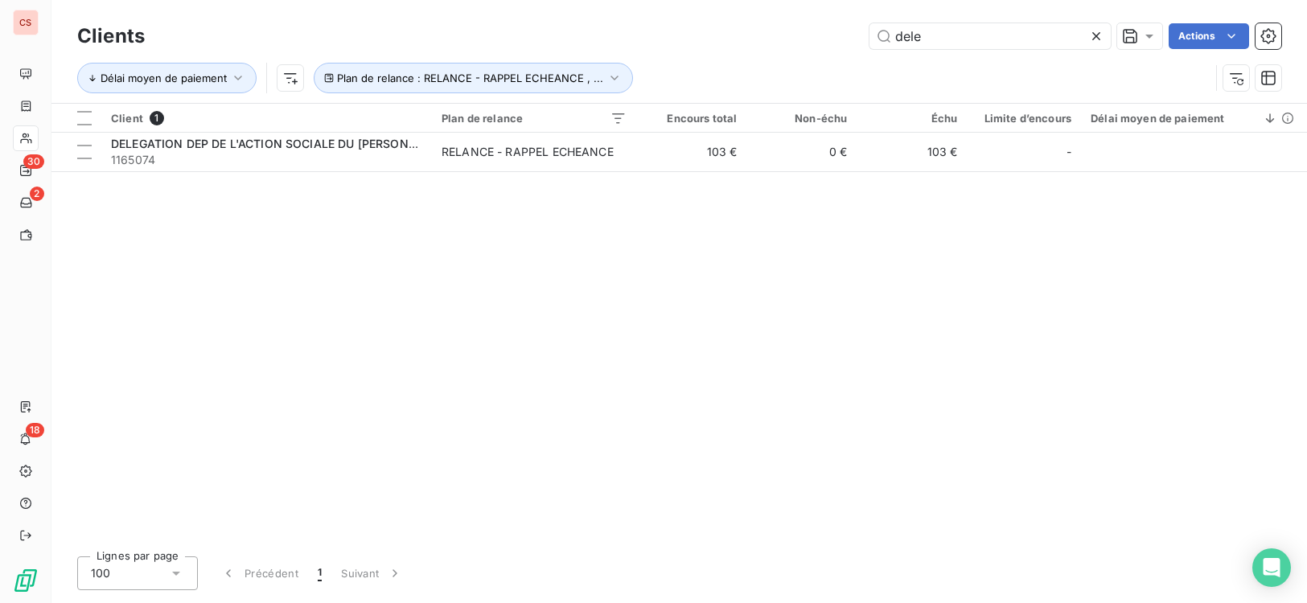
drag, startPoint x: 984, startPoint y: 39, endPoint x: 244, endPoint y: 19, distance: 740.1
click at [545, 45] on div "dele Actions" at bounding box center [722, 36] width 1117 height 26
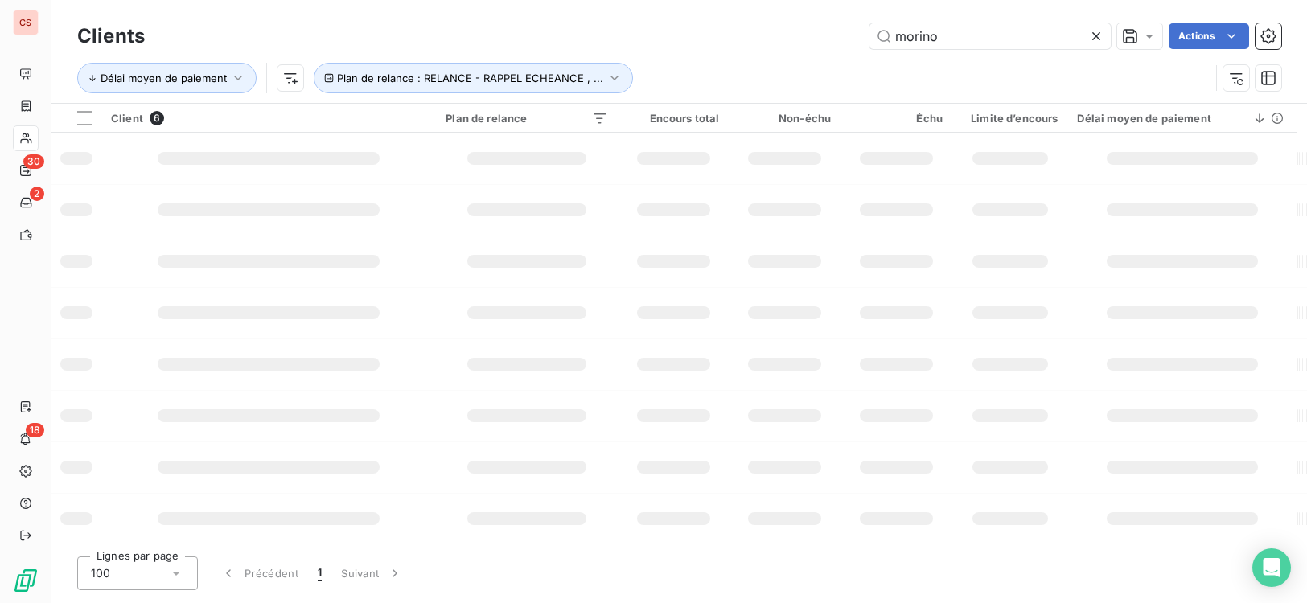
type input "morino"
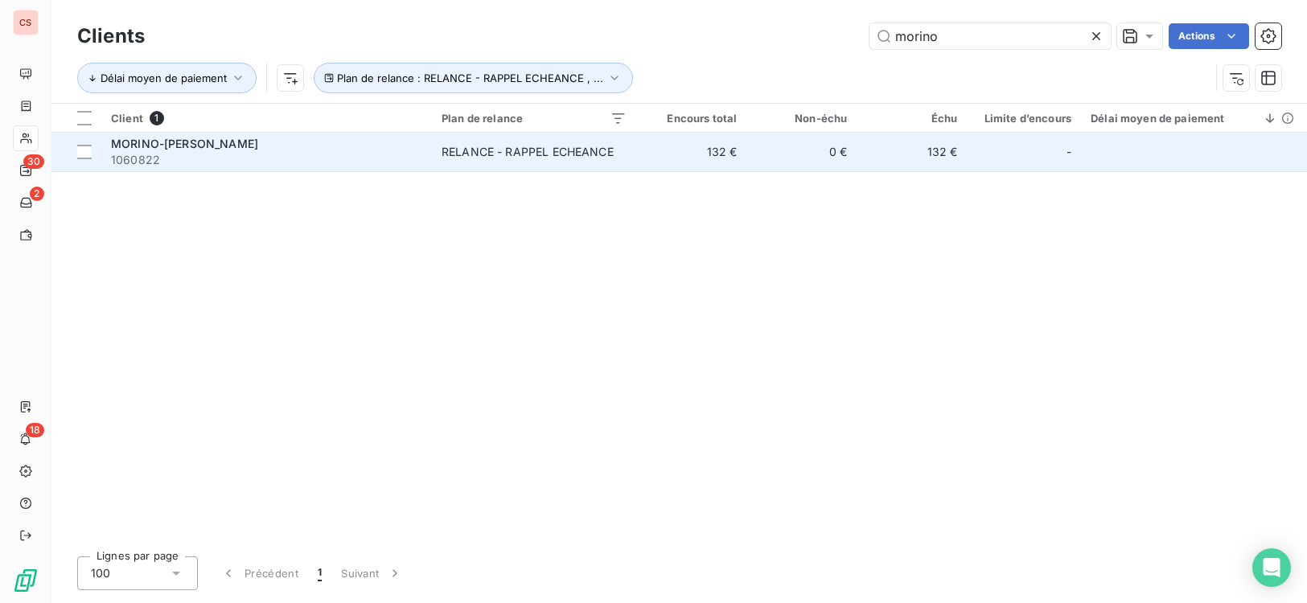
click at [643, 165] on td "132 €" at bounding box center [691, 152] width 110 height 39
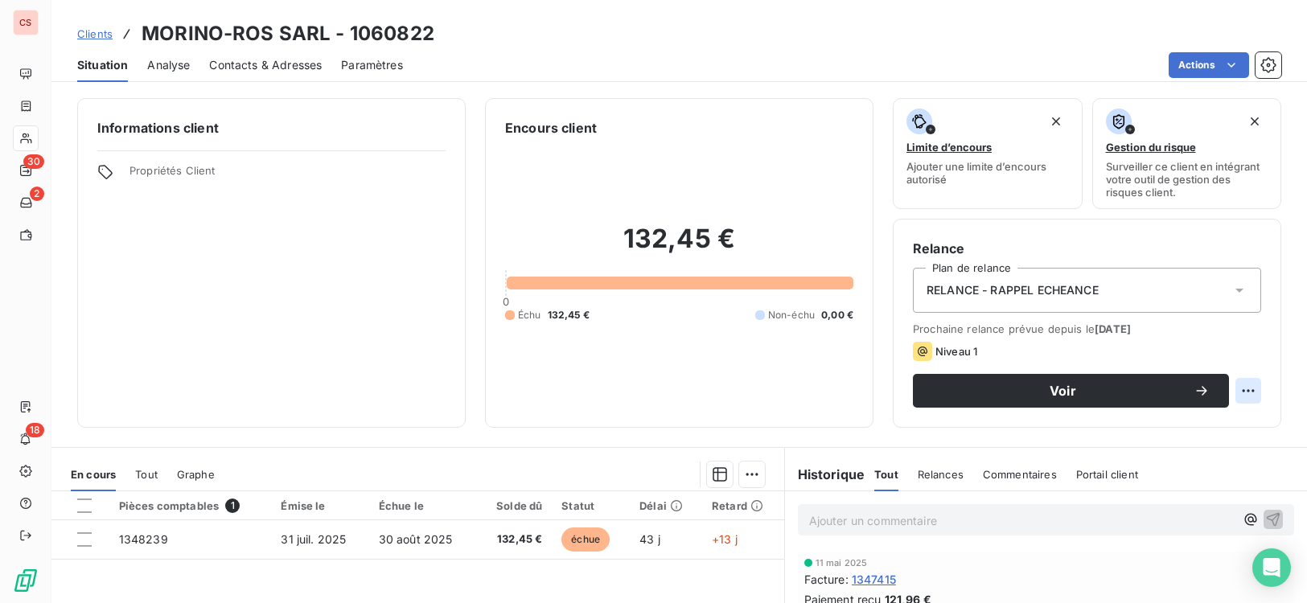
click at [1230, 387] on html "CS 30 2 18 Clients MORINO-ROS SARL - 1060822 Situation Analyse Contacts & Adres…" at bounding box center [653, 301] width 1307 height 603
click at [1191, 420] on div "Replanifier cette action" at bounding box center [1170, 426] width 144 height 26
select select "8"
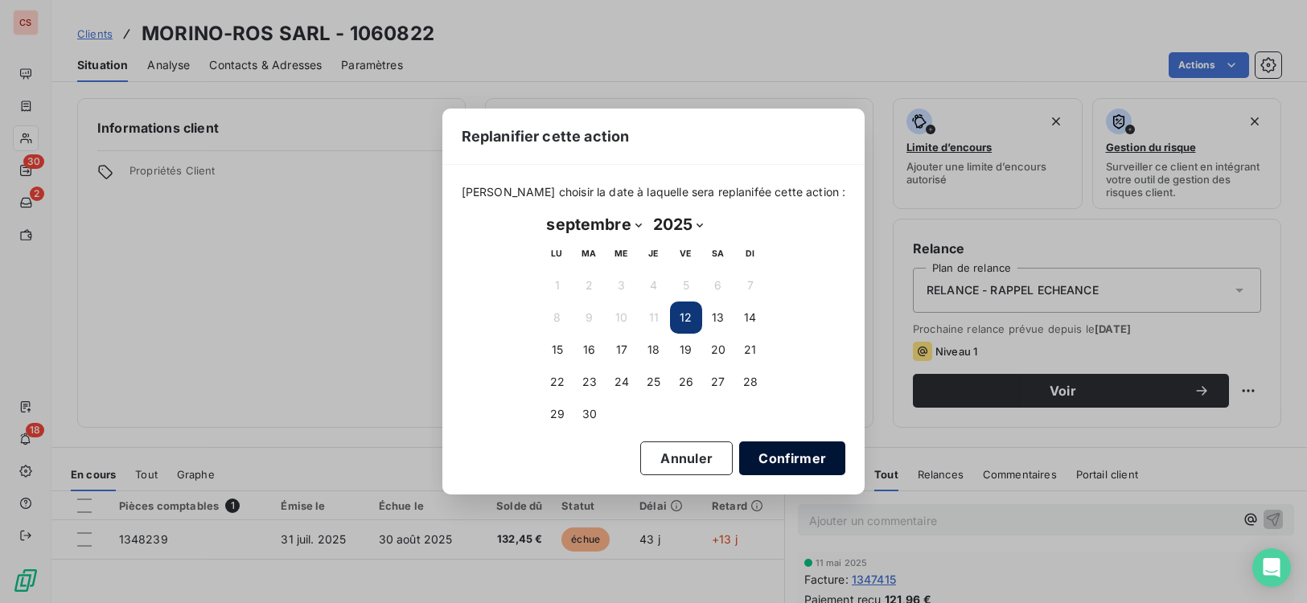
click at [761, 457] on button "Confirmer" at bounding box center [792, 458] width 106 height 34
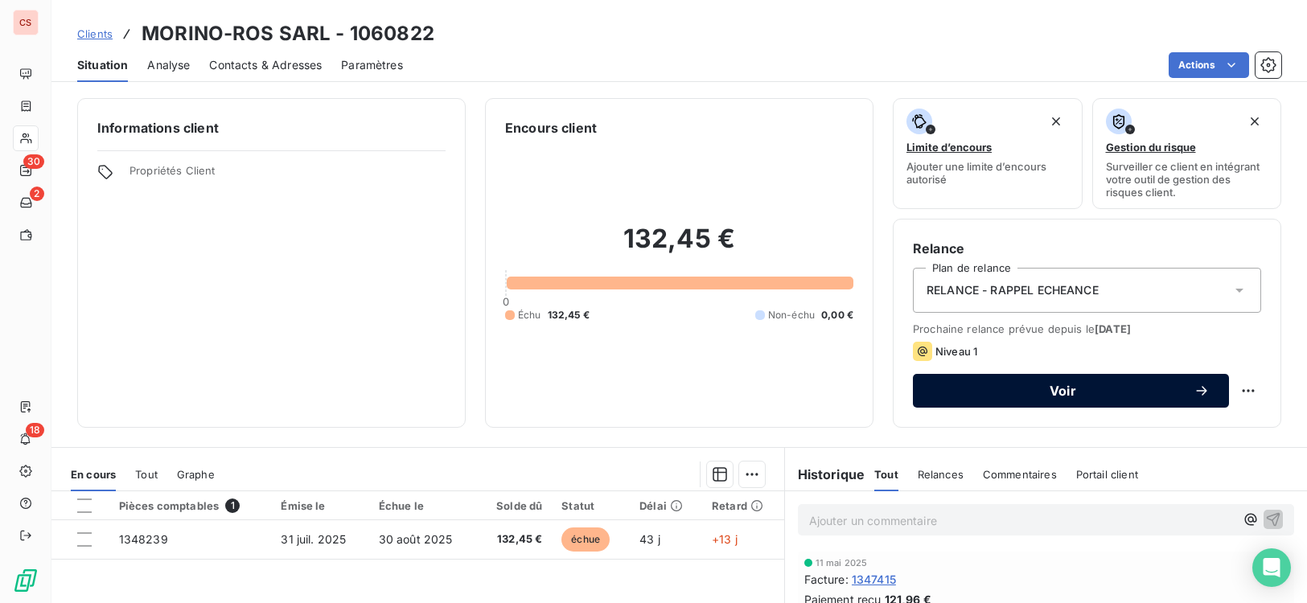
click at [1011, 399] on button "Voir" at bounding box center [1071, 391] width 316 height 34
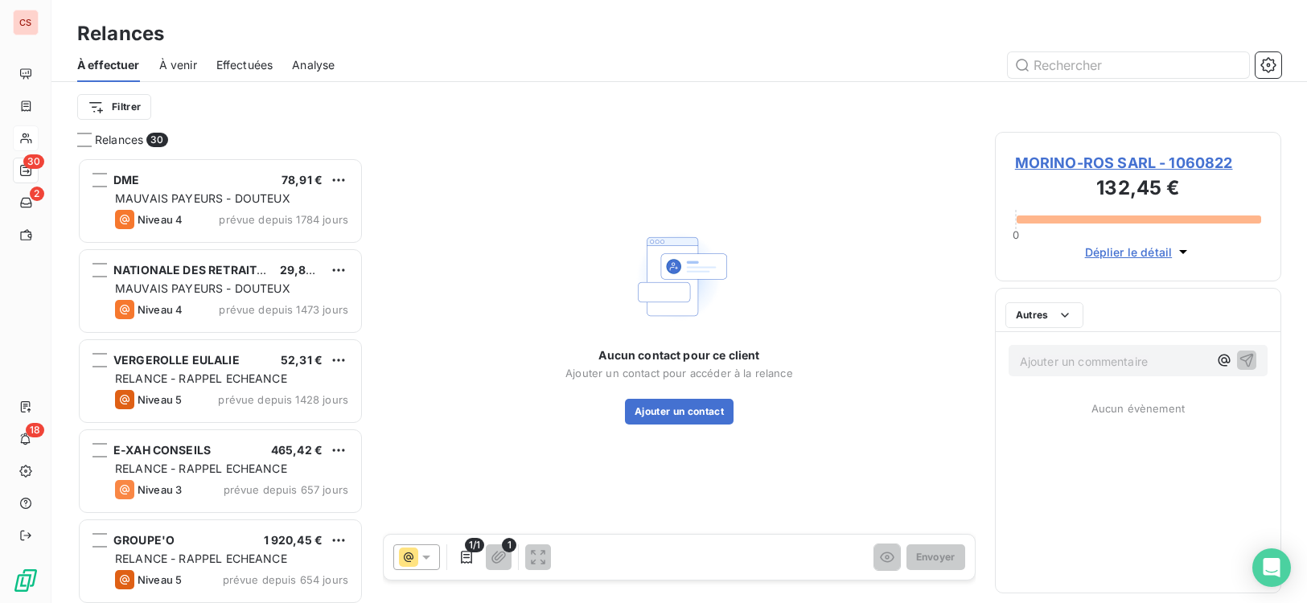
scroll to position [433, 275]
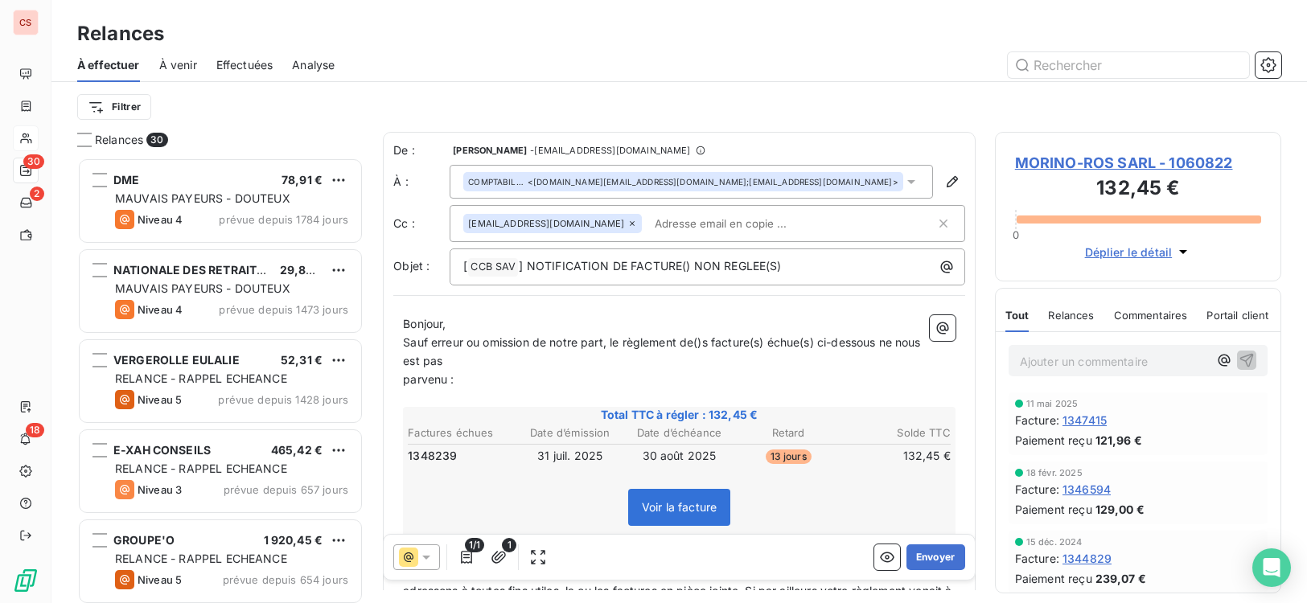
click at [407, 386] on p "parvenu :" at bounding box center [679, 380] width 552 height 18
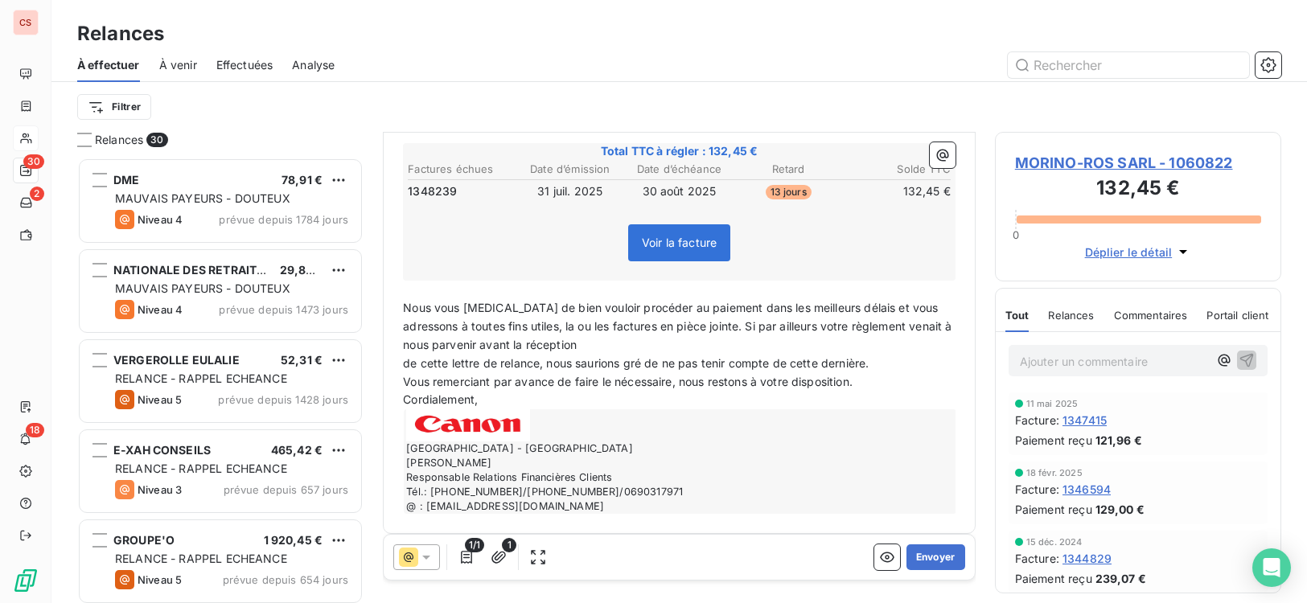
scroll to position [257, 0]
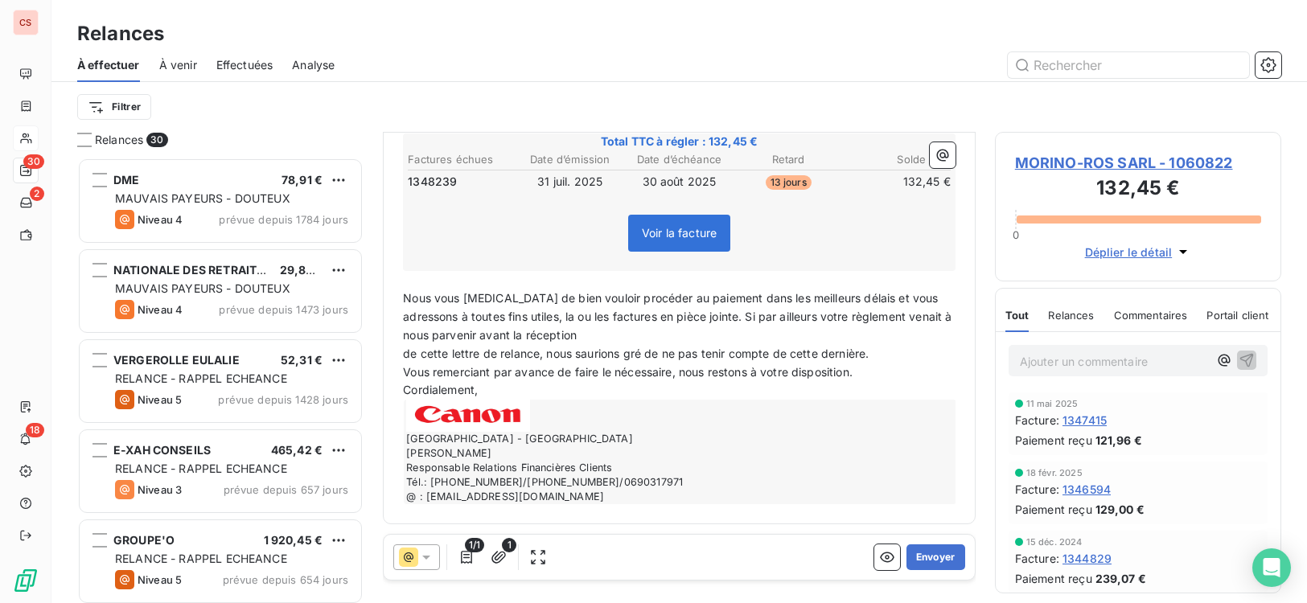
click at [404, 356] on span "de cette lettre de relance, nous saurions gré de ne pas tenir compte de cette d…" at bounding box center [636, 354] width 466 height 14
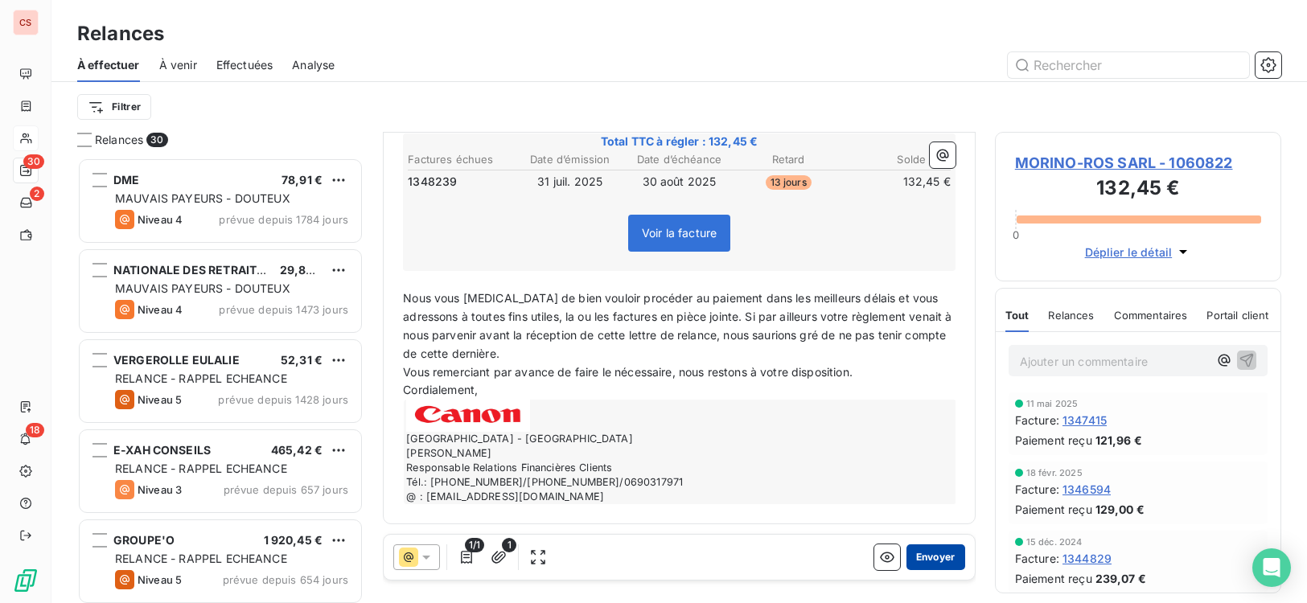
click at [920, 552] on button "Envoyer" at bounding box center [935, 557] width 59 height 26
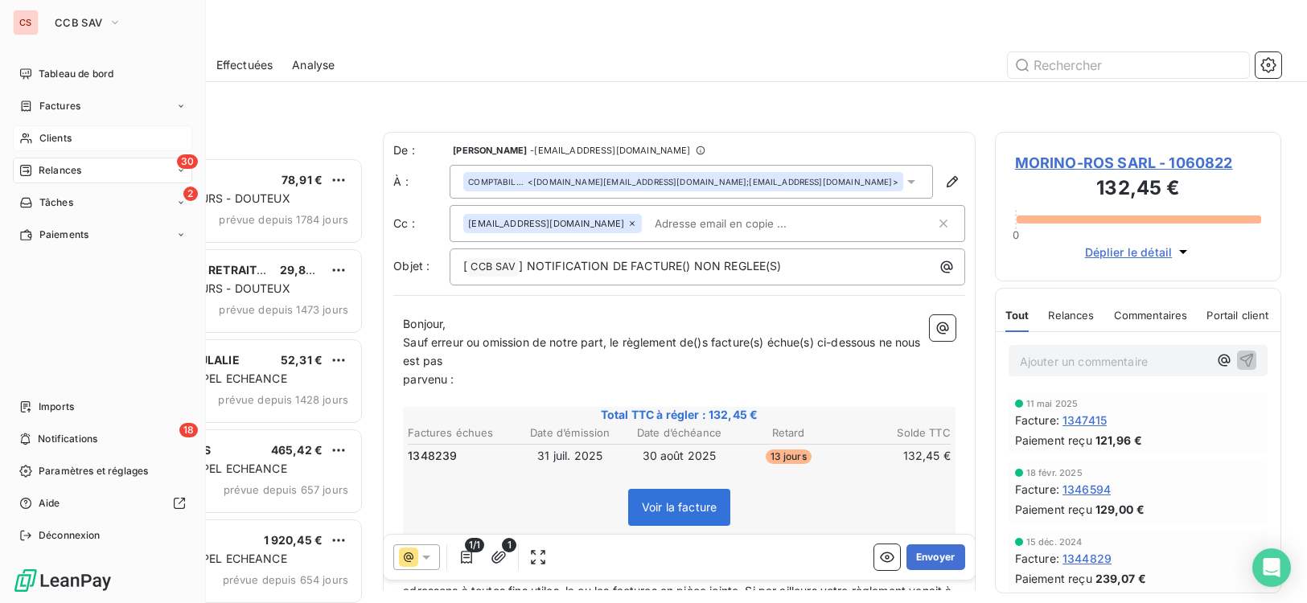
click at [68, 134] on span "Clients" at bounding box center [55, 138] width 32 height 14
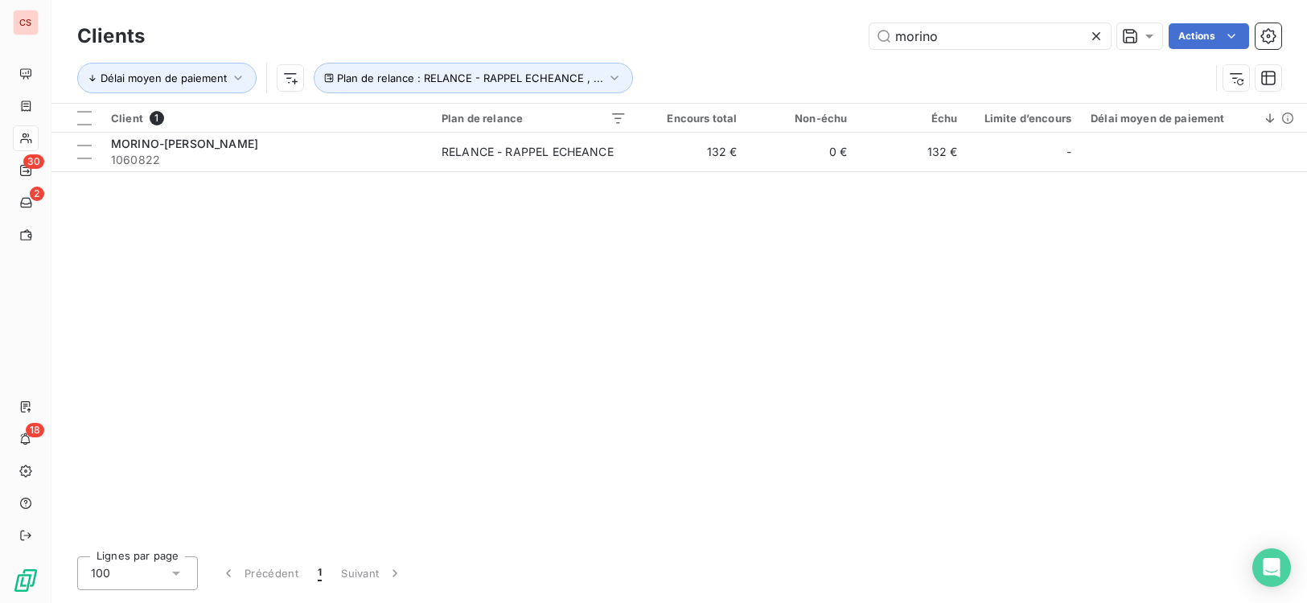
drag, startPoint x: 945, startPoint y: 41, endPoint x: 173, endPoint y: 1, distance: 773.0
click at [710, 41] on div "morino Actions" at bounding box center [722, 36] width 1117 height 26
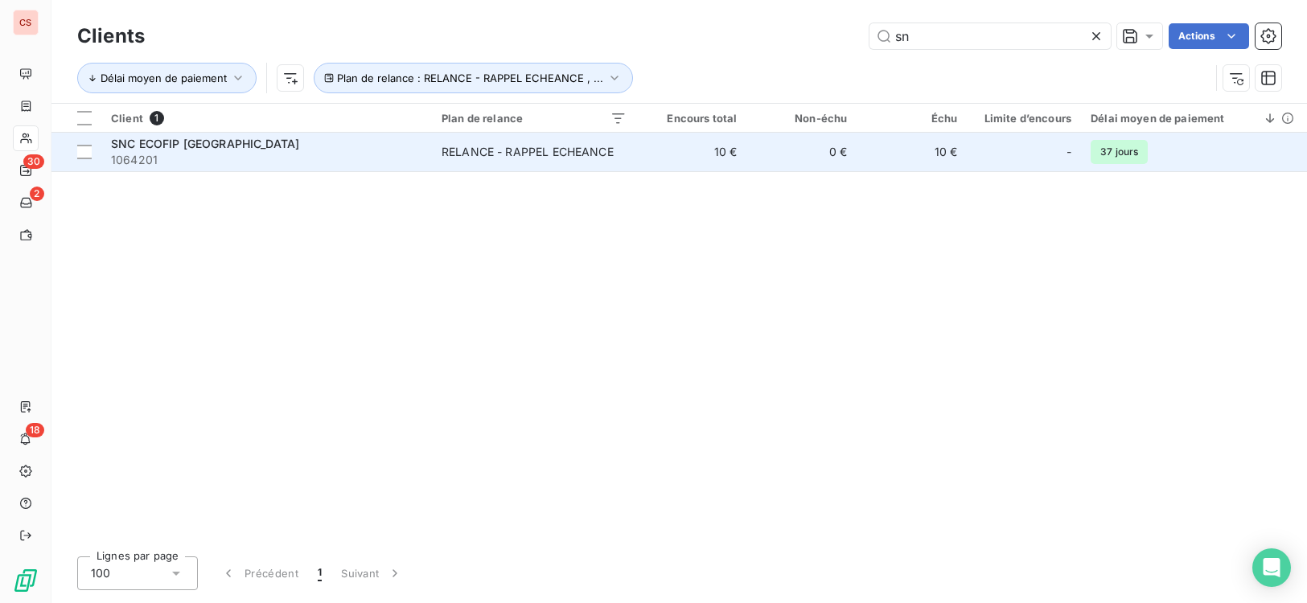
type input "sn"
click at [438, 167] on td "RELANCE - RAPPEL ECHEANCE" at bounding box center [534, 152] width 204 height 39
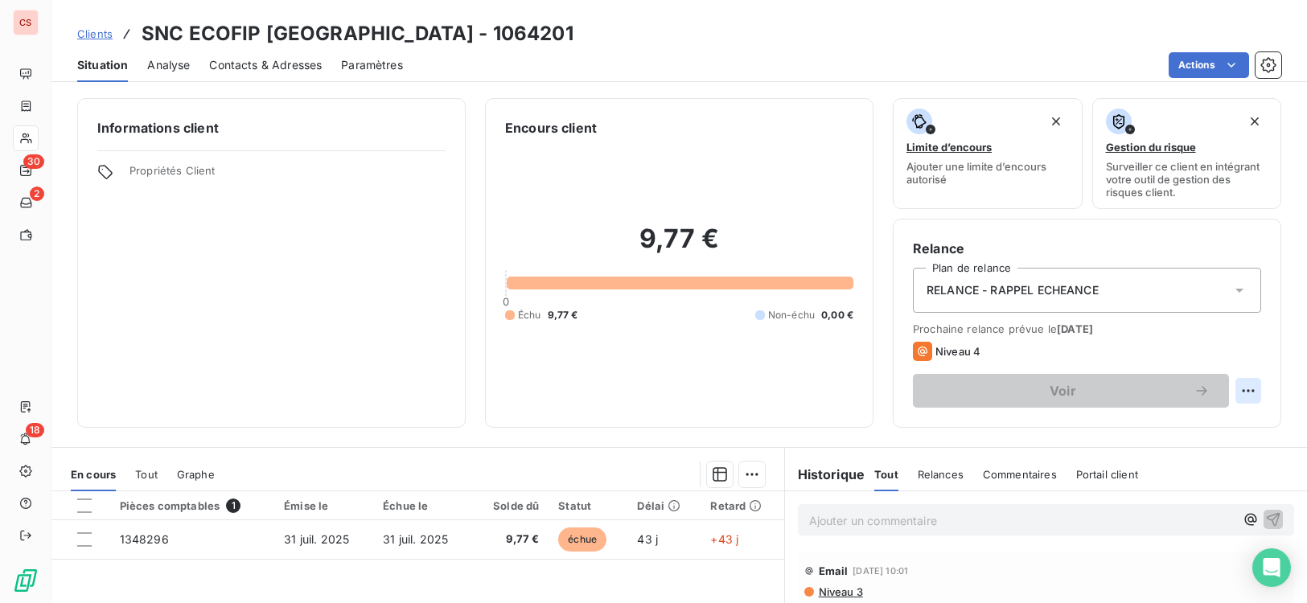
click at [1248, 395] on html "CS 30 2 18 Clients SNC ECOFIP [GEOGRAPHIC_DATA] - 1064201 Situation Analyse Con…" at bounding box center [653, 301] width 1307 height 603
click at [1219, 426] on div "Replanifier cette action" at bounding box center [1170, 426] width 144 height 26
select select "8"
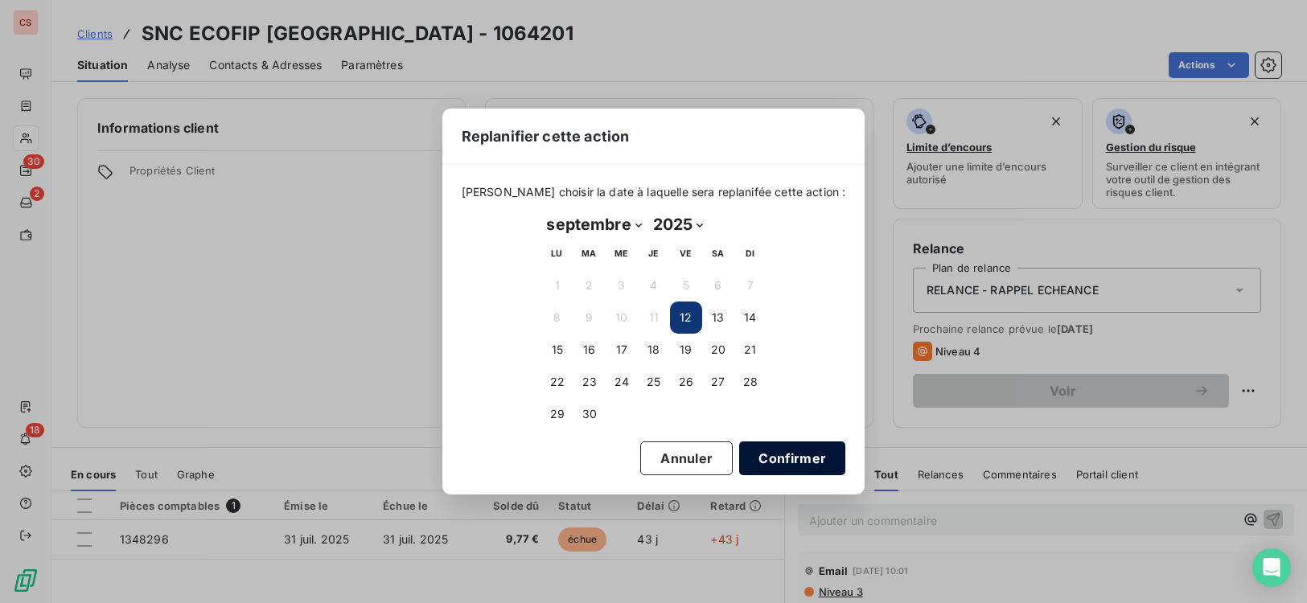
click at [745, 450] on button "Confirmer" at bounding box center [792, 458] width 106 height 34
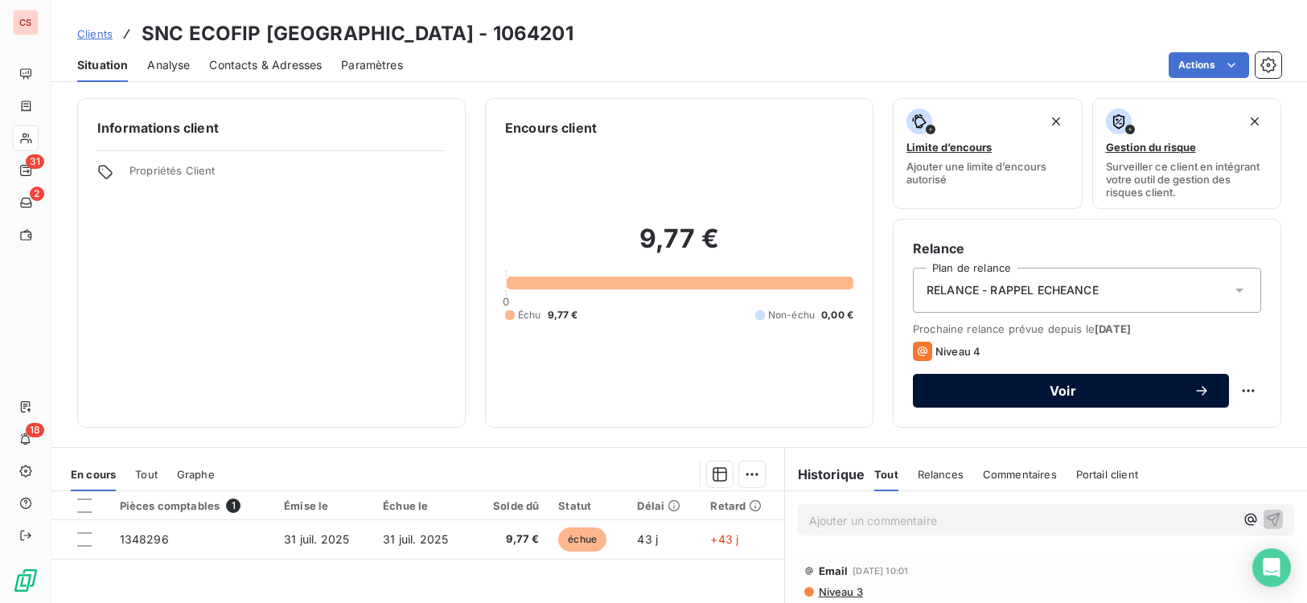
click at [1046, 390] on span "Voir" at bounding box center [1062, 390] width 261 height 13
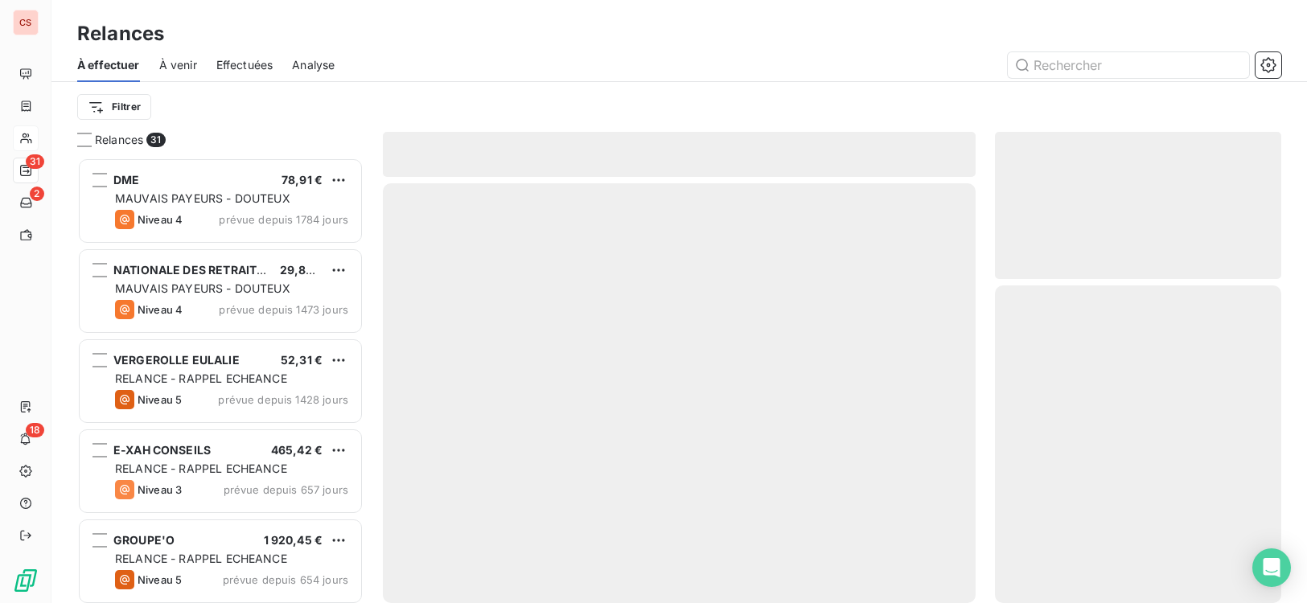
scroll to position [433, 275]
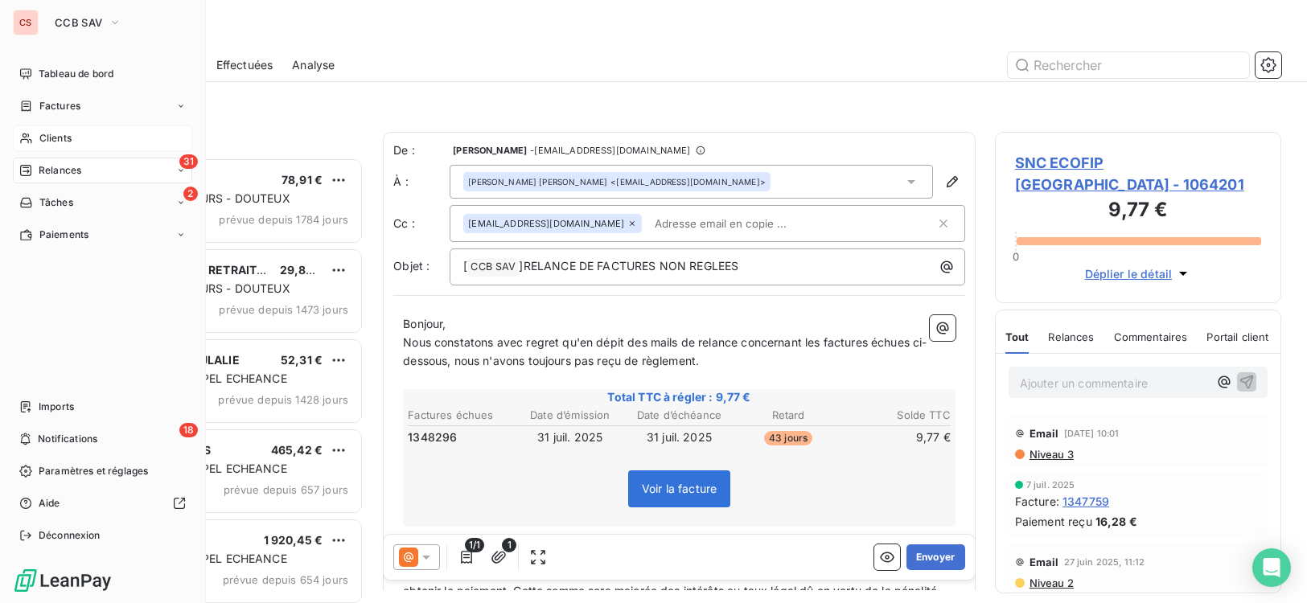
click at [59, 136] on span "Clients" at bounding box center [55, 138] width 32 height 14
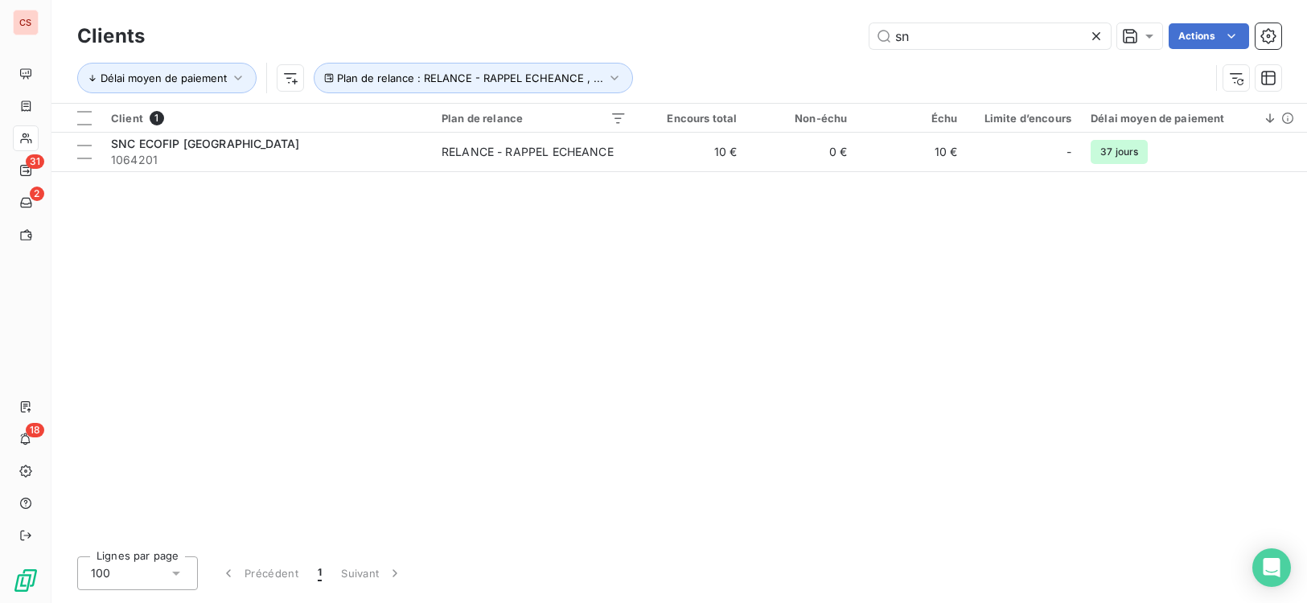
drag, startPoint x: 920, startPoint y: 37, endPoint x: 762, endPoint y: 59, distance: 159.1
click at [811, 51] on div "Clients sn Actions" at bounding box center [679, 36] width 1204 height 34
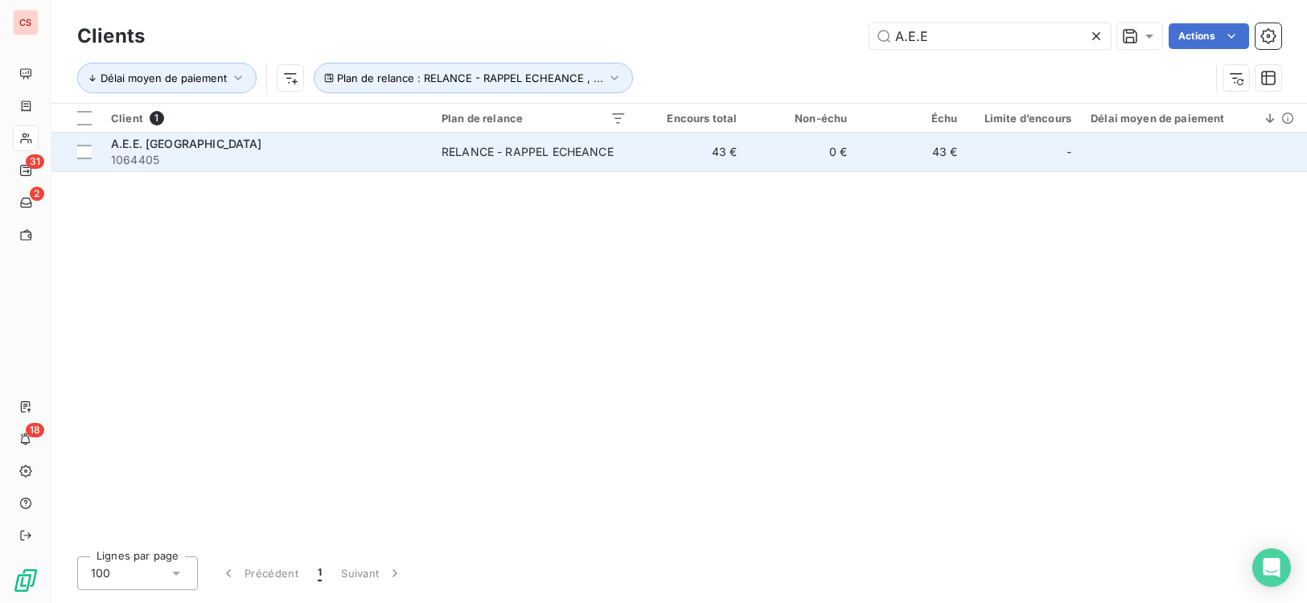
type input "A.E.E"
click at [666, 138] on td "43 €" at bounding box center [691, 152] width 110 height 39
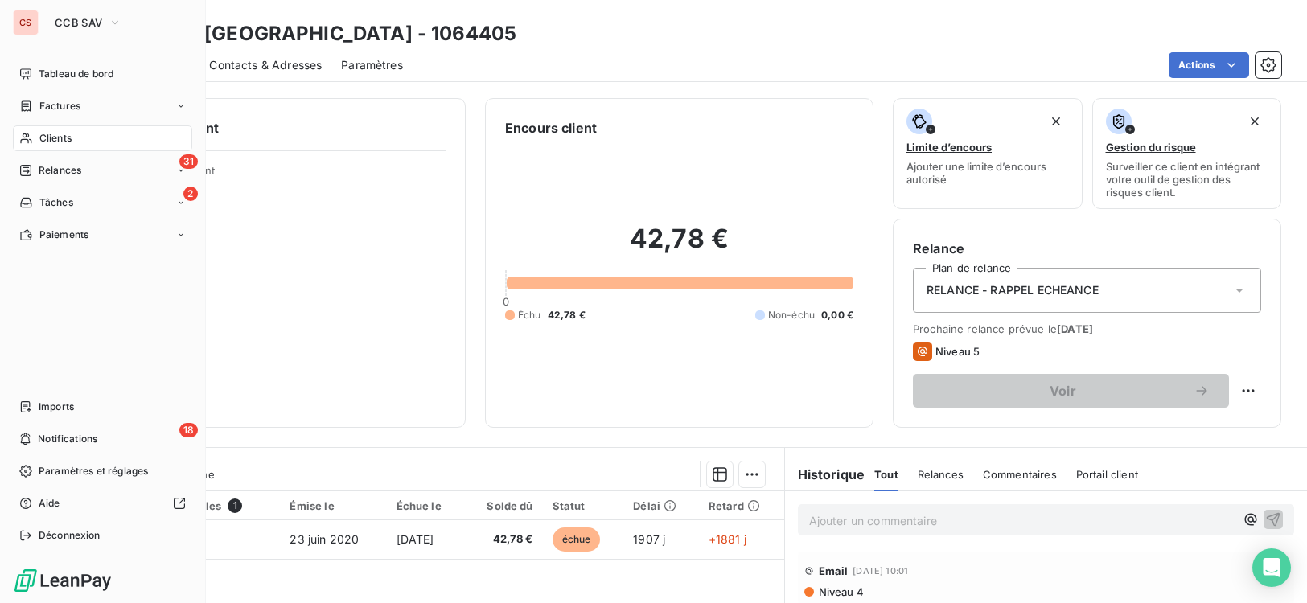
click at [48, 135] on span "Clients" at bounding box center [55, 138] width 32 height 14
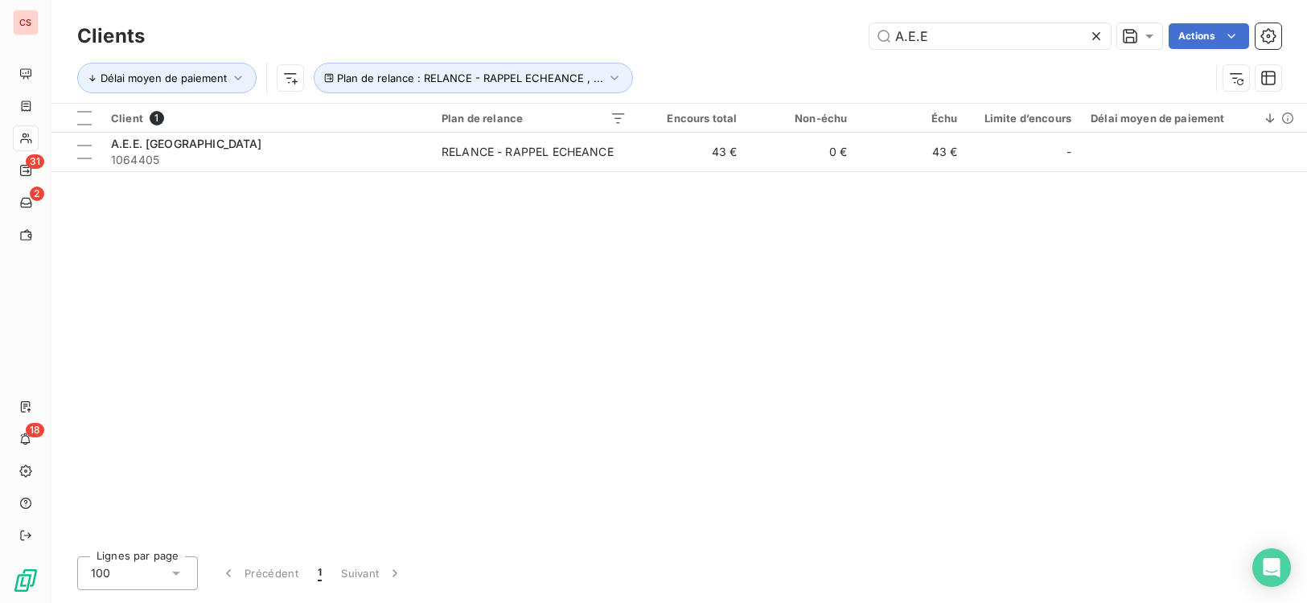
drag, startPoint x: 1016, startPoint y: 38, endPoint x: 271, endPoint y: 70, distance: 745.3
click at [588, 77] on div "Clients A.E.E Actions Délai moyen de paiement Plan de relance : RELANCE - RAPPE…" at bounding box center [679, 61] width 1204 height 84
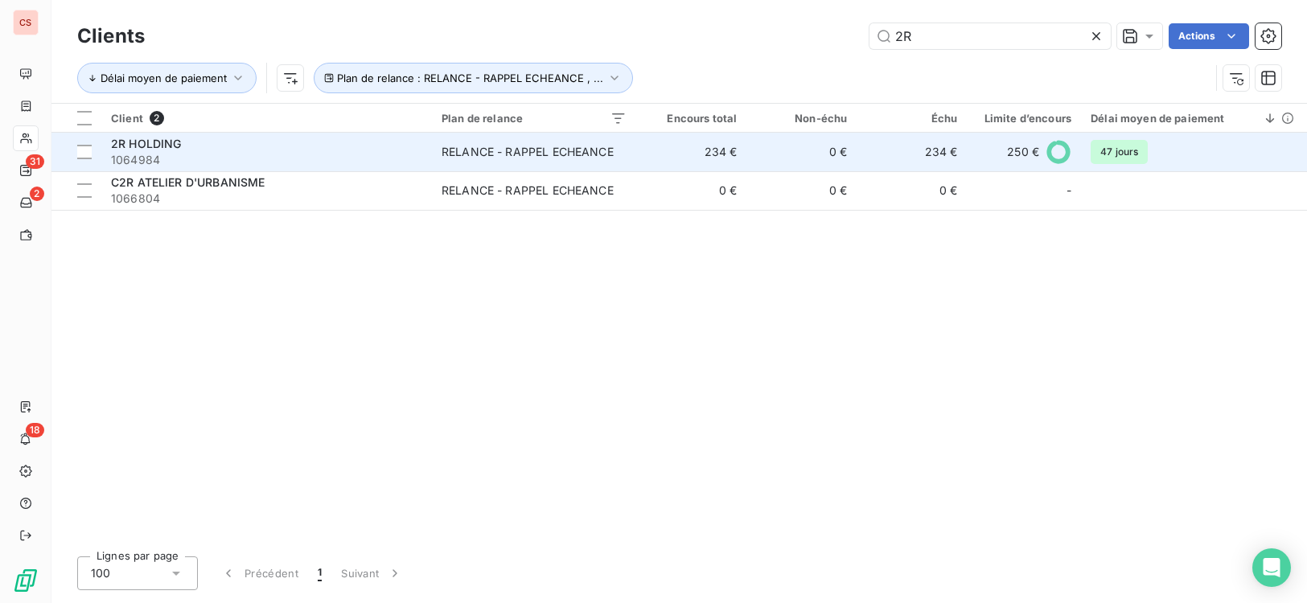
type input "2R"
click at [314, 155] on span "1064984" at bounding box center [266, 160] width 311 height 16
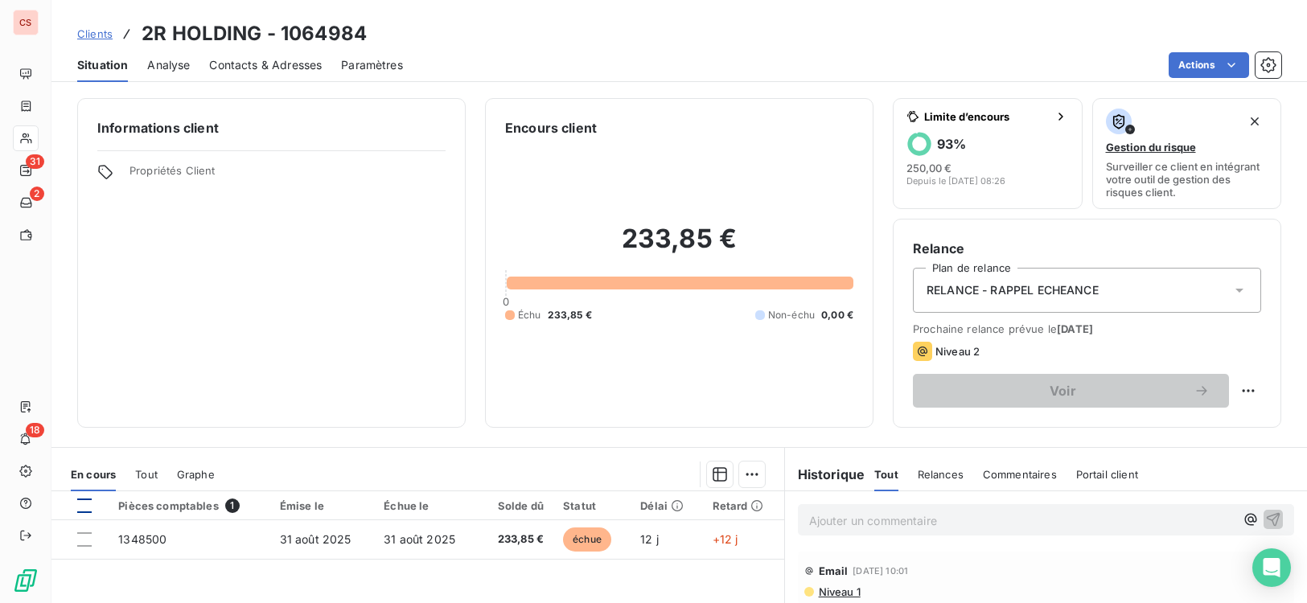
click at [90, 508] on div at bounding box center [84, 506] width 14 height 14
click at [749, 477] on html "CS 31 2 18 Clients 2R HOLDING - 1064984 Situation Analyse Contacts & Adresses P…" at bounding box center [653, 301] width 1307 height 603
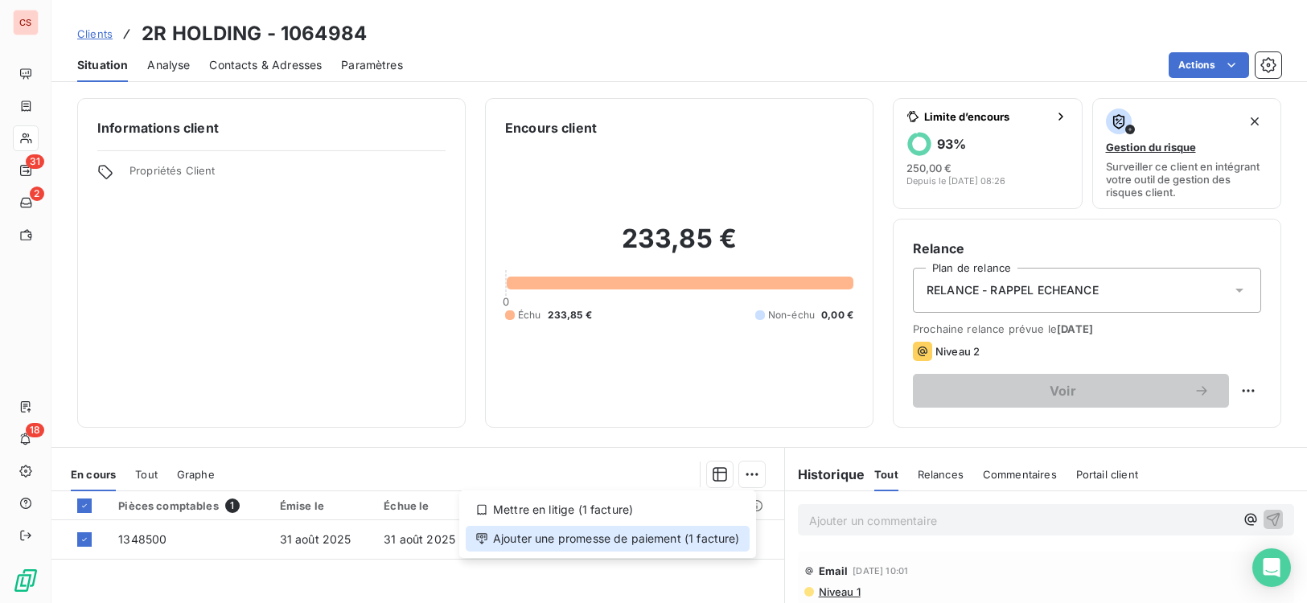
click at [716, 537] on div "Ajouter une promesse de paiement (1 facture)" at bounding box center [608, 539] width 284 height 26
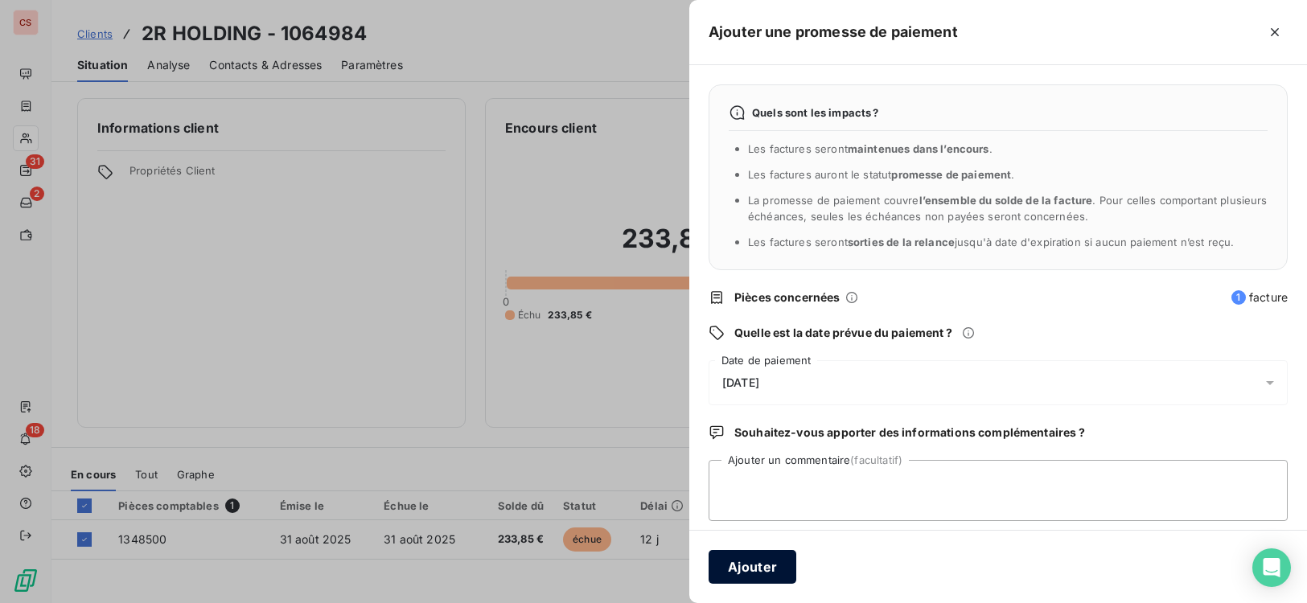
click at [749, 575] on button "Ajouter" at bounding box center [752, 567] width 88 height 34
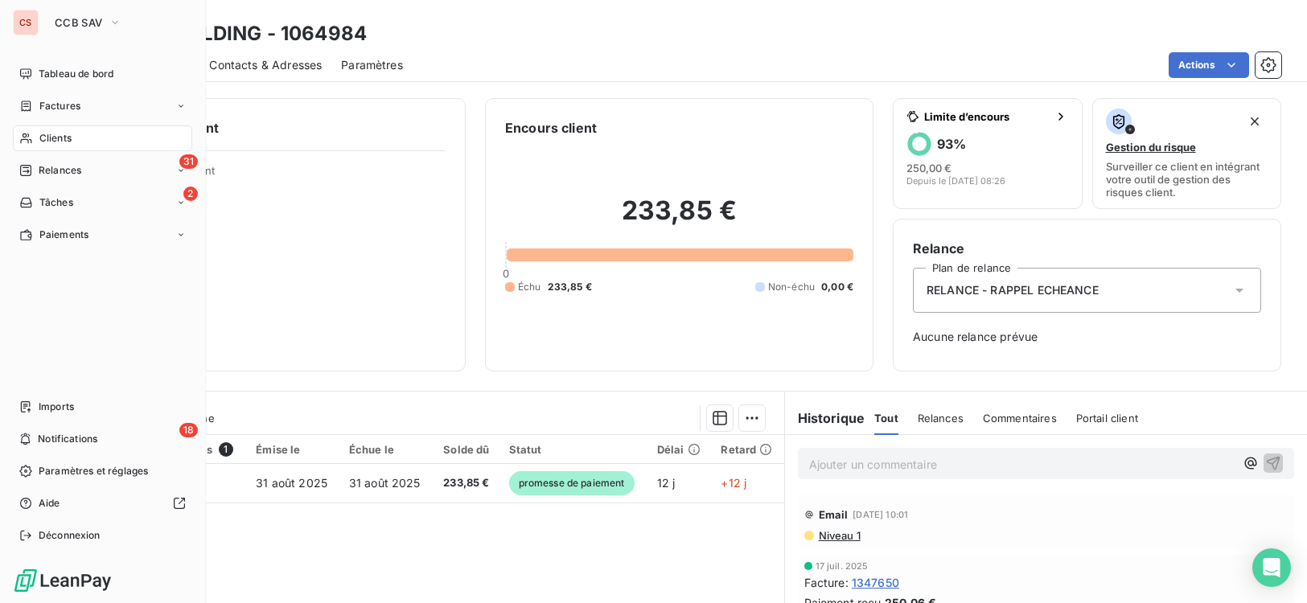
click at [43, 138] on span "Clients" at bounding box center [55, 138] width 32 height 14
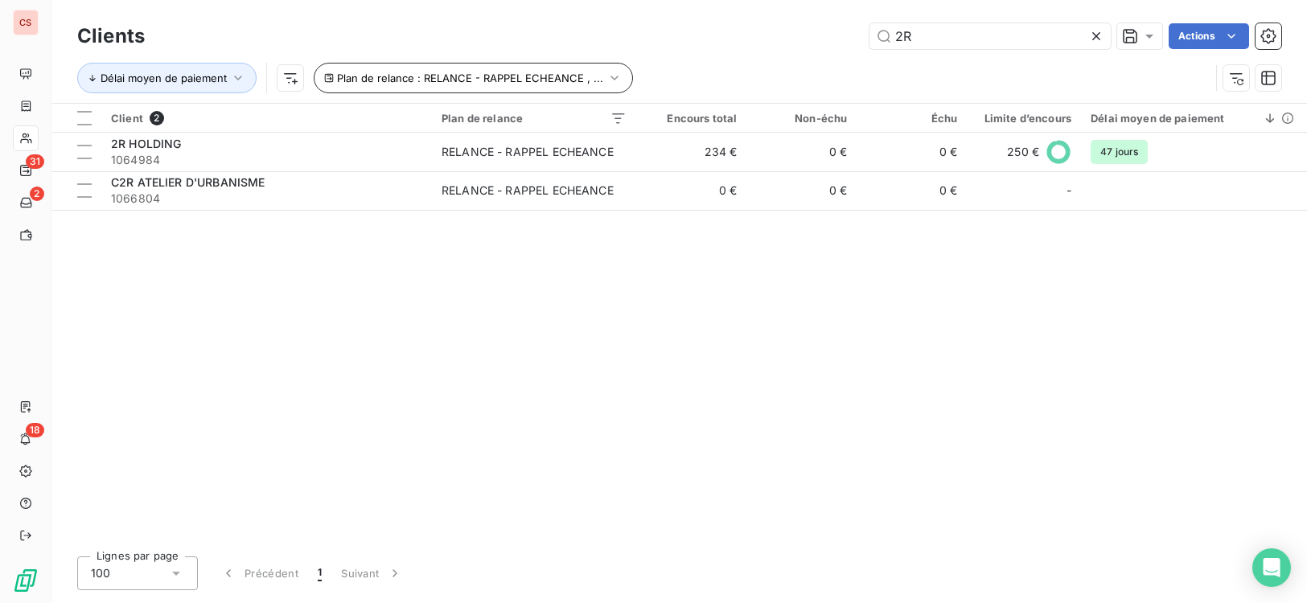
drag, startPoint x: 939, startPoint y: 39, endPoint x: 466, endPoint y: 64, distance: 474.3
click at [678, 55] on div "Clients 2R Actions Délai moyen de paiement Plan de relance : RELANCE - RAPPEL E…" at bounding box center [679, 61] width 1204 height 84
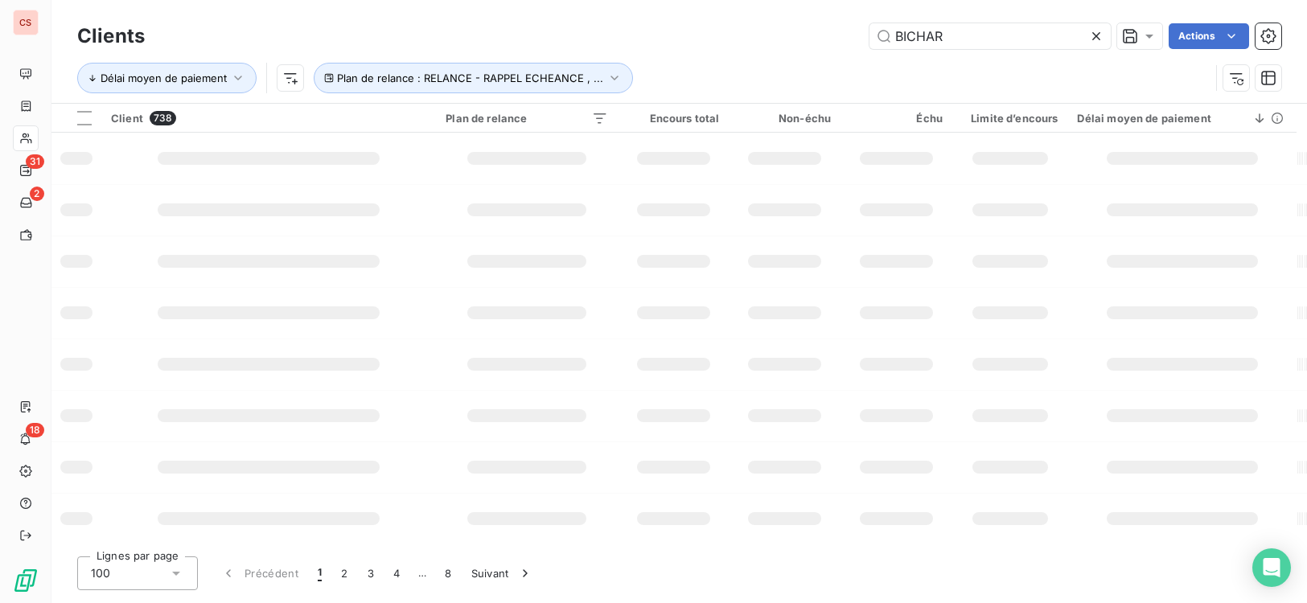
type input "BICHAR"
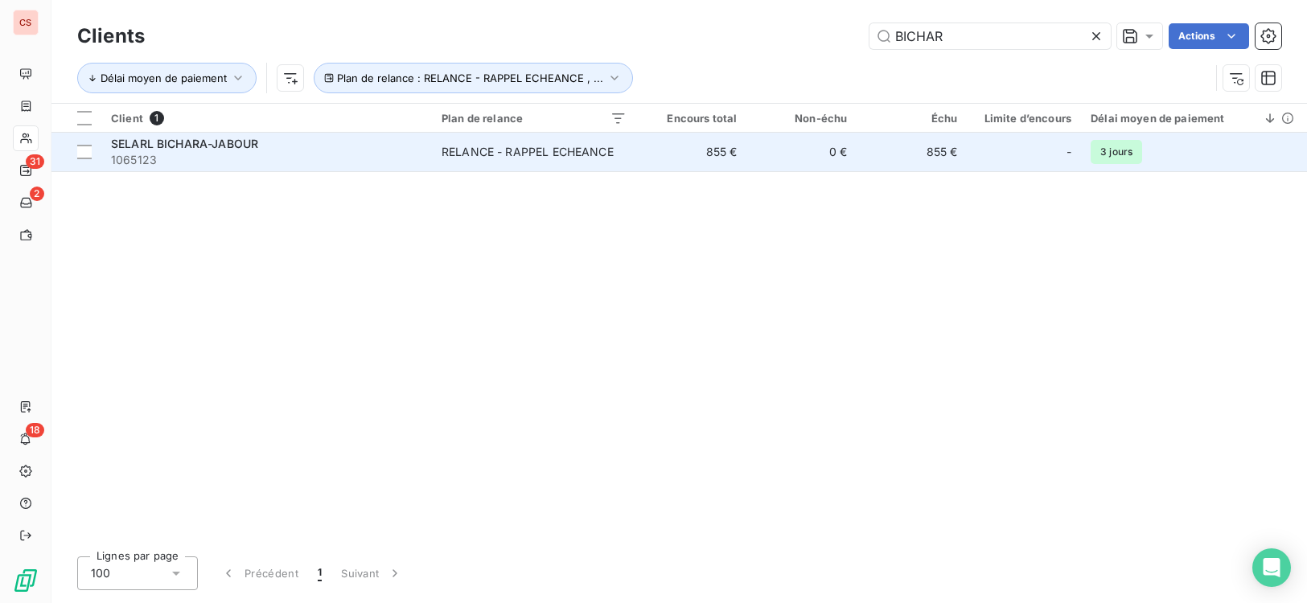
click at [501, 158] on div "RELANCE - RAPPEL ECHEANCE" at bounding box center [527, 152] width 172 height 16
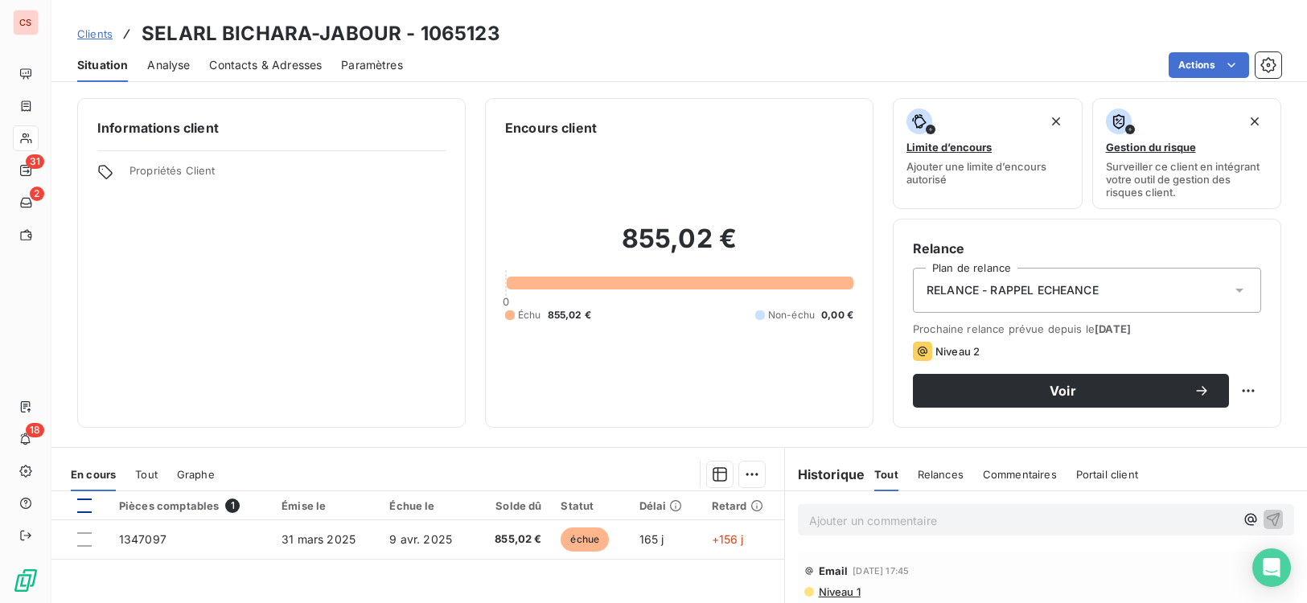
click at [86, 506] on div at bounding box center [84, 506] width 14 height 14
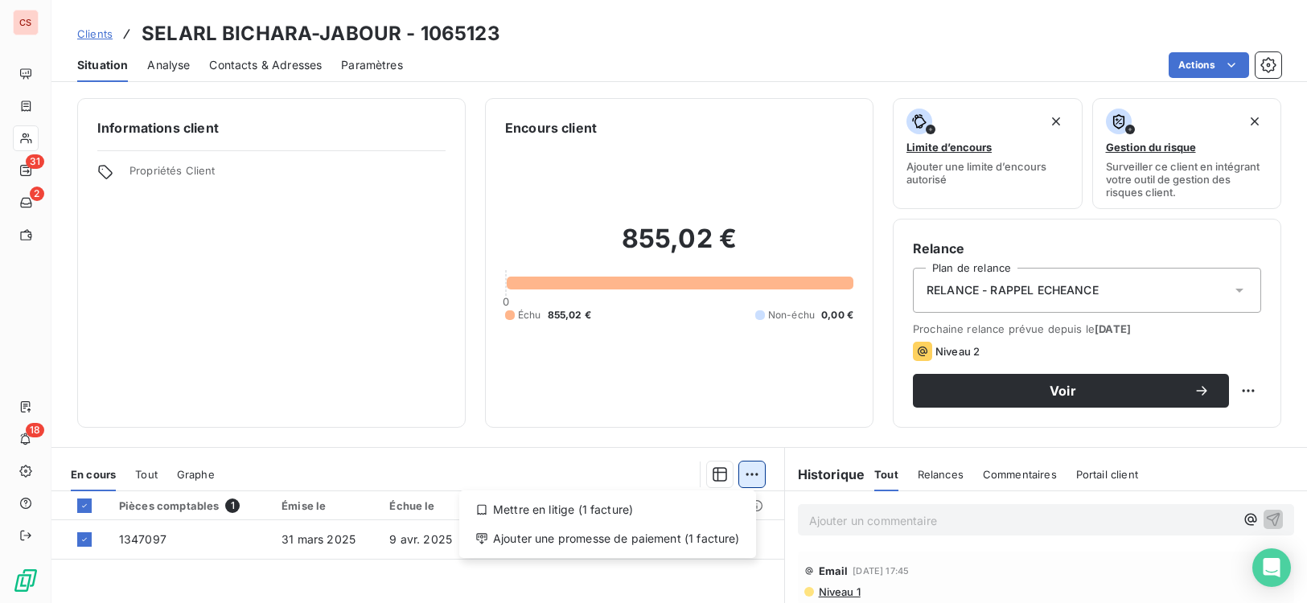
click at [749, 474] on html "CS 31 2 18 Clients SELARL BICHARA-JABOUR - 1065123 Situation Analyse Contacts &…" at bounding box center [653, 301] width 1307 height 603
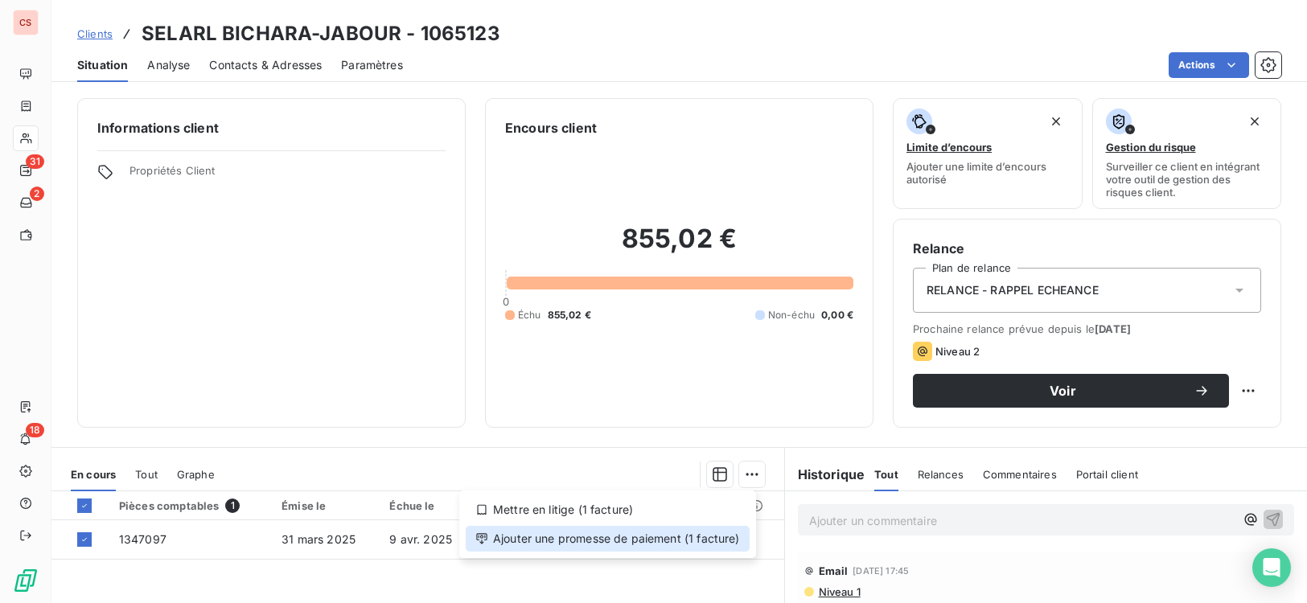
click at [617, 536] on div "Ajouter une promesse de paiement (1 facture)" at bounding box center [608, 539] width 284 height 26
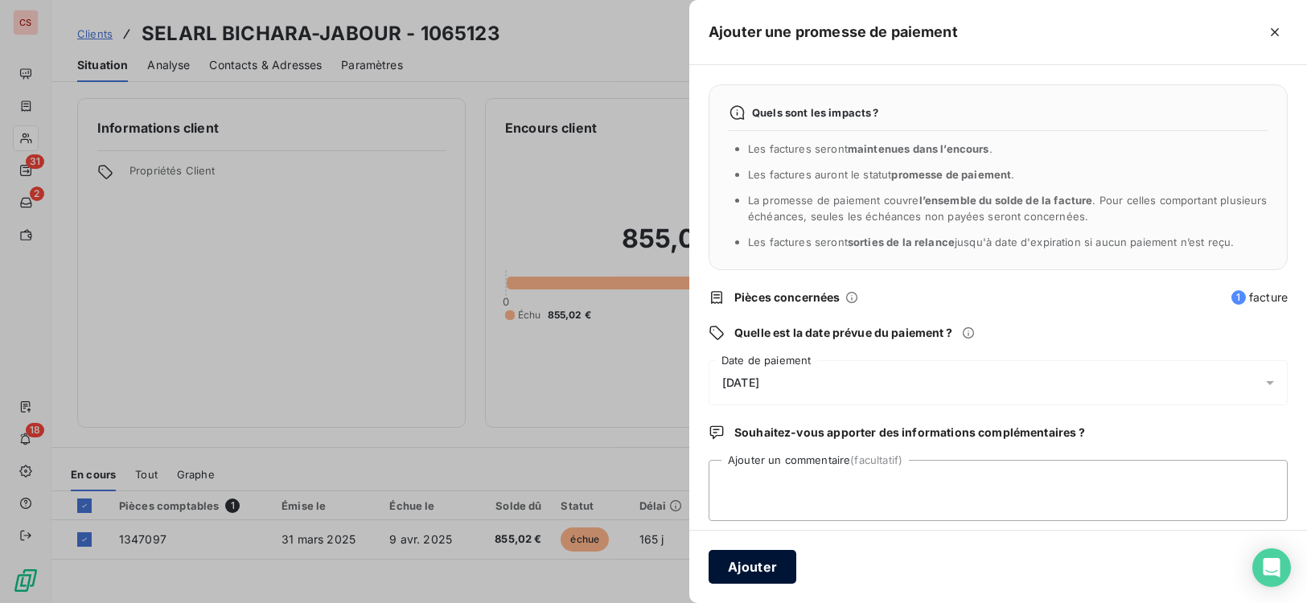
click at [773, 570] on button "Ajouter" at bounding box center [752, 567] width 88 height 34
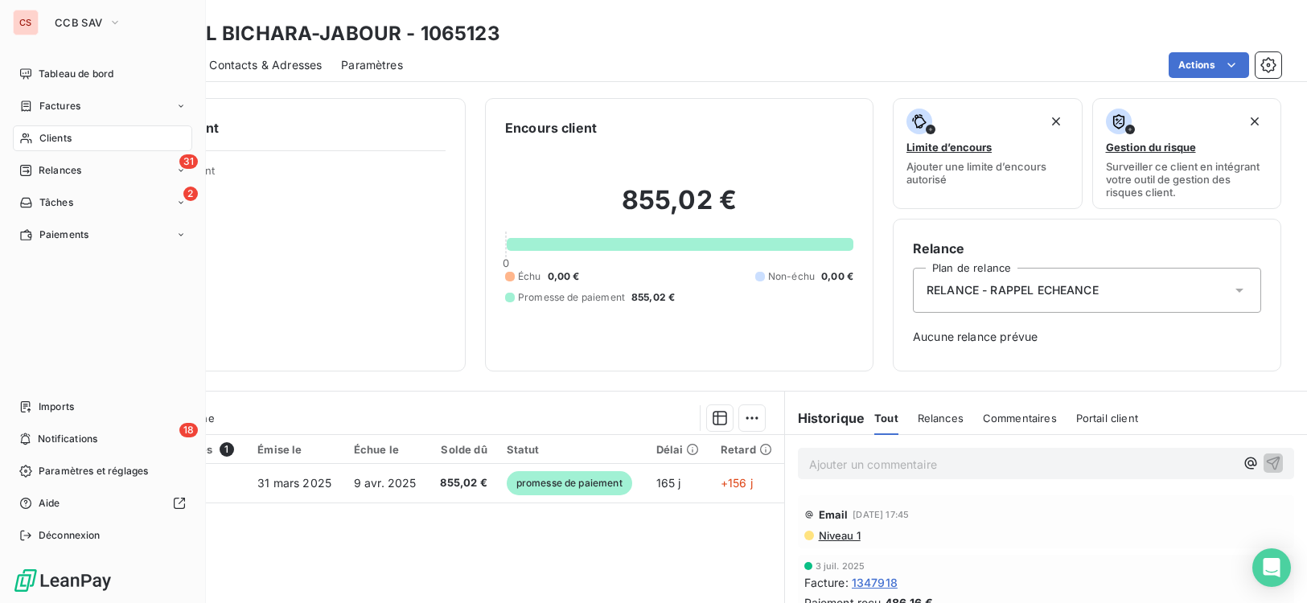
click at [66, 138] on span "Clients" at bounding box center [55, 138] width 32 height 14
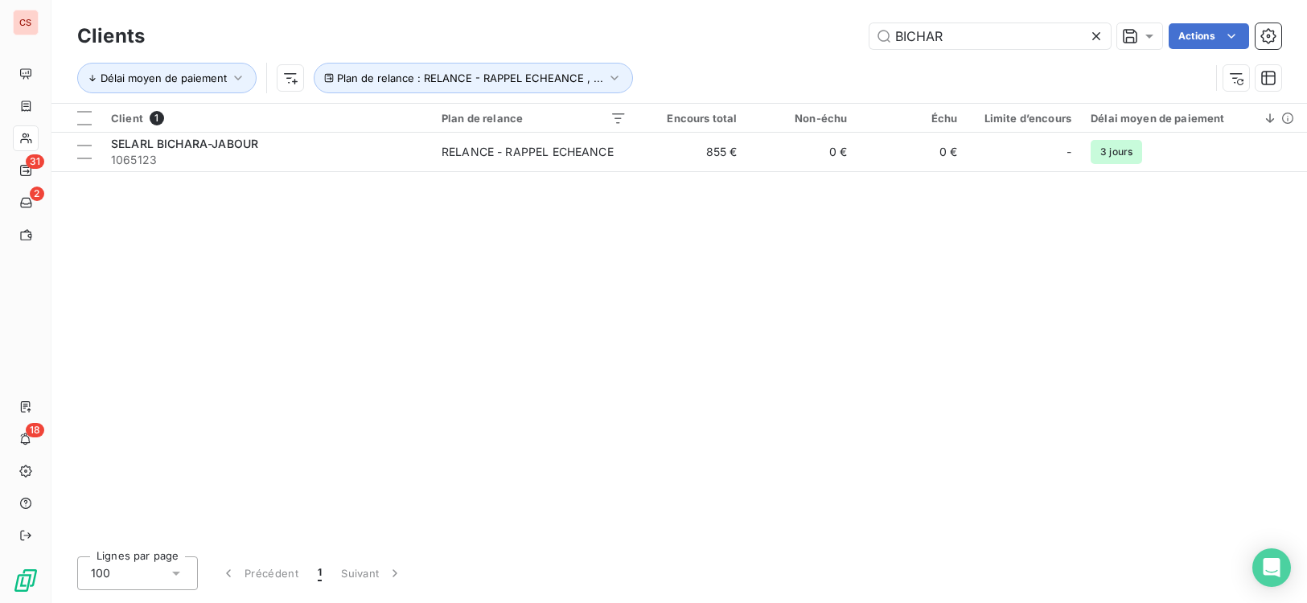
drag, startPoint x: 949, startPoint y: 40, endPoint x: 721, endPoint y: 48, distance: 227.7
click at [721, 48] on div "BICHAR Actions" at bounding box center [722, 36] width 1117 height 26
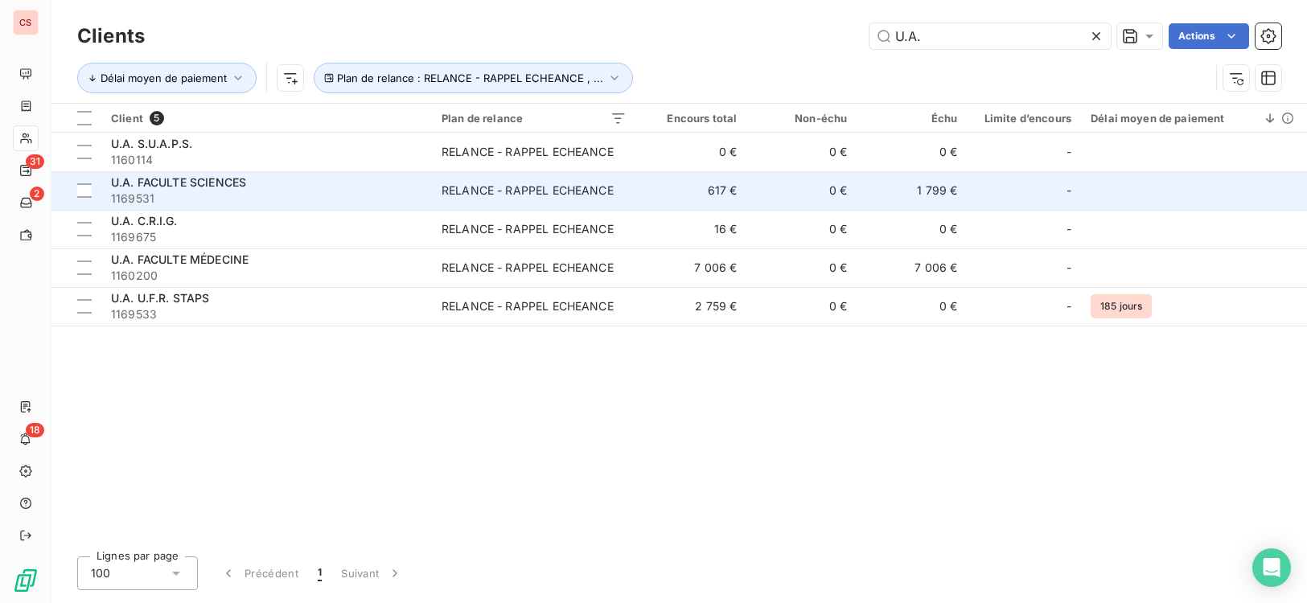
type input "U.A."
click at [618, 203] on td "RELANCE - RAPPEL ECHEANCE" at bounding box center [534, 190] width 204 height 39
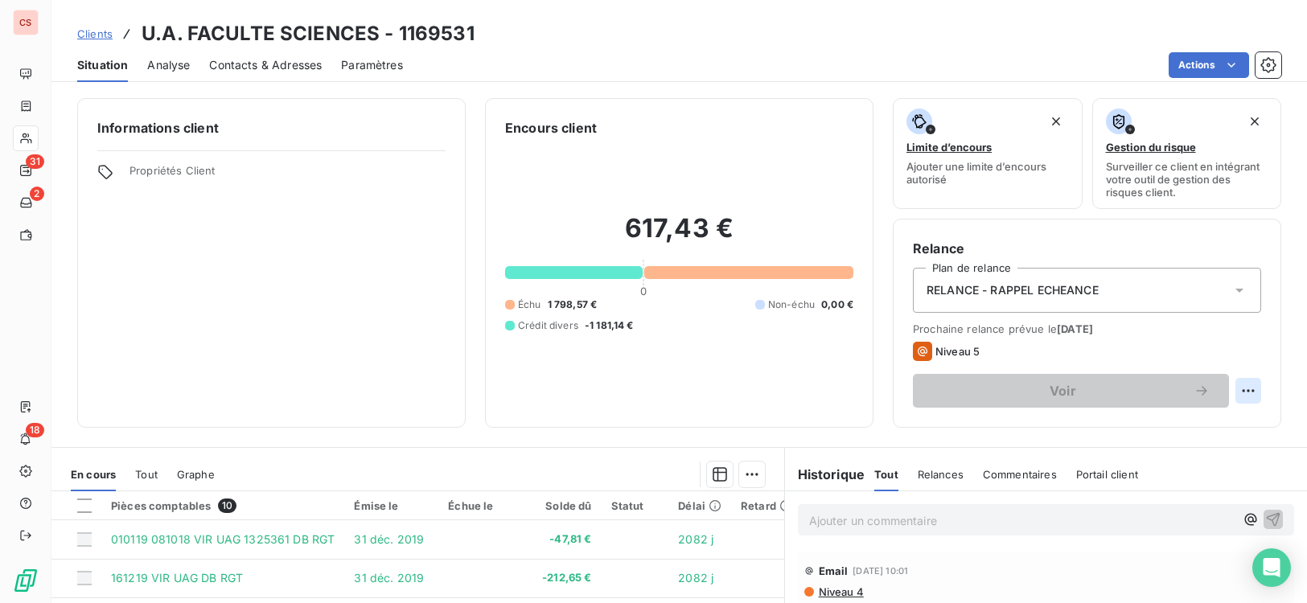
click at [1238, 392] on html "CS 31 2 18 Clients U.A. FACULTE SCIENCES - 1169531 Situation Analyse Contacts &…" at bounding box center [653, 301] width 1307 height 603
click at [1188, 429] on div "Replanifier cette action" at bounding box center [1170, 426] width 144 height 26
select select "8"
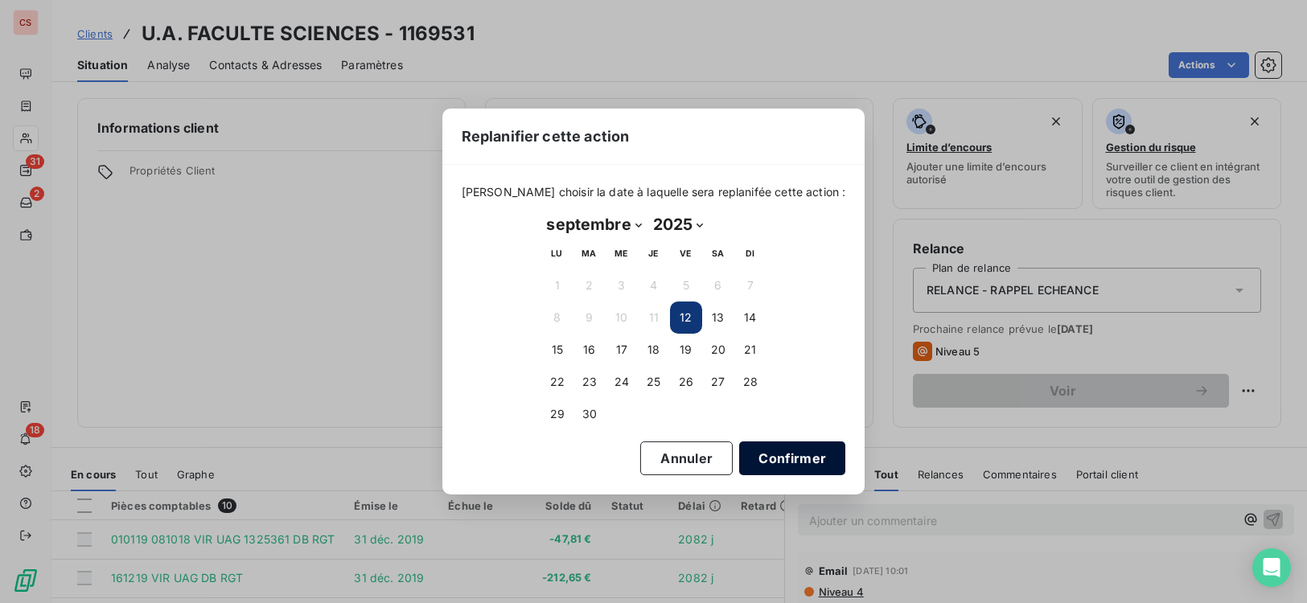
click at [767, 460] on button "Confirmer" at bounding box center [792, 458] width 106 height 34
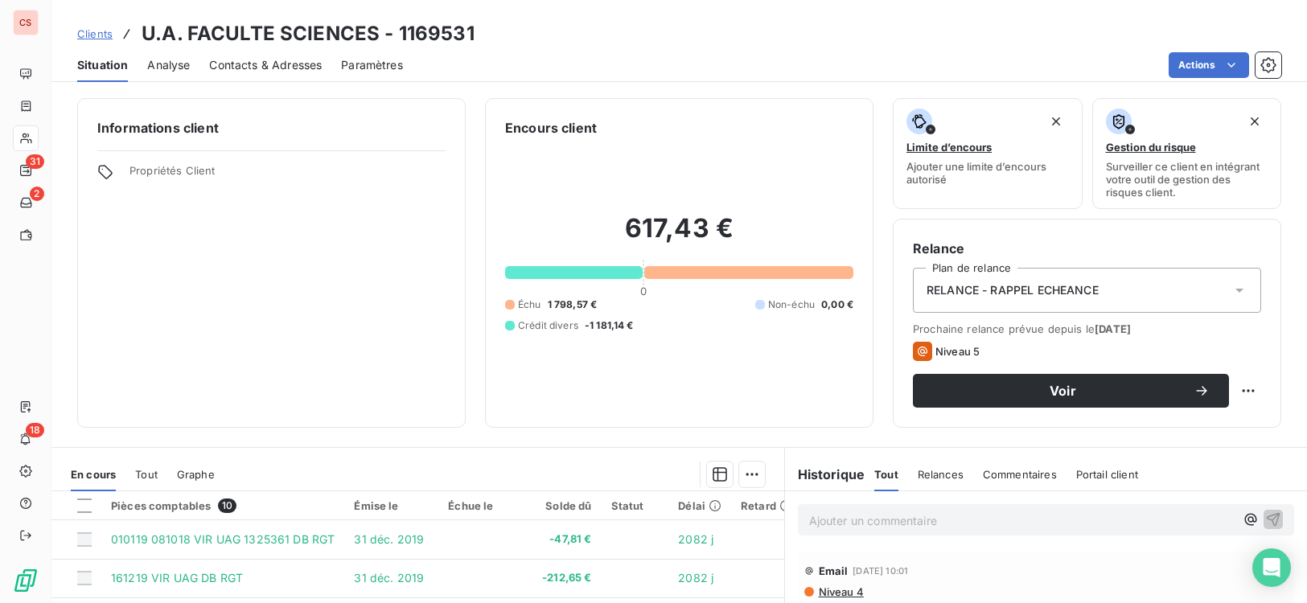
click at [247, 65] on span "Contacts & Adresses" at bounding box center [265, 65] width 113 height 16
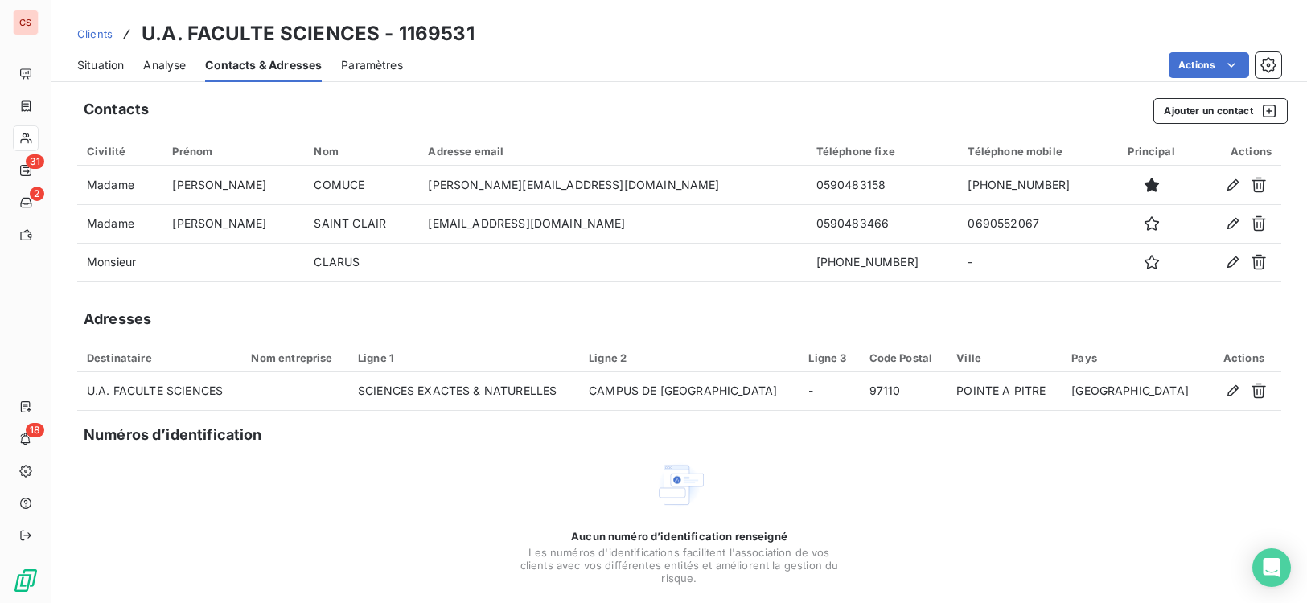
click at [86, 64] on span "Situation" at bounding box center [100, 65] width 47 height 16
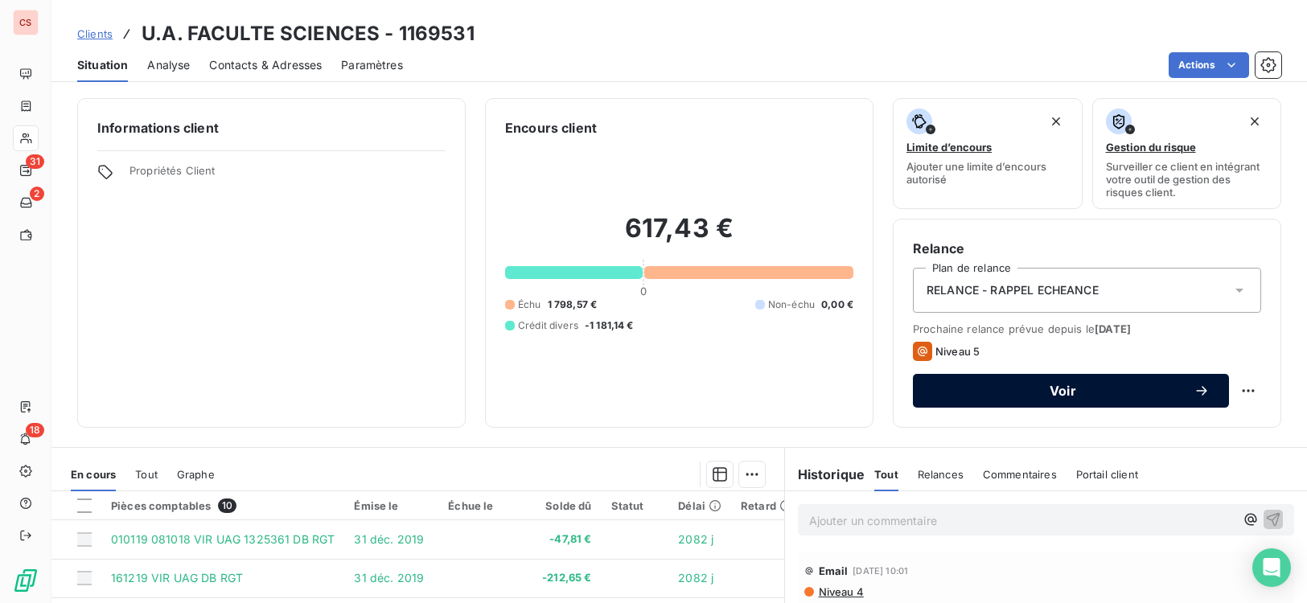
click at [1095, 391] on span "Voir" at bounding box center [1062, 390] width 261 height 13
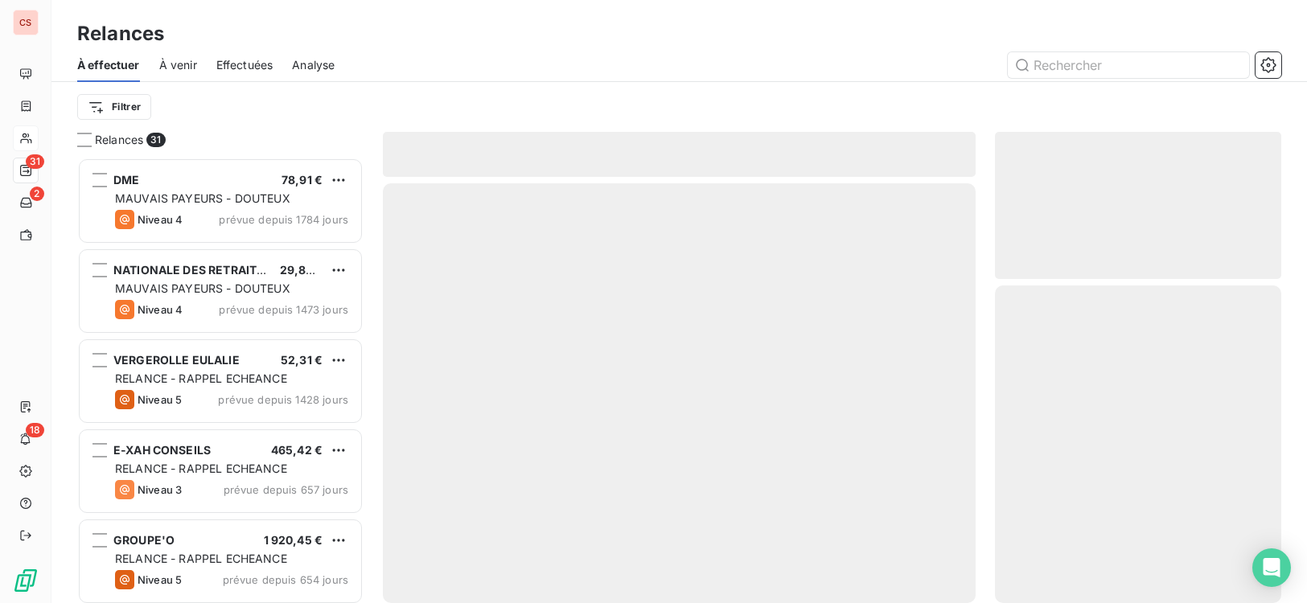
scroll to position [433, 275]
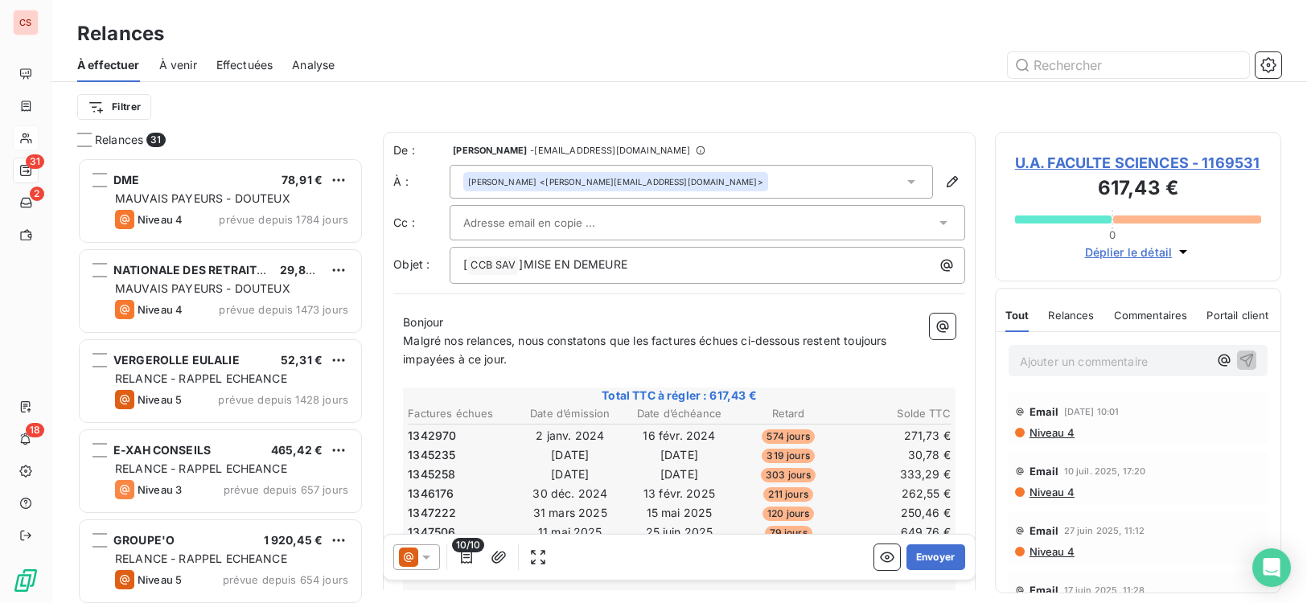
click at [566, 231] on input "text" at bounding box center [549, 223] width 173 height 24
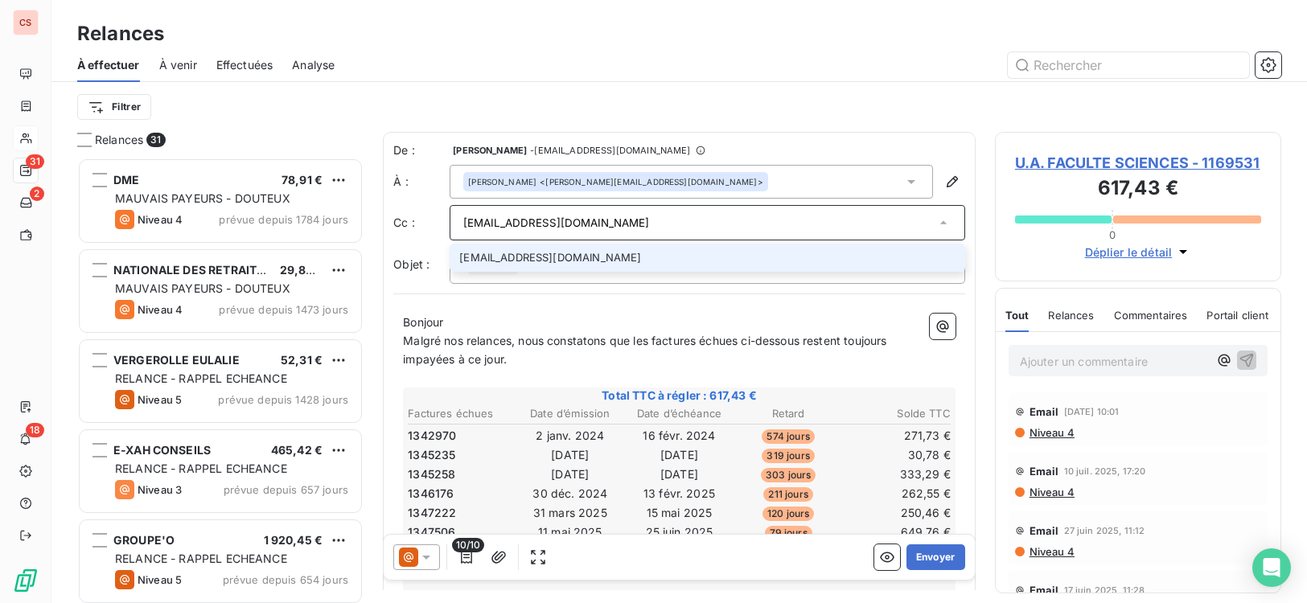
type input "[EMAIL_ADDRESS][DOMAIN_NAME]"
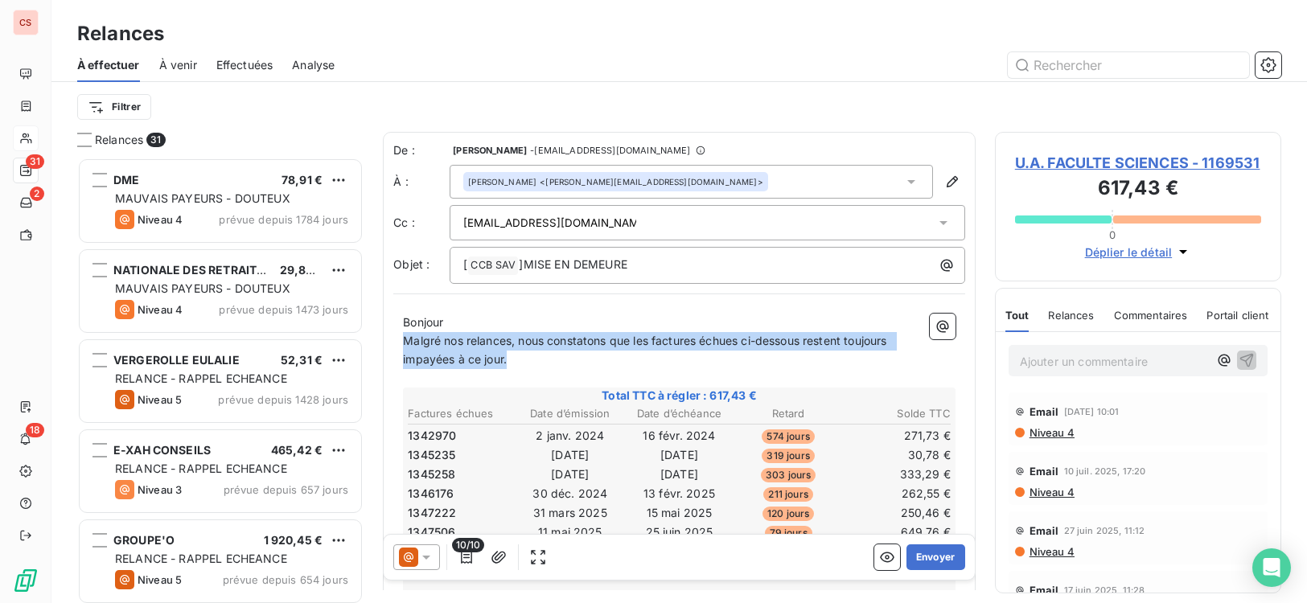
drag, startPoint x: 405, startPoint y: 343, endPoint x: 899, endPoint y: 353, distance: 493.8
click at [899, 353] on p "Malgré nos relances, nous constatons que les factures échues ci-dessous restent…" at bounding box center [679, 350] width 552 height 37
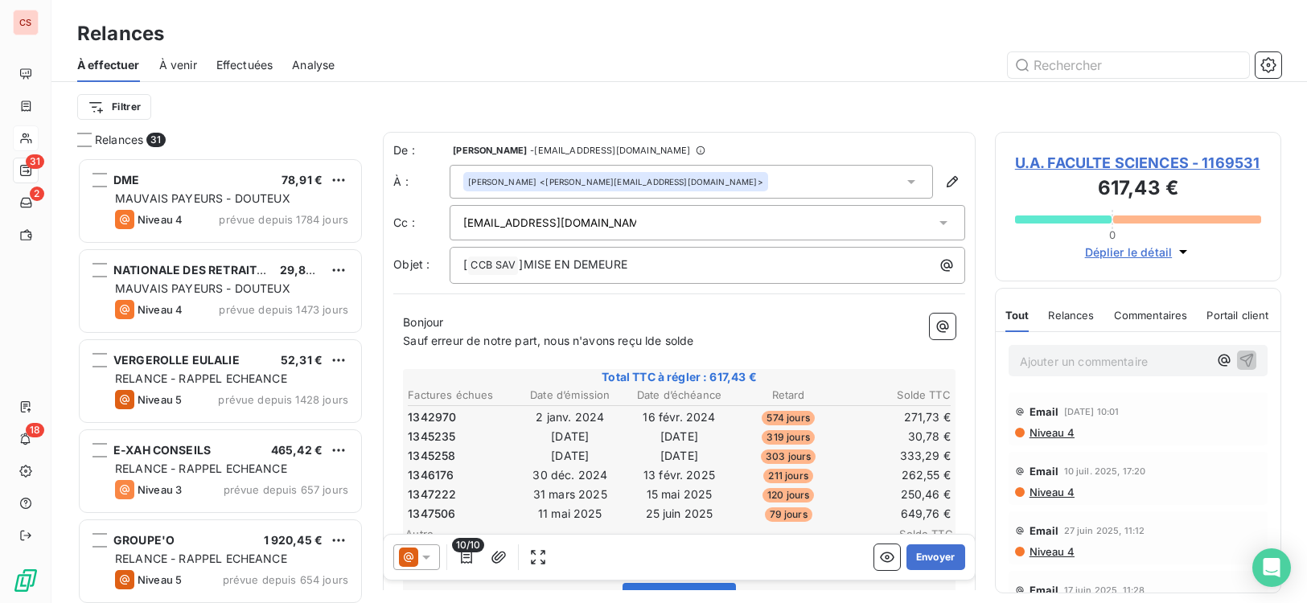
click at [660, 343] on span "Sauf erreur de notre part, nous n'avons reçu lde solde" at bounding box center [548, 341] width 290 height 14
click at [729, 343] on p "Sauf erreur de notre part, nous n'avons reçu le solde" at bounding box center [679, 341] width 552 height 18
click at [649, 342] on span "Sauf erreur de notre part, nous n'avons reçu le solde" at bounding box center [544, 341] width 283 height 14
click at [741, 340] on p "Sauf erreur de notre part, nous n'avons reçu pas le solde" at bounding box center [679, 341] width 552 height 18
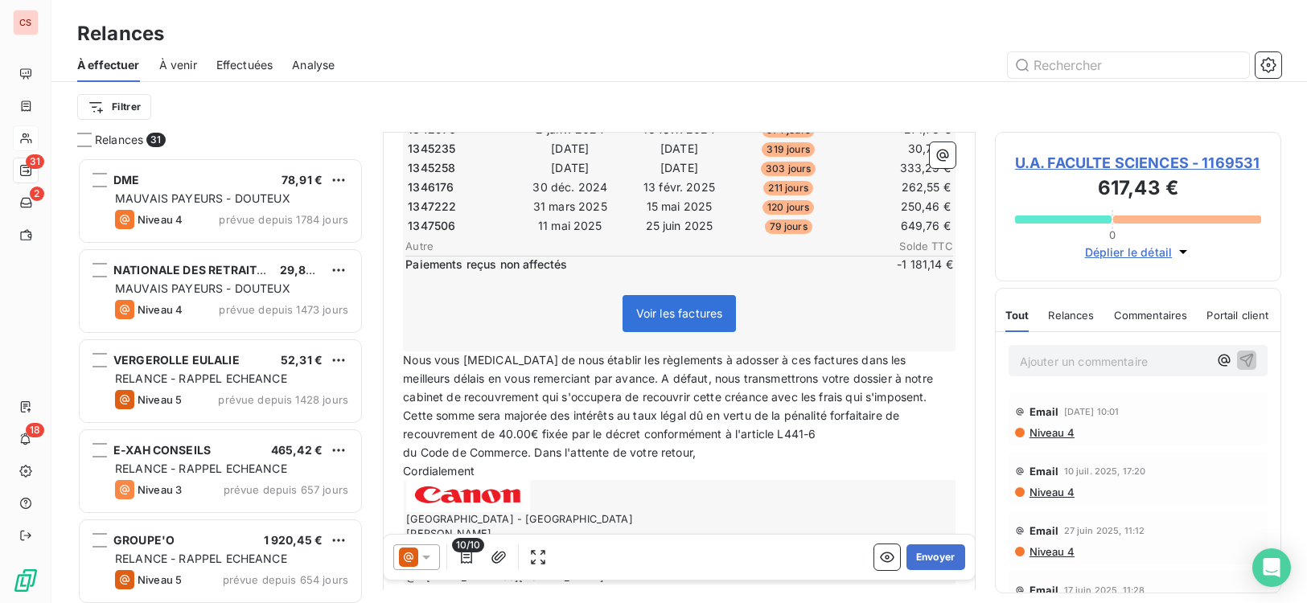
scroll to position [369, 0]
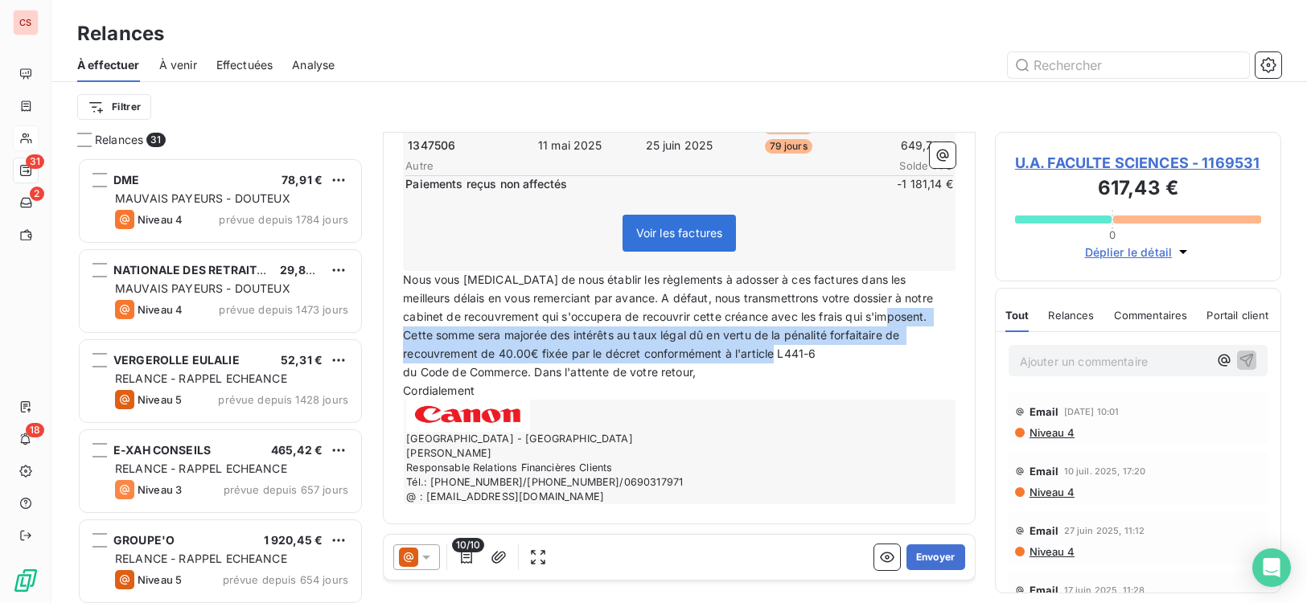
drag, startPoint x: 877, startPoint y: 320, endPoint x: 909, endPoint y: 356, distance: 49.0
click at [909, 356] on p "Nous vous [MEDICAL_DATA] de nous établir les règlements à adosser à ces facture…" at bounding box center [679, 317] width 552 height 92
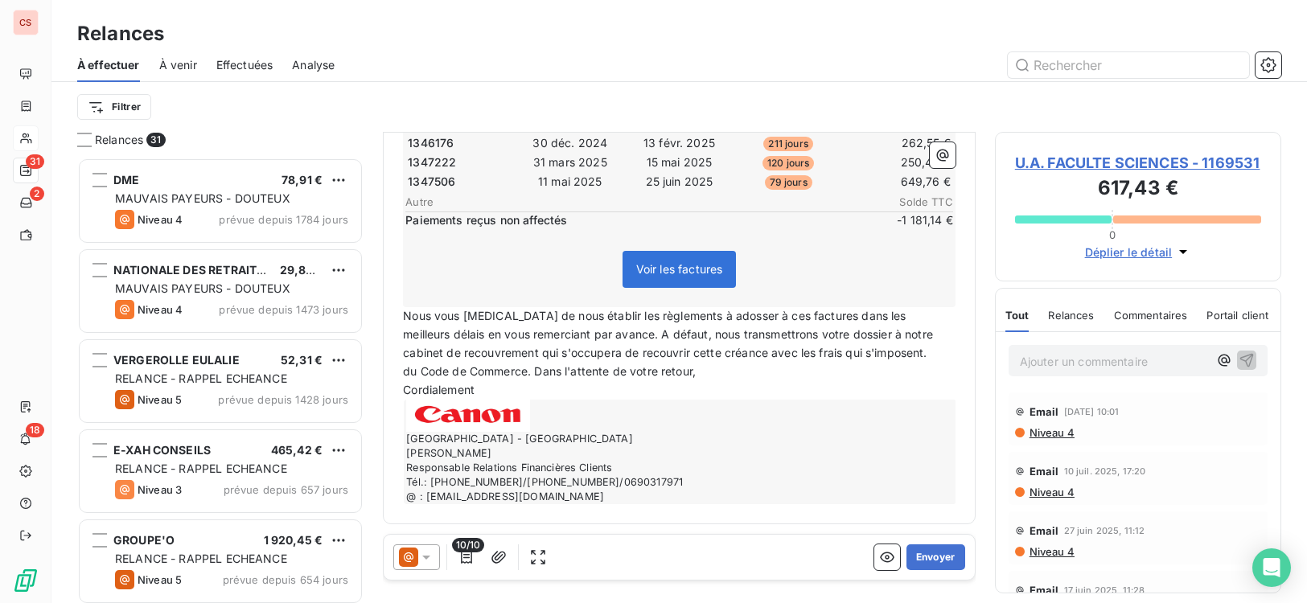
scroll to position [333, 0]
drag, startPoint x: 537, startPoint y: 372, endPoint x: 386, endPoint y: 378, distance: 151.3
click at [386, 378] on div "De : [PERSON_NAME] - [EMAIL_ADDRESS][DOMAIN_NAME] À : [PERSON_NAME] <[PERSON_NA…" at bounding box center [679, 162] width 593 height 725
click at [918, 560] on button "Envoyer" at bounding box center [935, 557] width 59 height 26
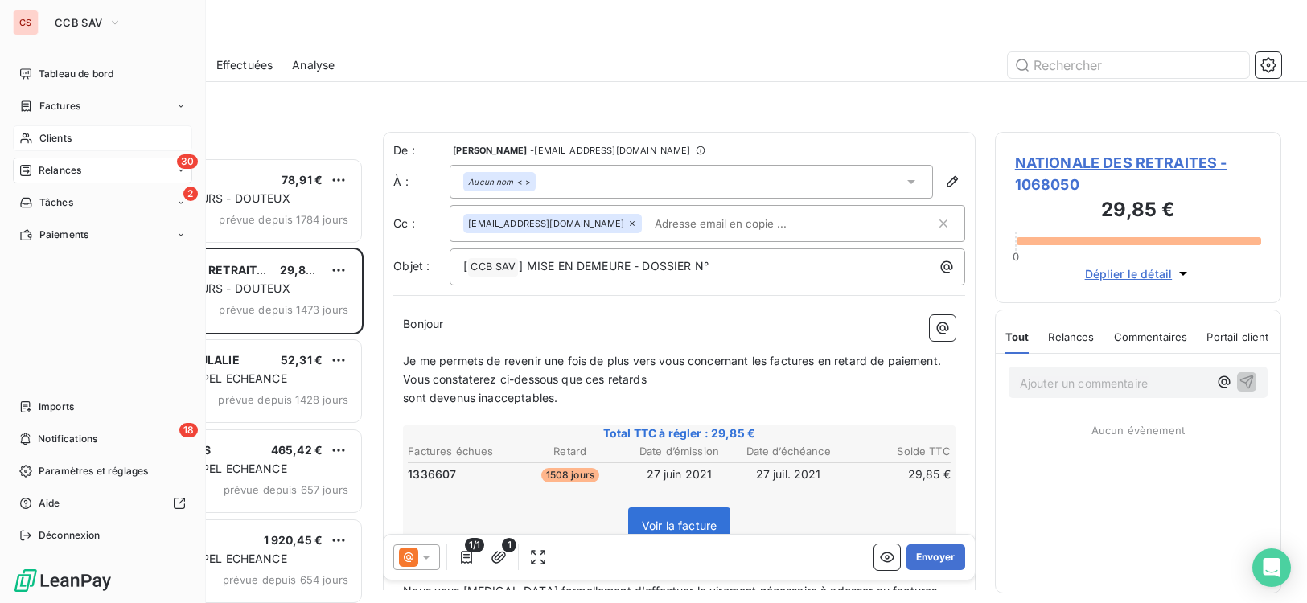
click at [64, 139] on span "Clients" at bounding box center [55, 138] width 32 height 14
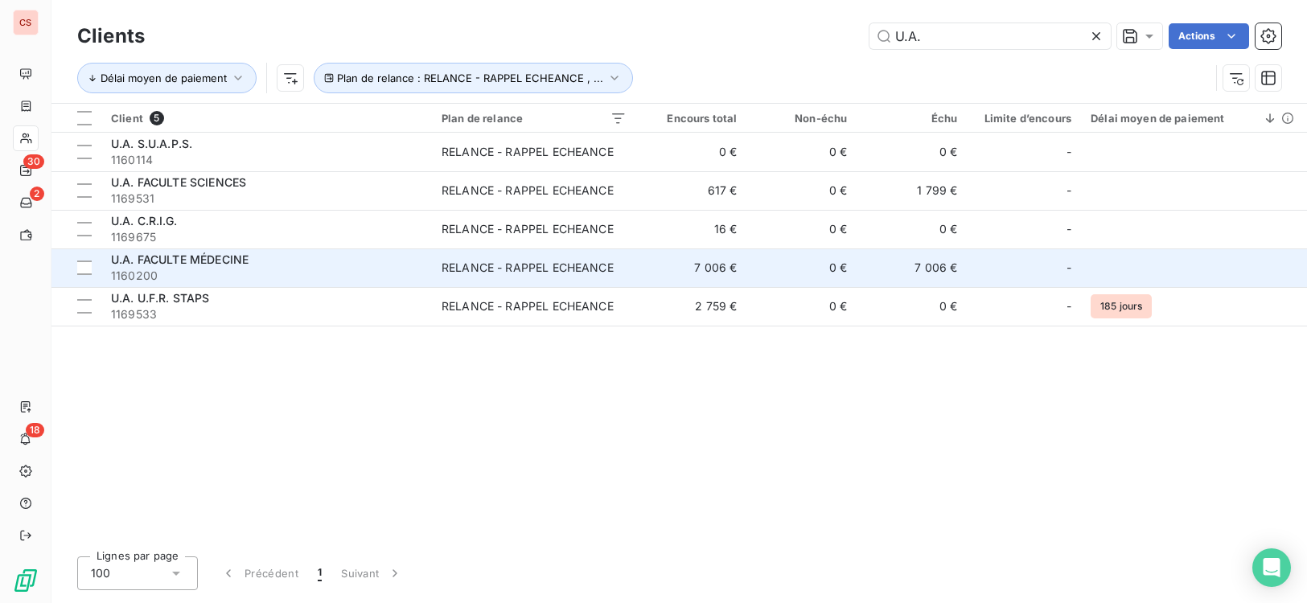
click at [806, 270] on td "0 €" at bounding box center [801, 267] width 110 height 39
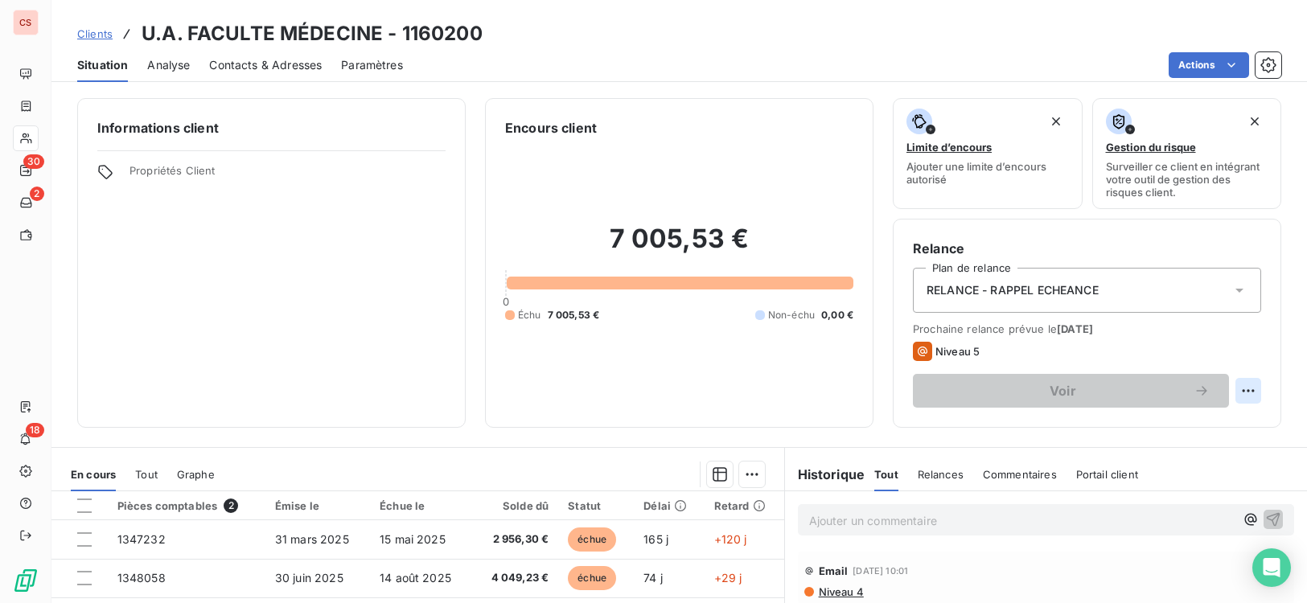
click at [1236, 390] on html "CS 30 2 18 Clients U.A. FACULTE MÉDECINE - 1160200 Situation Analyse Contacts &…" at bounding box center [653, 301] width 1307 height 603
click at [1191, 429] on div "Replanifier cette action" at bounding box center [1170, 426] width 144 height 26
select select "8"
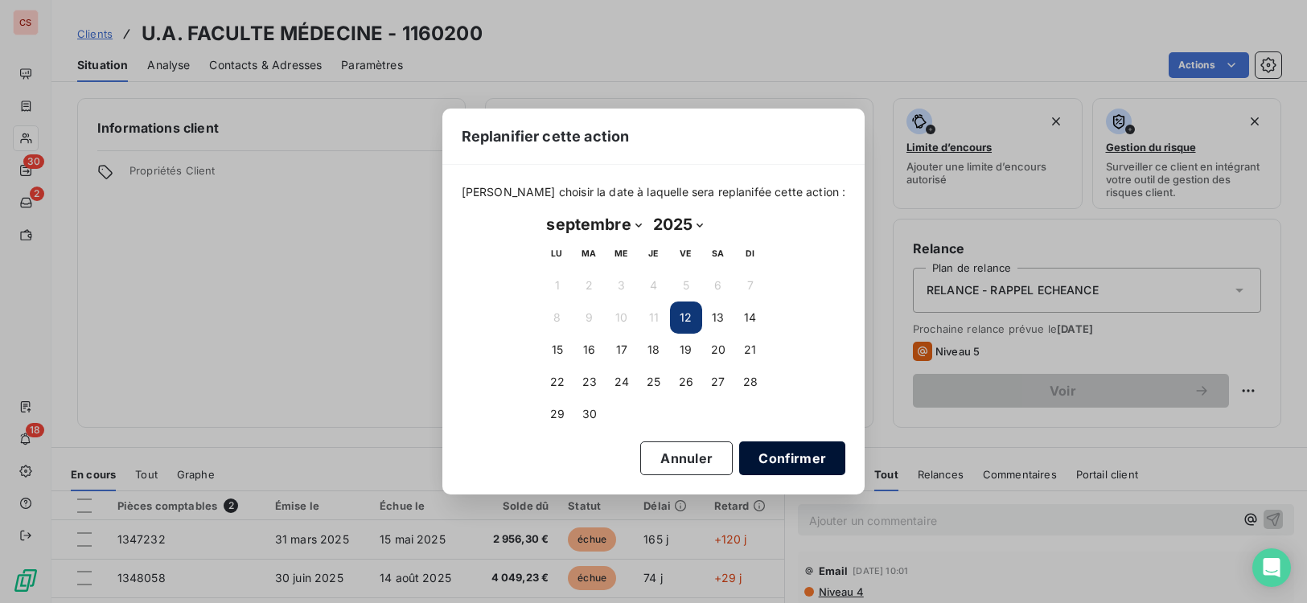
click at [769, 459] on button "Confirmer" at bounding box center [792, 458] width 106 height 34
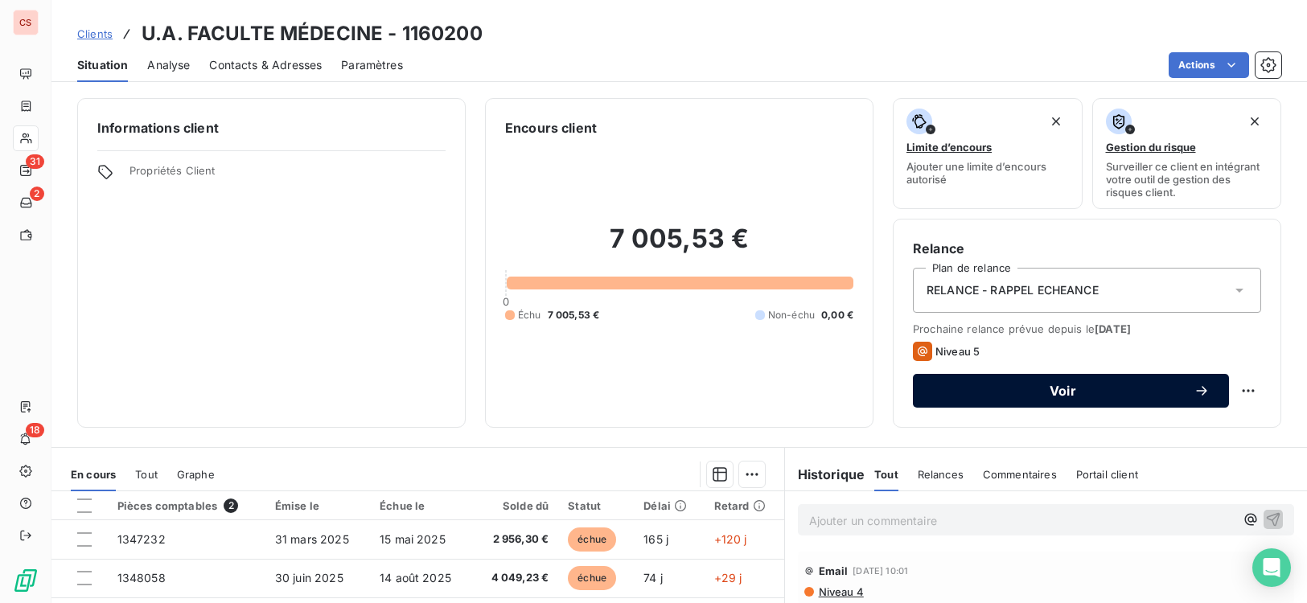
click at [1069, 399] on button "Voir" at bounding box center [1071, 391] width 316 height 34
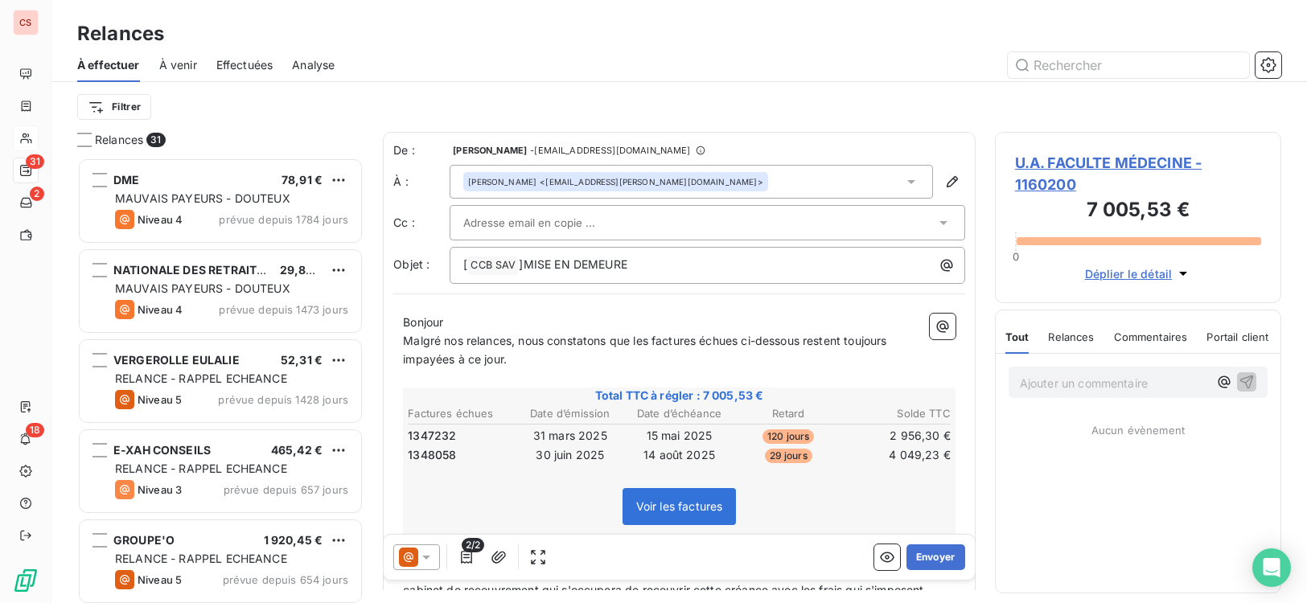
scroll to position [433, 275]
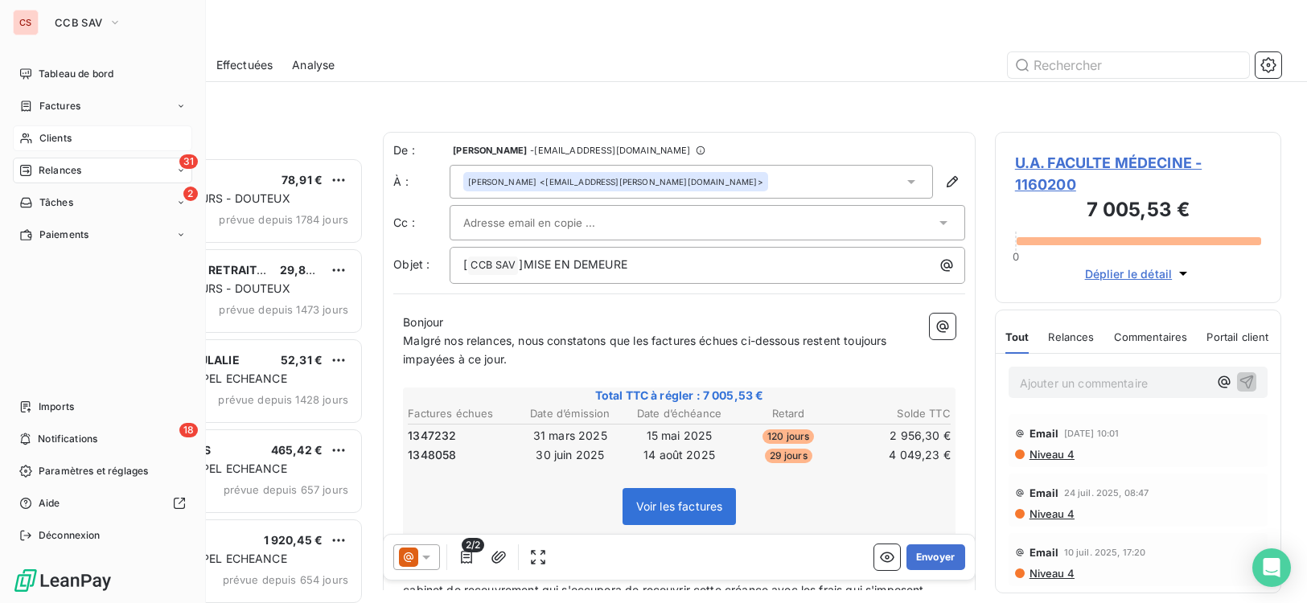
click at [50, 139] on span "Clients" at bounding box center [55, 138] width 32 height 14
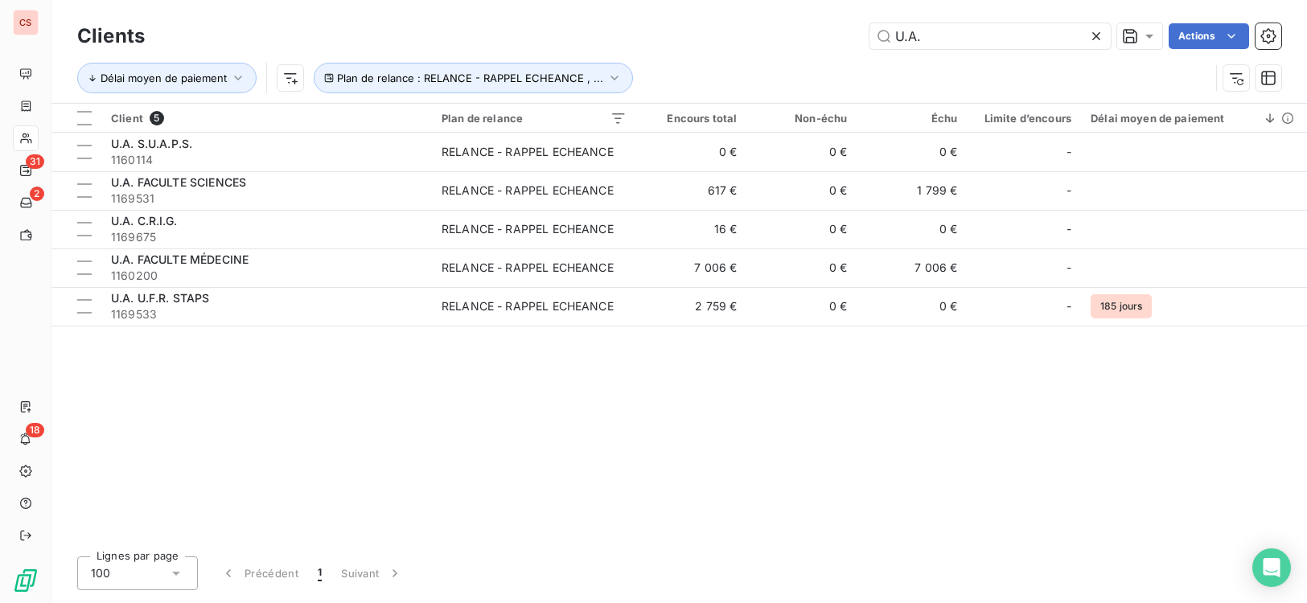
drag, startPoint x: 880, startPoint y: 39, endPoint x: 448, endPoint y: 45, distance: 431.9
click at [556, 56] on div "Clients U.A. Actions Délai moyen de paiement Plan de relance : RELANCE - RAPPEL…" at bounding box center [679, 61] width 1204 height 84
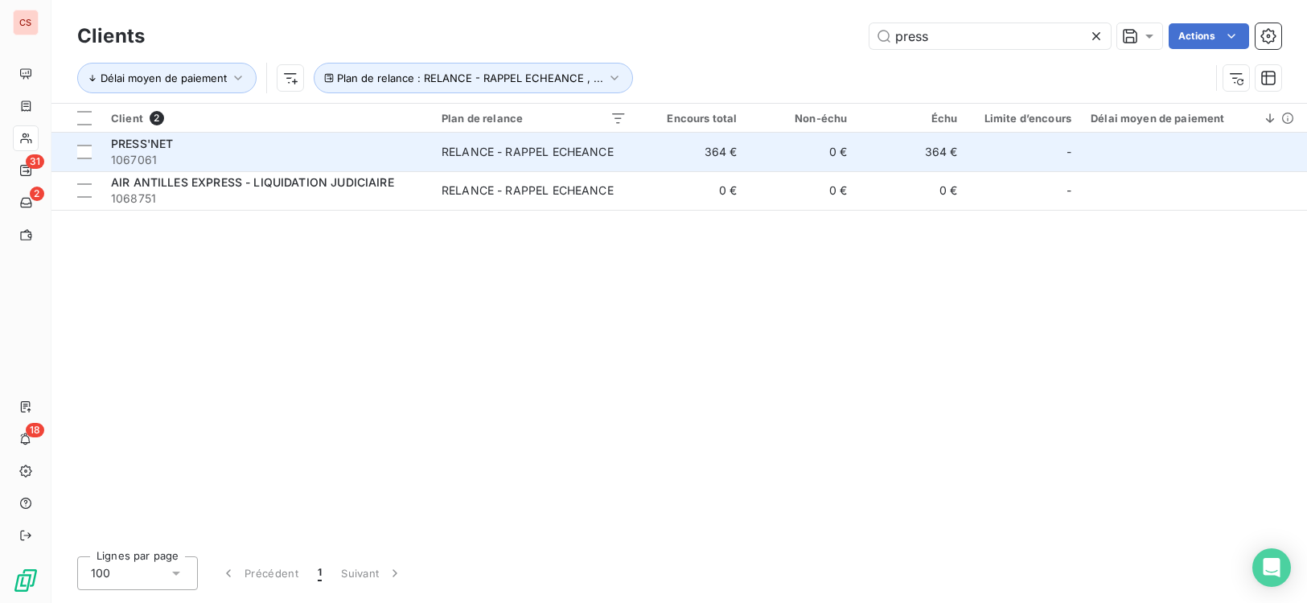
type input "press"
click at [565, 156] on div "RELANCE - RAPPEL ECHEANCE" at bounding box center [527, 152] width 172 height 16
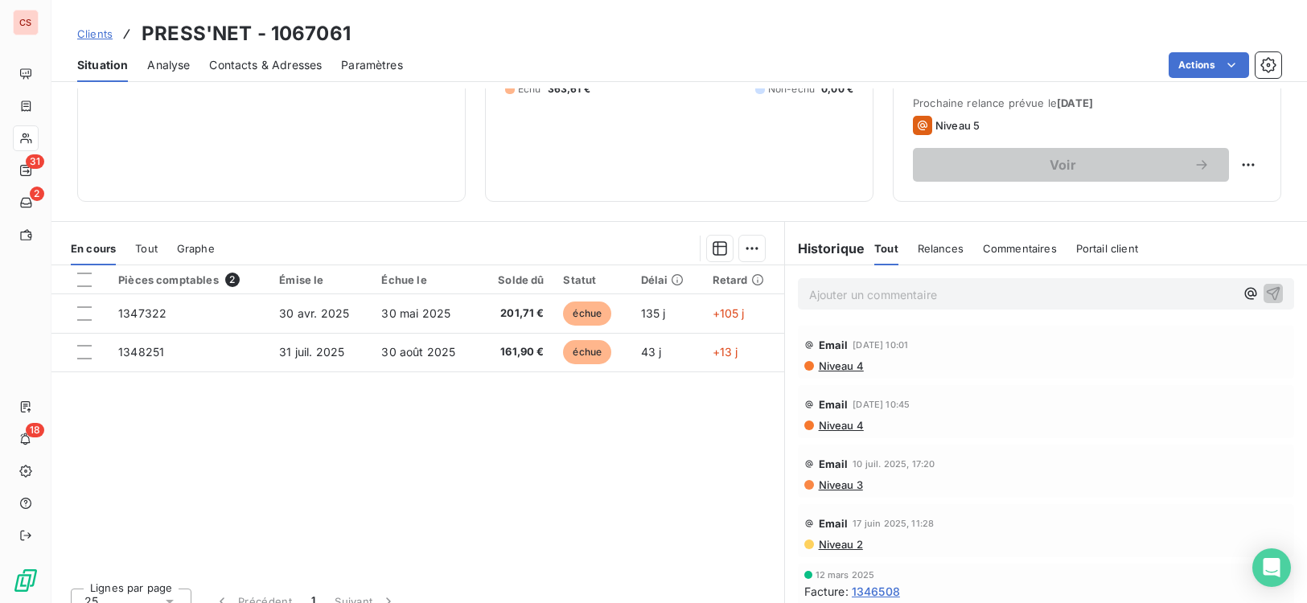
scroll to position [246, 0]
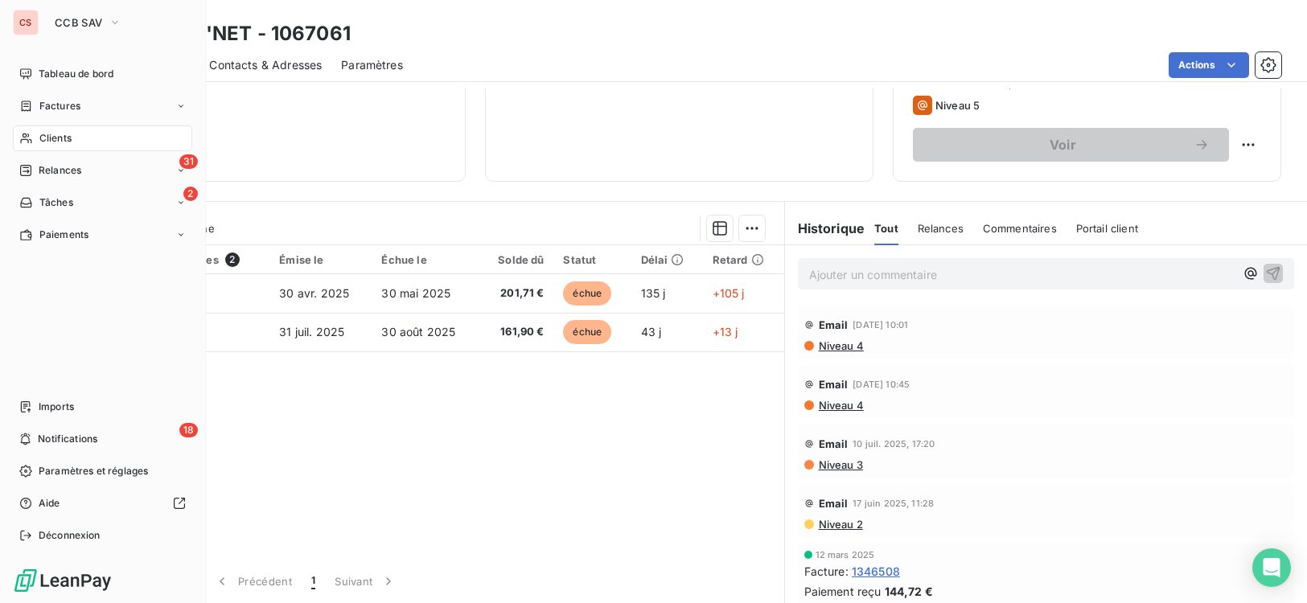
click at [36, 133] on div "Clients" at bounding box center [102, 138] width 179 height 26
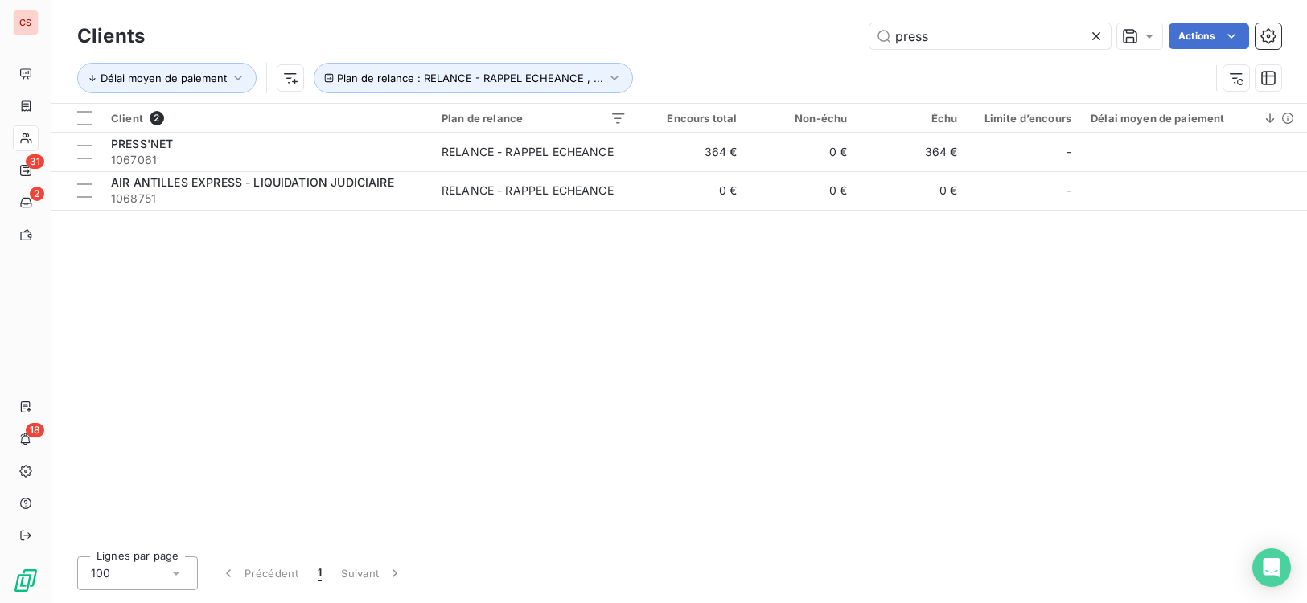
drag, startPoint x: 938, startPoint y: 39, endPoint x: 608, endPoint y: 44, distance: 330.5
click at [608, 44] on div "press Actions" at bounding box center [722, 36] width 1117 height 26
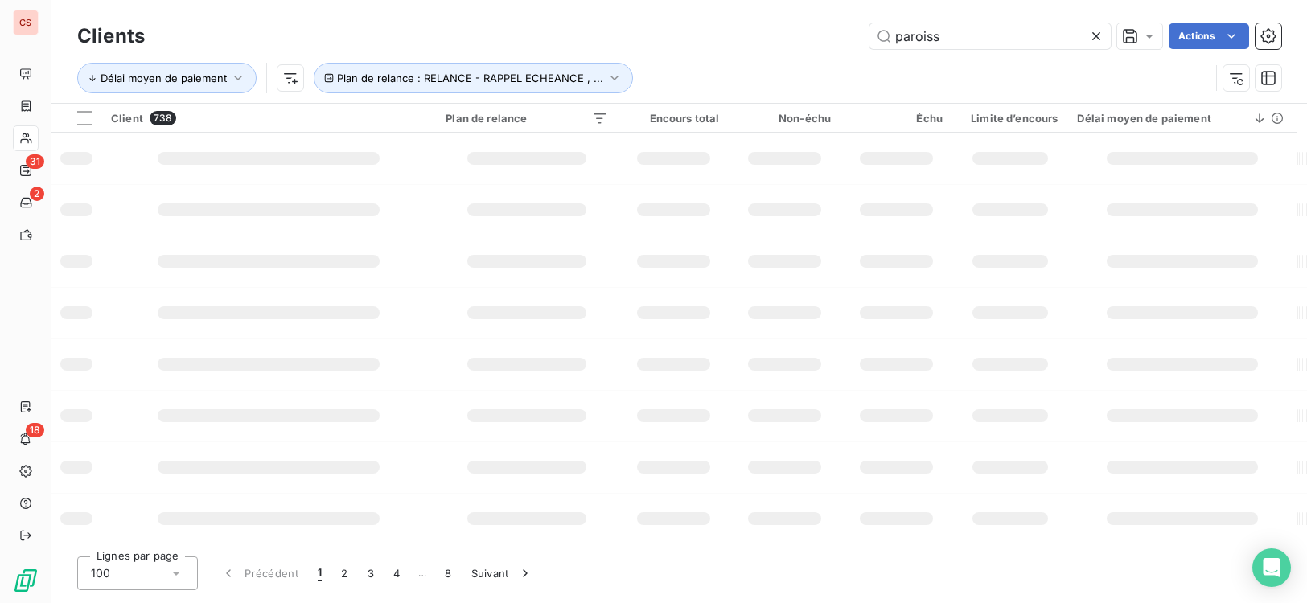
type input "paroiss"
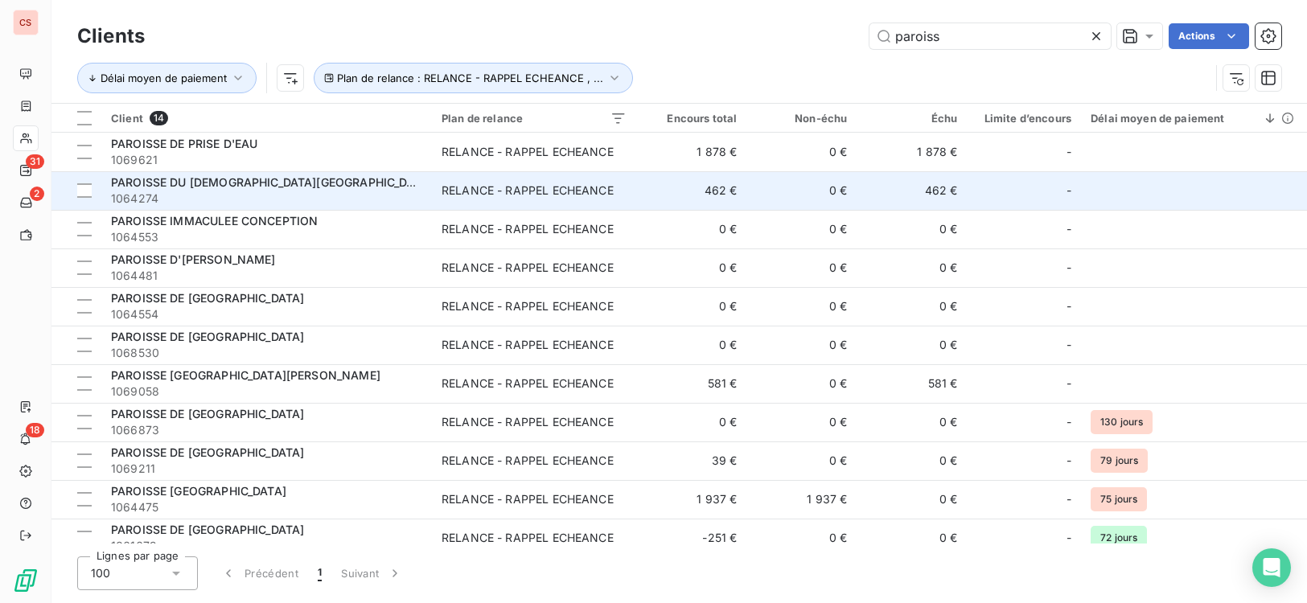
click at [358, 200] on span "1064274" at bounding box center [266, 199] width 311 height 16
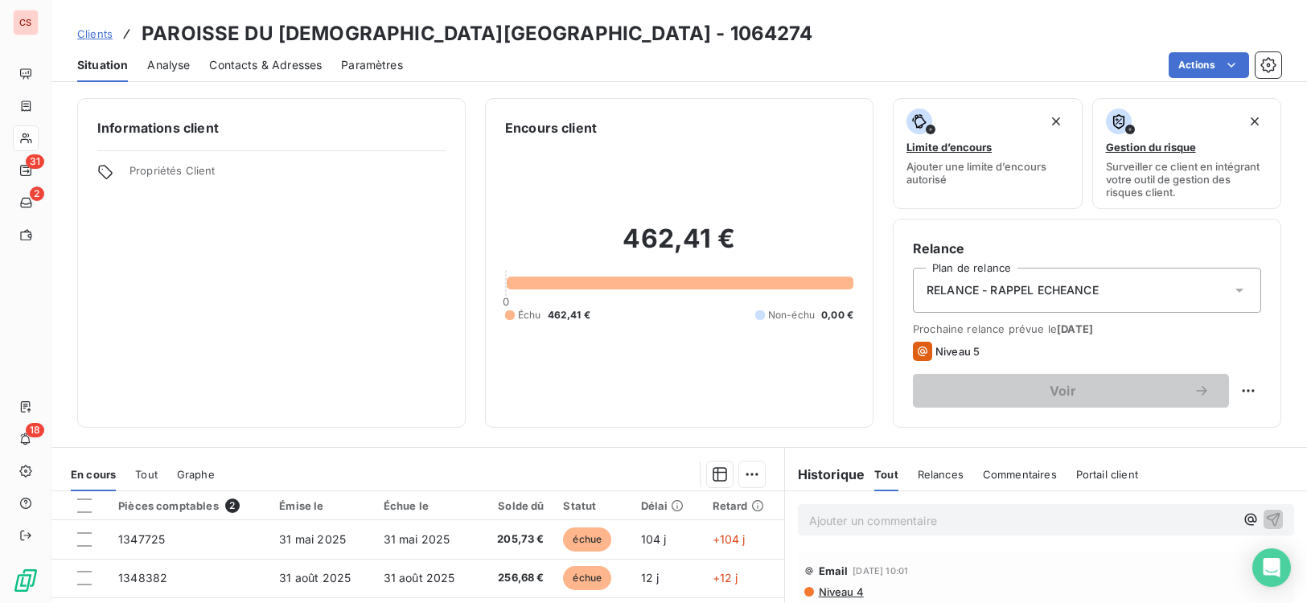
scroll to position [246, 0]
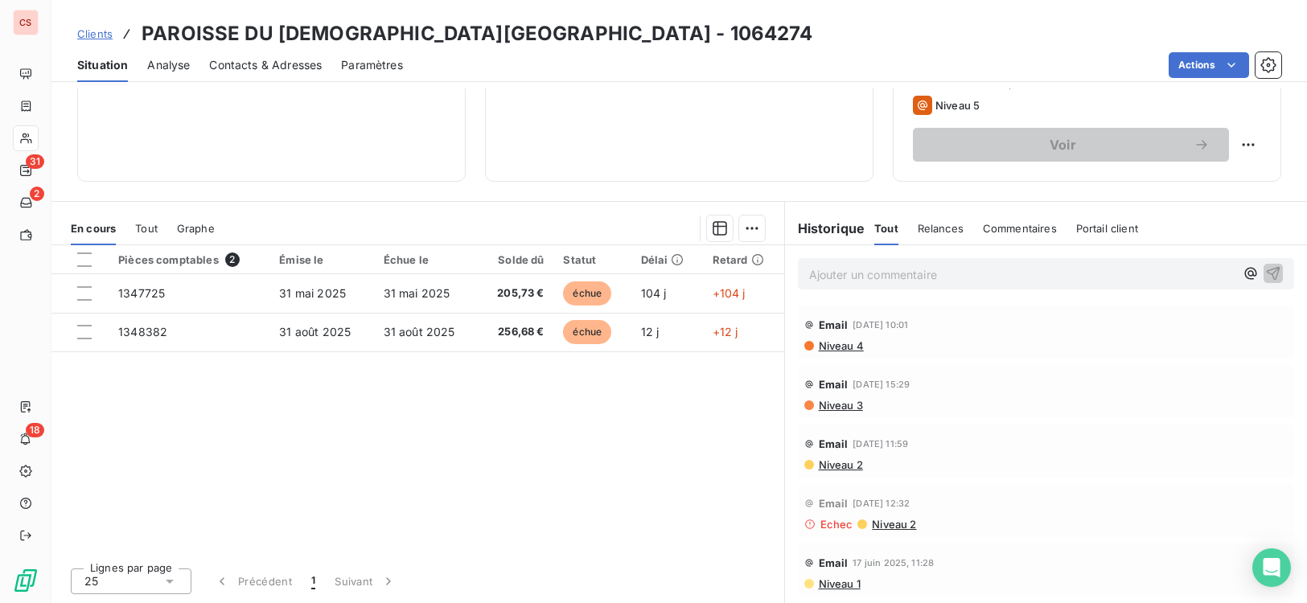
click at [839, 345] on span "Niveau 4" at bounding box center [840, 345] width 47 height 13
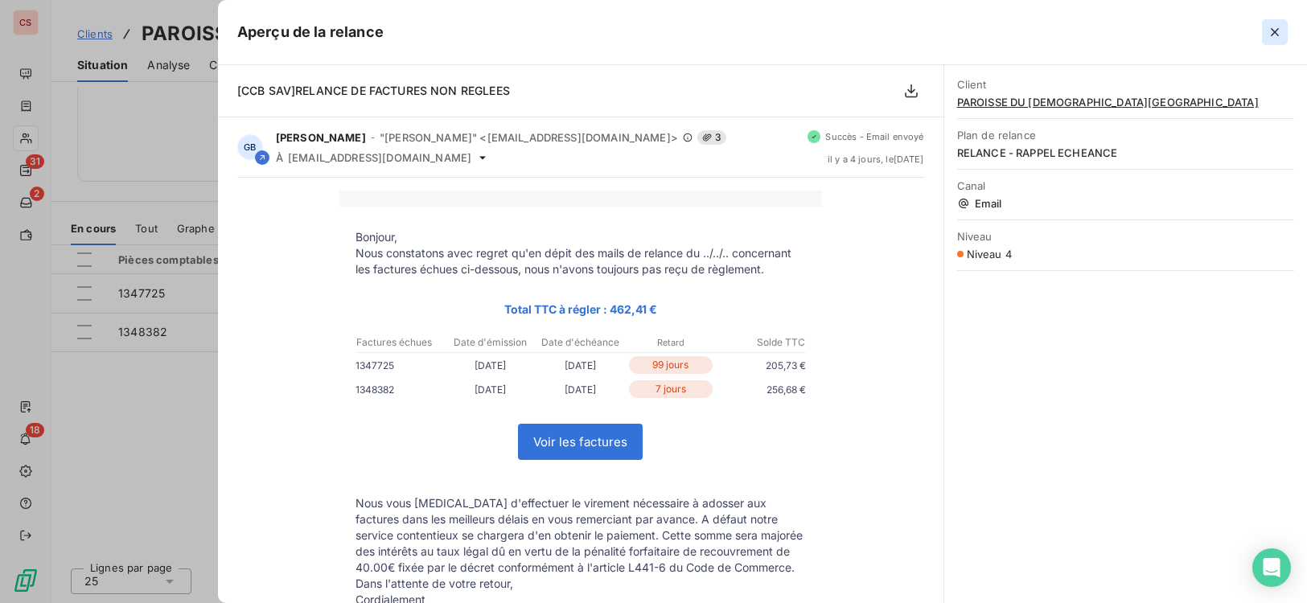
click at [1275, 34] on icon "button" at bounding box center [1275, 32] width 16 height 16
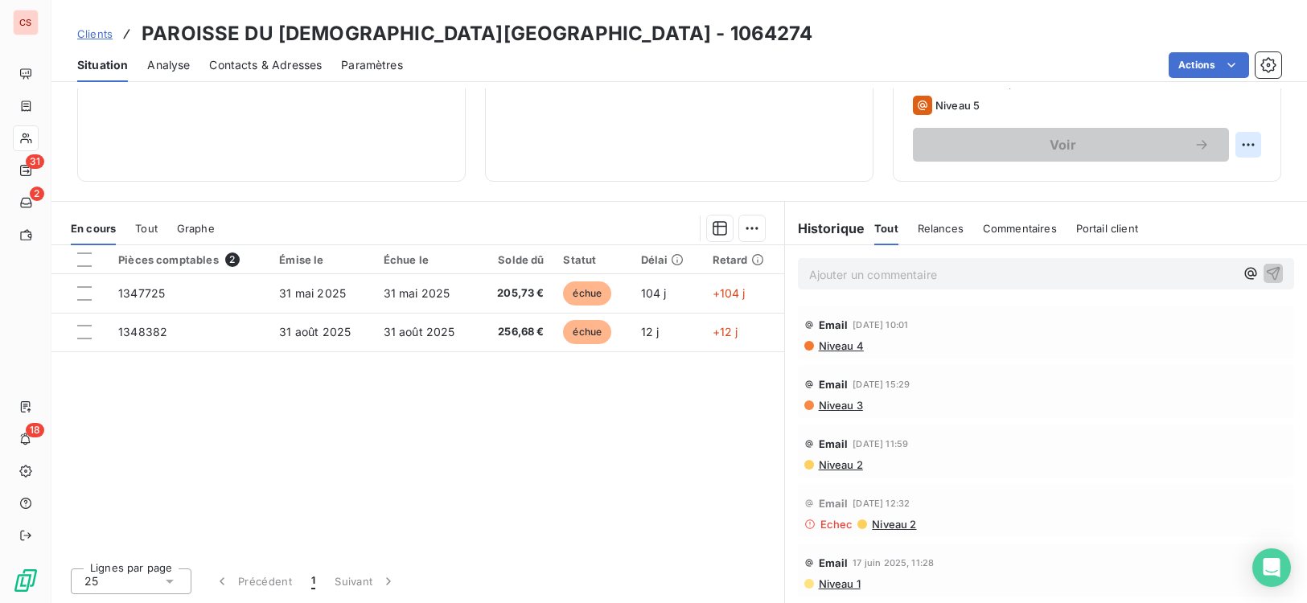
click at [1231, 147] on html "CS 31 2 18 Clients PAROISSE DU CHRIST-ROI - 1064274 Situation Analyse Contacts …" at bounding box center [653, 301] width 1307 height 603
click at [1170, 186] on div "Replanifier cette action" at bounding box center [1170, 180] width 144 height 26
select select "8"
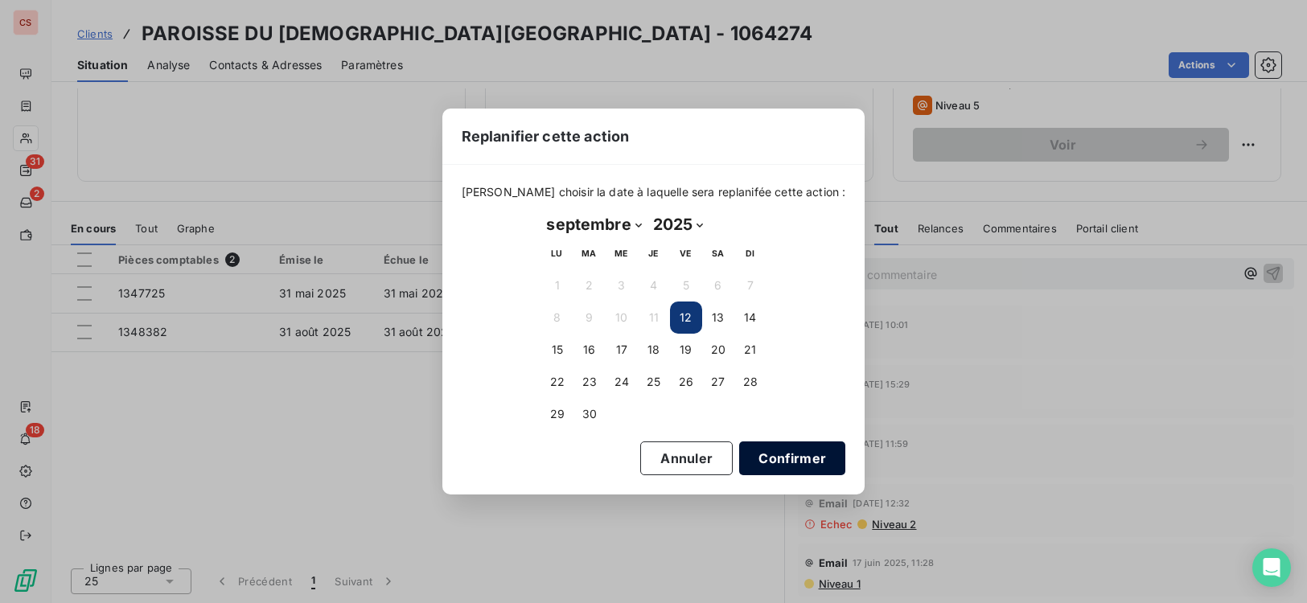
click at [744, 462] on button "Confirmer" at bounding box center [792, 458] width 106 height 34
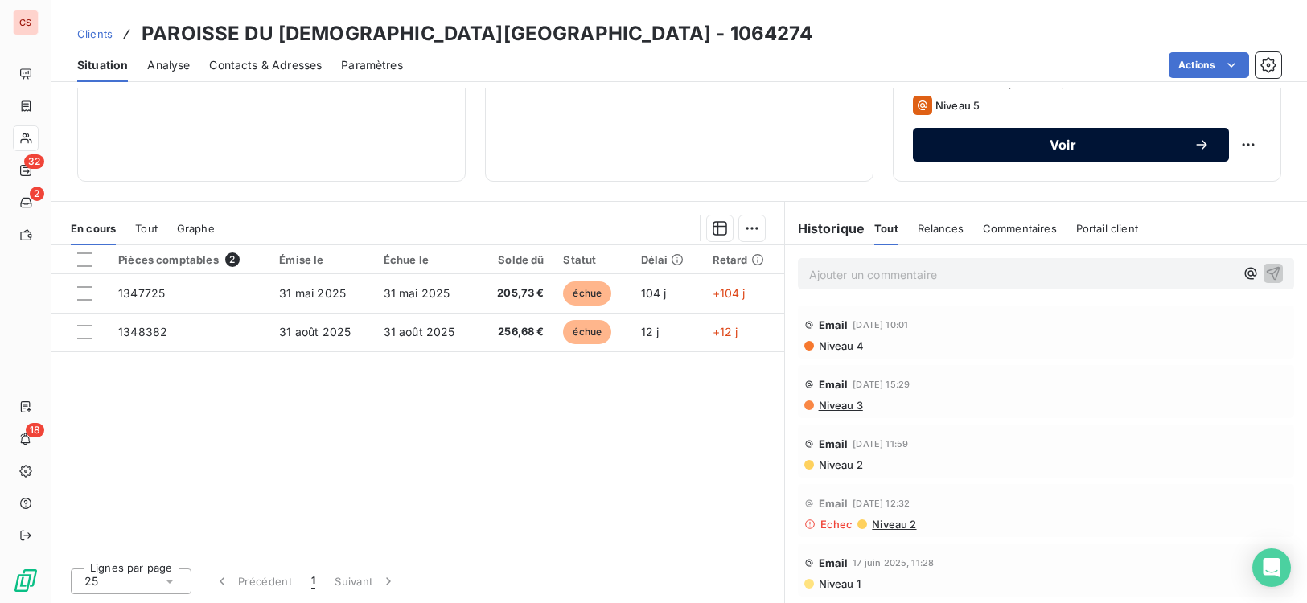
click at [1107, 140] on span "Voir" at bounding box center [1062, 144] width 261 height 13
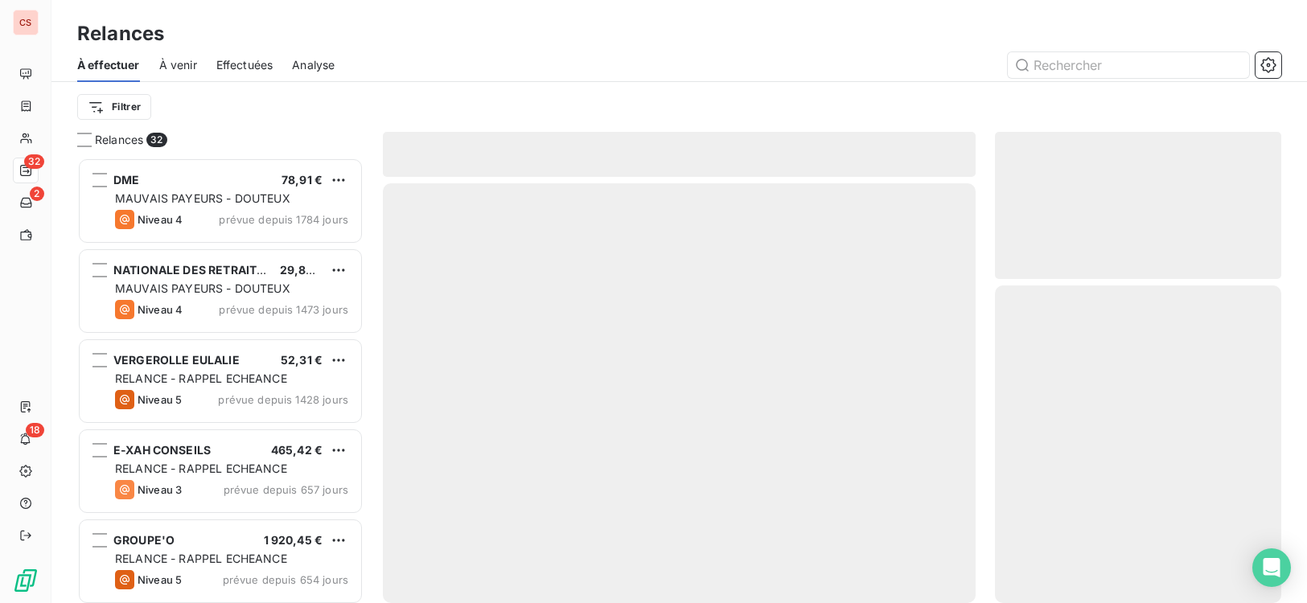
scroll to position [433, 275]
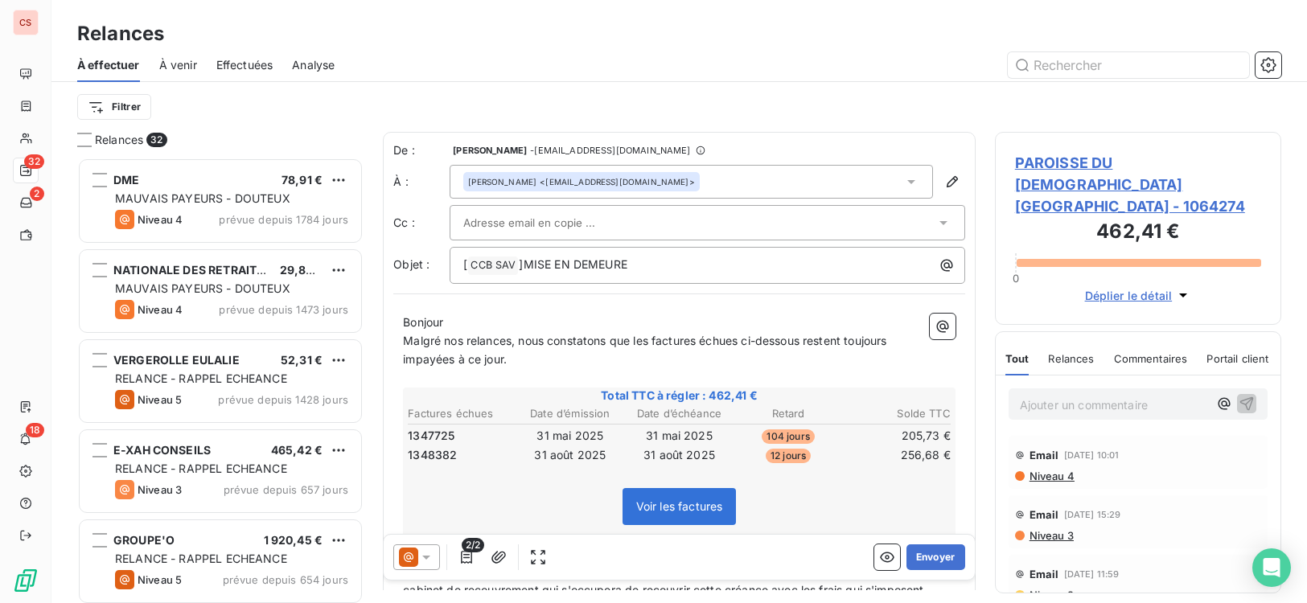
click at [626, 222] on div at bounding box center [699, 223] width 472 height 24
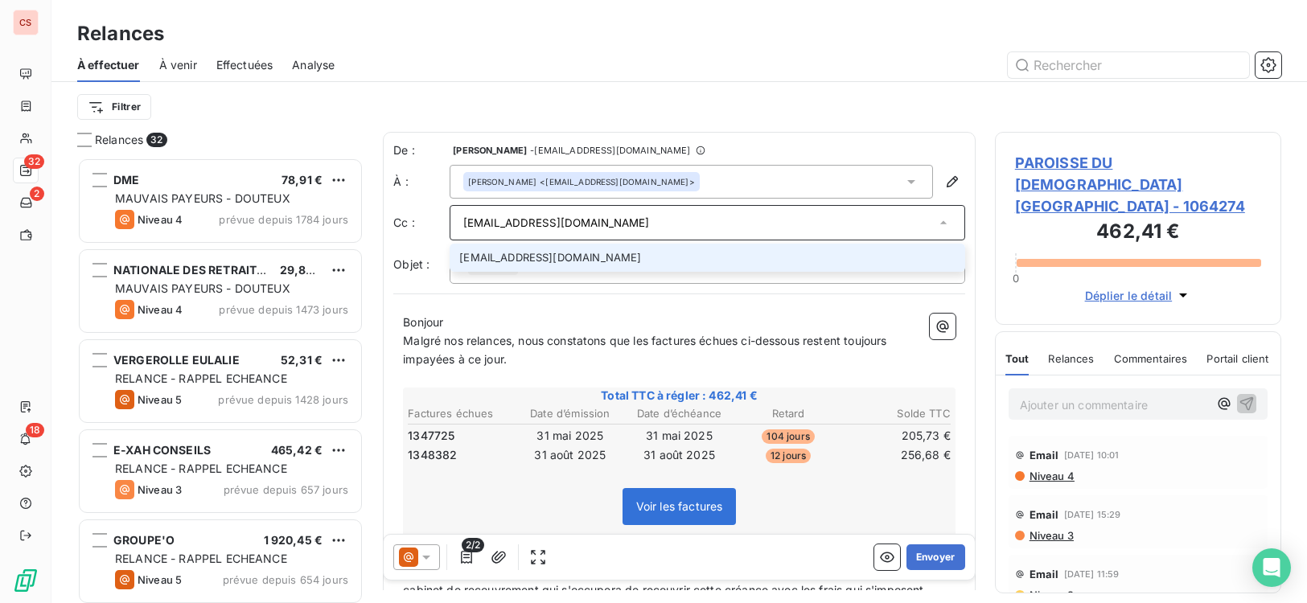
click at [642, 224] on input "[EMAIL_ADDRESS][DOMAIN_NAME]" at bounding box center [699, 223] width 472 height 24
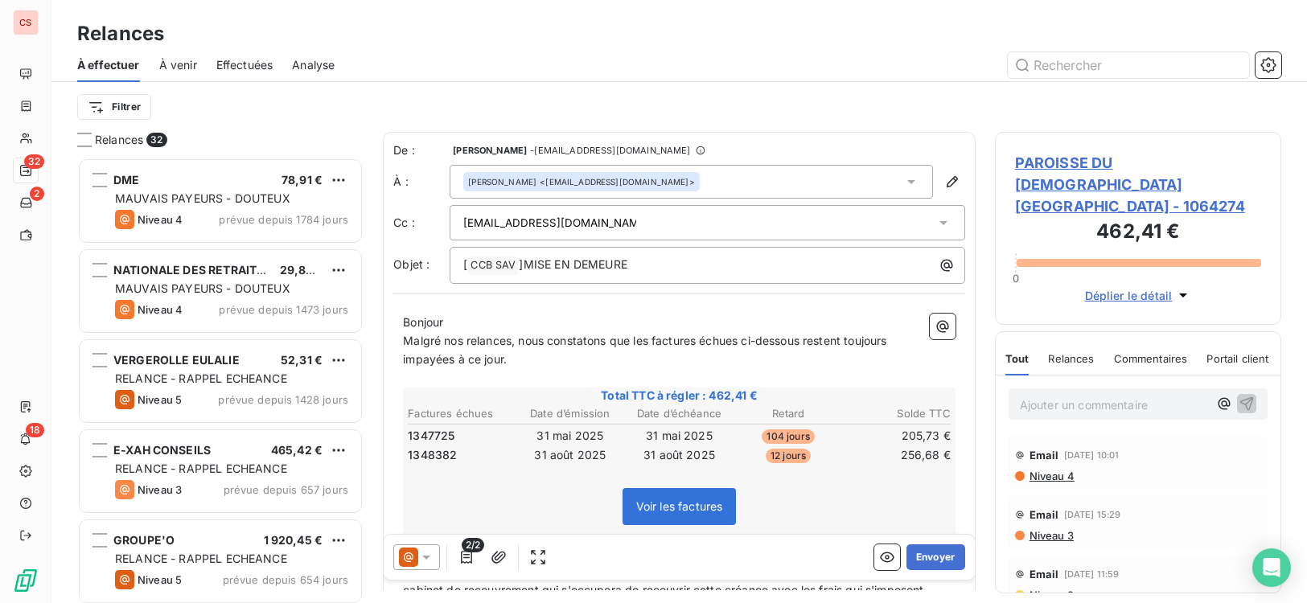
click at [666, 215] on div "[EMAIL_ADDRESS][DOMAIN_NAME]" at bounding box center [699, 223] width 472 height 24
click at [614, 314] on p "Bonjour" at bounding box center [679, 323] width 552 height 18
click at [641, 226] on div "[EMAIL_ADDRESS][DOMAIN_NAME]" at bounding box center [699, 223] width 472 height 24
type input "[EMAIL_ADDRESS][DOMAIN_NAME]"
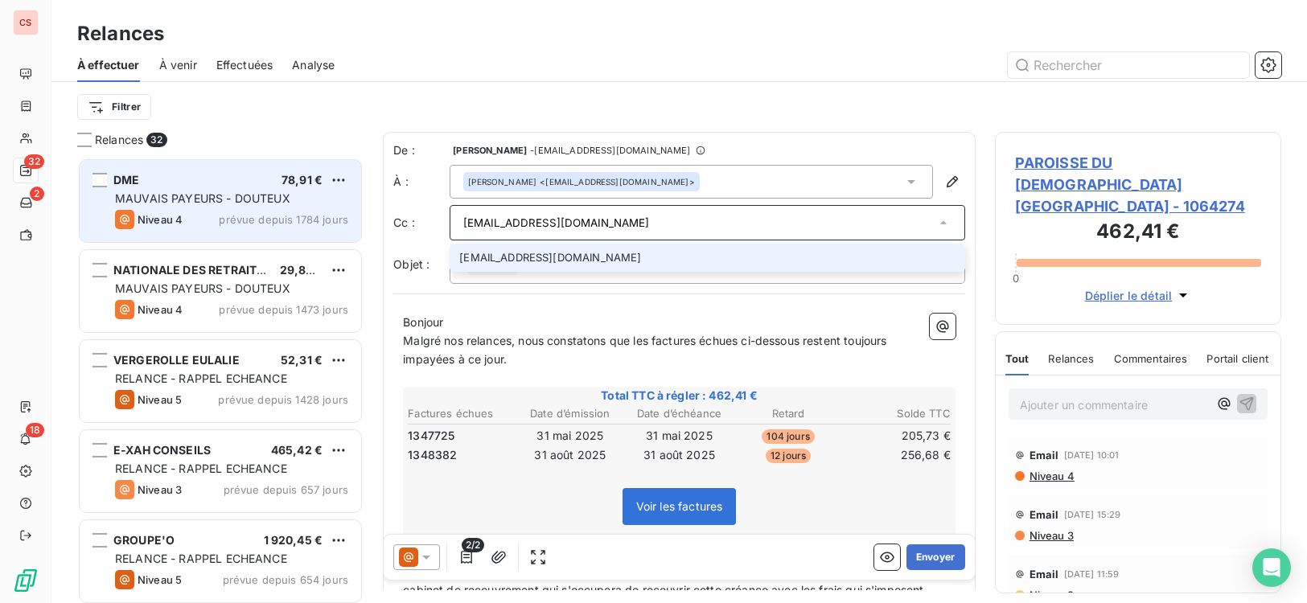
drag, startPoint x: 610, startPoint y: 228, endPoint x: 339, endPoint y: 216, distance: 270.5
click at [353, 219] on div "Relances 32 DME 78,91 € MAUVAIS PAYEURS - DOUTEUX Niveau 4 prévue depuis 1784 j…" at bounding box center [678, 367] width 1255 height 471
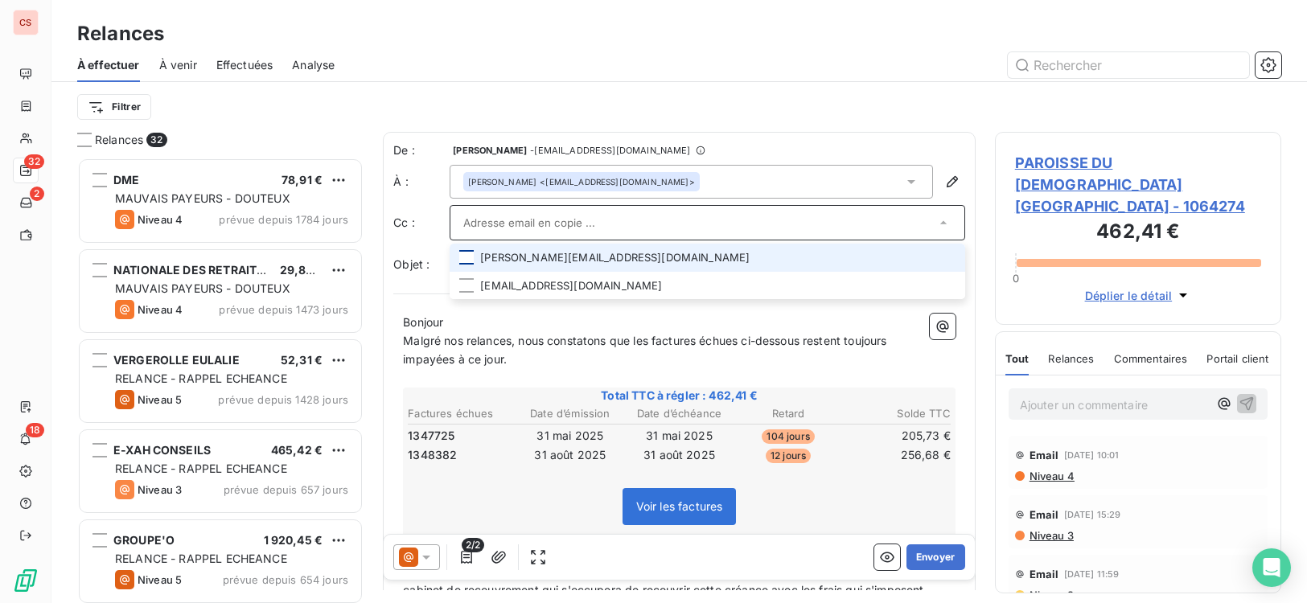
click at [470, 256] on div at bounding box center [466, 257] width 14 height 14
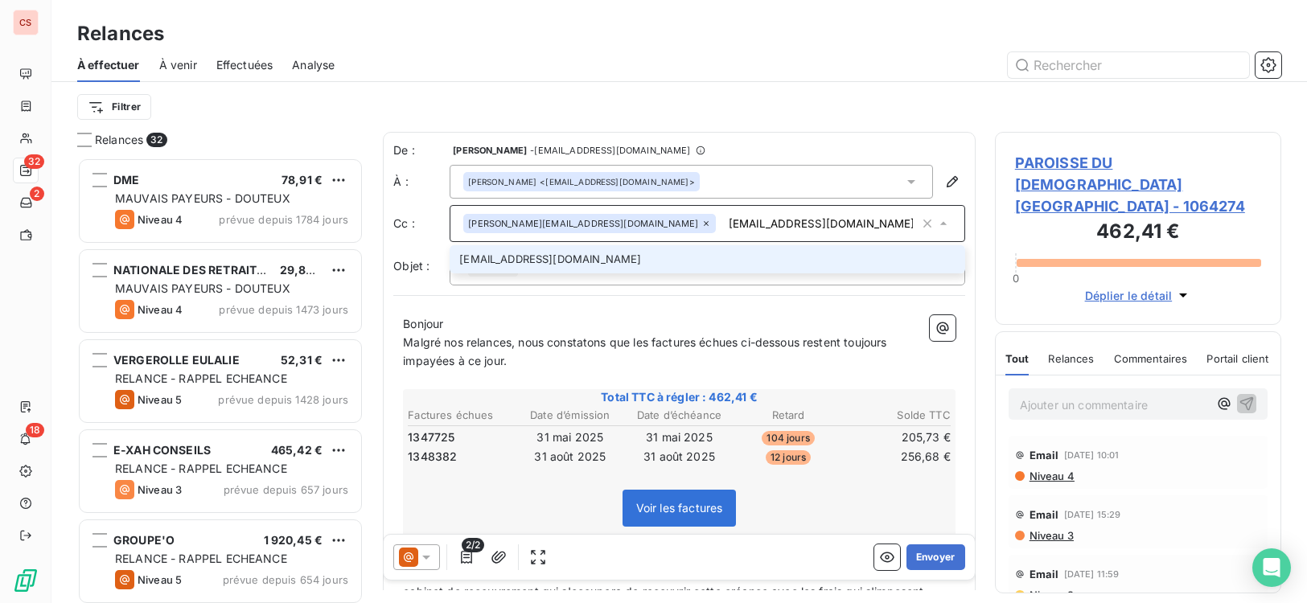
type input "[EMAIL_ADDRESS][DOMAIN_NAME]"
click at [512, 339] on span "Malgré nos relances, nous constatons que les factures échues ci-dessous restent…" at bounding box center [648, 351] width 491 height 32
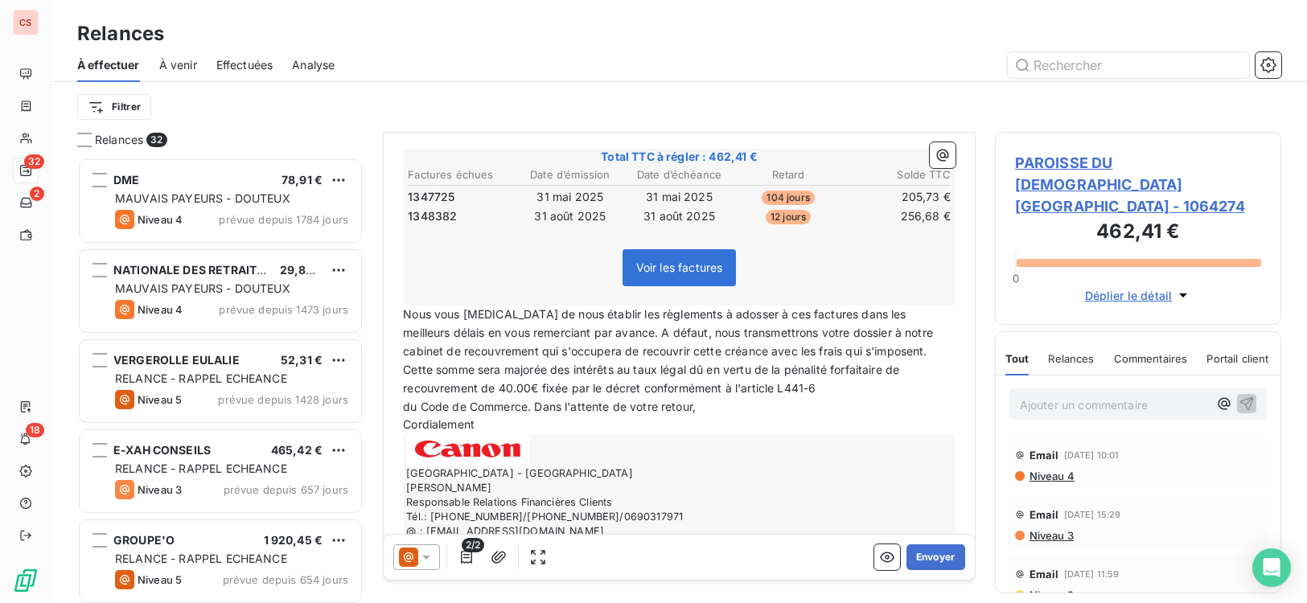
scroll to position [261, 0]
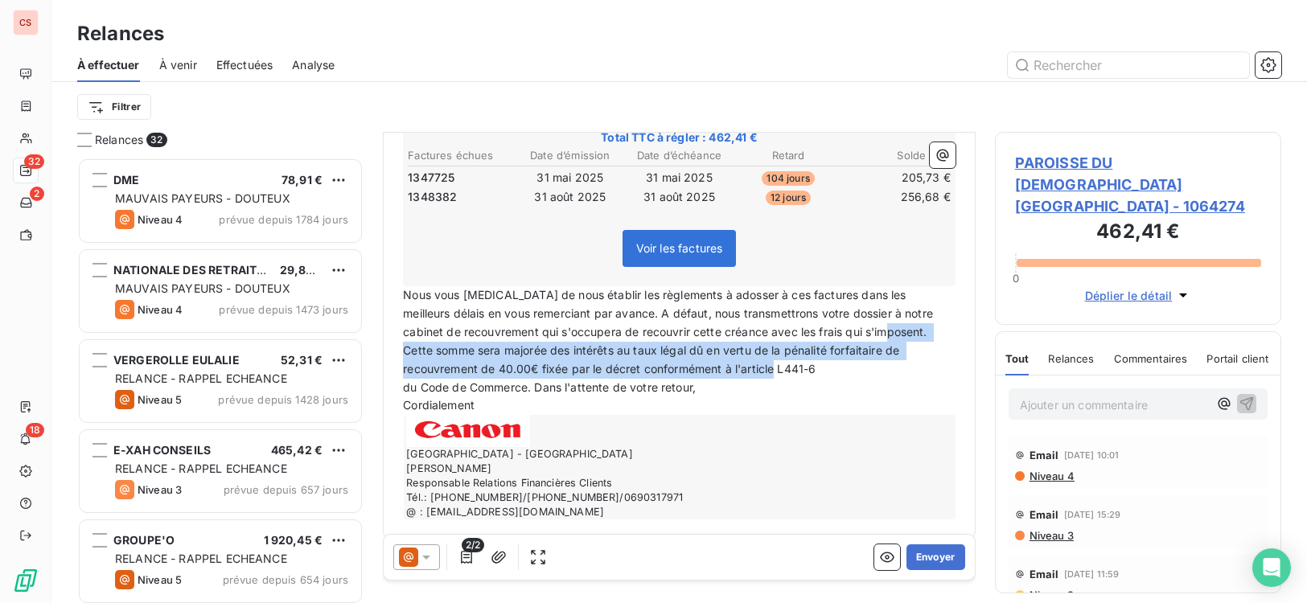
drag, startPoint x: 873, startPoint y: 333, endPoint x: 906, endPoint y: 366, distance: 46.6
click at [906, 366] on p "Nous vous [MEDICAL_DATA] de nous établir les règlements à adosser à ces facture…" at bounding box center [679, 332] width 552 height 92
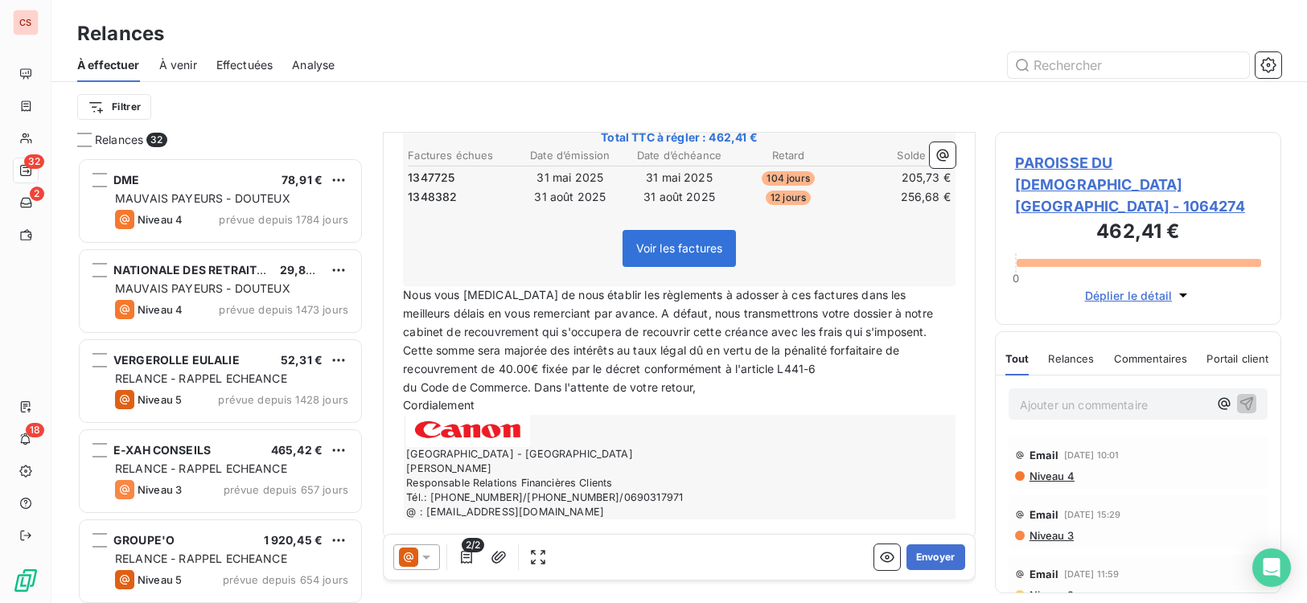
scroll to position [240, 0]
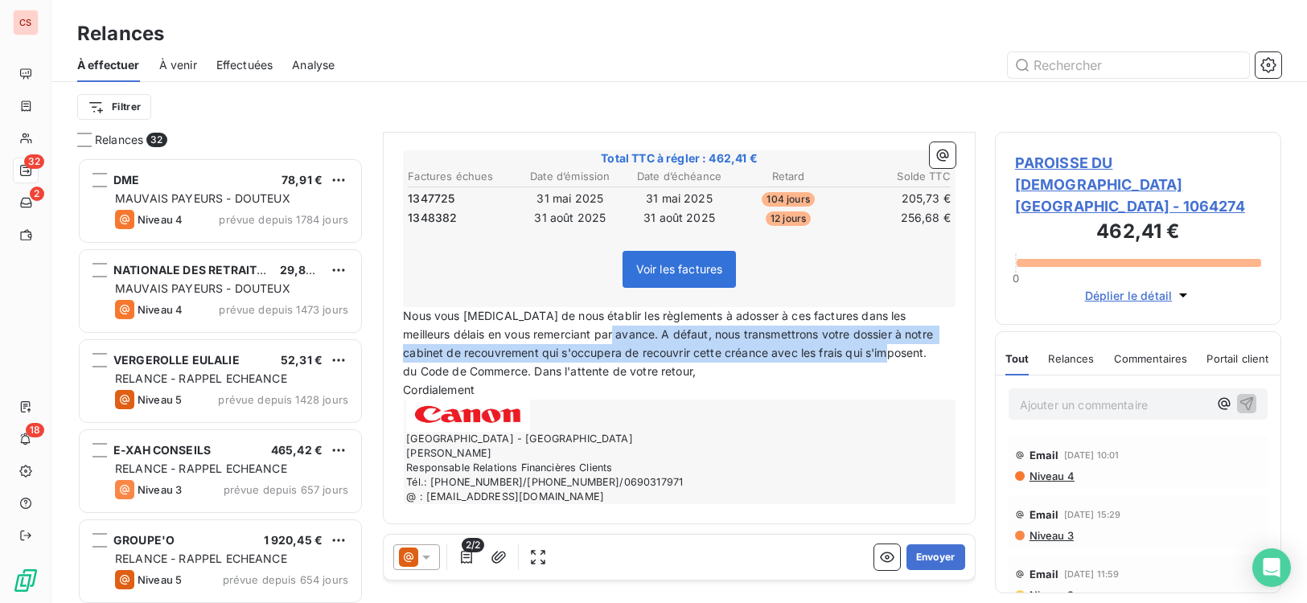
drag, startPoint x: 576, startPoint y: 331, endPoint x: 873, endPoint y: 359, distance: 298.9
click at [873, 359] on p "Nous vous [MEDICAL_DATA] de nous établir les règlements à adosser à ces facture…" at bounding box center [679, 334] width 552 height 55
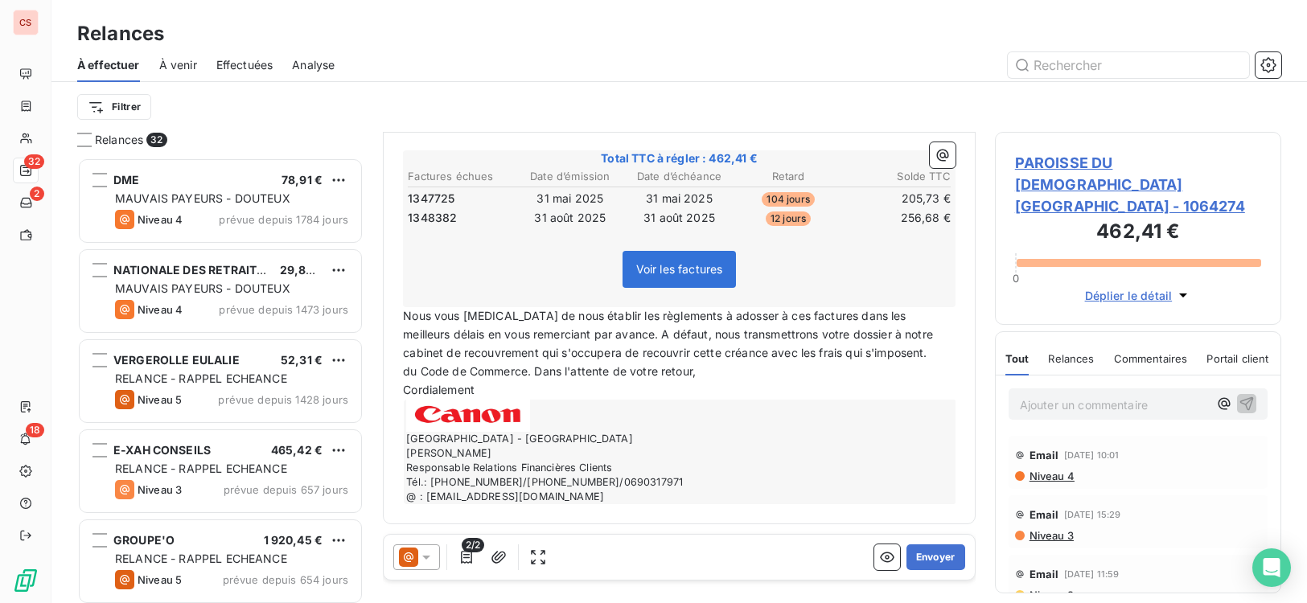
scroll to position [221, 0]
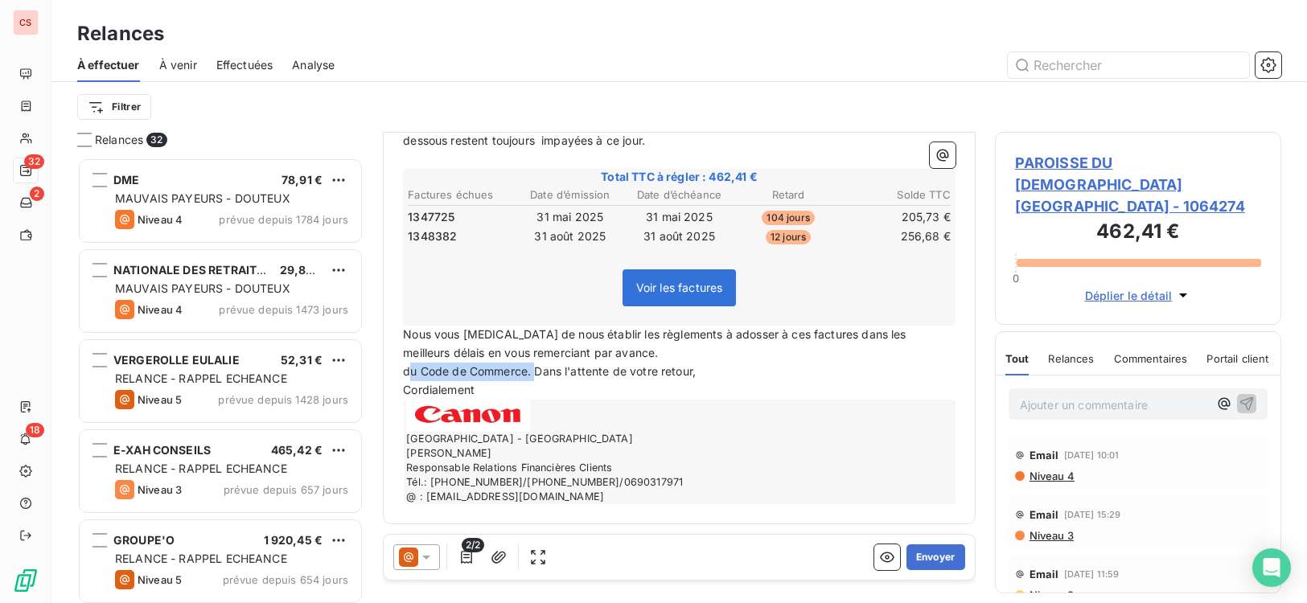
drag, startPoint x: 534, startPoint y: 376, endPoint x: 413, endPoint y: 373, distance: 121.5
click at [413, 373] on span "du Code de Commerce. Dans l'attente de votre retour," at bounding box center [549, 371] width 293 height 14
click at [932, 551] on button "Envoyer" at bounding box center [935, 557] width 59 height 26
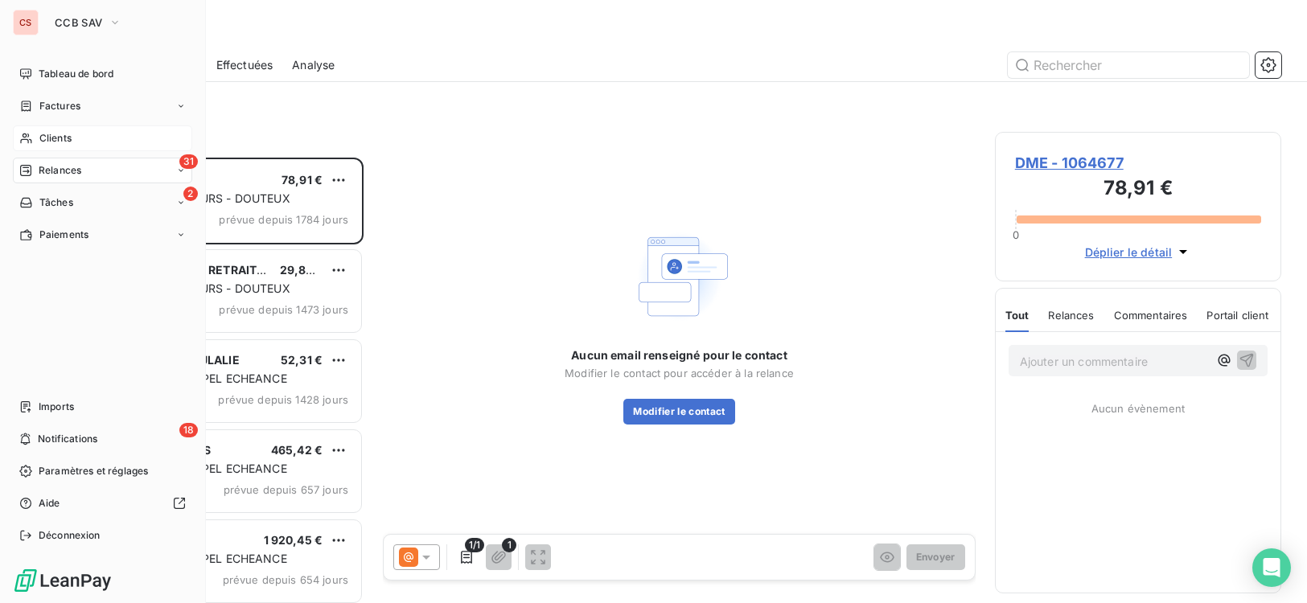
click at [40, 139] on span "Clients" at bounding box center [55, 138] width 32 height 14
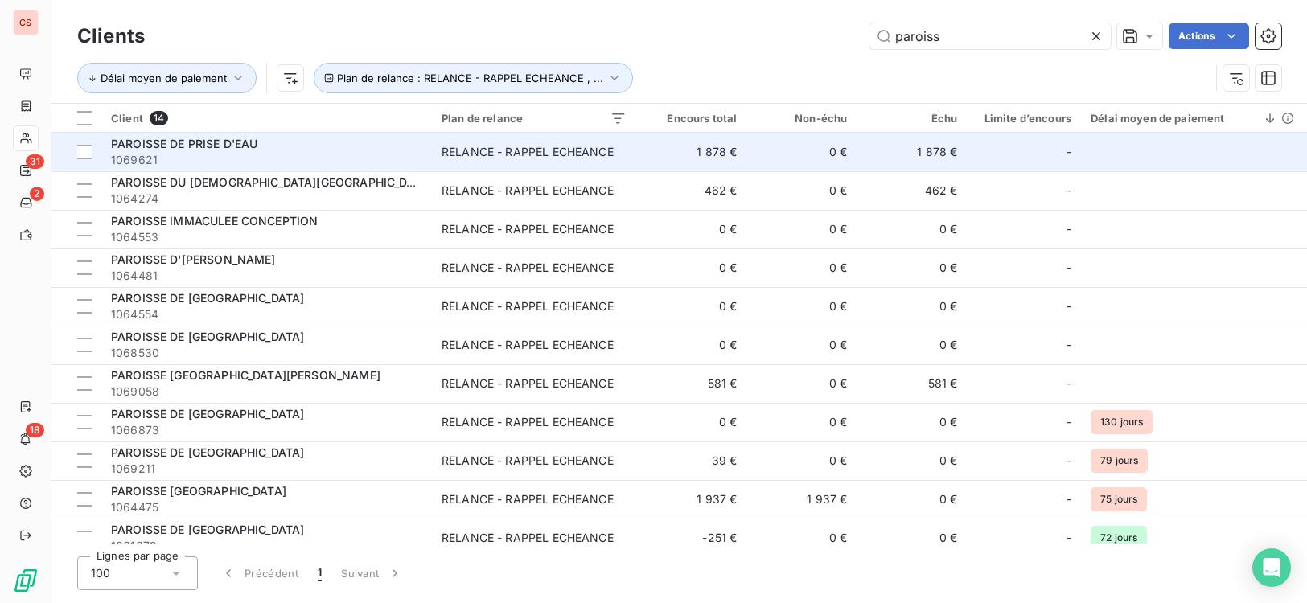
click at [604, 156] on div "RELANCE - RAPPEL ECHEANCE" at bounding box center [527, 152] width 172 height 16
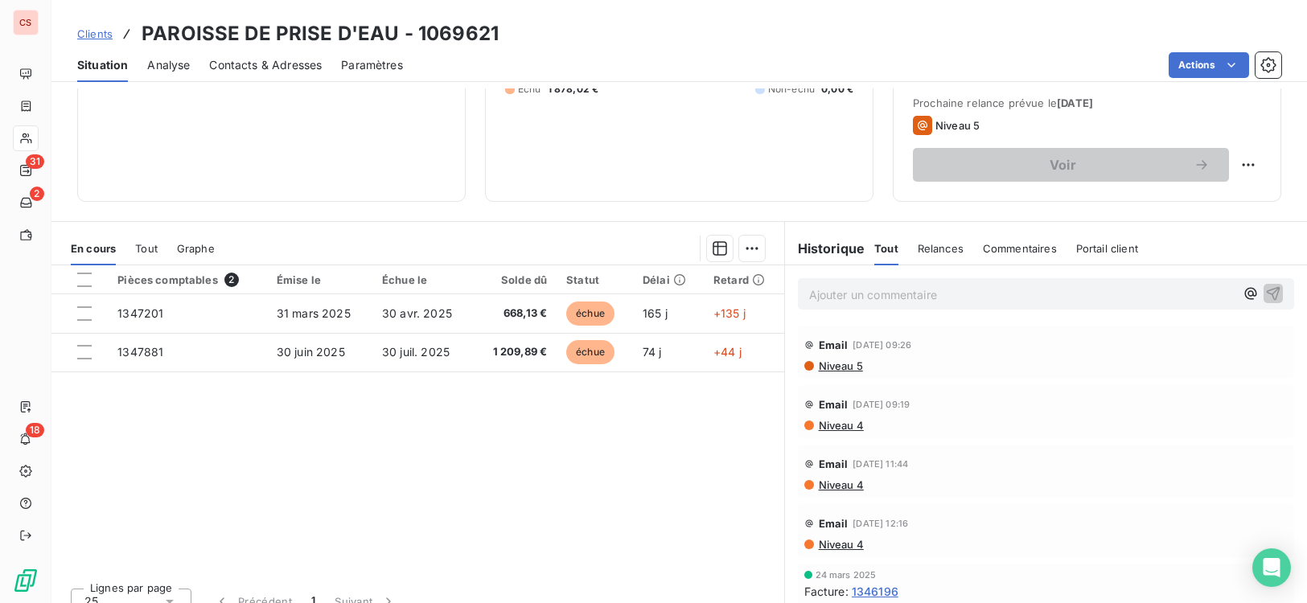
scroll to position [246, 0]
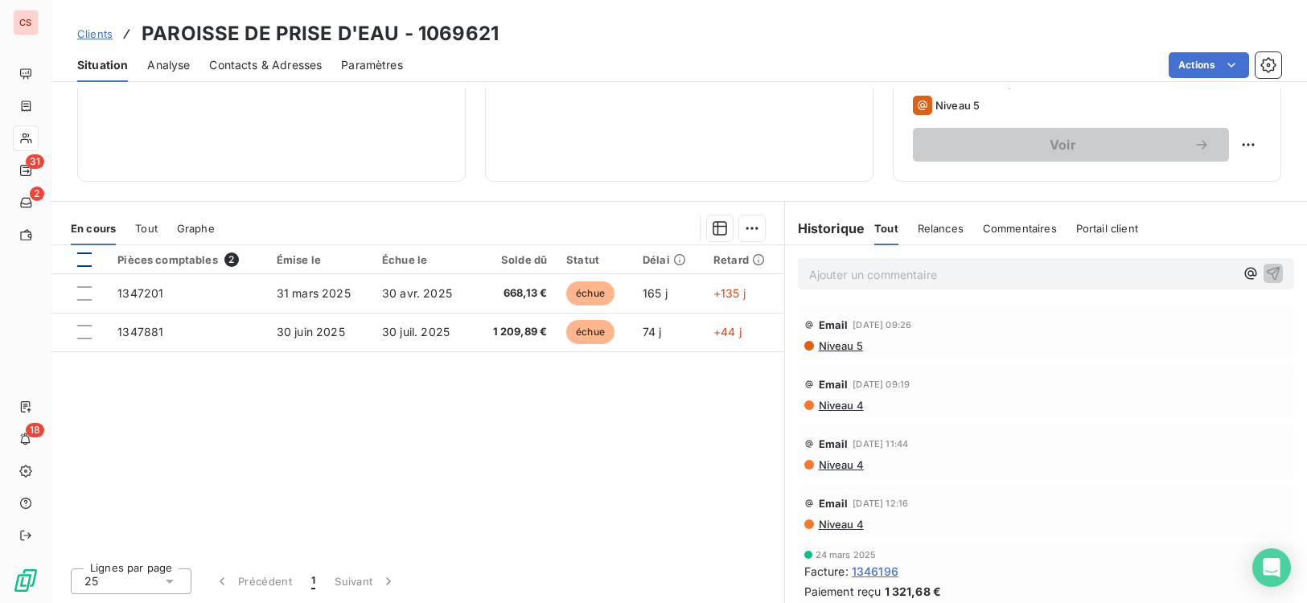
click at [83, 259] on div at bounding box center [84, 259] width 14 height 14
click at [753, 229] on html "CS 31 2 18 Clients PAROISSE DE PRISE D'EAU - 1069621 Situation Analyse Contacts…" at bounding box center [653, 301] width 1307 height 603
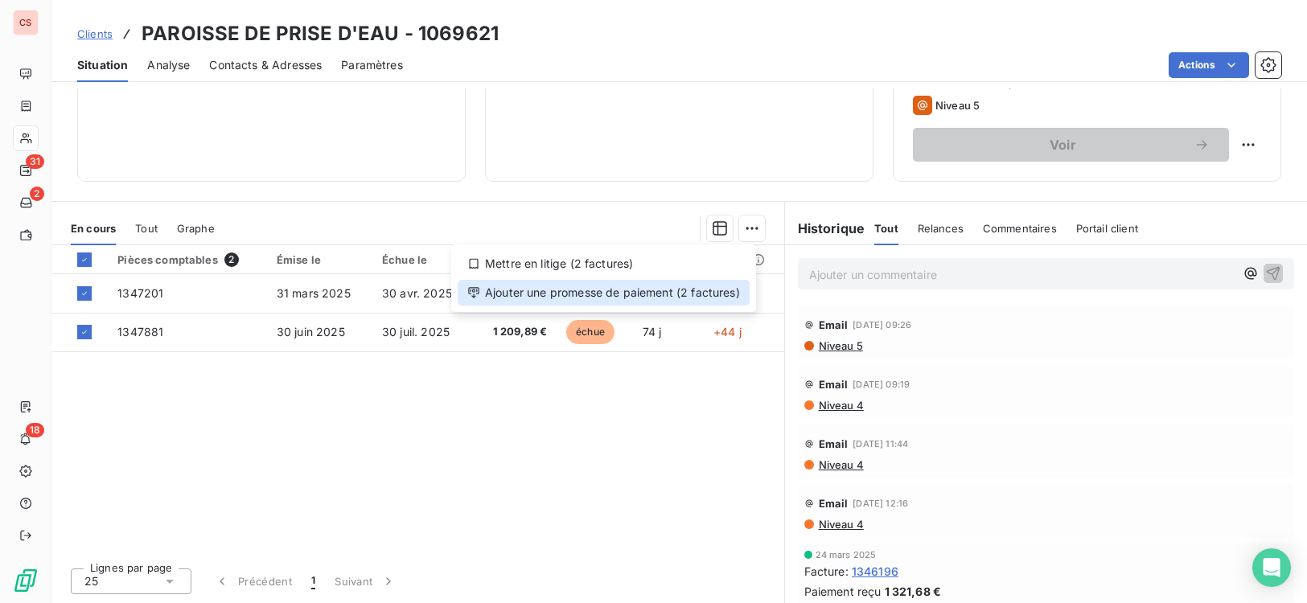
click at [649, 289] on div "Ajouter une promesse de paiement (2 factures)" at bounding box center [604, 293] width 292 height 26
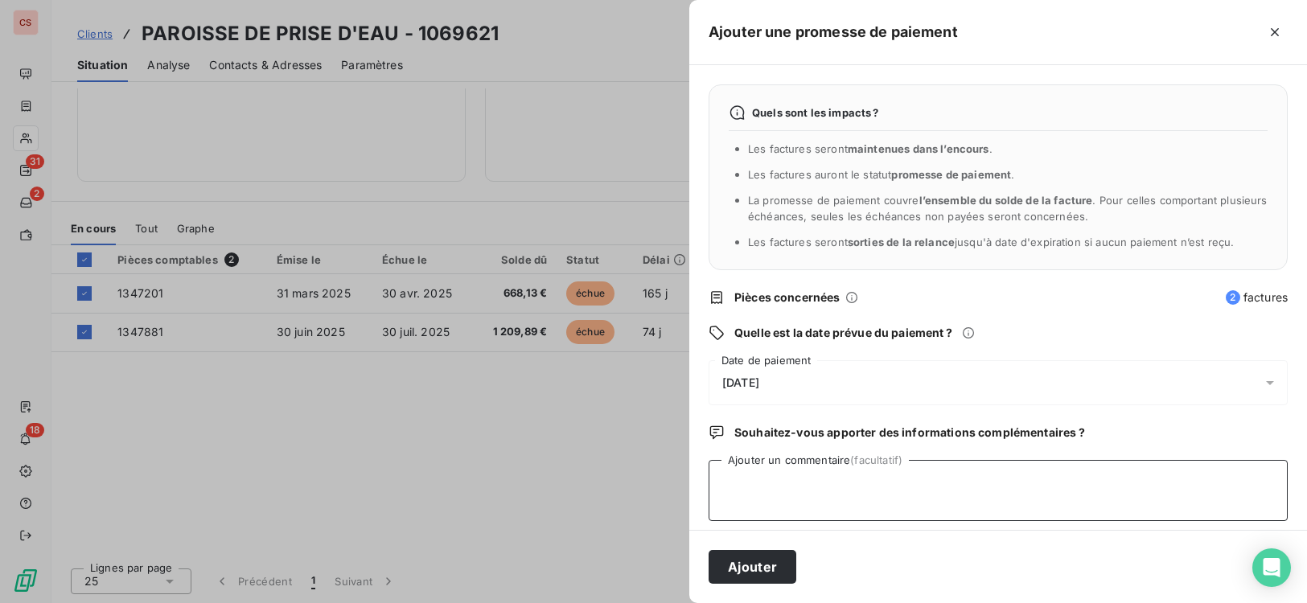
click at [766, 489] on textarea "Ajouter un commentaire (facultatif)" at bounding box center [997, 490] width 579 height 61
type textarea "r"
type textarea "RGT VU AVEC Mme CARMEL"
click at [755, 567] on button "Ajouter" at bounding box center [752, 567] width 88 height 34
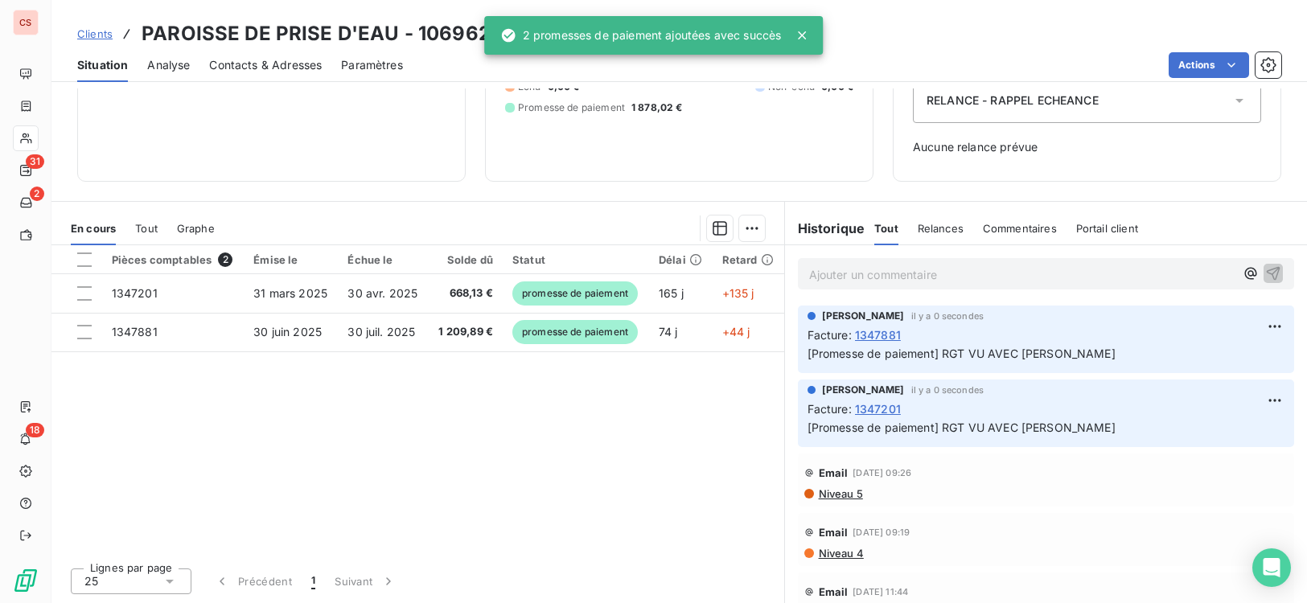
scroll to position [190, 0]
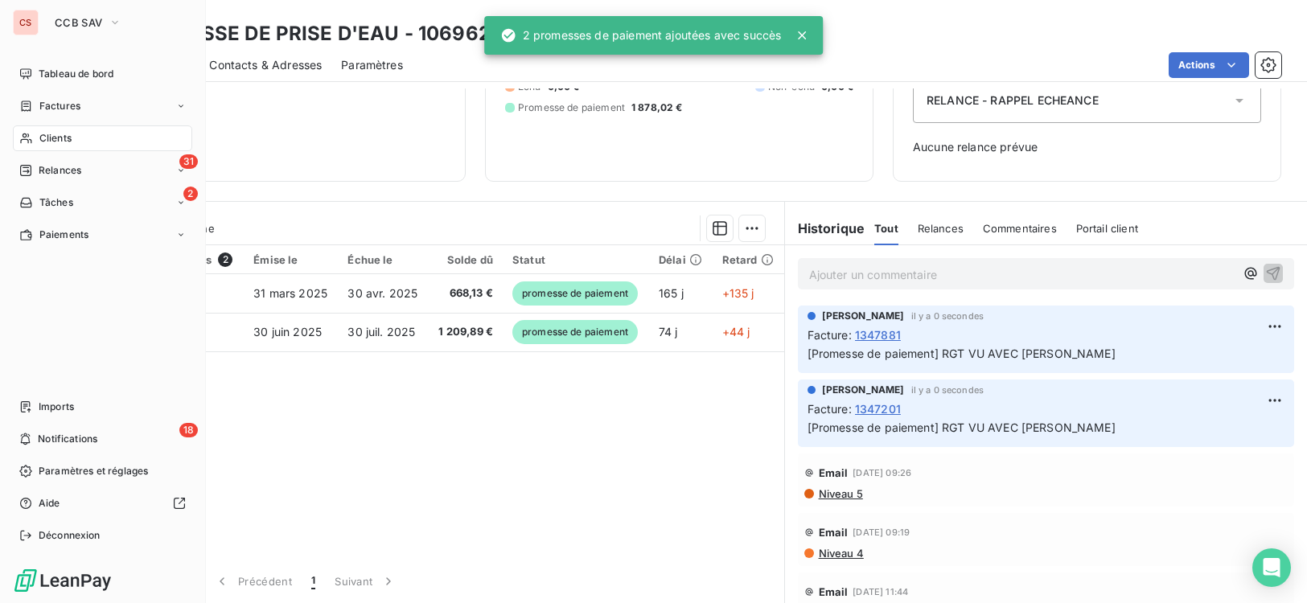
click at [51, 135] on span "Clients" at bounding box center [55, 138] width 32 height 14
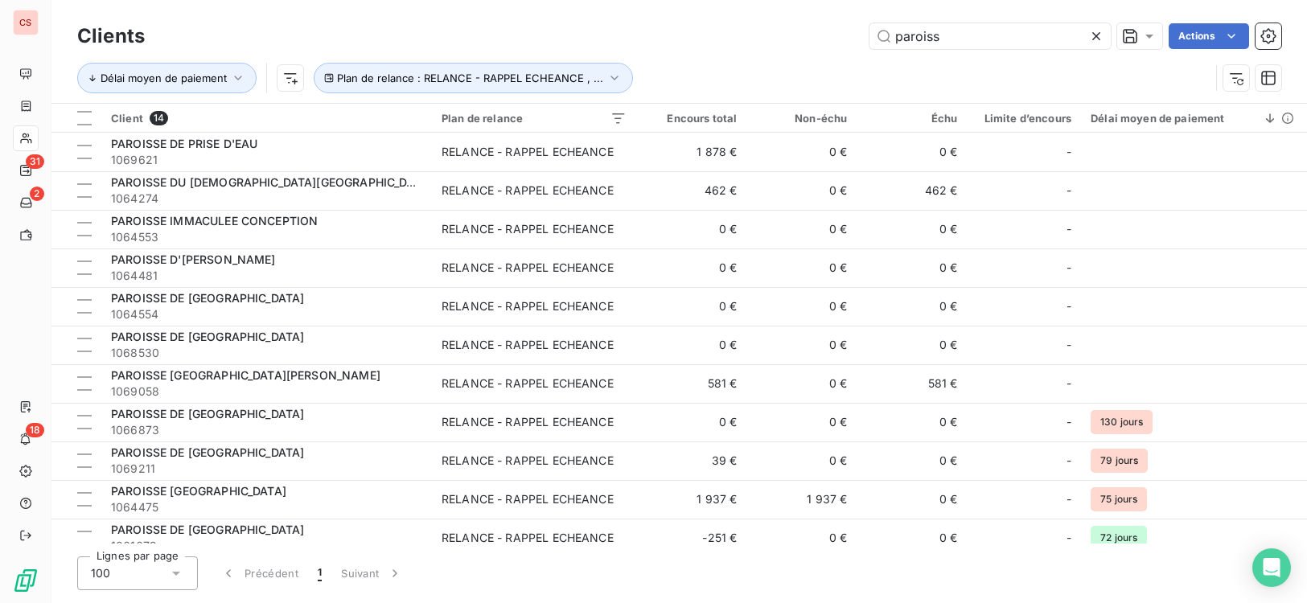
drag, startPoint x: 942, startPoint y: 42, endPoint x: 837, endPoint y: 41, distance: 105.3
click at [851, 52] on div "Clients paroiss Actions" at bounding box center [679, 36] width 1204 height 34
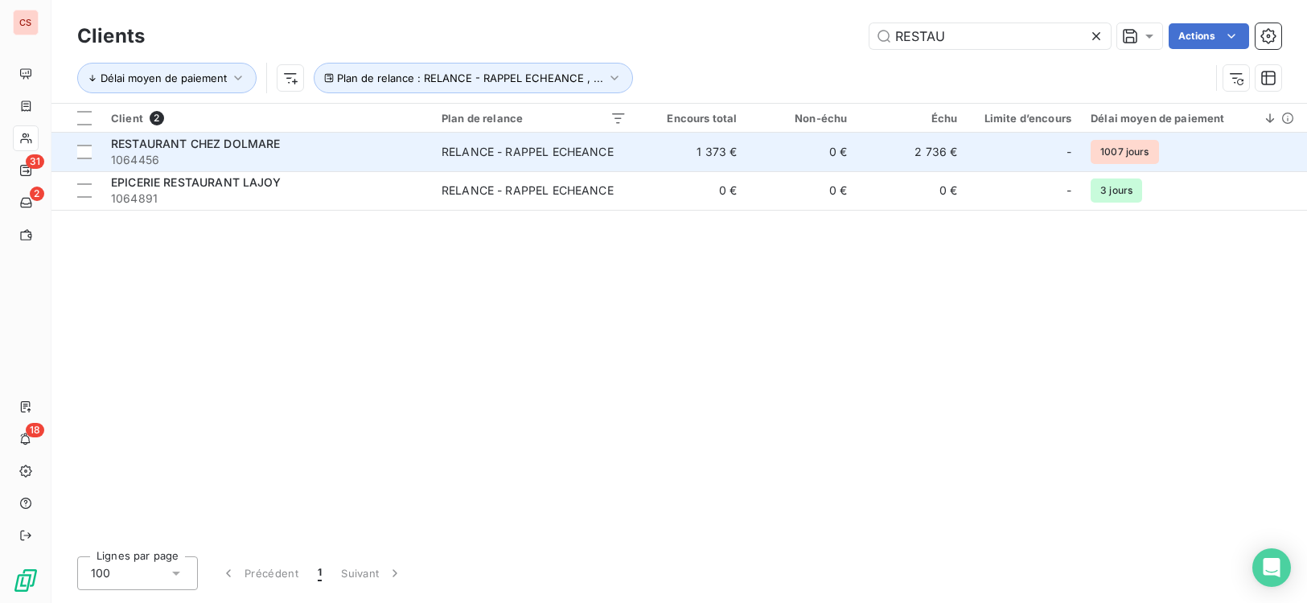
type input "RESTAU"
click at [770, 158] on td "0 €" at bounding box center [801, 152] width 110 height 39
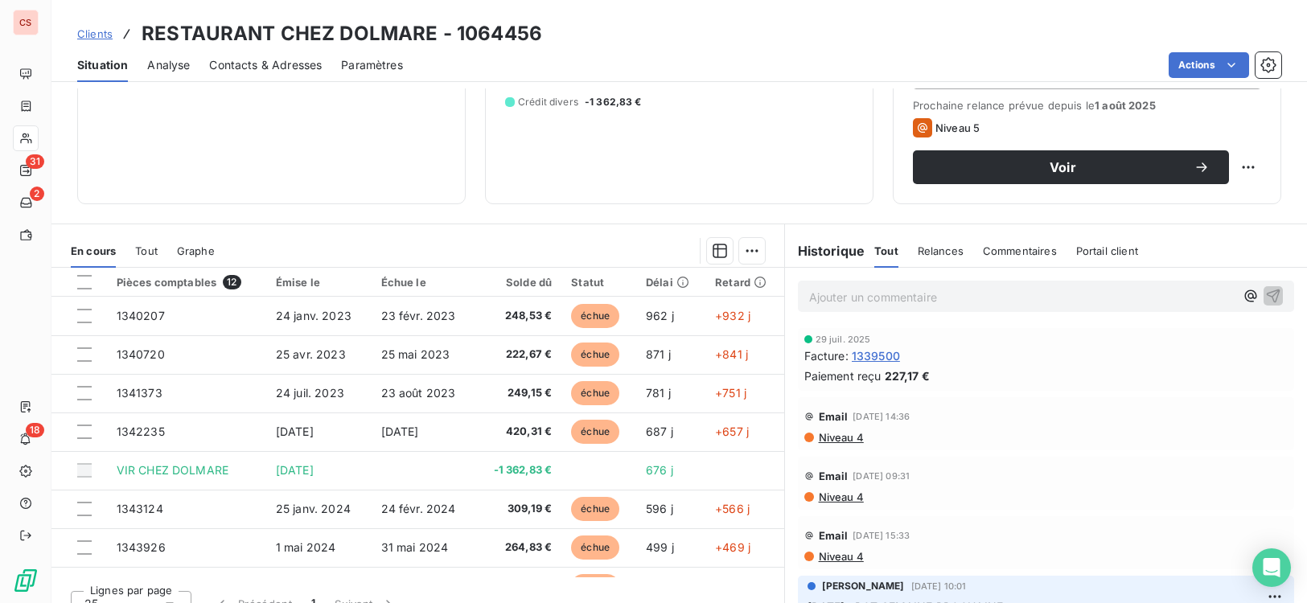
scroll to position [246, 0]
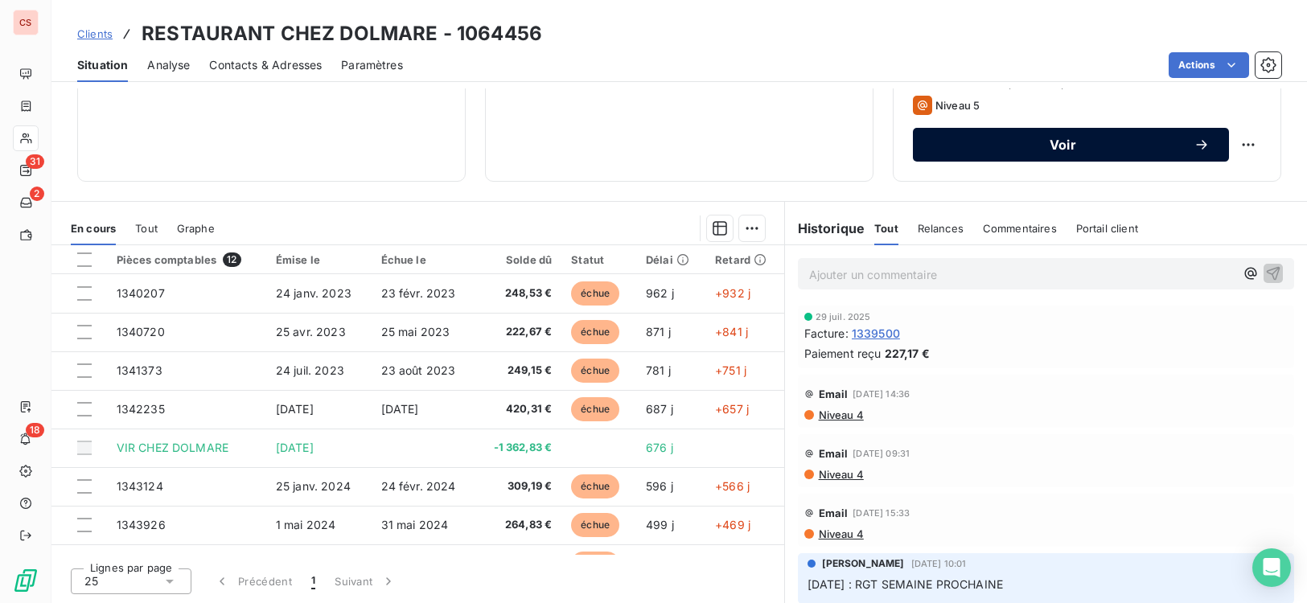
click at [1095, 138] on div "Voir" at bounding box center [1070, 145] width 277 height 16
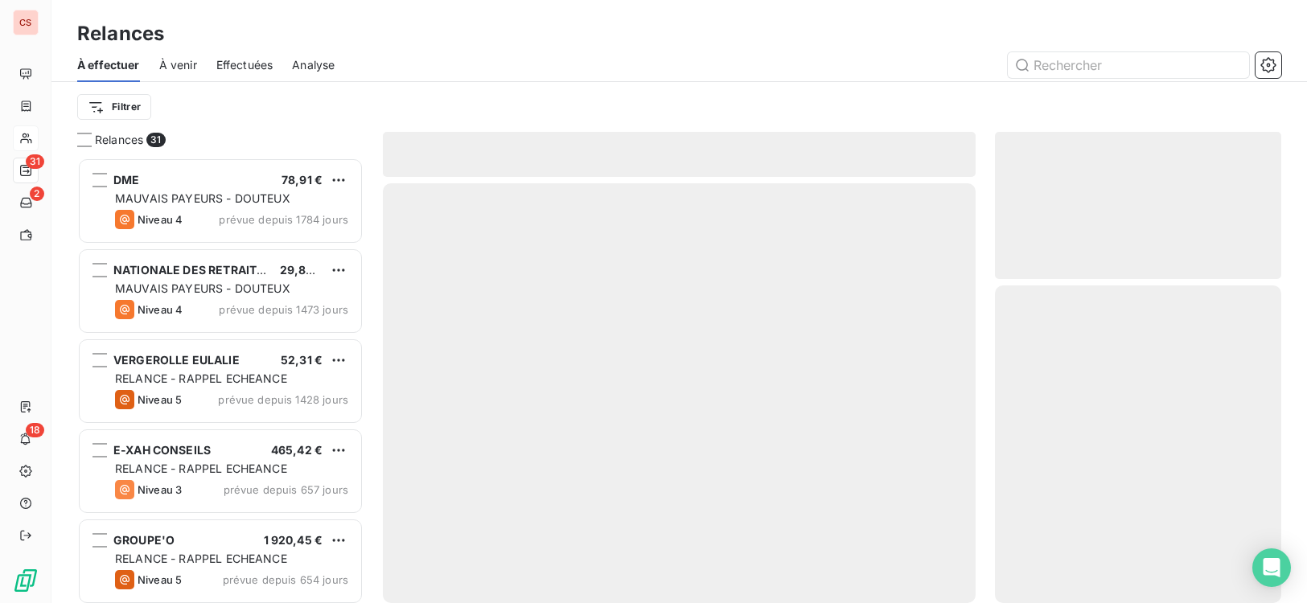
scroll to position [433, 275]
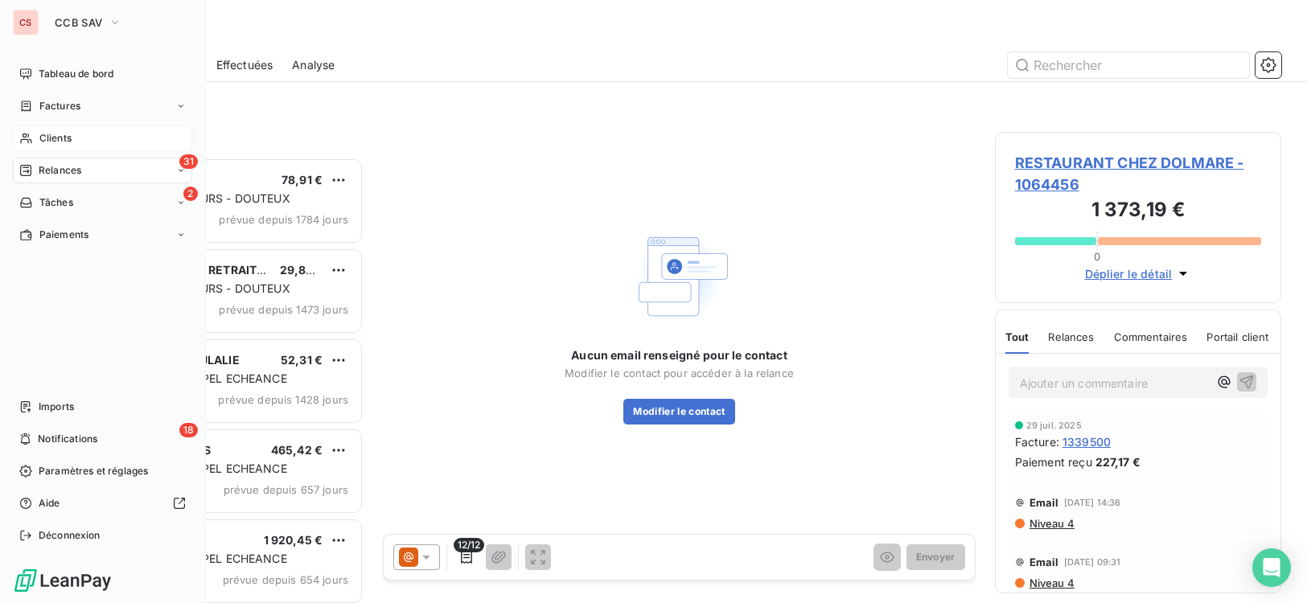
click at [68, 138] on span "Clients" at bounding box center [55, 138] width 32 height 14
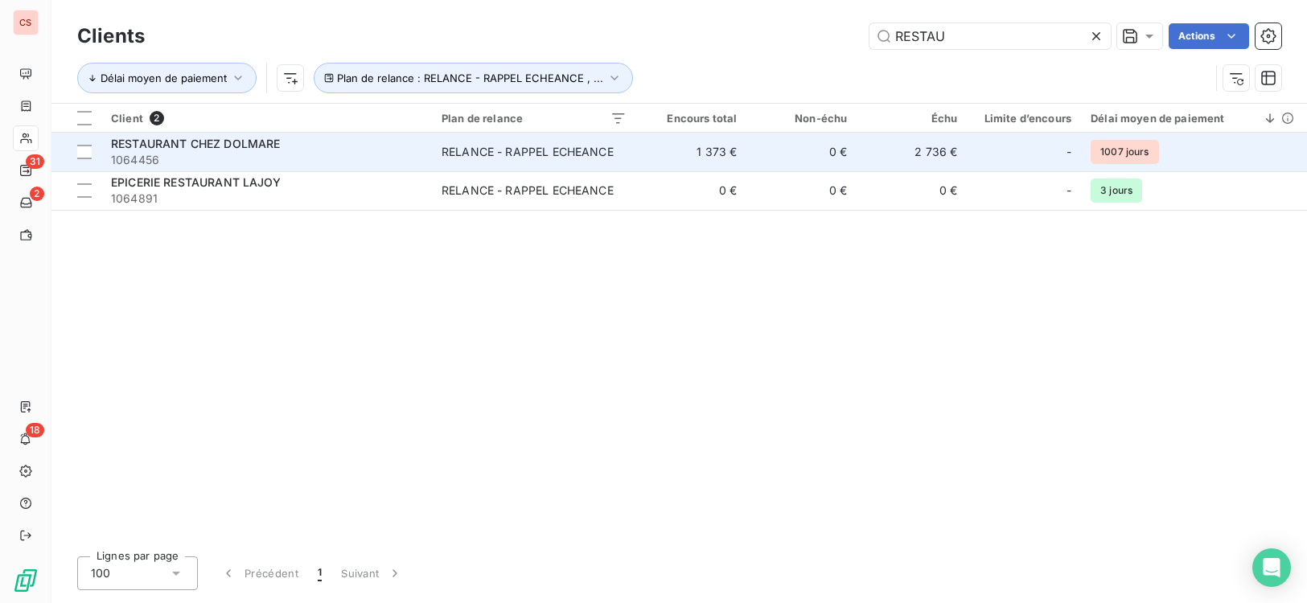
click at [823, 165] on td "0 €" at bounding box center [801, 152] width 110 height 39
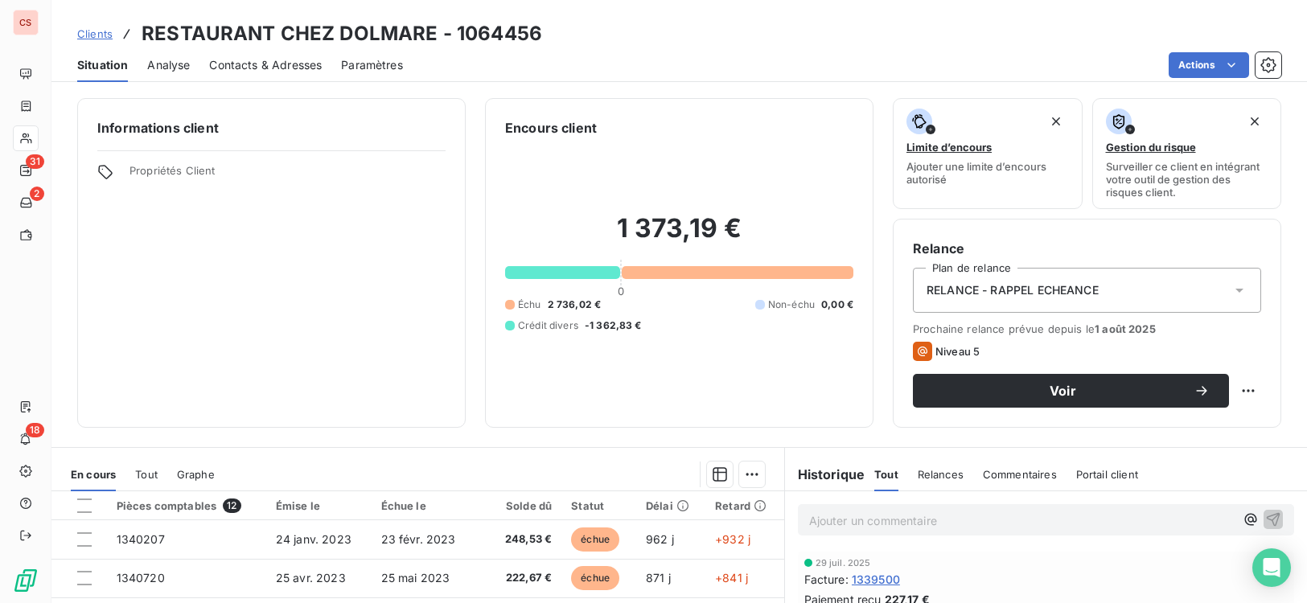
click at [252, 68] on span "Contacts & Adresses" at bounding box center [265, 65] width 113 height 16
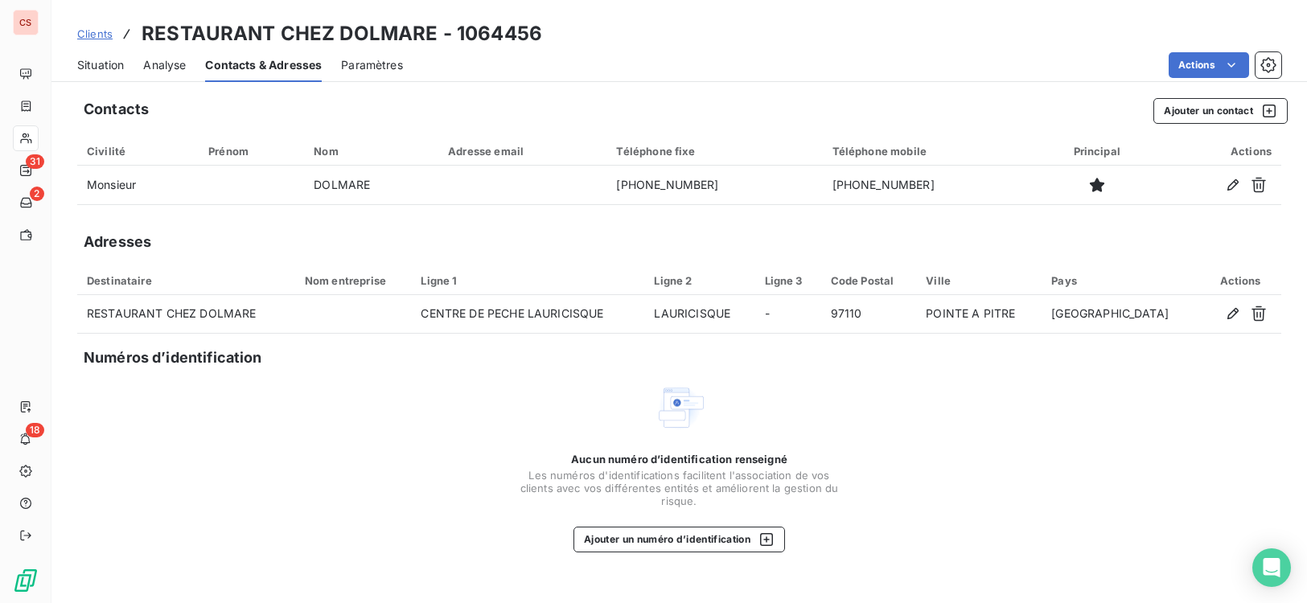
click at [1230, 179] on icon "button" at bounding box center [1233, 185] width 16 height 16
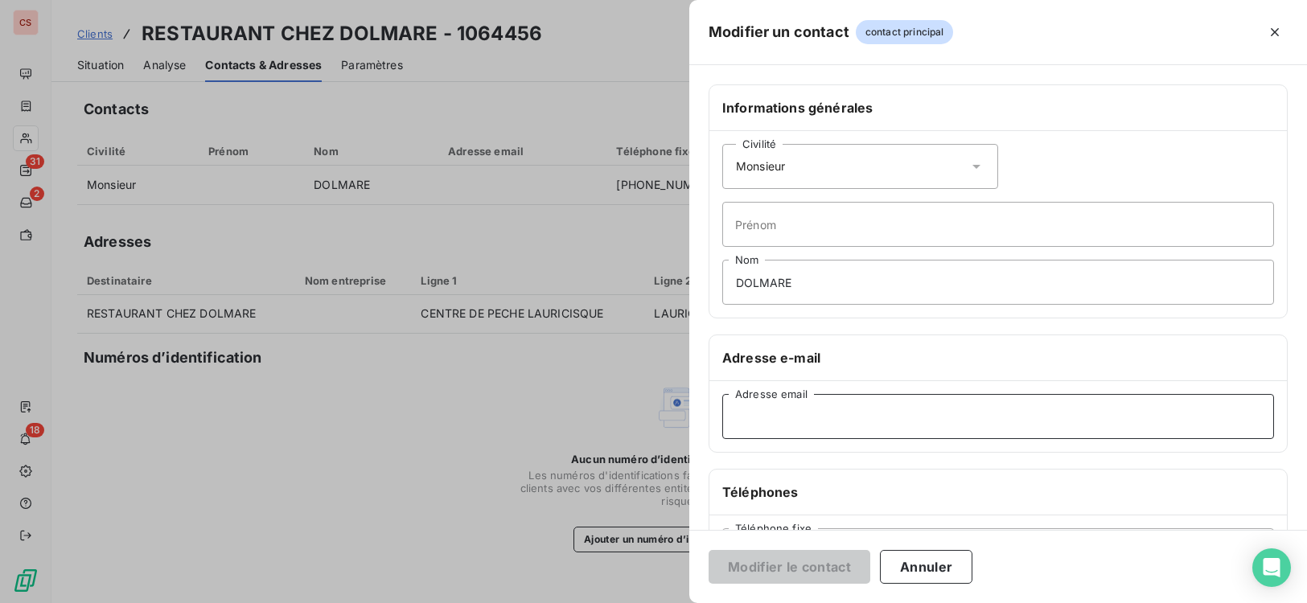
click at [770, 421] on input "Adresse email" at bounding box center [998, 416] width 552 height 45
type input "[EMAIL_ADDRESS][DOMAIN_NAME]"
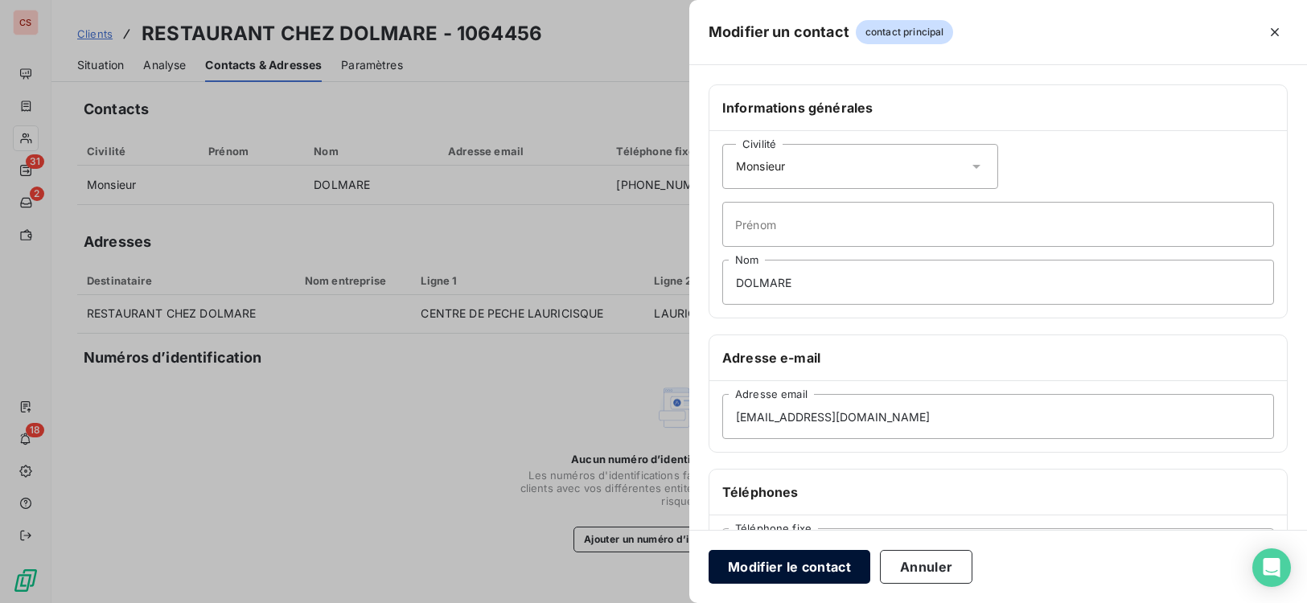
click at [800, 567] on button "Modifier le contact" at bounding box center [789, 567] width 162 height 34
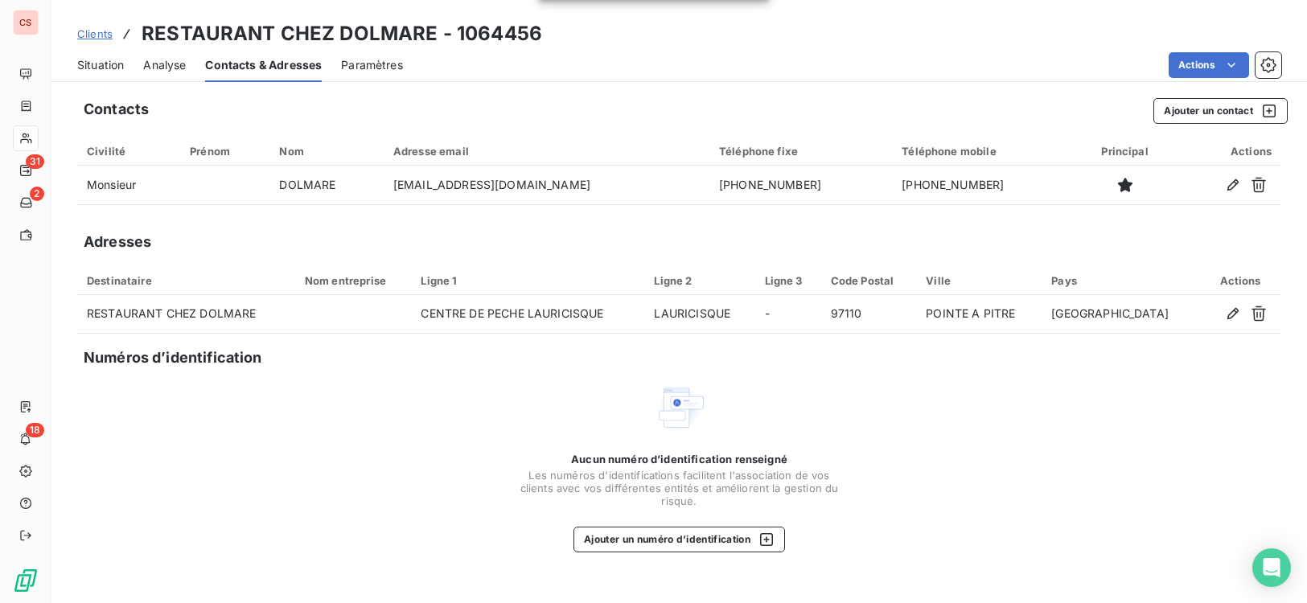
click at [79, 71] on span "Situation" at bounding box center [100, 65] width 47 height 16
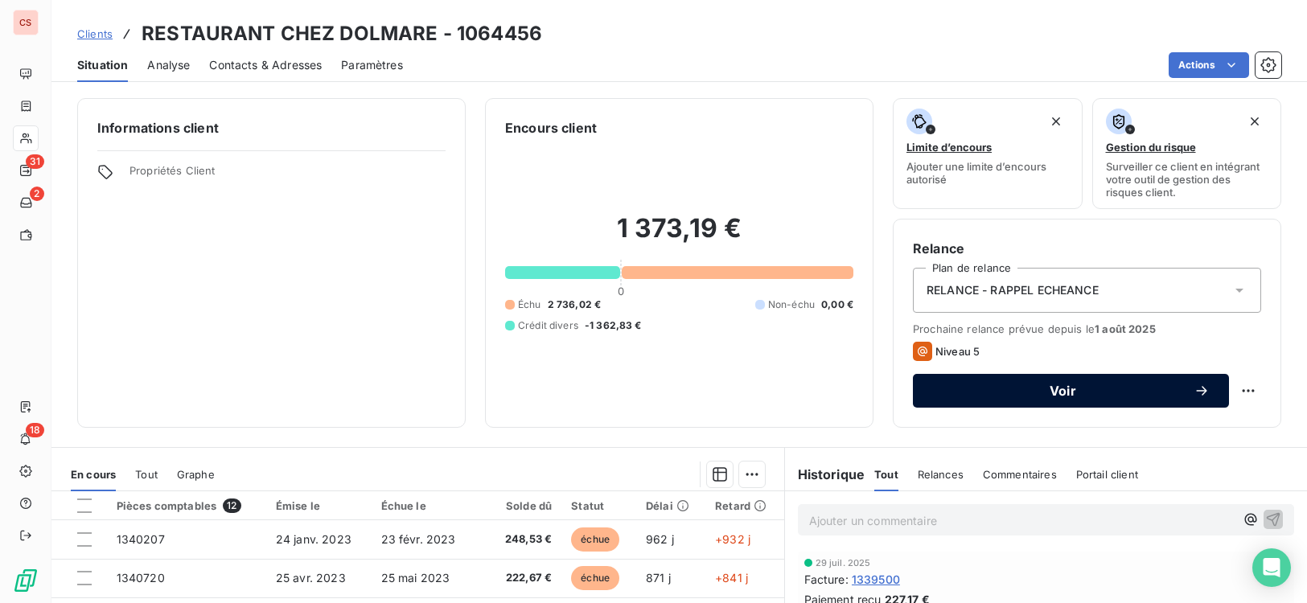
click at [1088, 400] on button "Voir" at bounding box center [1071, 391] width 316 height 34
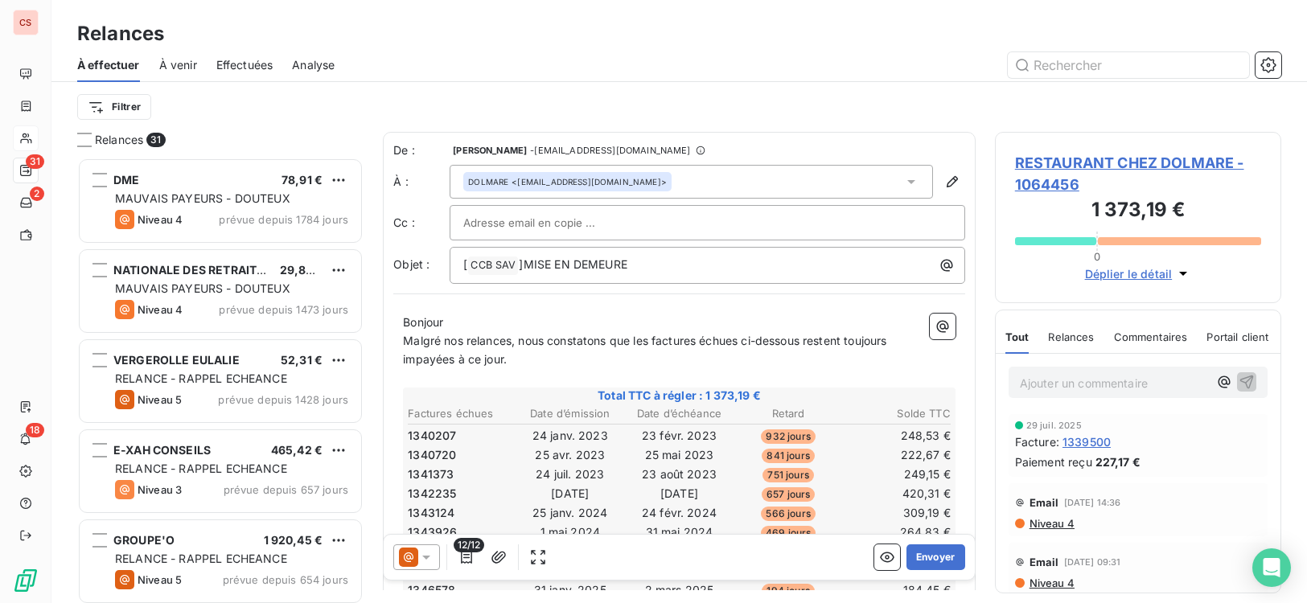
scroll to position [484, 0]
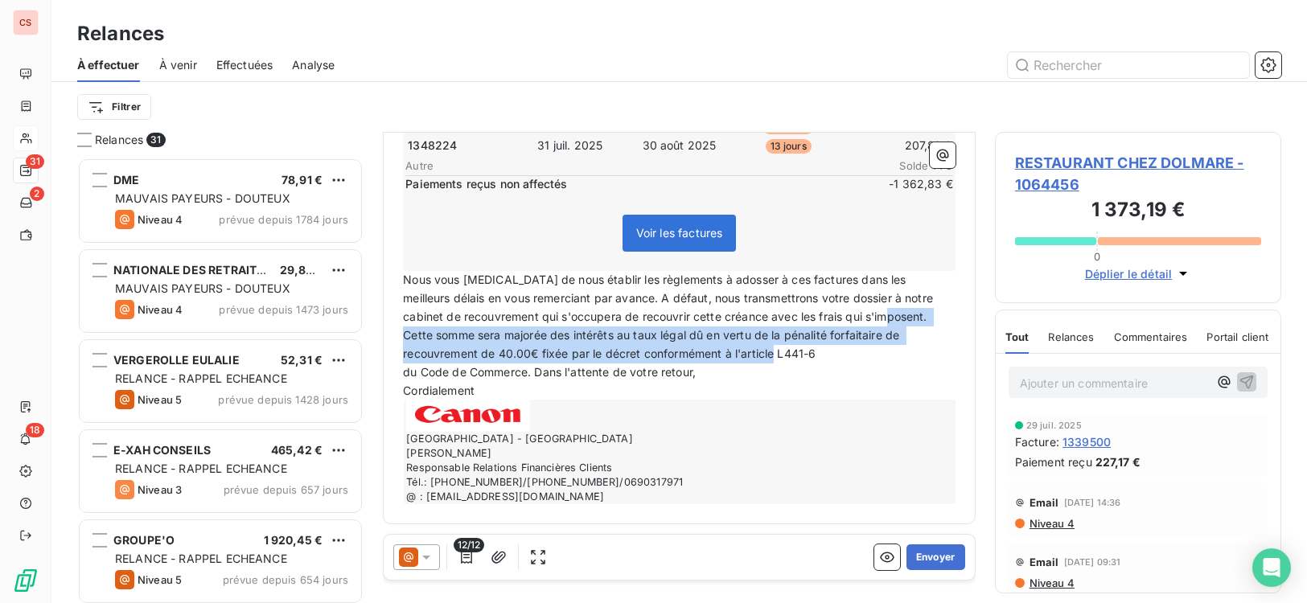
drag, startPoint x: 877, startPoint y: 310, endPoint x: 912, endPoint y: 358, distance: 59.2
click at [912, 358] on p "Nous vous [MEDICAL_DATA] de nous établir les règlements à adosser à ces facture…" at bounding box center [679, 317] width 552 height 92
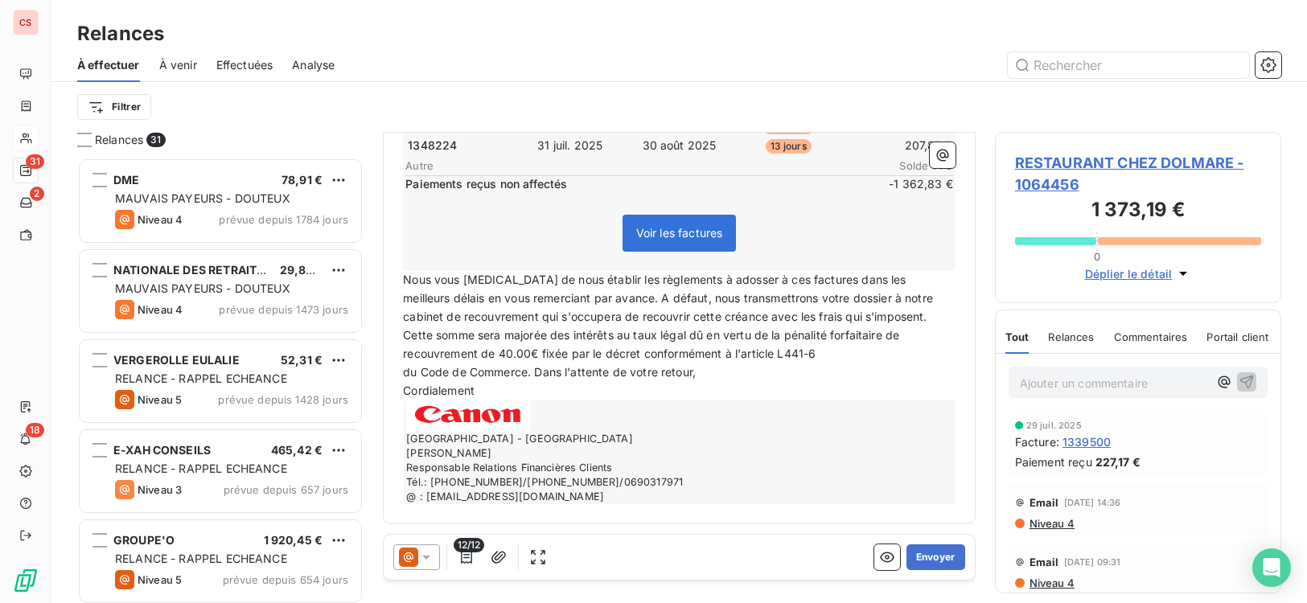
scroll to position [448, 0]
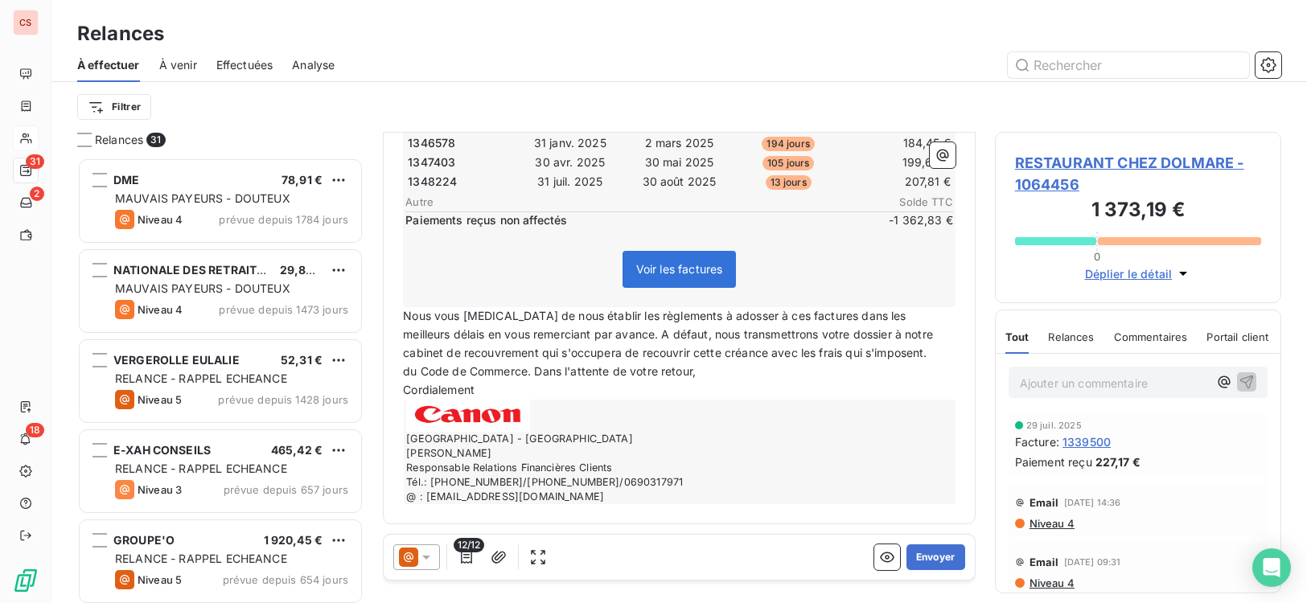
click at [528, 368] on span "du Code de Commerce. Dans l'attente de votre retour," at bounding box center [549, 371] width 293 height 14
drag, startPoint x: 533, startPoint y: 368, endPoint x: 412, endPoint y: 376, distance: 121.6
click at [412, 376] on span "du Code de Commerce. Dans l'attente de votre retour," at bounding box center [549, 371] width 293 height 14
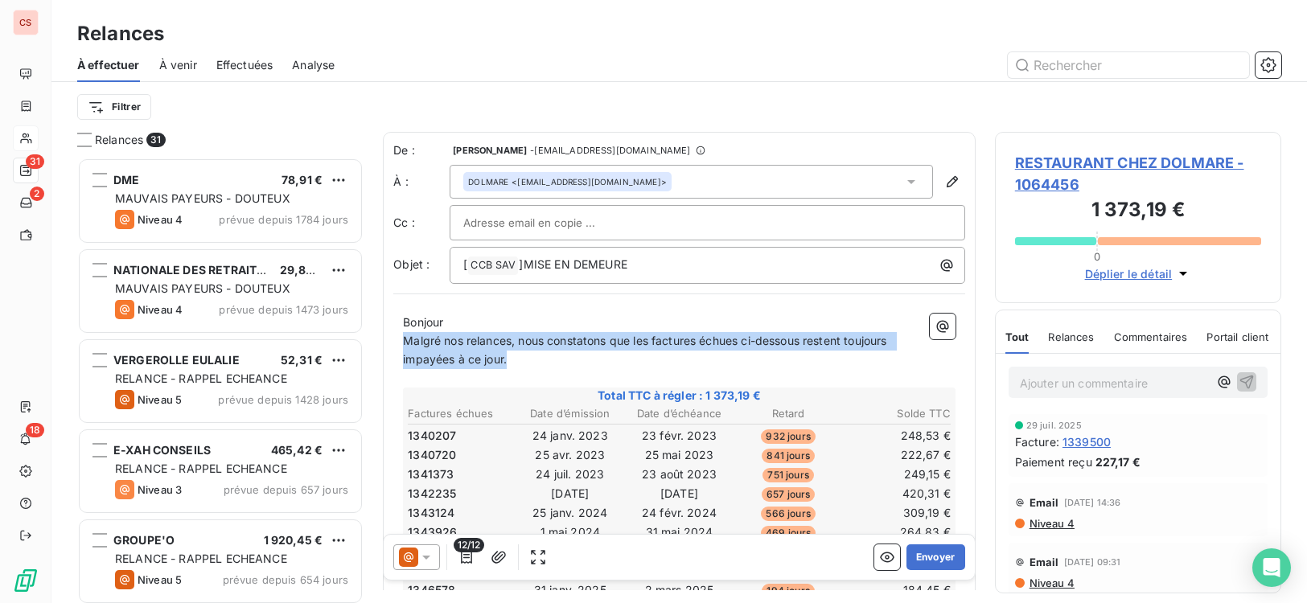
drag, startPoint x: 404, startPoint y: 336, endPoint x: 870, endPoint y: 367, distance: 466.6
click at [870, 367] on p "Malgré nos relances, nous constatons que les factures échues ci-dessous restent…" at bounding box center [679, 350] width 552 height 37
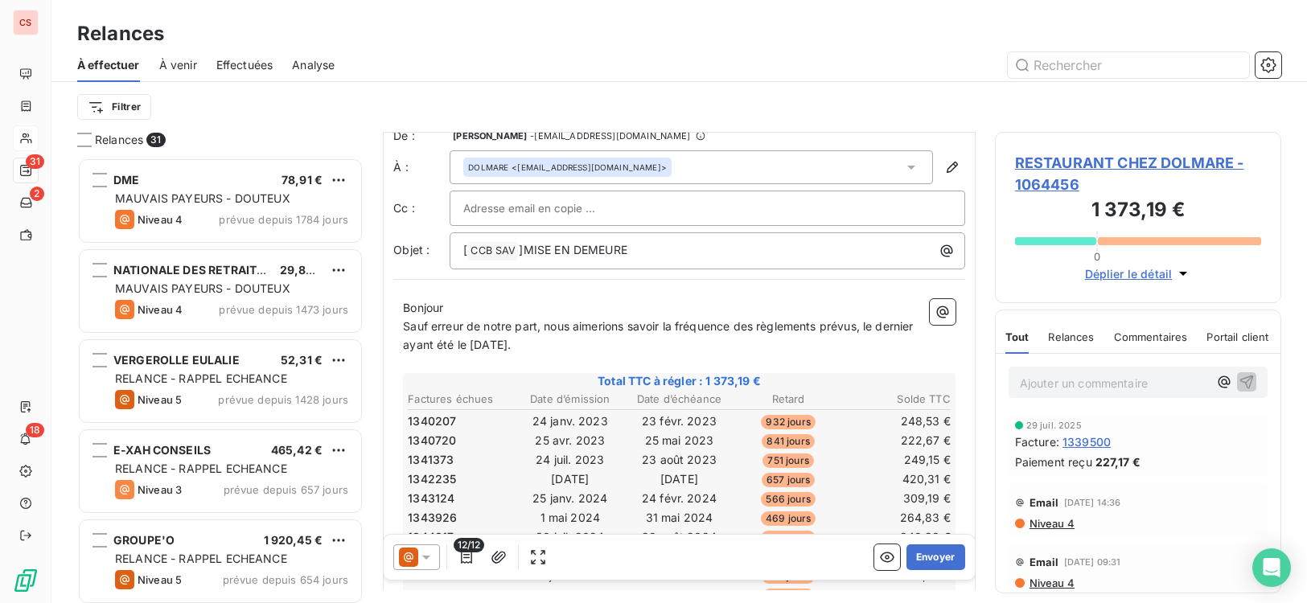
click at [862, 331] on span "Sauf erreur de notre part, nous aimerions savoir la fréquence des règlements pr…" at bounding box center [659, 335] width 513 height 32
click at [606, 355] on p "﻿" at bounding box center [679, 364] width 552 height 18
click at [584, 349] on p "Sauf erreur de notre part, nous aimerions savoir la fréquence des règlements pr…" at bounding box center [679, 336] width 552 height 37
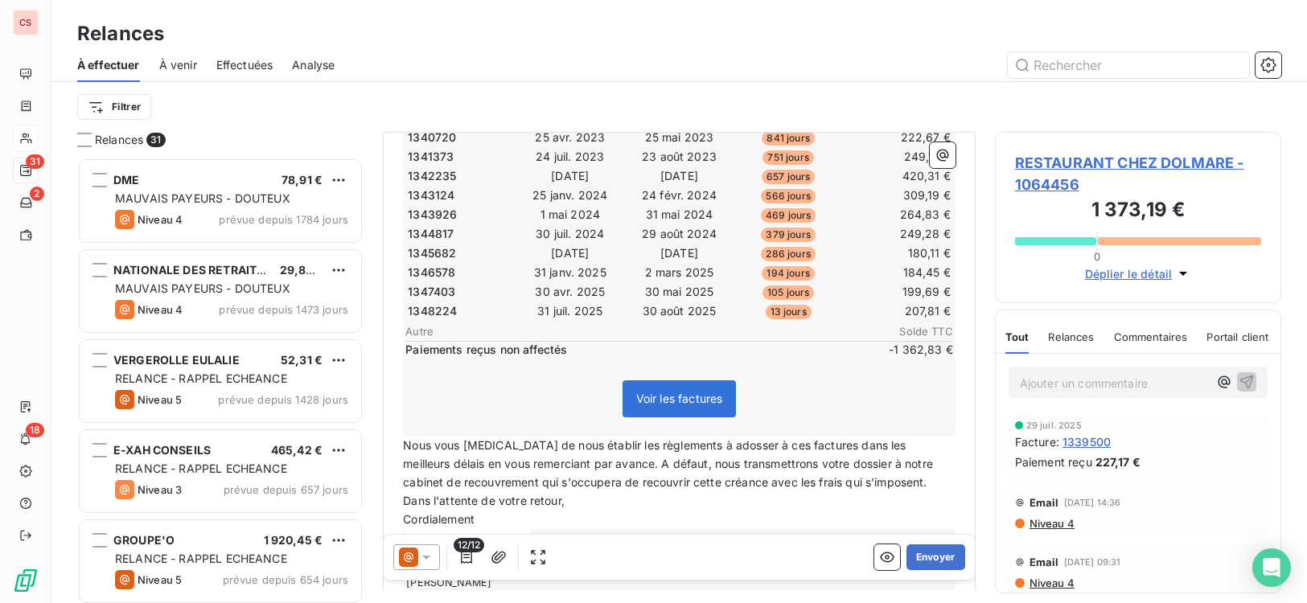
scroll to position [343, 0]
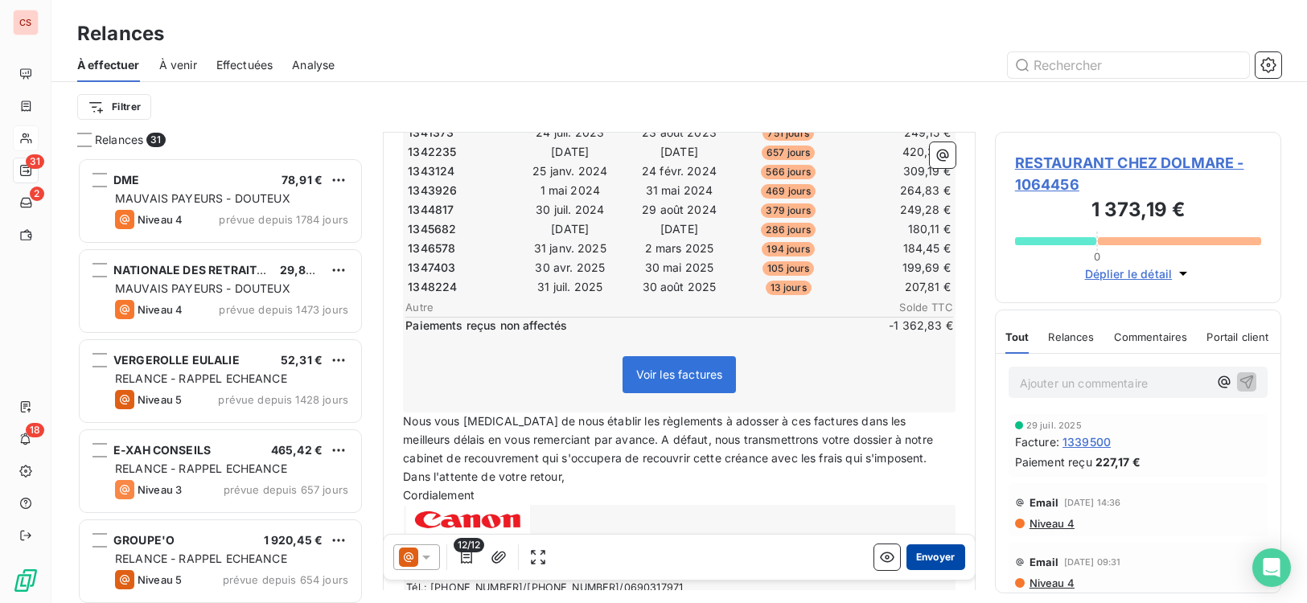
click at [919, 560] on button "Envoyer" at bounding box center [935, 557] width 59 height 26
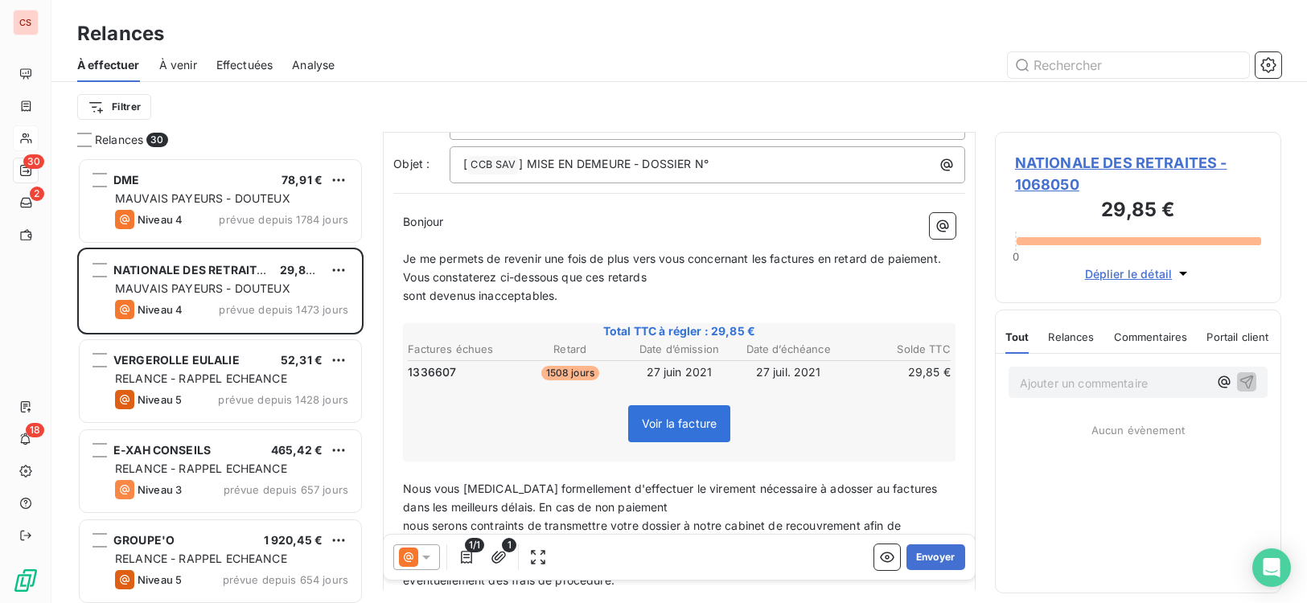
scroll to position [138, 0]
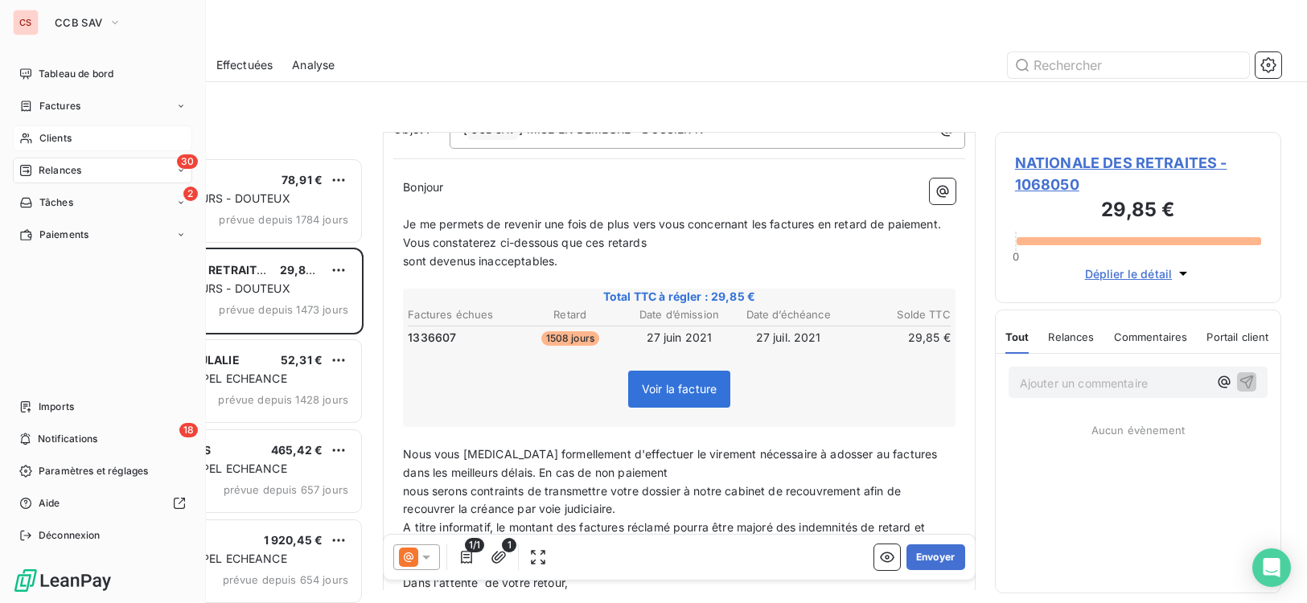
click at [66, 138] on span "Clients" at bounding box center [55, 138] width 32 height 14
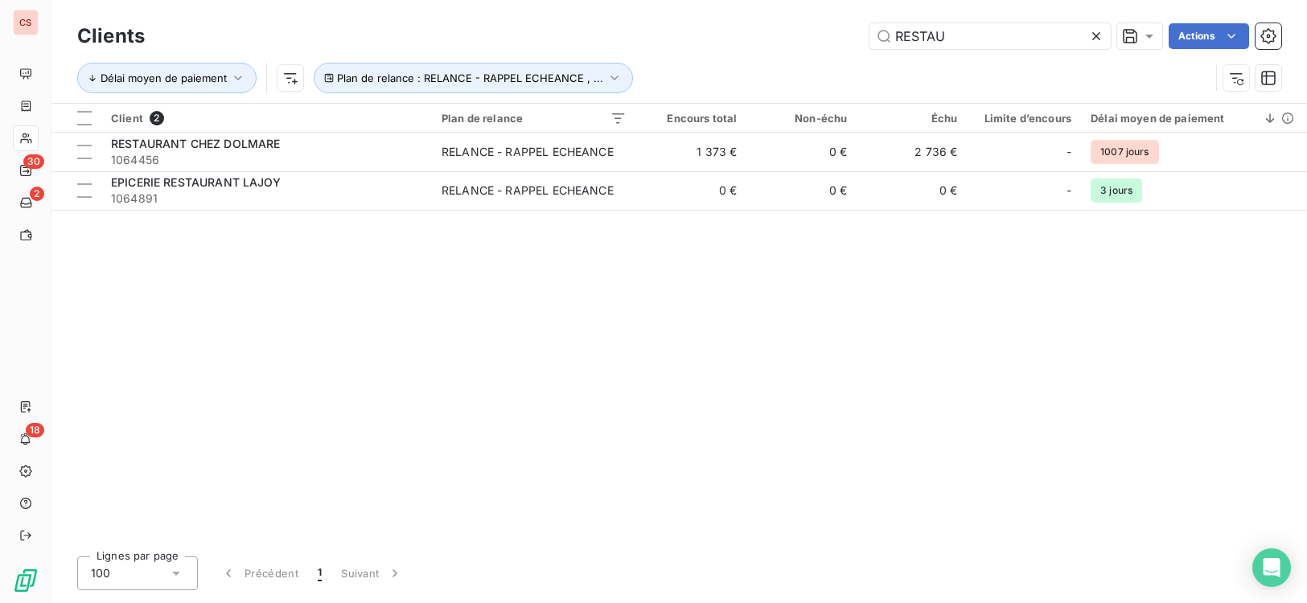
click at [956, 565] on div "Lignes par page 100 Précédent 1 Suivant" at bounding box center [679, 573] width 1204 height 34
drag, startPoint x: 953, startPoint y: 38, endPoint x: 766, endPoint y: 32, distance: 186.6
click at [766, 32] on div "RESTAU Actions" at bounding box center [722, 36] width 1117 height 26
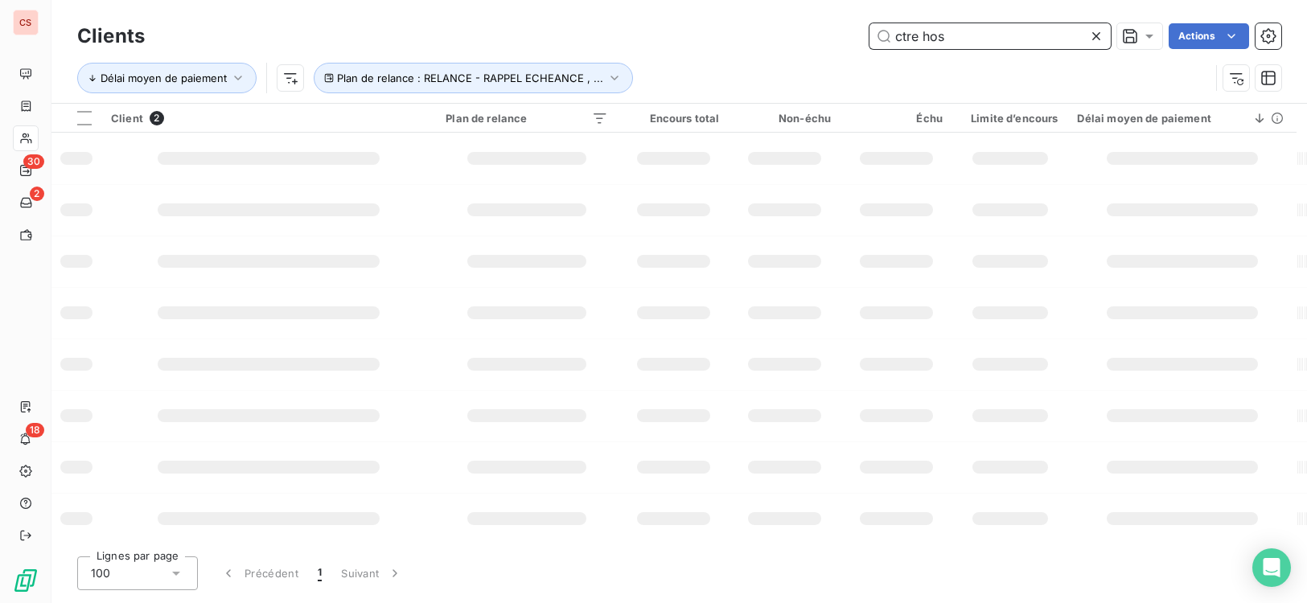
type input "ctre hos"
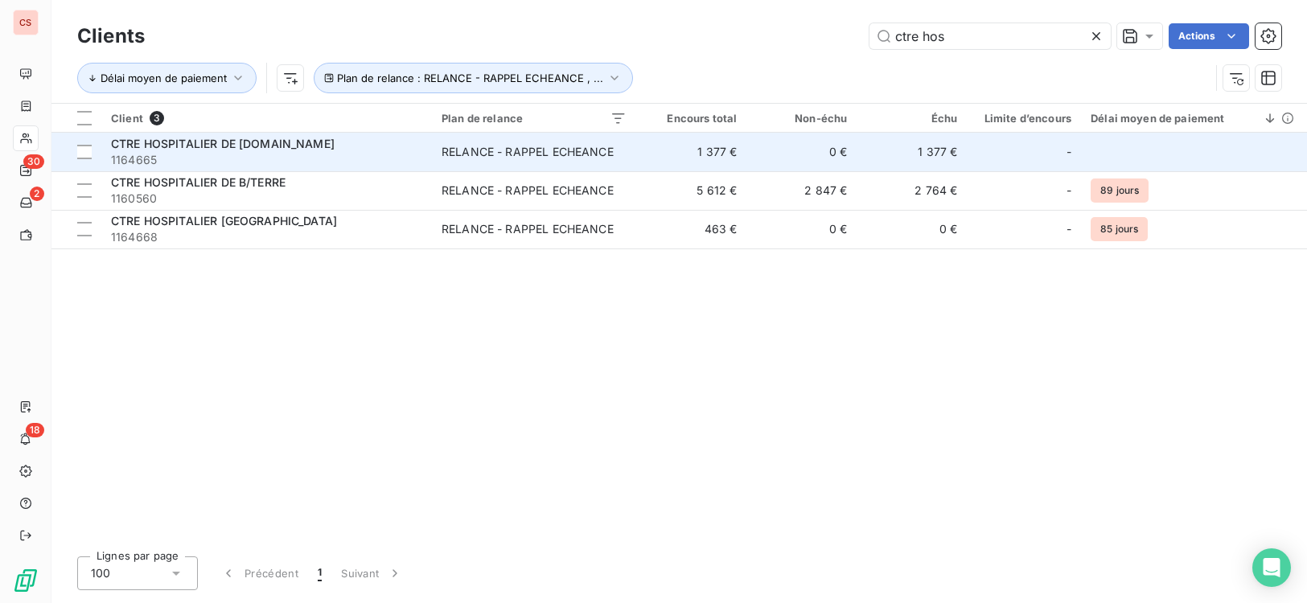
click at [583, 167] on td "RELANCE - RAPPEL ECHEANCE" at bounding box center [534, 152] width 204 height 39
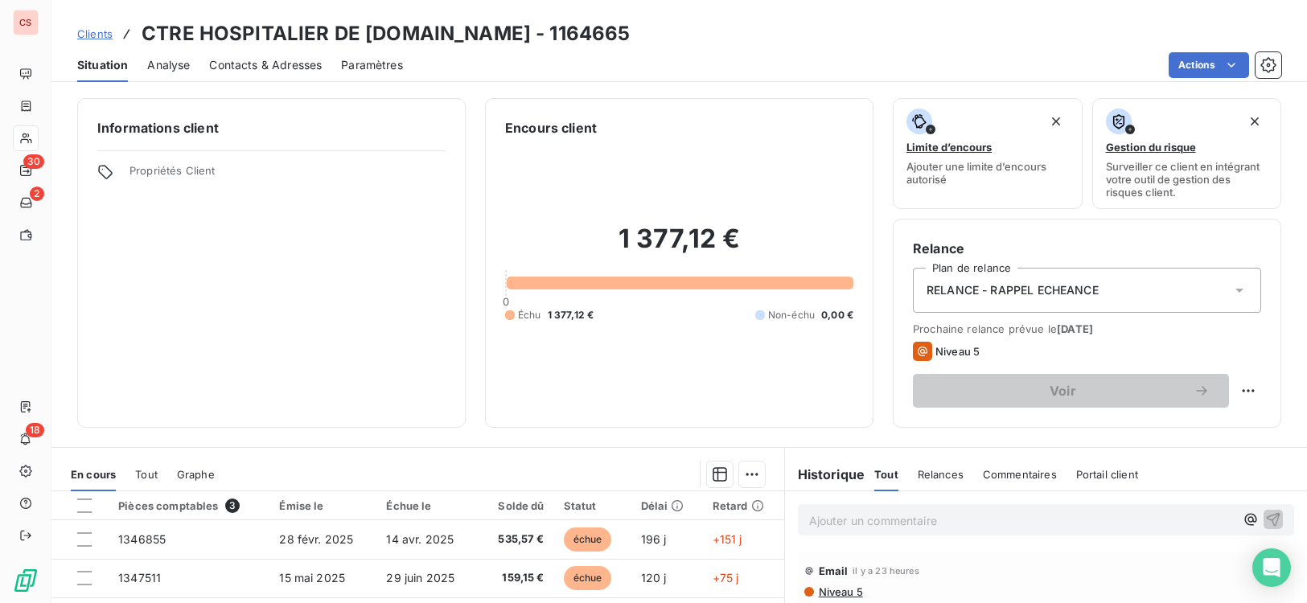
scroll to position [174, 0]
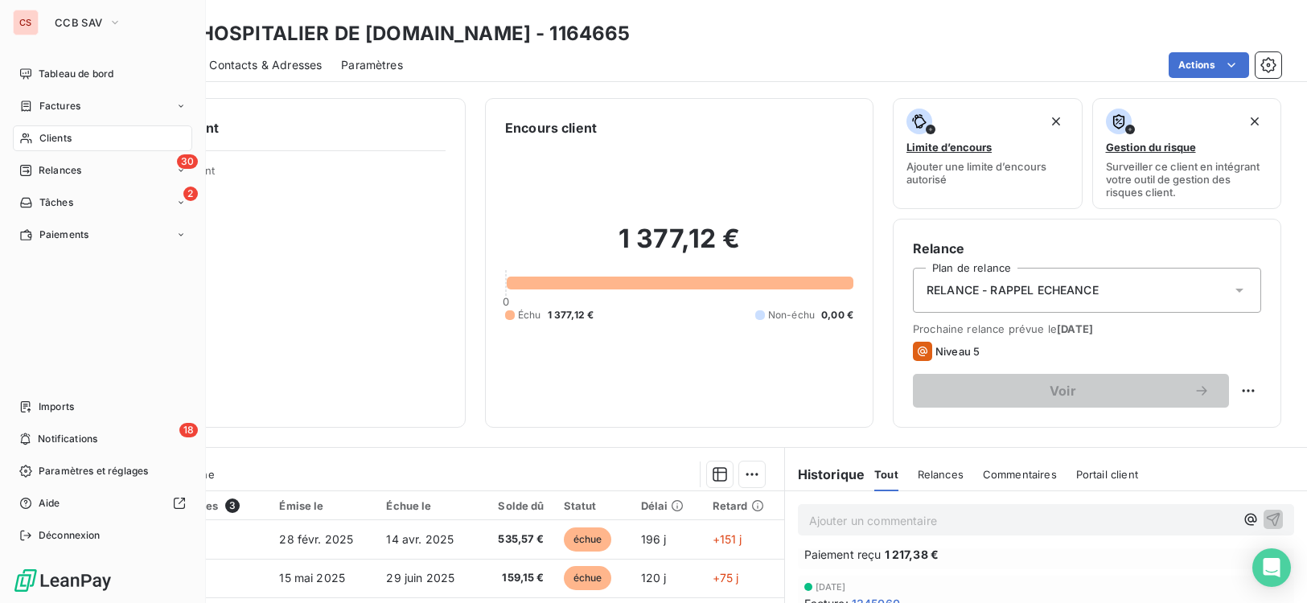
click at [64, 139] on span "Clients" at bounding box center [55, 138] width 32 height 14
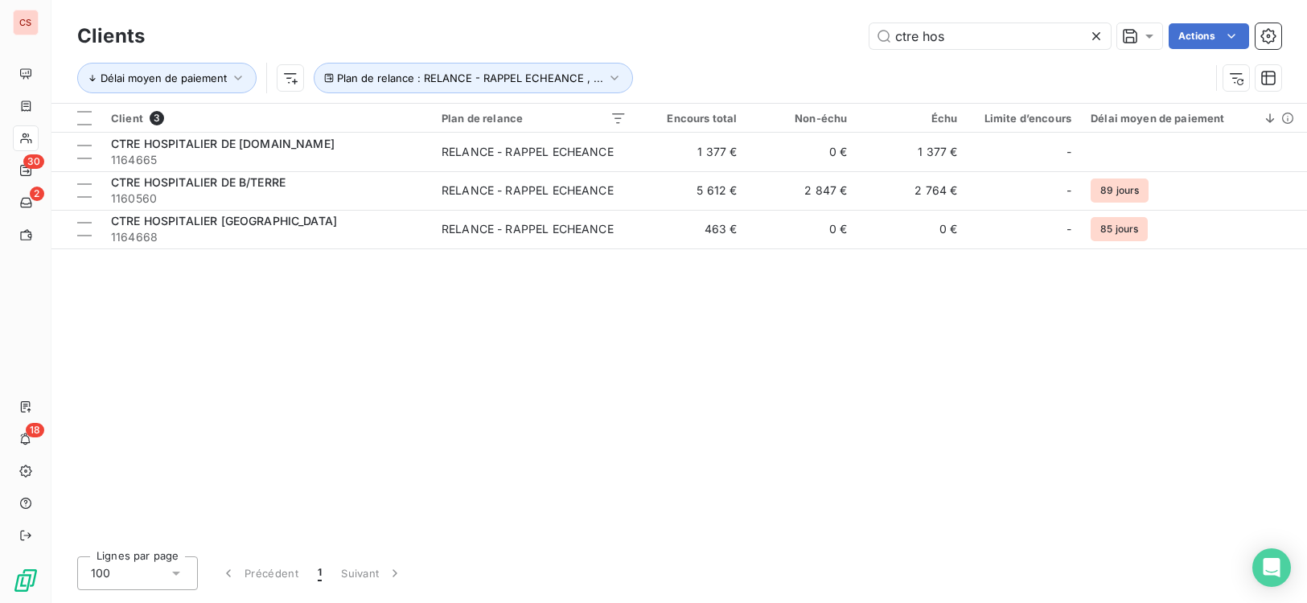
drag, startPoint x: 948, startPoint y: 35, endPoint x: 437, endPoint y: 45, distance: 510.7
click at [676, 47] on div "ctre hos Actions" at bounding box center [722, 36] width 1117 height 26
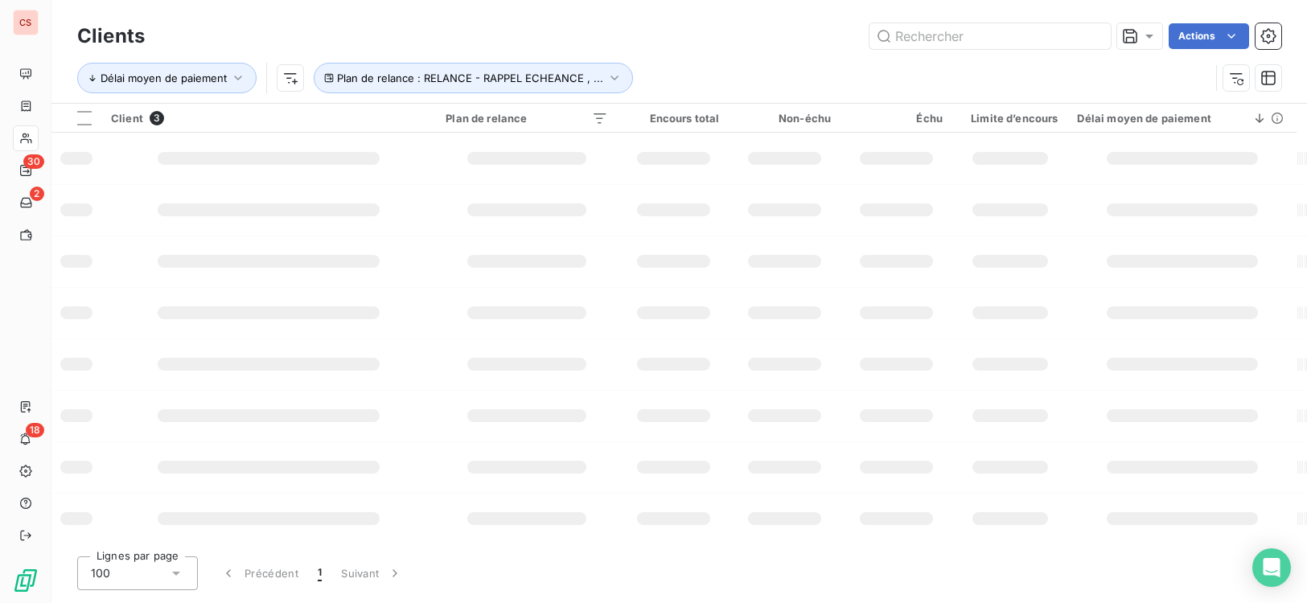
type input "m"
type input "aison"
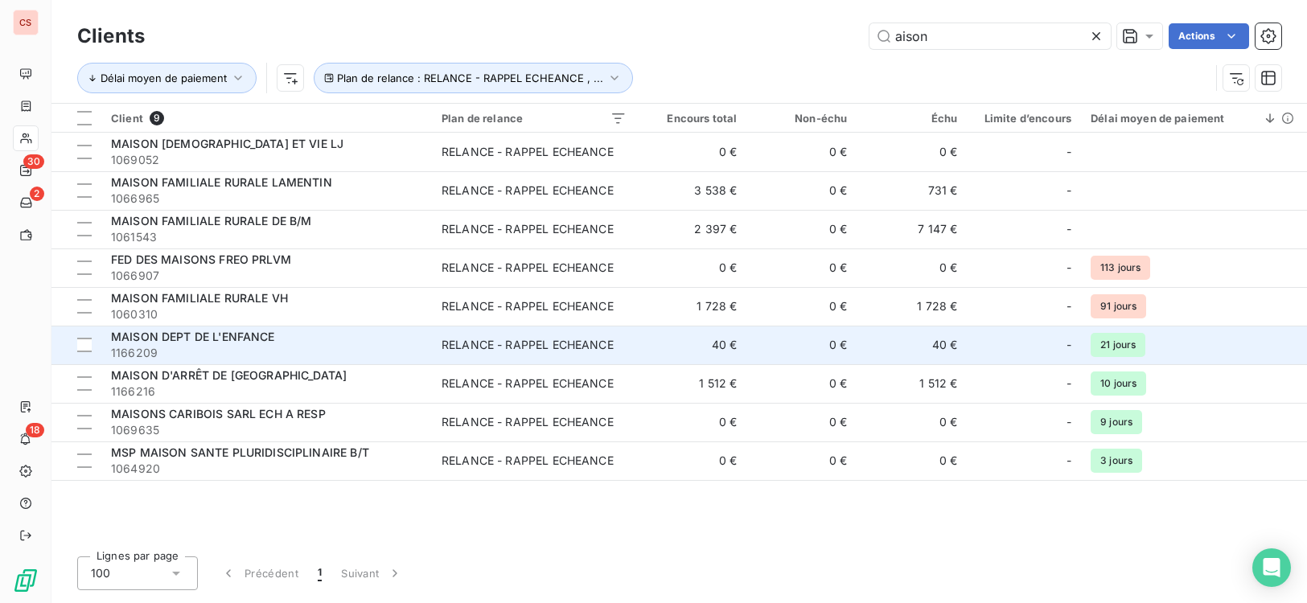
click at [387, 345] on span "1166209" at bounding box center [266, 353] width 311 height 16
